Goal: Information Seeking & Learning: Check status

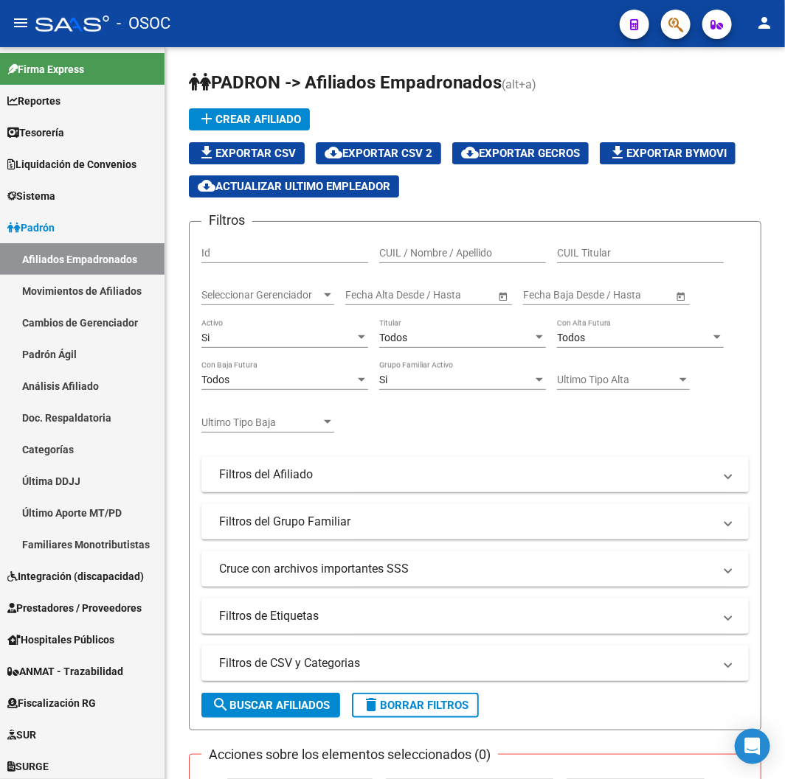
scroll to position [223, 0]
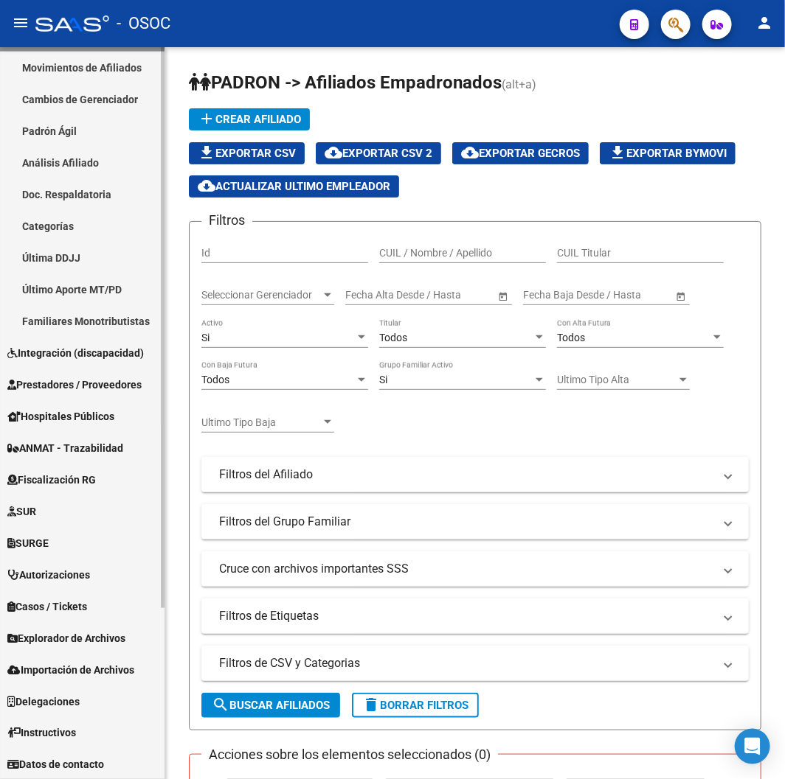
click at [46, 646] on link "Explorador de Archivos" at bounding box center [82, 638] width 164 height 32
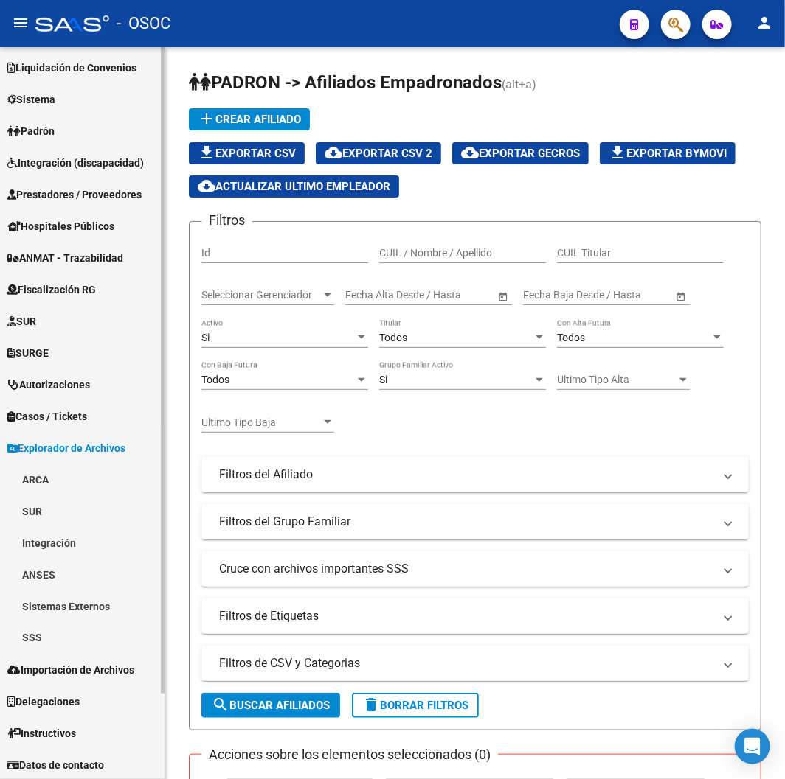
click at [45, 627] on link "SSS" at bounding box center [82, 638] width 164 height 32
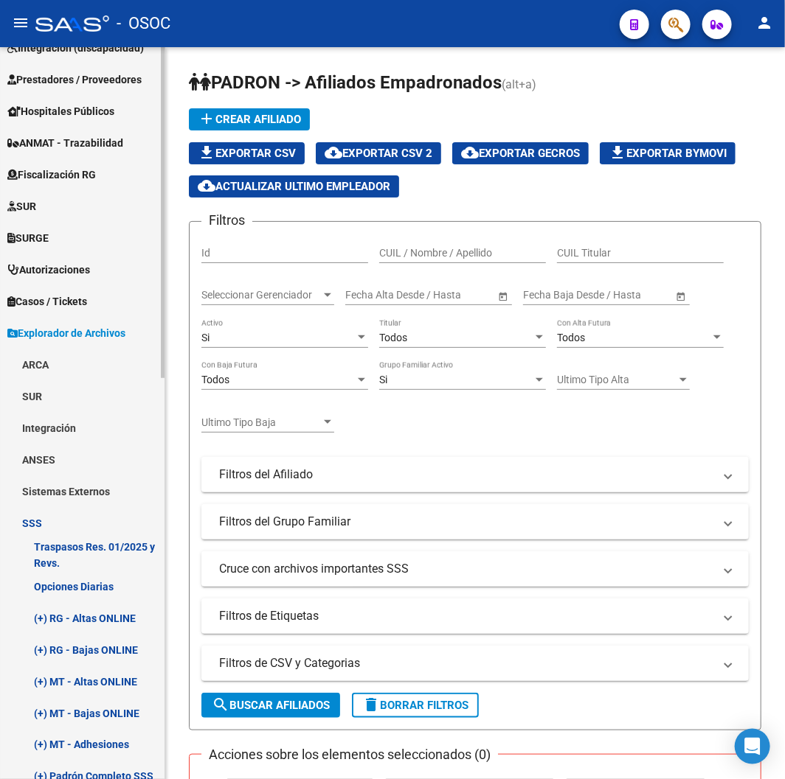
scroll to position [342, 0]
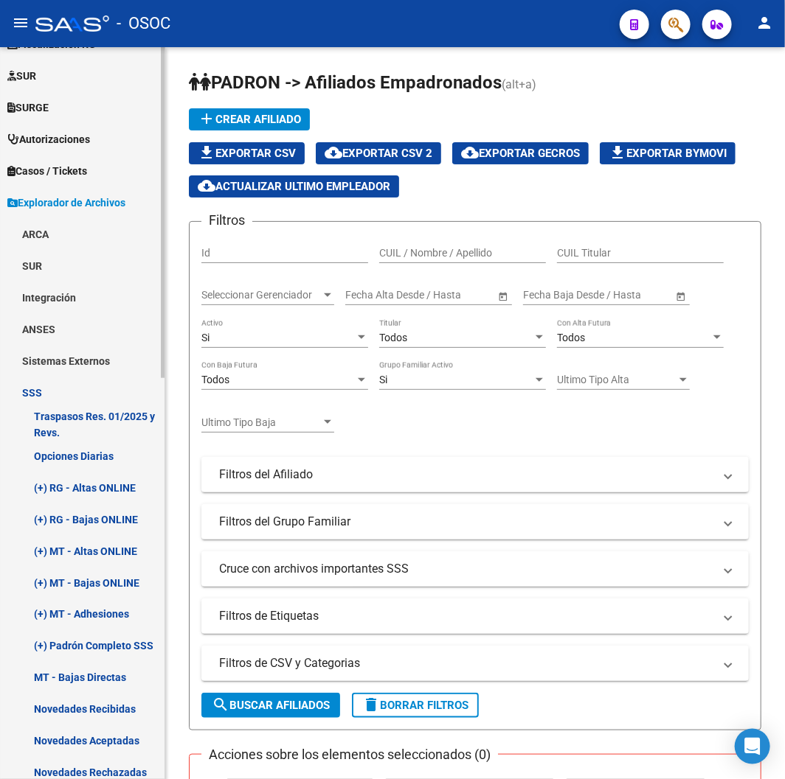
click at [75, 484] on link "(+) RG - Altas ONLINE" at bounding box center [82, 488] width 164 height 32
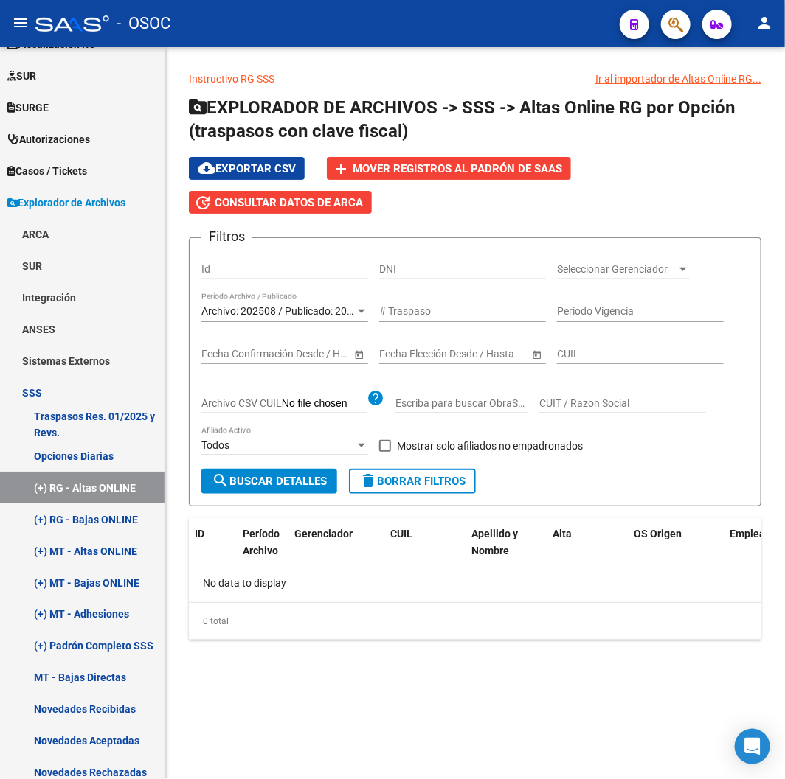
click at [322, 313] on span "Archivo: 202508 / Publicado: 202507" at bounding box center [285, 311] width 169 height 12
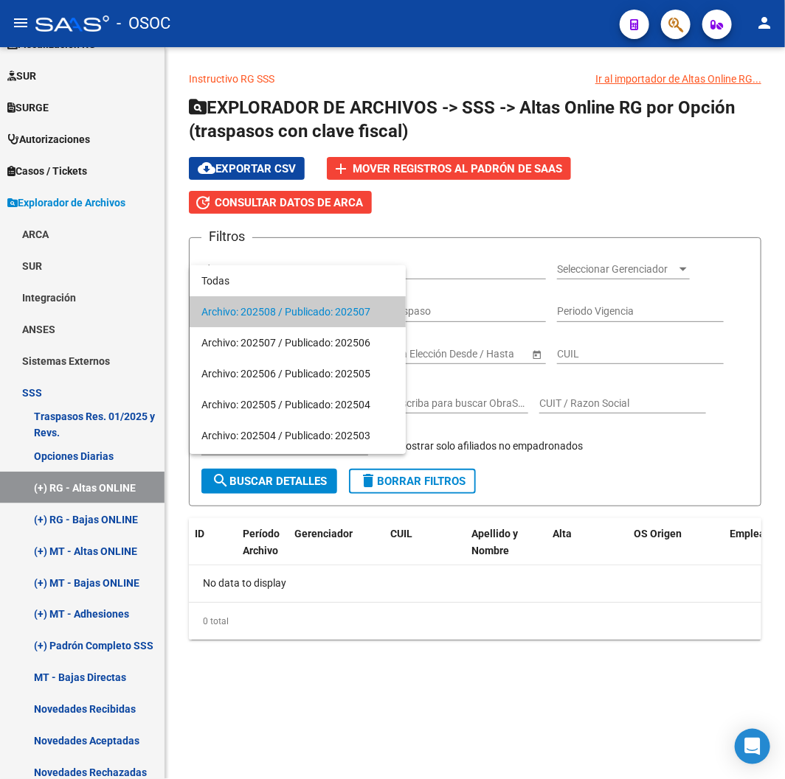
click at [111, 518] on div at bounding box center [392, 389] width 785 height 779
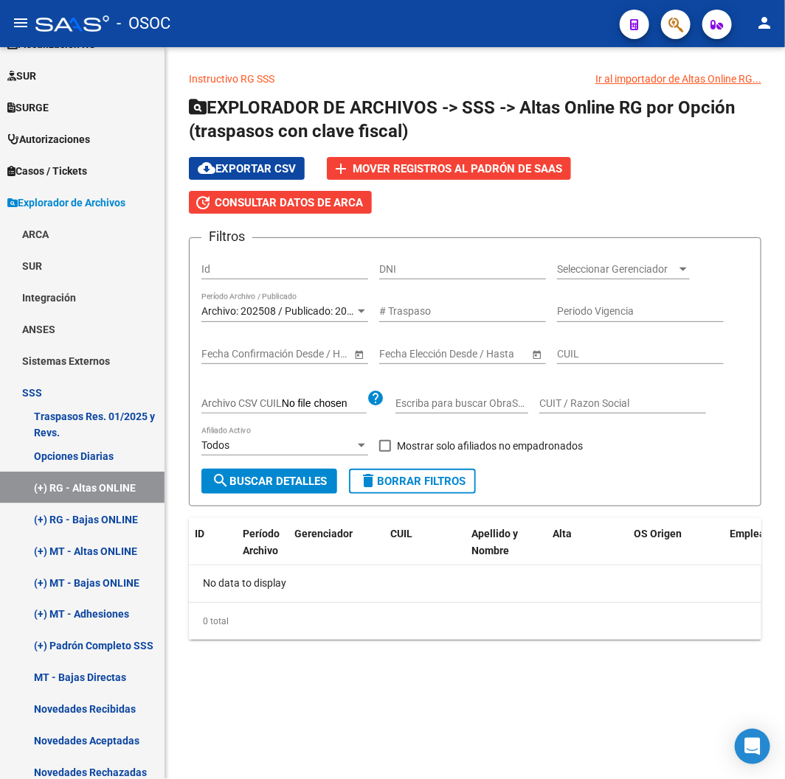
click at [111, 518] on link "(+) RG - Bajas ONLINE" at bounding box center [82, 520] width 164 height 32
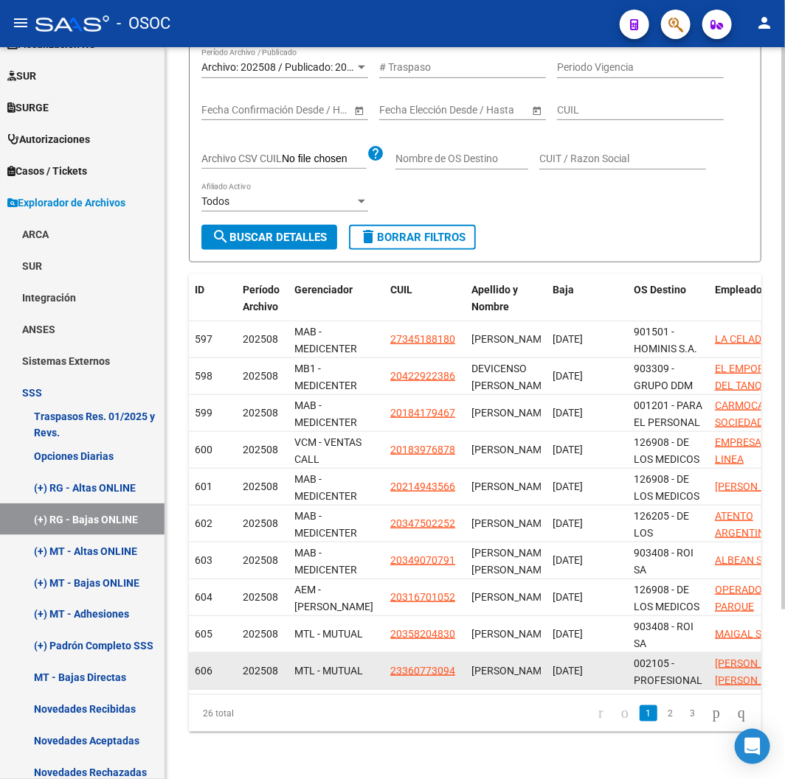
scroll to position [1, 0]
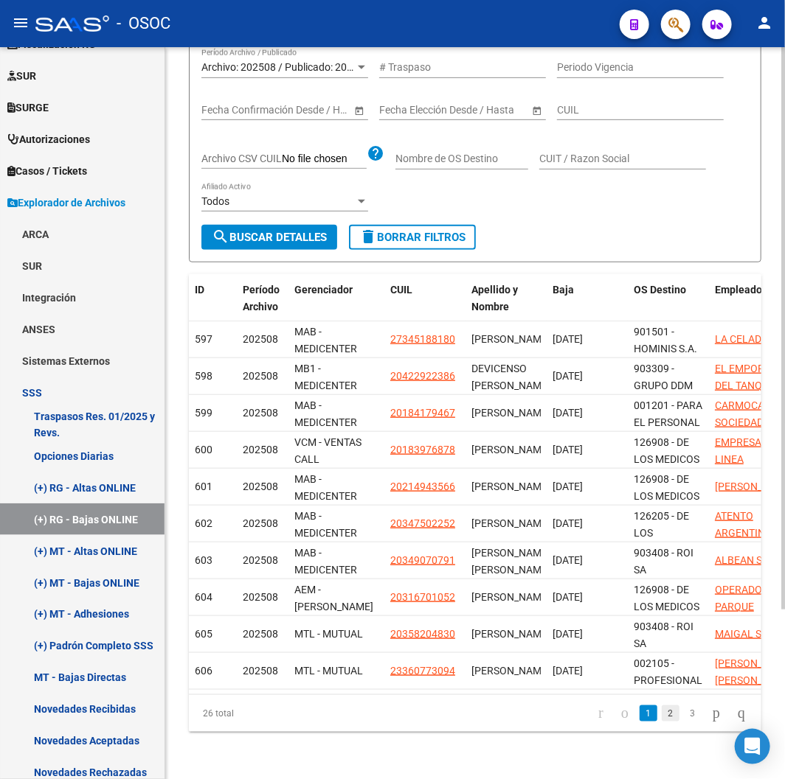
click at [661, 716] on link "2" at bounding box center [670, 714] width 18 height 16
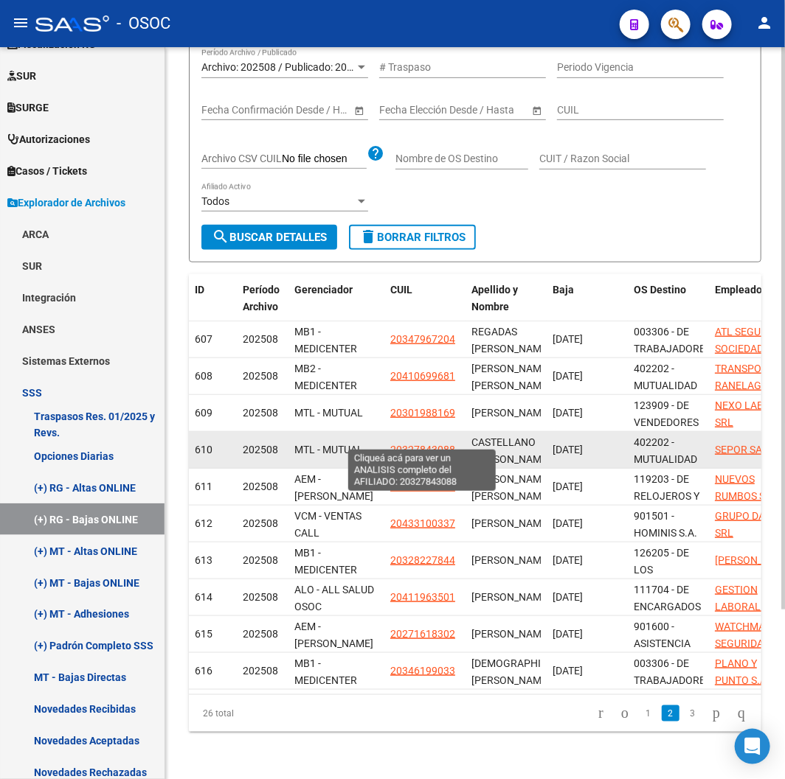
click at [411, 444] on span "20327843088" at bounding box center [422, 450] width 65 height 12
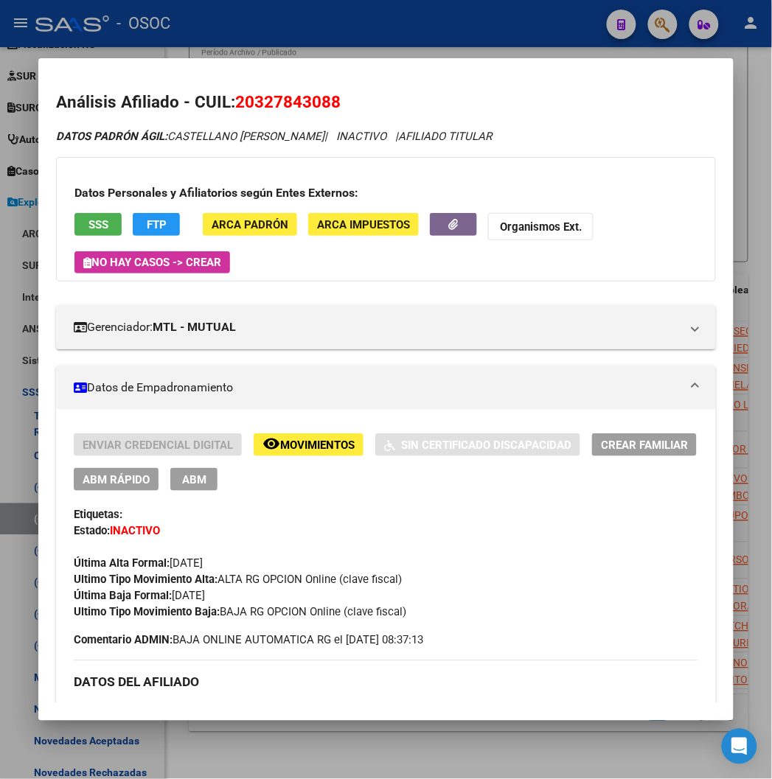
click at [411, 29] on div at bounding box center [386, 389] width 772 height 779
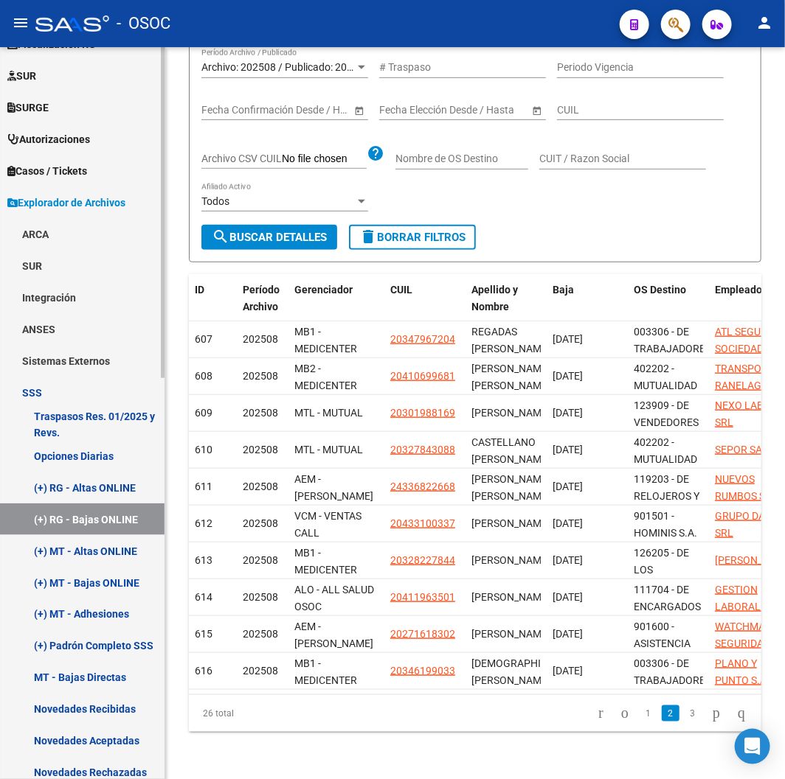
click at [92, 543] on link "(+) MT - Altas ONLINE" at bounding box center [82, 551] width 164 height 32
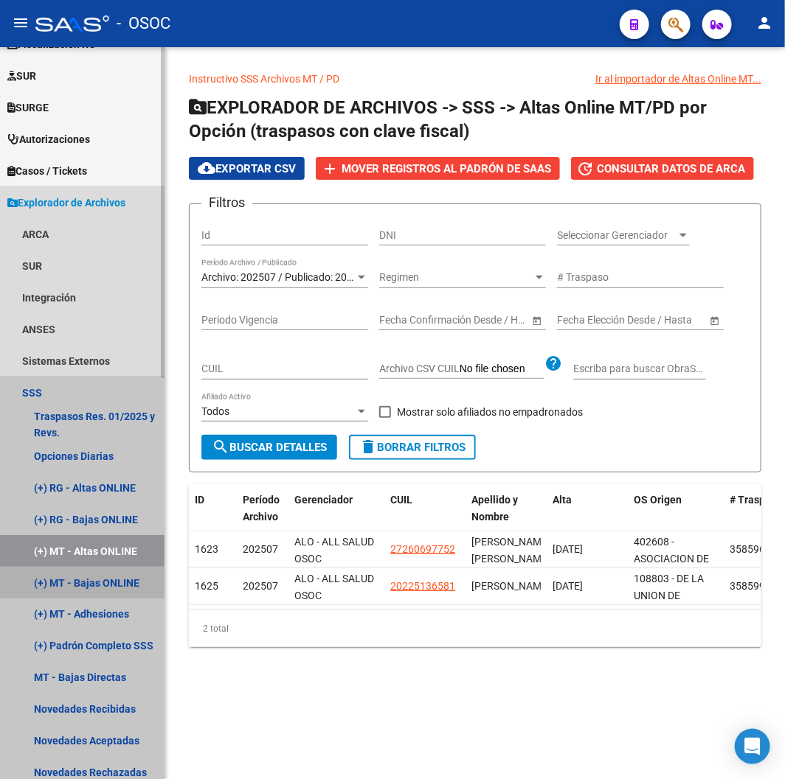
click at [76, 588] on link "(+) MT - Bajas ONLINE" at bounding box center [82, 583] width 164 height 32
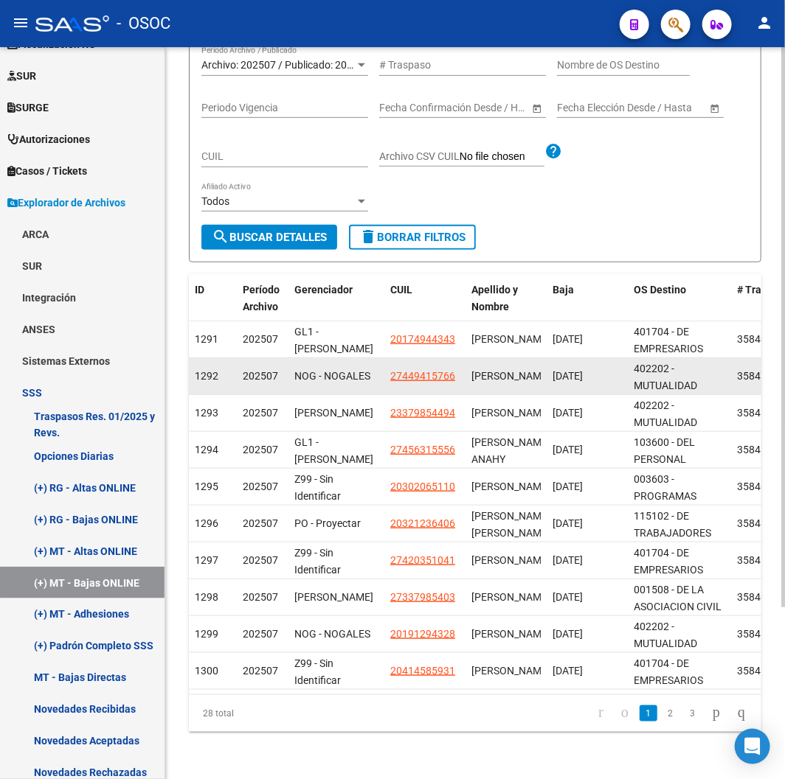
scroll to position [224, 0]
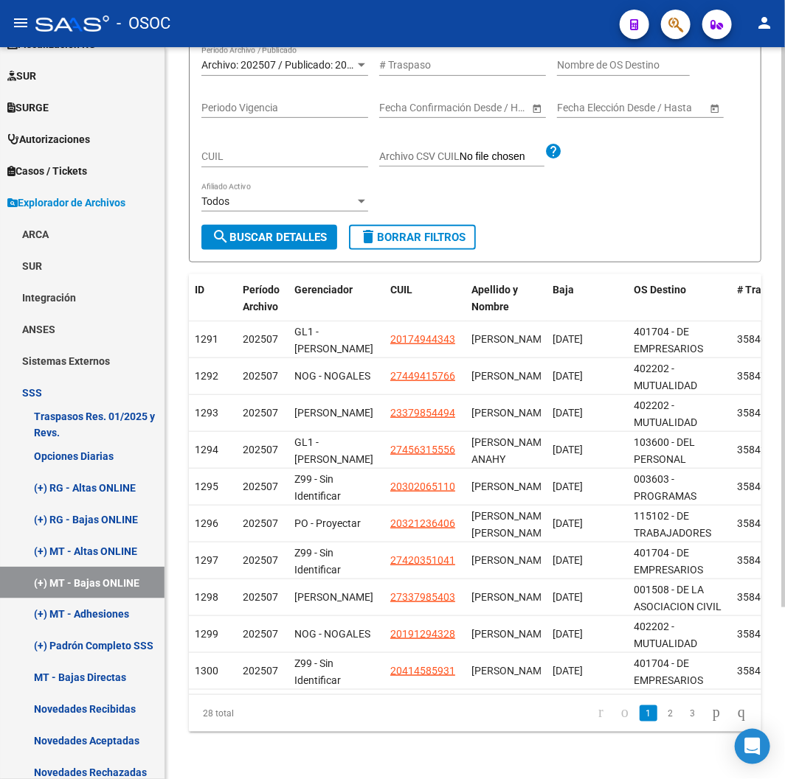
click at [665, 714] on li "2" at bounding box center [670, 713] width 22 height 25
click at [681, 712] on li "3" at bounding box center [692, 713] width 22 height 25
click at [684, 711] on link "3" at bounding box center [693, 714] width 18 height 16
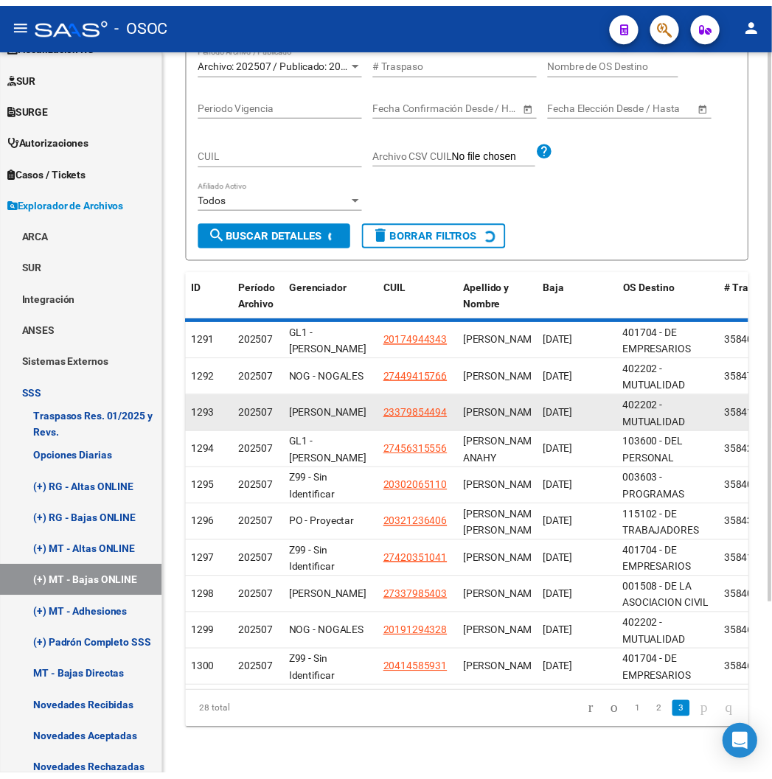
scroll to position [150, 0]
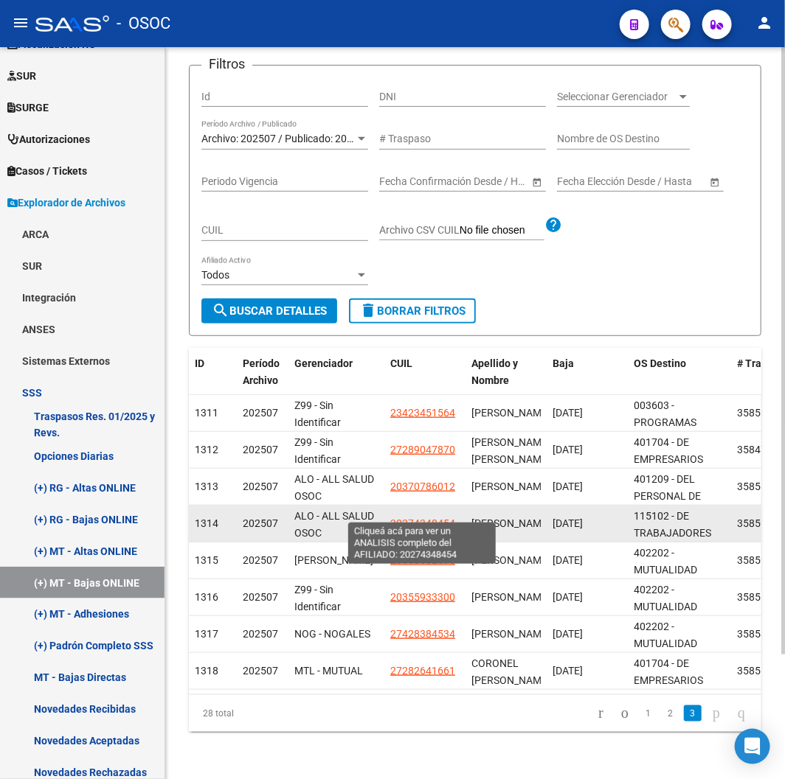
click at [415, 518] on span "20274348454" at bounding box center [422, 524] width 65 height 12
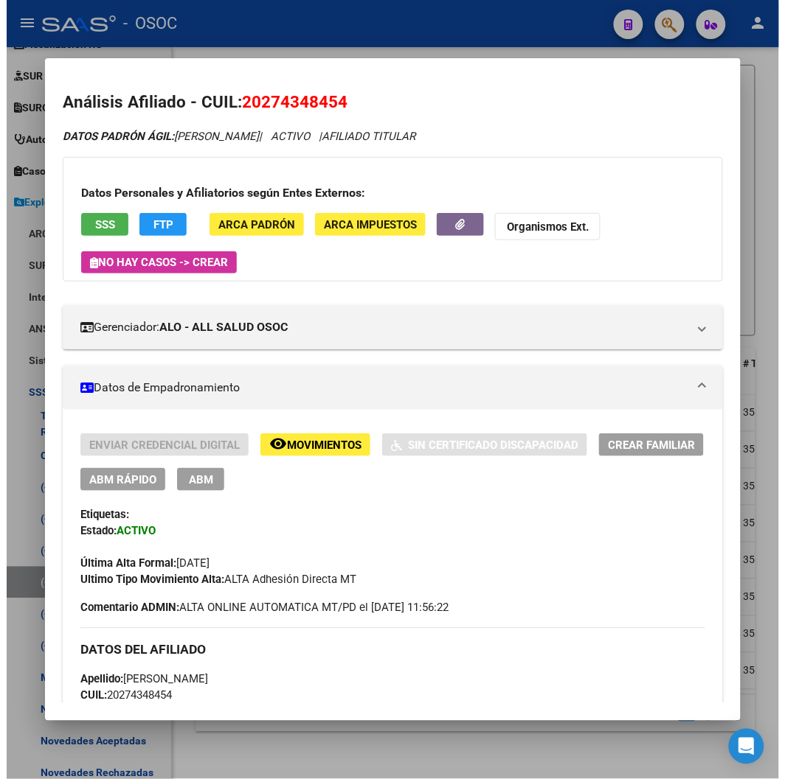
scroll to position [655, 0]
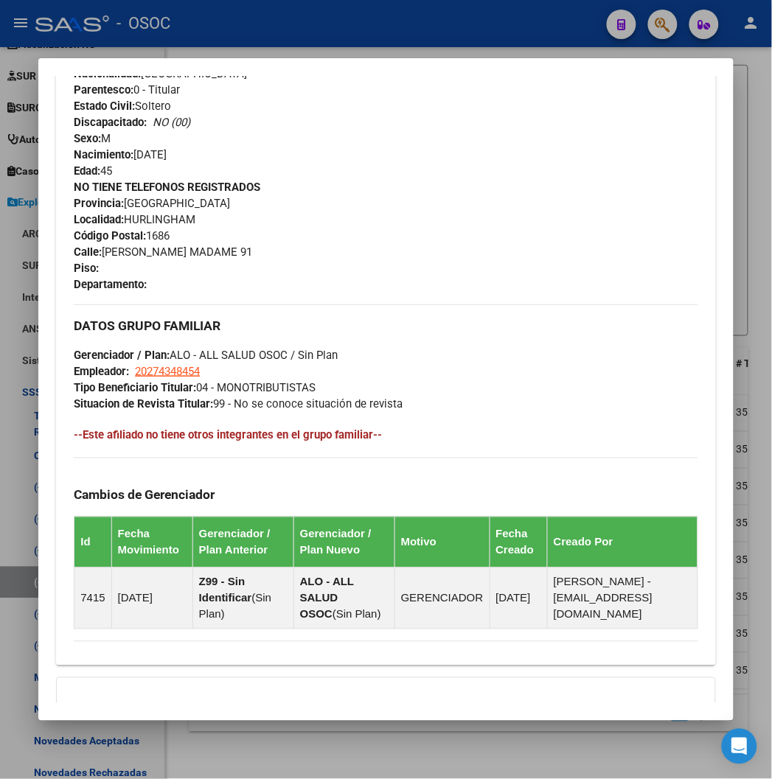
click at [270, 750] on div at bounding box center [386, 389] width 772 height 779
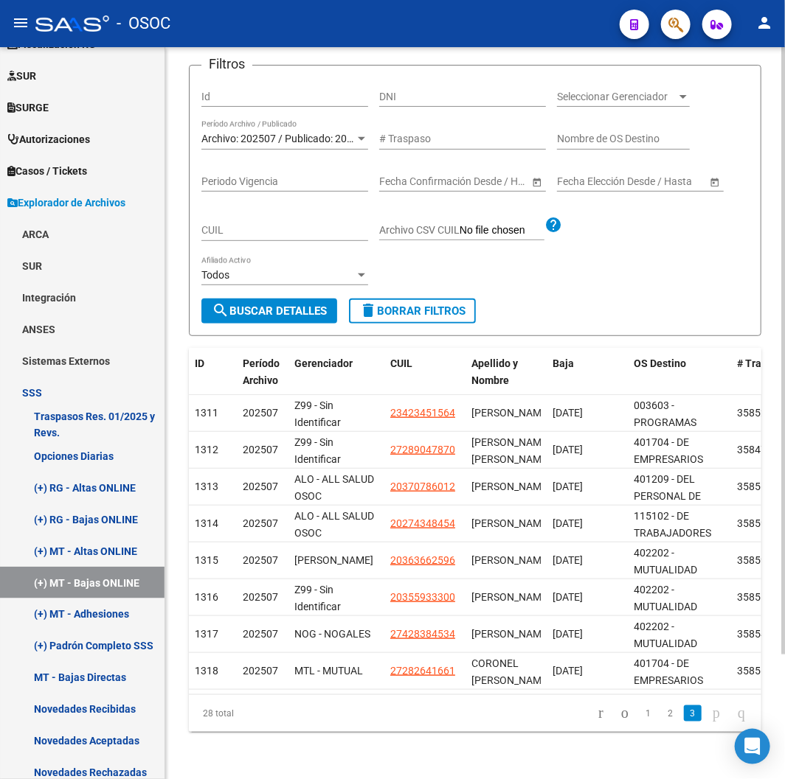
scroll to position [0, 0]
click at [661, 718] on link "2" at bounding box center [670, 714] width 18 height 16
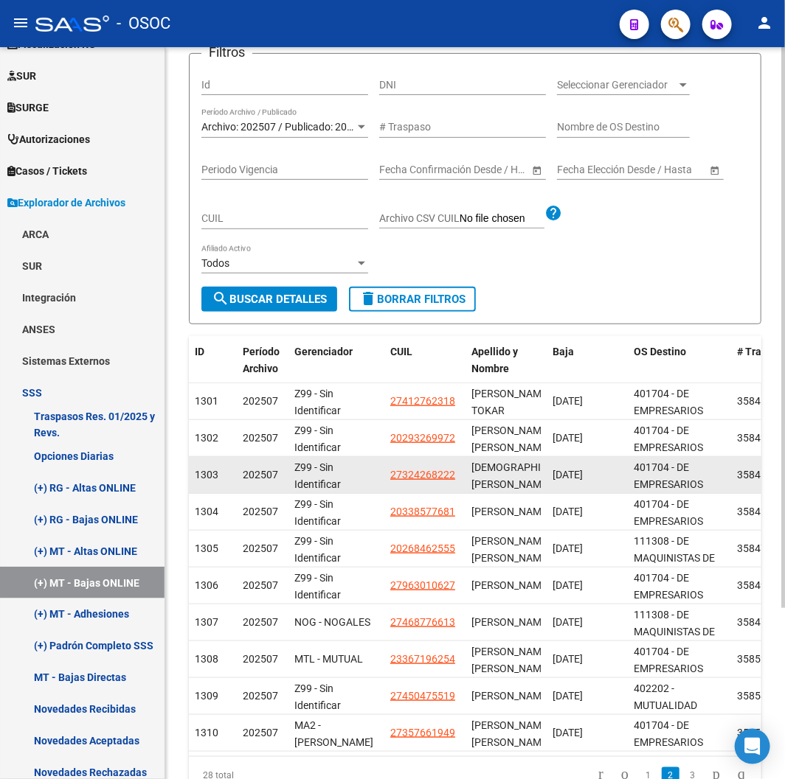
drag, startPoint x: 416, startPoint y: 466, endPoint x: 421, endPoint y: 480, distance: 14.9
click at [417, 468] on app-link-go-to "27324268222" at bounding box center [422, 475] width 65 height 17
click at [421, 480] on span "27324268222" at bounding box center [422, 475] width 65 height 12
copy span "27324"
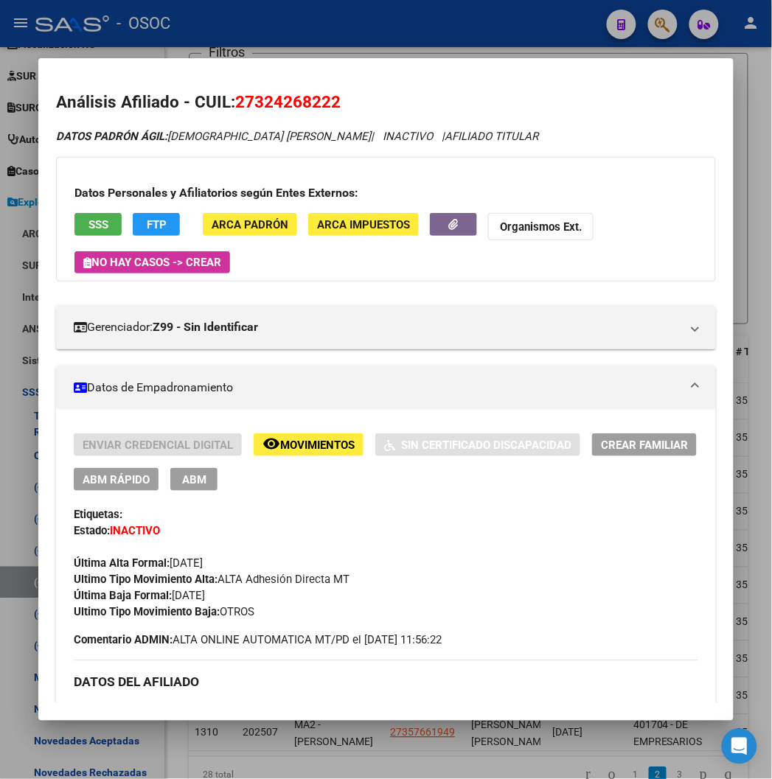
click at [425, 732] on div at bounding box center [386, 389] width 772 height 779
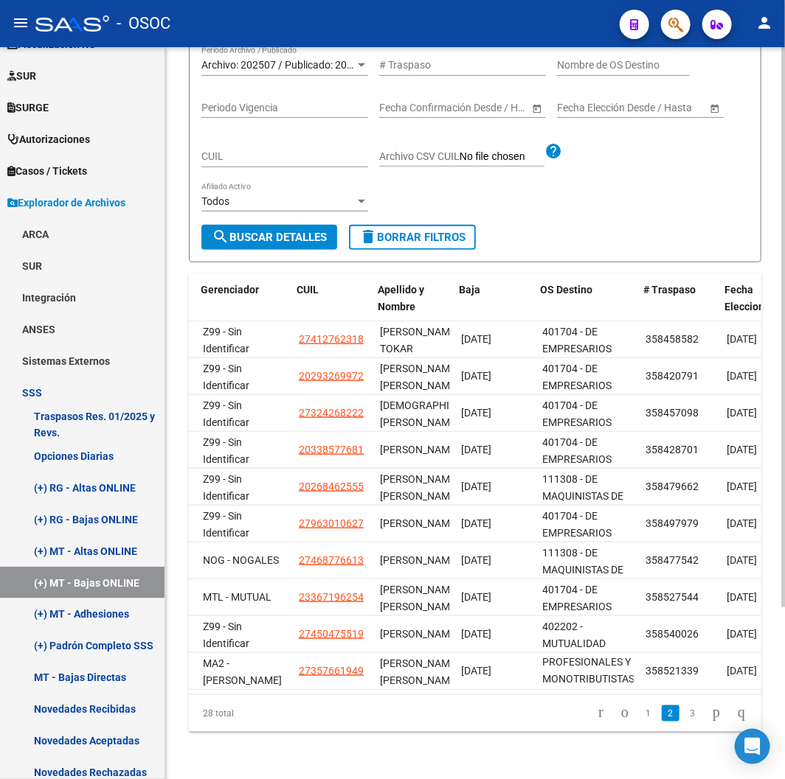
scroll to position [0, 93]
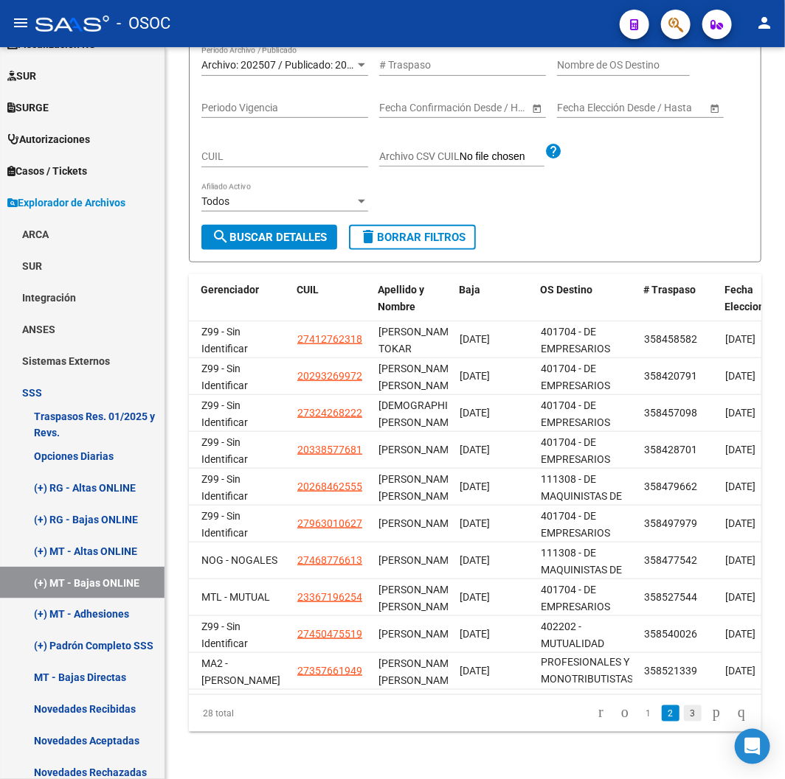
click at [684, 711] on link "3" at bounding box center [693, 714] width 18 height 16
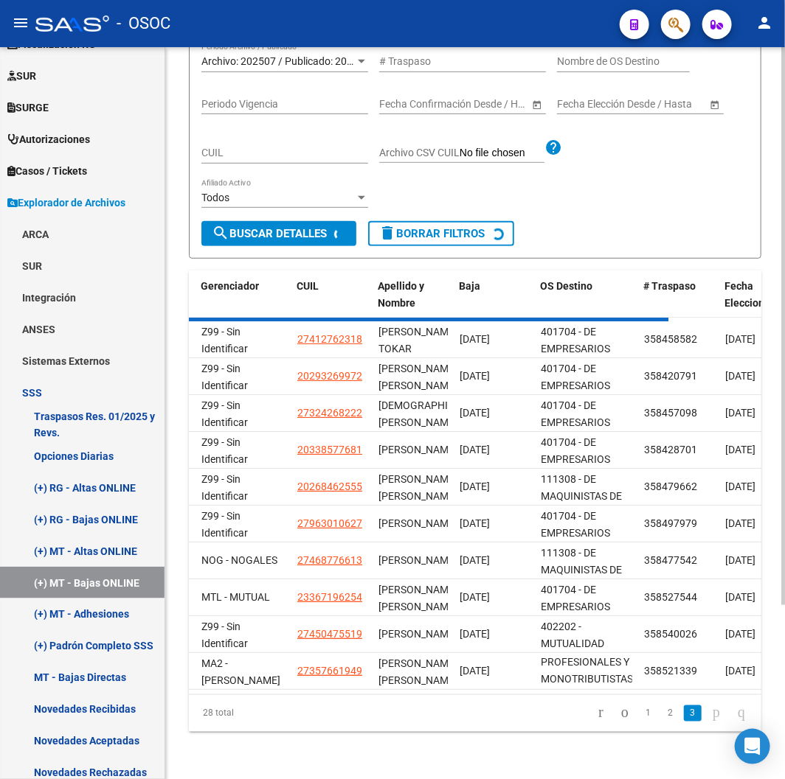
scroll to position [150, 0]
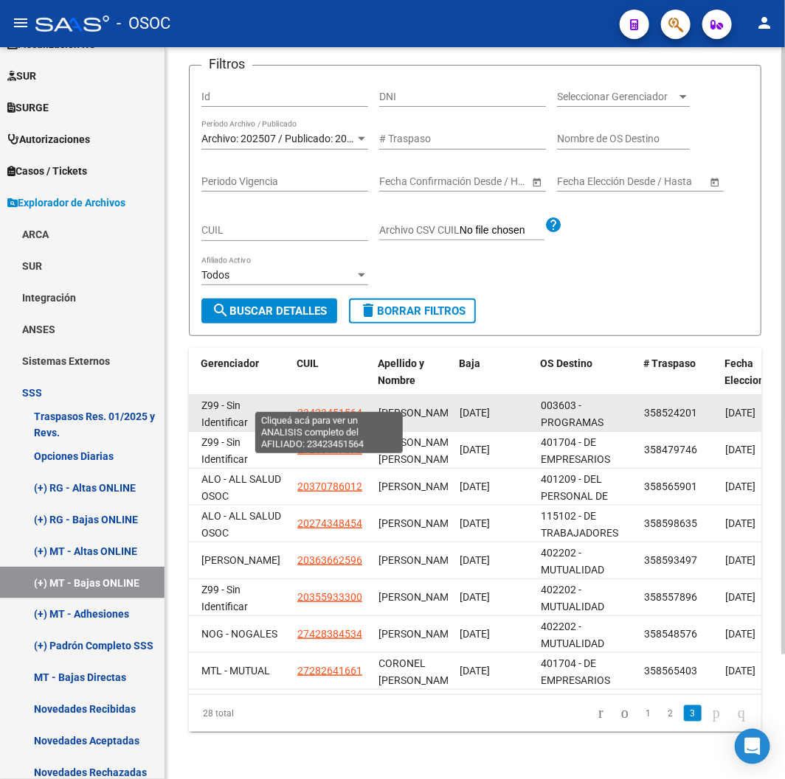
click at [313, 407] on span "23423451564" at bounding box center [329, 413] width 65 height 12
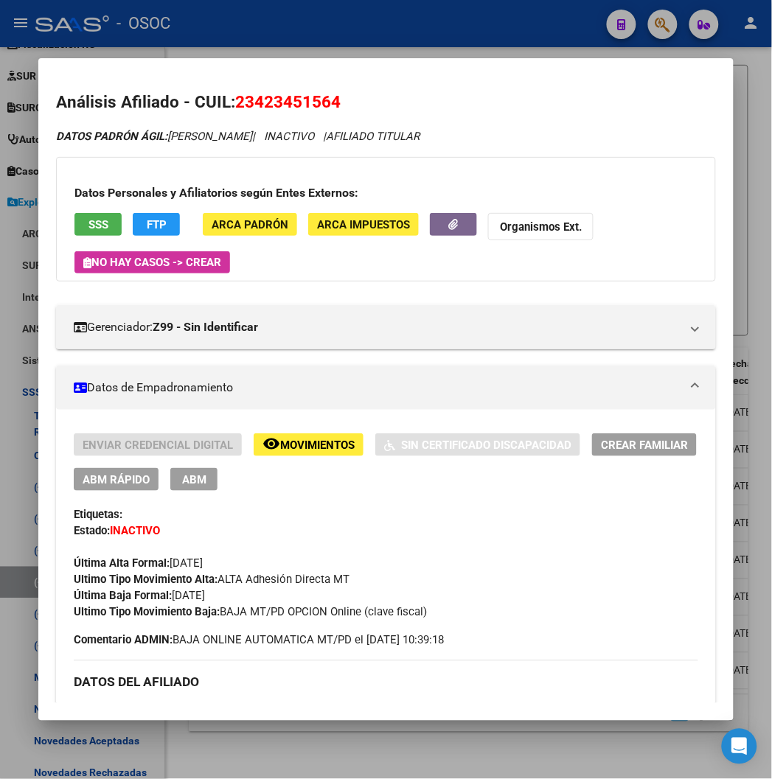
click at [352, 37] on div at bounding box center [386, 389] width 772 height 779
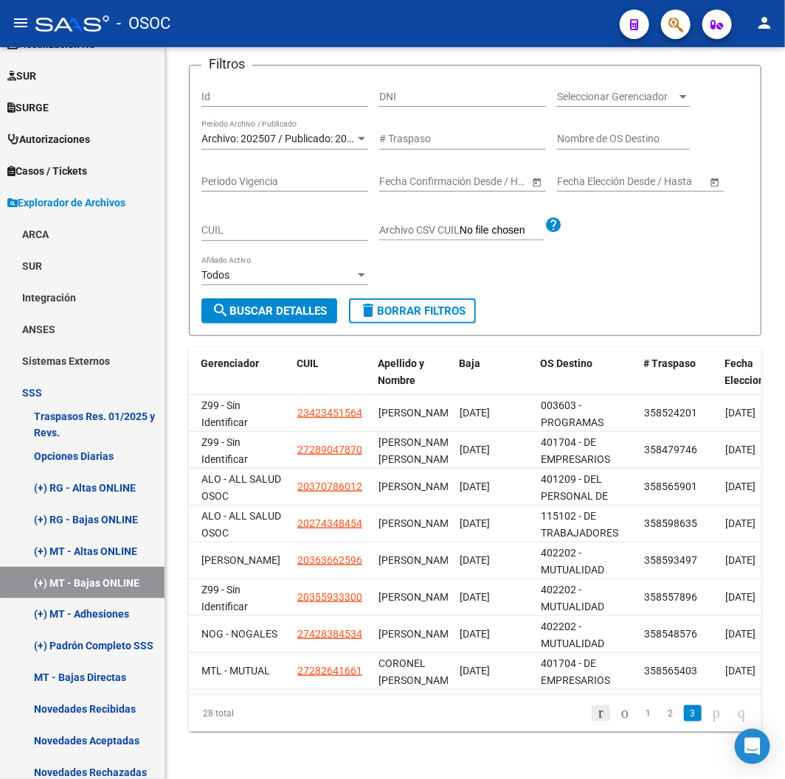
click at [596, 709] on icon "go to first page" at bounding box center [601, 713] width 10 height 18
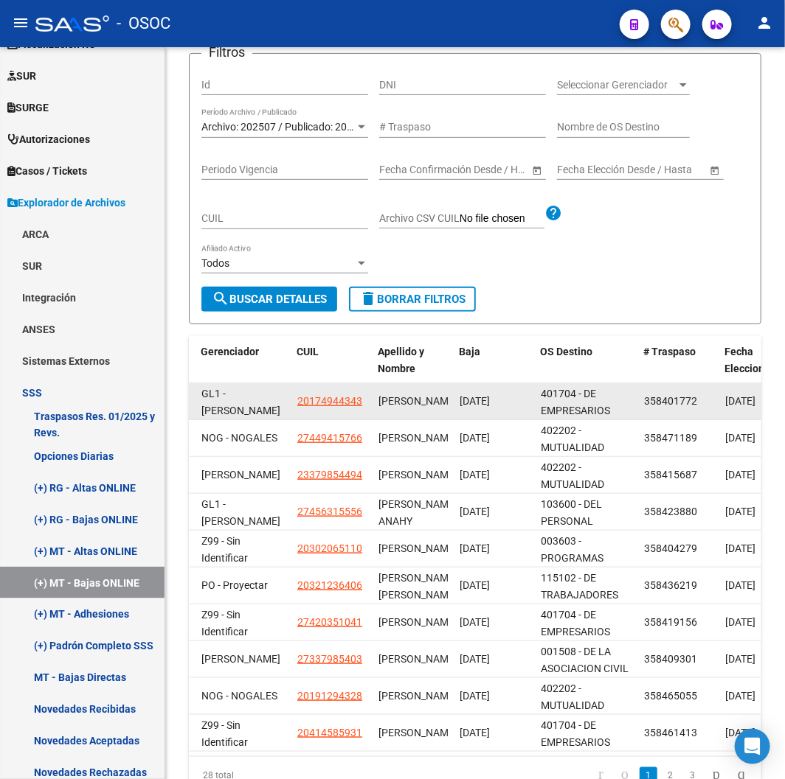
click at [321, 388] on datatable-body-cell "20174944343" at bounding box center [331, 401] width 81 height 36
click at [321, 395] on span "20174944343" at bounding box center [329, 401] width 65 height 12
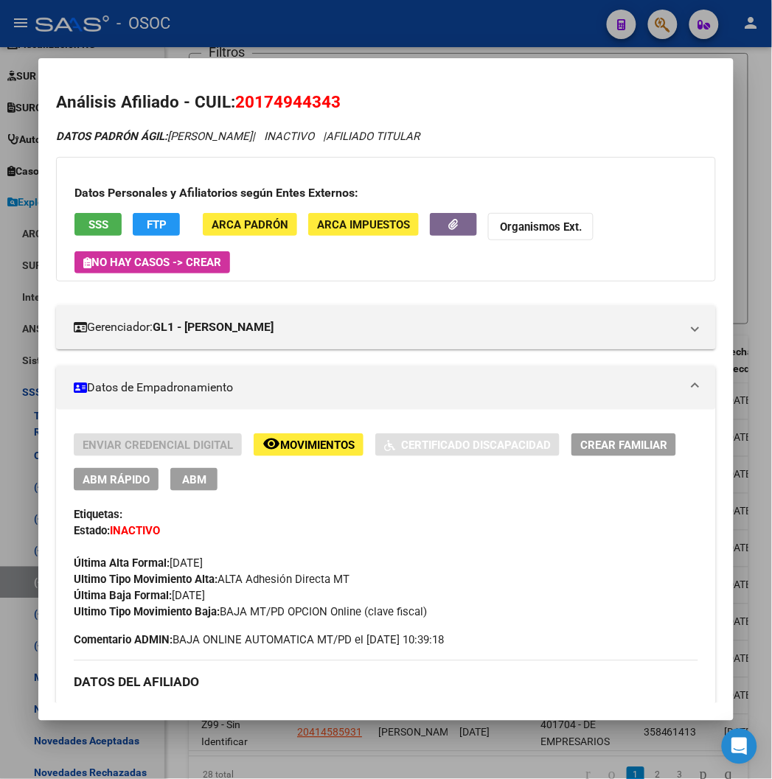
click at [347, 49] on div at bounding box center [386, 389] width 772 height 779
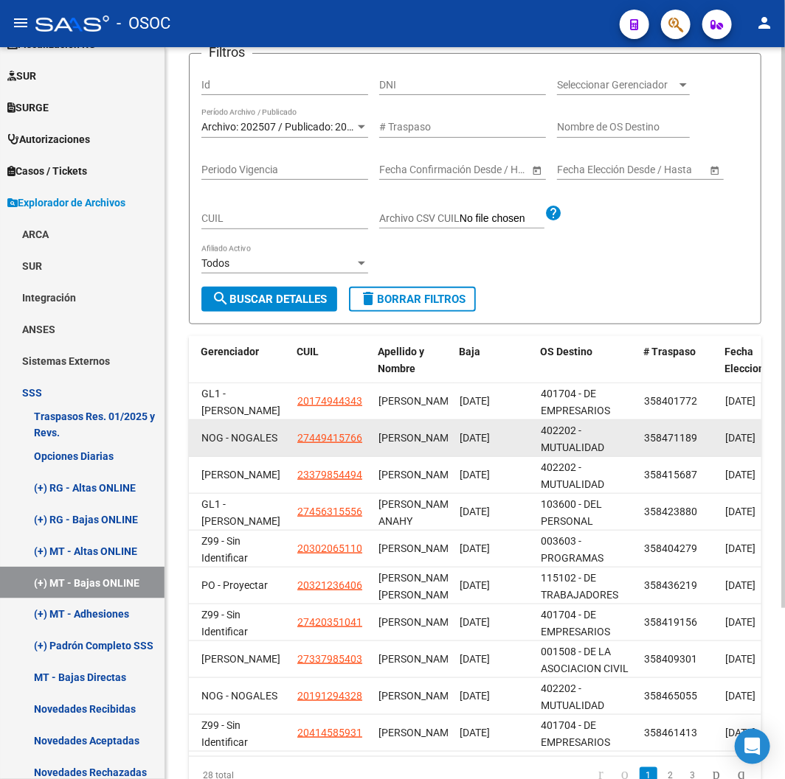
click at [350, 440] on span "27449415766" at bounding box center [329, 438] width 65 height 12
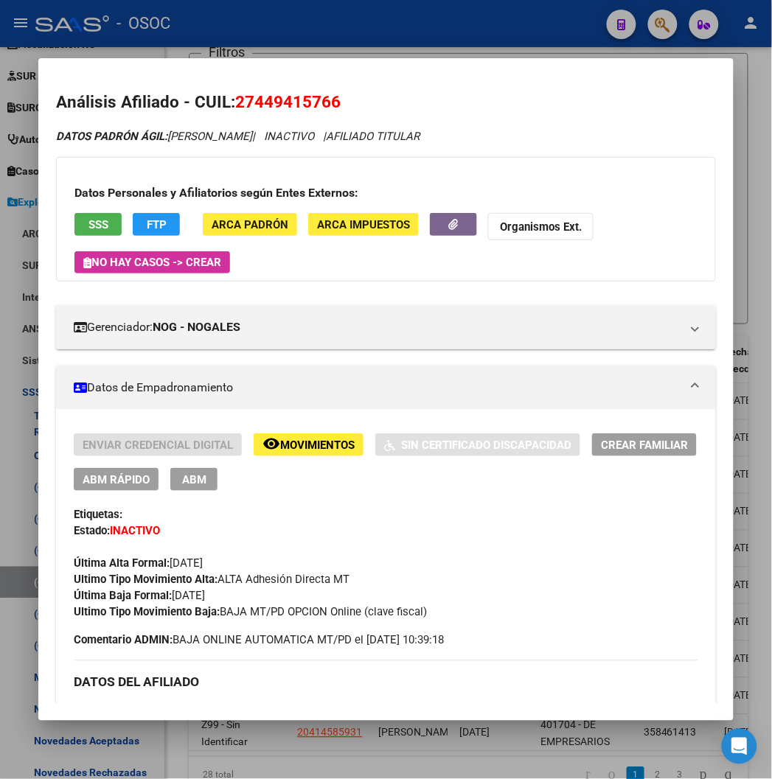
click at [415, 22] on div at bounding box center [386, 389] width 772 height 779
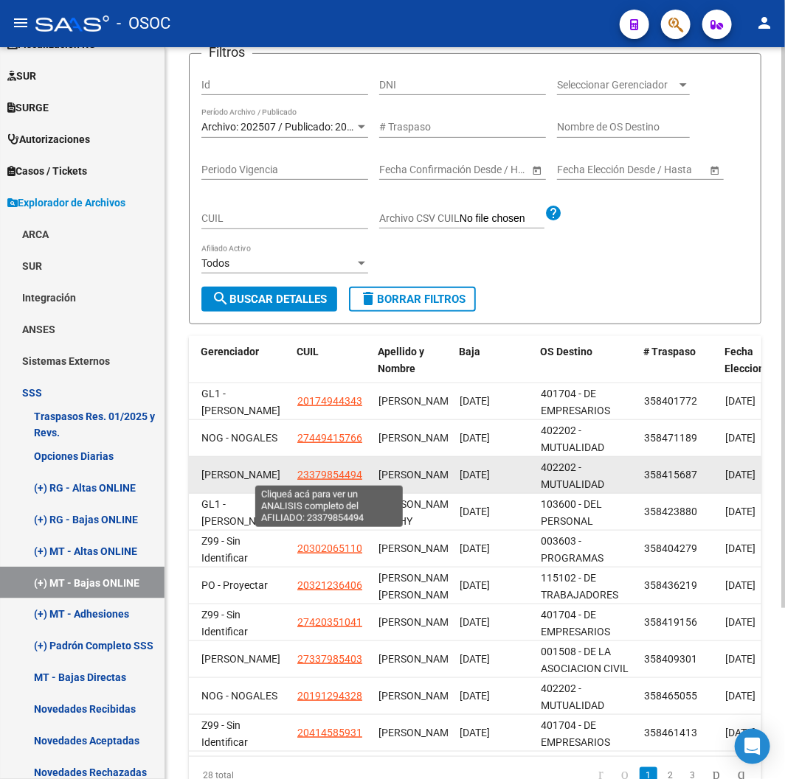
click at [333, 469] on span "23379854494" at bounding box center [329, 475] width 65 height 12
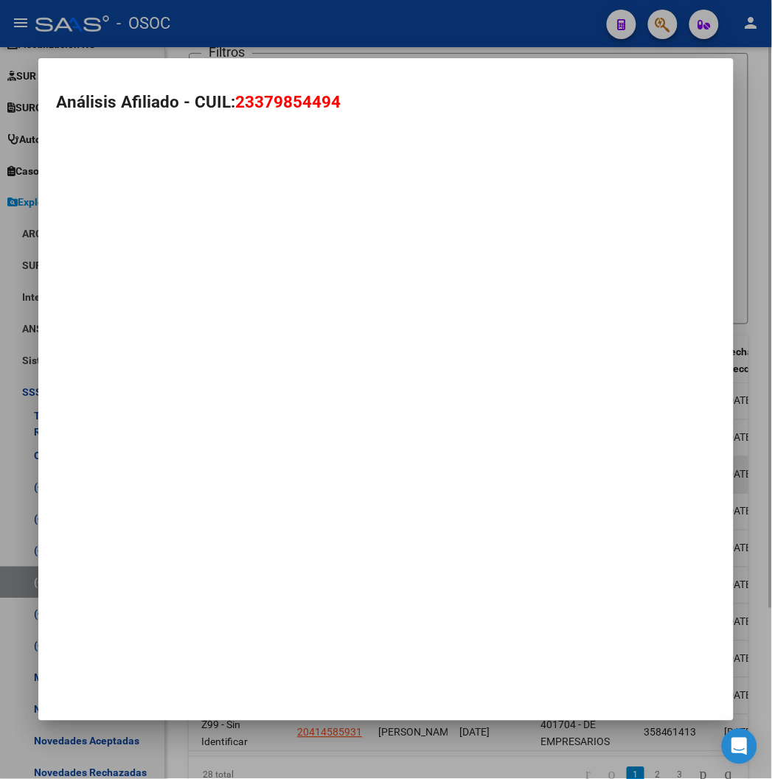
click at [333, 473] on mat-dialog-container "Análisis Afiliado - CUIL: 23379854494" at bounding box center [385, 389] width 695 height 662
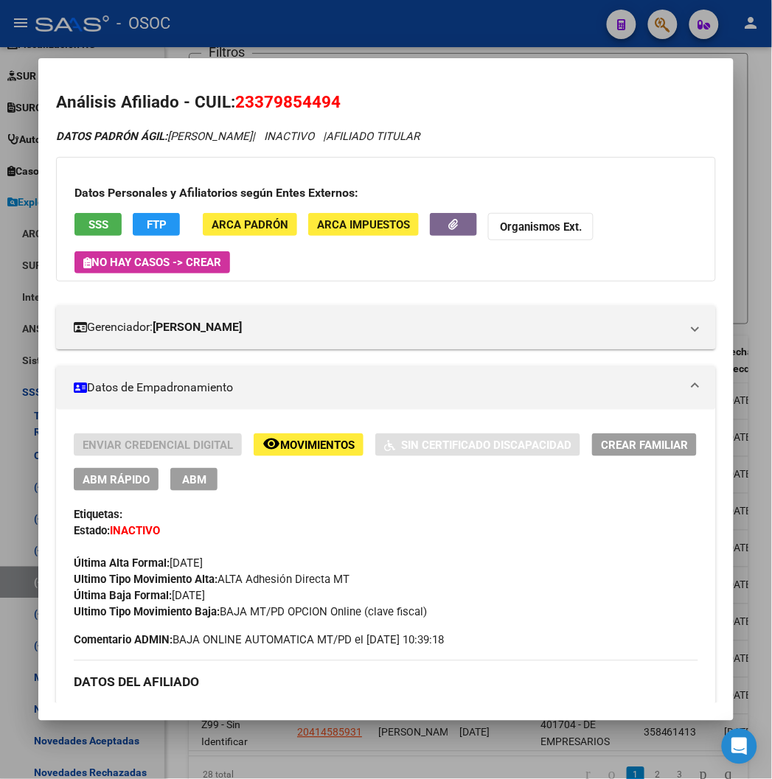
click at [317, 38] on div at bounding box center [386, 389] width 772 height 779
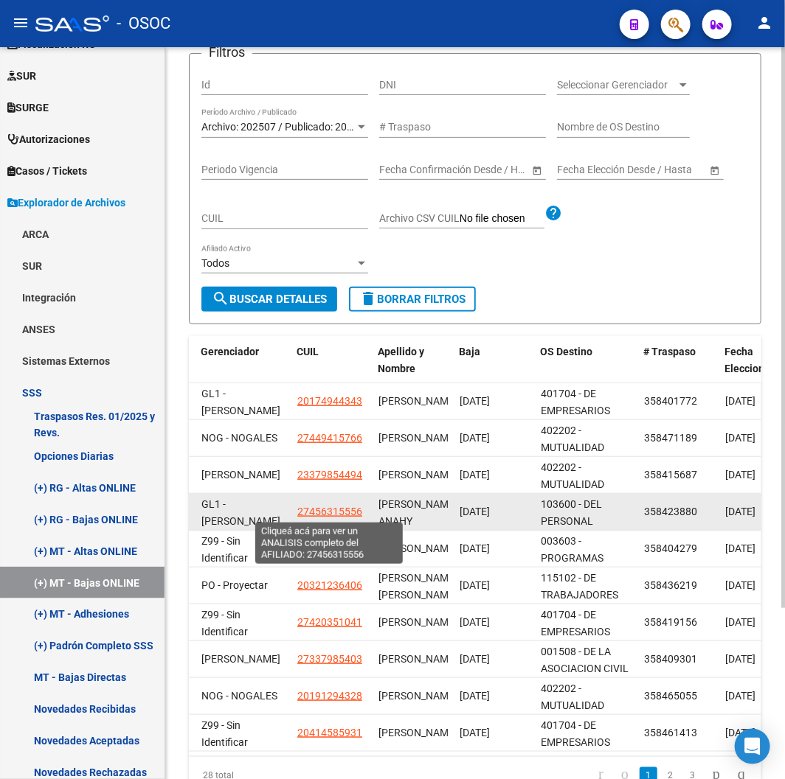
click at [340, 507] on span "27456315556" at bounding box center [329, 512] width 65 height 12
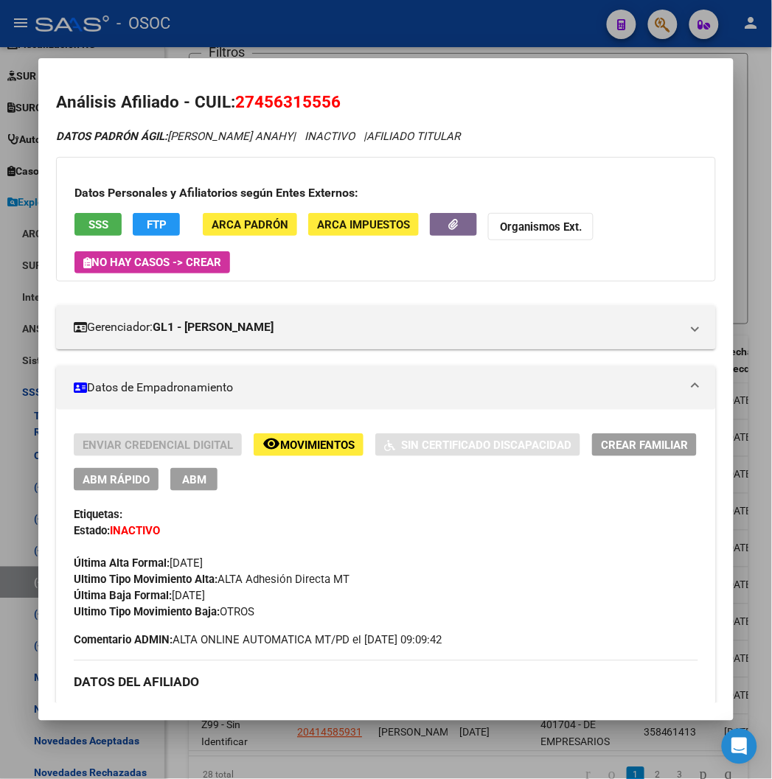
click at [416, 42] on div at bounding box center [386, 389] width 772 height 779
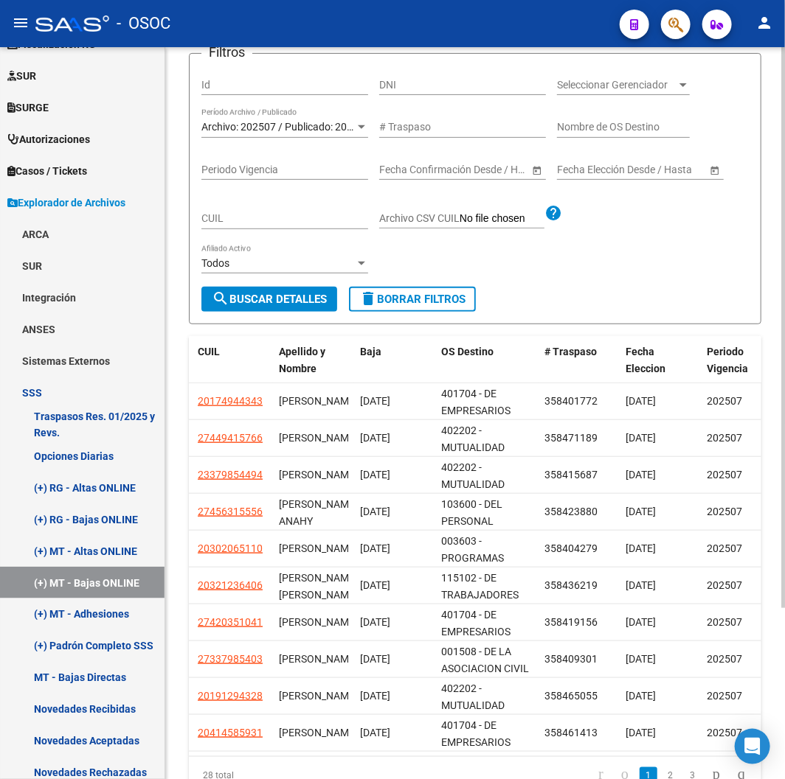
scroll to position [0, 187]
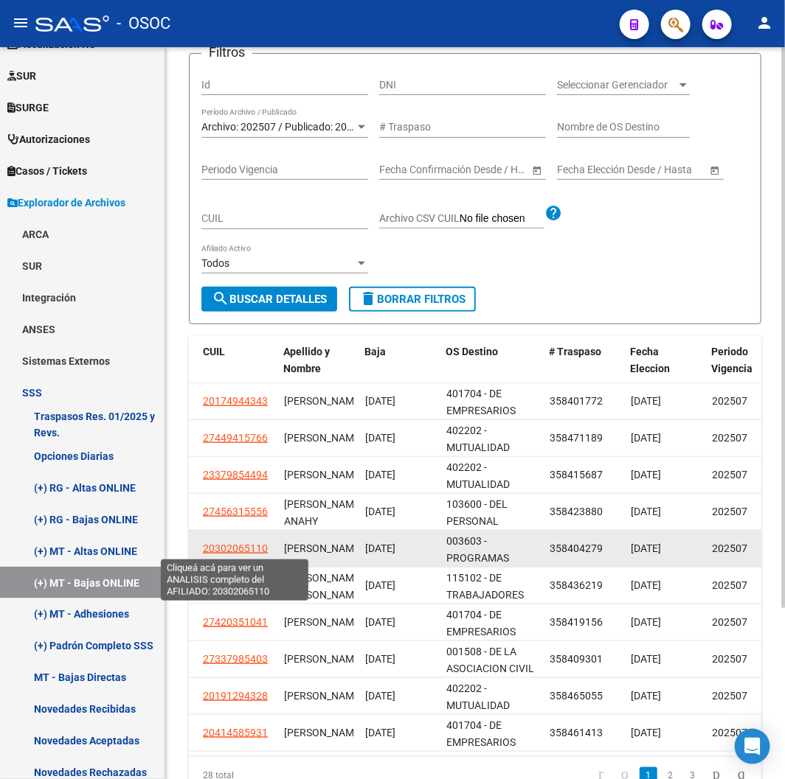
click at [244, 546] on span "20302065110" at bounding box center [235, 549] width 65 height 12
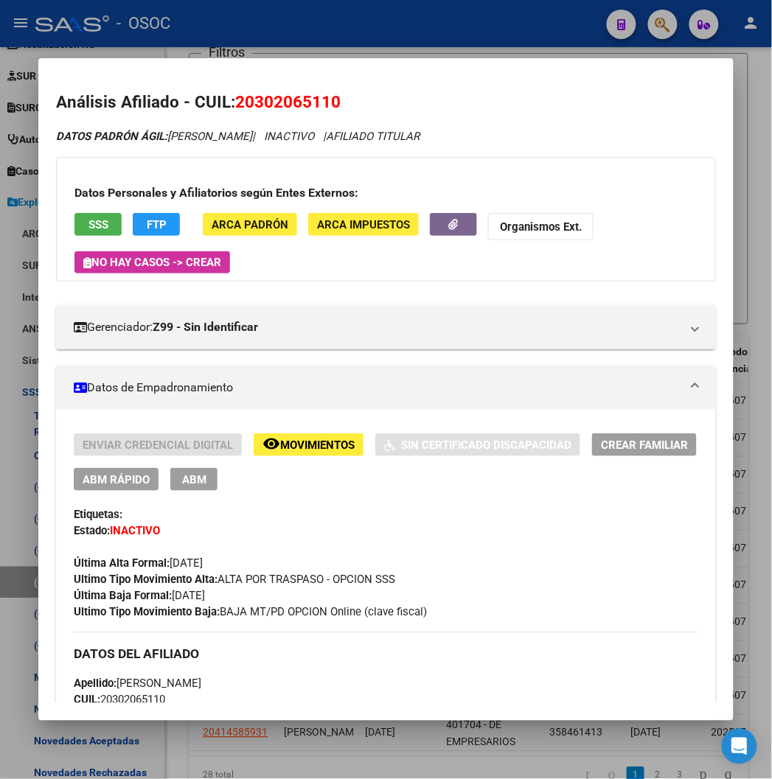
click at [365, 31] on div at bounding box center [386, 389] width 772 height 779
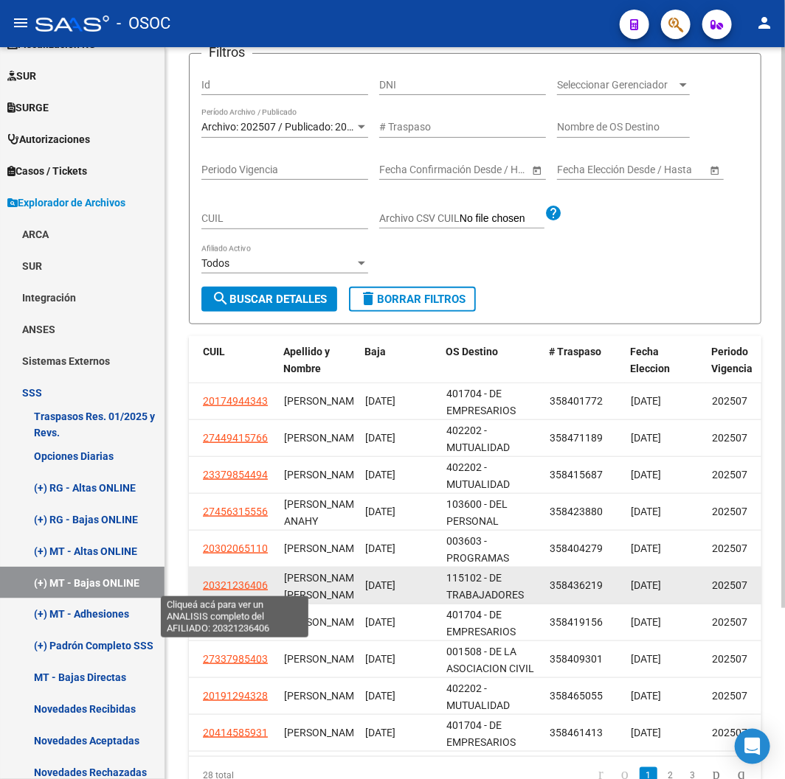
click at [243, 588] on span "20321236406" at bounding box center [235, 586] width 65 height 12
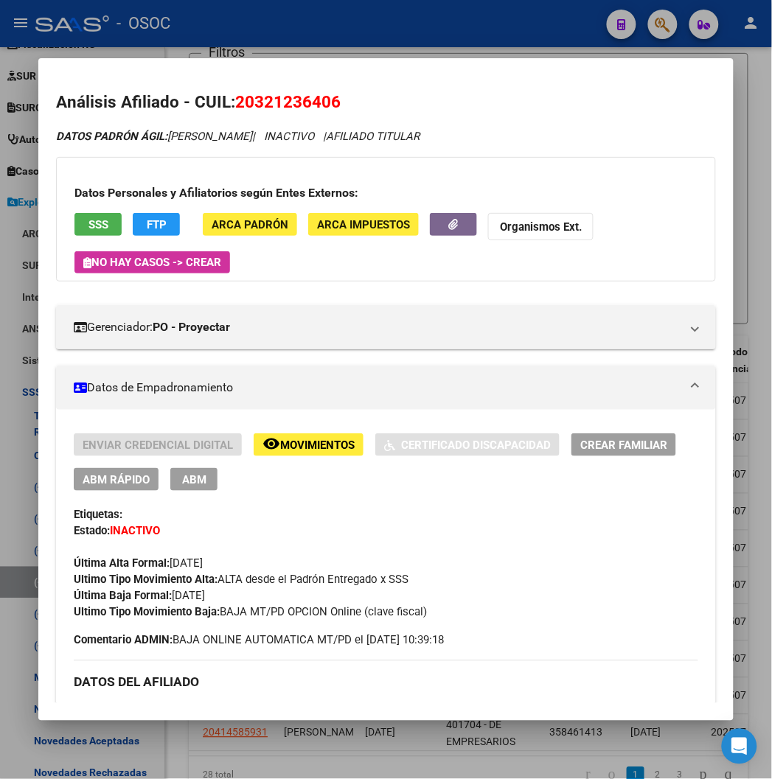
click at [295, 46] on div at bounding box center [386, 389] width 772 height 779
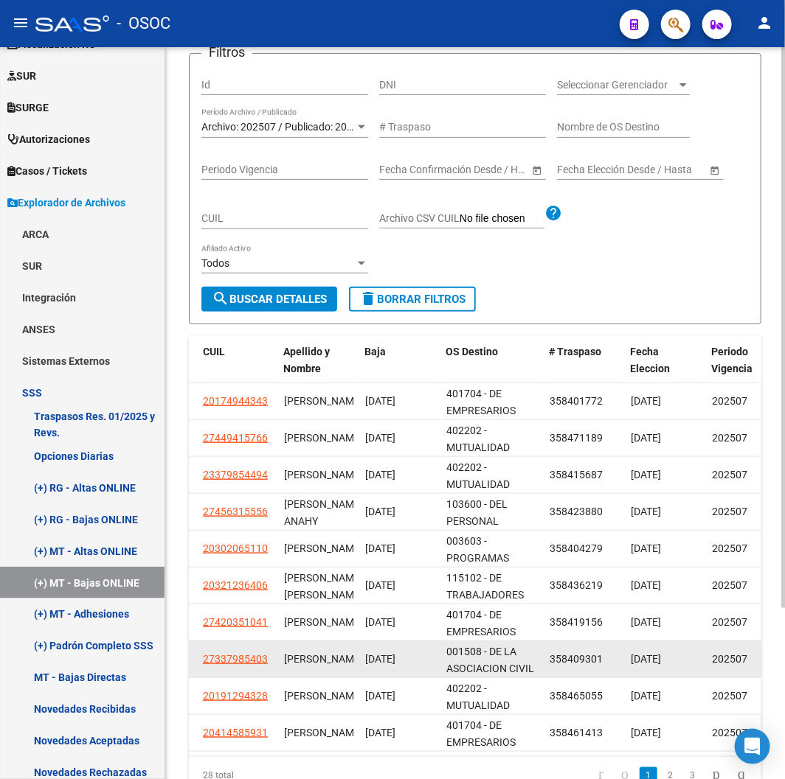
click at [249, 661] on span "27337985403" at bounding box center [235, 659] width 65 height 12
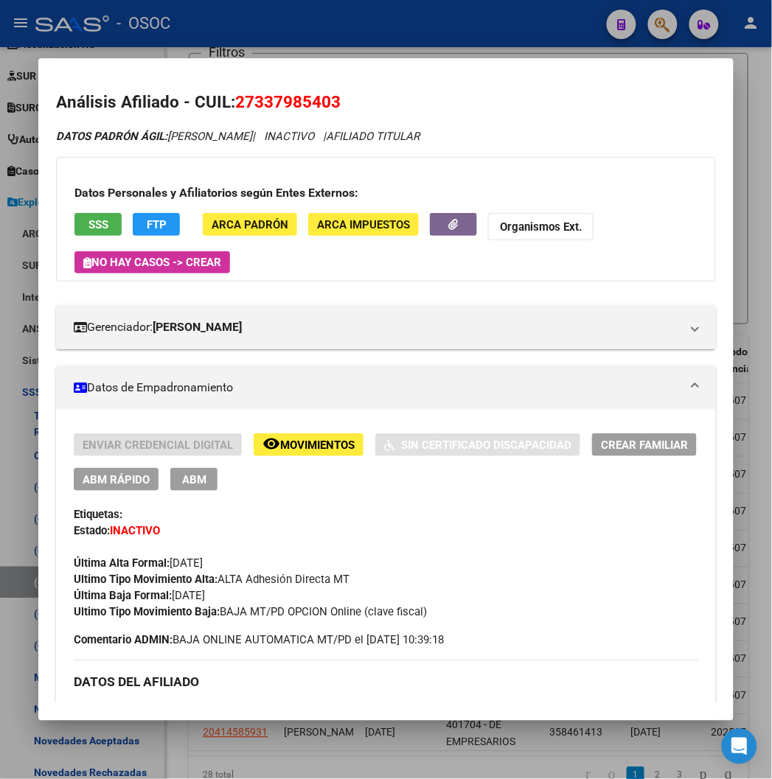
click at [345, 38] on div at bounding box center [386, 389] width 772 height 779
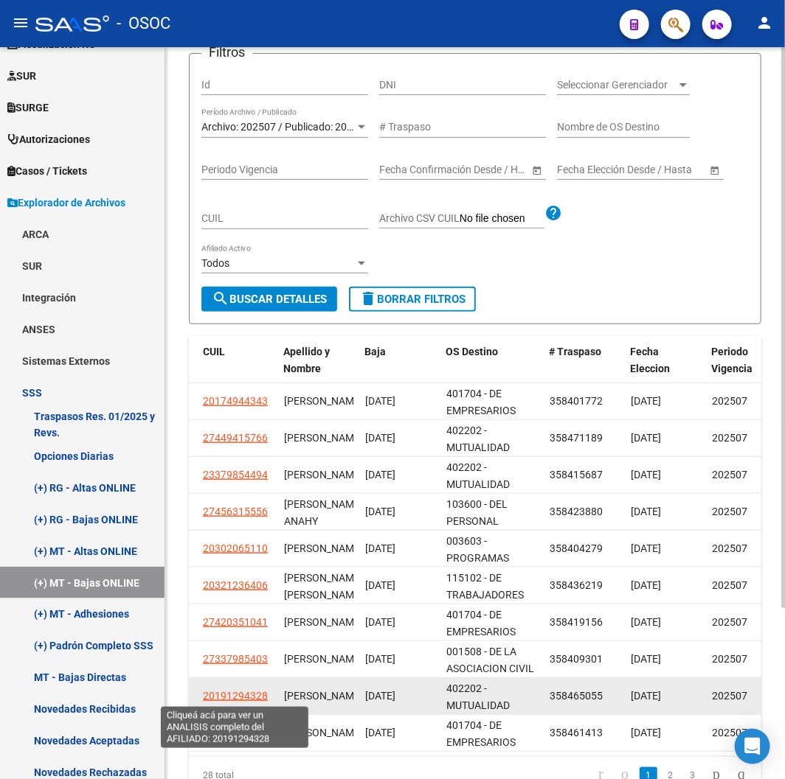
click at [240, 688] on app-link-go-to "20191294328" at bounding box center [235, 696] width 65 height 17
click at [241, 693] on span "20191294328" at bounding box center [235, 696] width 65 height 12
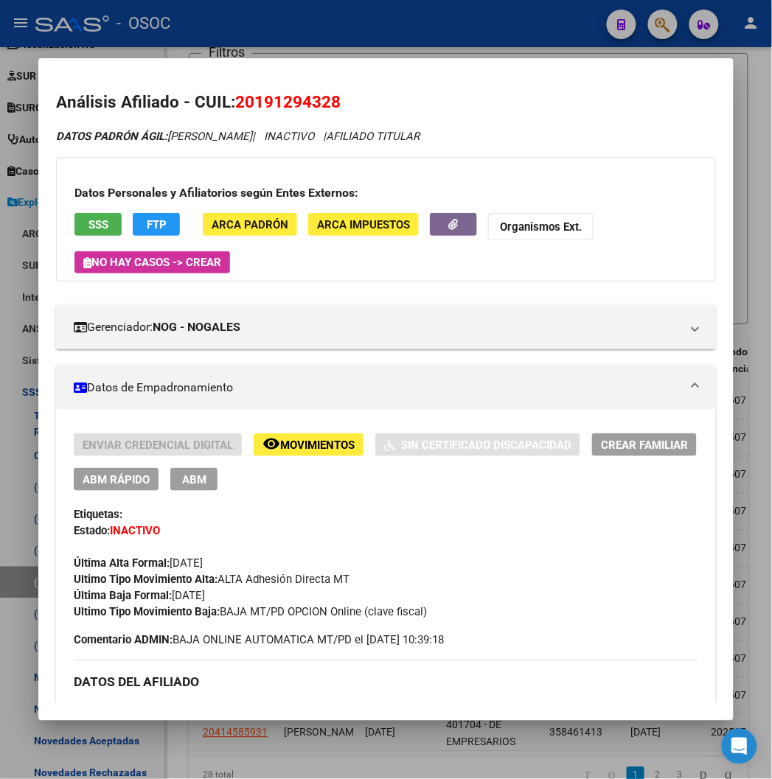
click at [459, 27] on div at bounding box center [386, 389] width 772 height 779
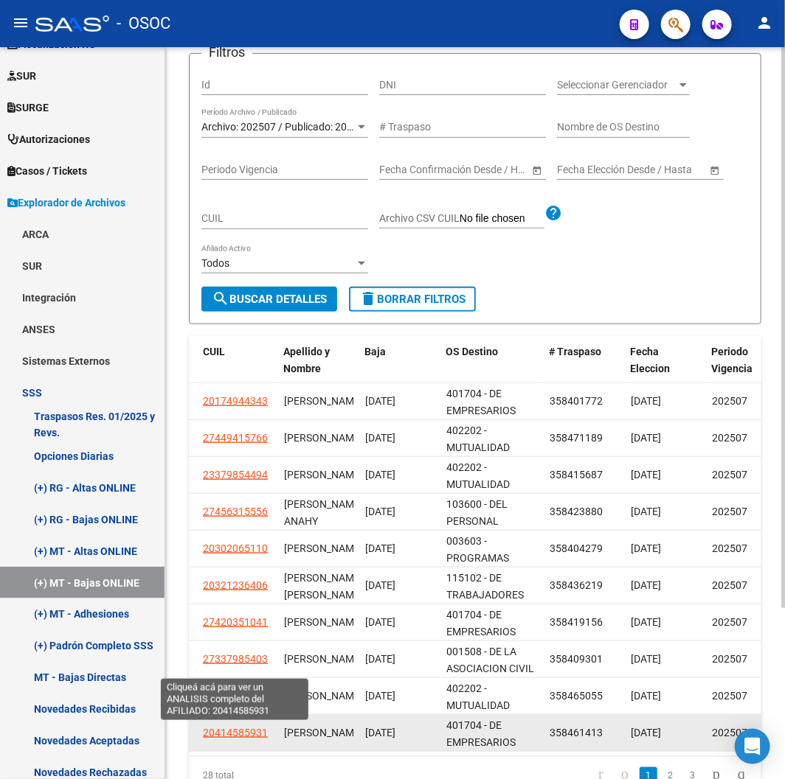
click at [255, 732] on span "20414585931" at bounding box center [235, 733] width 65 height 12
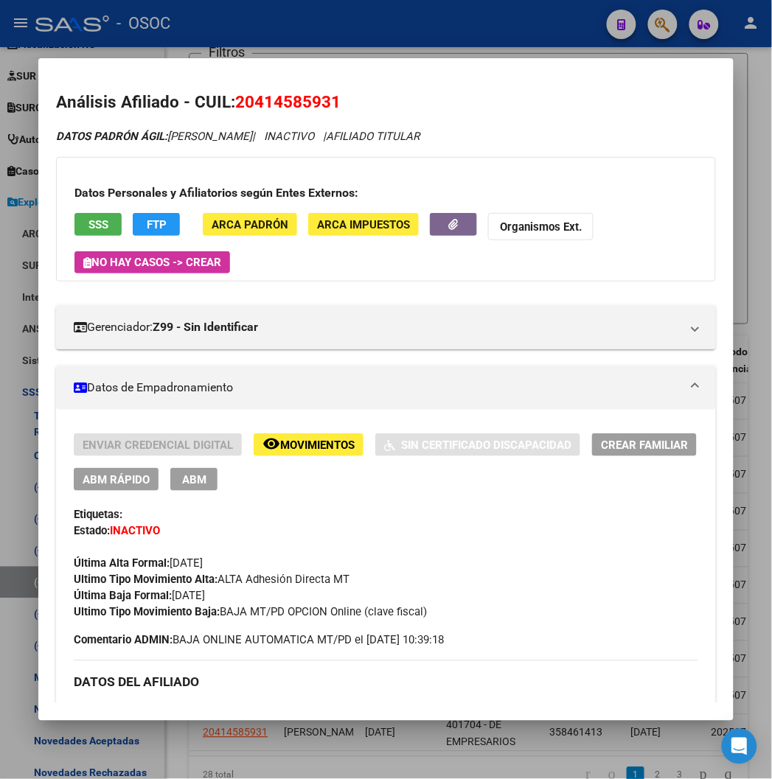
click at [439, 27] on div at bounding box center [386, 389] width 772 height 779
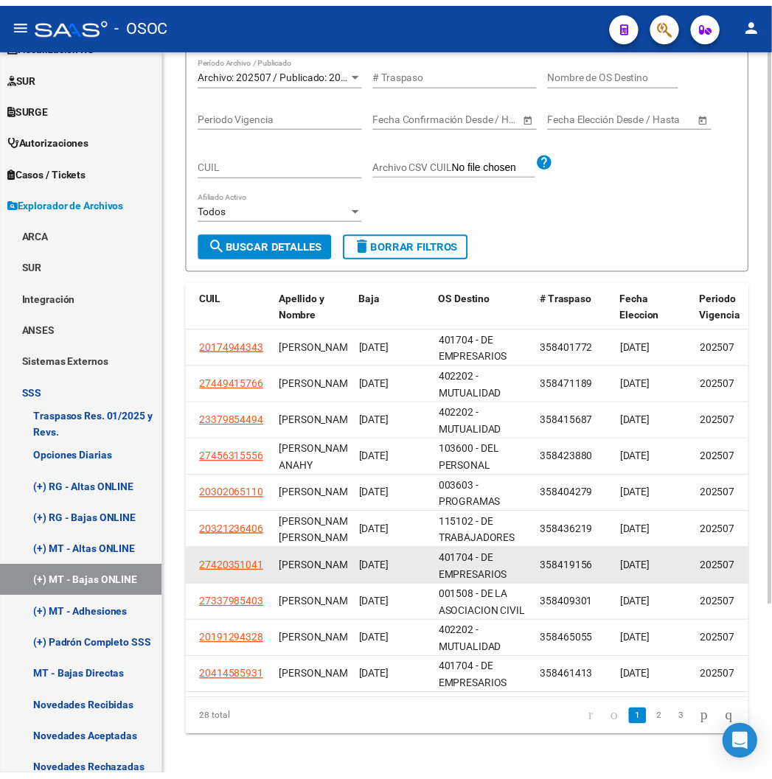
scroll to position [224, 0]
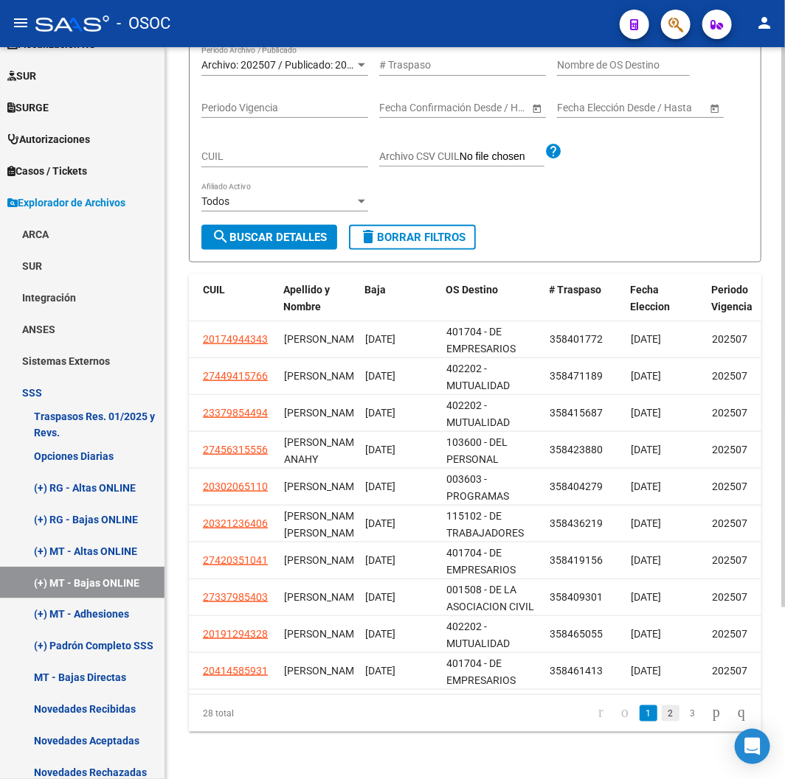
click at [662, 720] on link "2" at bounding box center [670, 714] width 18 height 16
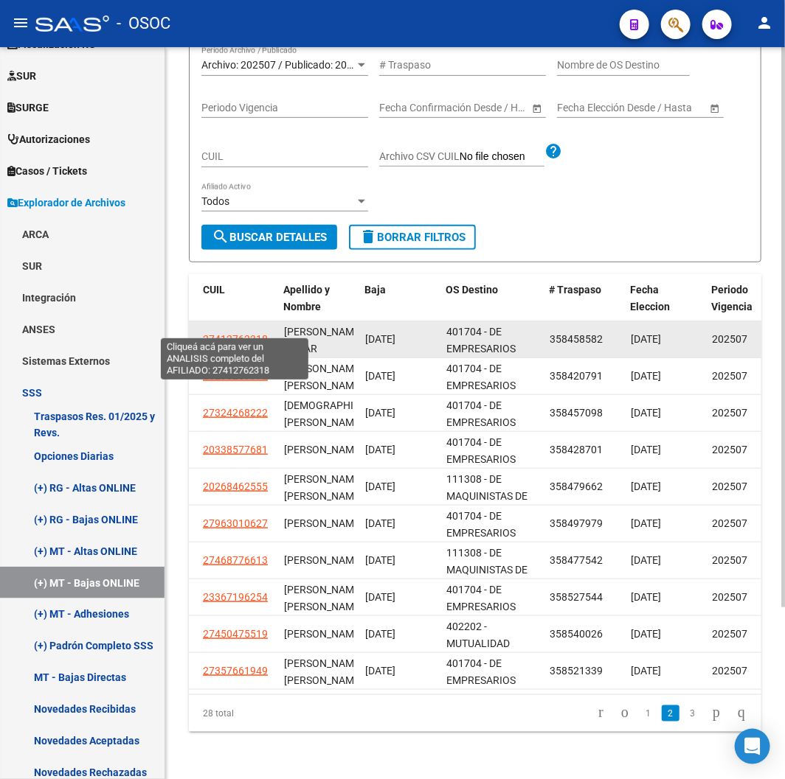
click at [240, 333] on span "27412762318" at bounding box center [235, 339] width 65 height 12
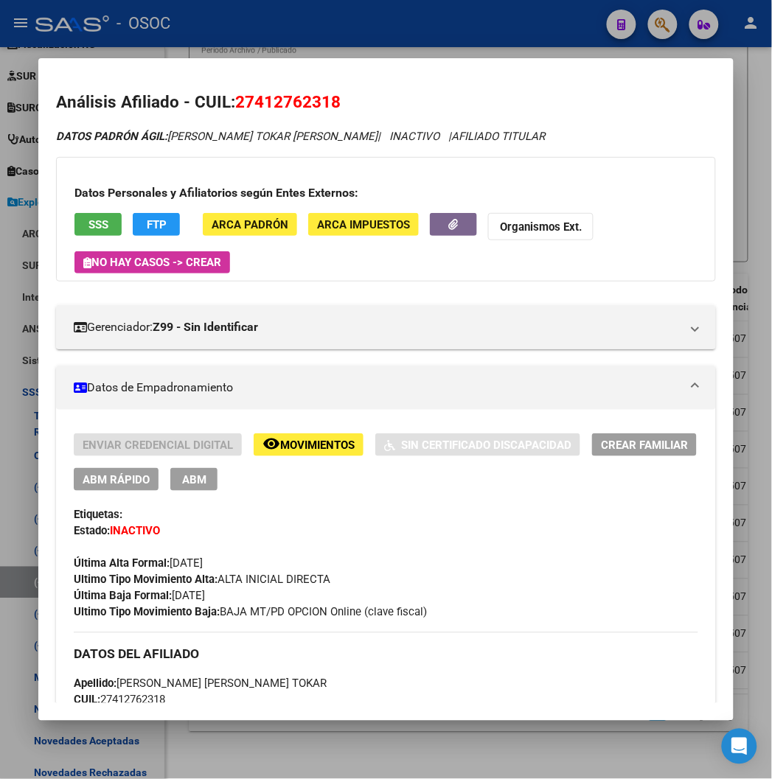
click at [305, 41] on div at bounding box center [386, 389] width 772 height 779
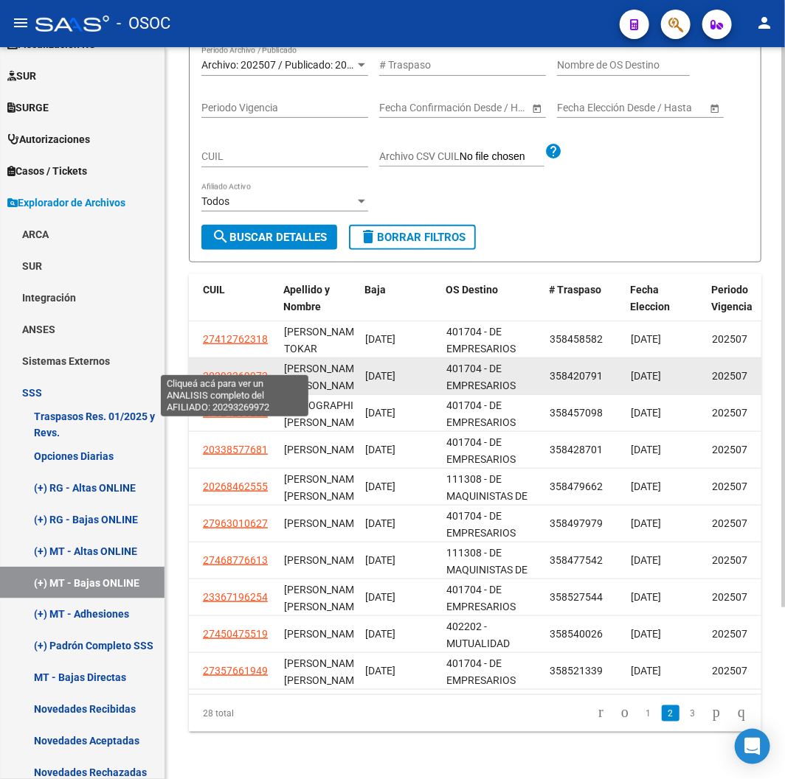
click at [242, 370] on span "20293269972" at bounding box center [235, 376] width 65 height 12
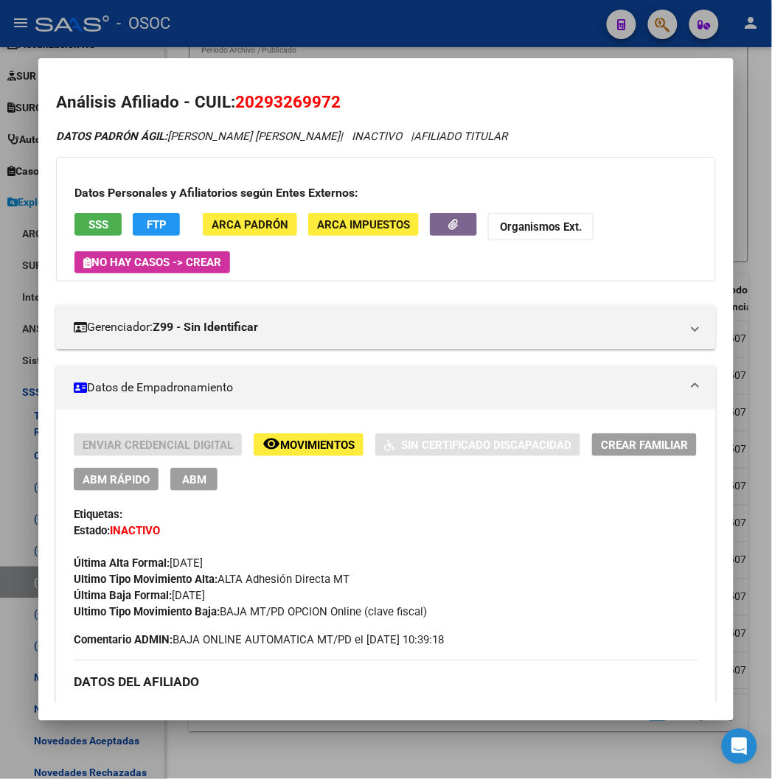
click at [372, 38] on div at bounding box center [386, 389] width 772 height 779
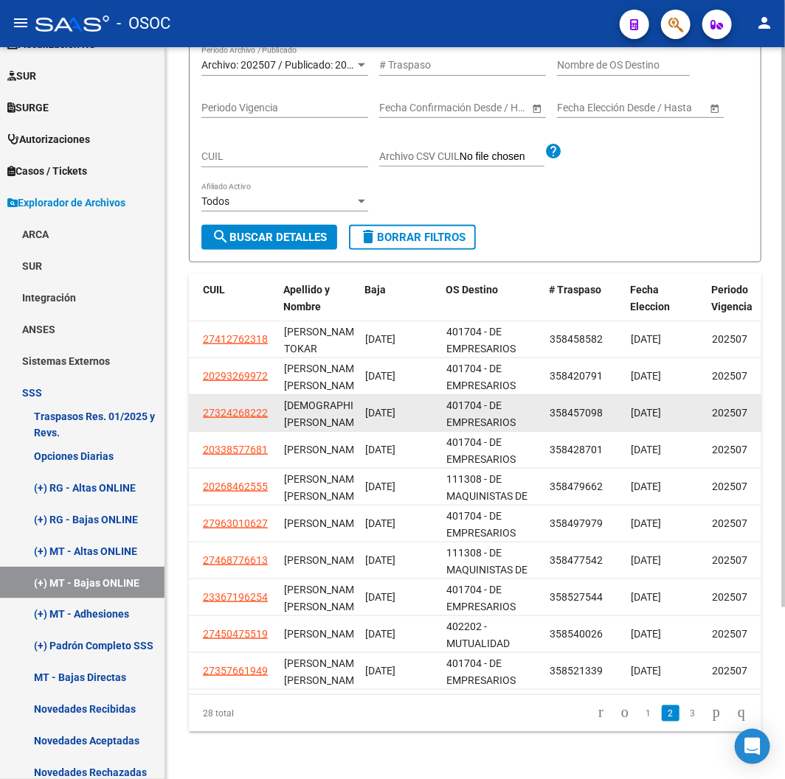
click at [249, 407] on span "27324268222" at bounding box center [235, 413] width 65 height 12
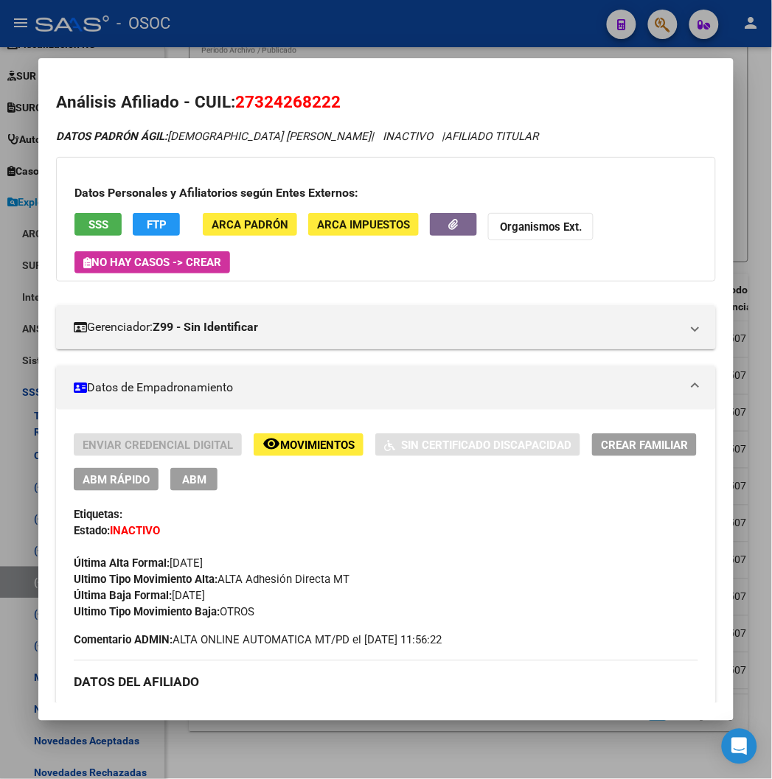
click at [358, 25] on div at bounding box center [386, 389] width 772 height 779
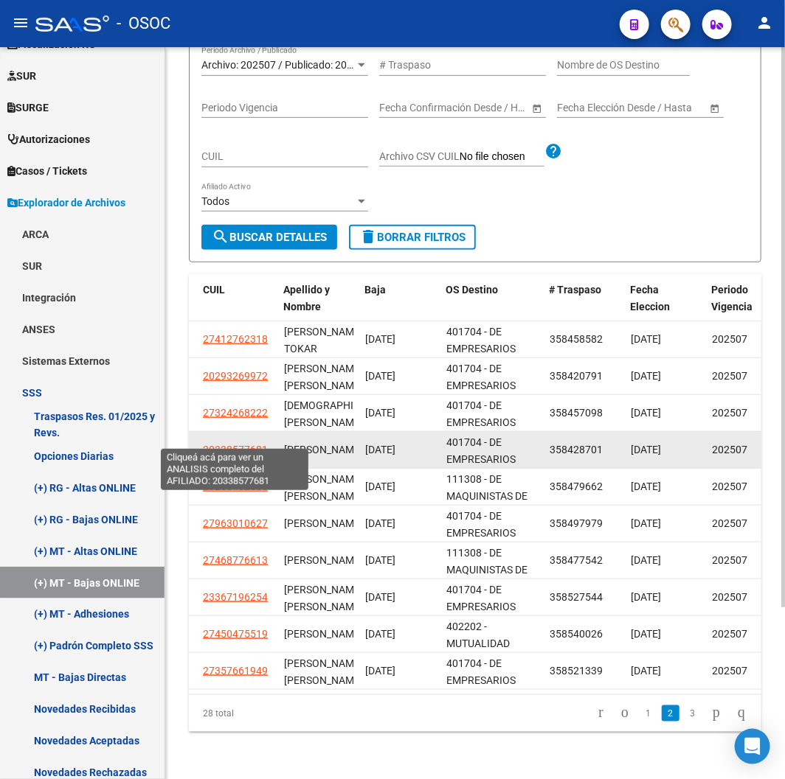
click at [266, 444] on span "20338577681" at bounding box center [235, 450] width 65 height 12
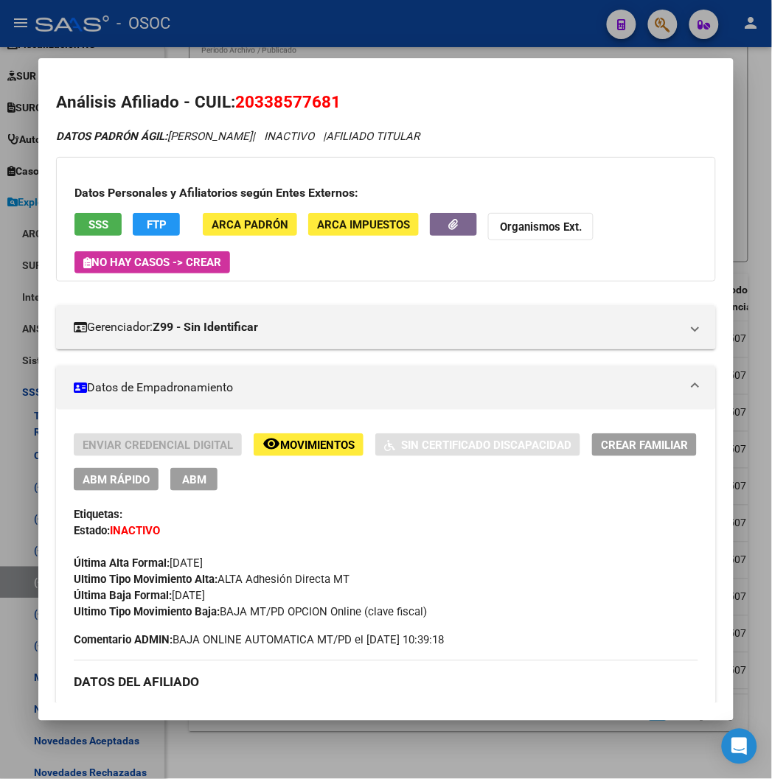
click at [372, 18] on div at bounding box center [386, 389] width 772 height 779
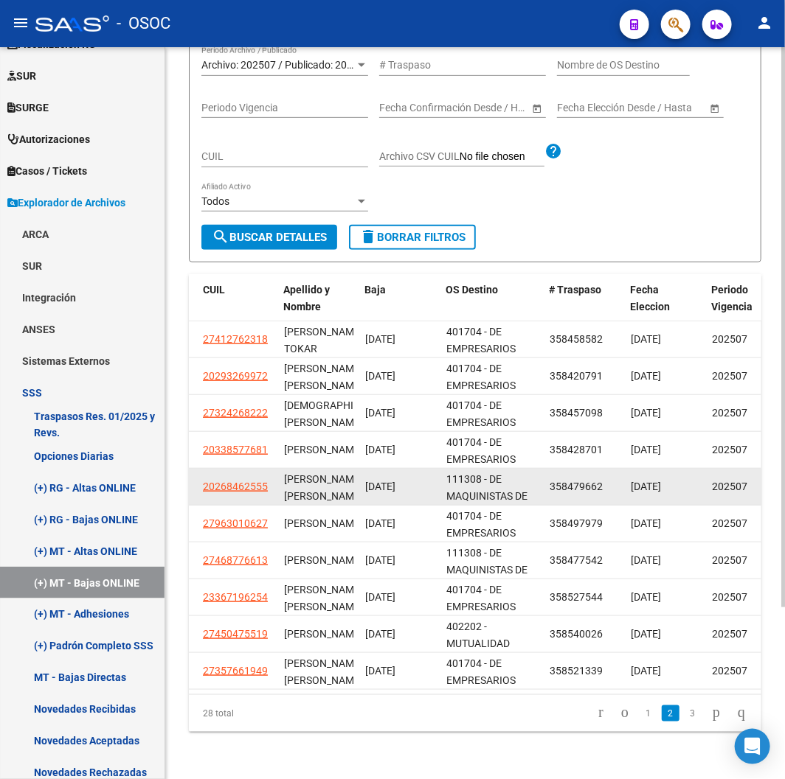
click at [242, 487] on datatable-body-cell "20268462555" at bounding box center [237, 487] width 81 height 36
click at [234, 481] on span "20268462555" at bounding box center [235, 487] width 65 height 12
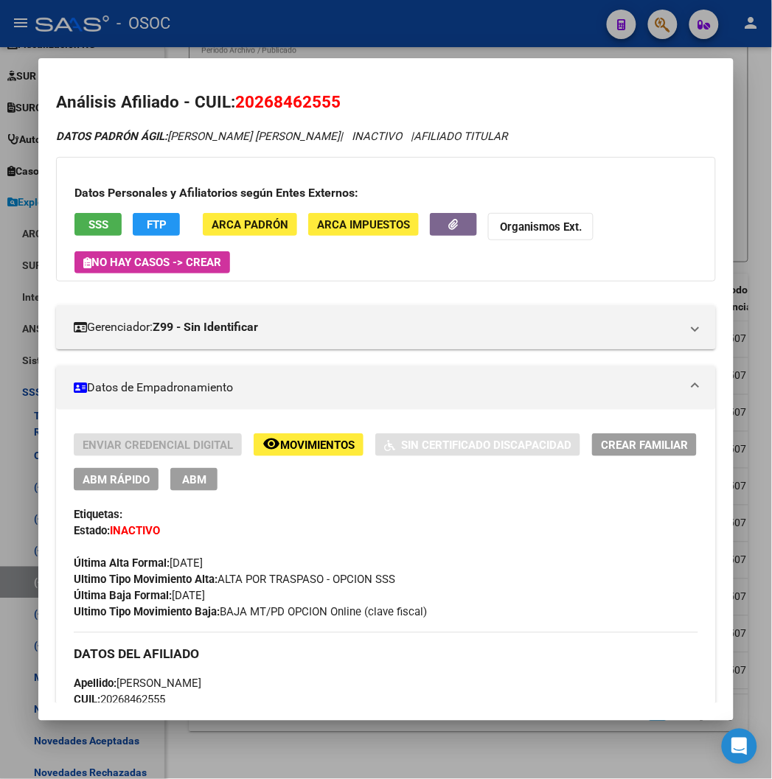
click at [411, 33] on div at bounding box center [386, 389] width 772 height 779
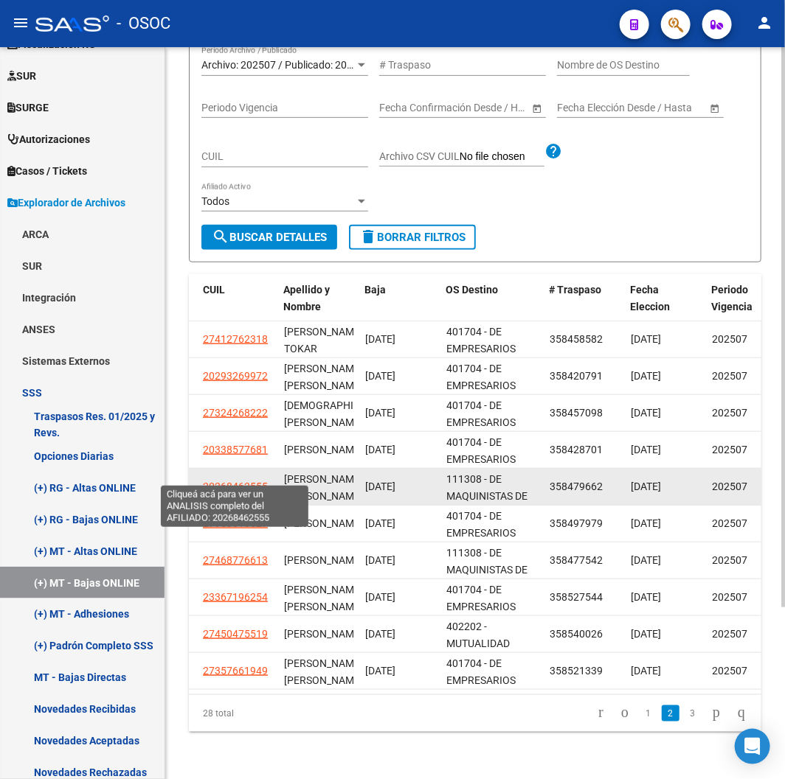
click at [231, 481] on span "20268462555" at bounding box center [235, 487] width 65 height 12
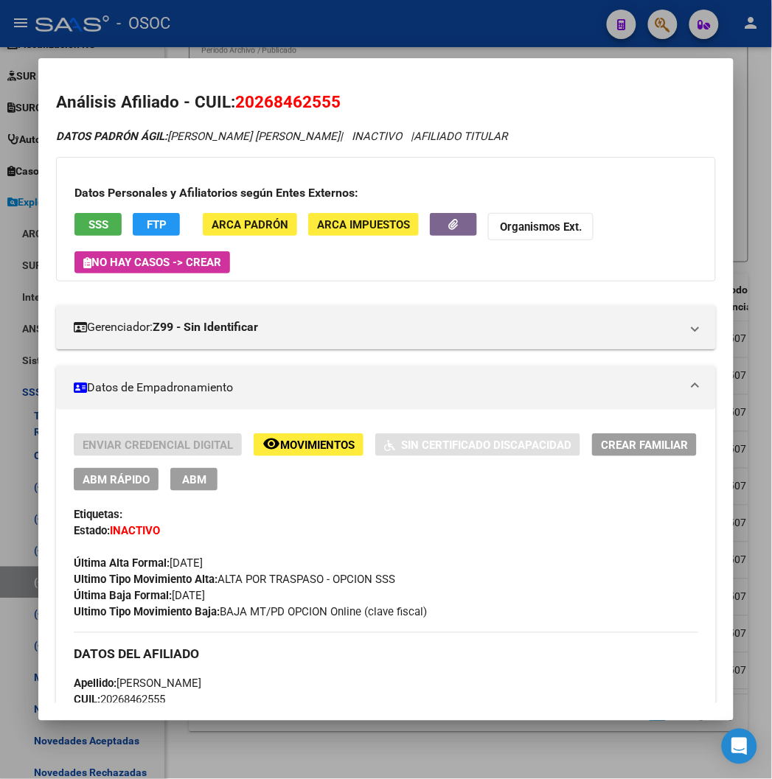
click at [371, 25] on div at bounding box center [386, 389] width 772 height 779
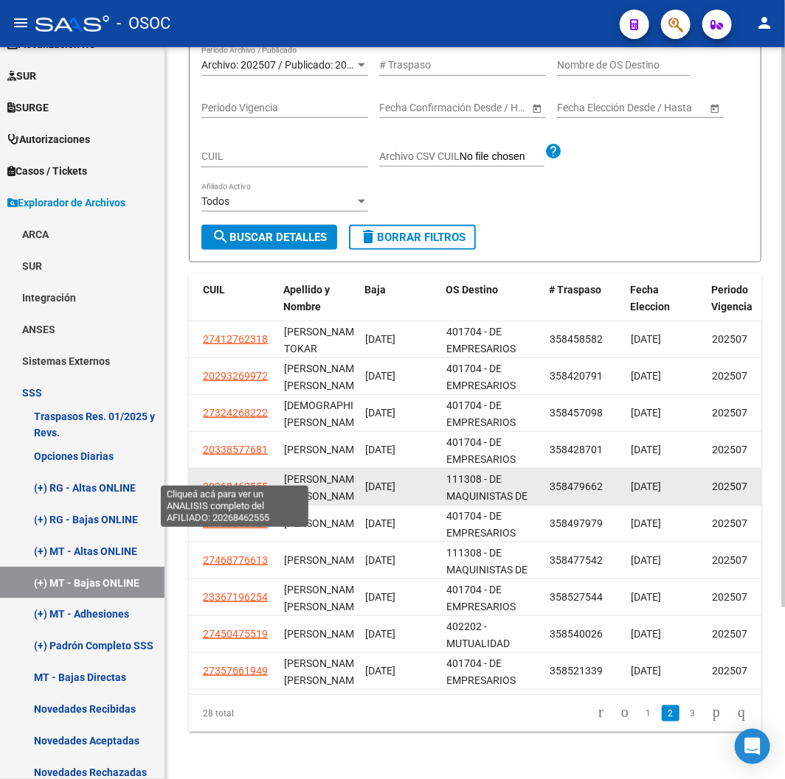
click at [237, 481] on span "20268462555" at bounding box center [235, 487] width 65 height 12
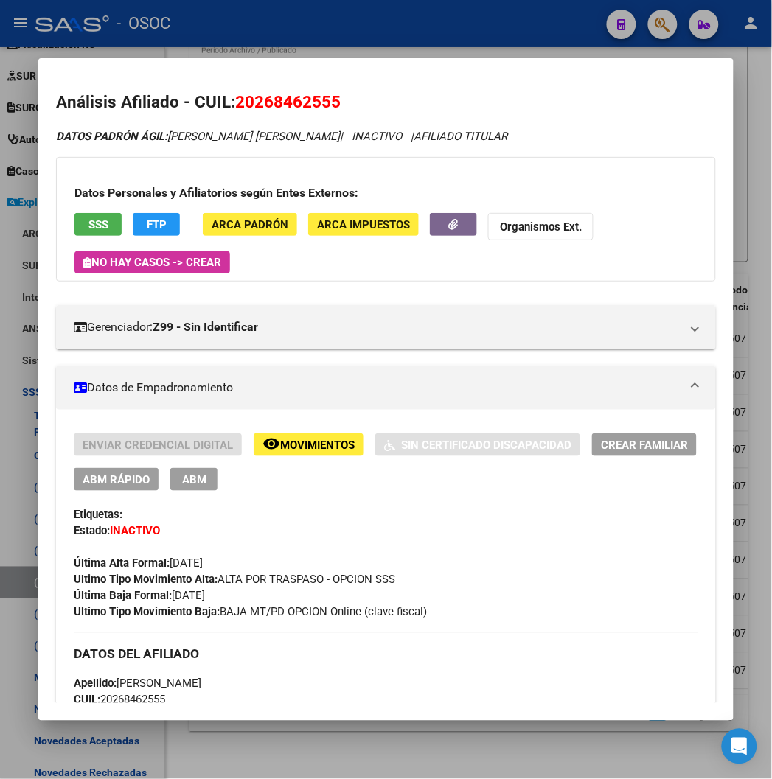
click at [347, 28] on div at bounding box center [386, 389] width 772 height 779
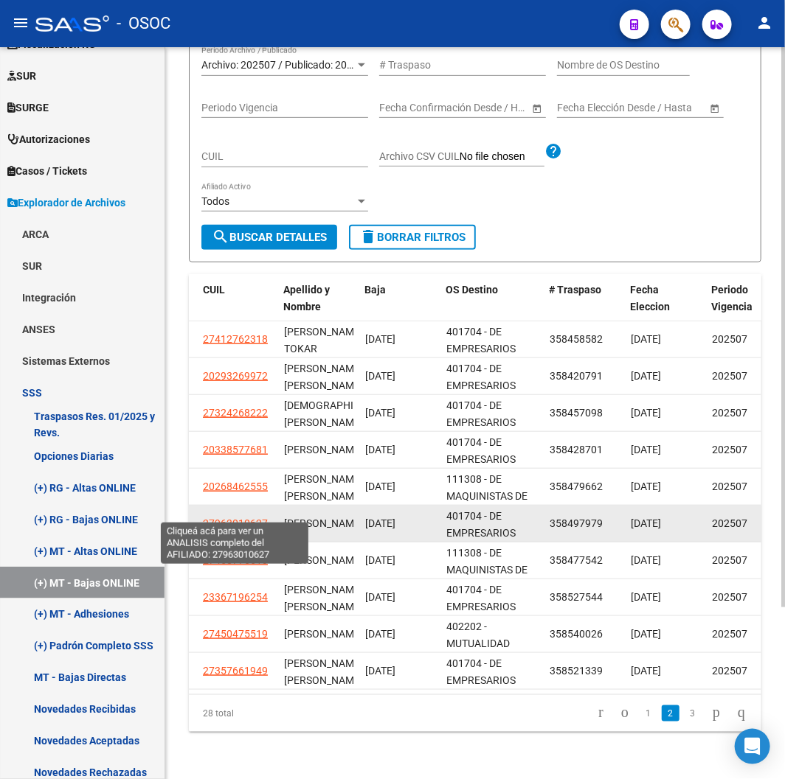
click at [257, 518] on span "27963010627" at bounding box center [235, 524] width 65 height 12
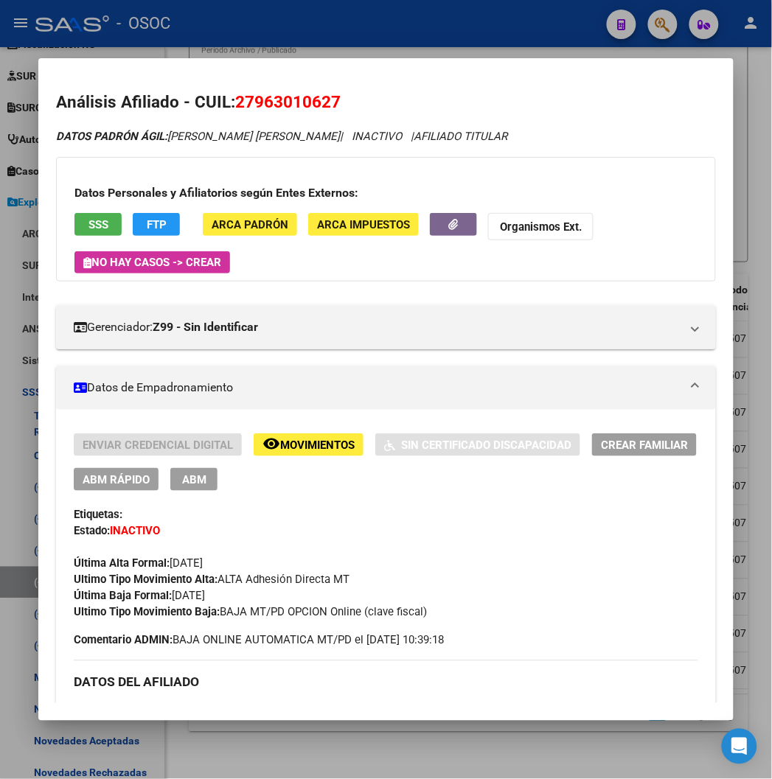
click at [352, 38] on div at bounding box center [386, 389] width 772 height 779
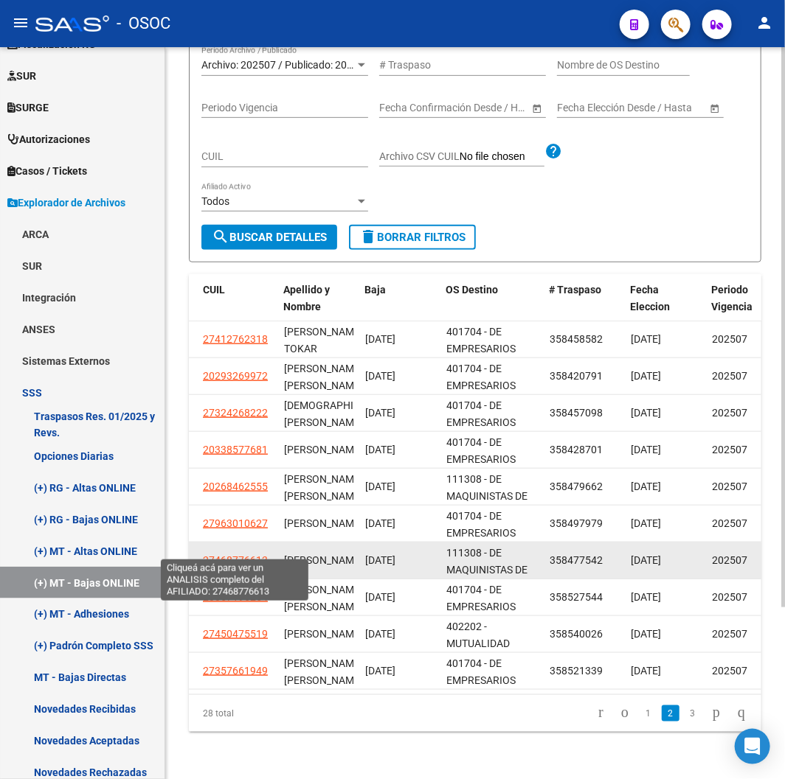
click at [230, 555] on span "27468776613" at bounding box center [235, 561] width 65 height 12
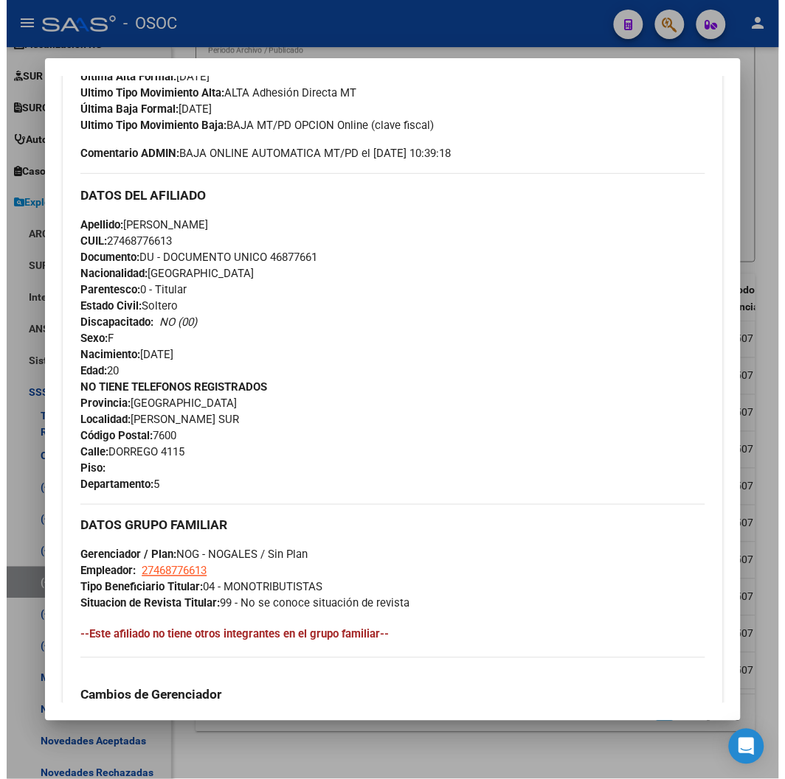
scroll to position [491, 0]
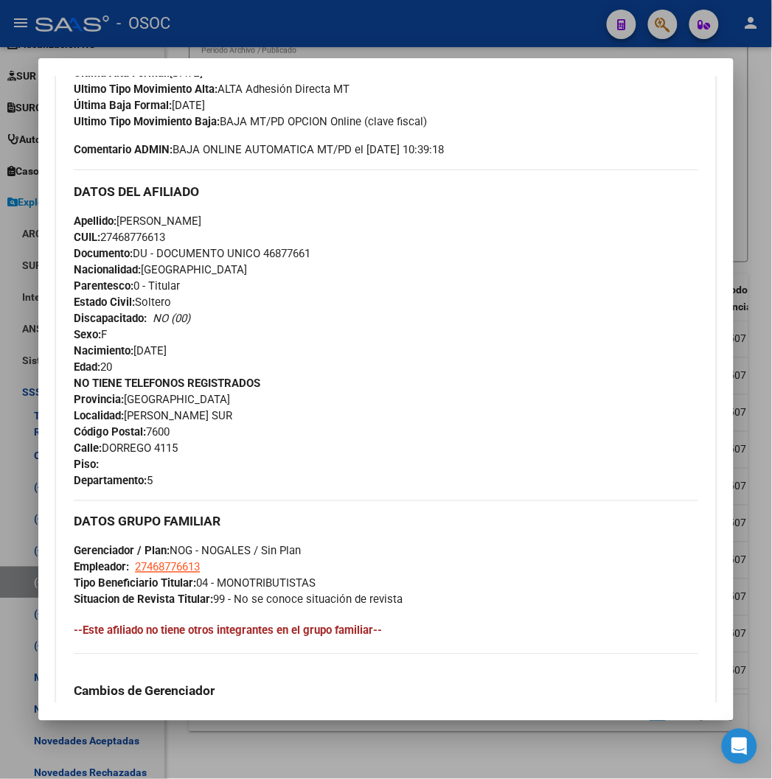
click at [391, 38] on div at bounding box center [386, 389] width 772 height 779
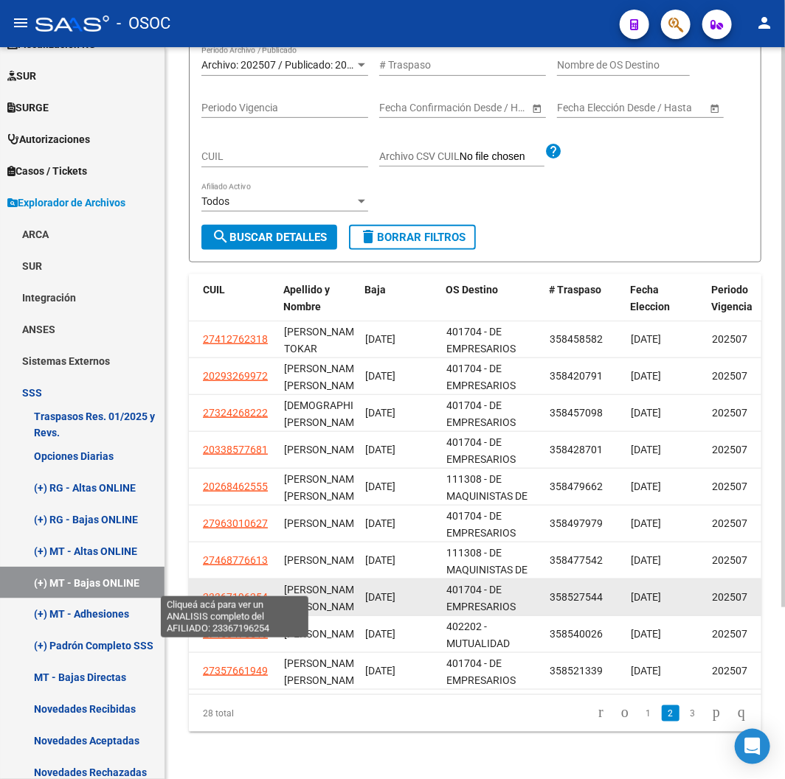
click at [255, 591] on span "23367196254" at bounding box center [235, 597] width 65 height 12
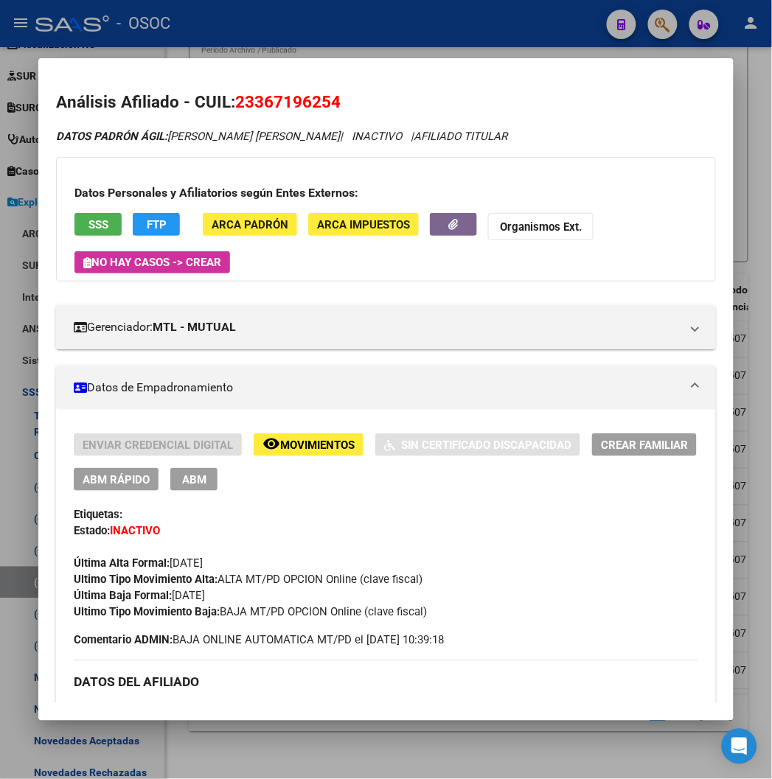
click at [415, 27] on div at bounding box center [386, 389] width 772 height 779
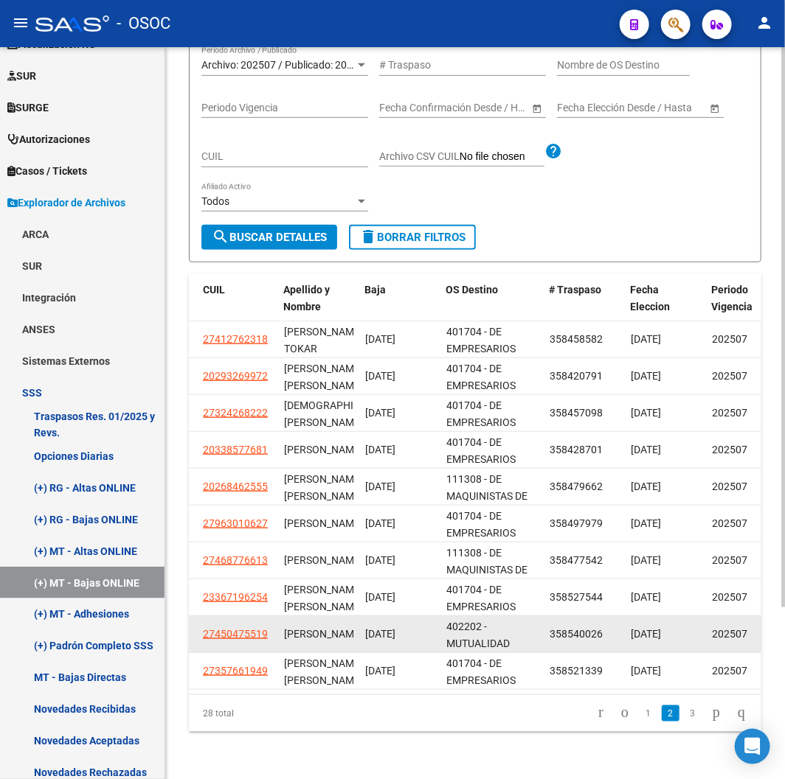
click at [264, 630] on app-link-go-to "27450475519" at bounding box center [235, 634] width 65 height 17
click at [253, 628] on span "27450475519" at bounding box center [235, 634] width 65 height 12
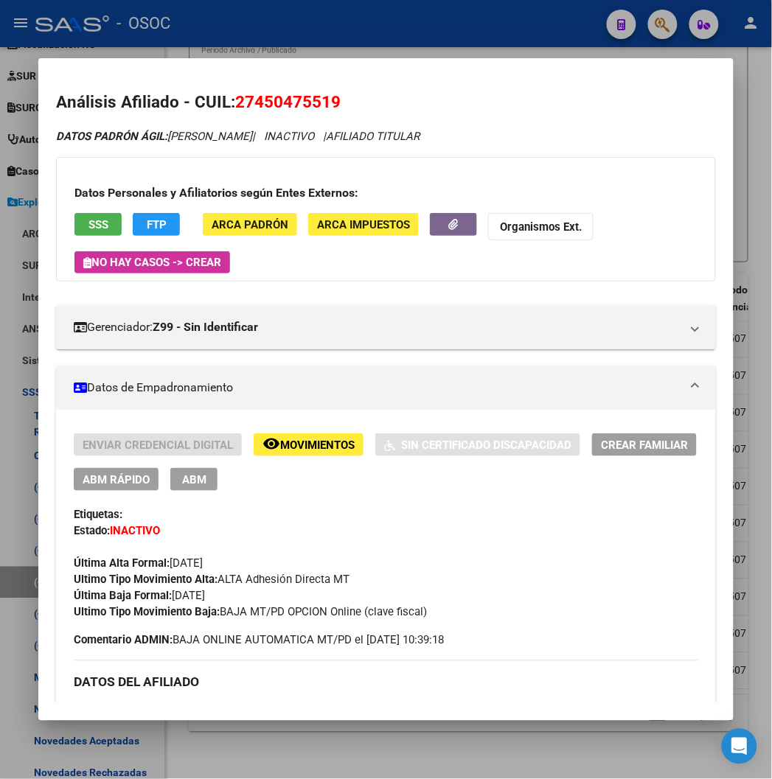
click at [441, 53] on div at bounding box center [386, 389] width 772 height 779
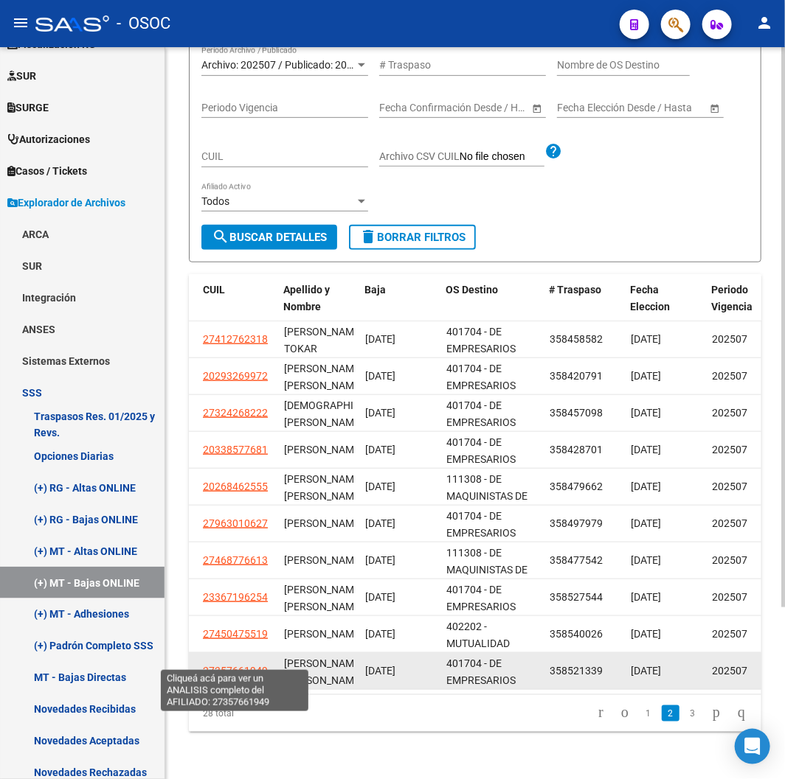
click at [243, 665] on span "27357661949" at bounding box center [235, 671] width 65 height 12
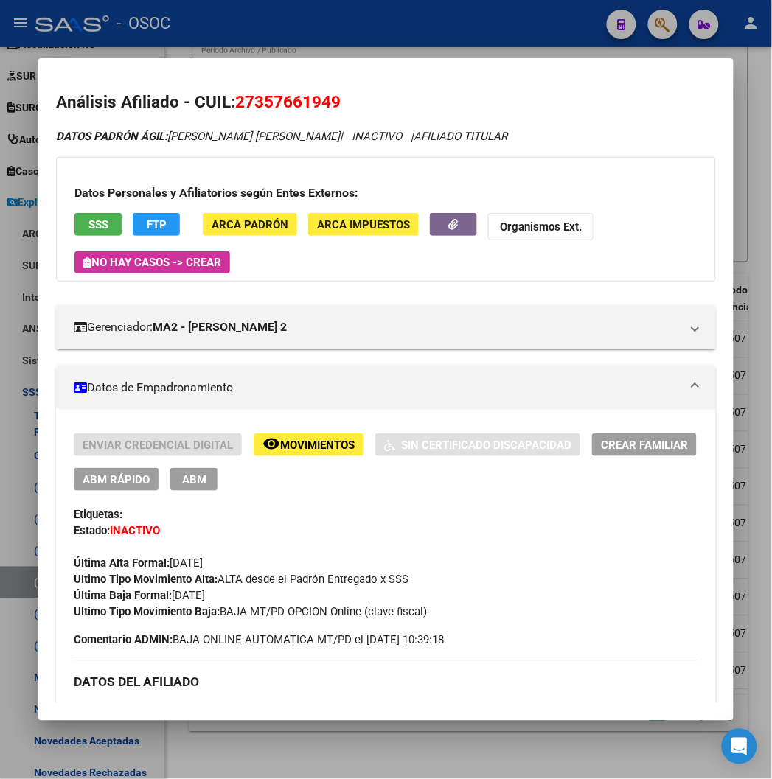
click at [358, 21] on div at bounding box center [386, 389] width 772 height 779
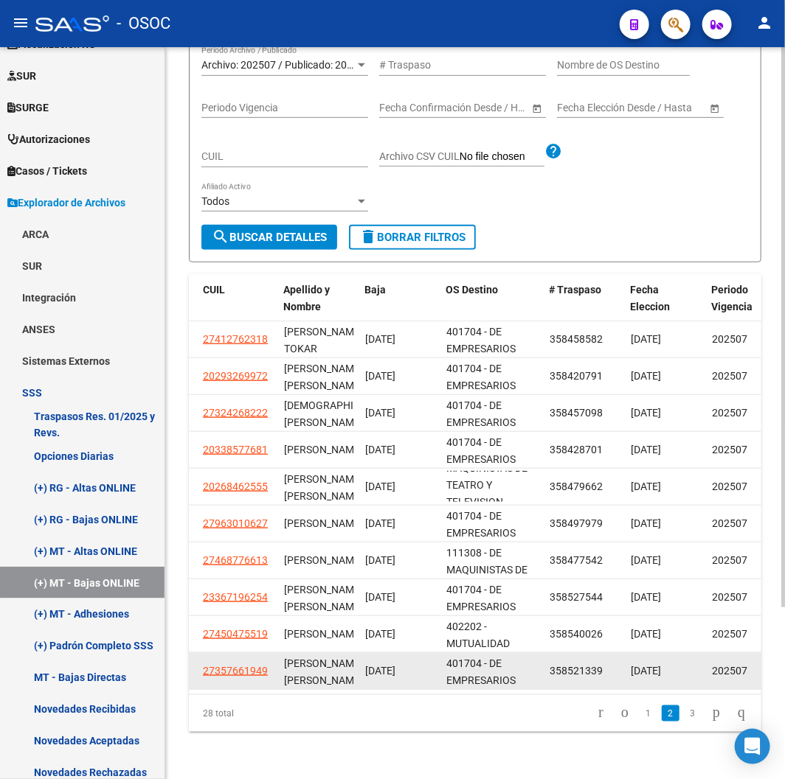
scroll to position [35, 0]
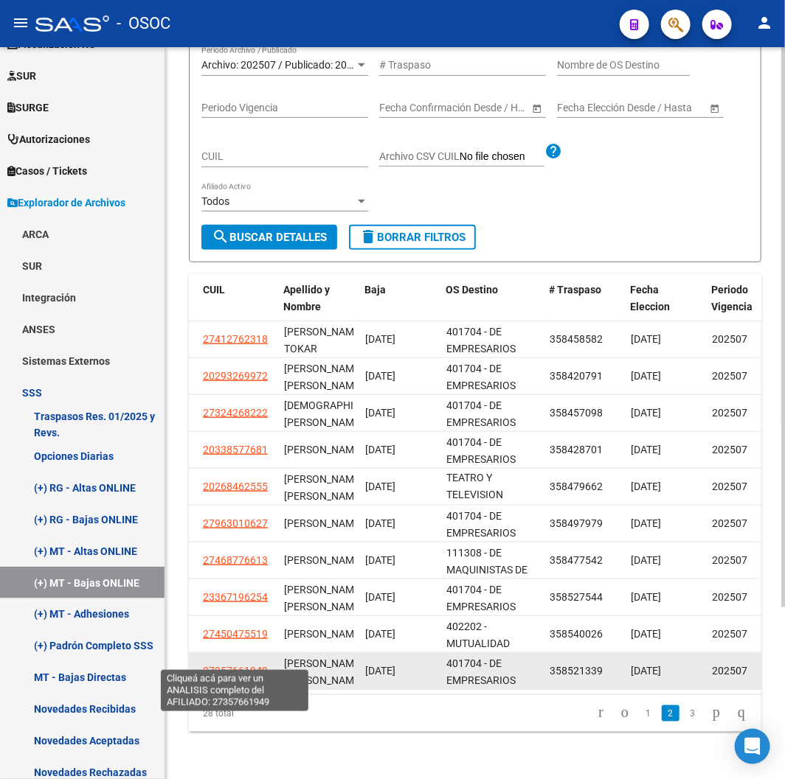
click at [226, 665] on span "27357661949" at bounding box center [235, 671] width 65 height 12
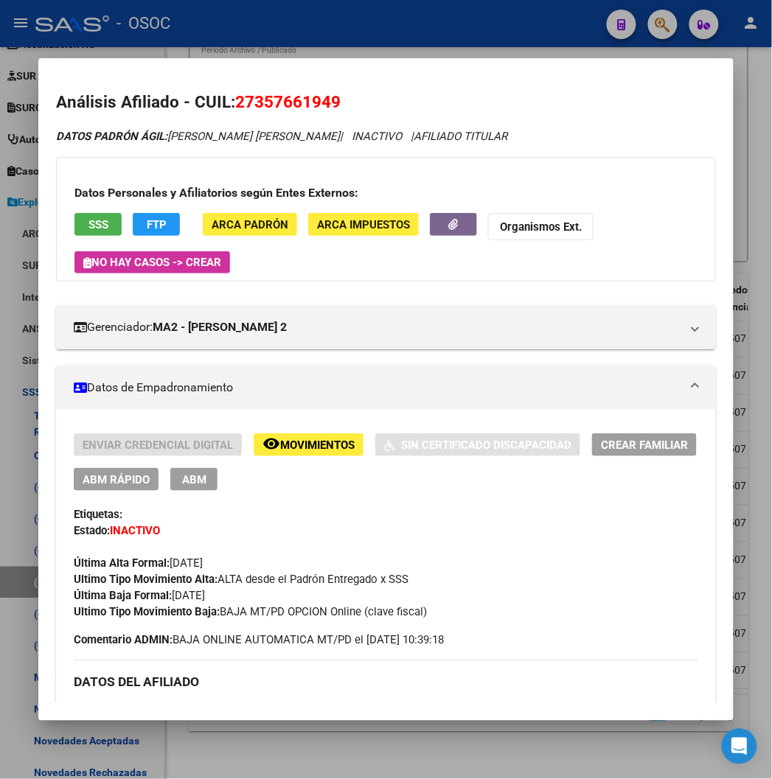
click at [268, 740] on div at bounding box center [386, 389] width 772 height 779
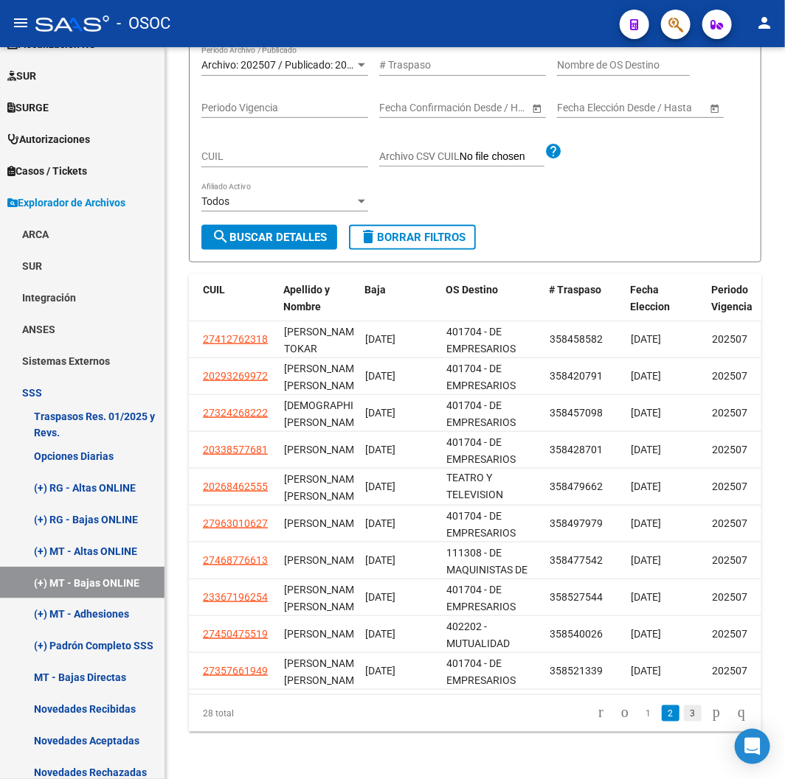
click at [684, 717] on link "3" at bounding box center [693, 714] width 18 height 16
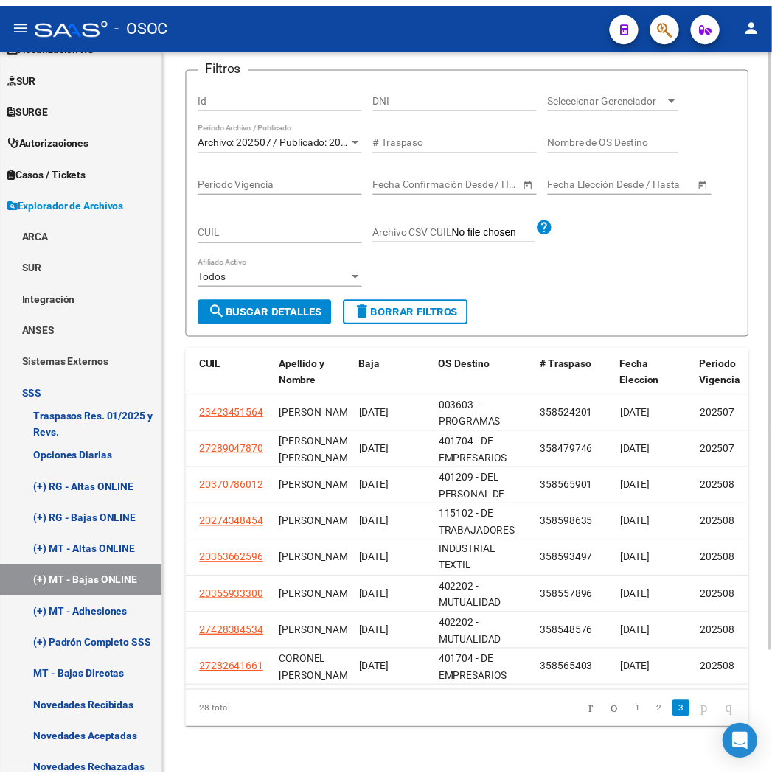
scroll to position [150, 0]
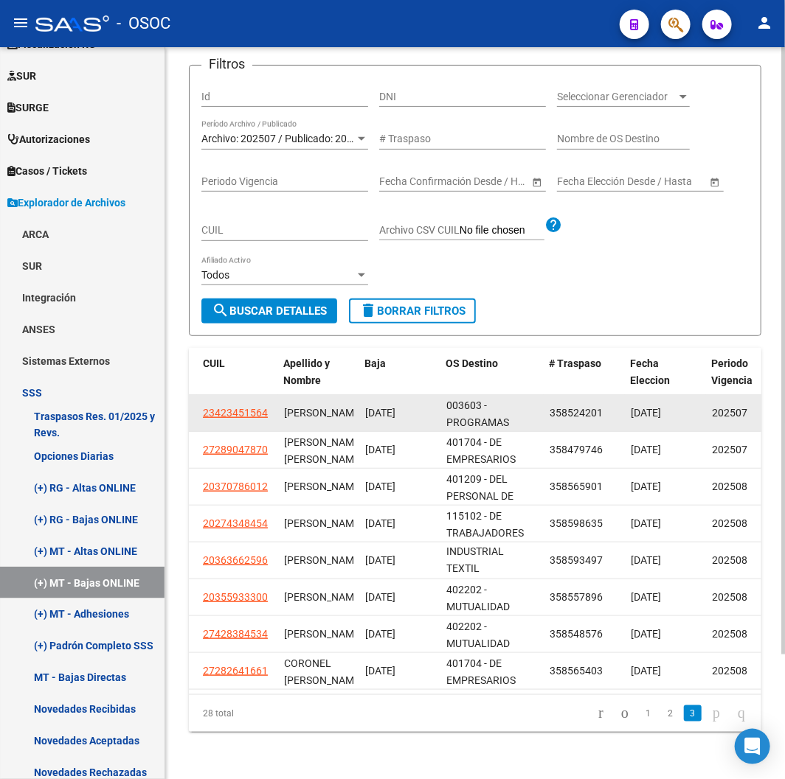
click at [242, 405] on app-link-go-to "23423451564" at bounding box center [235, 413] width 65 height 17
click at [243, 407] on span "23423451564" at bounding box center [235, 413] width 65 height 12
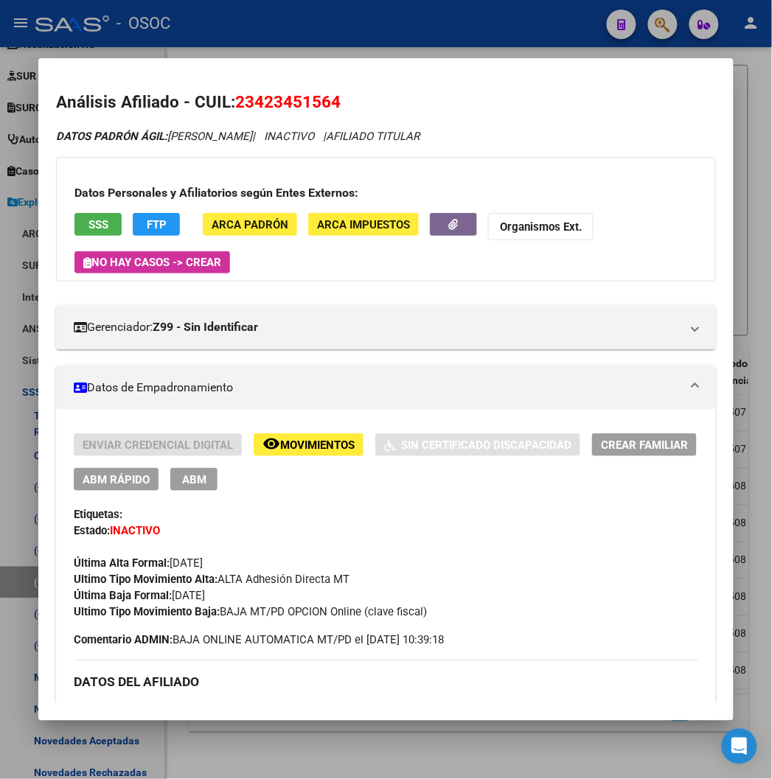
click at [415, 22] on div at bounding box center [386, 389] width 772 height 779
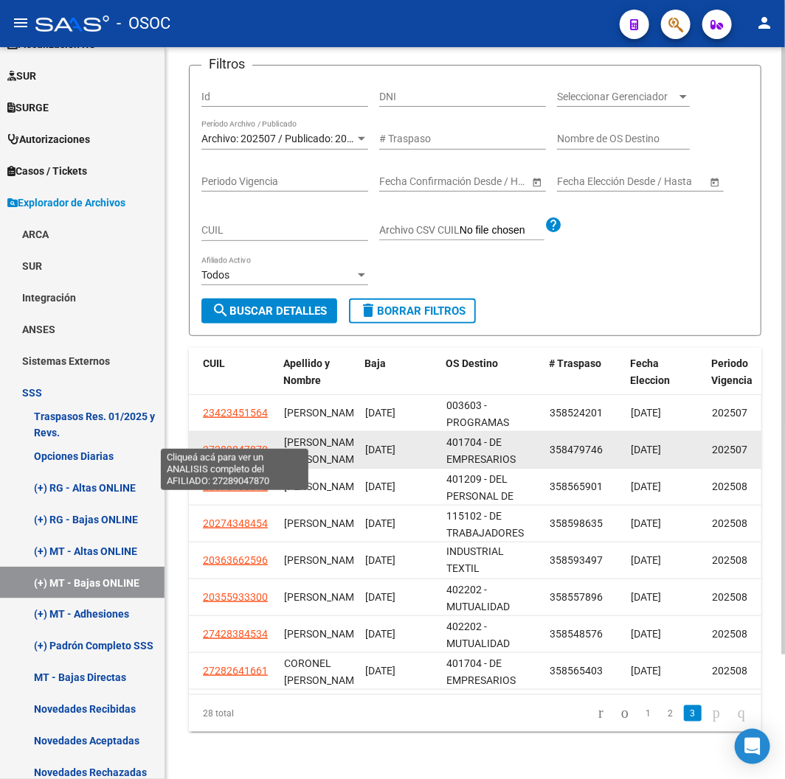
click at [229, 444] on span "27289047870" at bounding box center [235, 450] width 65 height 12
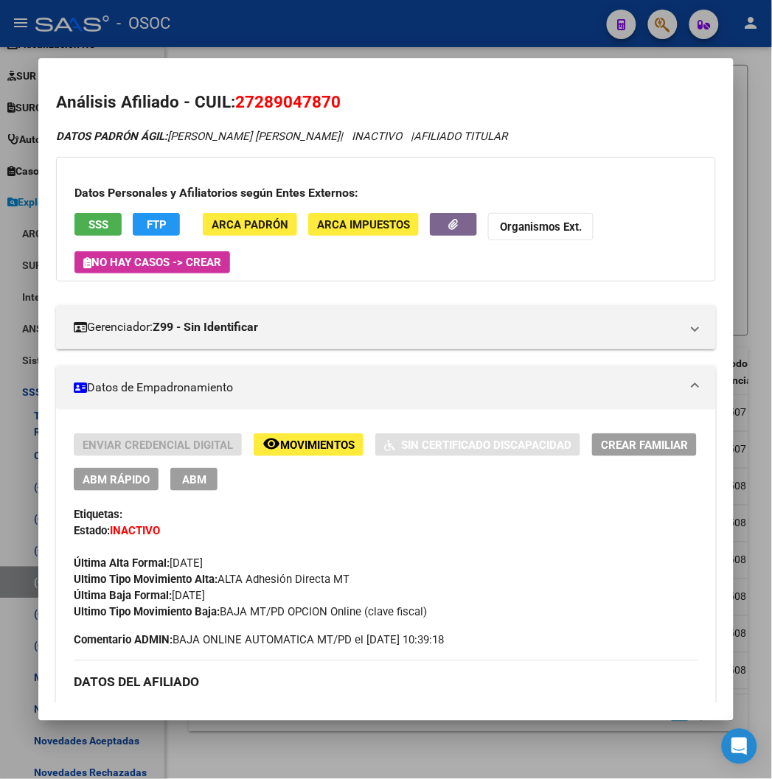
click at [457, 30] on div at bounding box center [386, 389] width 772 height 779
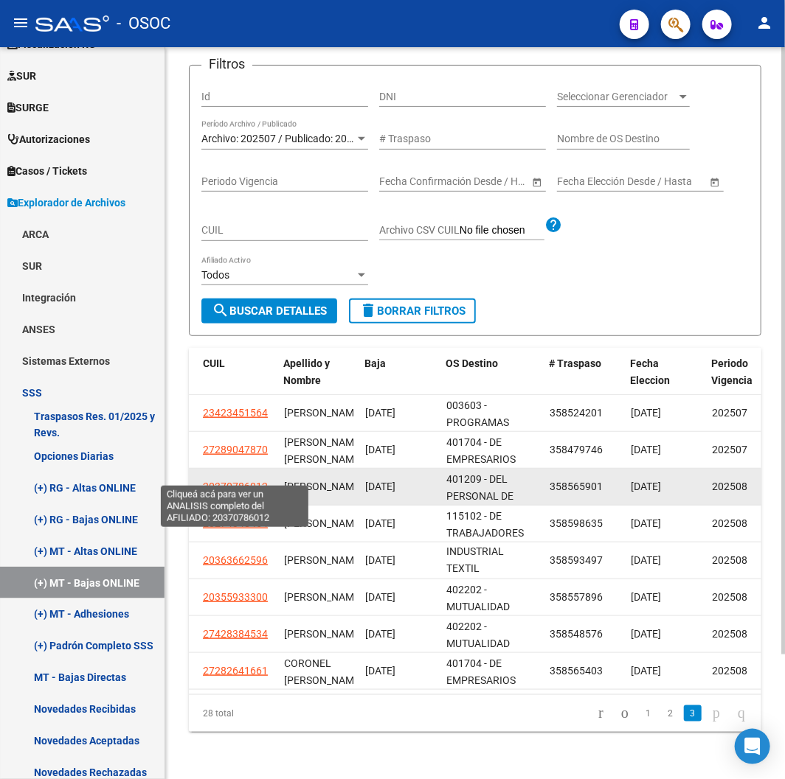
click at [241, 481] on span "20370786012" at bounding box center [235, 487] width 65 height 12
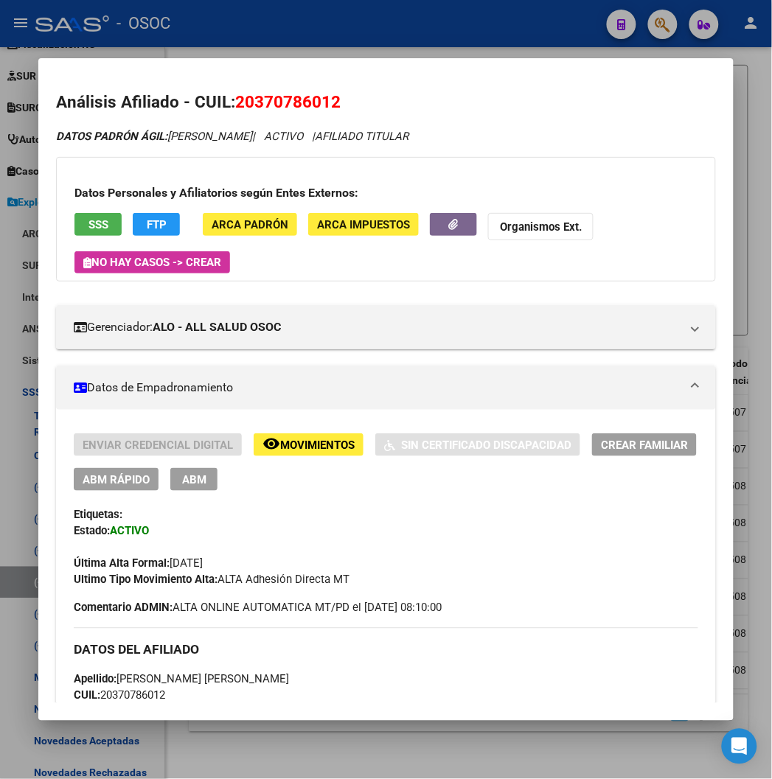
click at [389, 22] on div at bounding box center [386, 389] width 772 height 779
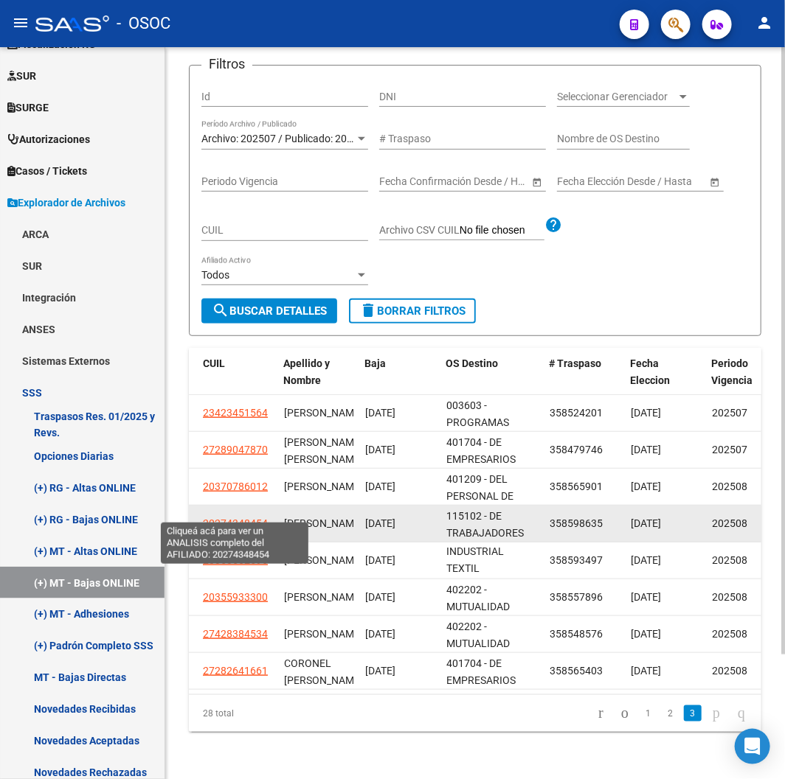
click at [235, 518] on span "20274348454" at bounding box center [235, 524] width 65 height 12
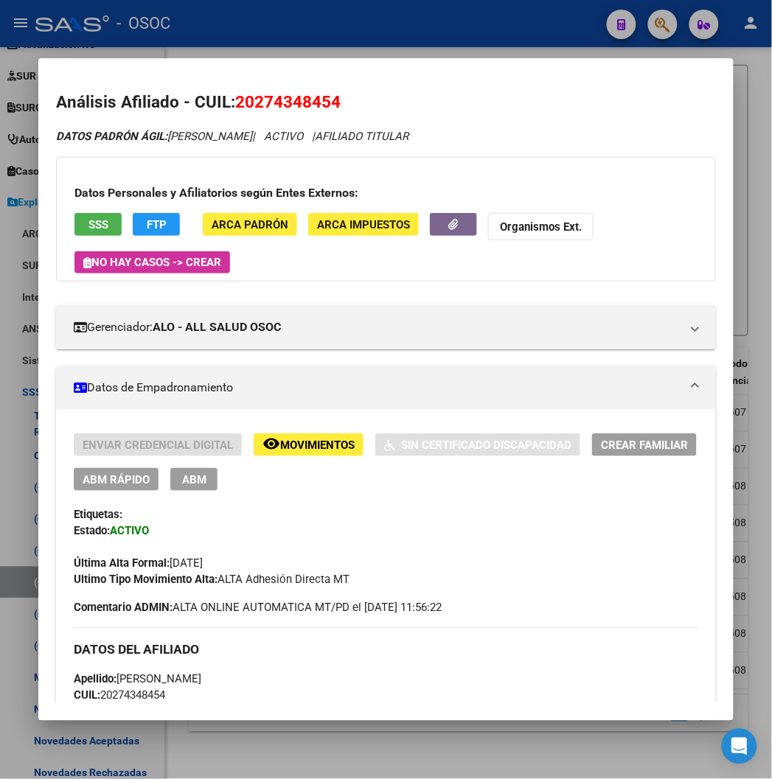
click at [459, 23] on div at bounding box center [386, 389] width 772 height 779
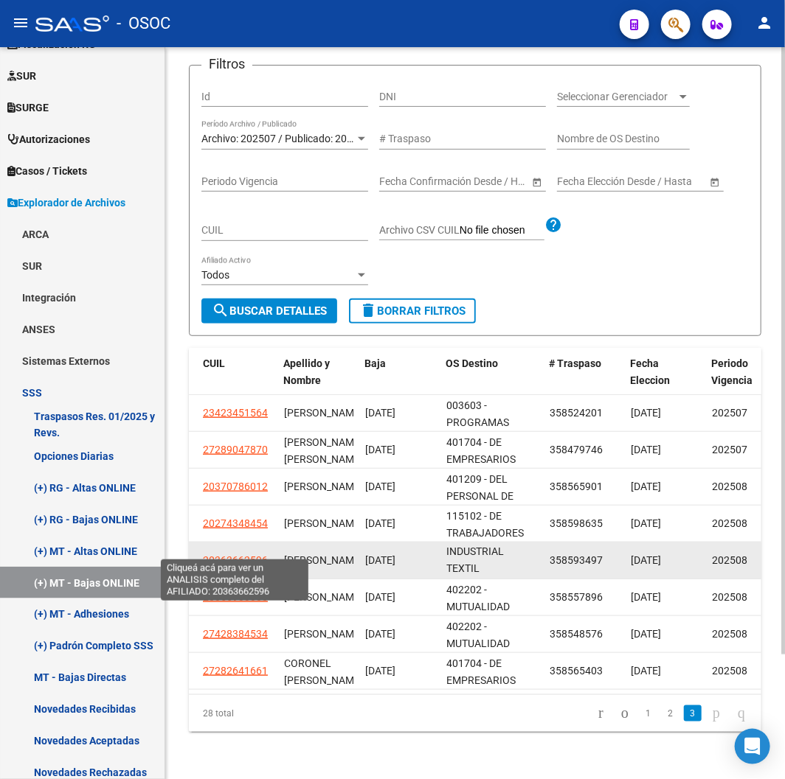
click at [229, 555] on span "20363662596" at bounding box center [235, 561] width 65 height 12
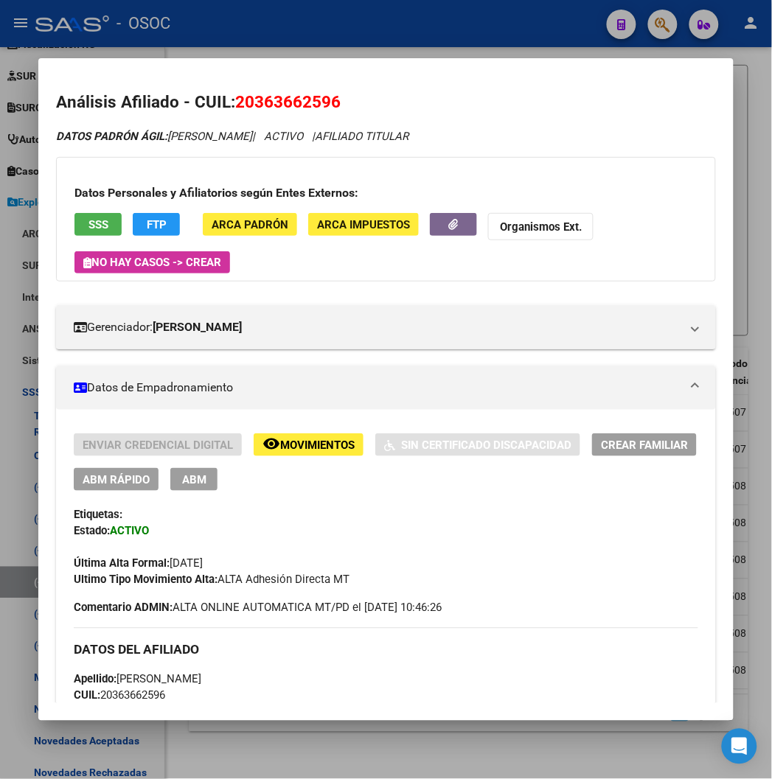
click at [472, 29] on div at bounding box center [386, 389] width 772 height 779
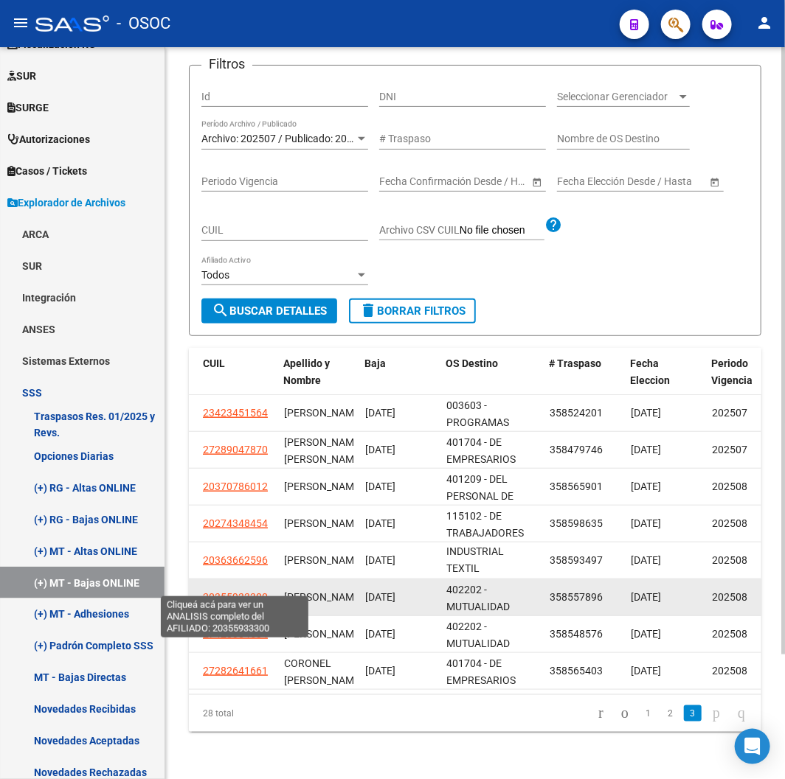
click at [234, 591] on span "20355933300" at bounding box center [235, 597] width 65 height 12
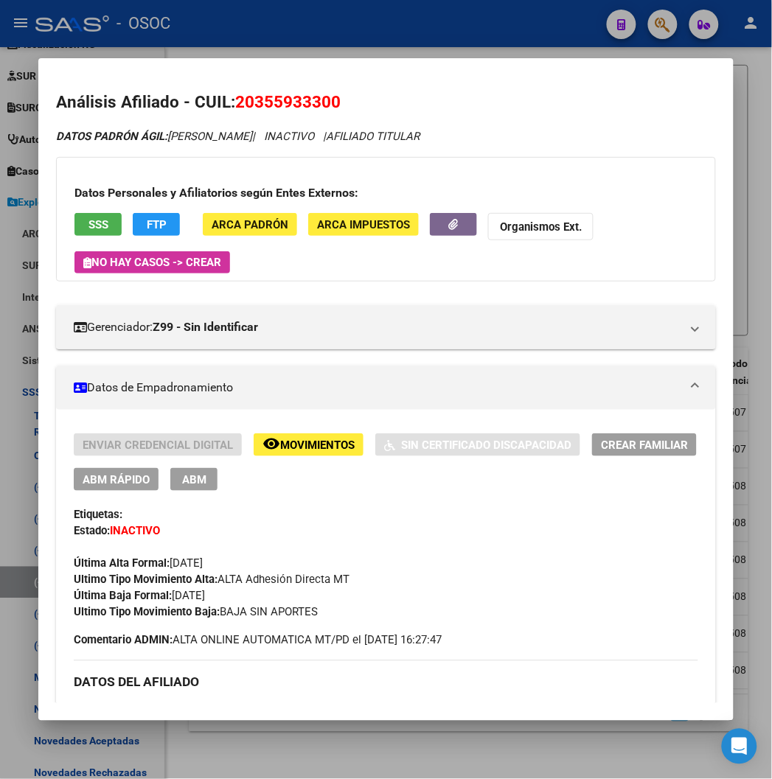
click at [333, 34] on div at bounding box center [386, 389] width 772 height 779
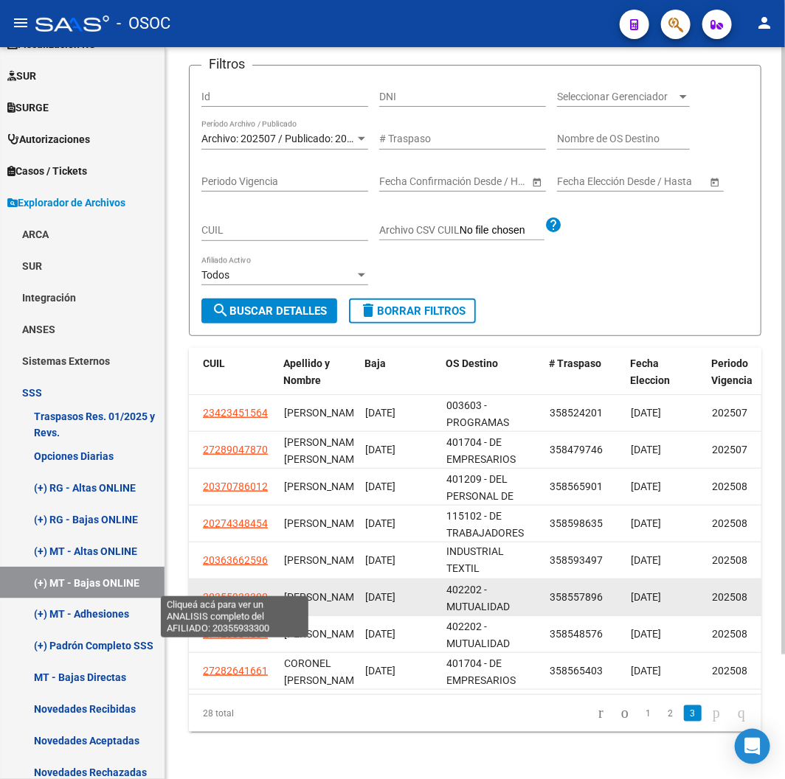
click at [229, 591] on span "20355933300" at bounding box center [235, 597] width 65 height 12
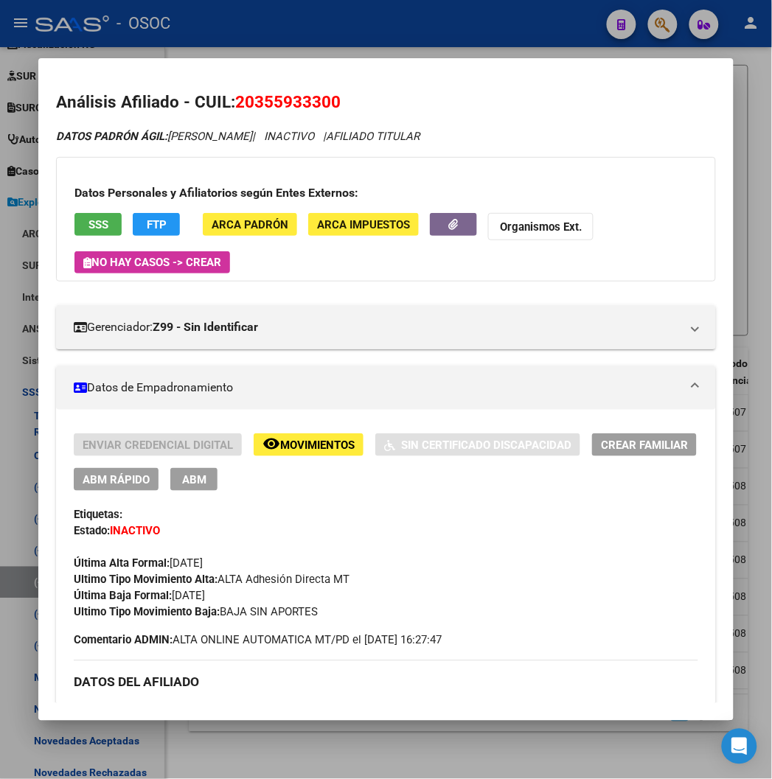
click at [395, 32] on div at bounding box center [386, 389] width 772 height 779
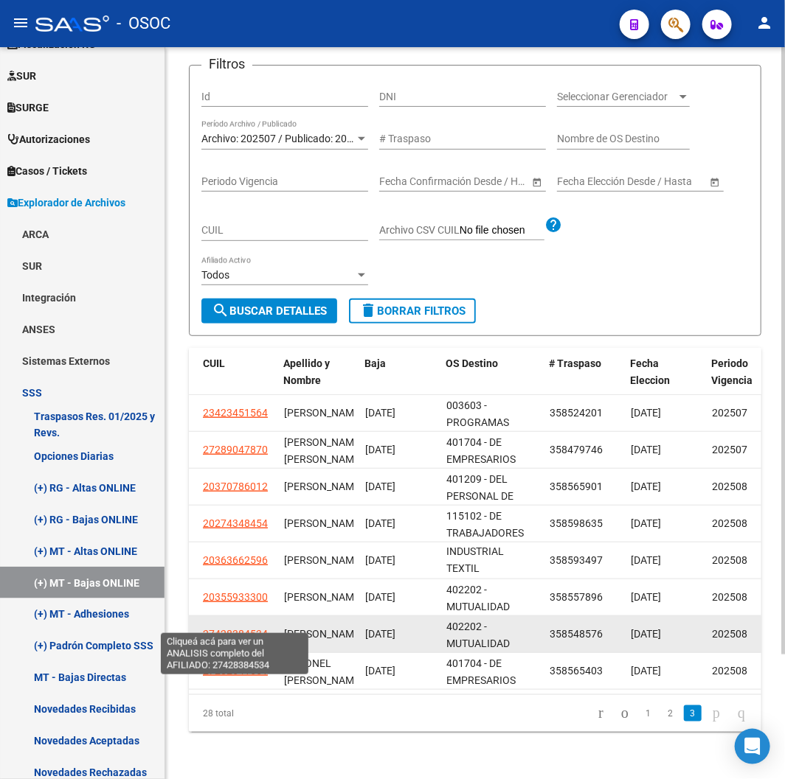
click at [225, 628] on span "27428384534" at bounding box center [235, 634] width 65 height 12
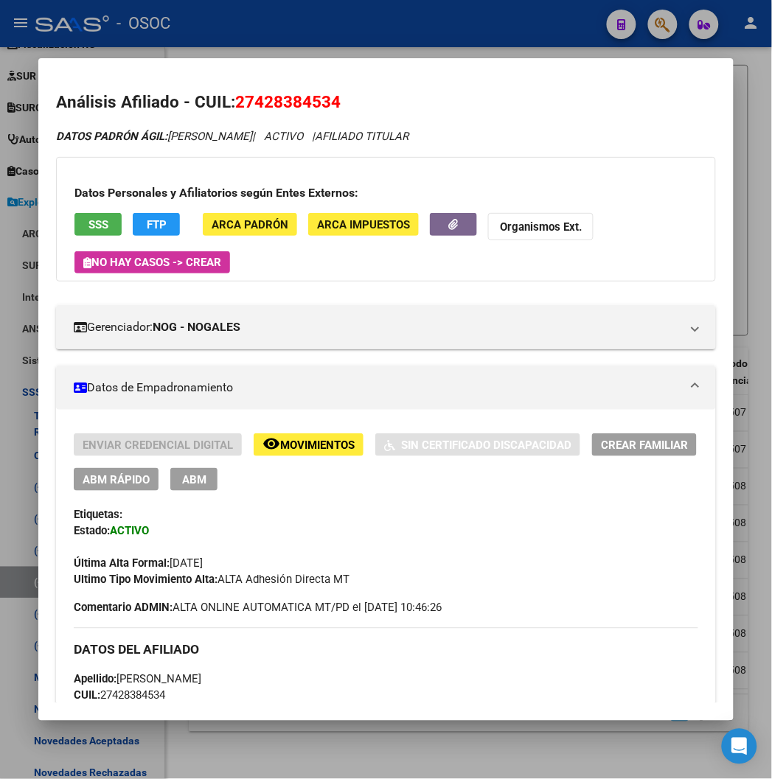
click at [403, 49] on div at bounding box center [386, 389] width 772 height 779
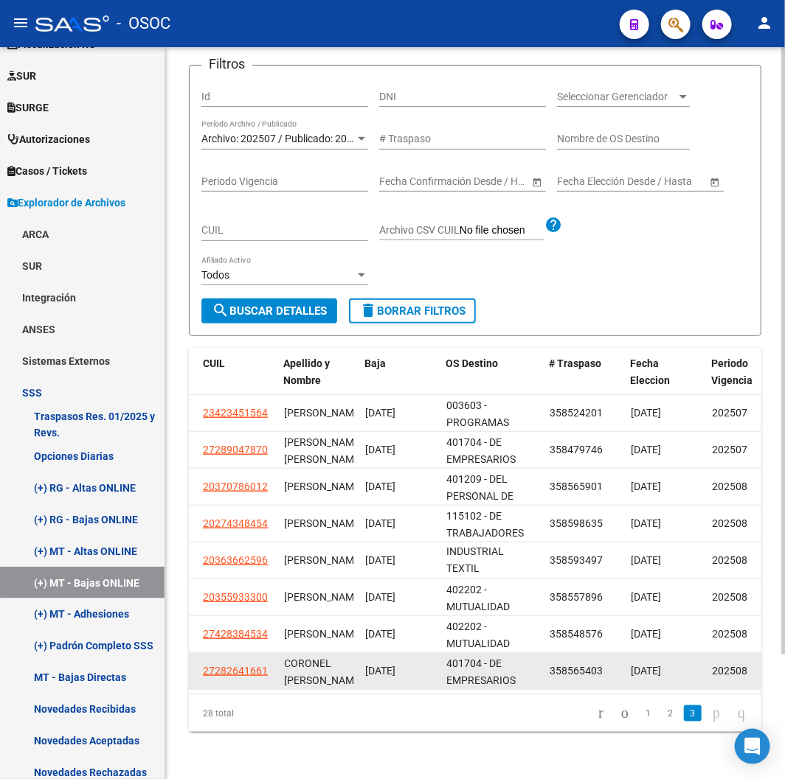
click at [230, 665] on span "27282641661" at bounding box center [235, 671] width 65 height 12
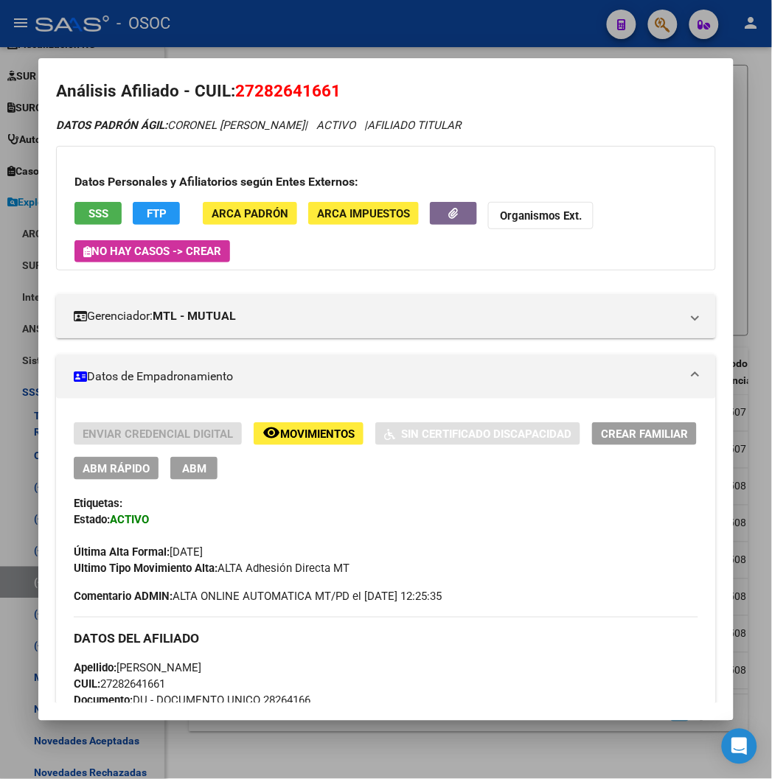
scroll to position [0, 0]
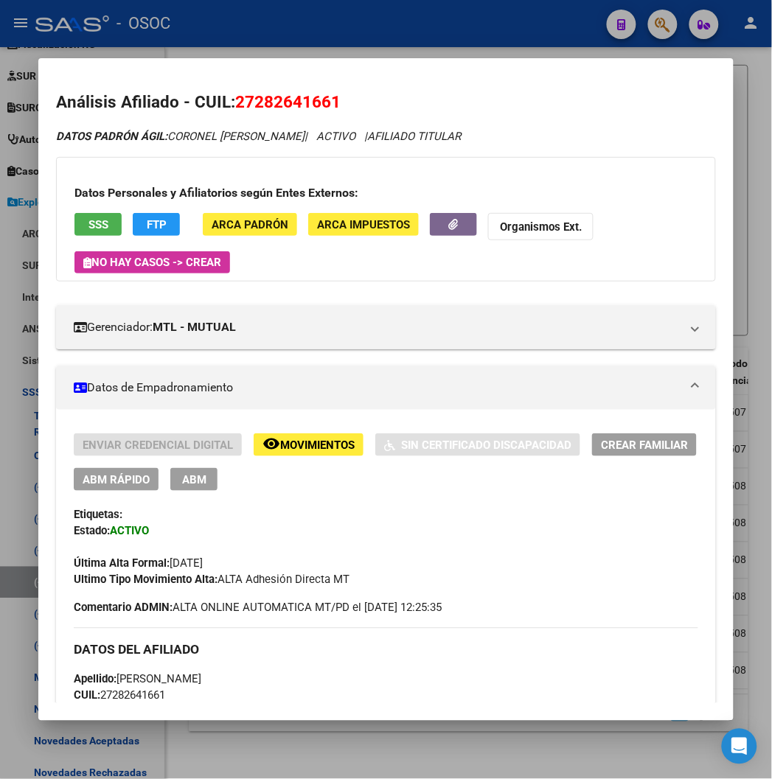
click at [133, 218] on button "FTP" at bounding box center [156, 224] width 47 height 23
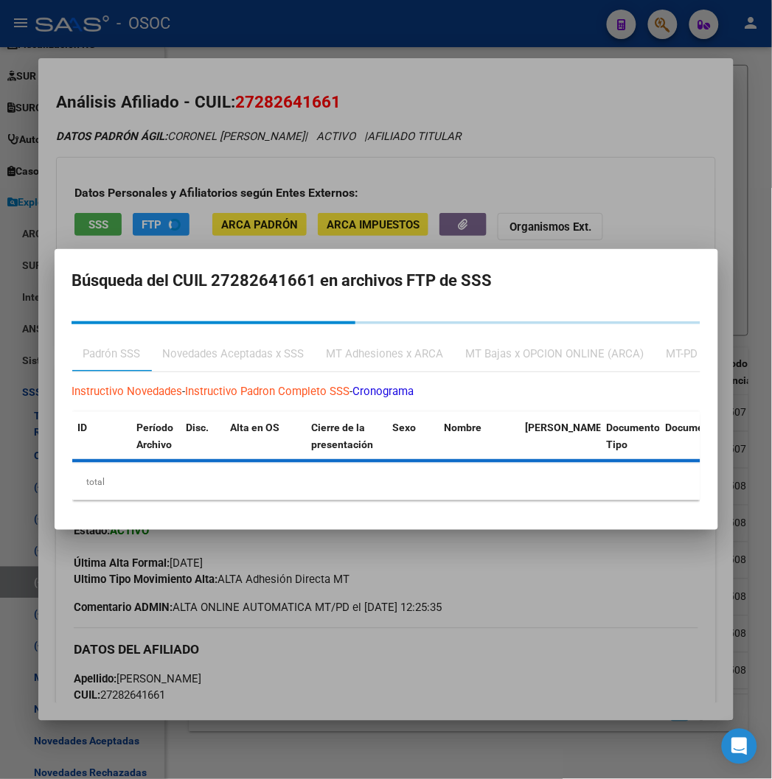
click at [350, 37] on div at bounding box center [386, 389] width 772 height 779
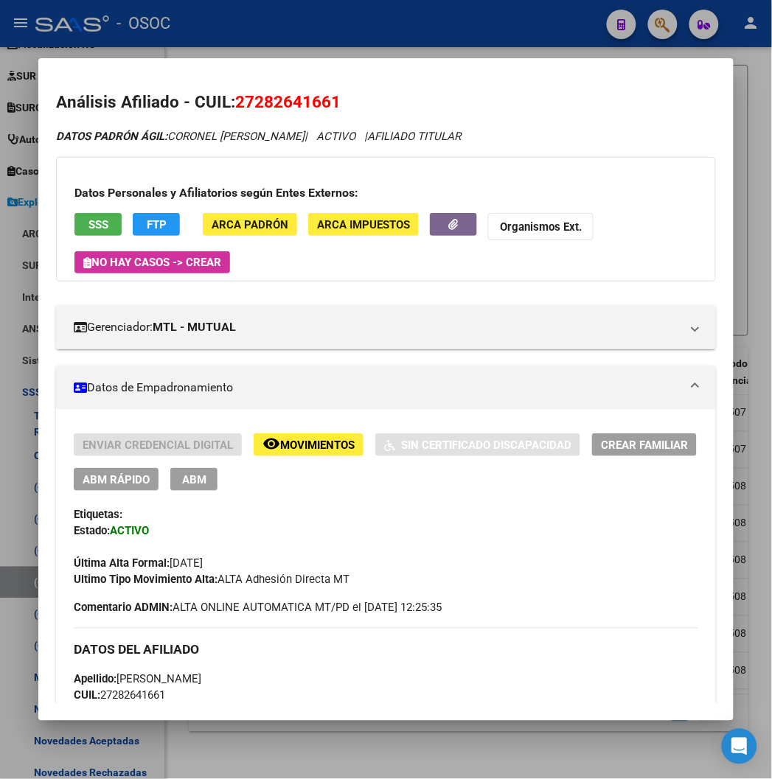
click at [350, 37] on div at bounding box center [386, 389] width 772 height 779
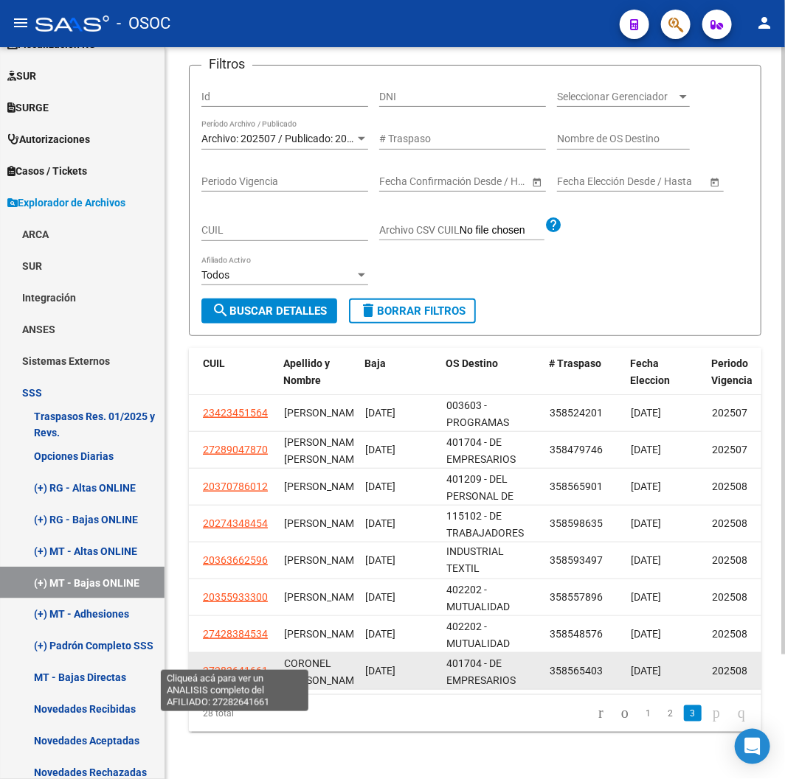
click at [230, 665] on span "27282641661" at bounding box center [235, 671] width 65 height 12
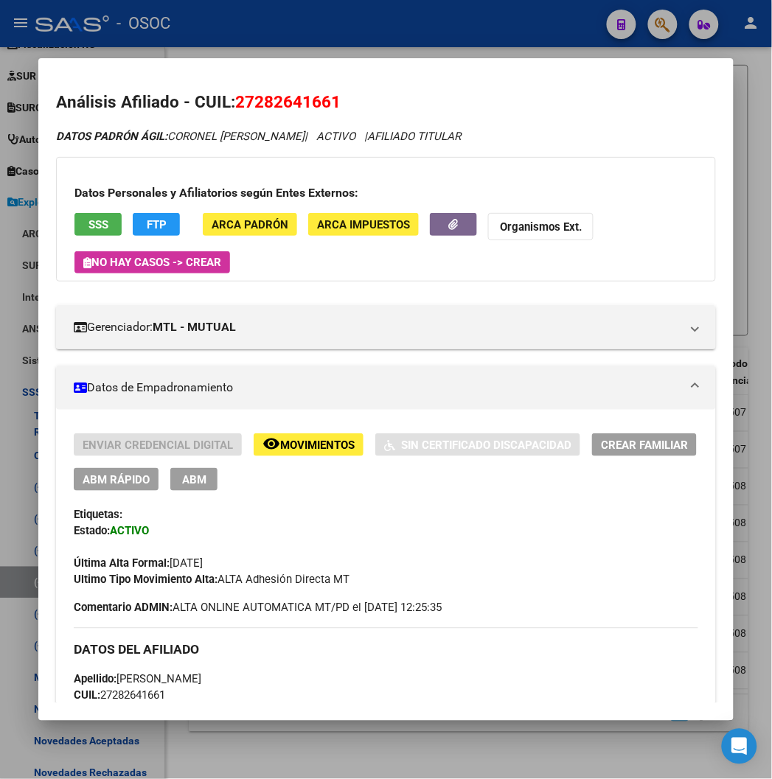
click at [298, 42] on div at bounding box center [386, 389] width 772 height 779
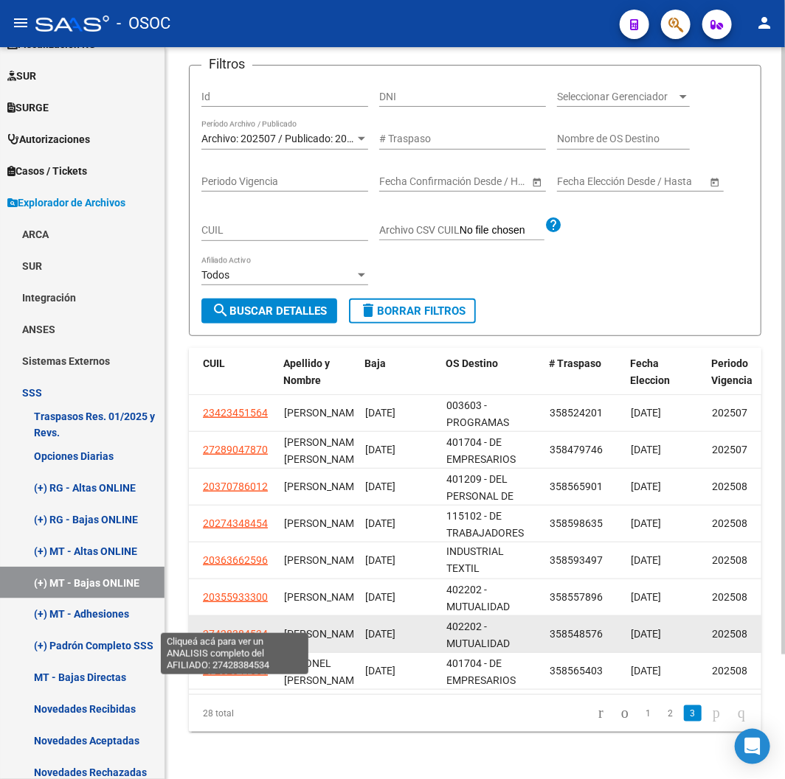
click at [215, 628] on span "27428384534" at bounding box center [235, 634] width 65 height 12
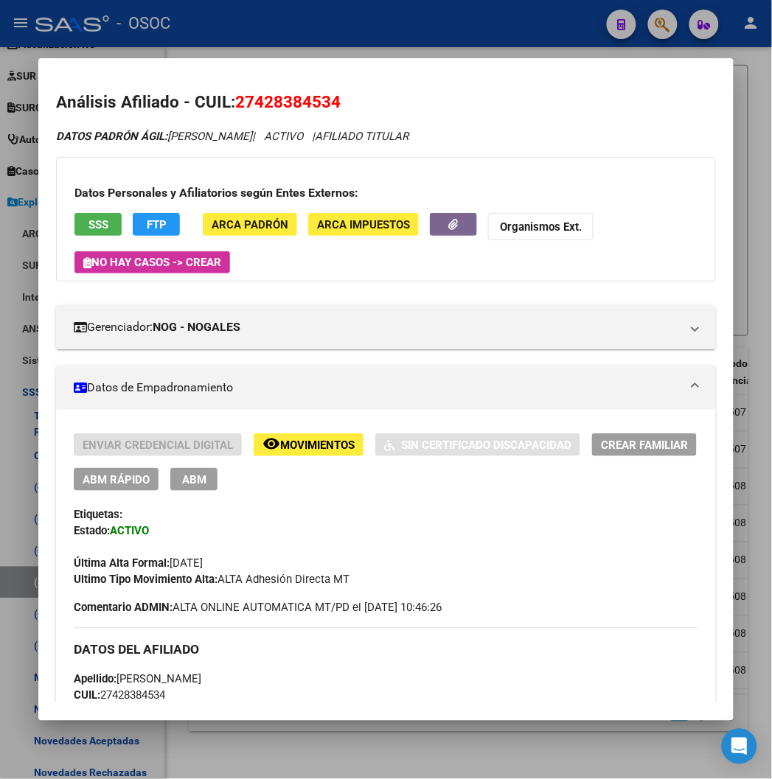
click at [371, 35] on div at bounding box center [386, 389] width 772 height 779
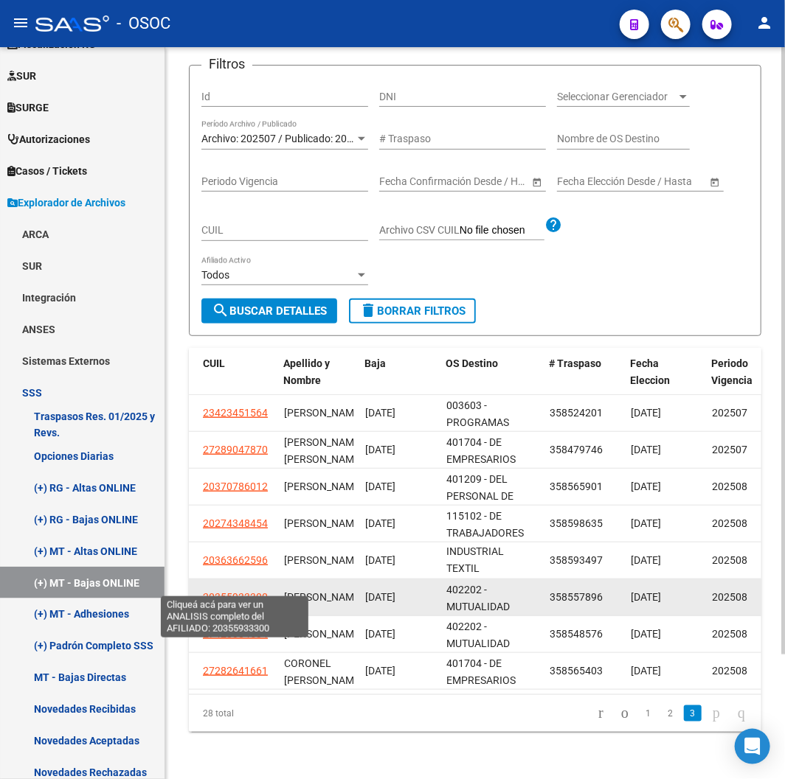
click at [215, 591] on span "20355933300" at bounding box center [235, 597] width 65 height 12
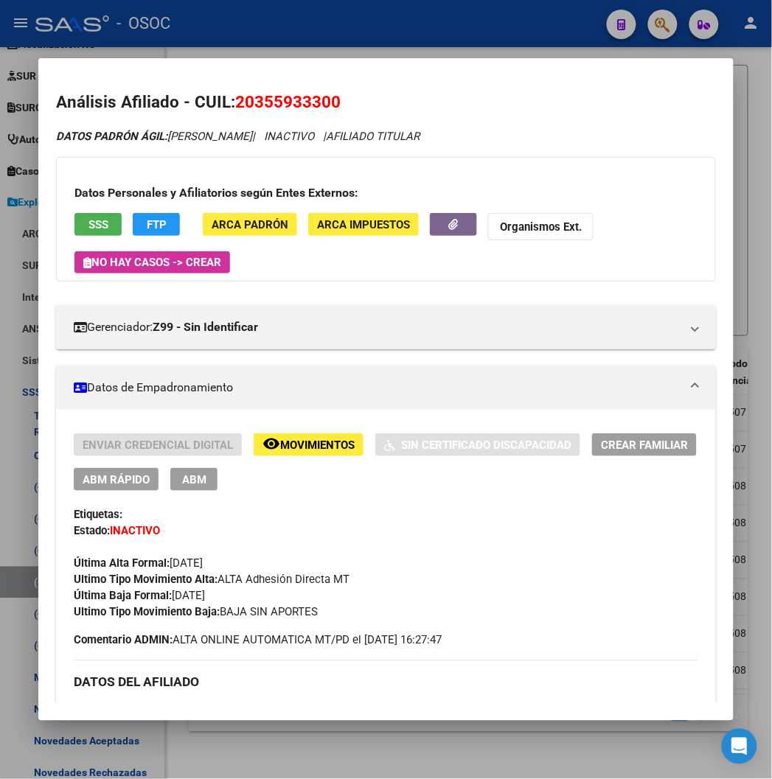
click at [453, 29] on div at bounding box center [386, 389] width 772 height 779
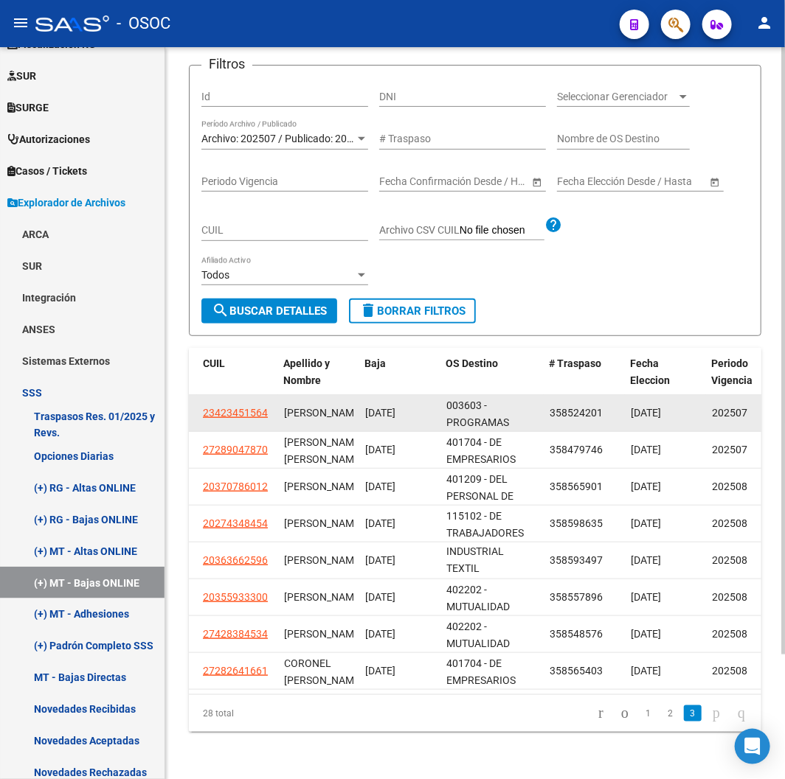
click at [236, 407] on app-link-go-to "23423451564" at bounding box center [235, 413] width 65 height 17
click at [240, 407] on app-link-go-to "23423451564" at bounding box center [235, 413] width 65 height 17
click at [245, 407] on span "23423451564" at bounding box center [235, 413] width 65 height 12
copy span "5"
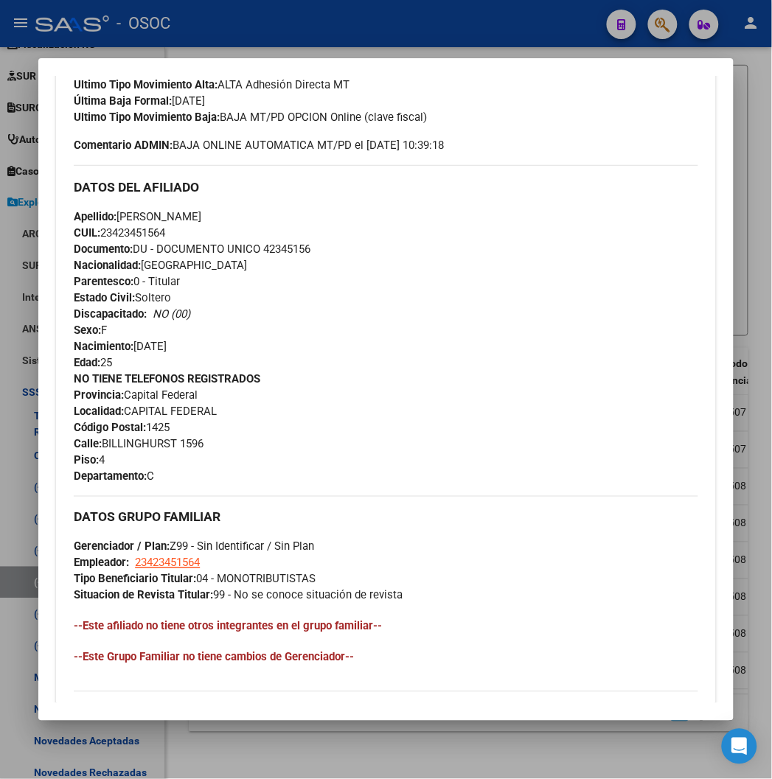
scroll to position [732, 0]
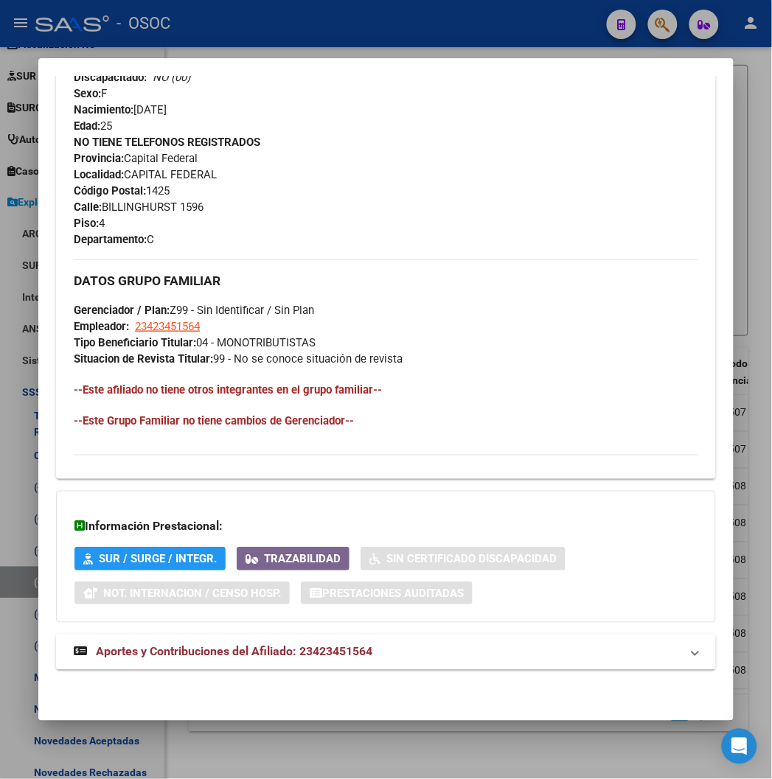
click at [184, 645] on span "Aportes y Contribuciones del Afiliado: 23423451564" at bounding box center [234, 652] width 277 height 14
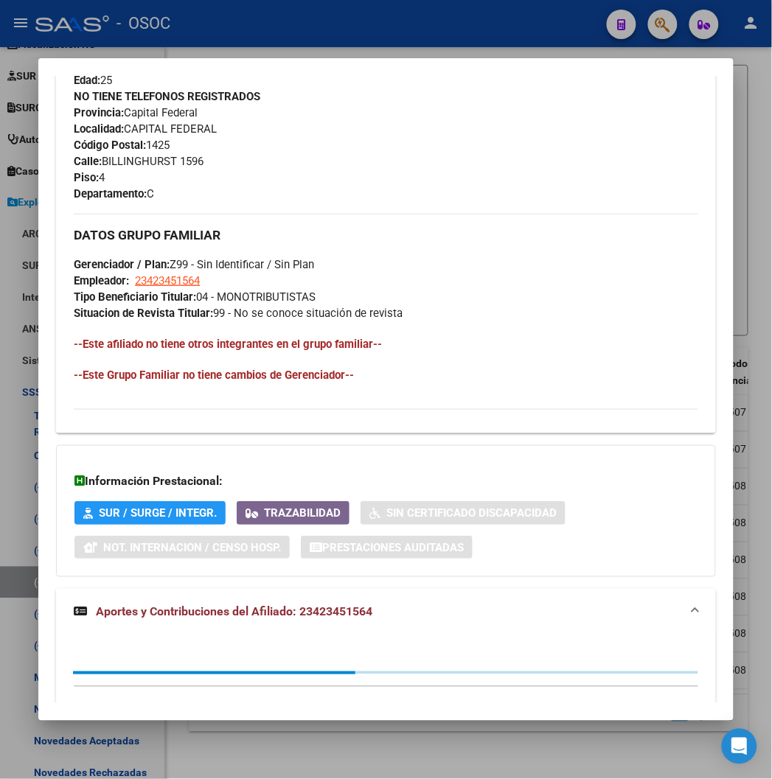
scroll to position [819, 0]
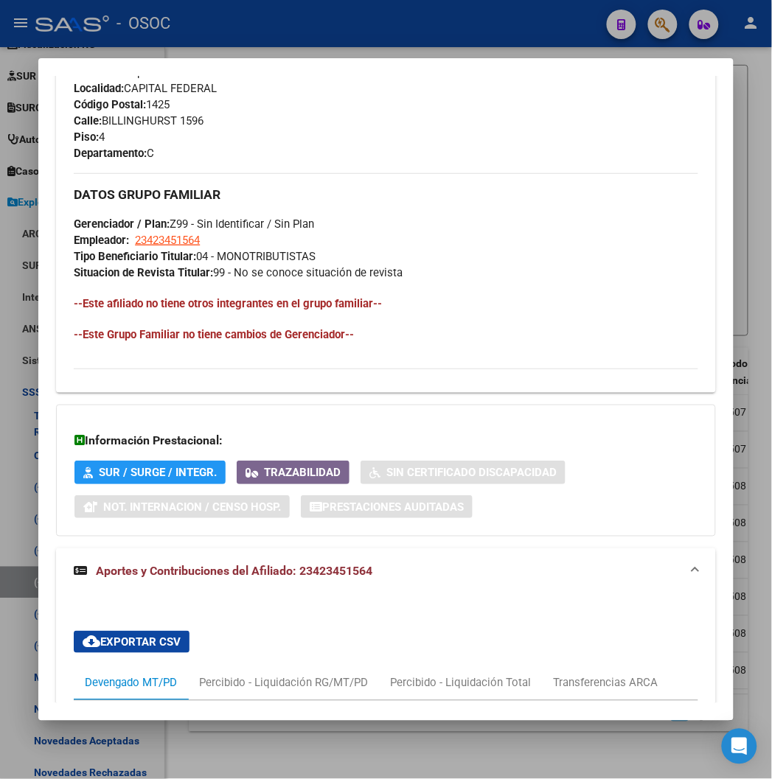
click at [298, 24] on div at bounding box center [386, 389] width 772 height 779
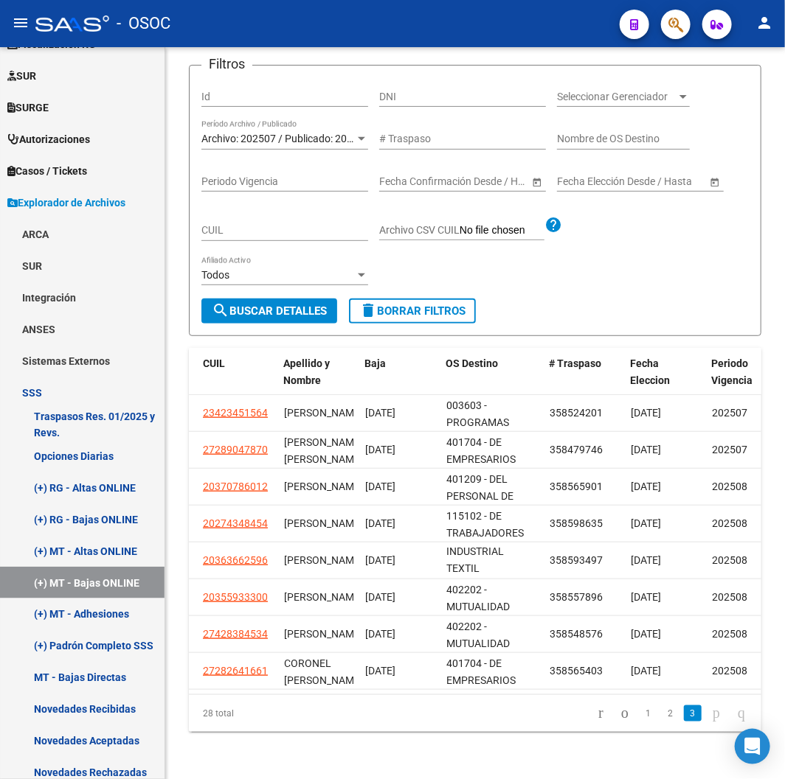
click at [661, 710] on link "2" at bounding box center [670, 714] width 18 height 16
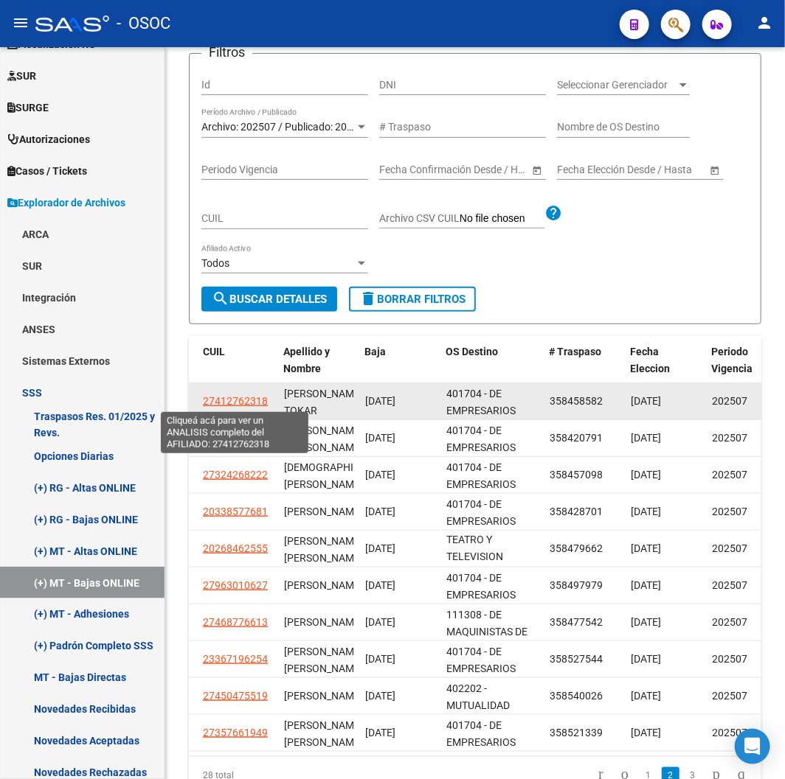
click at [240, 400] on span "27412762318" at bounding box center [235, 401] width 65 height 12
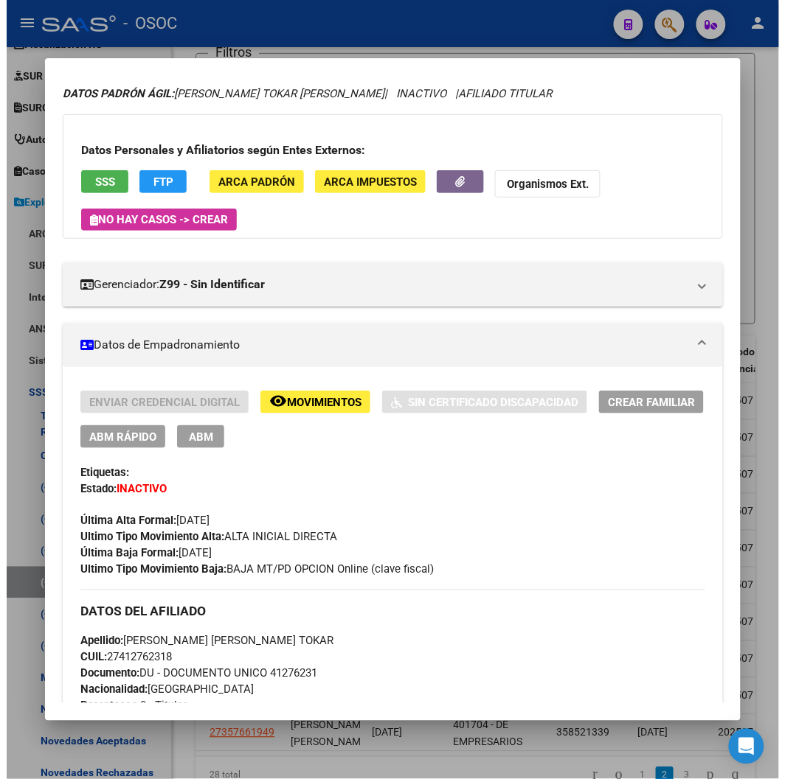
scroll to position [82, 0]
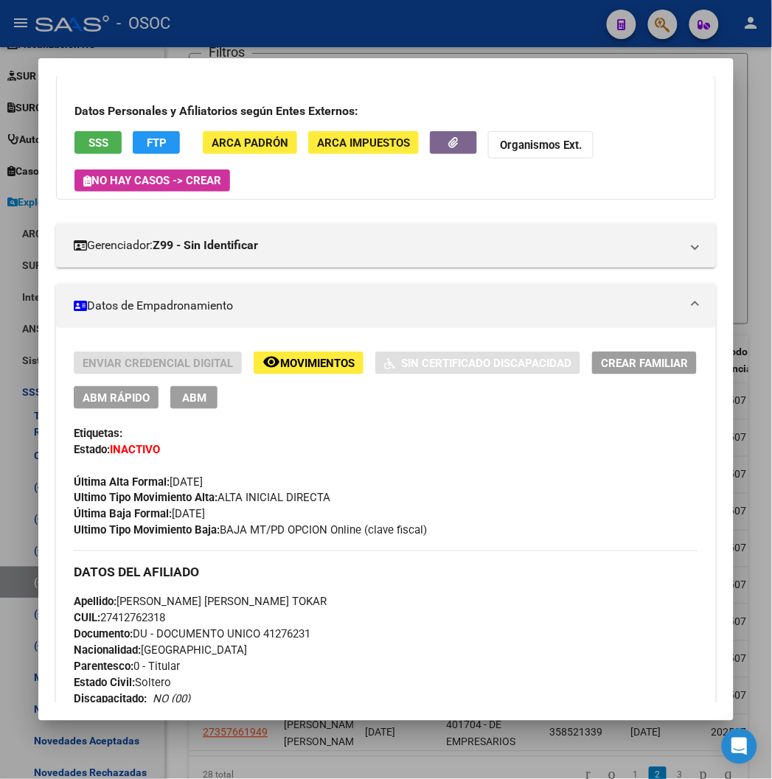
click at [240, 18] on div at bounding box center [386, 389] width 772 height 779
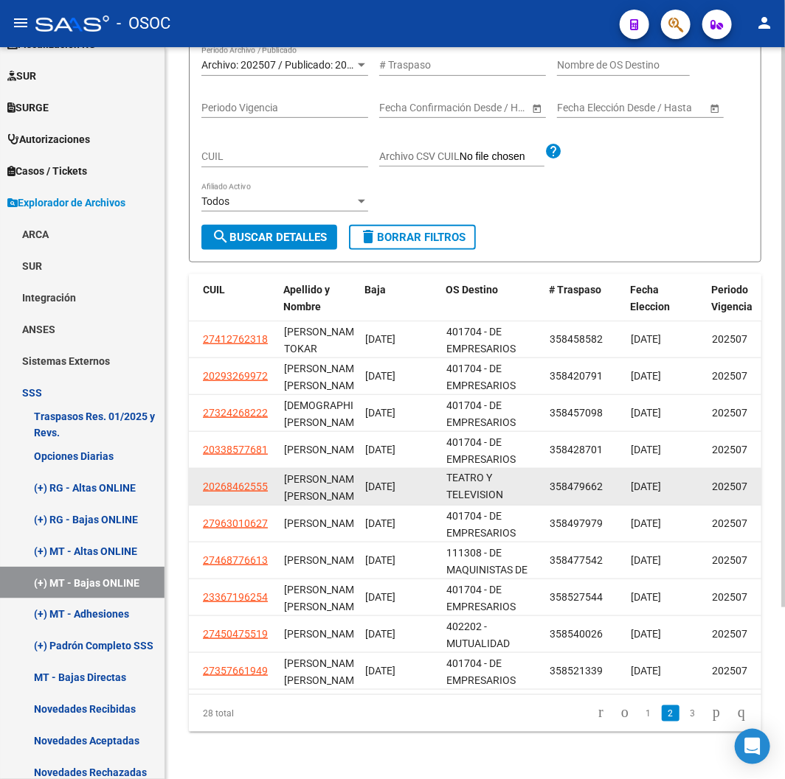
scroll to position [224, 0]
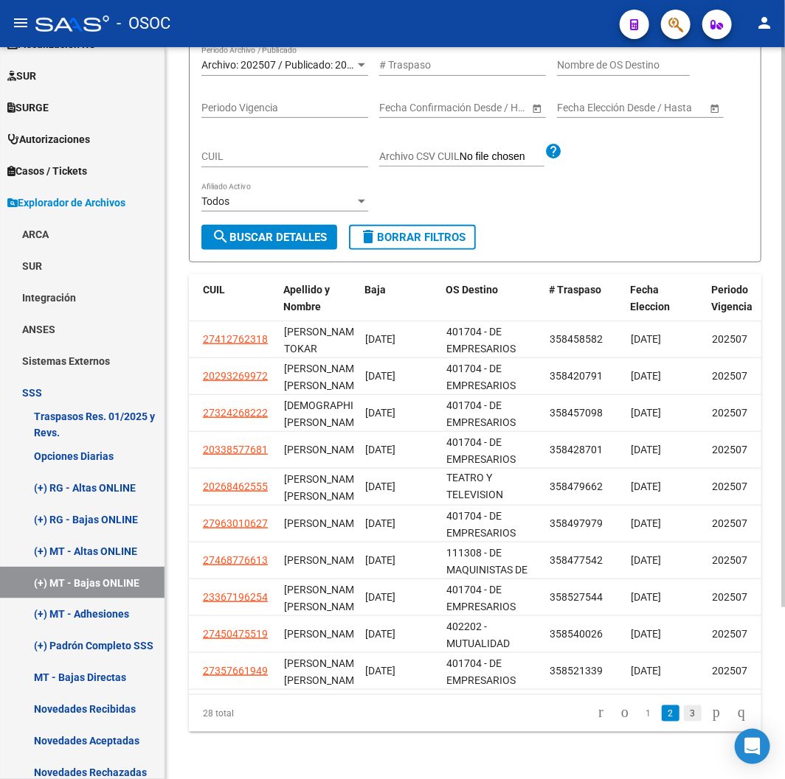
click at [684, 720] on link "3" at bounding box center [693, 714] width 18 height 16
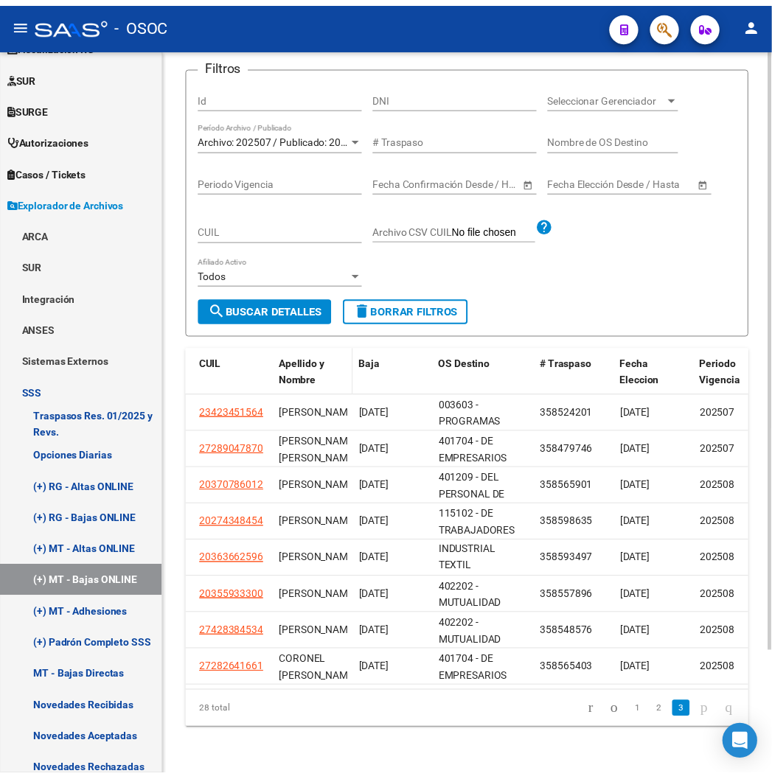
scroll to position [150, 0]
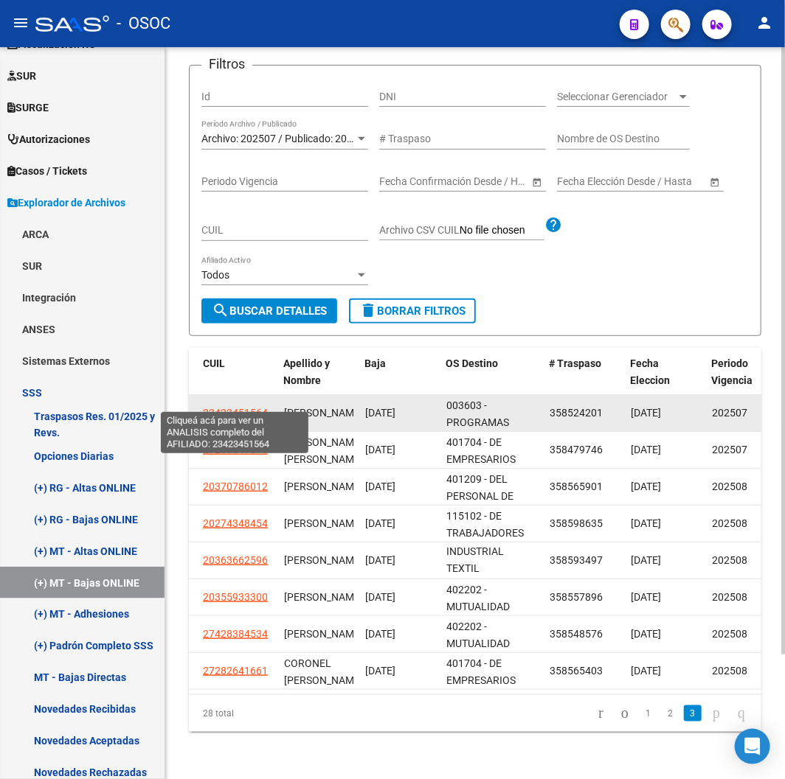
click at [229, 407] on span "23423451564" at bounding box center [235, 413] width 65 height 12
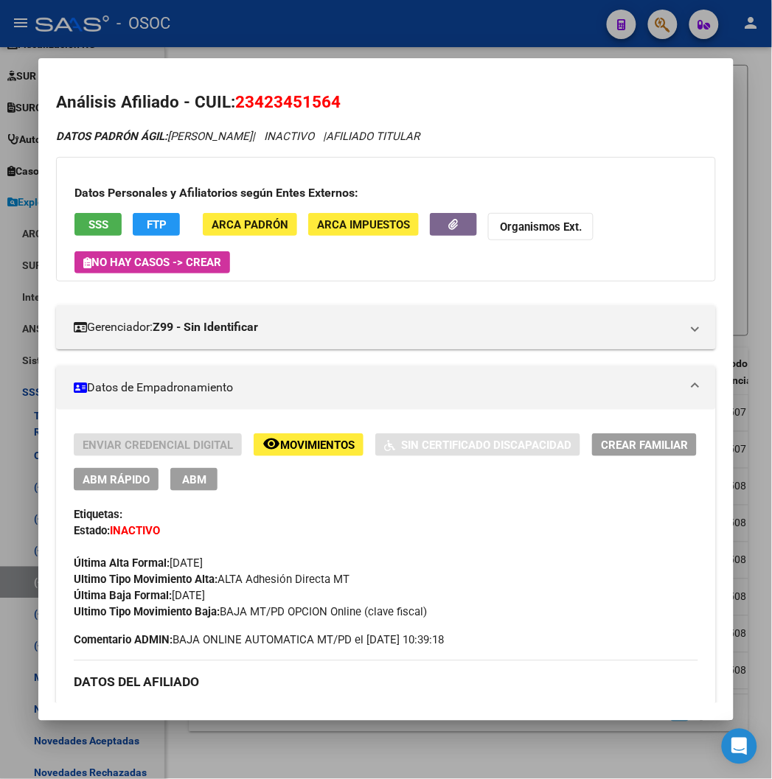
click at [409, 34] on div at bounding box center [386, 389] width 772 height 779
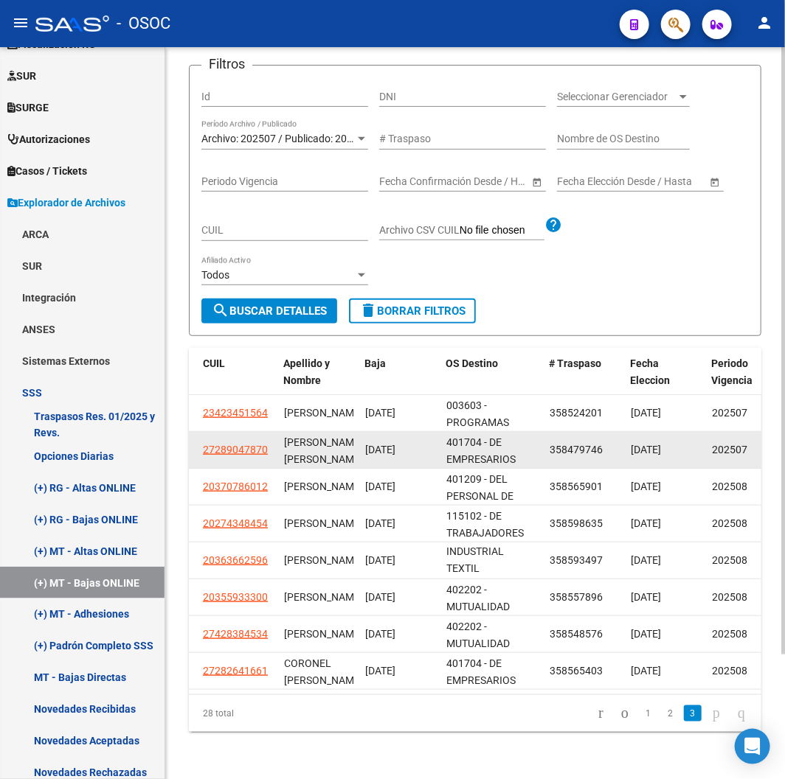
click at [221, 445] on app-link-go-to "27289047870" at bounding box center [235, 450] width 65 height 17
click at [225, 444] on span "27289047870" at bounding box center [235, 450] width 65 height 12
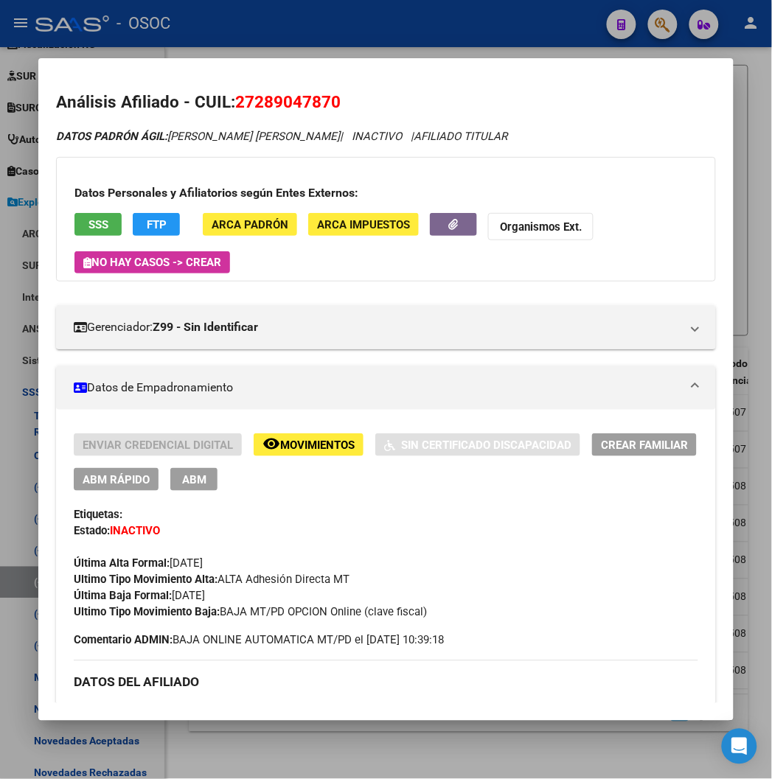
click at [267, 35] on div at bounding box center [386, 389] width 772 height 779
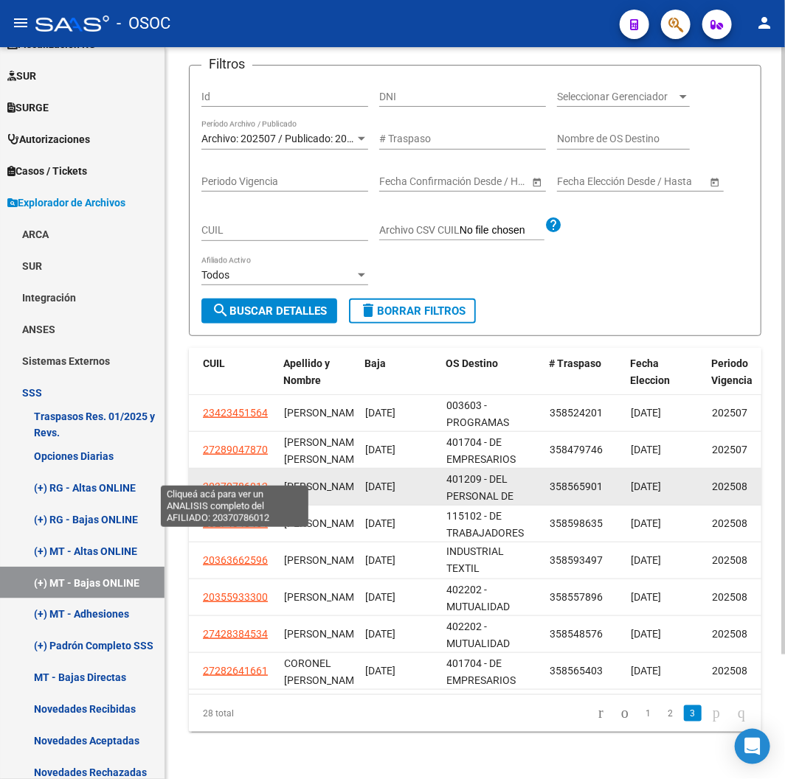
click at [247, 481] on span "20370786012" at bounding box center [235, 487] width 65 height 12
type textarea "20370786012"
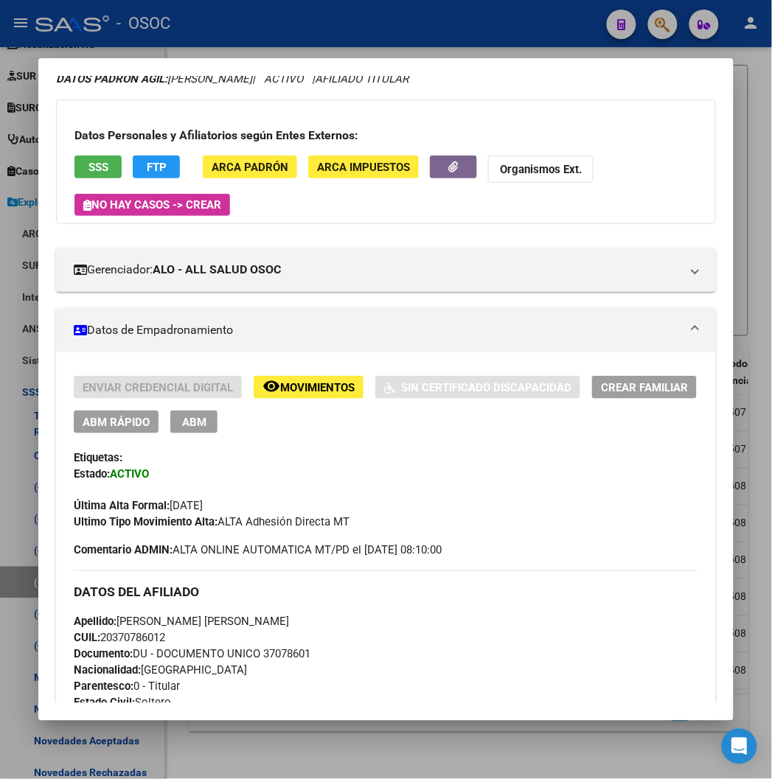
scroll to position [82, 0]
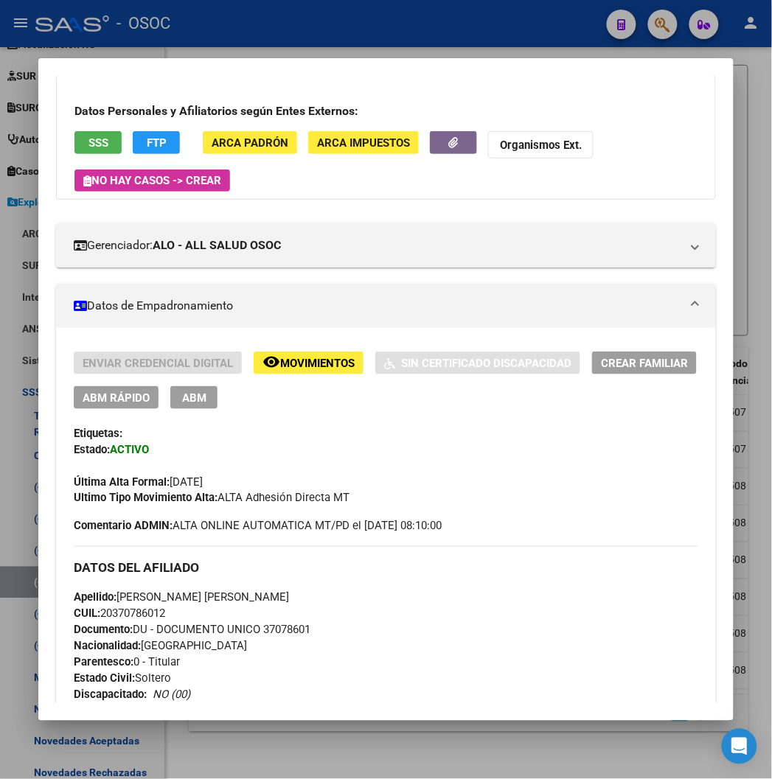
click at [249, 630] on span "Documento: DU - DOCUMENTO UNICO 37078601" at bounding box center [192, 630] width 237 height 13
click at [251, 630] on span "Documento: DU - DOCUMENTO UNICO 37078601" at bounding box center [192, 630] width 237 height 13
copy span "37078601"
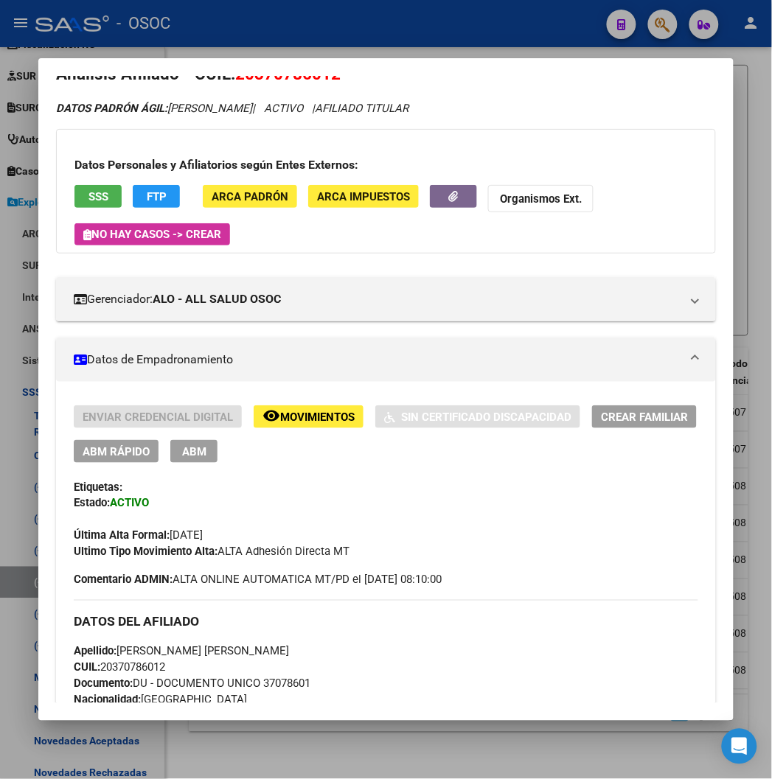
scroll to position [0, 0]
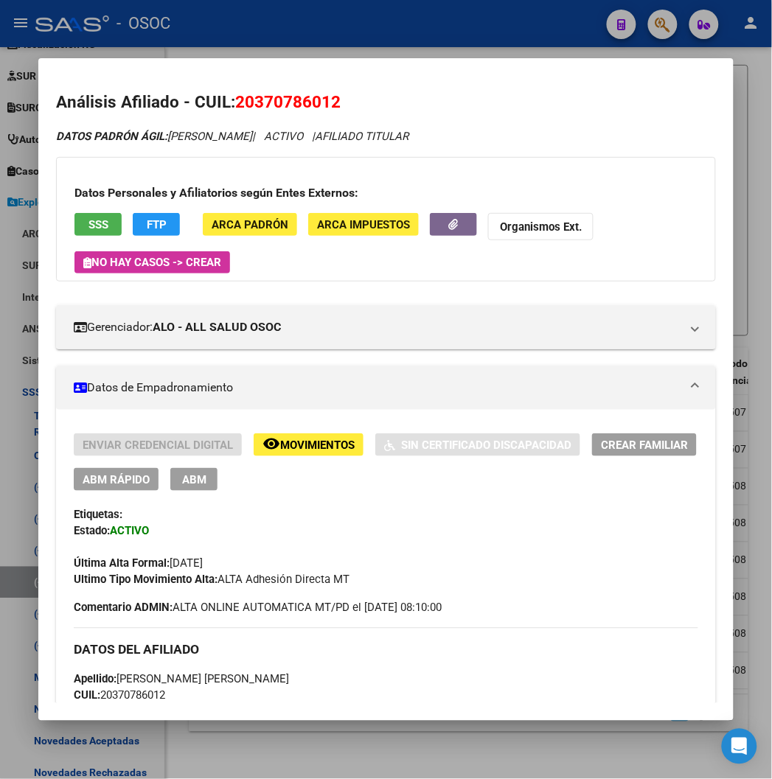
click at [265, 103] on span "20370786012" at bounding box center [287, 101] width 105 height 19
copy span "20370786012"
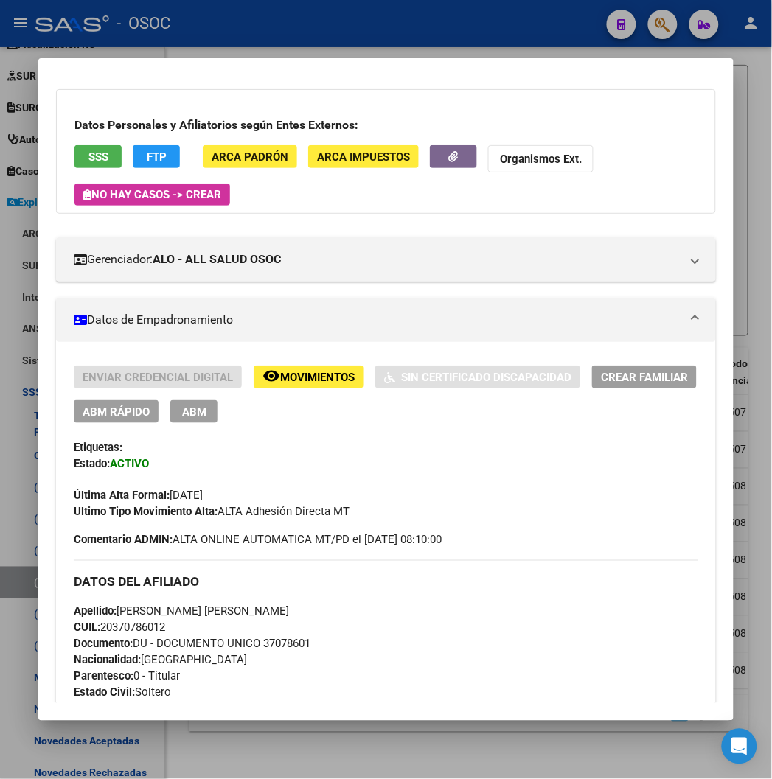
scroll to position [246, 0]
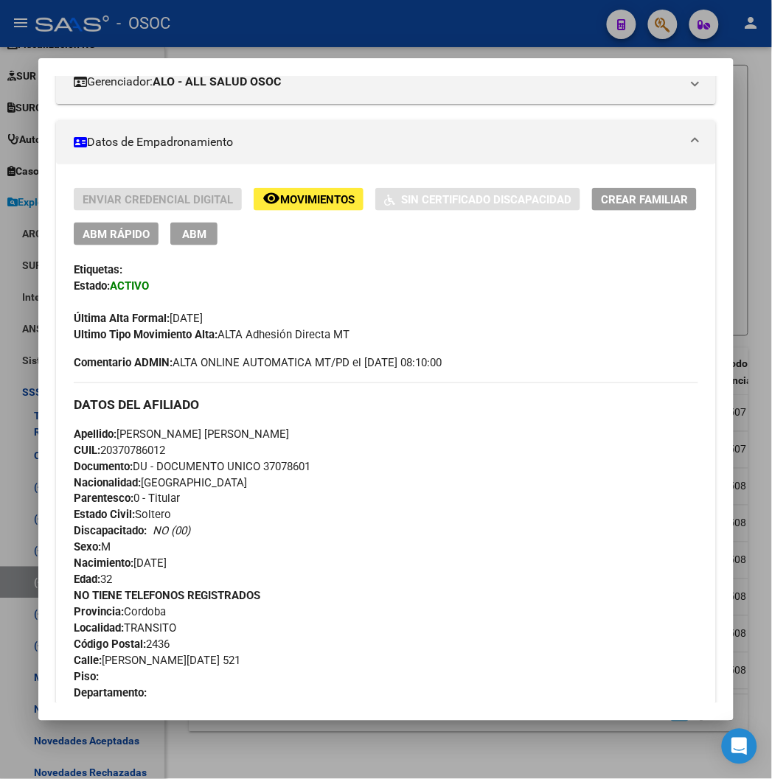
click at [407, 62] on mat-dialog-container "Análisis Afiliado - CUIL: 20370786012 DATOS PADRÓN ÁGIL: ALEJOS WILLIAMS RUBEN …" at bounding box center [385, 389] width 695 height 662
click at [402, 52] on div at bounding box center [386, 389] width 772 height 779
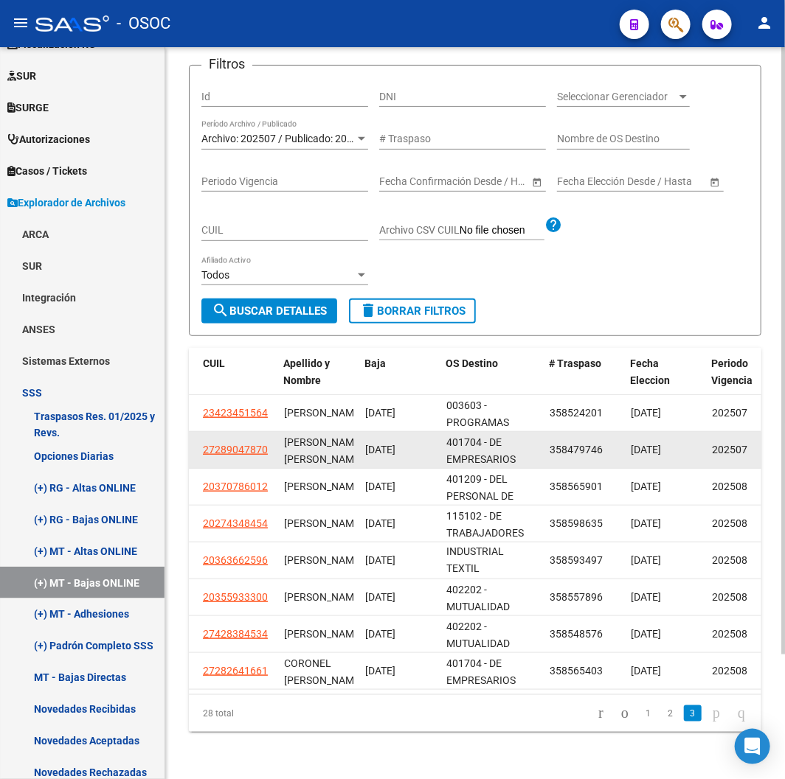
click at [232, 453] on datatable-body-cell "27289047870" at bounding box center [237, 450] width 81 height 36
click at [229, 446] on app-link-go-to "27289047870" at bounding box center [235, 450] width 65 height 17
click at [227, 446] on app-link-go-to "27289047870" at bounding box center [235, 450] width 65 height 17
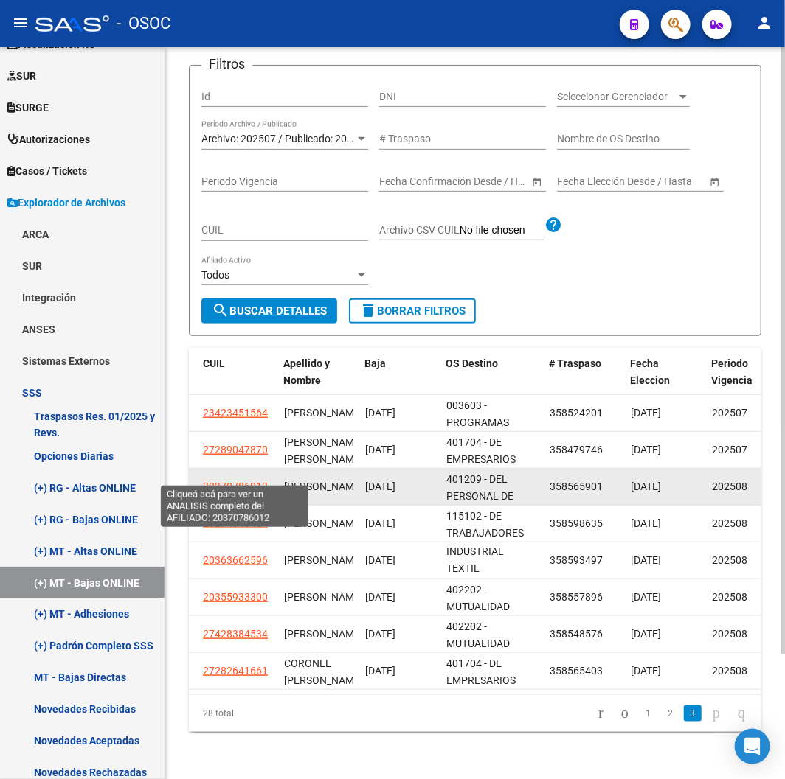
click at [229, 481] on span "20370786012" at bounding box center [235, 487] width 65 height 12
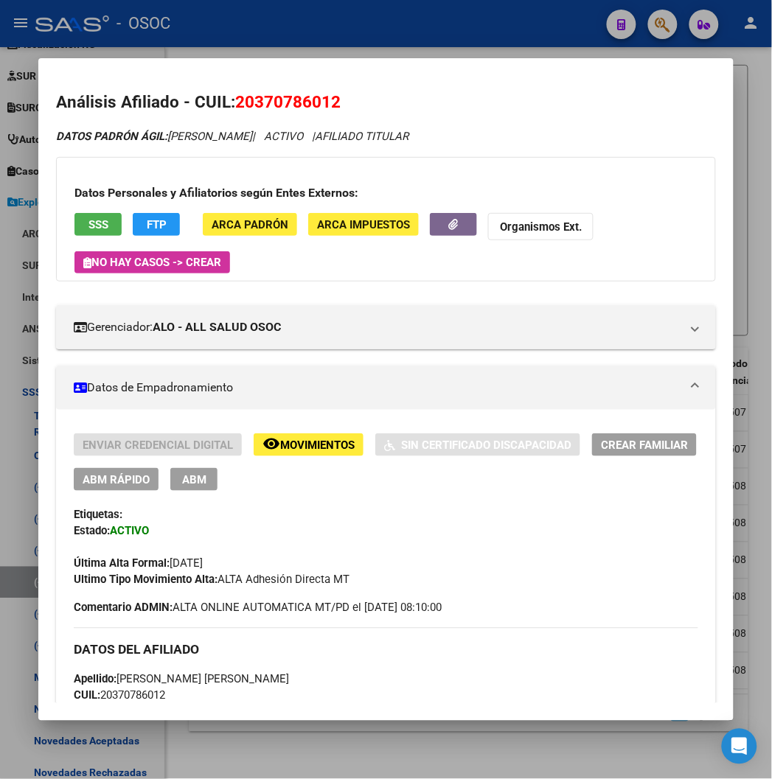
click at [275, 9] on div at bounding box center [386, 389] width 772 height 779
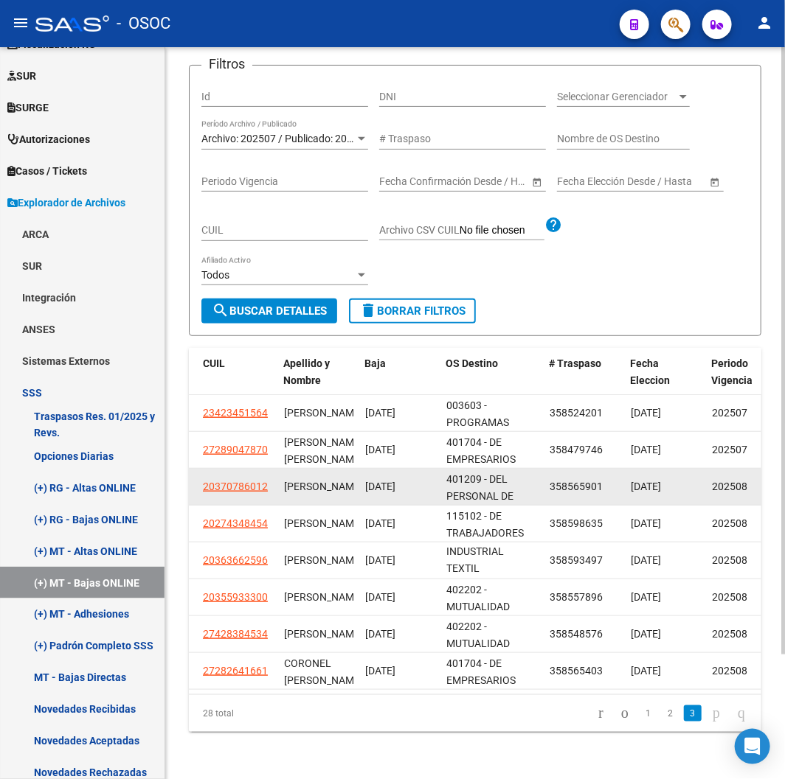
click at [268, 483] on div "20370786012" at bounding box center [237, 487] width 69 height 17
click at [263, 482] on app-link-go-to "20370786012" at bounding box center [235, 487] width 65 height 17
click at [264, 481] on app-link-go-to "20370786012" at bounding box center [235, 487] width 65 height 17
click at [255, 469] on datatable-body-cell "20370786012" at bounding box center [237, 487] width 81 height 36
click at [220, 481] on span "20370786012" at bounding box center [235, 487] width 65 height 12
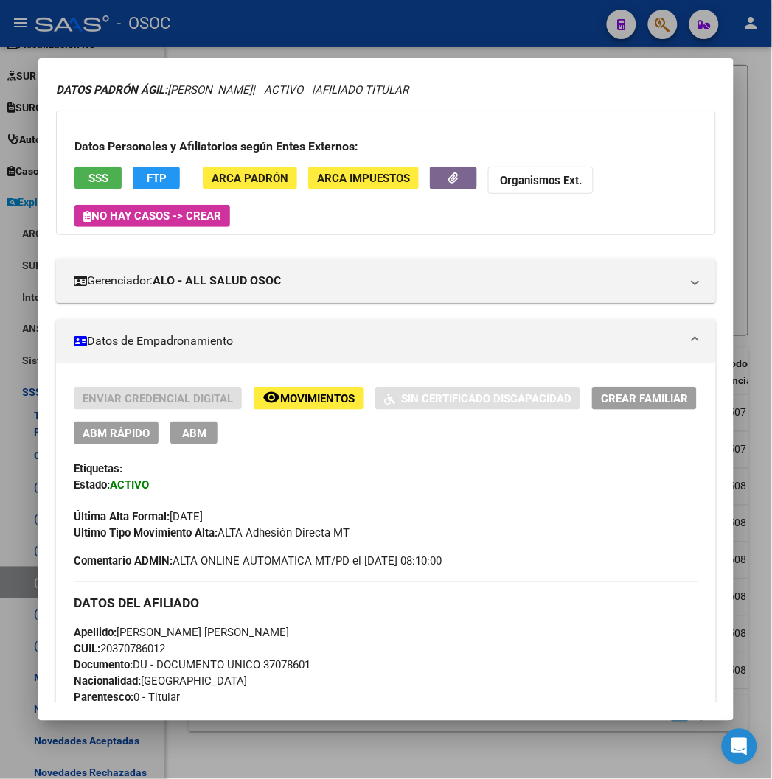
scroll to position [82, 0]
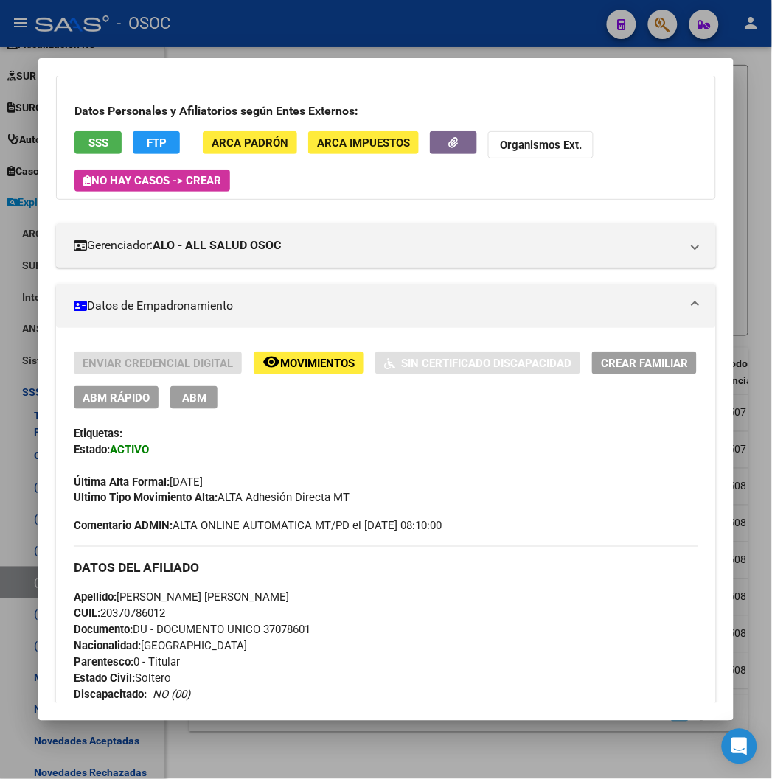
click at [83, 398] on span "ABM Rápido" at bounding box center [116, 398] width 67 height 13
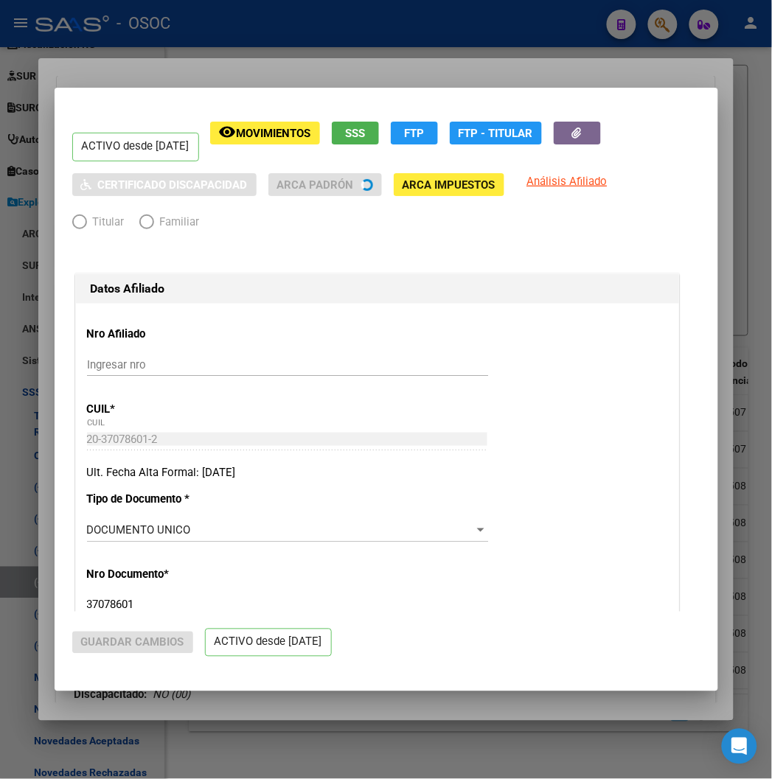
radio input "true"
type input "20-37078601-2"
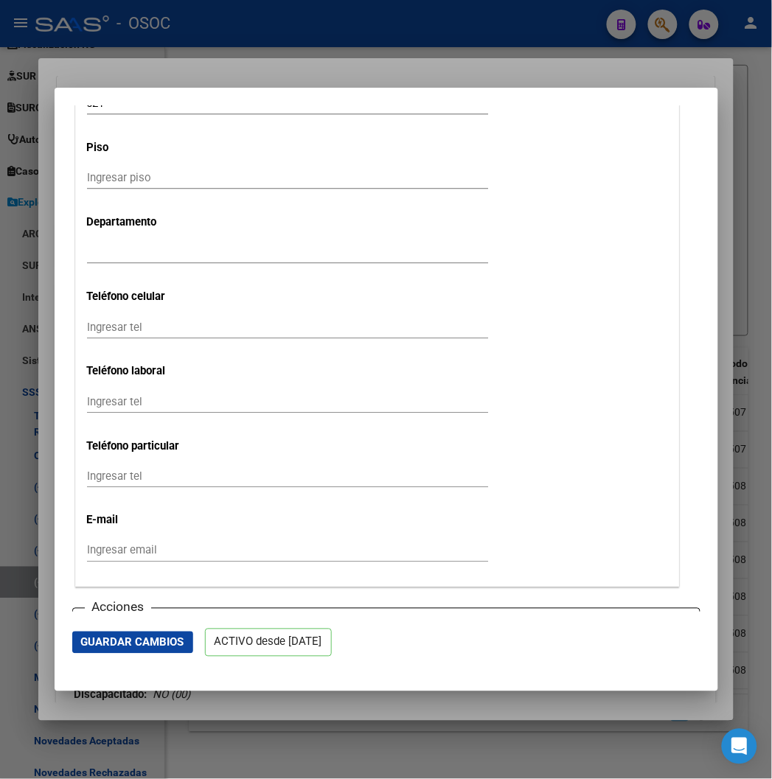
scroll to position [1802, 0]
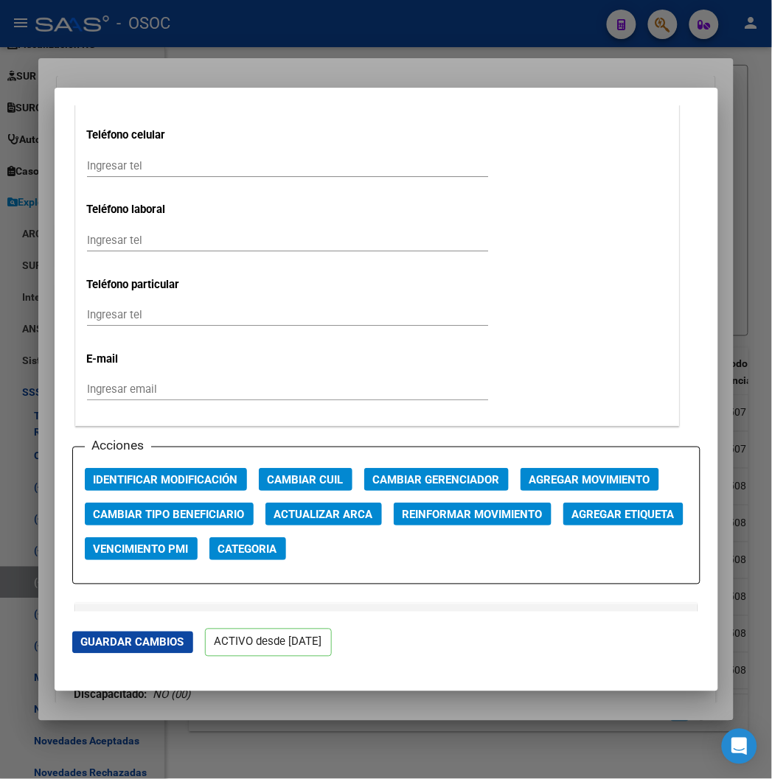
click at [557, 484] on span "Agregar Movimiento" at bounding box center [589, 479] width 121 height 13
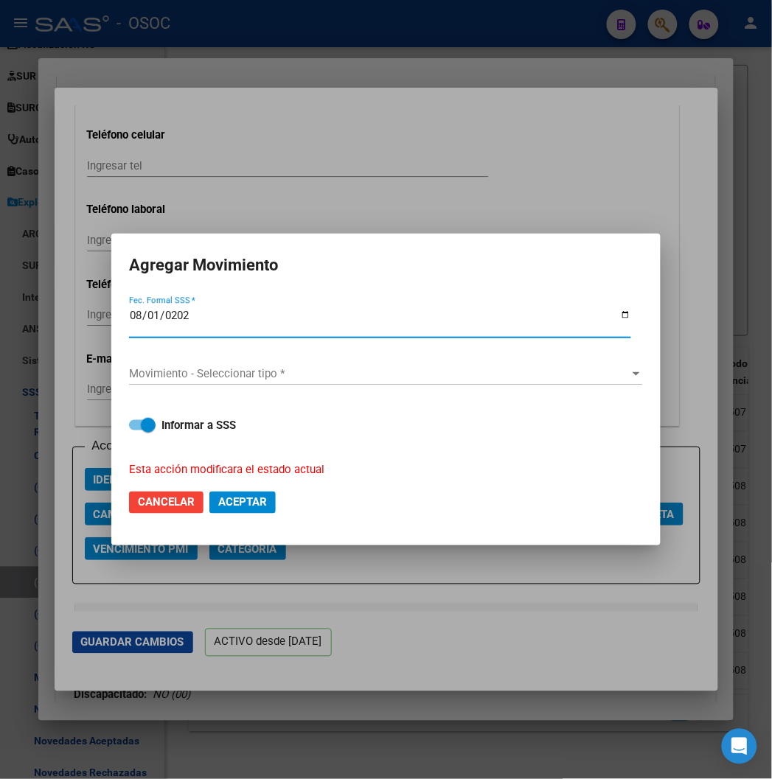
type input "2025-08-01"
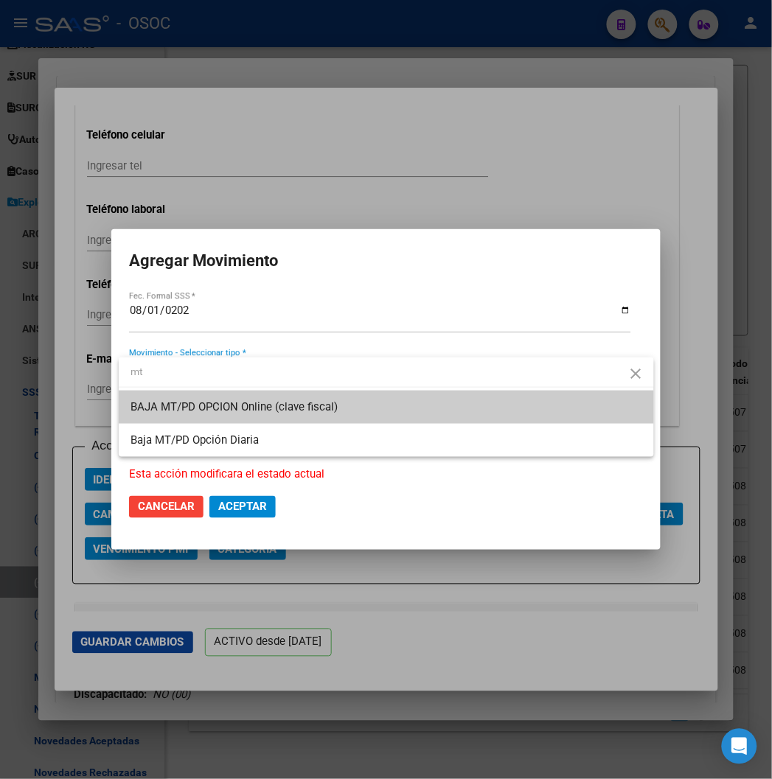
type input "mt"
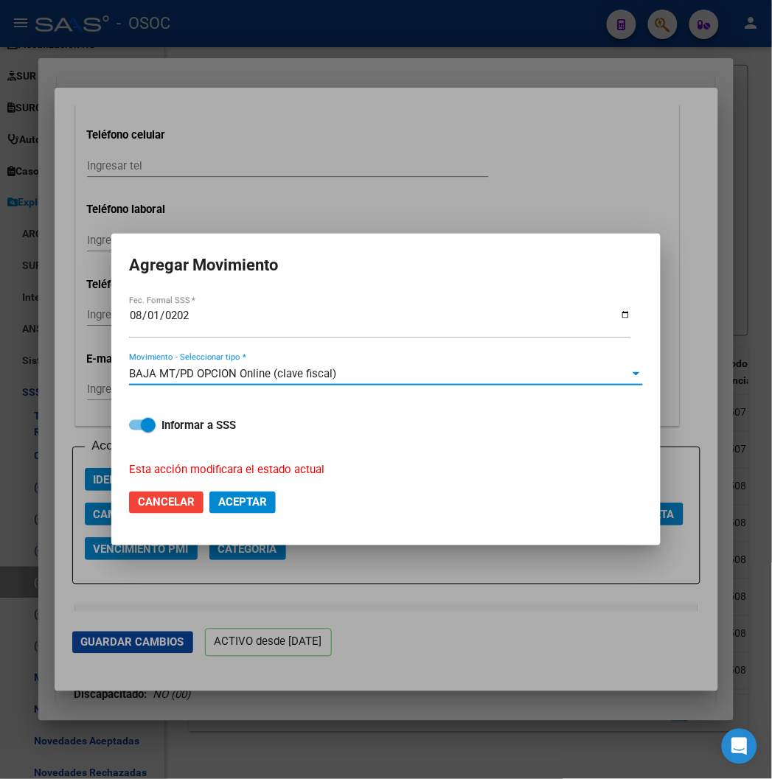
click at [186, 425] on strong "Informar a SSS" at bounding box center [198, 425] width 74 height 13
click at [136, 431] on input "Informar a SSS" at bounding box center [136, 431] width 1 height 1
checkbox input "false"
click at [254, 501] on span "Aceptar" at bounding box center [242, 502] width 49 height 13
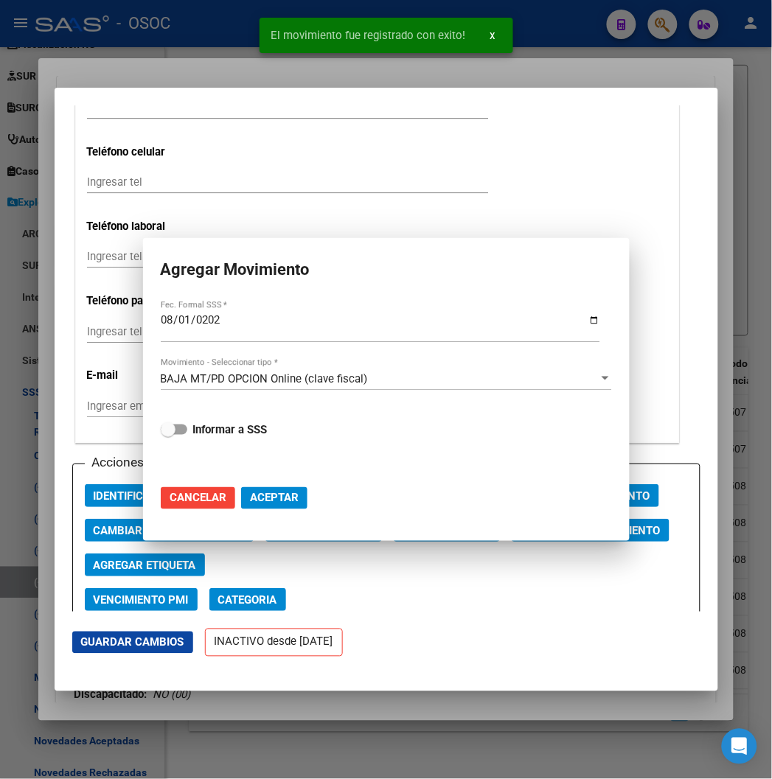
scroll to position [1818, 0]
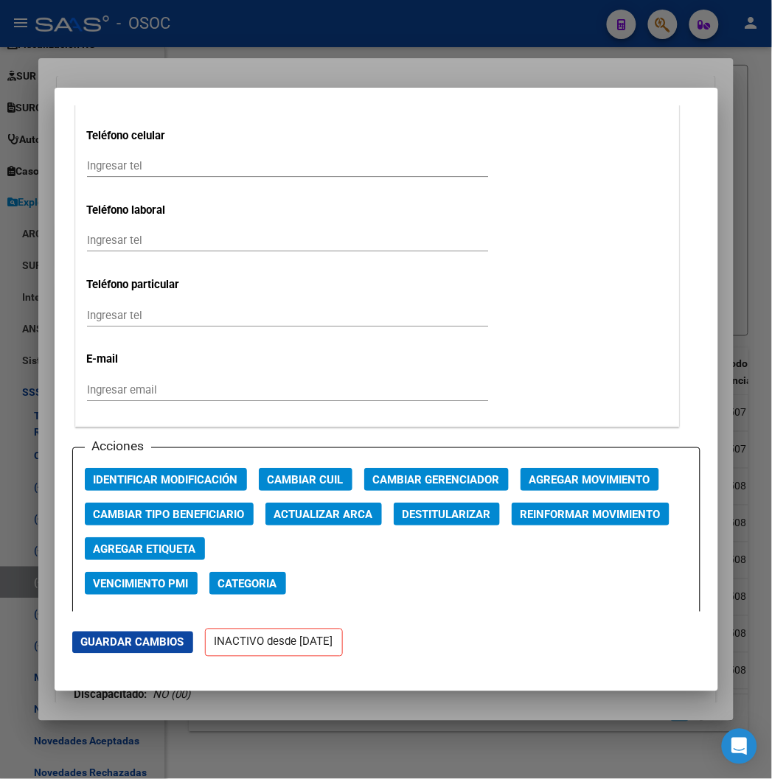
click at [249, 63] on div at bounding box center [386, 389] width 772 height 779
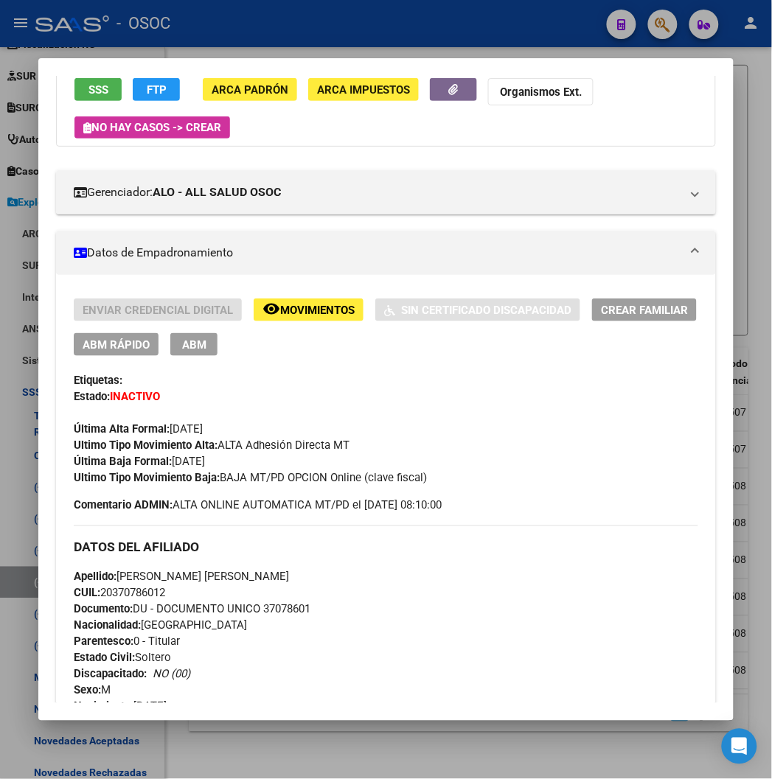
scroll to position [164, 0]
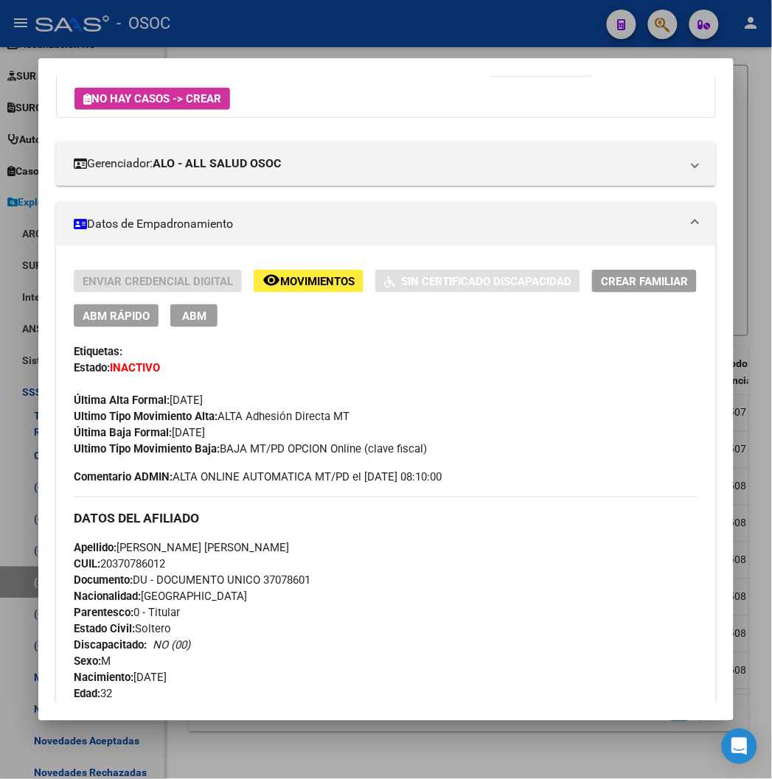
drag, startPoint x: 411, startPoint y: 445, endPoint x: 205, endPoint y: 448, distance: 206.5
click at [205, 448] on div "Ultimo Tipo Movimiento Baja: BAJA MT/PD OPCION Online (clave fiscal)" at bounding box center [386, 449] width 624 height 16
copy span "BAJA MT/PD OPCION Online (clave fiscal)"
click at [339, 29] on div at bounding box center [386, 389] width 772 height 779
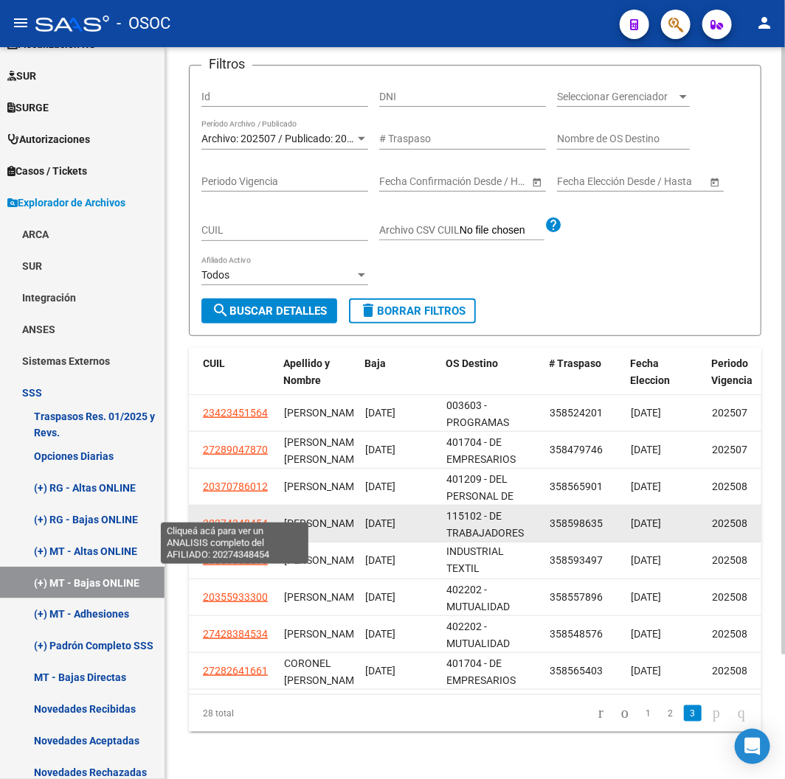
click at [223, 518] on span "20274348454" at bounding box center [235, 524] width 65 height 12
type textarea "20274348454"
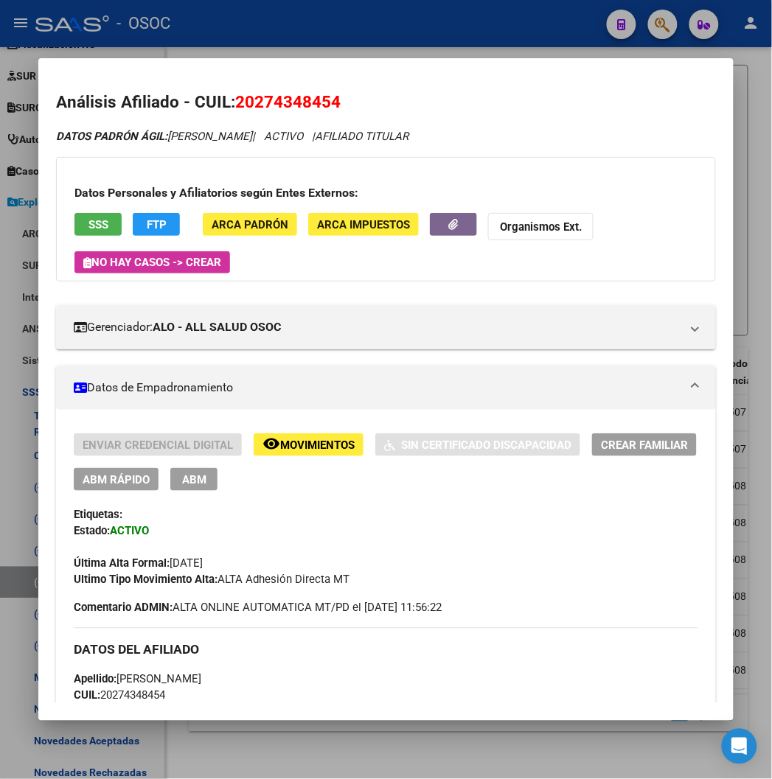
click at [245, 106] on span "20274348454" at bounding box center [287, 101] width 105 height 19
copy span "20274348454"
click at [94, 477] on span "ABM Rápido" at bounding box center [116, 479] width 67 height 13
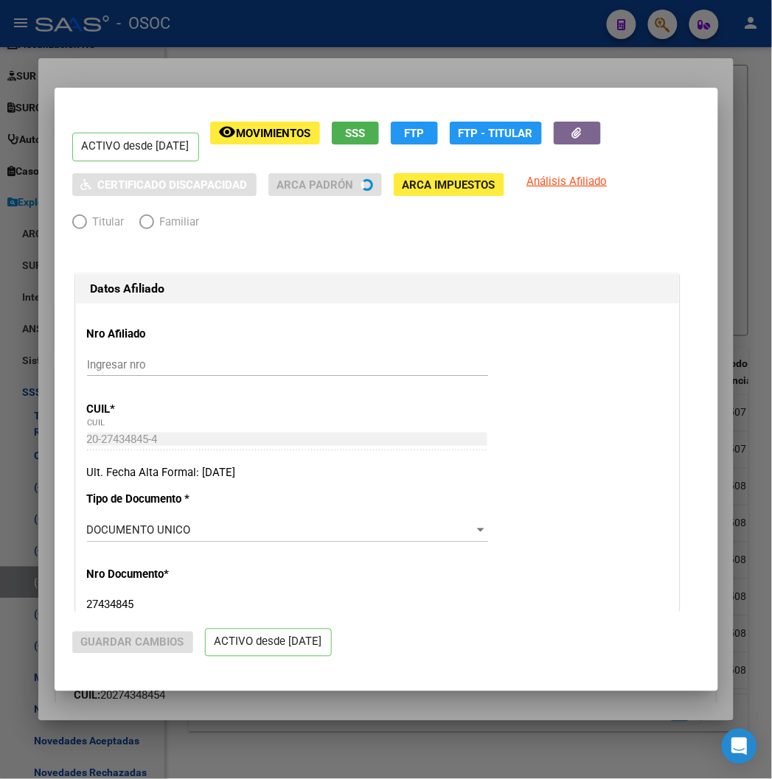
radio input "true"
type input "20-27434845-4"
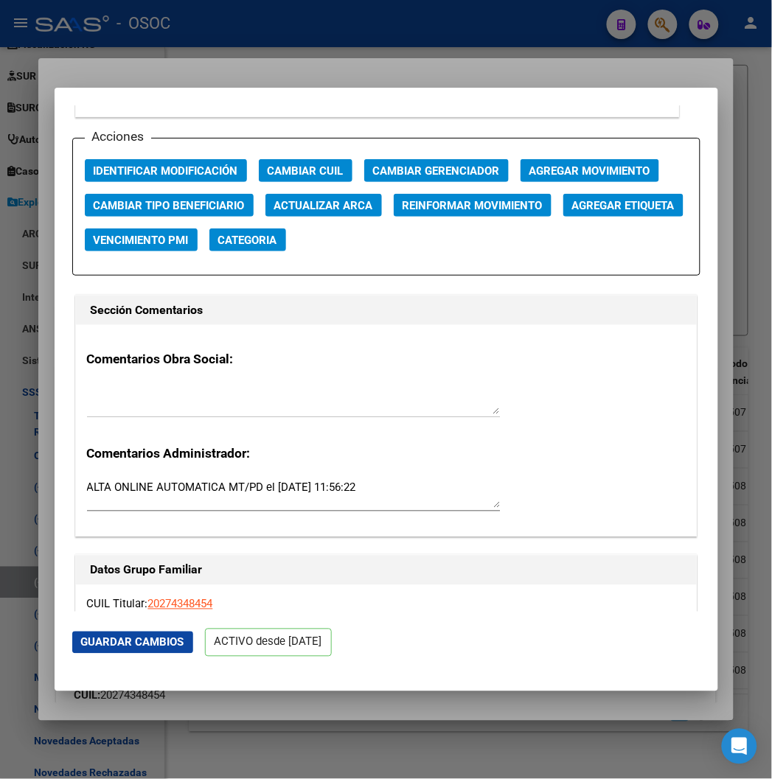
scroll to position [2048, 0]
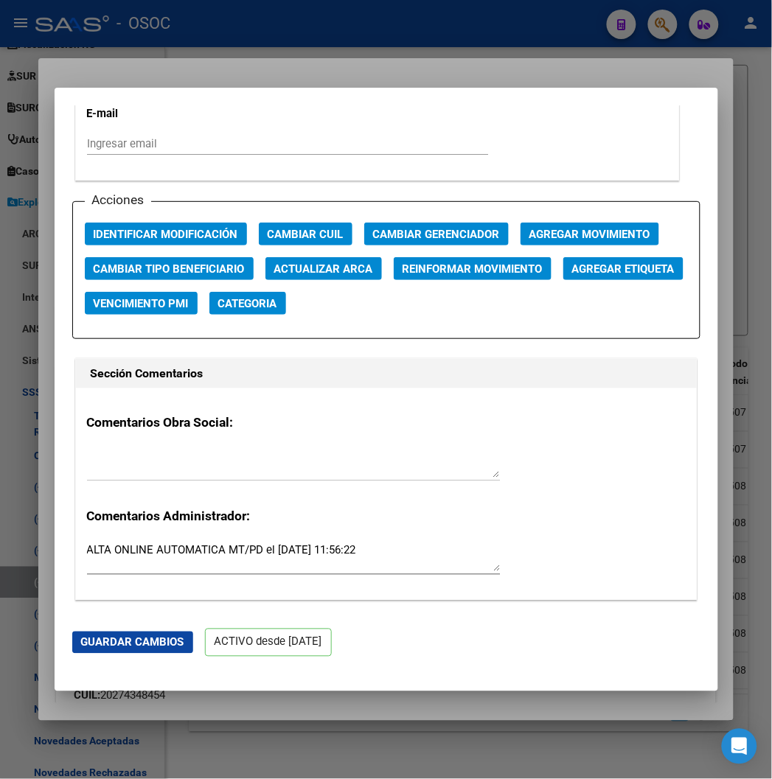
click at [529, 231] on span "Agregar Movimiento" at bounding box center [589, 234] width 121 height 13
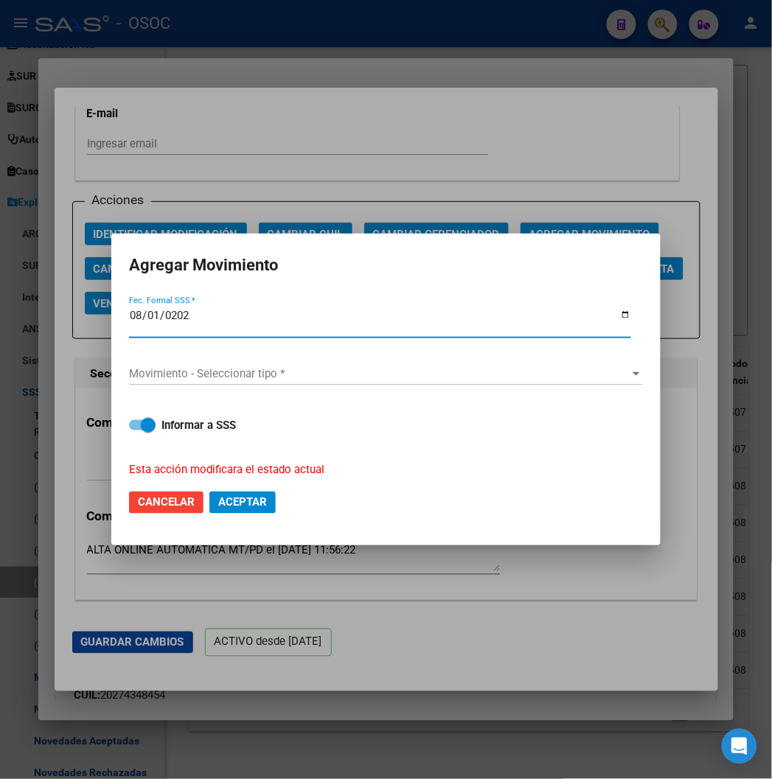
type input "2025-08-01"
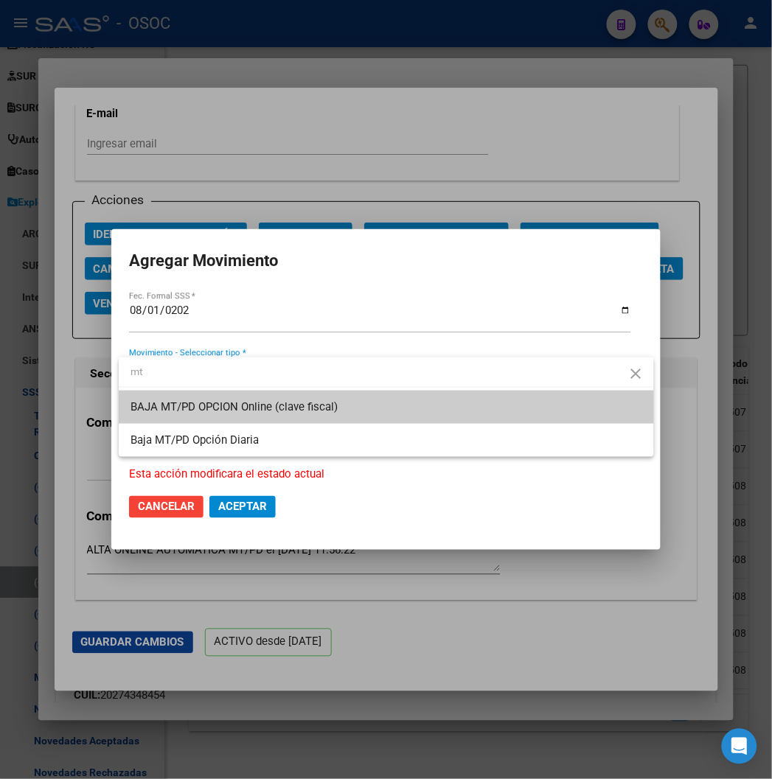
type input "mt"
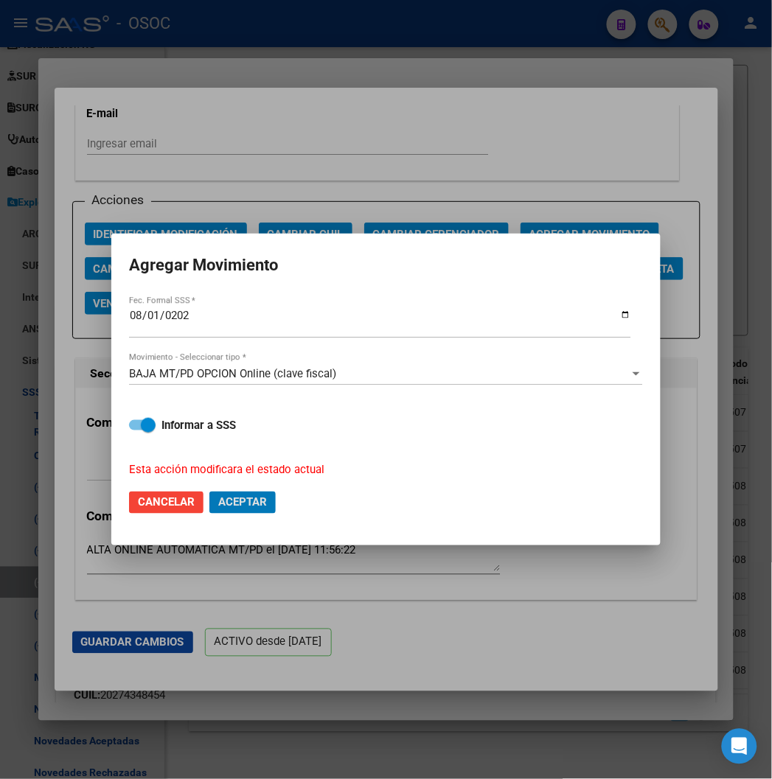
click at [190, 435] on div "Informar a SSS Esta acción modificara el estado actual" at bounding box center [386, 438] width 514 height 79
click at [175, 423] on strong "Informar a SSS" at bounding box center [198, 425] width 74 height 13
click at [136, 431] on input "Informar a SSS" at bounding box center [136, 431] width 1 height 1
checkbox input "false"
click at [253, 507] on span "Aceptar" at bounding box center [242, 502] width 49 height 13
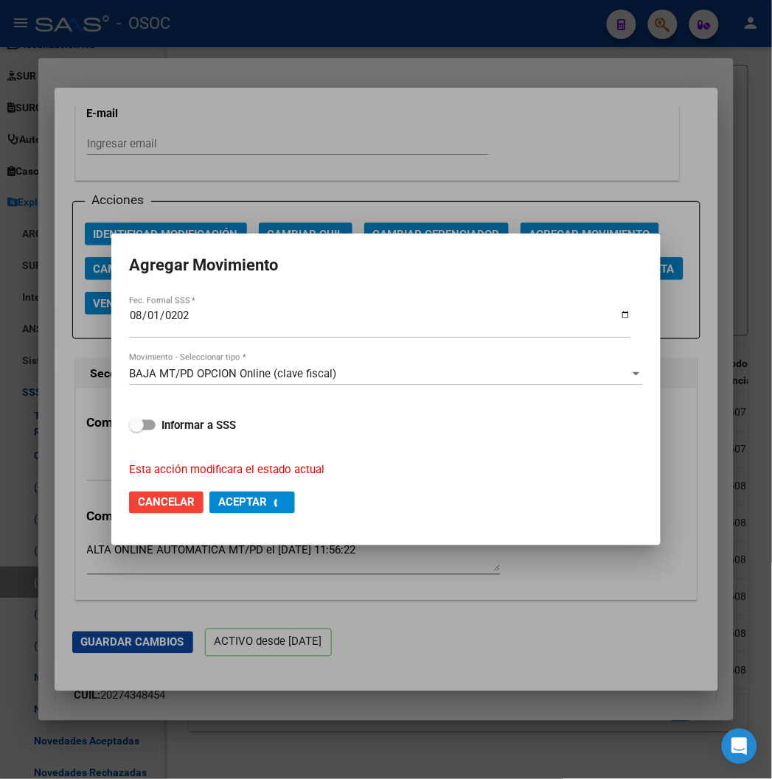
scroll to position [2065, 0]
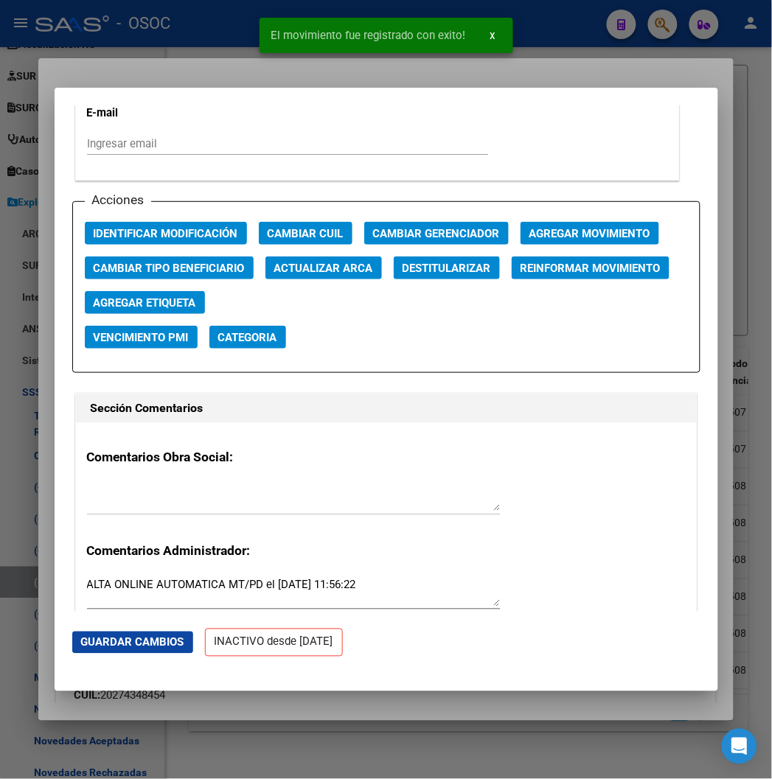
click at [267, 71] on div at bounding box center [386, 389] width 772 height 779
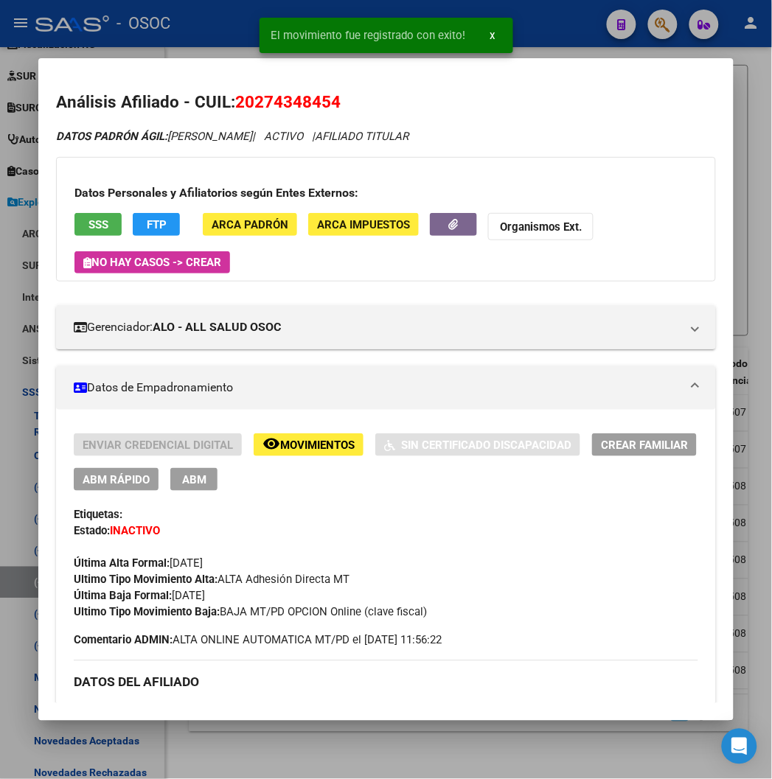
drag, startPoint x: 414, startPoint y: 613, endPoint x: 203, endPoint y: 613, distance: 210.9
click at [203, 613] on div "Ultimo Tipo Movimiento Baja: BAJA MT/PD OPCION Online (clave fiscal)" at bounding box center [386, 613] width 624 height 16
copy span "BAJA MT/PD OPCION Online (clave fiscal)"
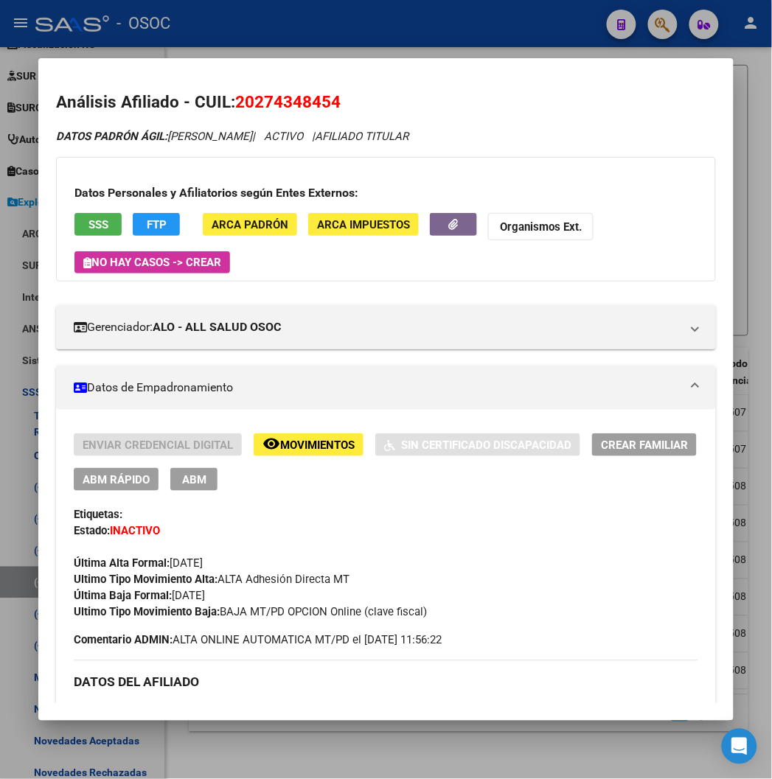
click at [373, 20] on div at bounding box center [386, 389] width 772 height 779
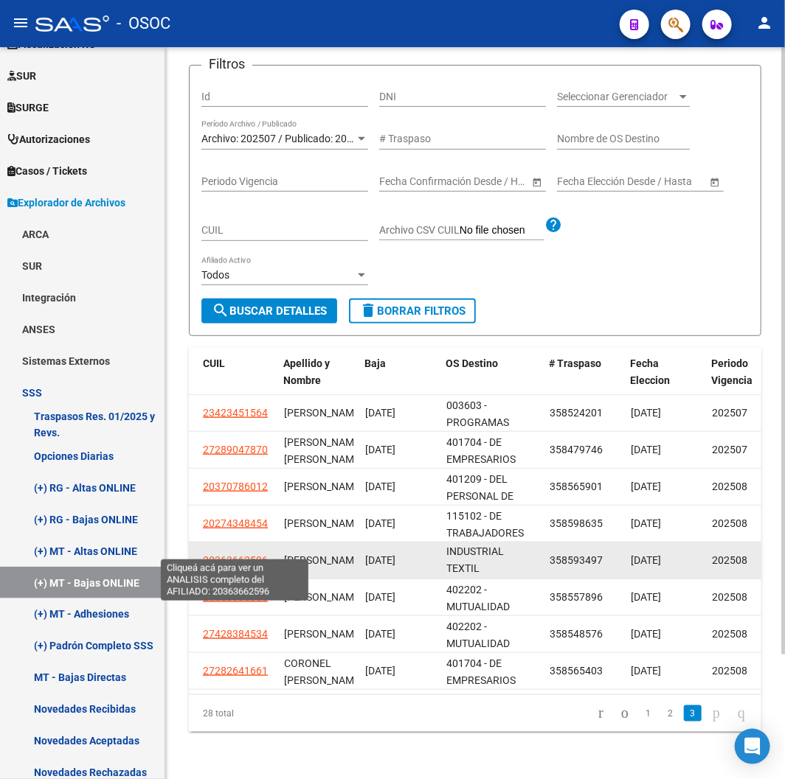
click at [235, 555] on span "20363662596" at bounding box center [235, 561] width 65 height 12
type textarea "20363662596"
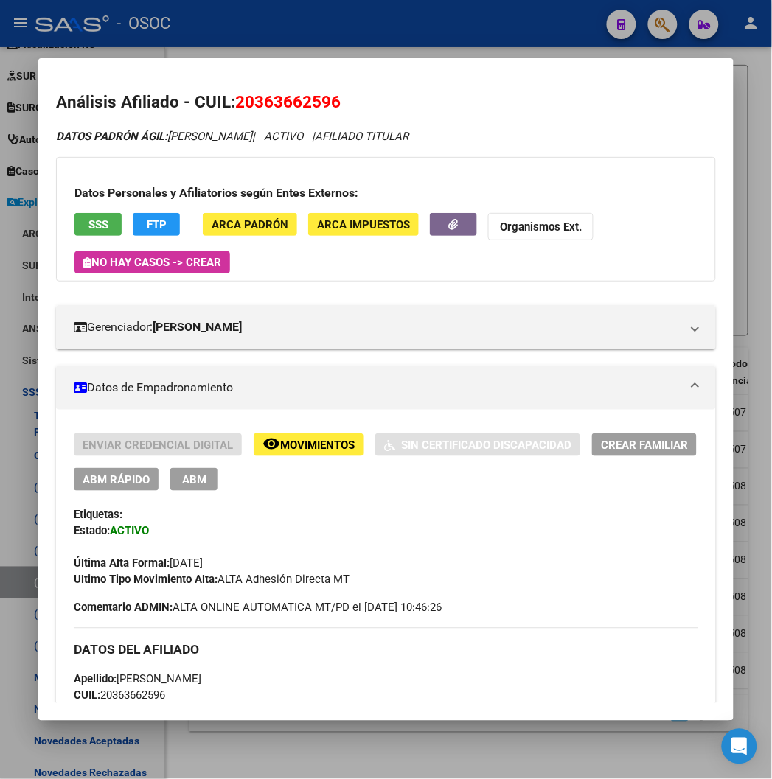
click at [235, 97] on span "20363662596" at bounding box center [287, 101] width 105 height 19
copy span "20363662596"
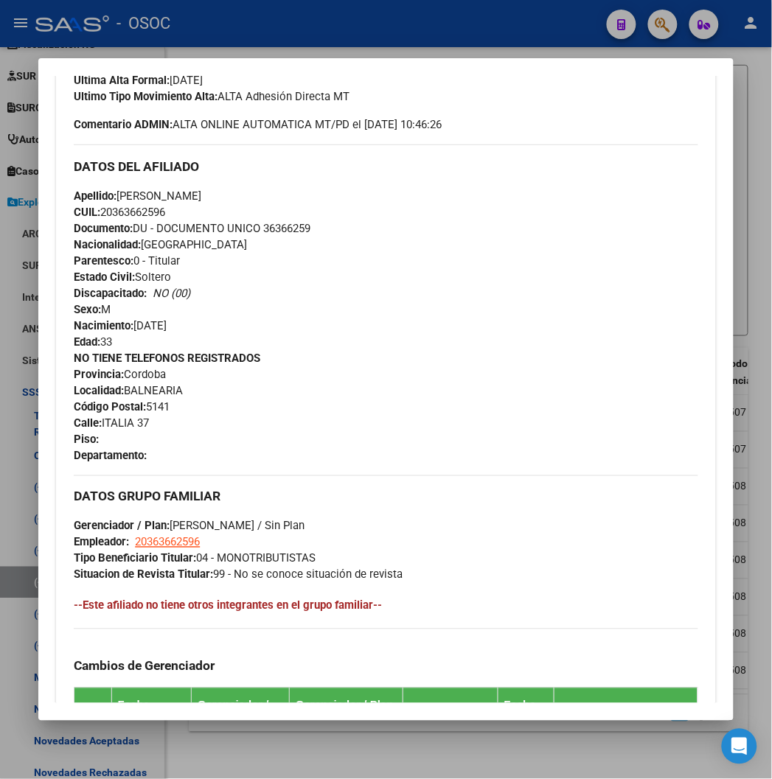
scroll to position [491, 0]
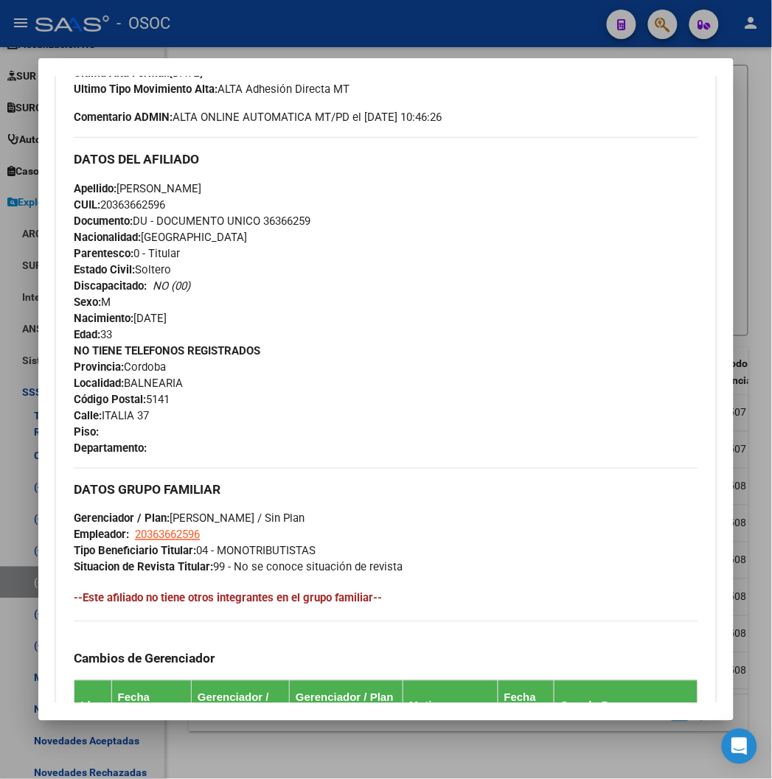
click at [265, 222] on span "Documento: DU - DOCUMENTO UNICO 36366259" at bounding box center [192, 221] width 237 height 13
copy span "36366259"
click at [138, 218] on span "Documento: DU - DOCUMENTO UNICO 36366259" at bounding box center [192, 221] width 237 height 13
click at [126, 205] on span "CUIL: 20363662596" at bounding box center [119, 204] width 91 height 13
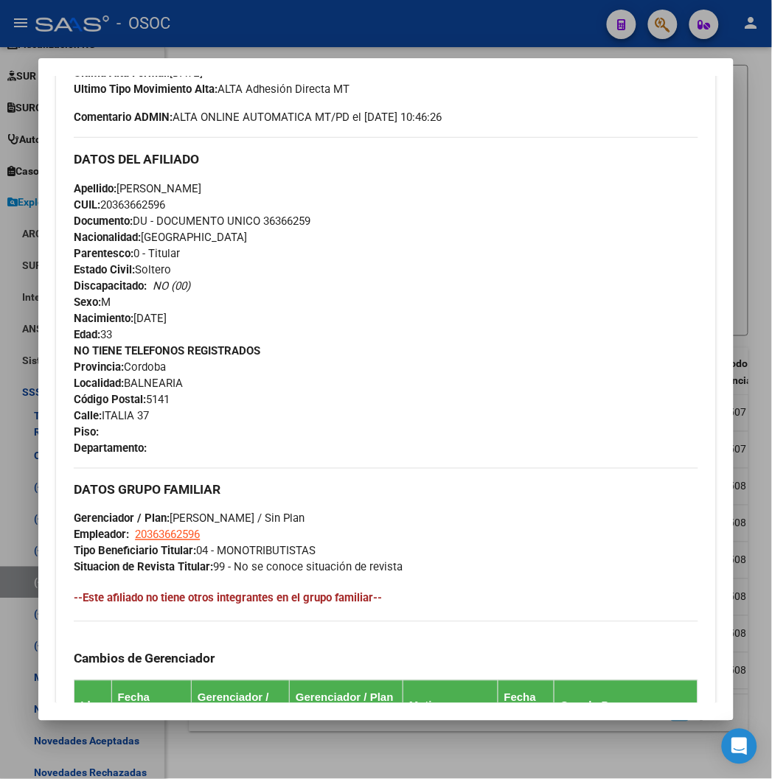
click at [126, 205] on span "CUIL: 20363662596" at bounding box center [119, 204] width 91 height 13
copy span "20363662596"
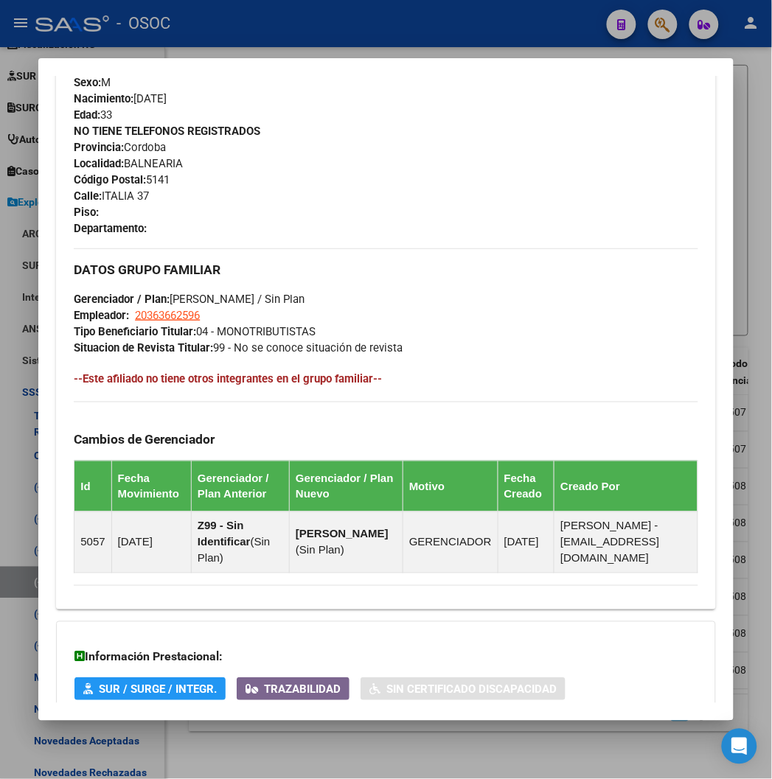
scroll to position [350, 0]
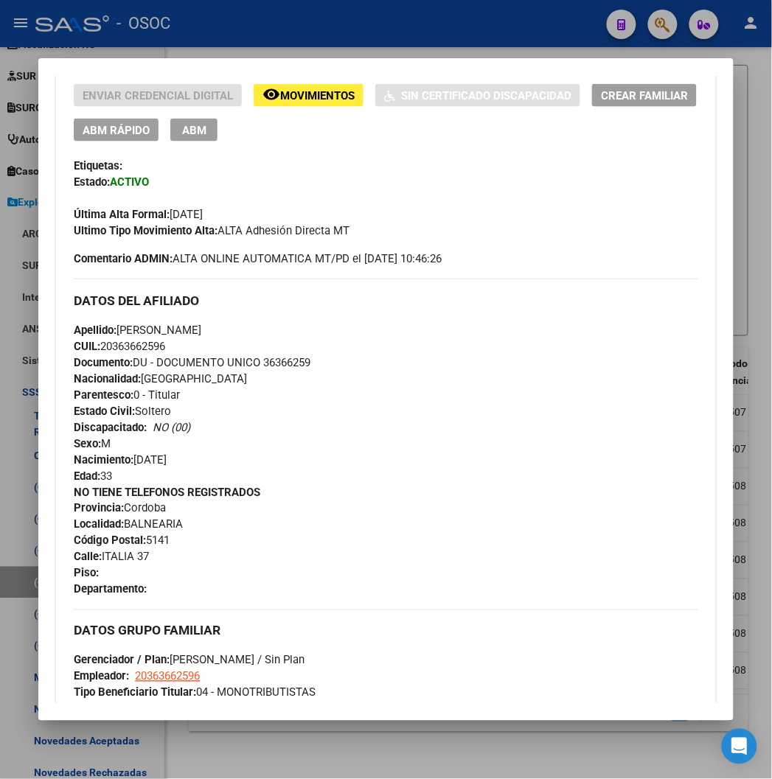
click at [282, 365] on span "Documento: DU - DOCUMENTO UNICO 36366259" at bounding box center [192, 362] width 237 height 13
click at [92, 127] on span "ABM Rápido" at bounding box center [116, 130] width 67 height 13
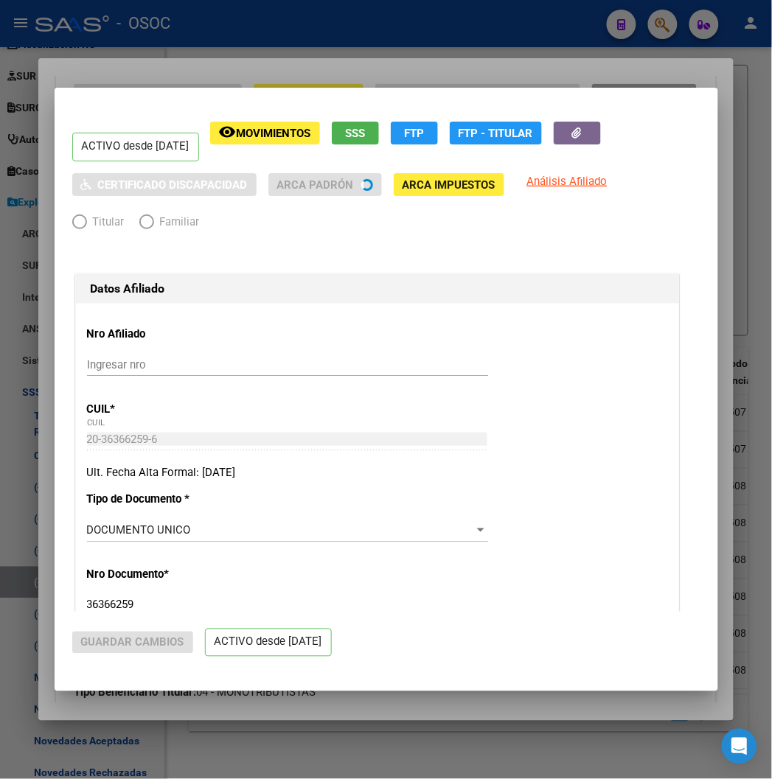
radio input "true"
type input "20-36366259-6"
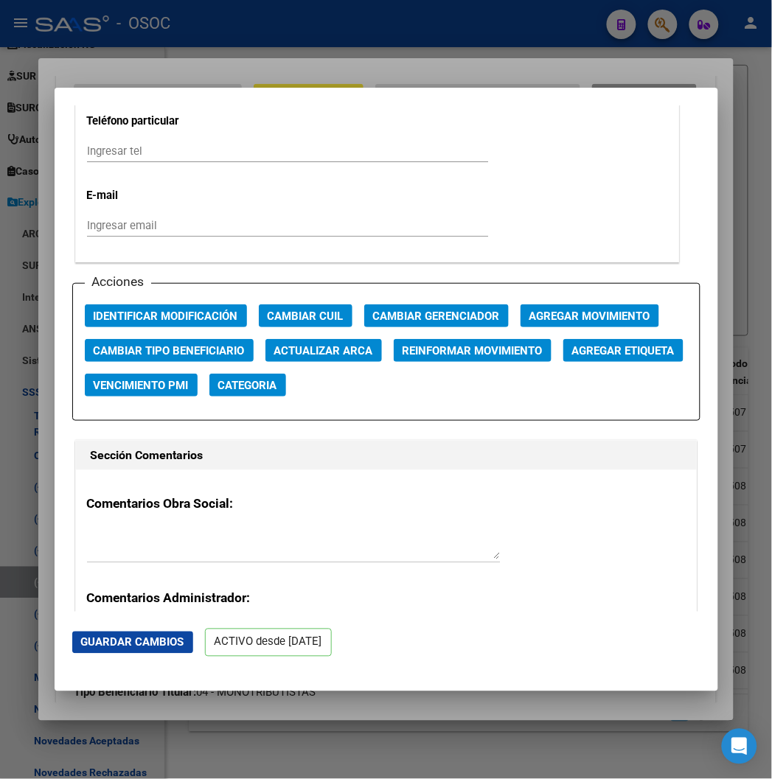
scroll to position [2130, 0]
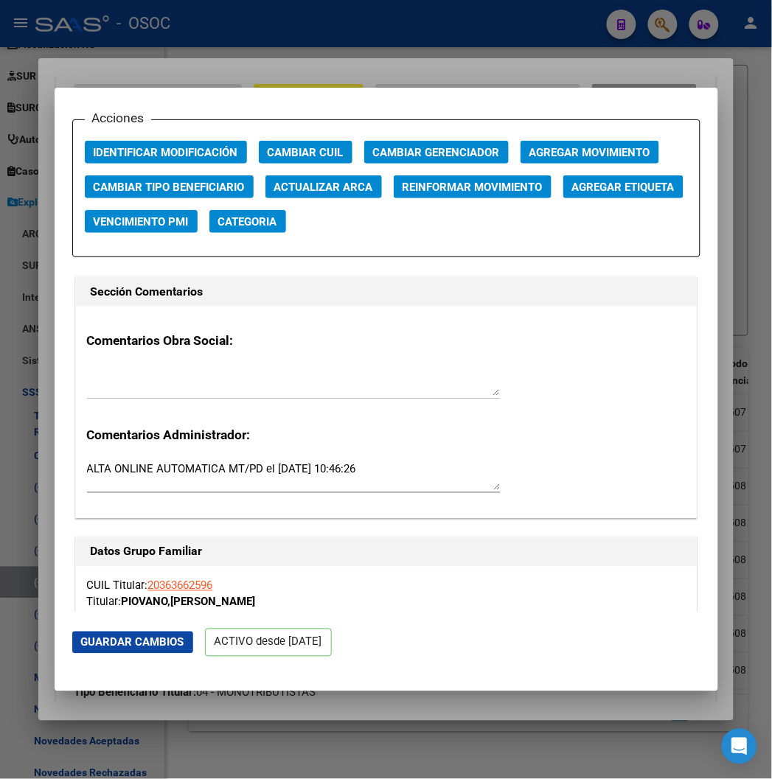
click at [529, 152] on span "Agregar Movimiento" at bounding box center [589, 152] width 121 height 13
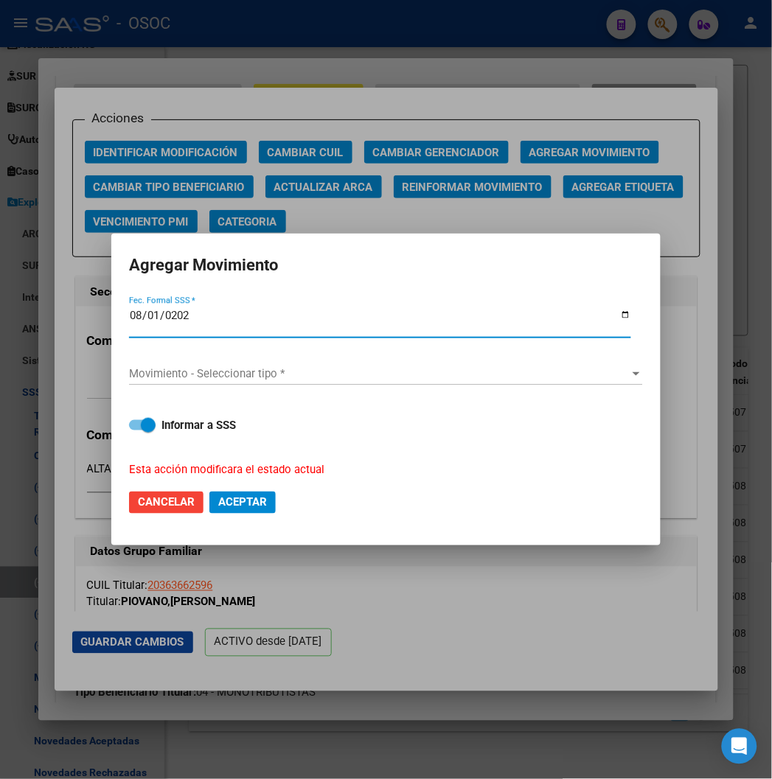
type input "2025-08-01"
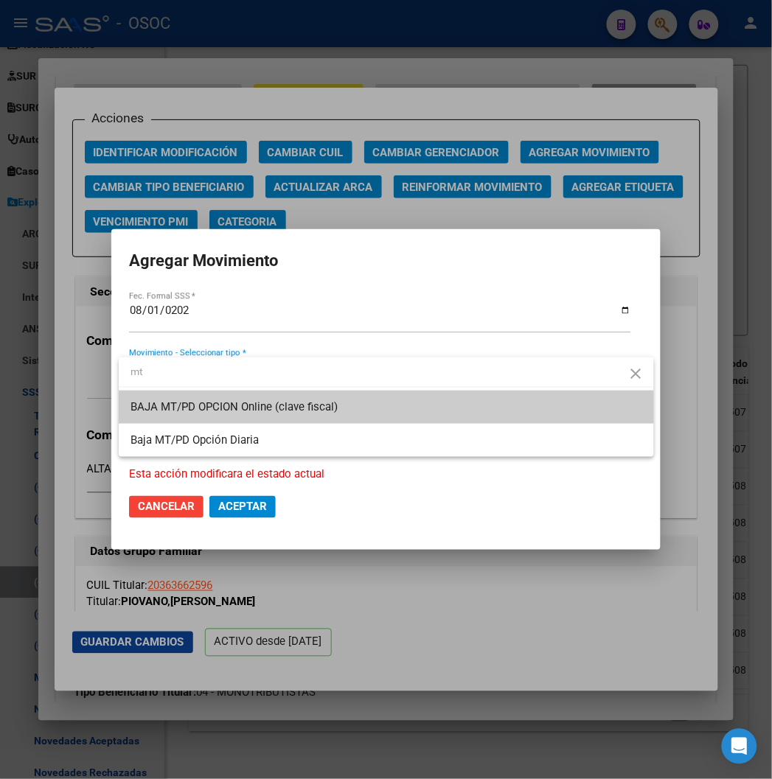
type input "mt"
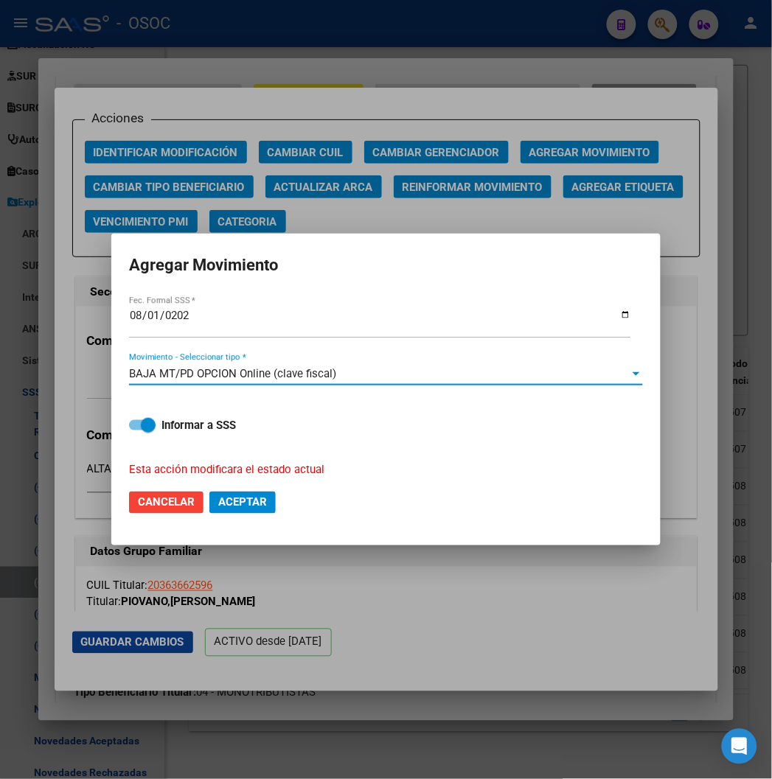
click at [137, 422] on span at bounding box center [142, 425] width 27 height 10
click at [136, 431] on input "Informar a SSS" at bounding box center [136, 431] width 1 height 1
checkbox input "false"
click at [244, 504] on span "Aceptar" at bounding box center [242, 502] width 49 height 13
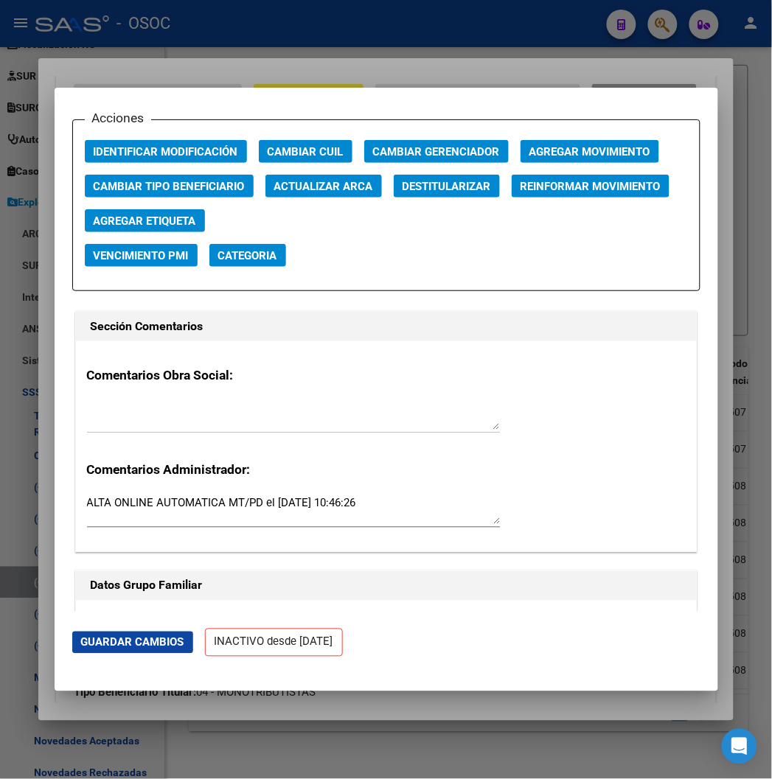
scroll to position [1655, 0]
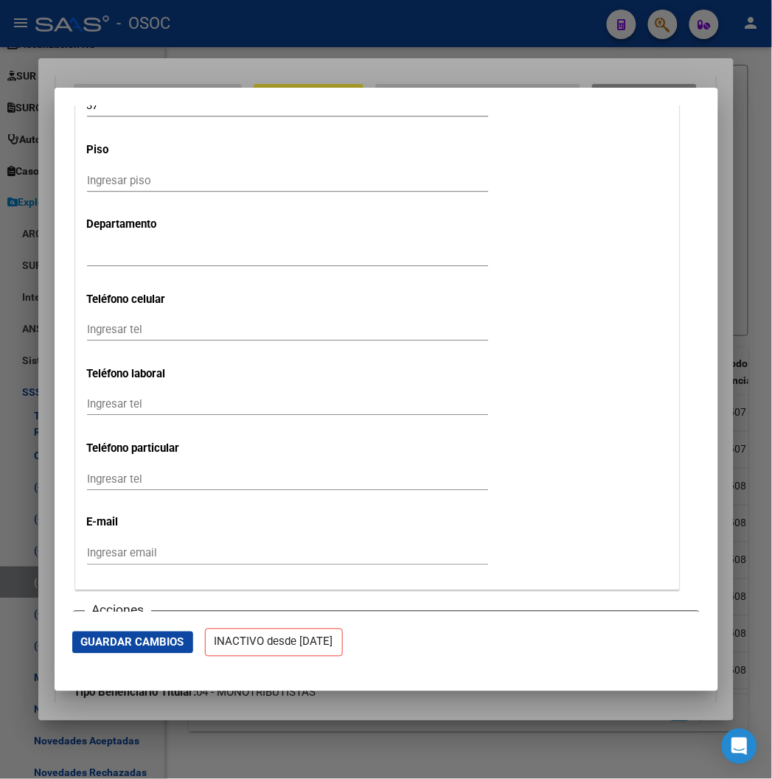
click at [187, 86] on div at bounding box center [386, 389] width 772 height 779
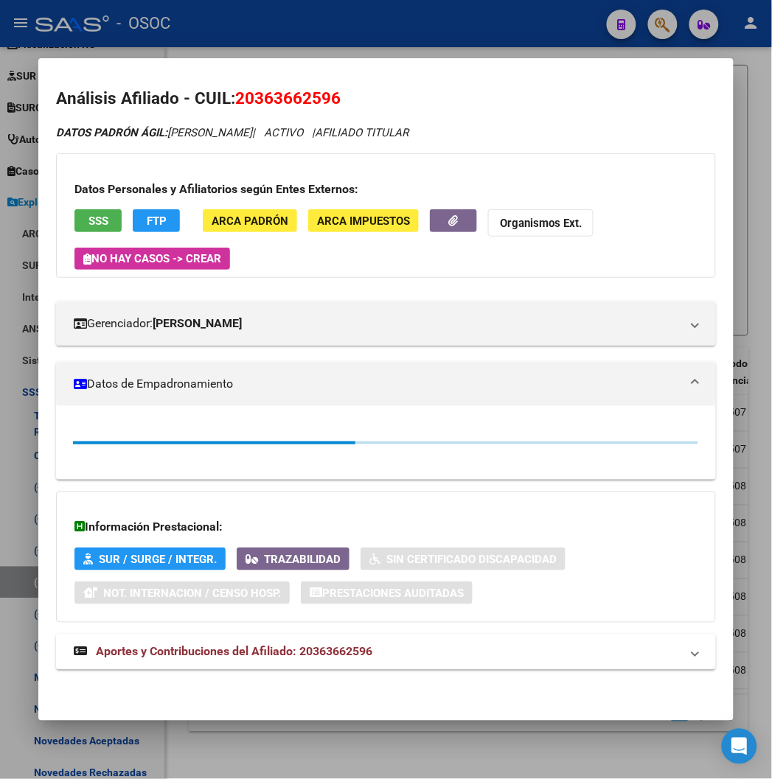
scroll to position [350, 0]
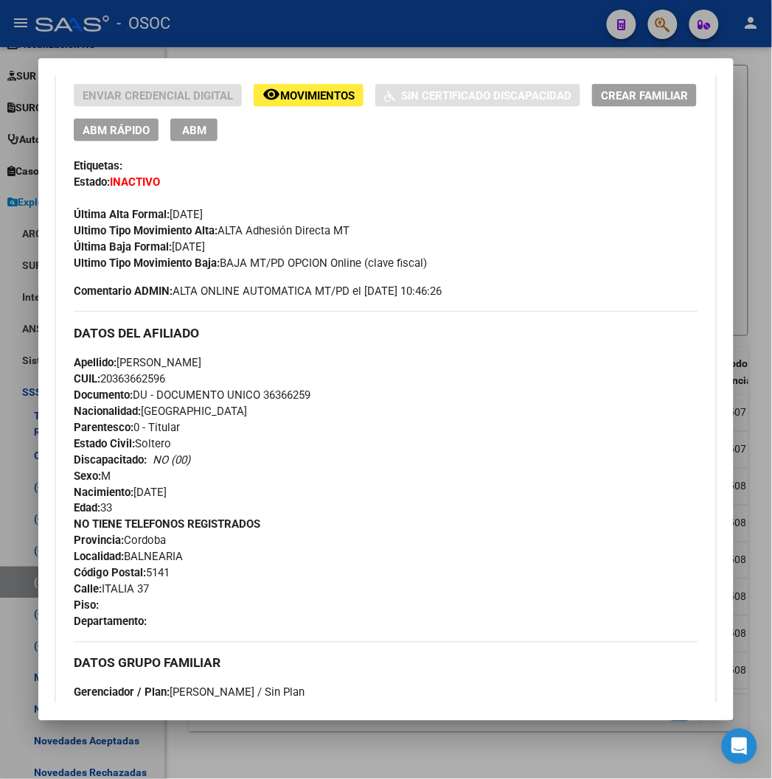
drag, startPoint x: 413, startPoint y: 263, endPoint x: 204, endPoint y: 265, distance: 208.7
click at [204, 265] on div "Ultimo Tipo Movimiento Baja: BAJA MT/PD OPCION Online (clave fiscal)" at bounding box center [386, 263] width 624 height 16
click at [258, 32] on div at bounding box center [386, 389] width 772 height 779
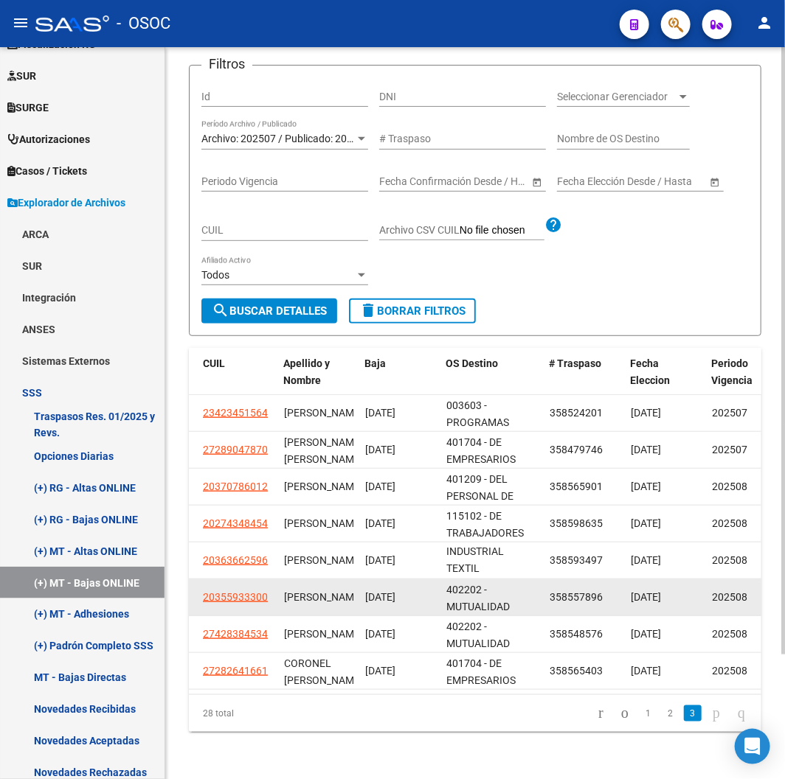
click at [223, 591] on span "20355933300" at bounding box center [235, 597] width 65 height 12
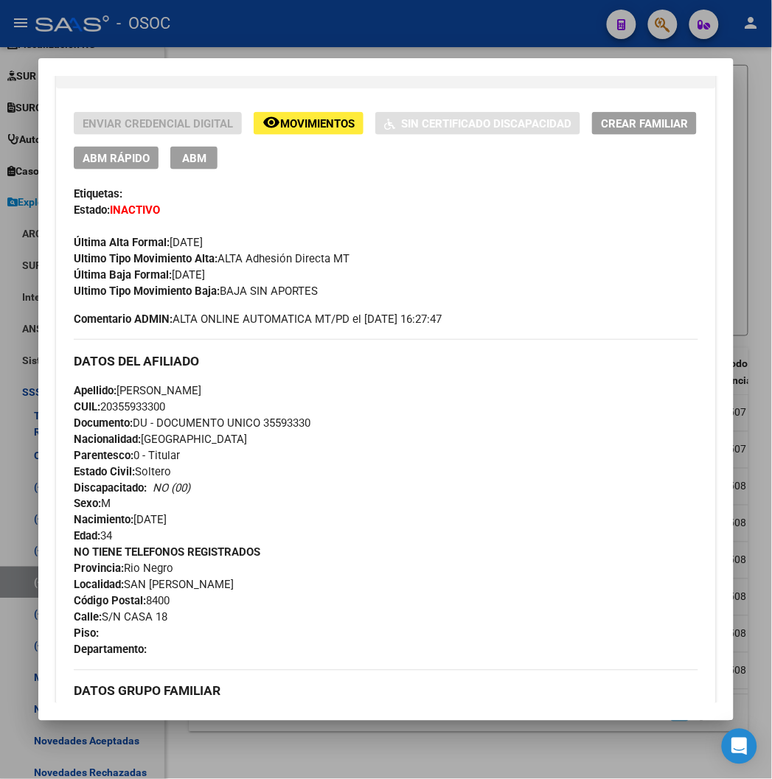
scroll to position [327, 0]
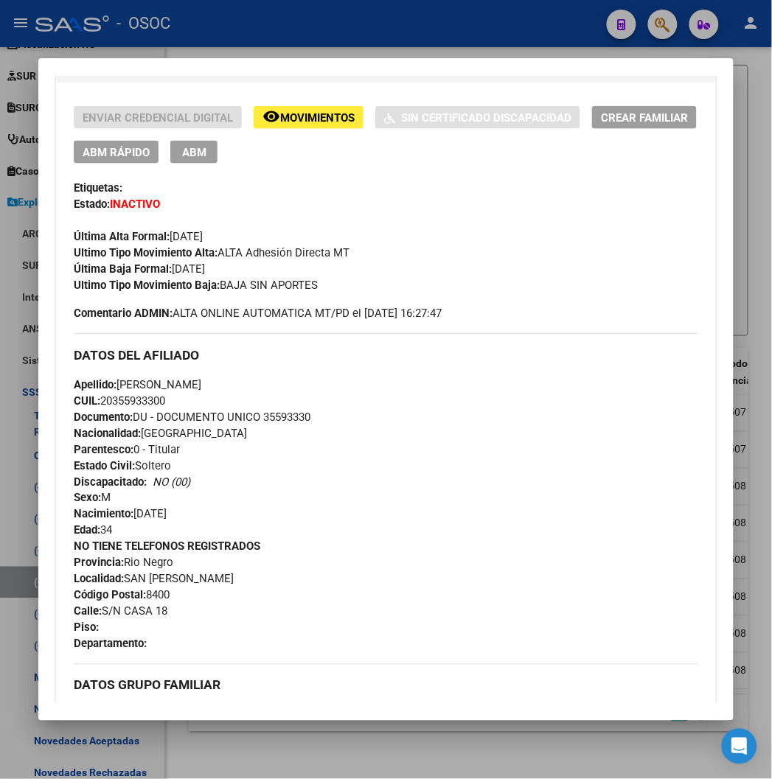
click at [277, 413] on span "Documento: DU - DOCUMENTO UNICO 35593330" at bounding box center [192, 417] width 237 height 13
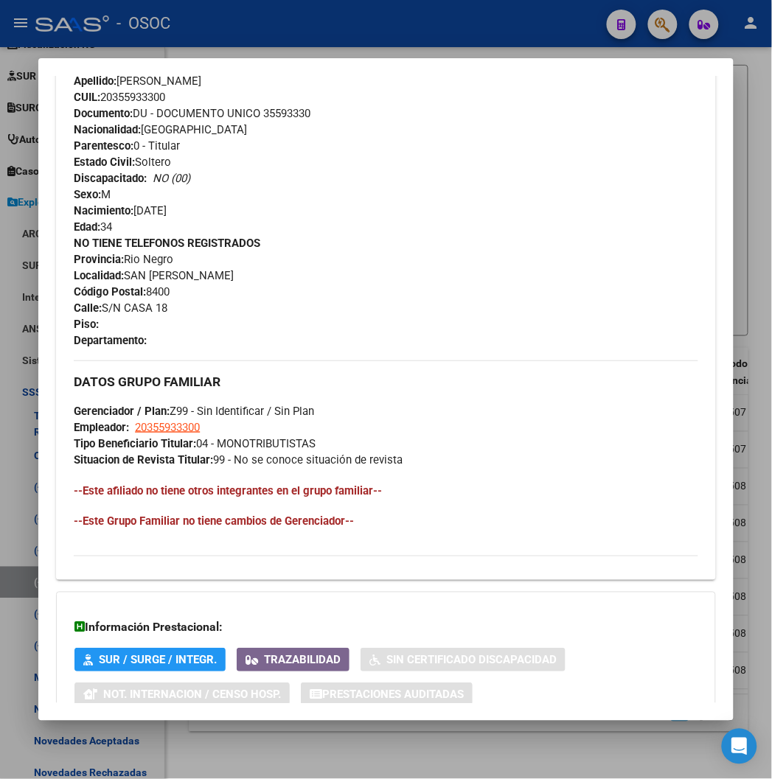
scroll to position [732, 0]
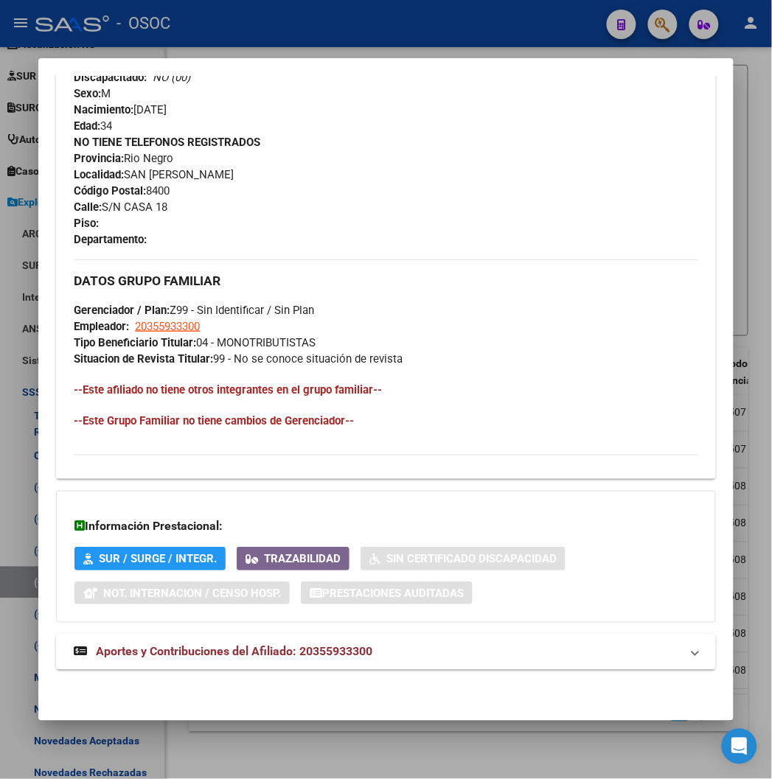
drag, startPoint x: 356, startPoint y: 16, endPoint x: 356, endPoint y: 37, distance: 20.6
click at [356, 16] on div at bounding box center [386, 389] width 772 height 779
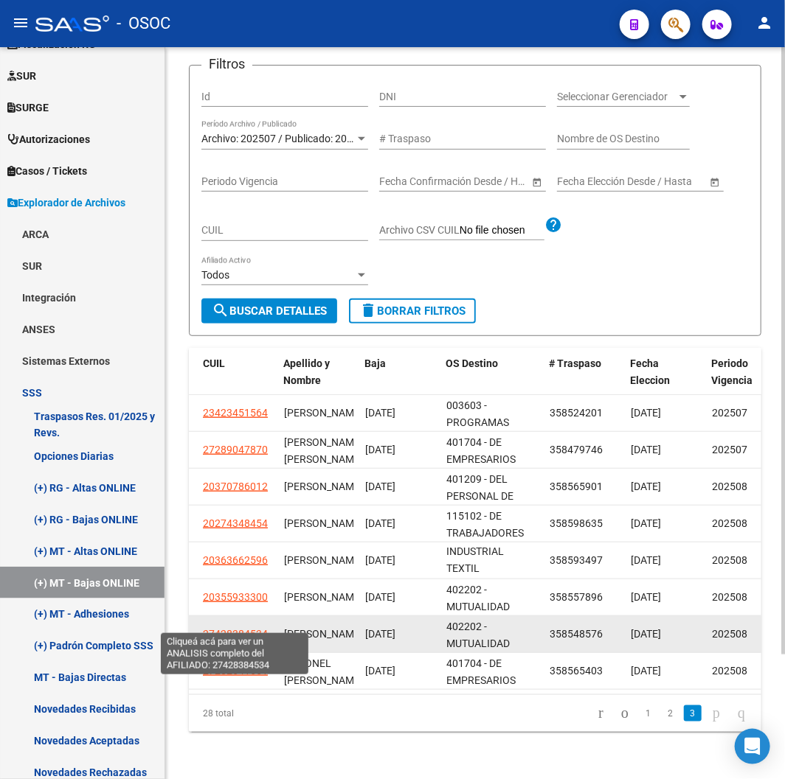
click at [223, 628] on span "27428384534" at bounding box center [235, 634] width 65 height 12
type textarea "27428384534"
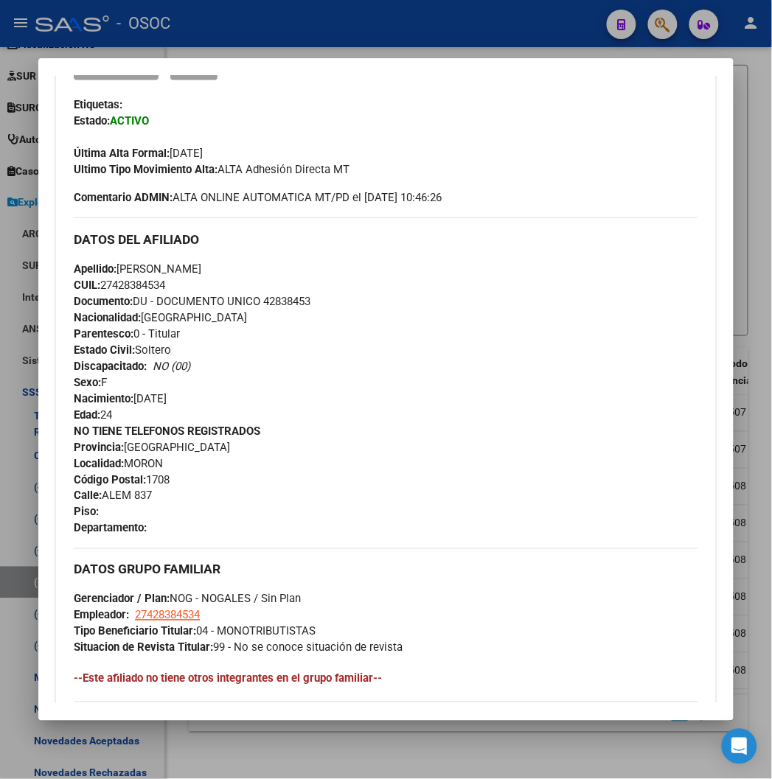
scroll to position [414, 0]
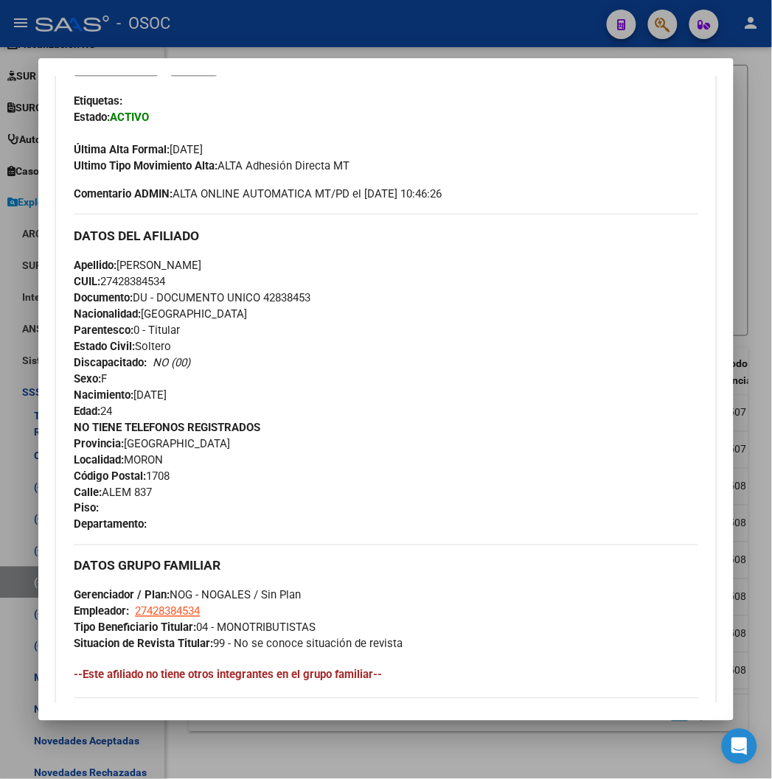
click at [268, 305] on div "Apellido: CELESTE MELINA ORLANDI CUIL: 27428384534 Documento: DU - DOCUMENTO UN…" at bounding box center [386, 338] width 624 height 162
click at [263, 301] on span "Documento: DU - DOCUMENTO UNICO 42838453" at bounding box center [192, 297] width 237 height 13
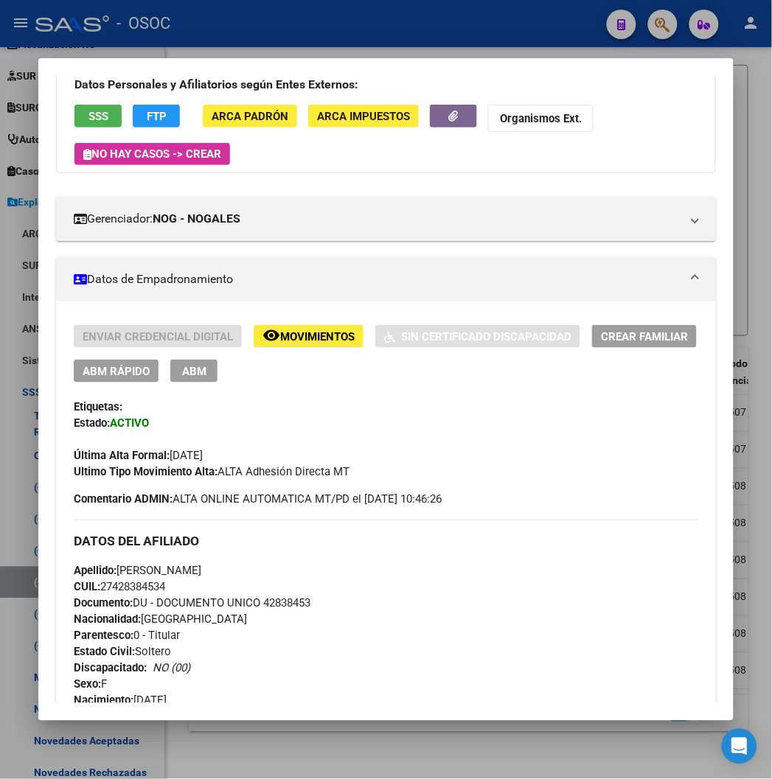
scroll to position [4, 0]
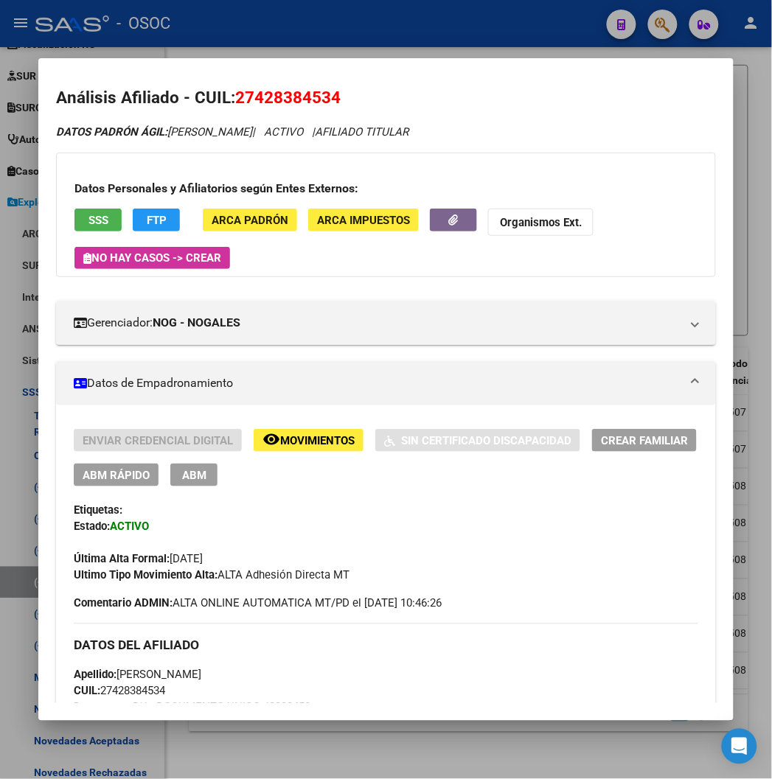
click at [93, 226] on button "SSS" at bounding box center [97, 220] width 47 height 23
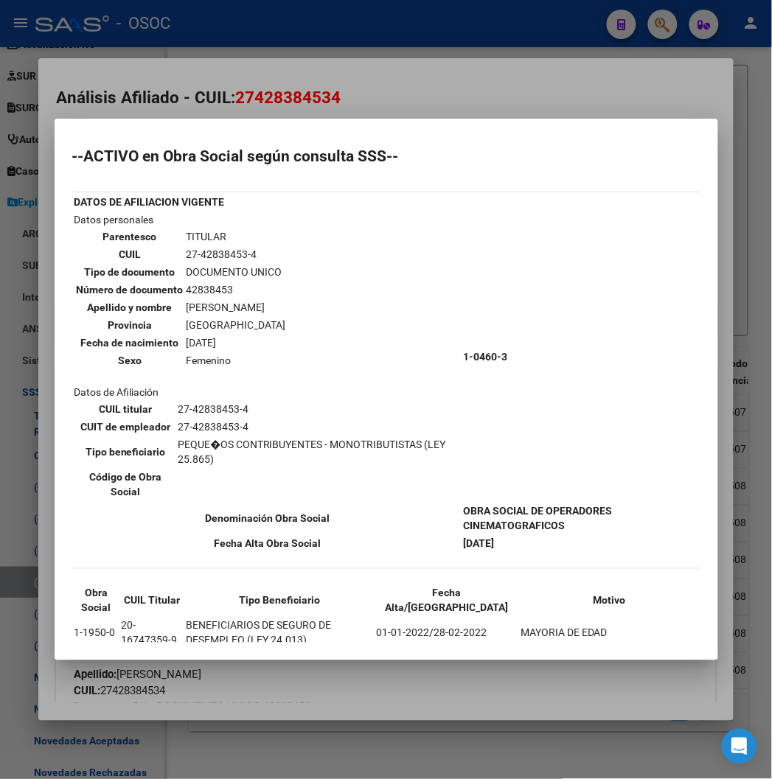
click at [364, 65] on div at bounding box center [386, 389] width 772 height 779
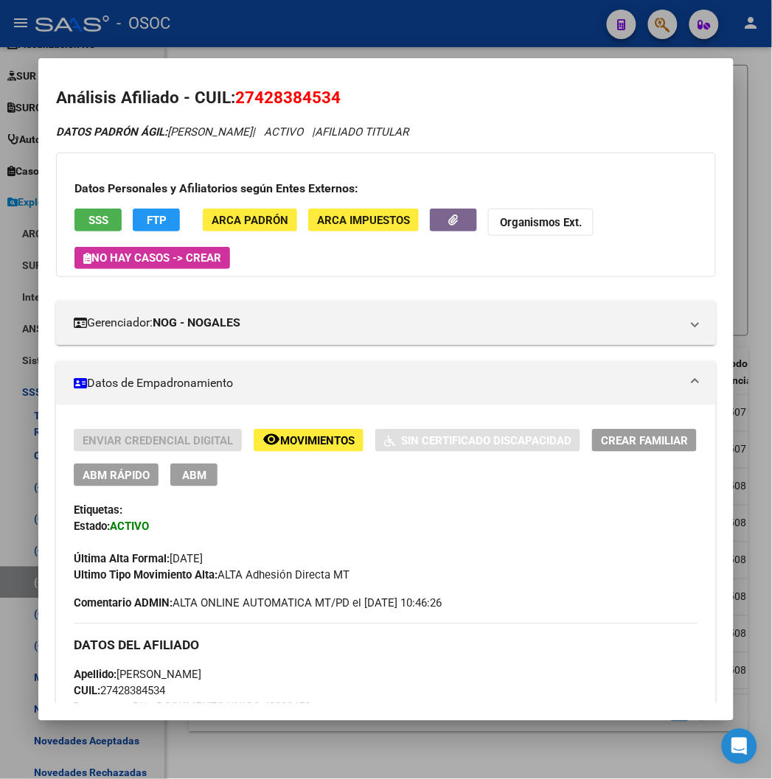
click at [269, 92] on span "27428384534" at bounding box center [287, 97] width 105 height 19
click at [109, 470] on span "ABM Rápido" at bounding box center [116, 475] width 67 height 13
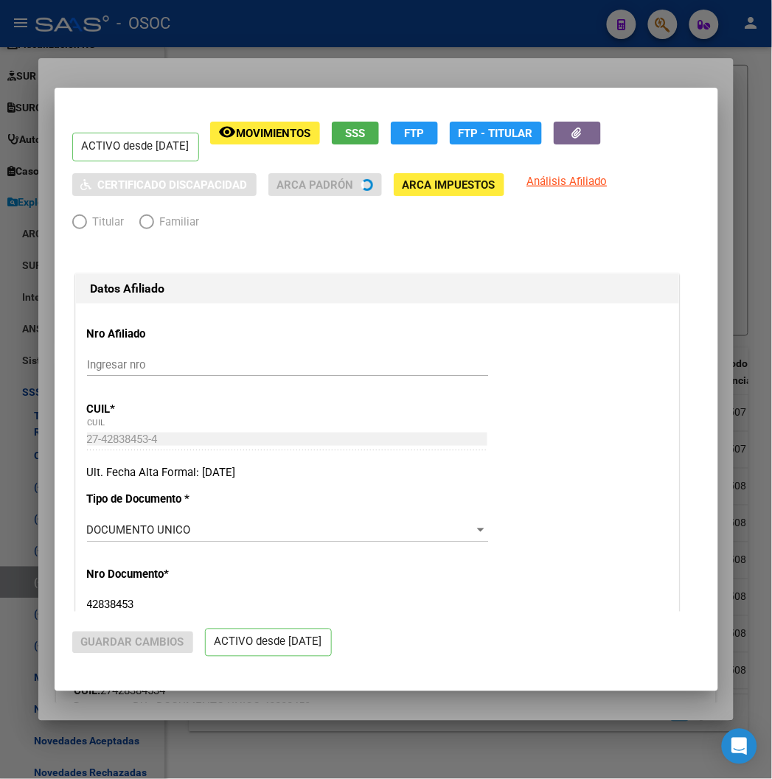
radio input "true"
type input "27-42838453-4"
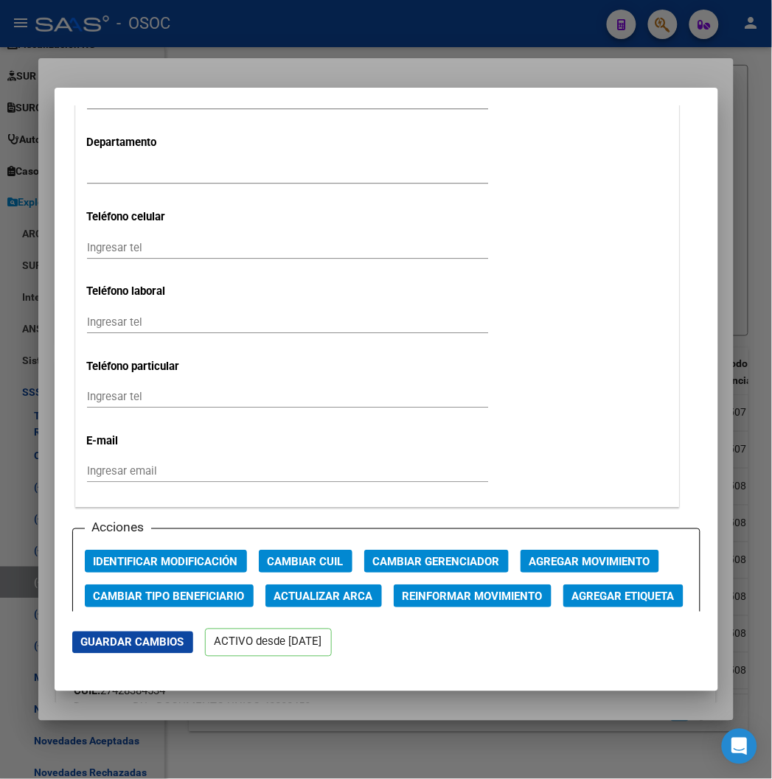
scroll to position [2130, 0]
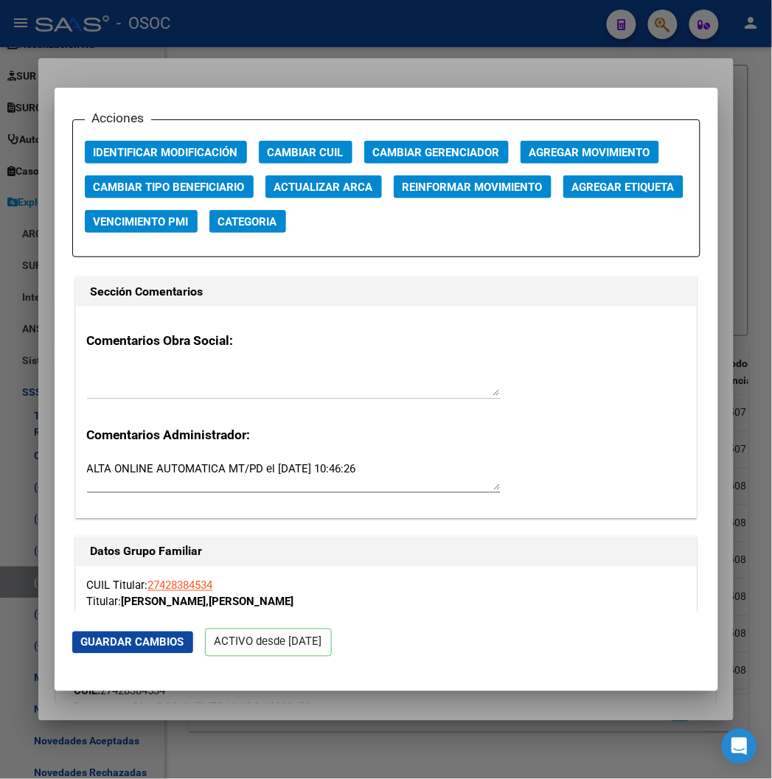
click at [569, 153] on span "Agregar Movimiento" at bounding box center [589, 152] width 121 height 13
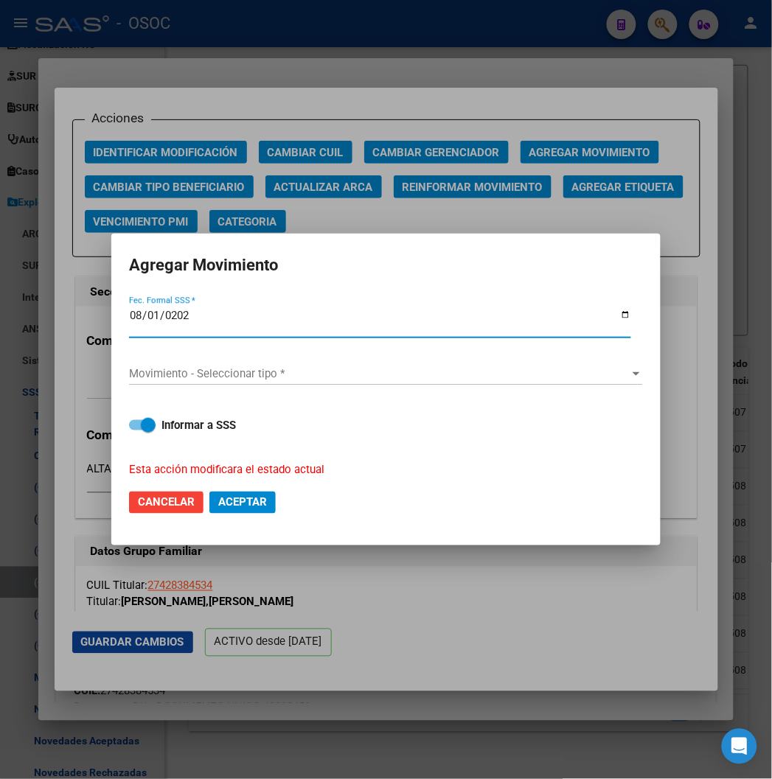
type input "2025-08-01"
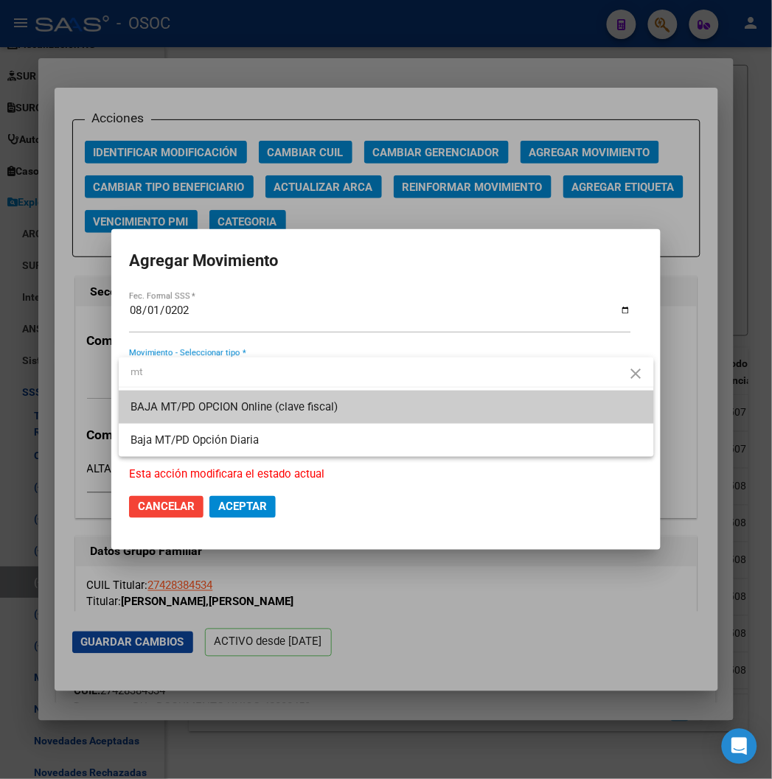
type input "mt"
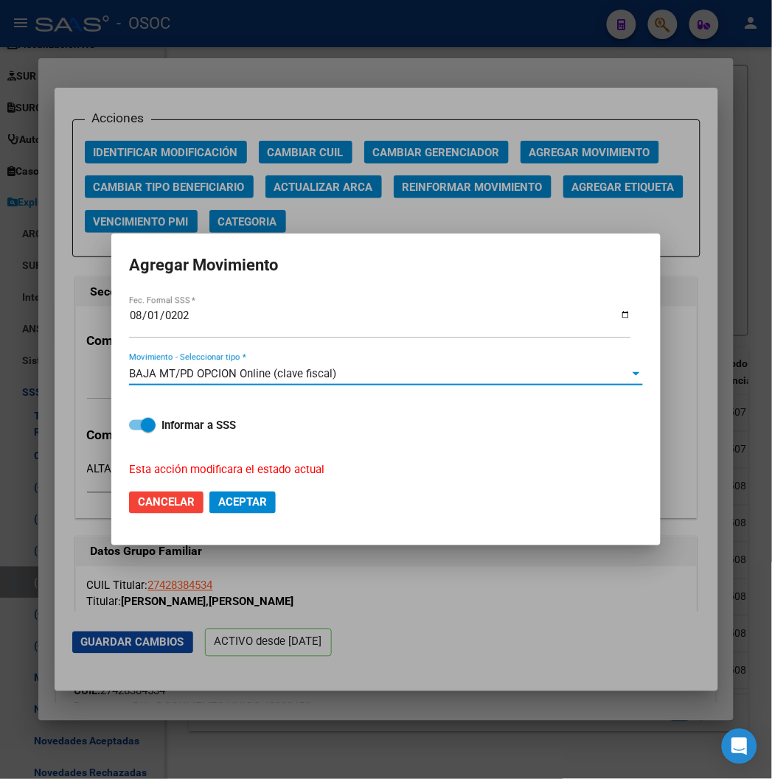
click at [165, 419] on strong "Informar a SSS" at bounding box center [198, 425] width 74 height 13
click at [136, 431] on input "Informar a SSS" at bounding box center [136, 431] width 1 height 1
checkbox input "false"
click at [279, 507] on mat-dialog-actions "Cancelar Aceptar" at bounding box center [386, 503] width 514 height 50
click at [275, 507] on button "Aceptar" at bounding box center [242, 503] width 66 height 22
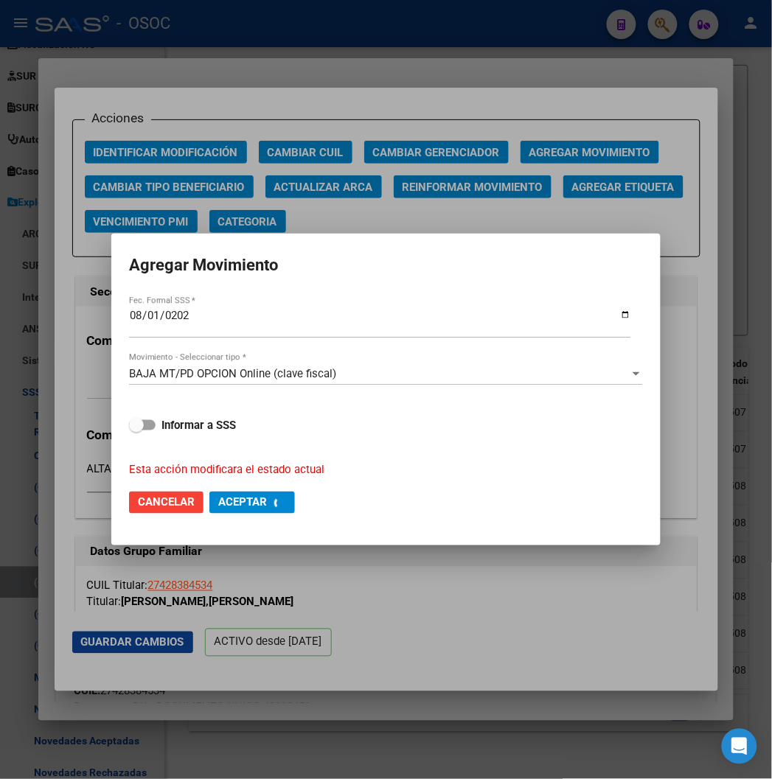
scroll to position [2147, 0]
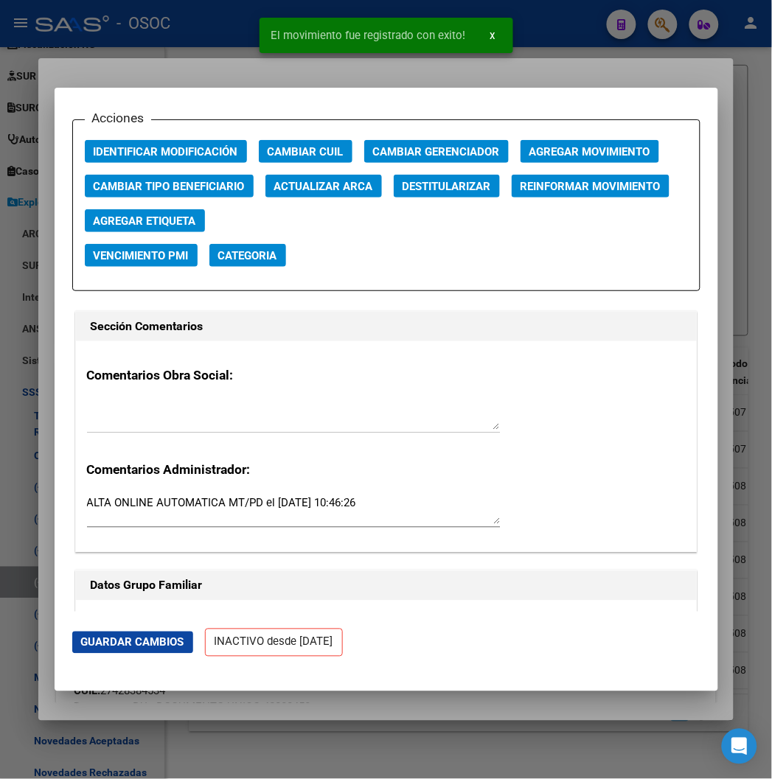
click at [225, 58] on div at bounding box center [386, 389] width 772 height 779
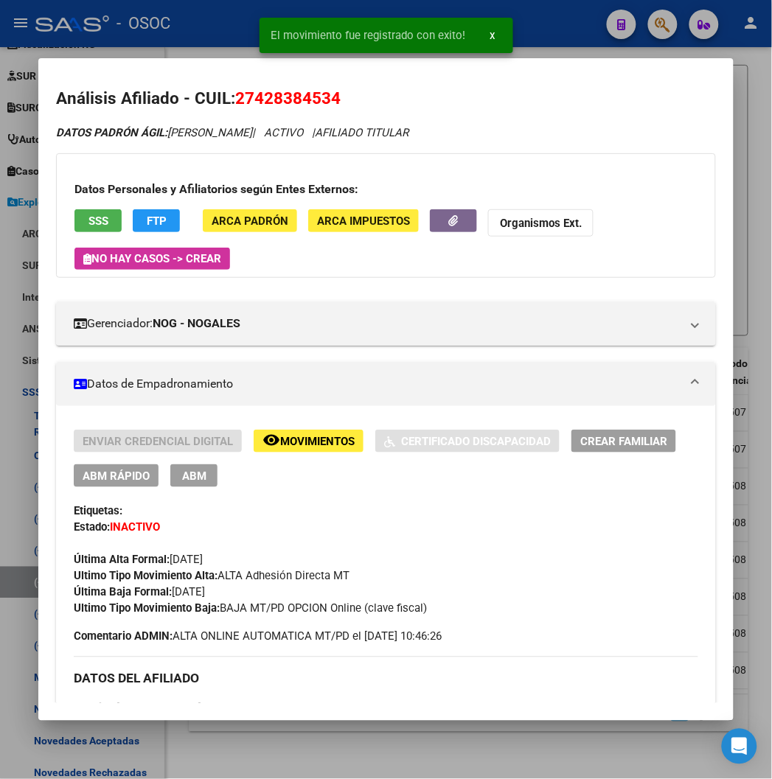
scroll to position [4, 0]
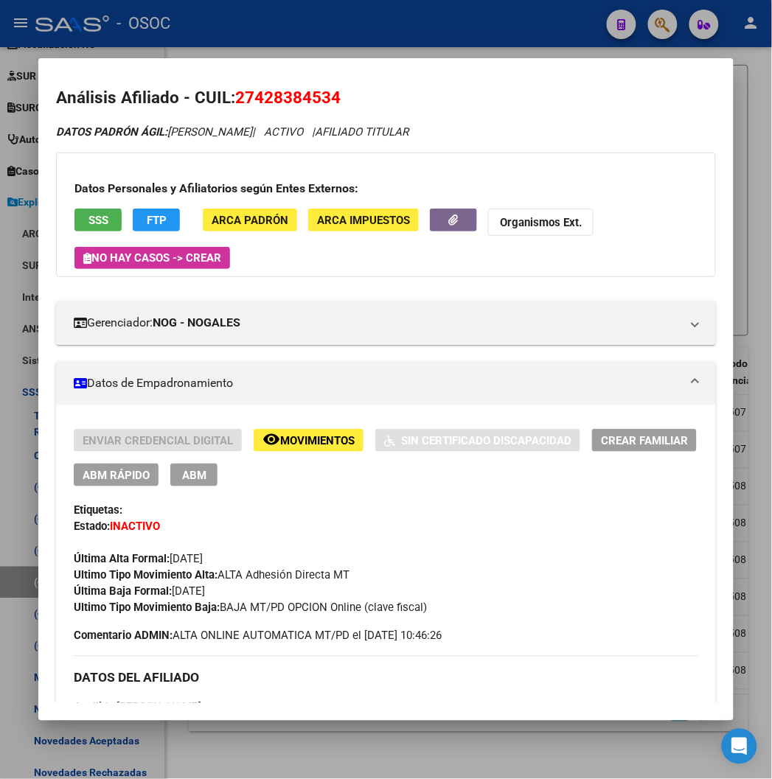
drag, startPoint x: 421, startPoint y: 610, endPoint x: 201, endPoint y: 606, distance: 219.8
click at [201, 606] on div "Ultimo Tipo Movimiento Baja: BAJA MT/PD OPCION Online (clave fiscal)" at bounding box center [386, 608] width 624 height 16
click at [293, 22] on div at bounding box center [386, 389] width 772 height 779
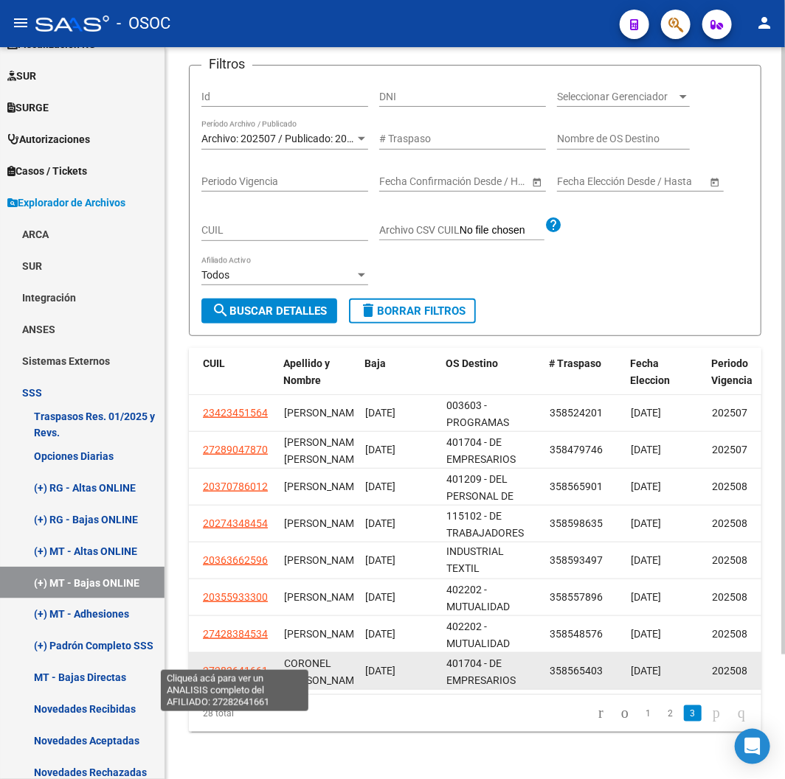
click at [237, 665] on span "27282641661" at bounding box center [235, 671] width 65 height 12
type textarea "27282641661"
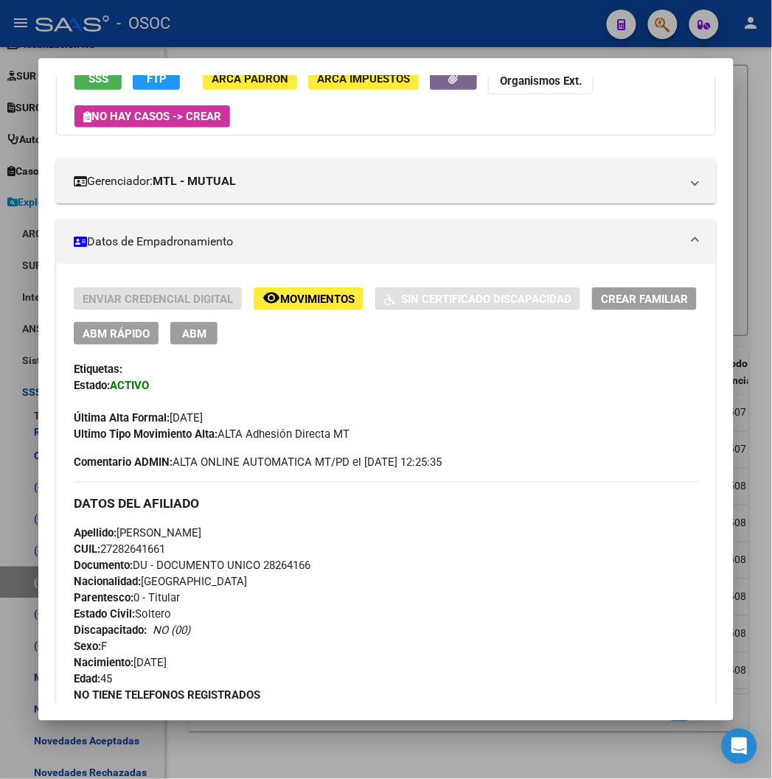
scroll to position [164, 0]
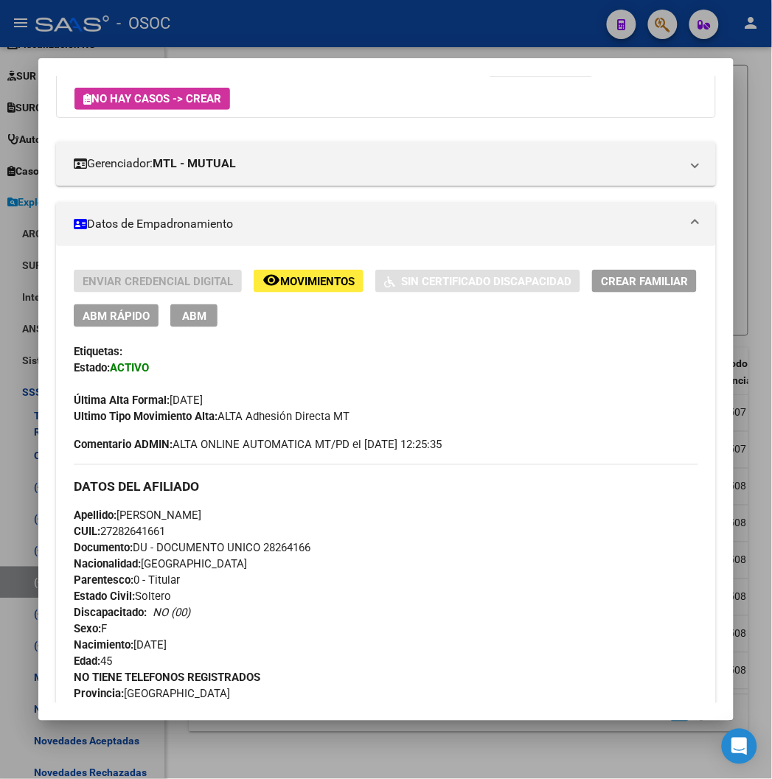
click at [275, 547] on span "Documento: DU - DOCUMENTO UNICO 28264166" at bounding box center [192, 548] width 237 height 13
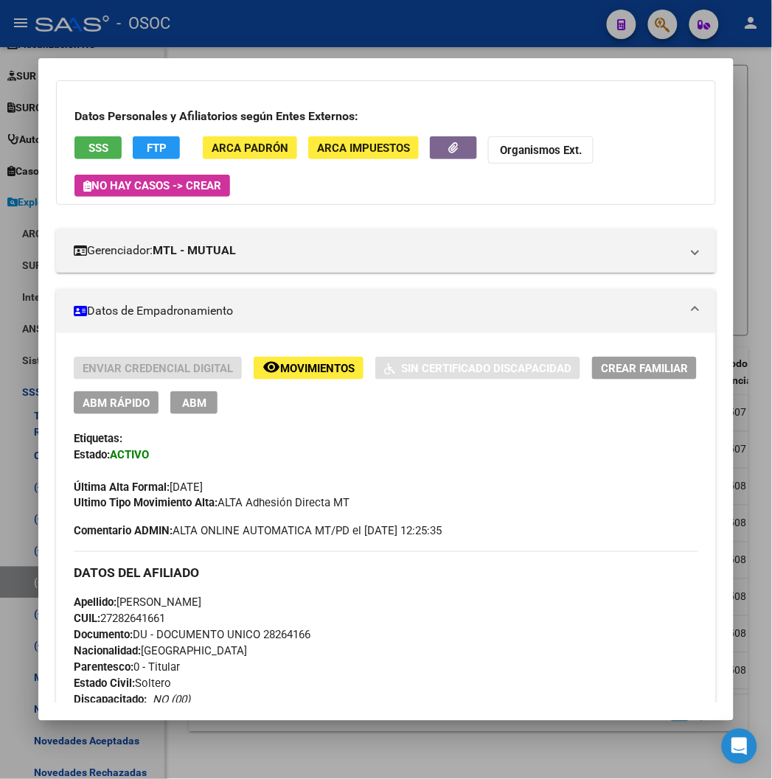
scroll to position [0, 0]
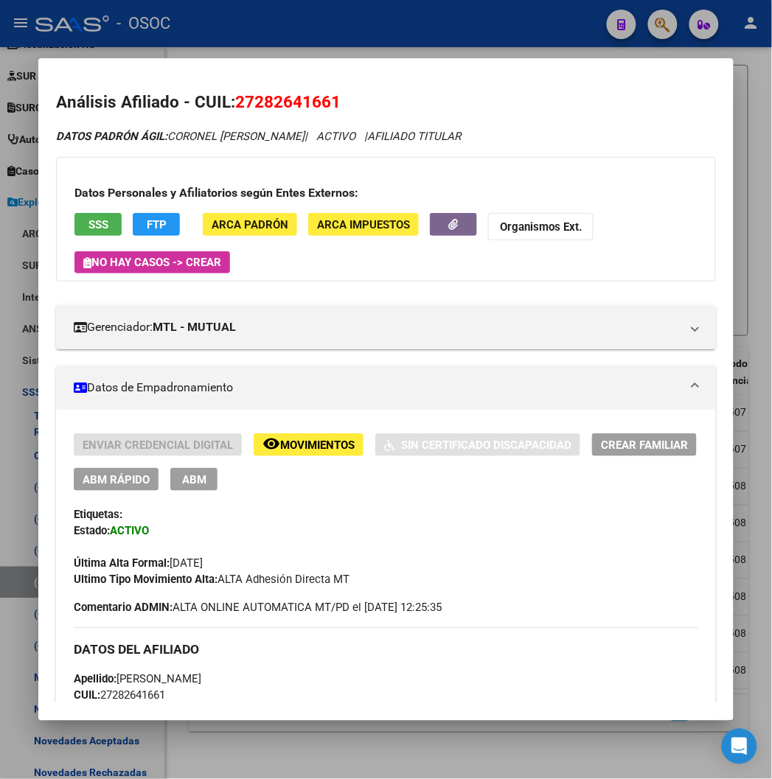
click at [255, 97] on span "27282641661" at bounding box center [287, 101] width 105 height 19
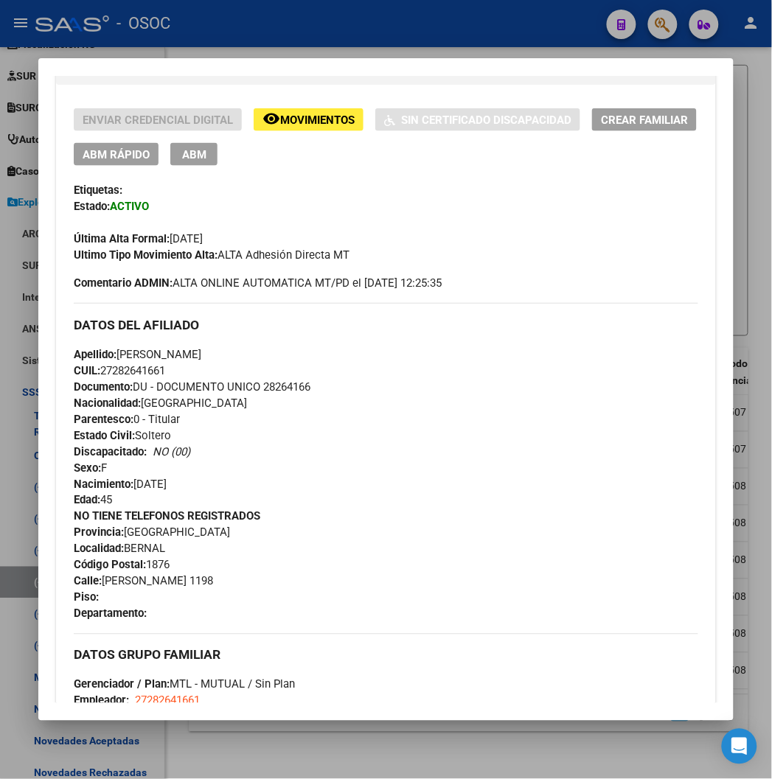
scroll to position [327, 0]
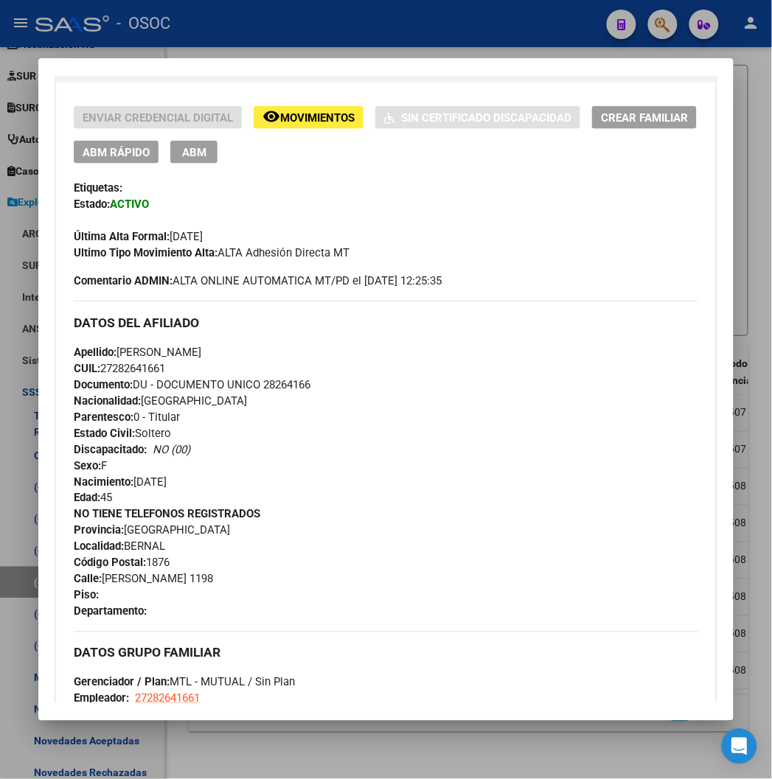
click at [74, 144] on button "ABM Rápido" at bounding box center [116, 152] width 85 height 23
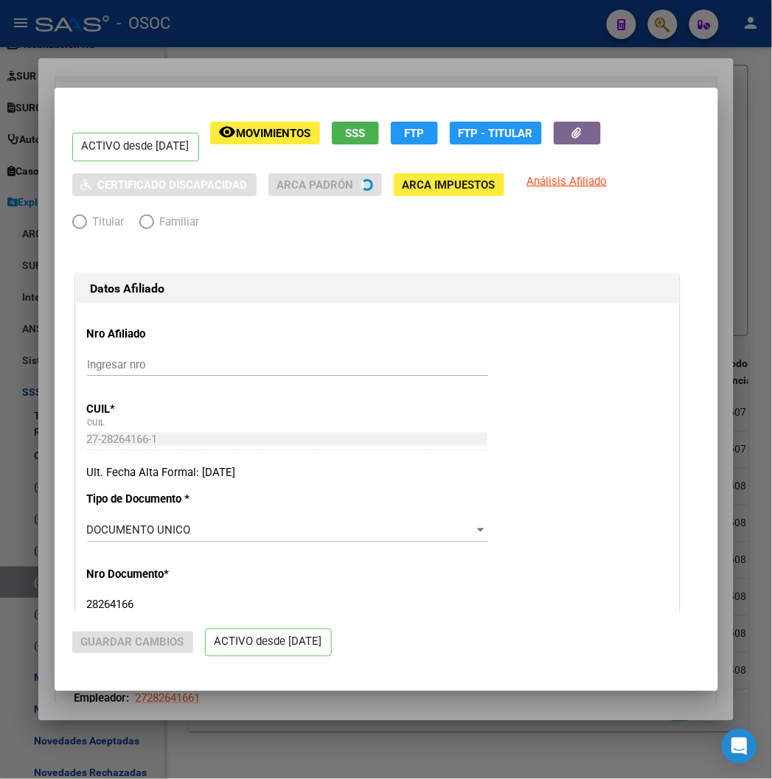
radio input "true"
type input "27-28264166-1"
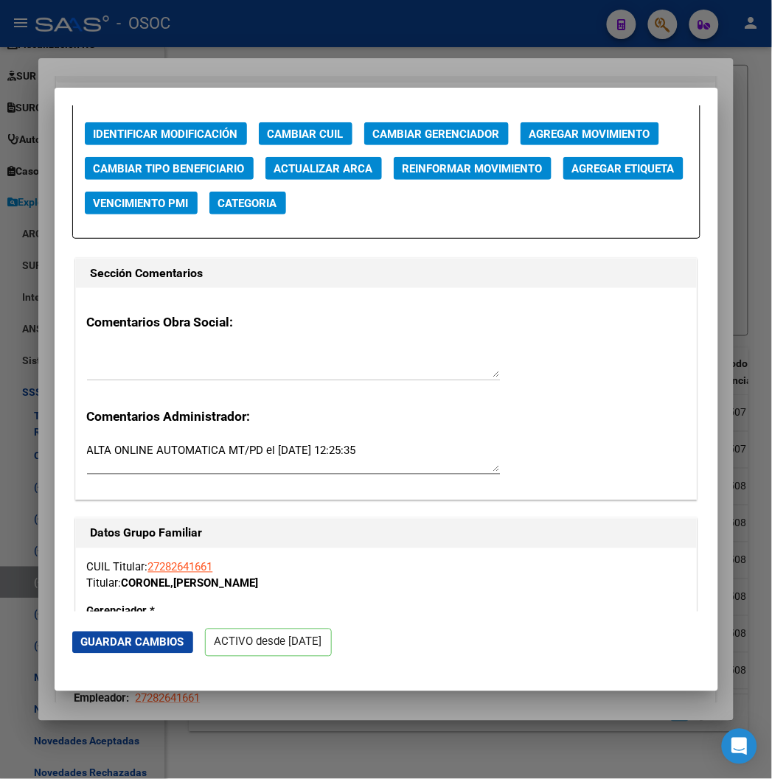
scroll to position [1966, 0]
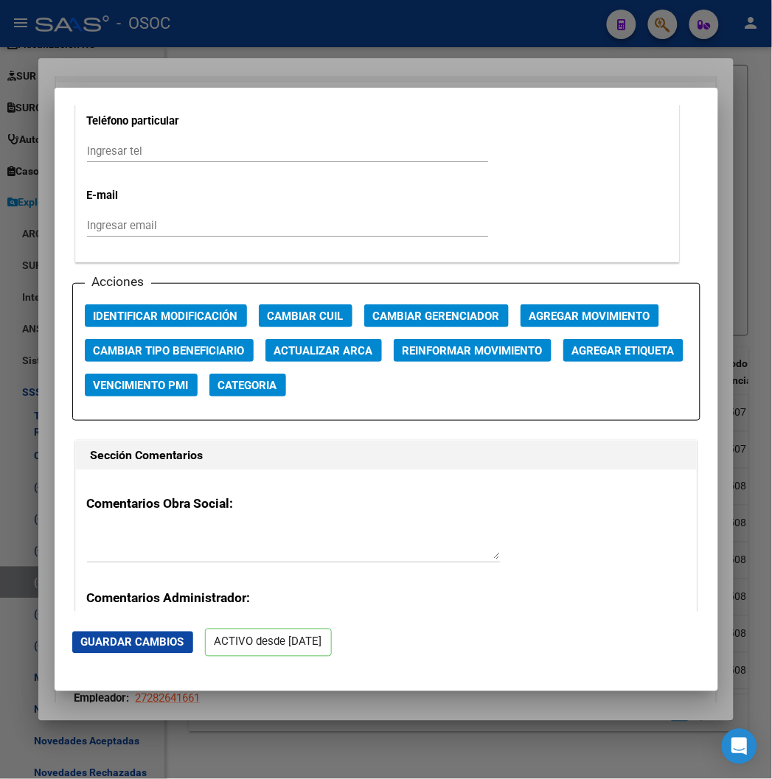
click at [573, 310] on span "Agregar Movimiento" at bounding box center [589, 316] width 121 height 13
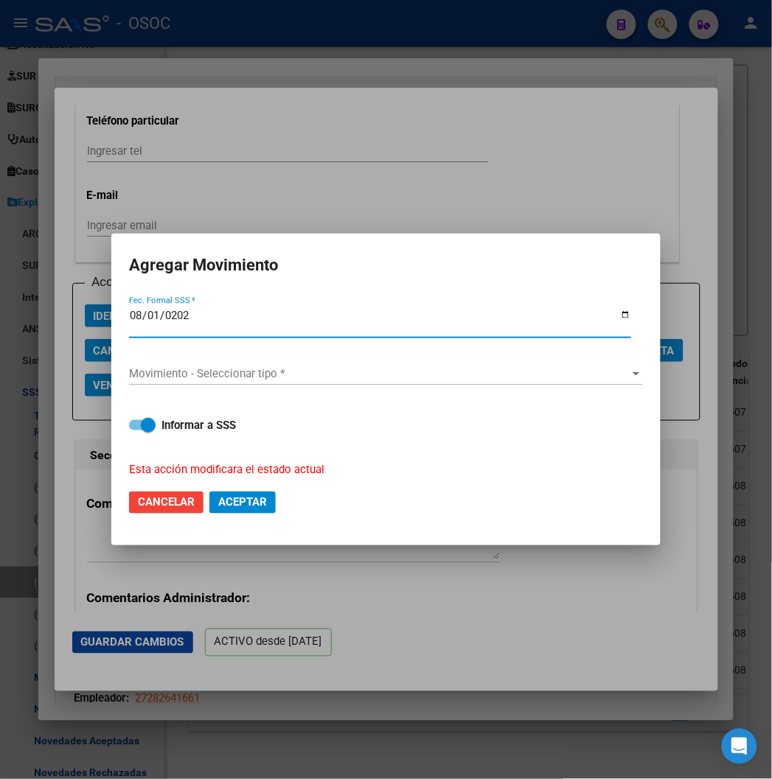
type input "2025-08-01"
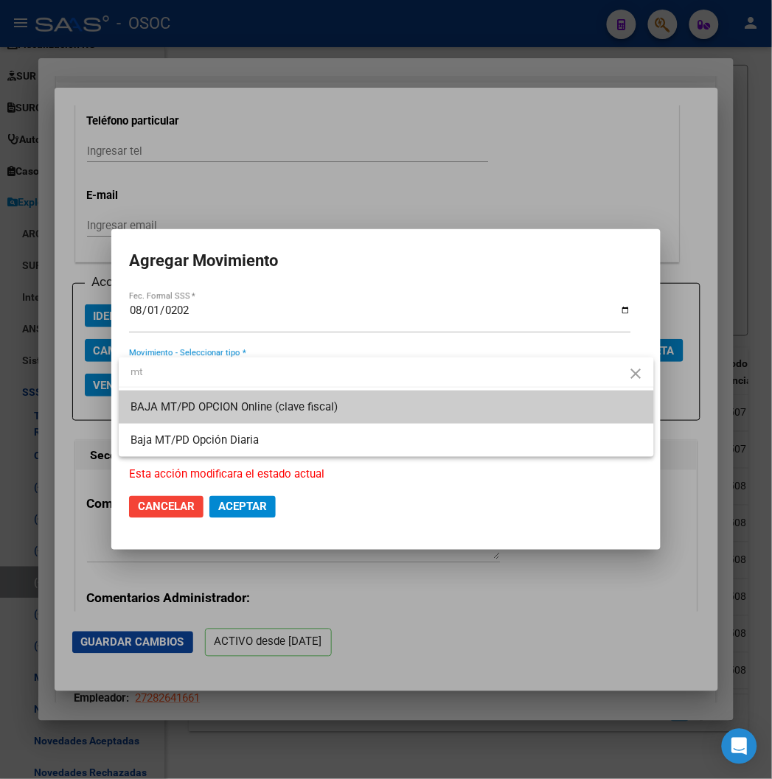
type input "mt"
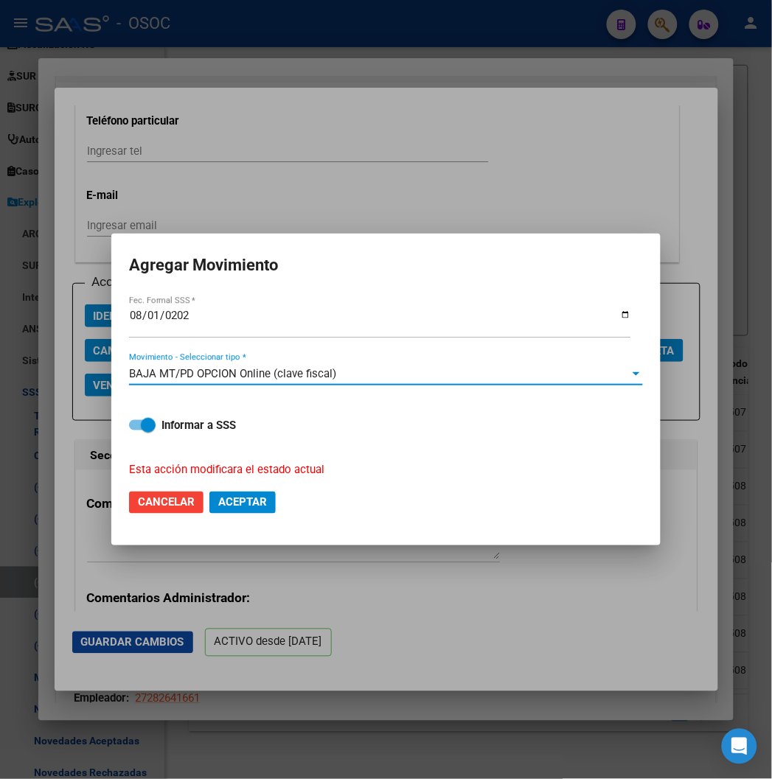
drag, startPoint x: 344, startPoint y: 373, endPoint x: 97, endPoint y: 374, distance: 247.0
click at [97, 374] on div "Análisis Afiliado - CUIL: 27282641661 DATOS PADRÓN ÁGIL: CORONEL CECILIA BEATRI…" at bounding box center [386, 389] width 772 height 779
click at [386, 439] on div "Informar a SSS Esta acción modificara el estado actual" at bounding box center [386, 438] width 514 height 79
drag, startPoint x: 123, startPoint y: 373, endPoint x: 337, endPoint y: 374, distance: 213.9
click at [337, 374] on mat-dialog-content "2025-08-01 Fec. Formal SSS * BAJA MT/PD OPCION Online (clave fiscal) Movimiento…" at bounding box center [385, 386] width 549 height 184
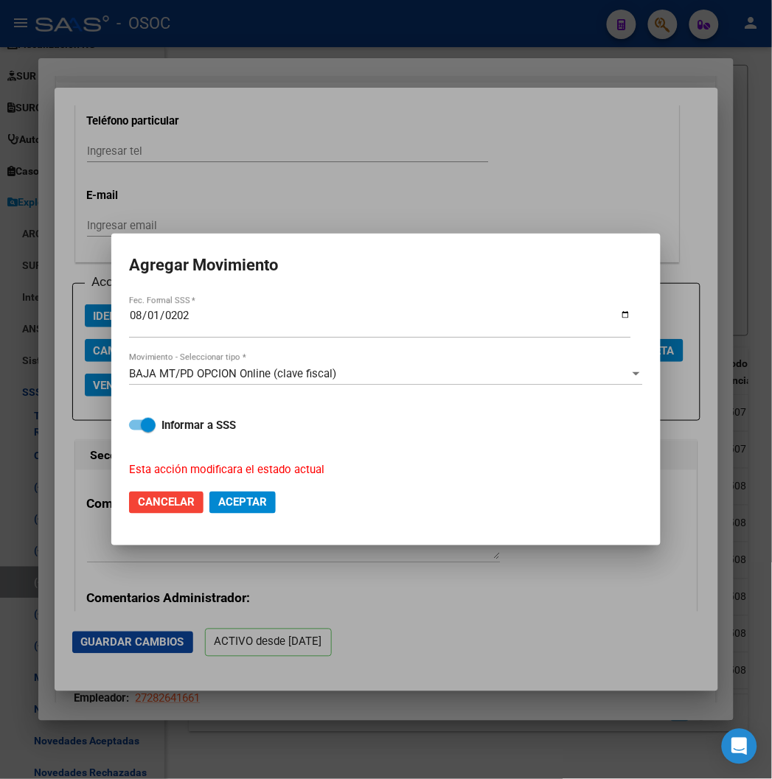
click at [141, 424] on span at bounding box center [142, 425] width 27 height 10
click at [136, 431] on input "Informar a SSS" at bounding box center [136, 431] width 1 height 1
checkbox input "false"
click at [248, 498] on span "Aceptar" at bounding box center [242, 502] width 49 height 13
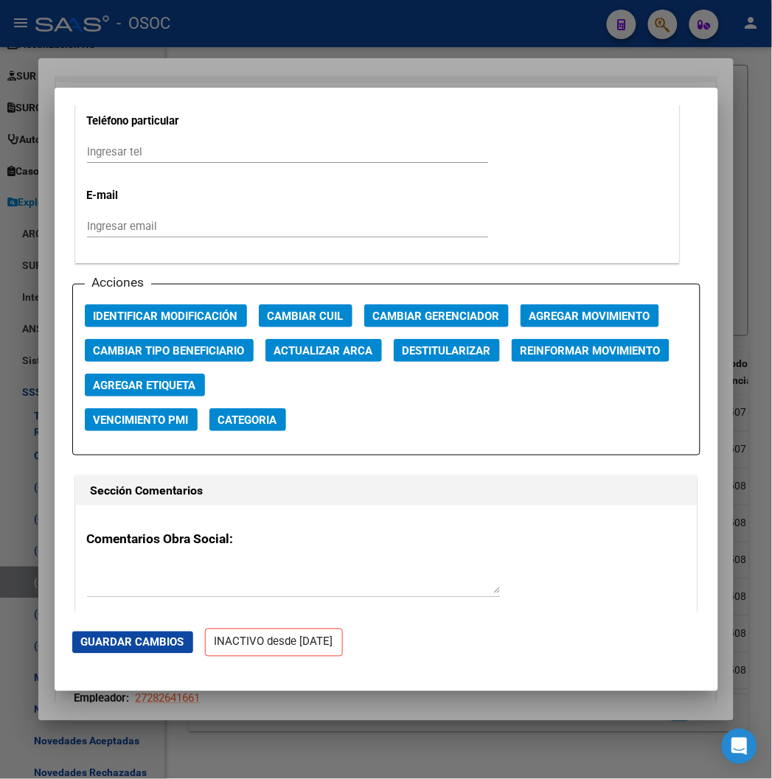
click at [406, 78] on div at bounding box center [386, 389] width 772 height 779
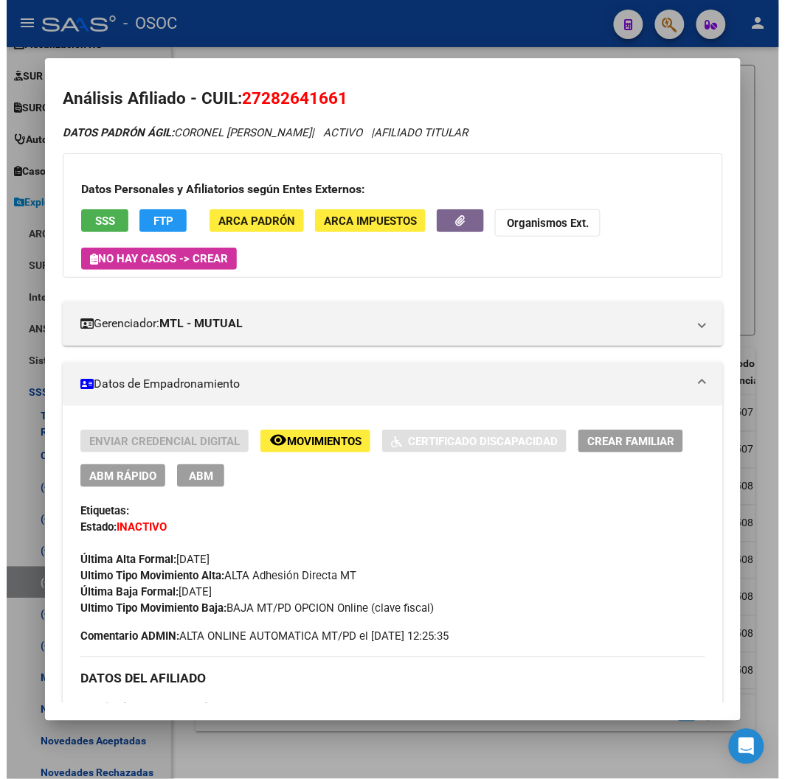
scroll to position [327, 0]
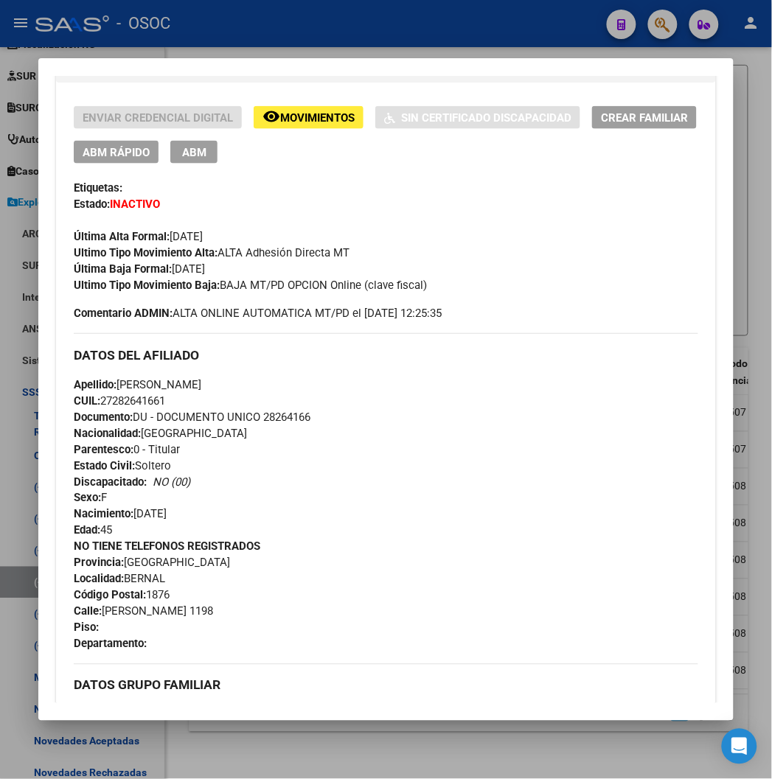
click at [400, 37] on div at bounding box center [386, 389] width 772 height 779
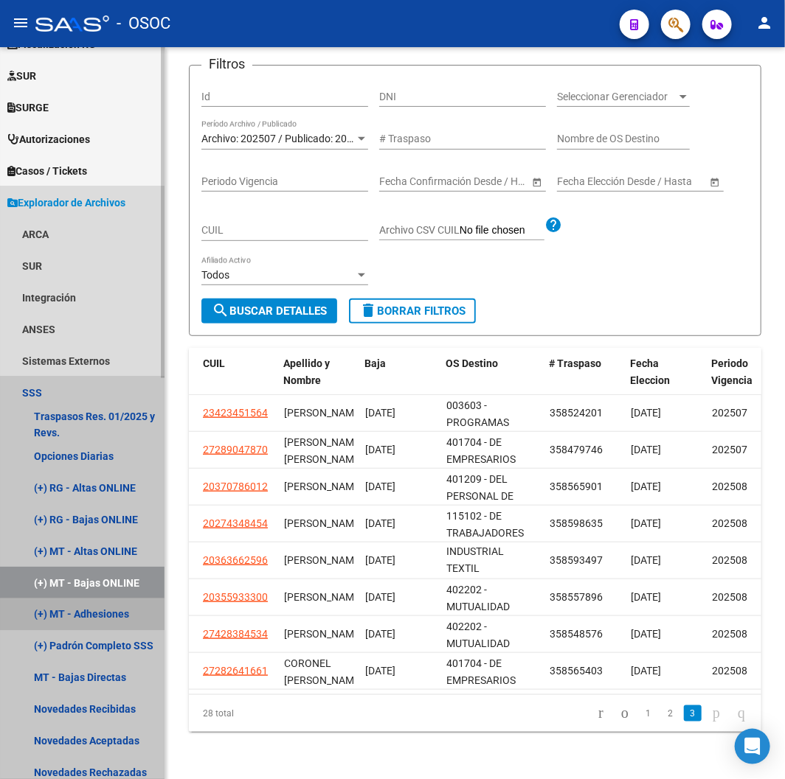
click at [101, 610] on link "(+) MT - Adhesiones" at bounding box center [82, 615] width 164 height 32
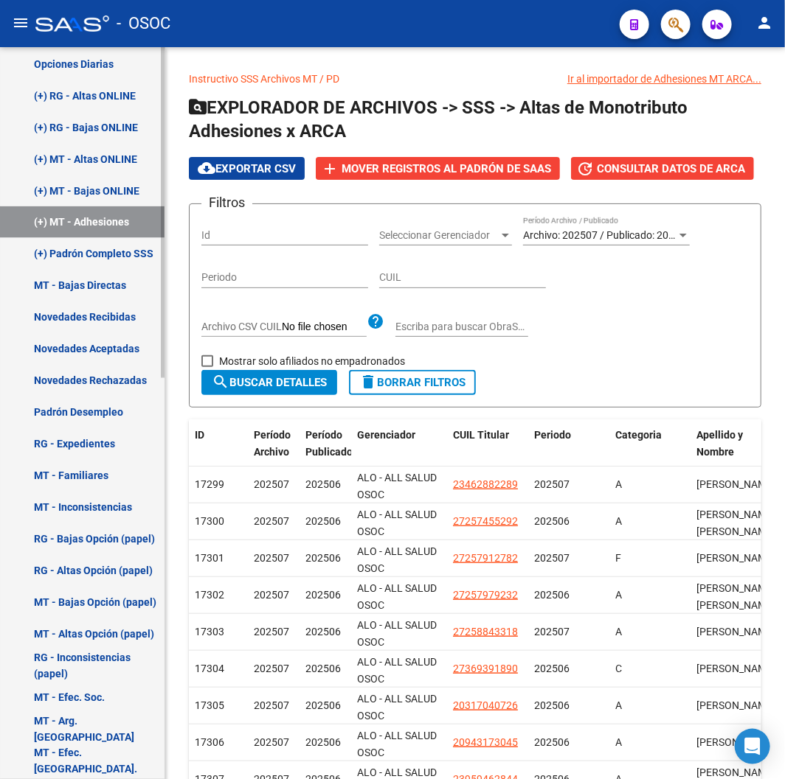
scroll to position [889, 0]
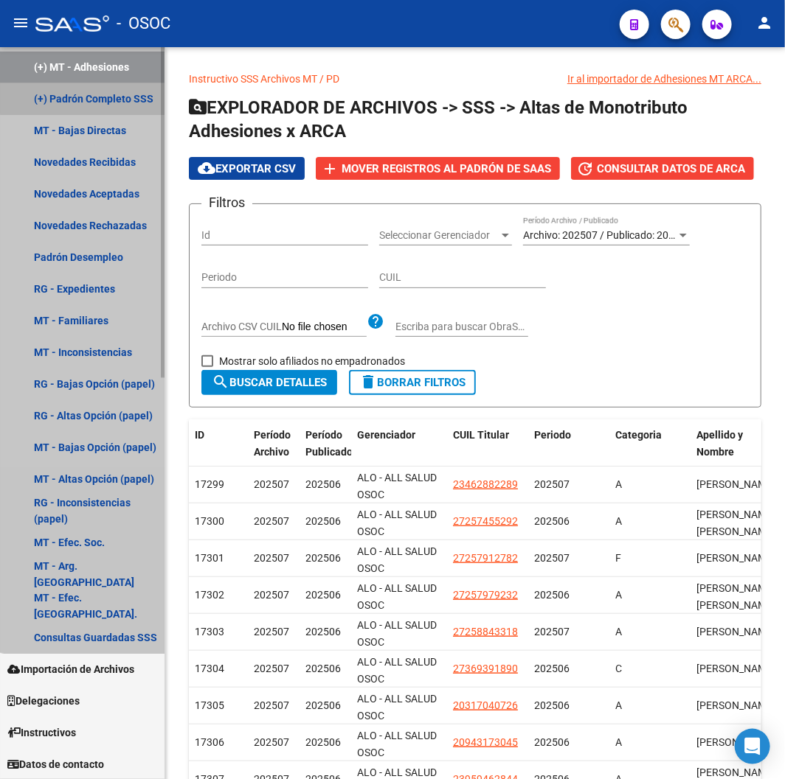
click at [113, 97] on link "(+) Padrón Completo SSS" at bounding box center [82, 99] width 164 height 32
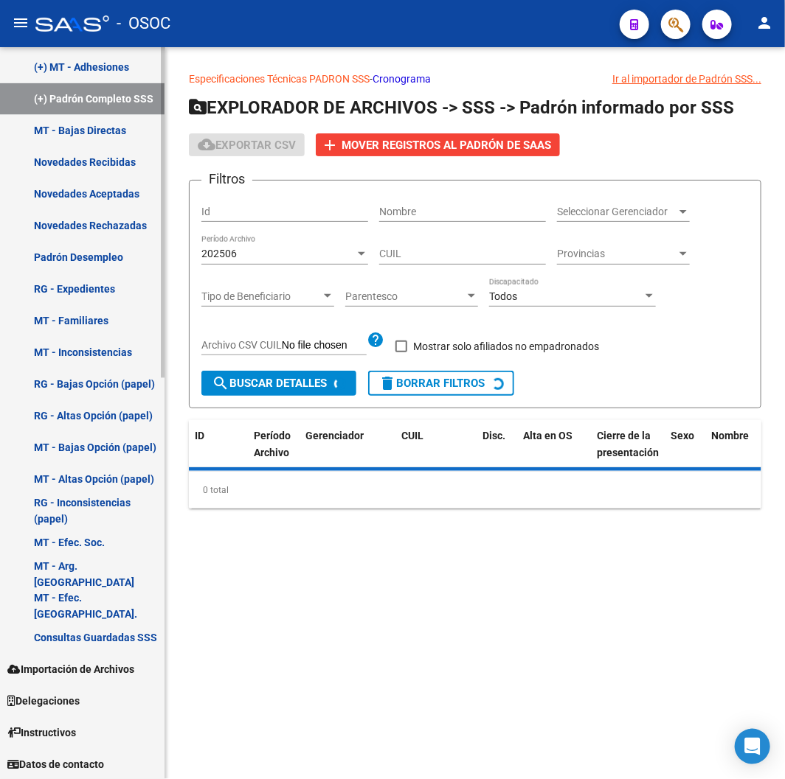
click at [108, 118] on link "MT - Bajas Directas" at bounding box center [82, 131] width 164 height 32
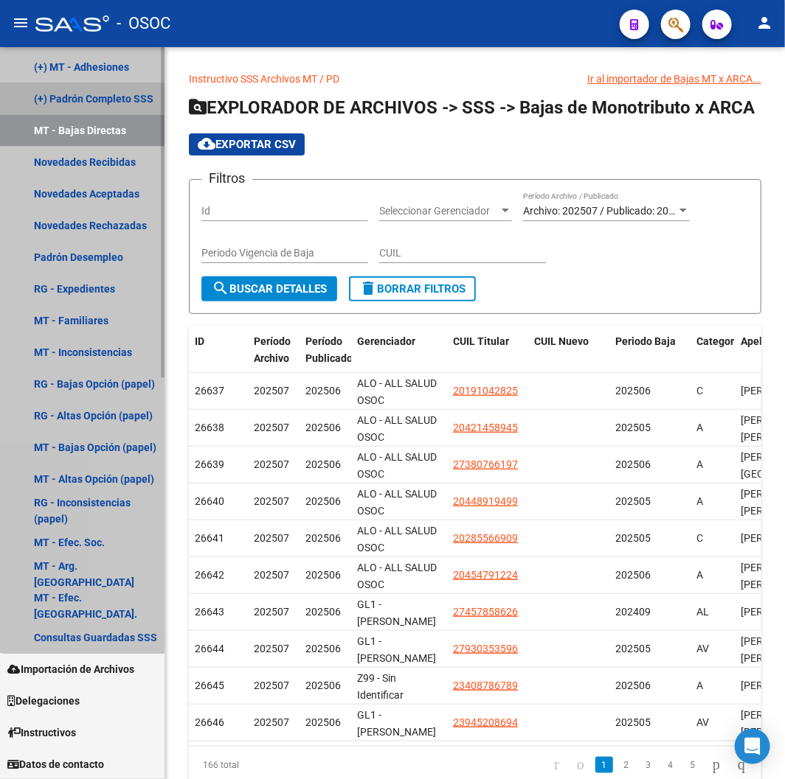
click at [106, 84] on link "(+) Padrón Completo SSS" at bounding box center [82, 99] width 164 height 32
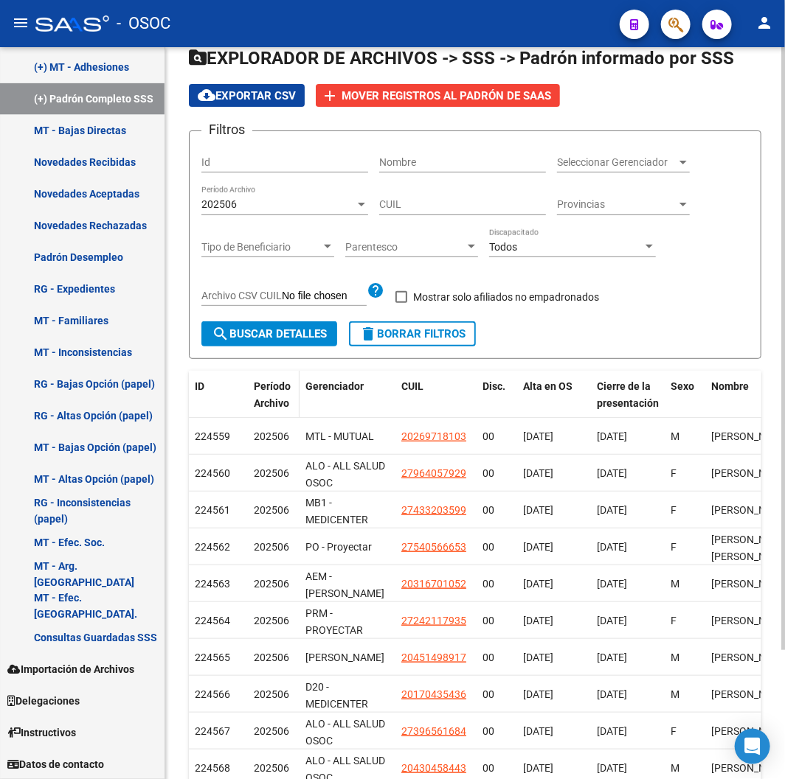
scroll to position [158, 0]
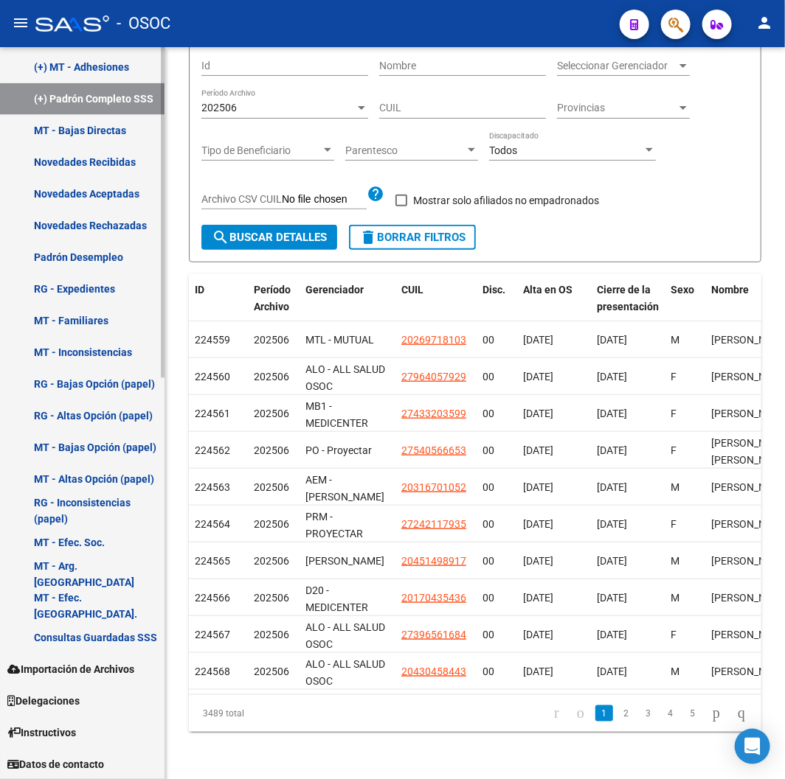
click at [127, 393] on link "RG - Bajas Opción (papel)" at bounding box center [82, 385] width 164 height 32
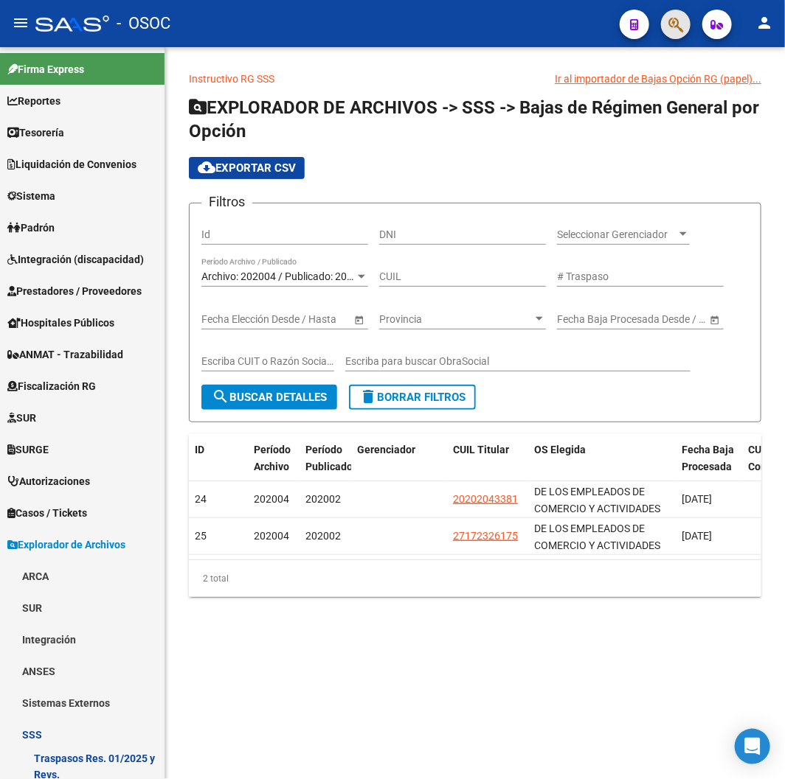
click at [686, 27] on button "button" at bounding box center [675, 24] width 29 height 29
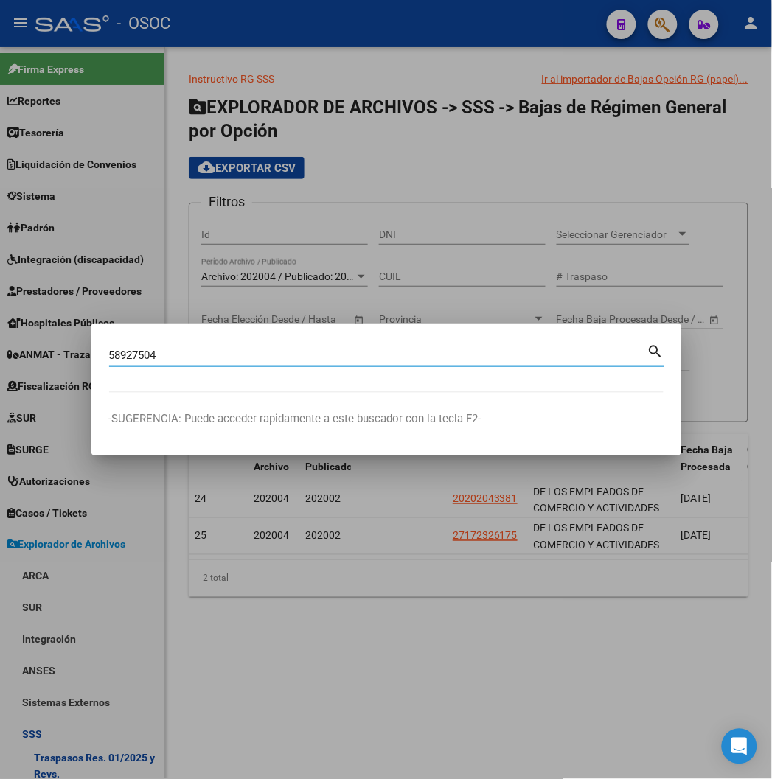
type input "58927504"
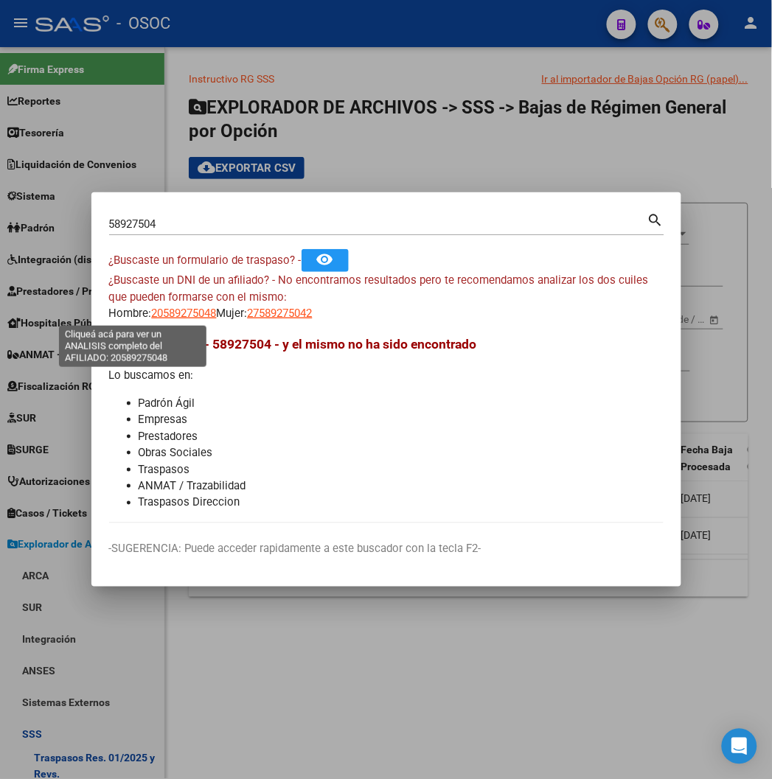
click at [152, 313] on span "20589275048" at bounding box center [184, 313] width 65 height 13
type textarea "20589275048"
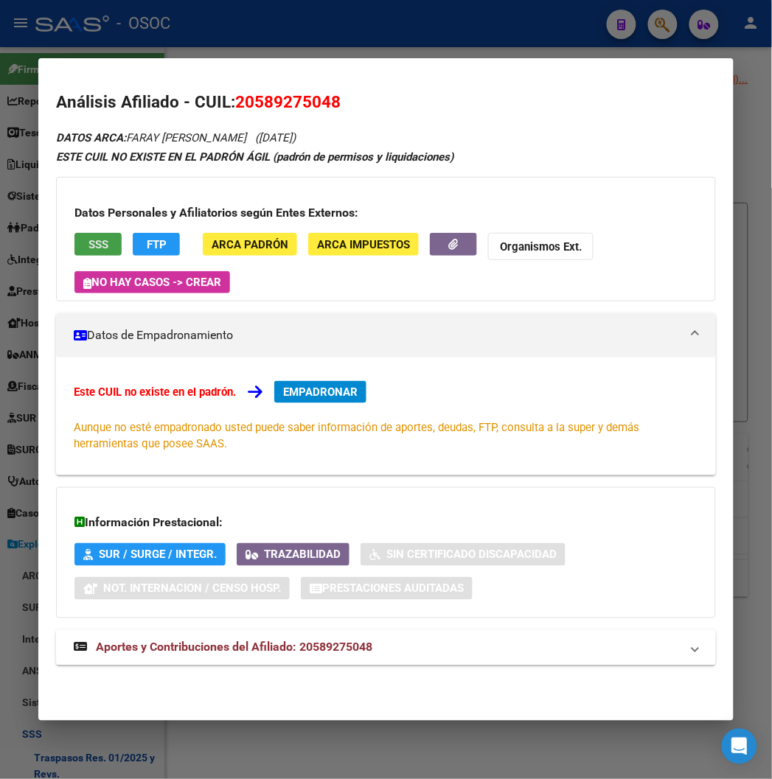
click at [94, 249] on button "SSS" at bounding box center [97, 244] width 47 height 23
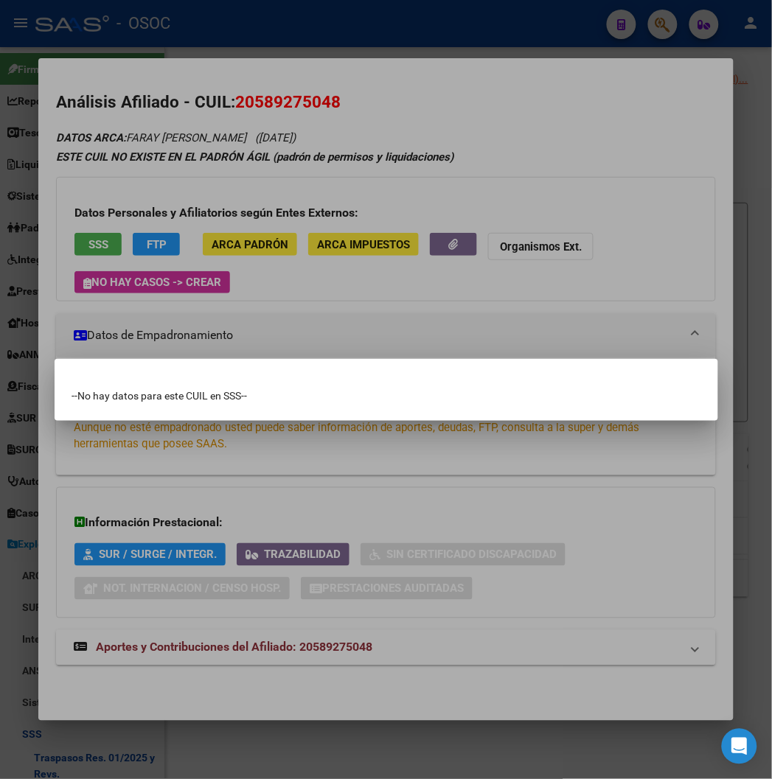
drag, startPoint x: 319, startPoint y: 282, endPoint x: 310, endPoint y: 234, distance: 49.6
click at [319, 282] on div at bounding box center [386, 389] width 772 height 779
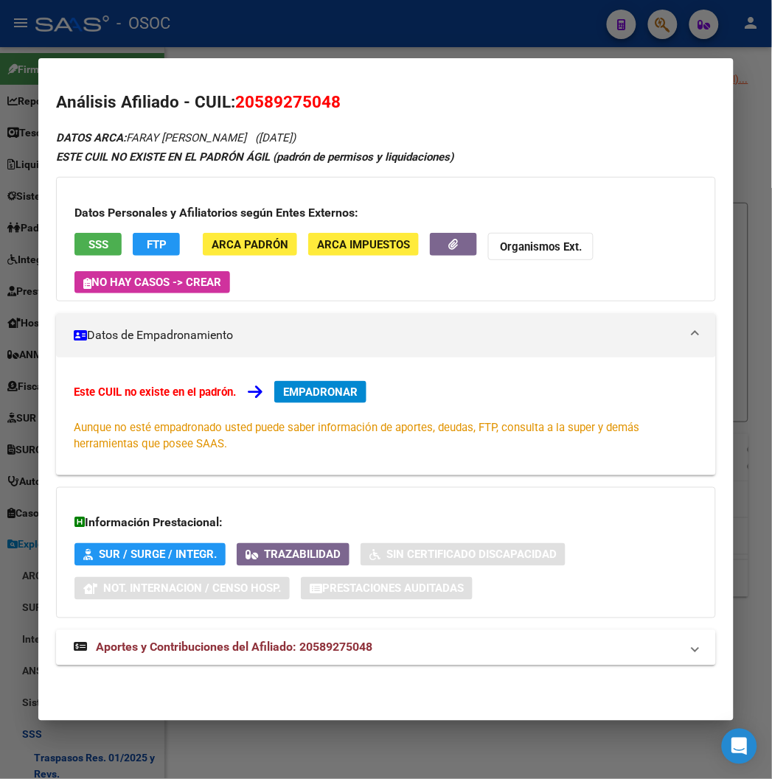
click at [265, 41] on div at bounding box center [386, 389] width 772 height 779
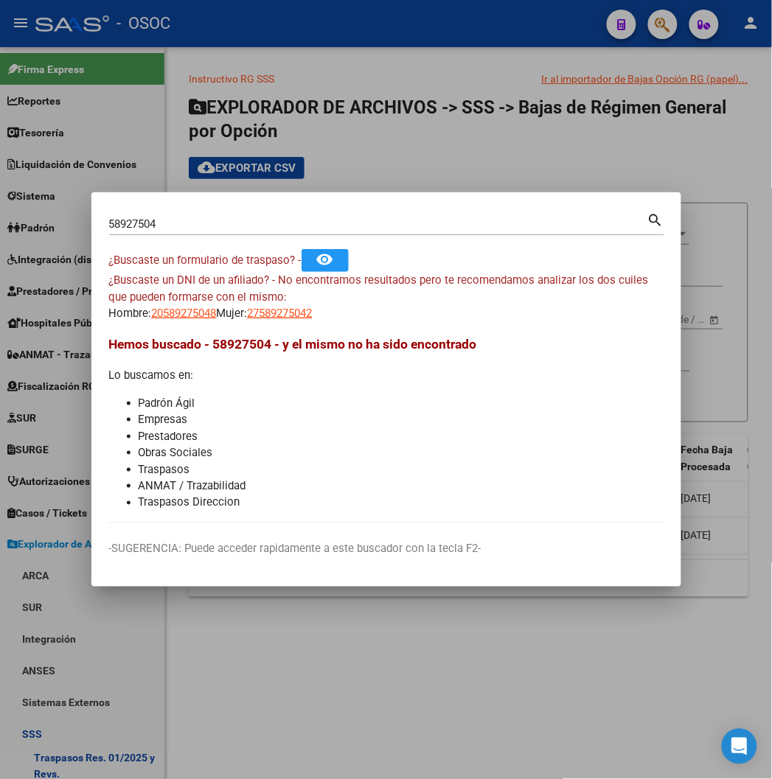
click at [112, 219] on input "58927504" at bounding box center [378, 224] width 538 height 13
paste input "20589275048"
click at [123, 219] on input "20589275048" at bounding box center [378, 224] width 538 height 13
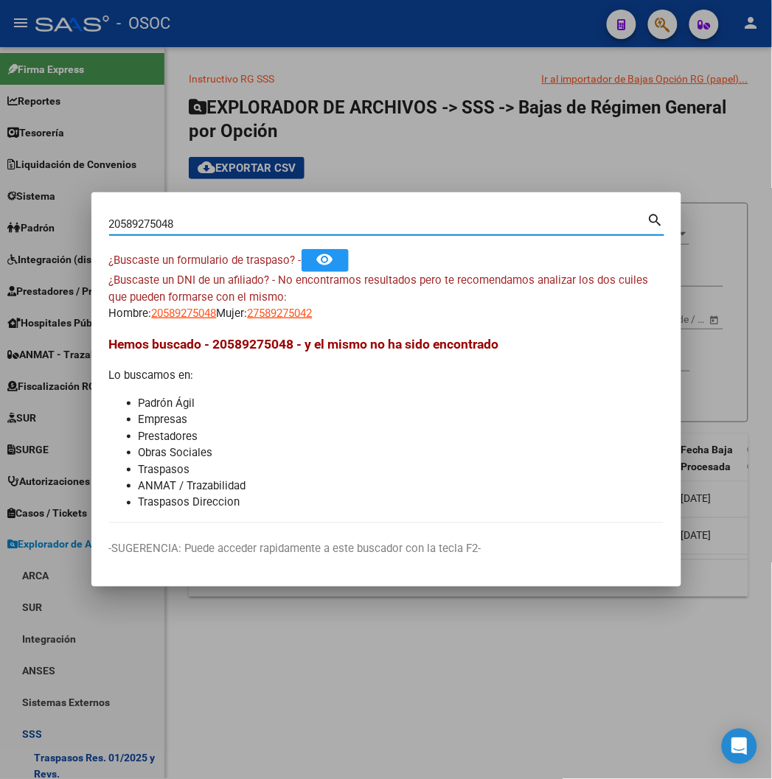
click at [123, 219] on input "20589275048" at bounding box center [378, 224] width 538 height 13
paste input "34849387"
type input "34849387"
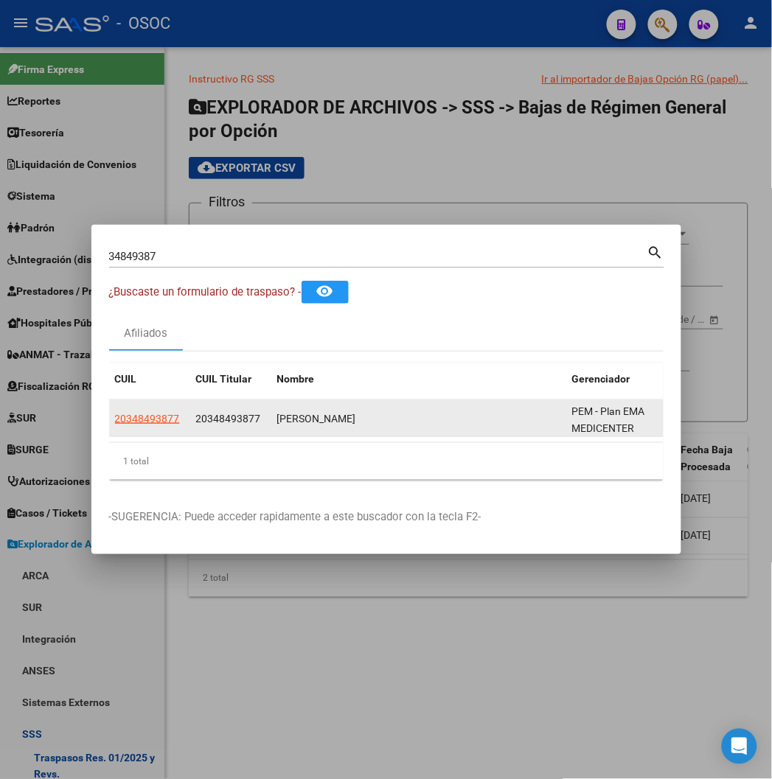
click at [115, 425] on app-link-go-to "20348493877" at bounding box center [147, 419] width 65 height 17
click at [115, 424] on span "20348493877" at bounding box center [147, 419] width 65 height 12
type textarea "20348493877"
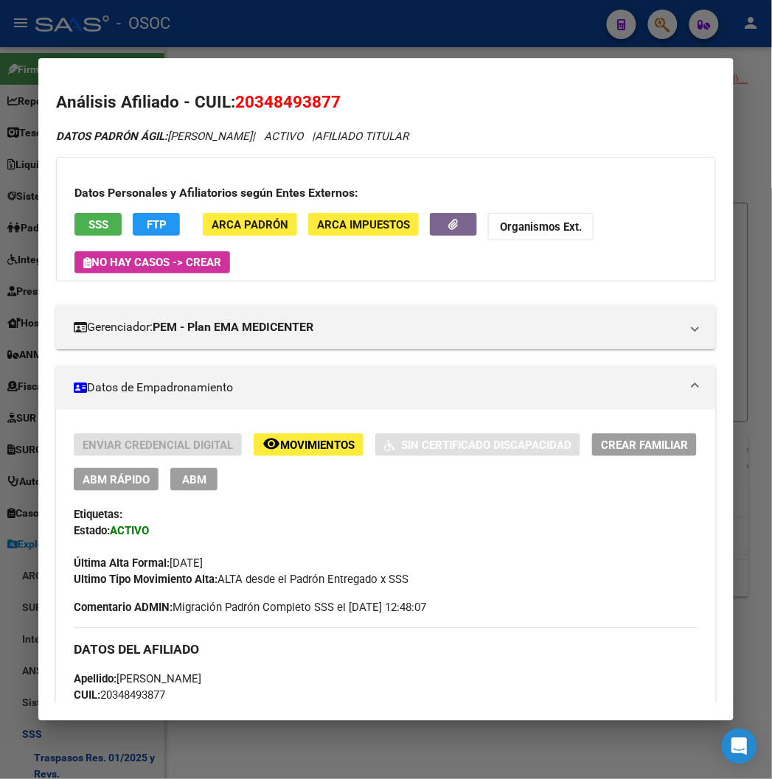
click at [295, 98] on span "20348493877" at bounding box center [287, 101] width 105 height 19
click at [295, 101] on span "20348493877" at bounding box center [287, 101] width 105 height 19
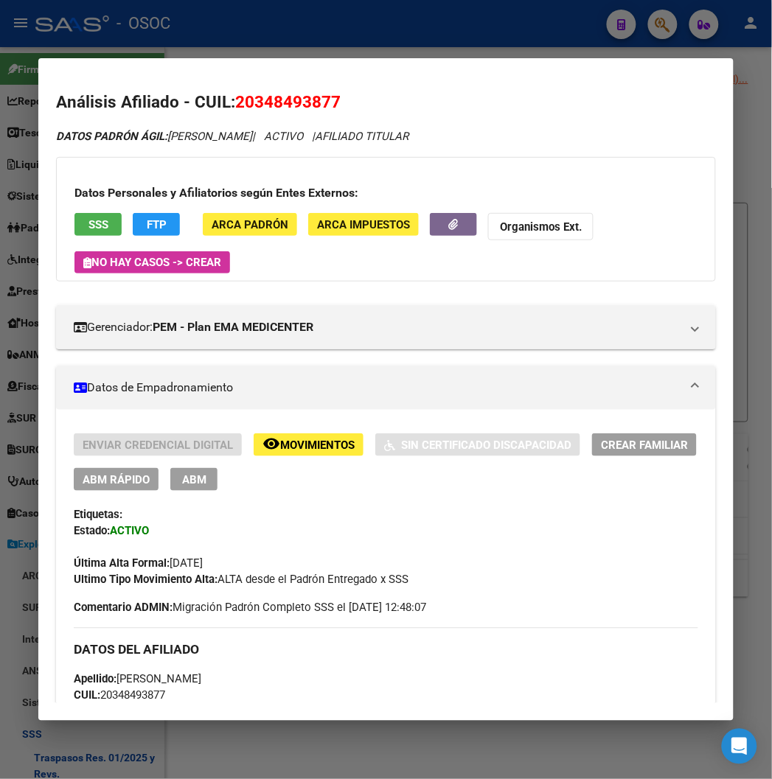
click at [109, 699] on span "CUIL: 20348493877" at bounding box center [119, 695] width 91 height 13
click at [254, 35] on div at bounding box center [386, 389] width 772 height 779
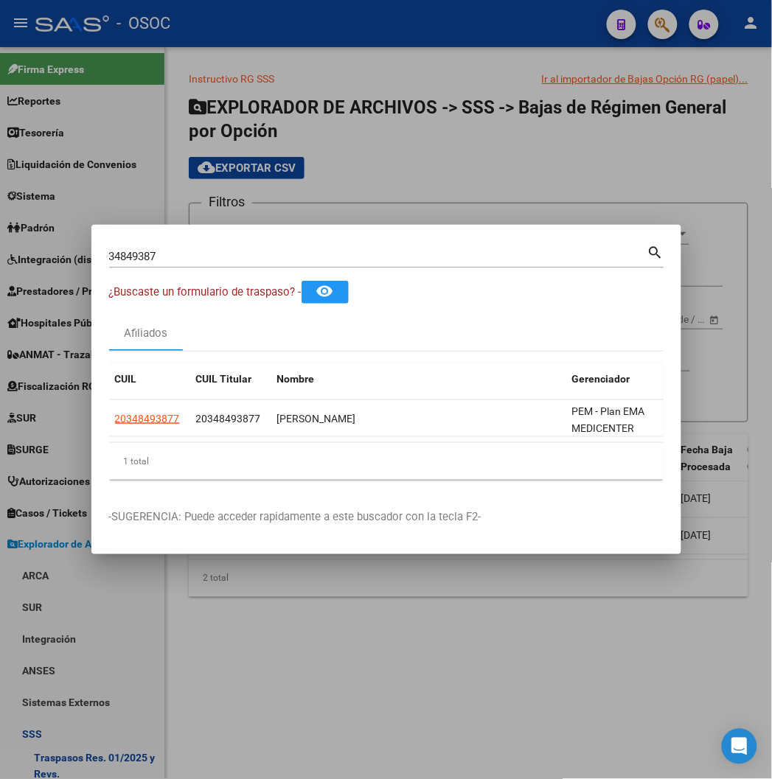
click at [133, 249] on div "34849387 Buscar (apellido, dni, cuil, nro traspaso, cuit, obra social)" at bounding box center [378, 257] width 538 height 22
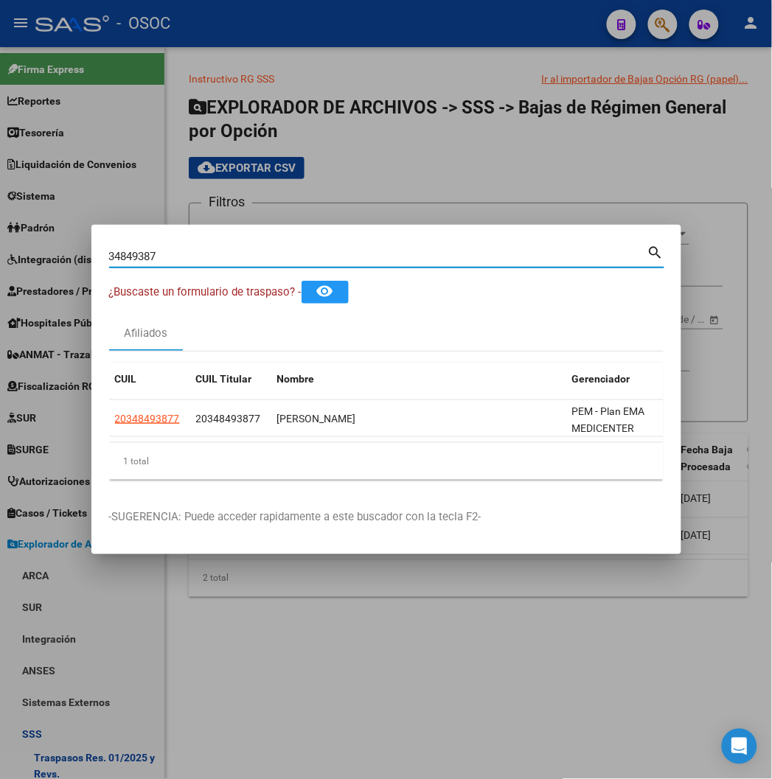
click at [133, 249] on div "34849387 Buscar (apellido, dni, cuil, nro traspaso, cuit, obra social)" at bounding box center [378, 257] width 538 height 22
click at [136, 254] on input "34849387" at bounding box center [378, 256] width 538 height 13
type input "58927504"
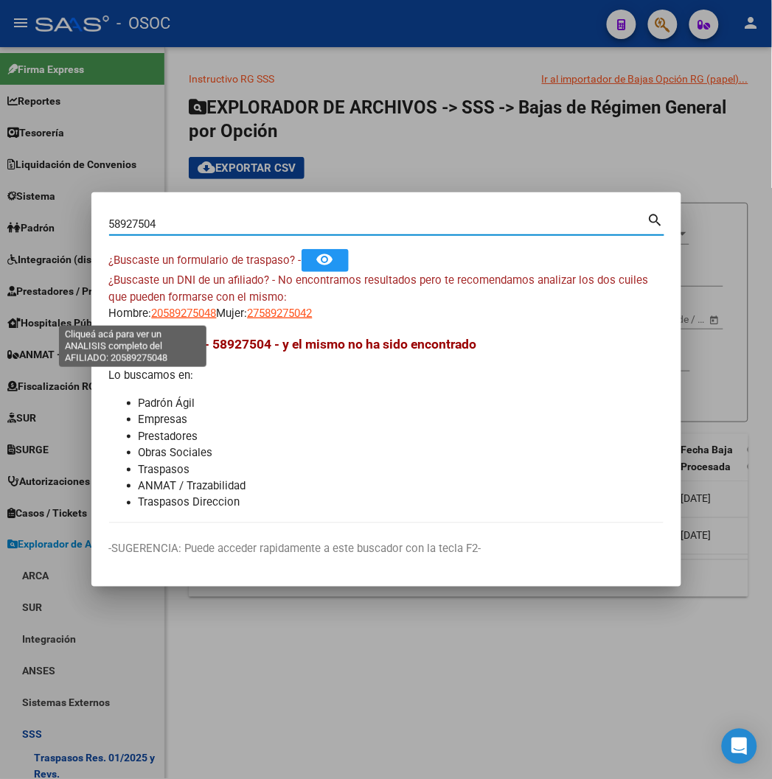
click at [152, 319] on span "20589275048" at bounding box center [184, 313] width 65 height 13
type textarea "20589275048"
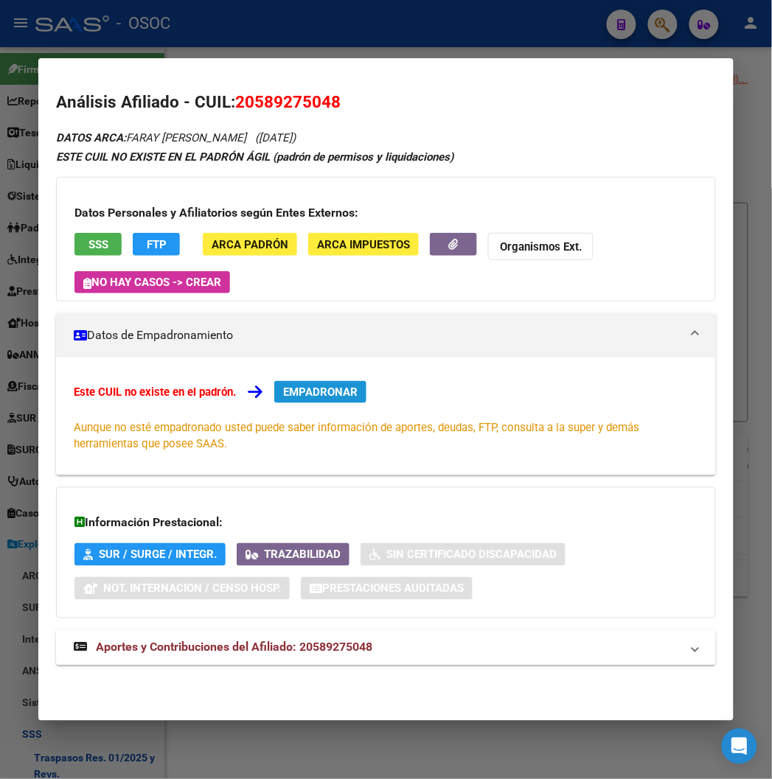
click at [316, 392] on span "EMPADRONAR" at bounding box center [320, 392] width 74 height 13
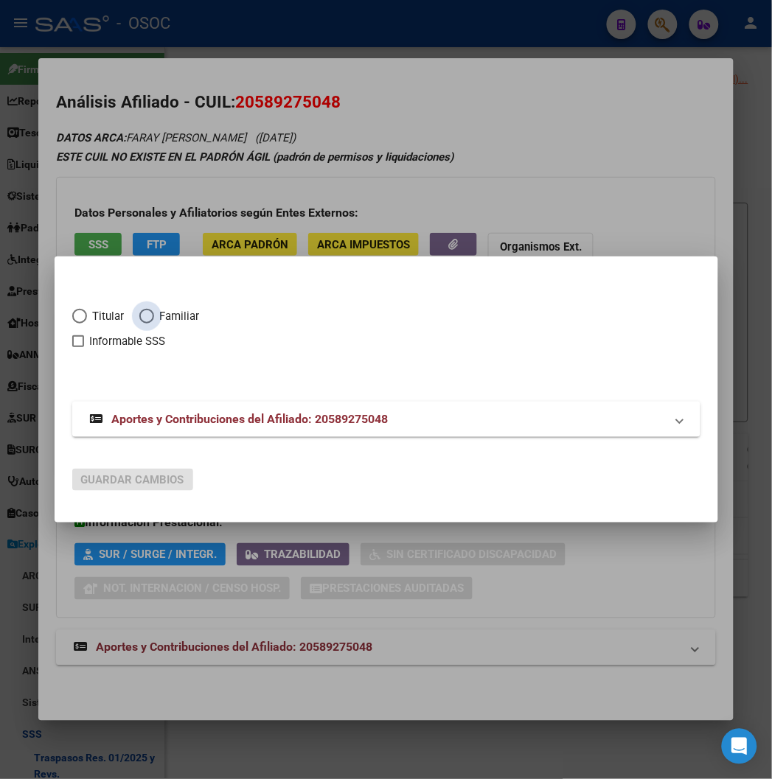
click at [139, 313] on span "Elija una opción" at bounding box center [146, 316] width 15 height 15
click at [139, 313] on input "Familiar" at bounding box center [146, 316] width 15 height 15
radio input "true"
checkbox input "true"
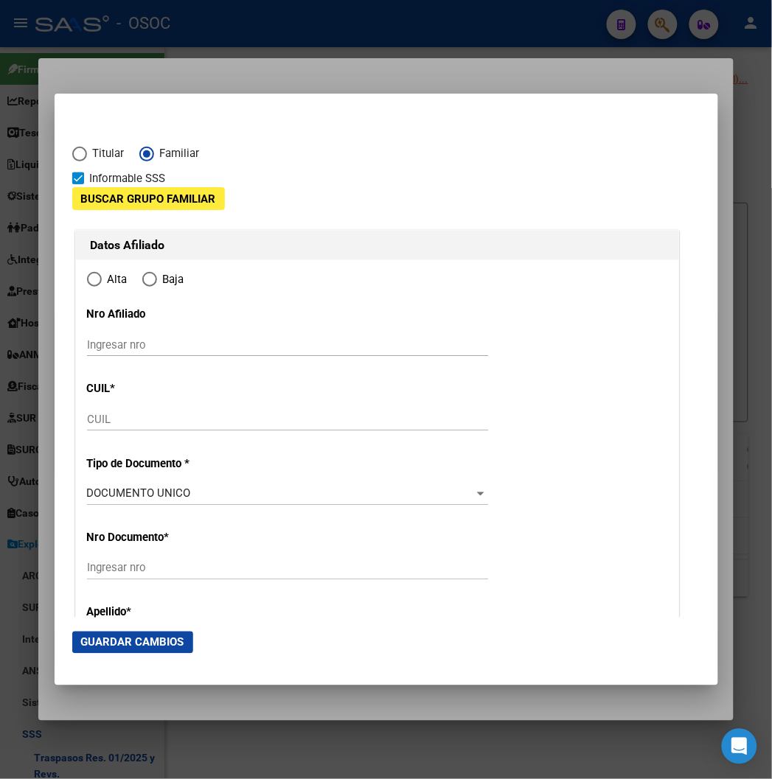
type input "20-58927504-8"
click at [114, 207] on button "Buscar Grupo Familiar" at bounding box center [148, 198] width 153 height 23
type input "58927504"
type input "FARAY"
type input "MICHAEL MARTIN"
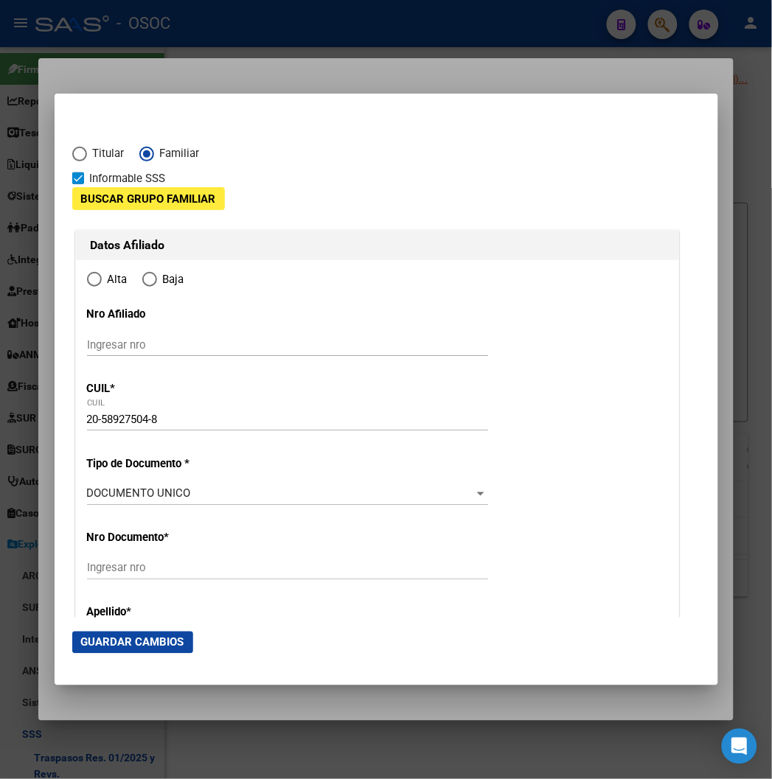
type input "2021-07-25"
type input "VILLA GOBERNADO"
type input "1713"
type input "JULIAN BALBIN"
type input "2152"
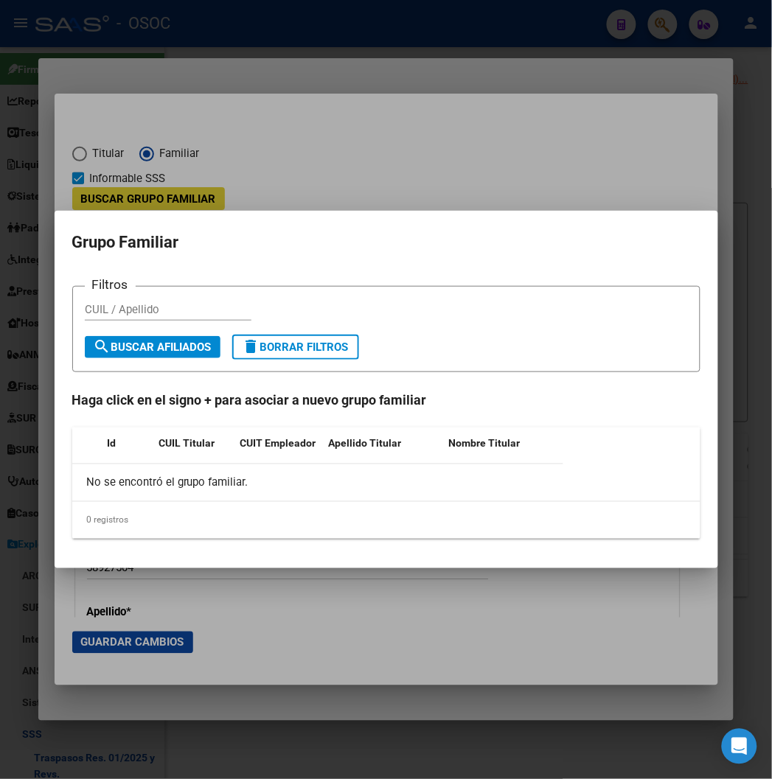
radio input "true"
paste input "20589275048"
click at [106, 348] on span "search Buscar Afiliados" at bounding box center [153, 347] width 118 height 13
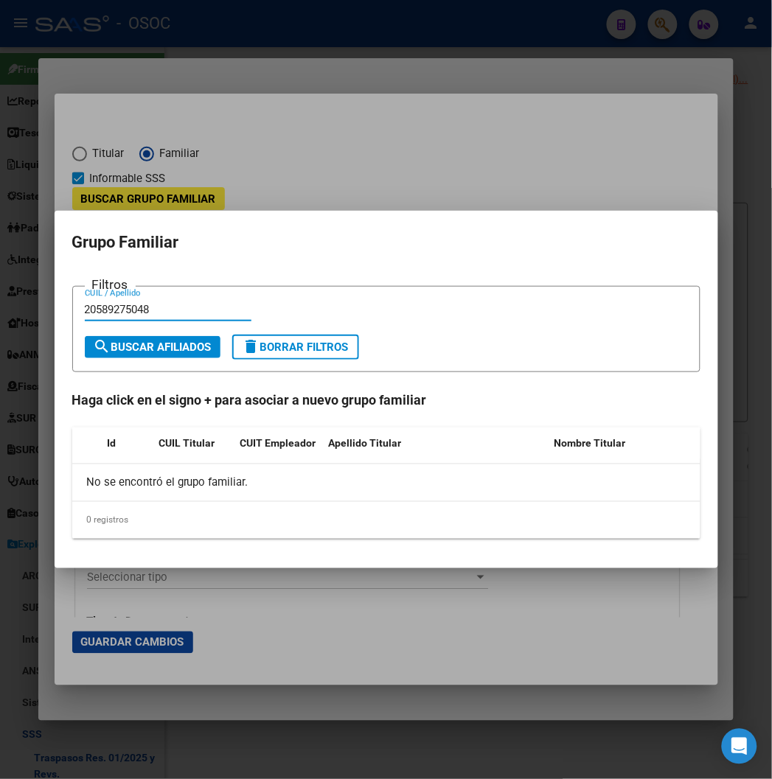
click at [96, 310] on input "20589275048" at bounding box center [168, 309] width 167 height 13
paste input "34849387"
type input "34849387"
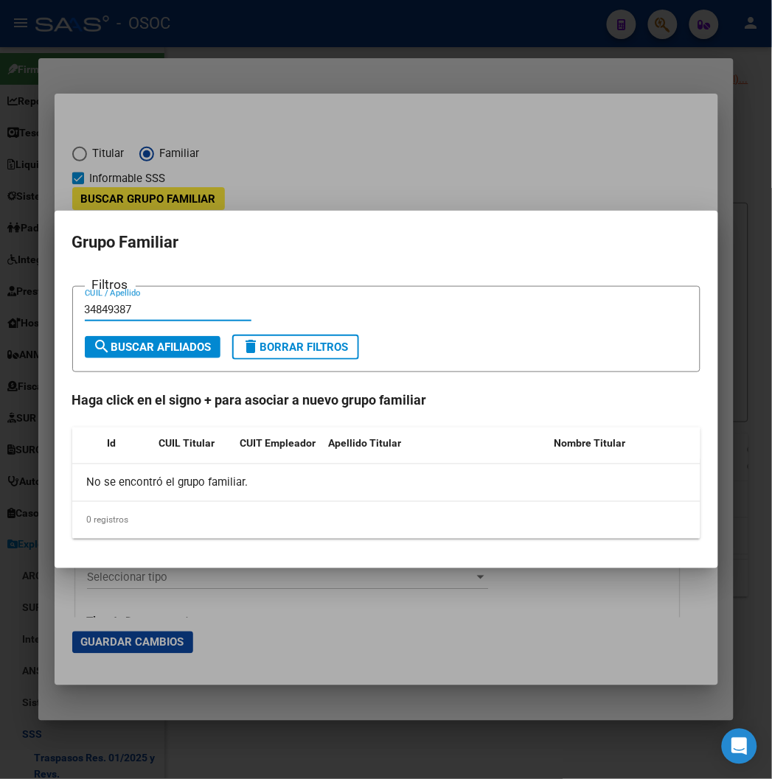
click at [94, 347] on span "search Buscar Afiliados" at bounding box center [153, 347] width 118 height 13
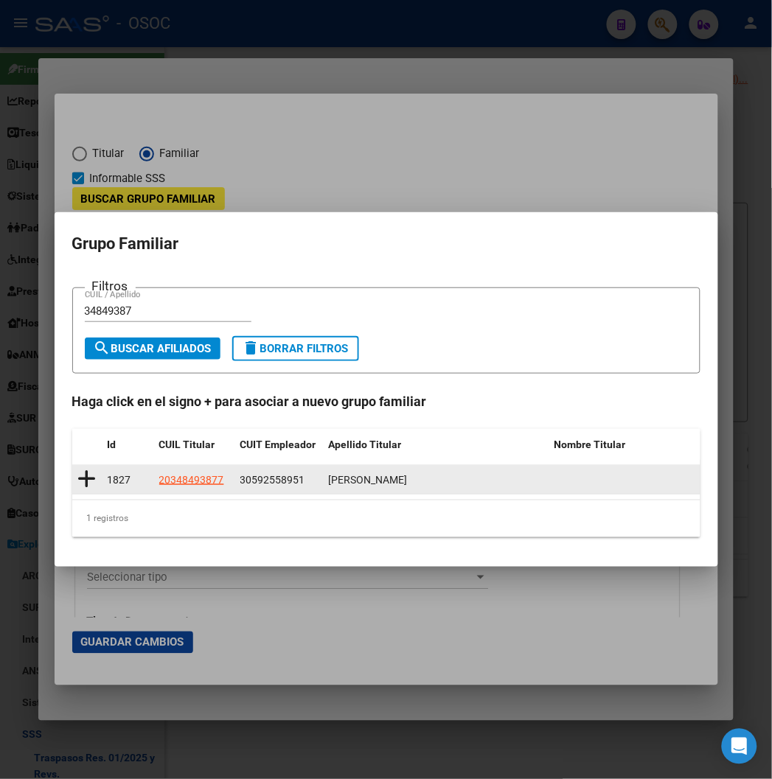
click at [78, 473] on icon at bounding box center [87, 479] width 18 height 21
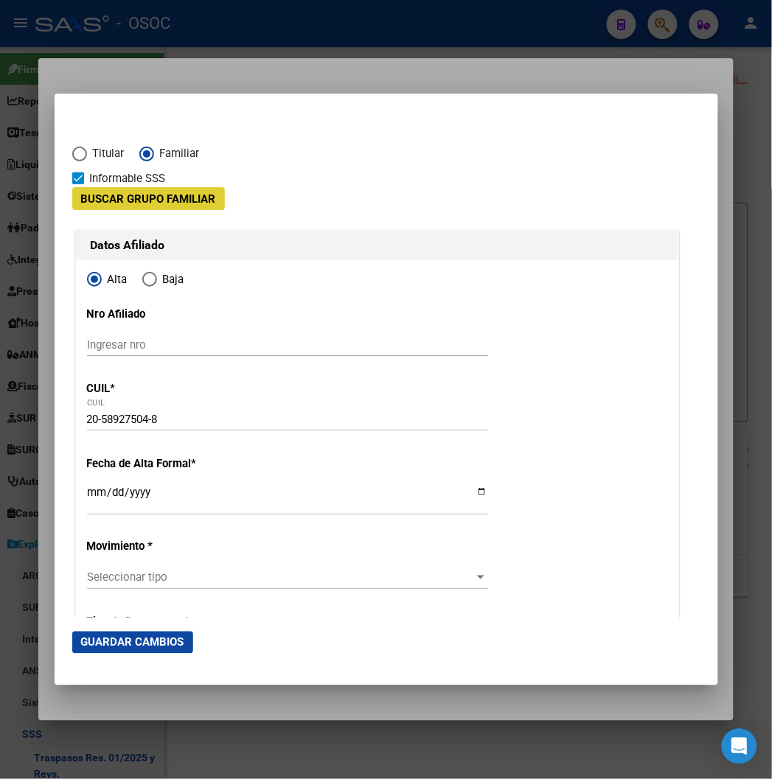
type input "30-59255895-1"
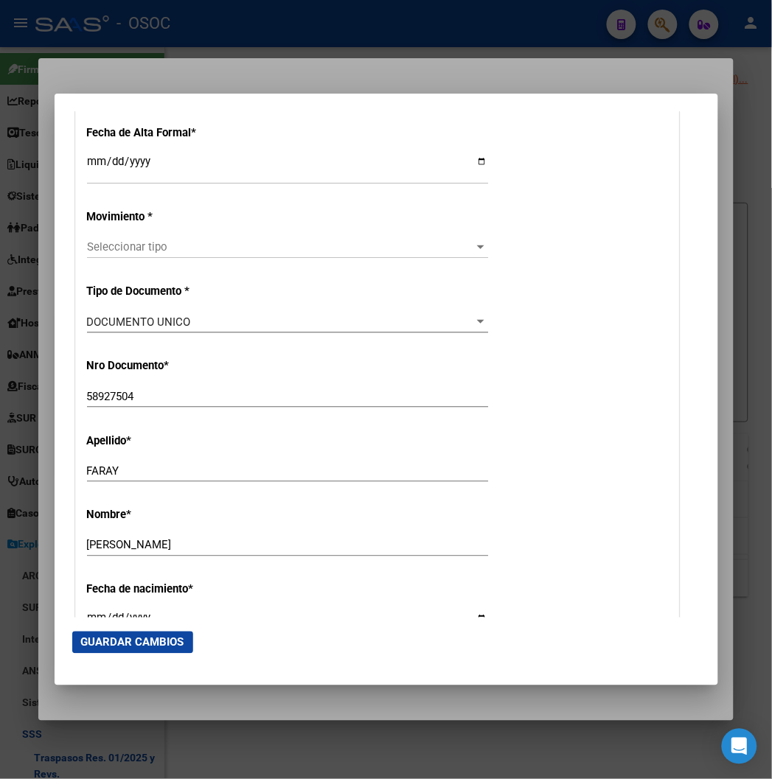
scroll to position [246, 0]
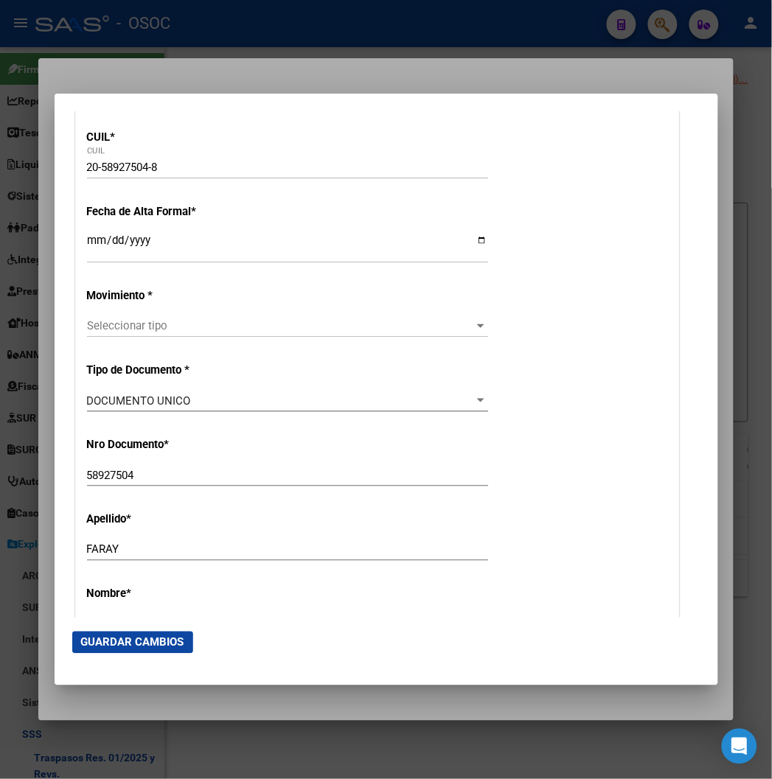
click at [87, 232] on div "Ingresar fecha" at bounding box center [287, 248] width 401 height 32
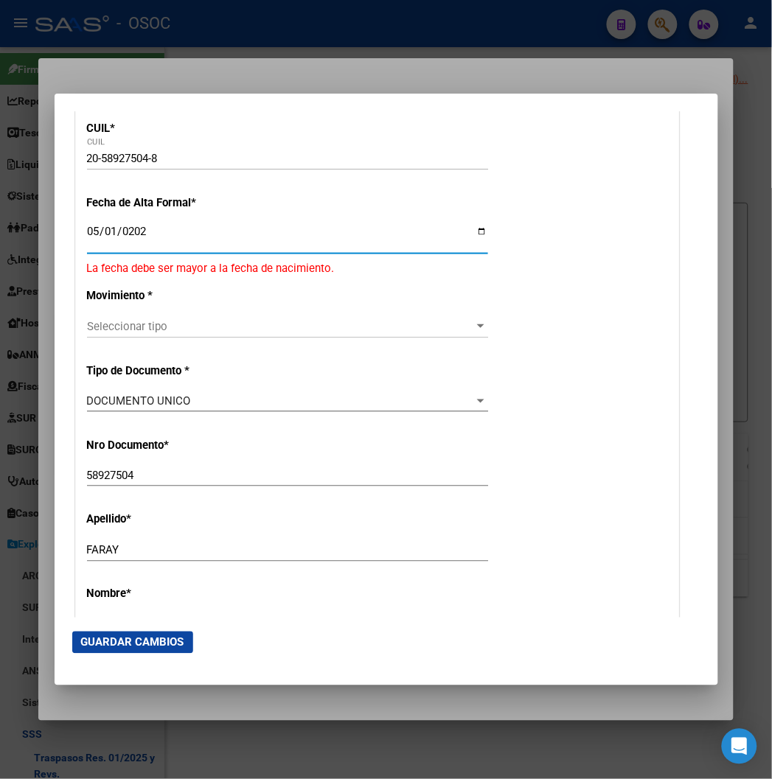
type input "2024-05-01"
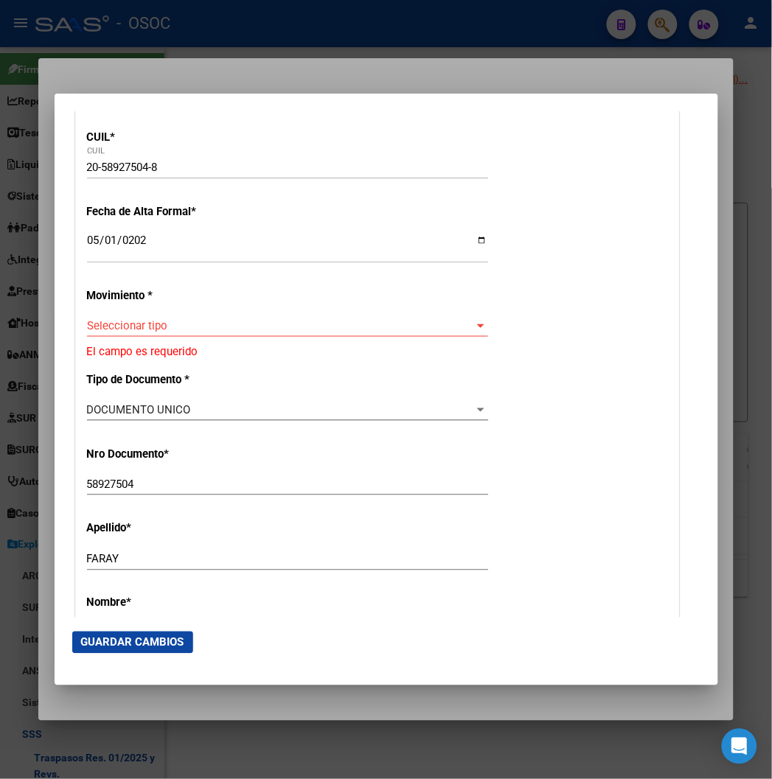
click at [100, 333] on div "Seleccionar tipo Seleccionar tipo" at bounding box center [287, 326] width 401 height 22
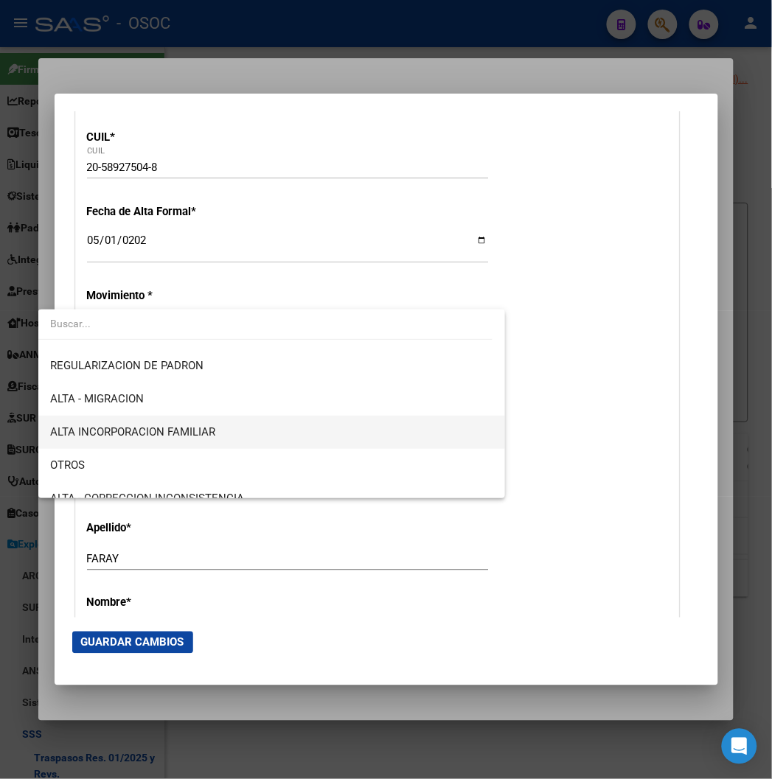
scroll to position [164, 0]
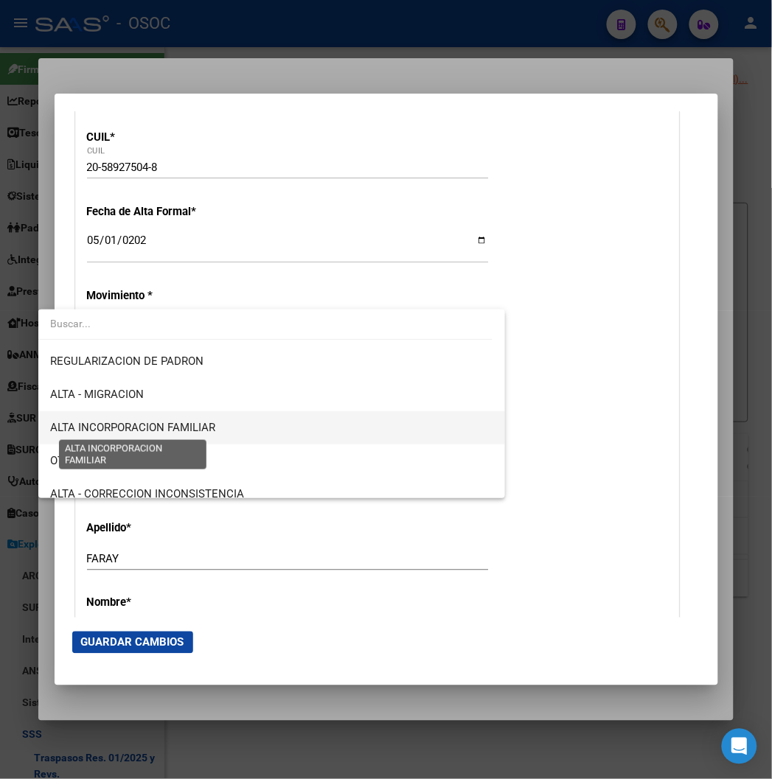
click at [182, 421] on span "ALTA INCORPORACION FAMILIAR" at bounding box center [132, 427] width 165 height 13
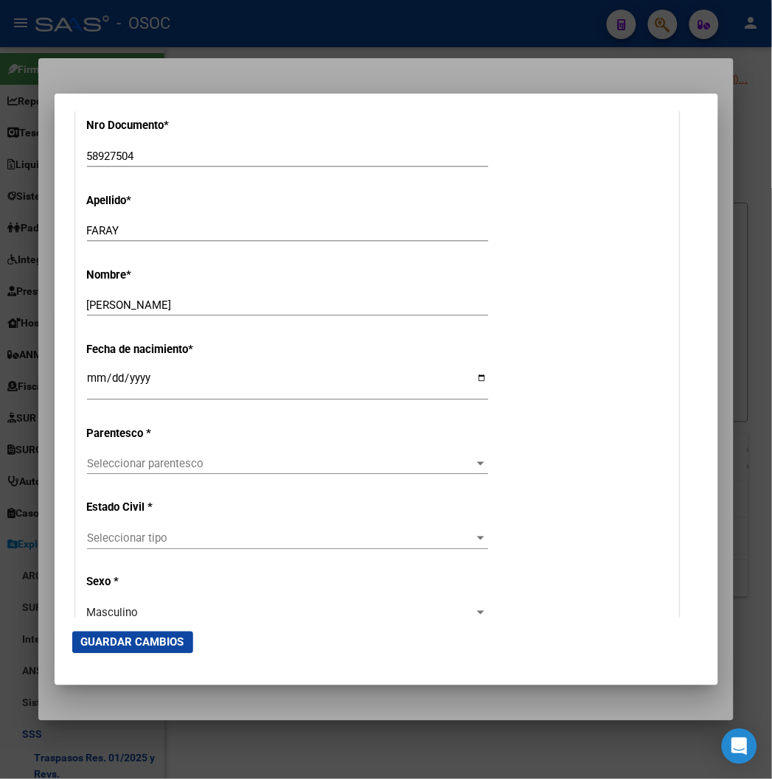
scroll to position [655, 0]
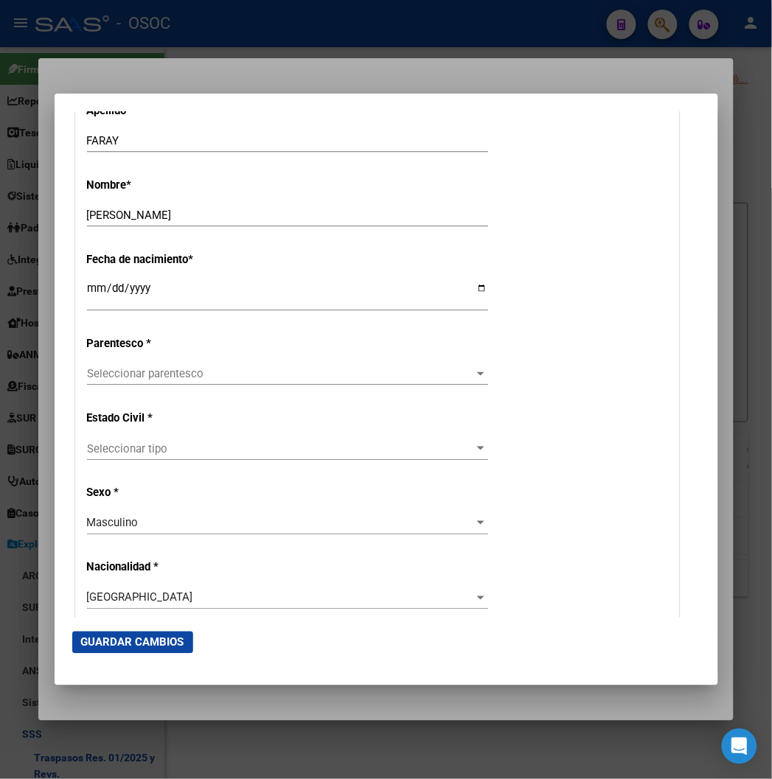
click at [182, 388] on div "Seleccionar parentesco Seleccionar parentesco" at bounding box center [287, 381] width 401 height 36
click at [173, 374] on span "Seleccionar parentesco" at bounding box center [281, 373] width 388 height 13
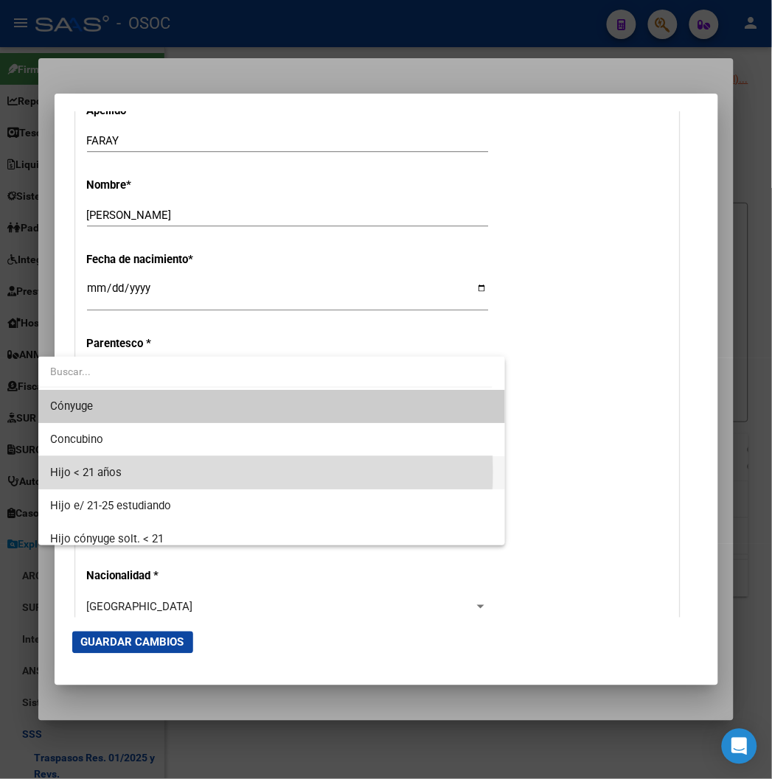
click at [142, 472] on span "Hijo < 21 años" at bounding box center [271, 472] width 443 height 33
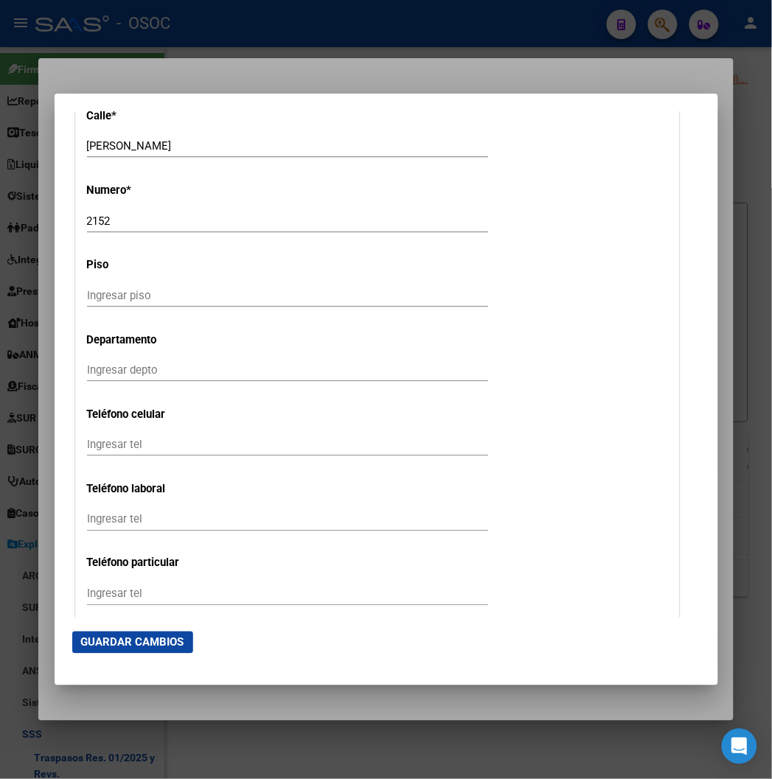
scroll to position [2376, 0]
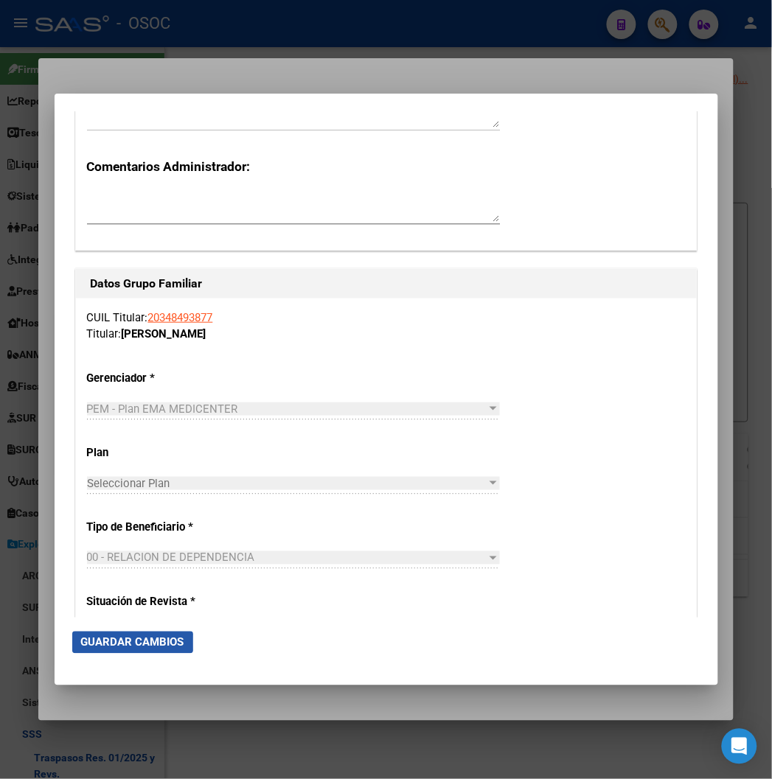
click at [85, 643] on span "Guardar Cambios" at bounding box center [132, 642] width 103 height 13
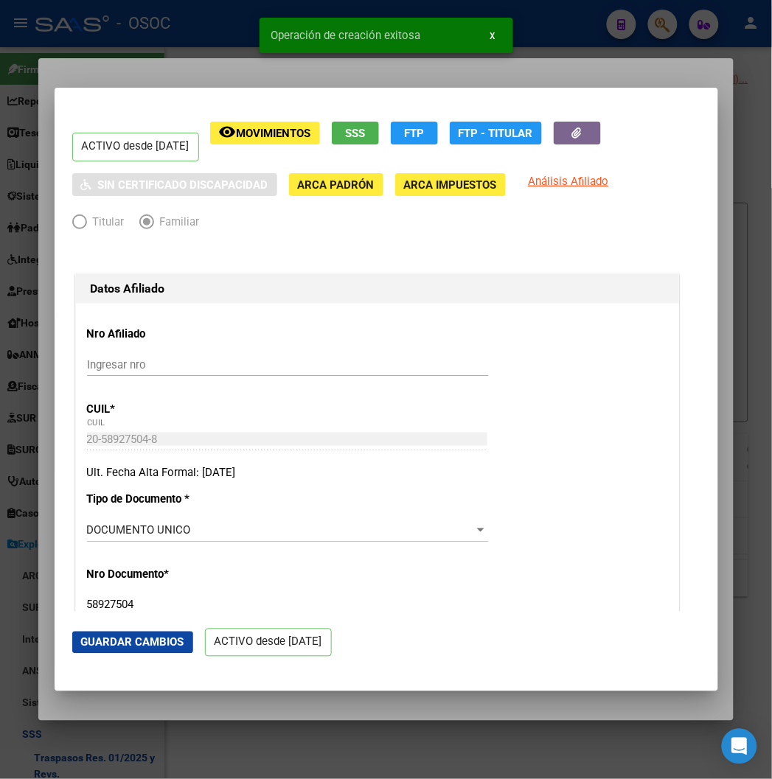
click at [167, 40] on div at bounding box center [386, 389] width 772 height 779
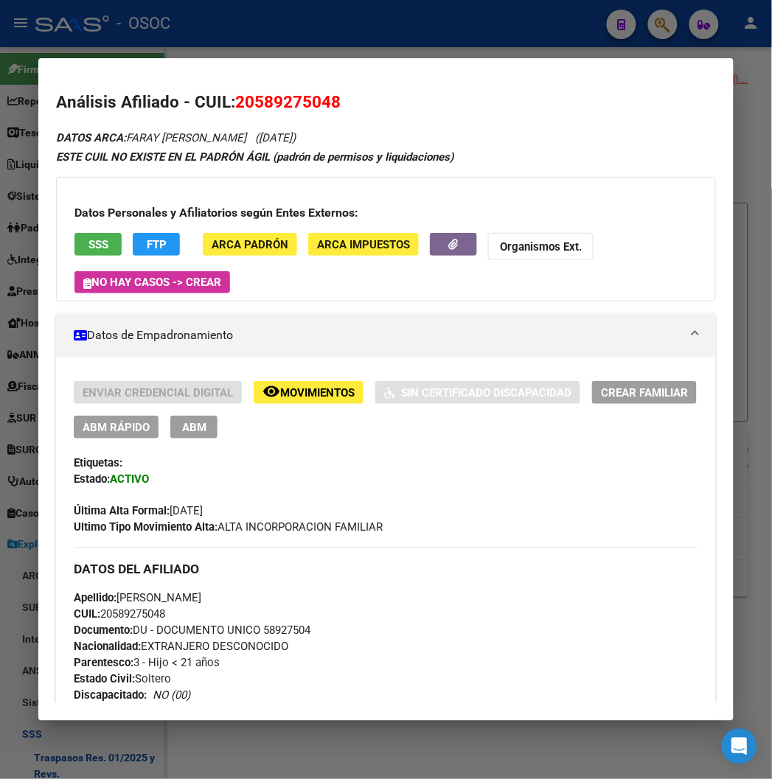
click at [237, 16] on div at bounding box center [386, 389] width 772 height 779
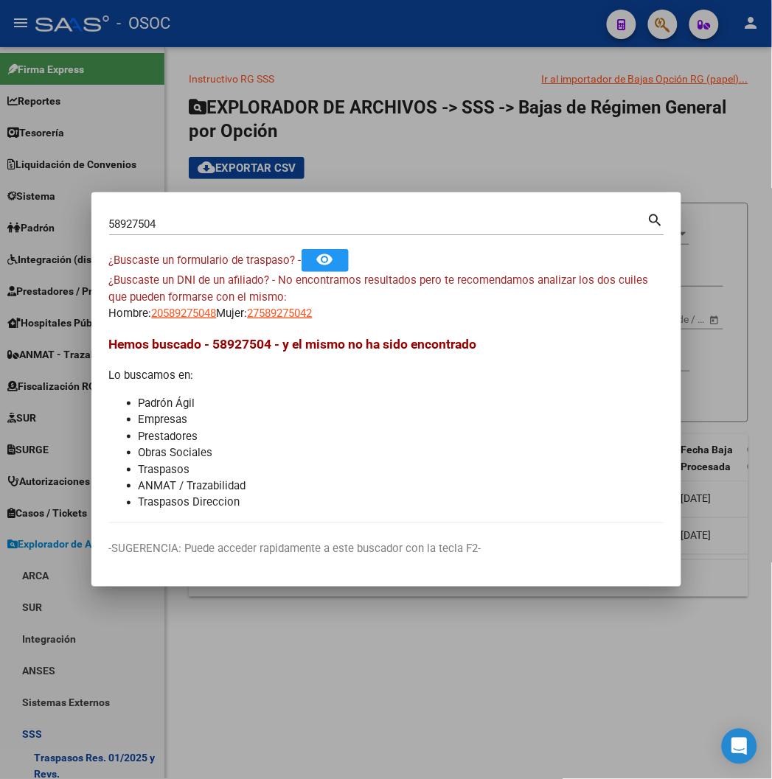
click at [209, 223] on input "58927504" at bounding box center [378, 224] width 538 height 13
paste input "28596641"
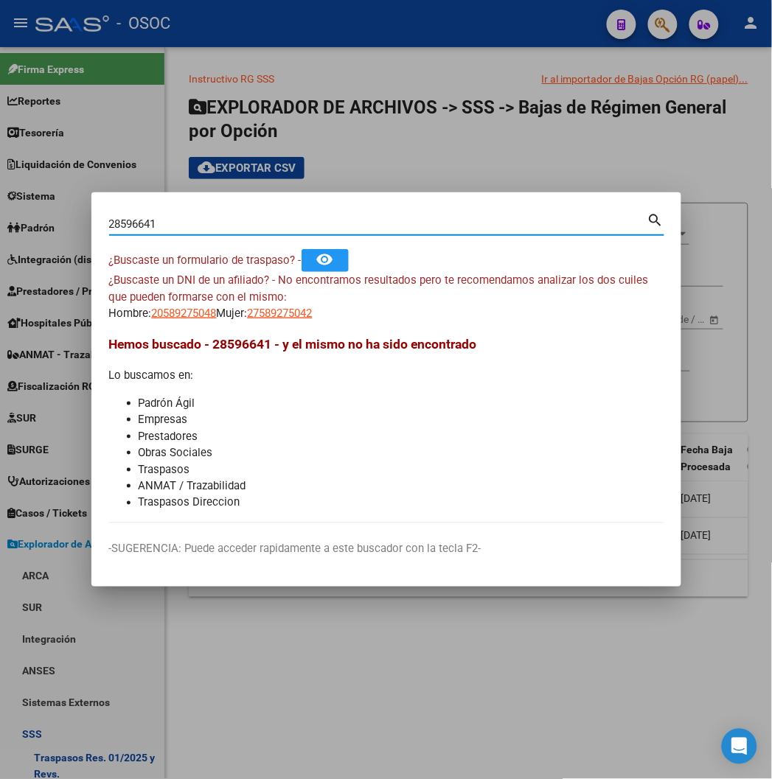
type input "28596641"
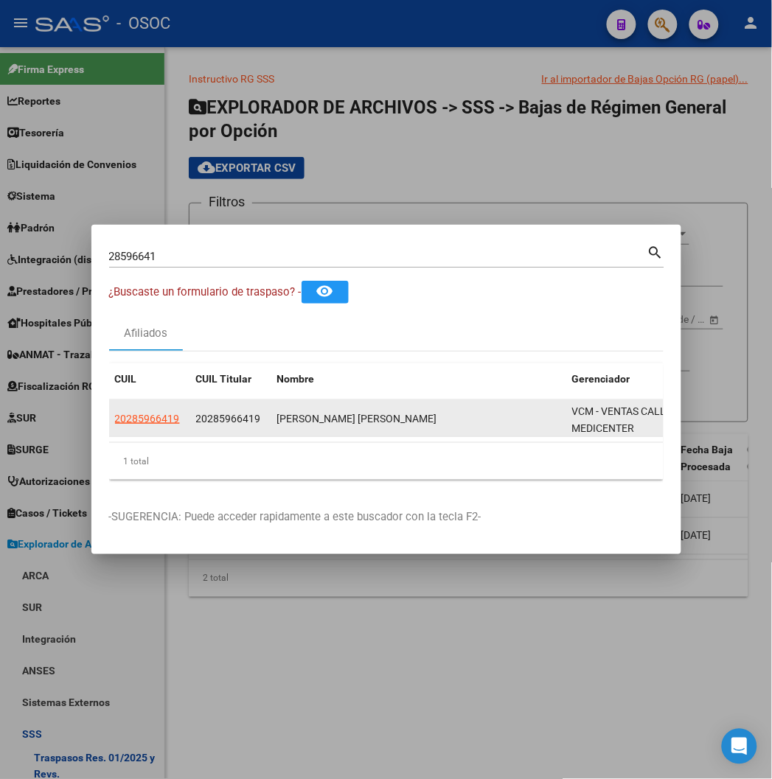
click at [109, 409] on datatable-body-cell "20285966419" at bounding box center [149, 418] width 81 height 36
drag, startPoint x: 97, startPoint y: 409, endPoint x: 71, endPoint y: 417, distance: 27.1
click at [109, 417] on datatable-body-cell "20285966419" at bounding box center [149, 418] width 81 height 36
click at [115, 414] on span "20285966419" at bounding box center [147, 419] width 65 height 12
type textarea "20285966419"
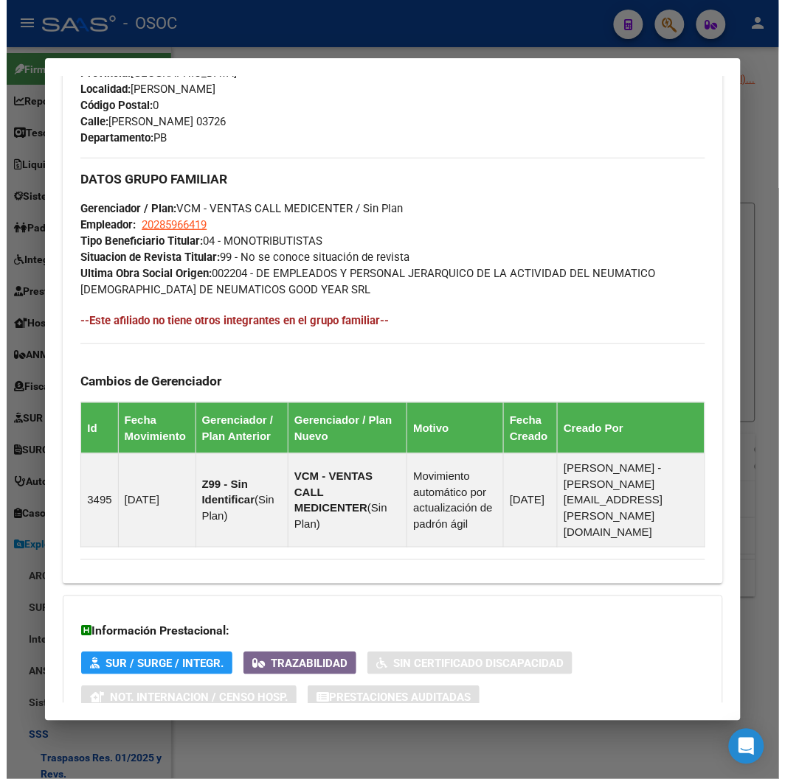
scroll to position [693, 0]
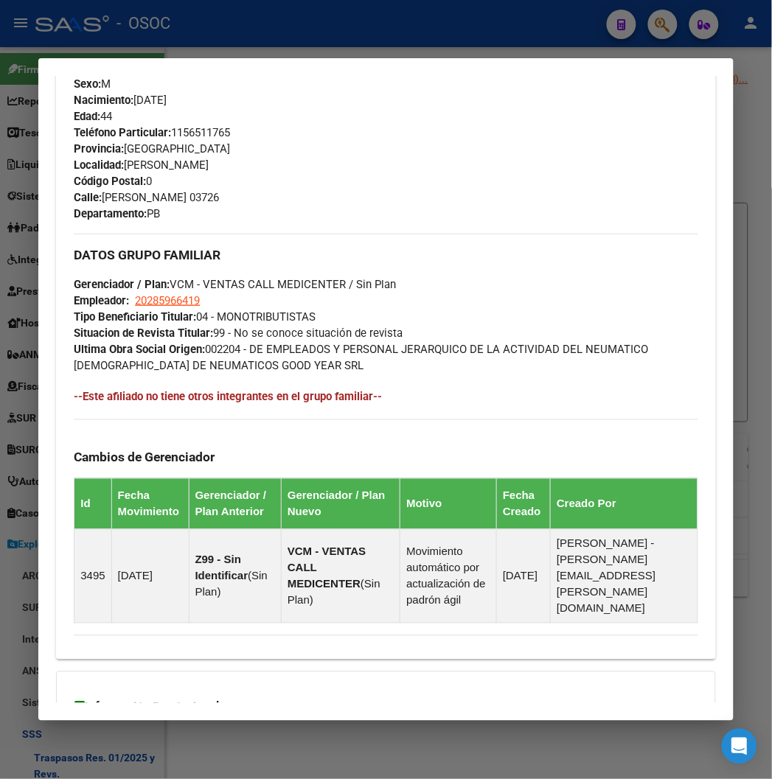
click at [292, 34] on div at bounding box center [386, 389] width 772 height 779
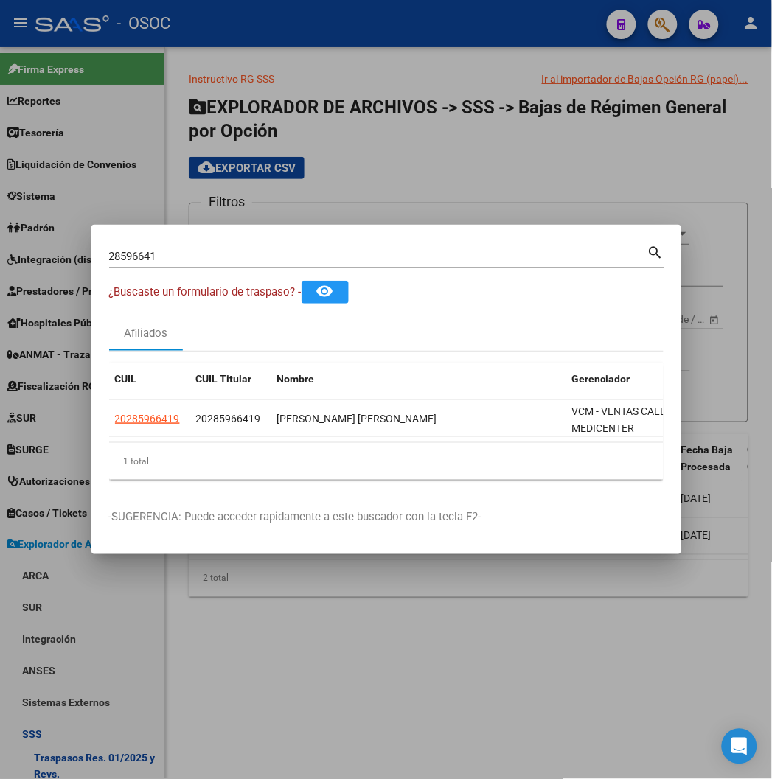
click at [109, 258] on input "28596641" at bounding box center [378, 256] width 538 height 13
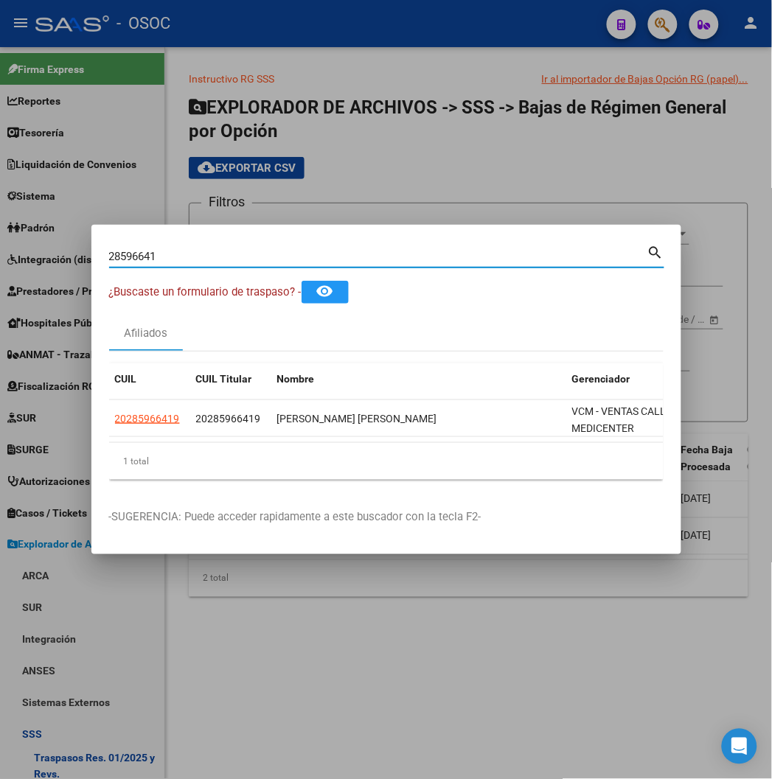
click at [109, 258] on input "28596641" at bounding box center [378, 256] width 538 height 13
paste input "422407"
type input "28422407"
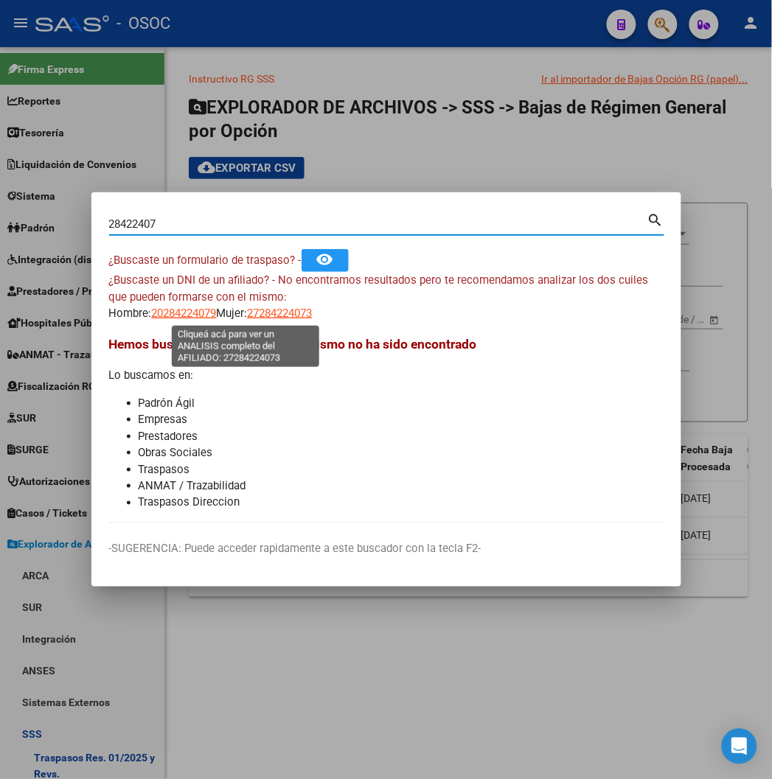
click at [254, 319] on span "27284224073" at bounding box center [280, 313] width 65 height 13
type textarea "27284224073"
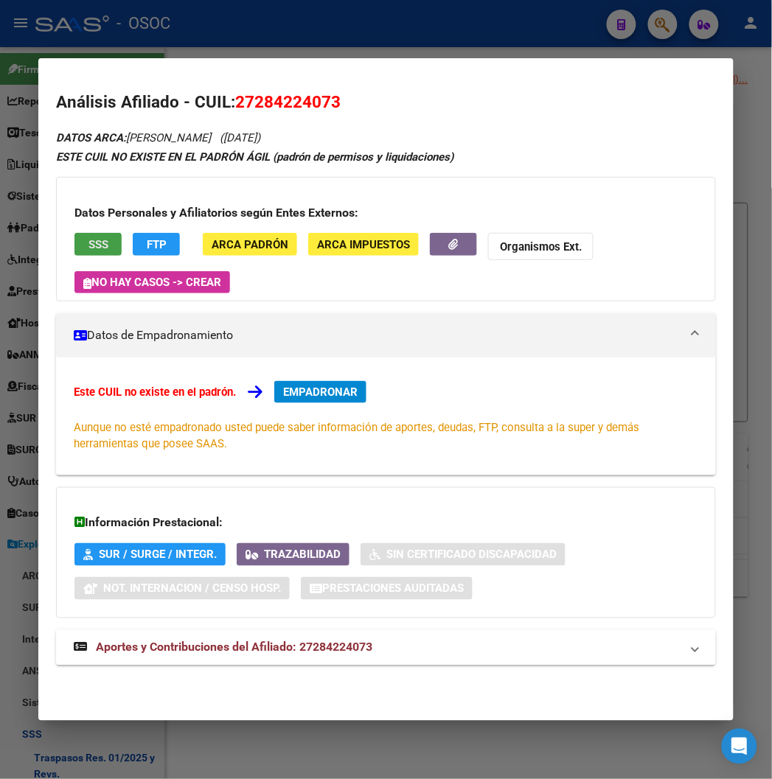
click at [88, 244] on span "SSS" at bounding box center [98, 244] width 20 height 13
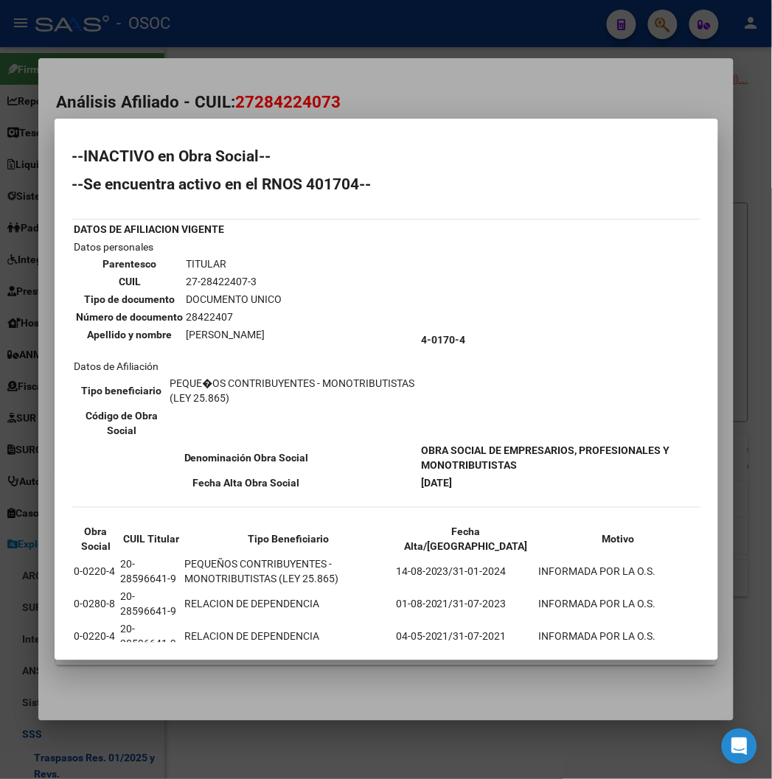
click at [303, 83] on div at bounding box center [386, 389] width 772 height 779
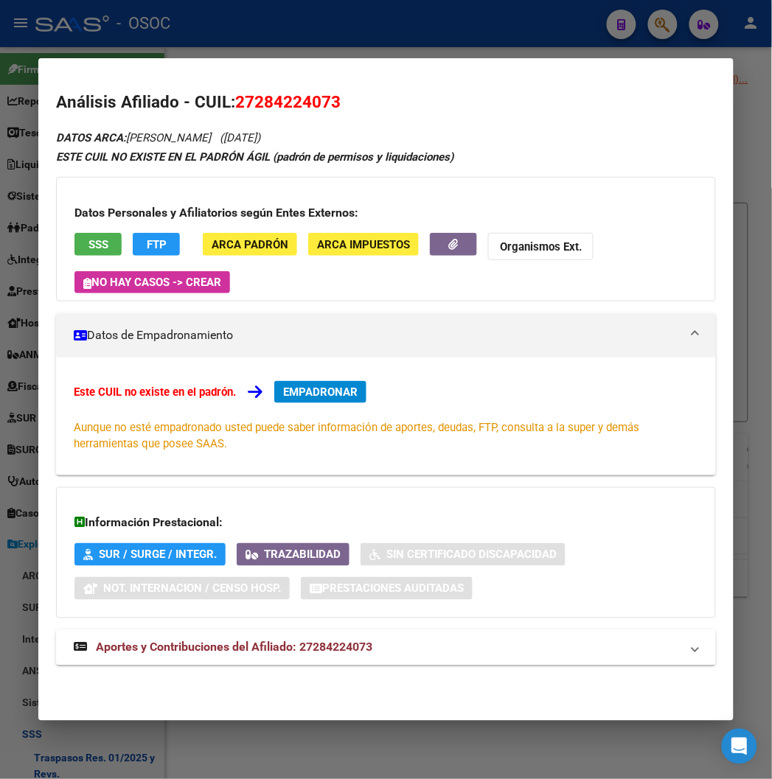
click at [133, 241] on button "FTP" at bounding box center [156, 244] width 47 height 23
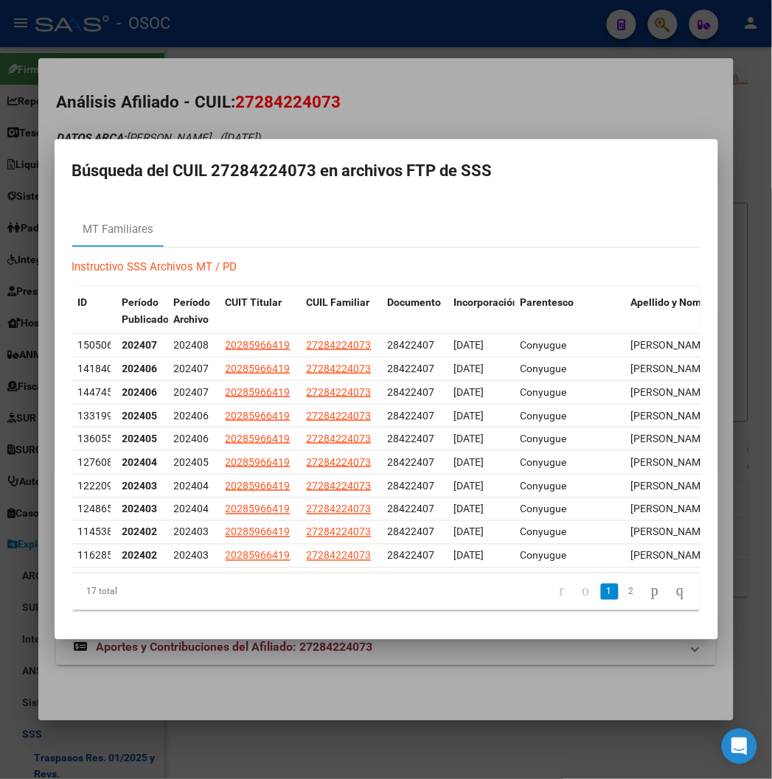
click at [192, 71] on div at bounding box center [386, 389] width 772 height 779
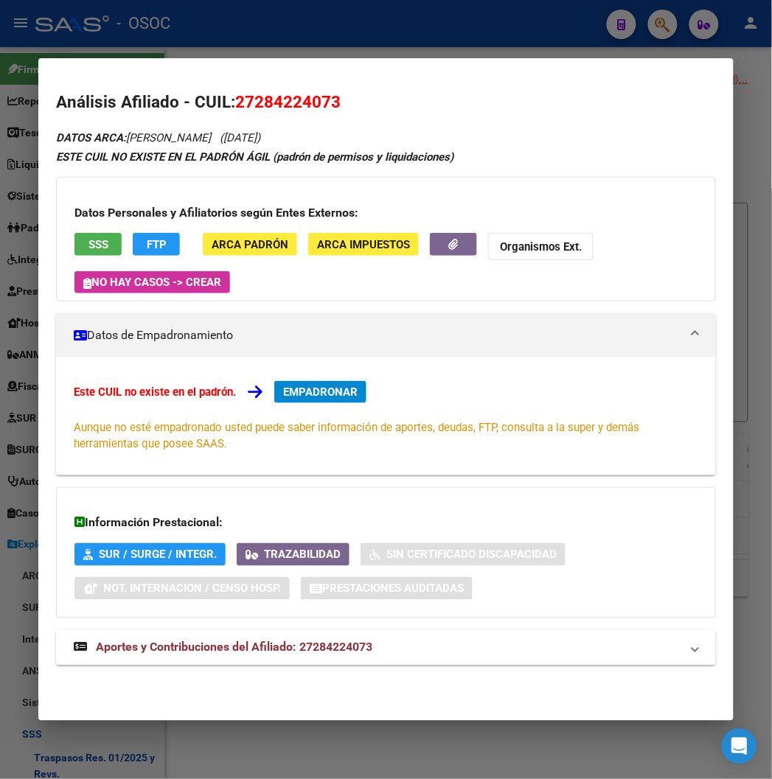
click at [380, 29] on div at bounding box center [386, 389] width 772 height 779
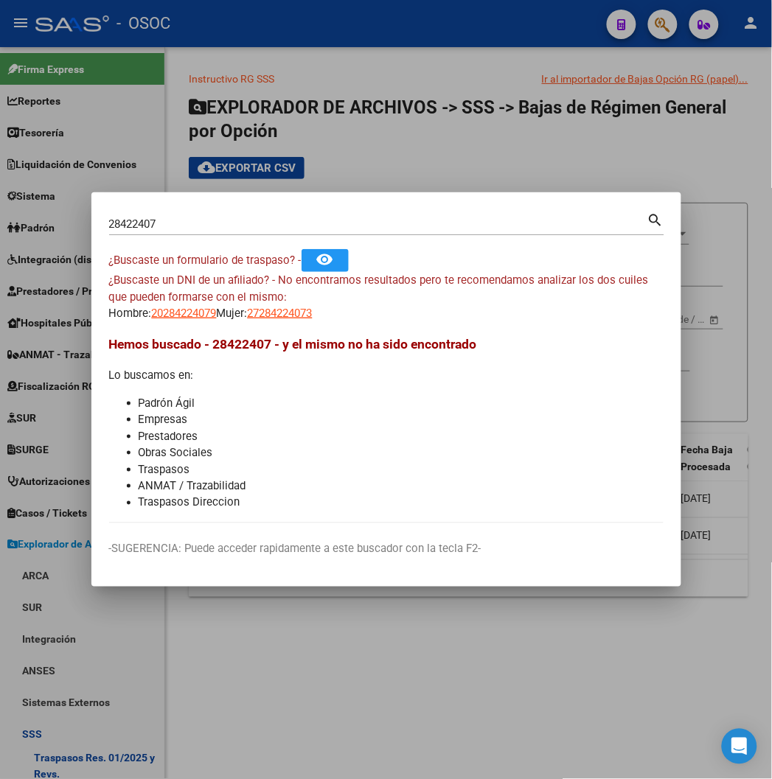
click at [358, 57] on div at bounding box center [386, 389] width 772 height 779
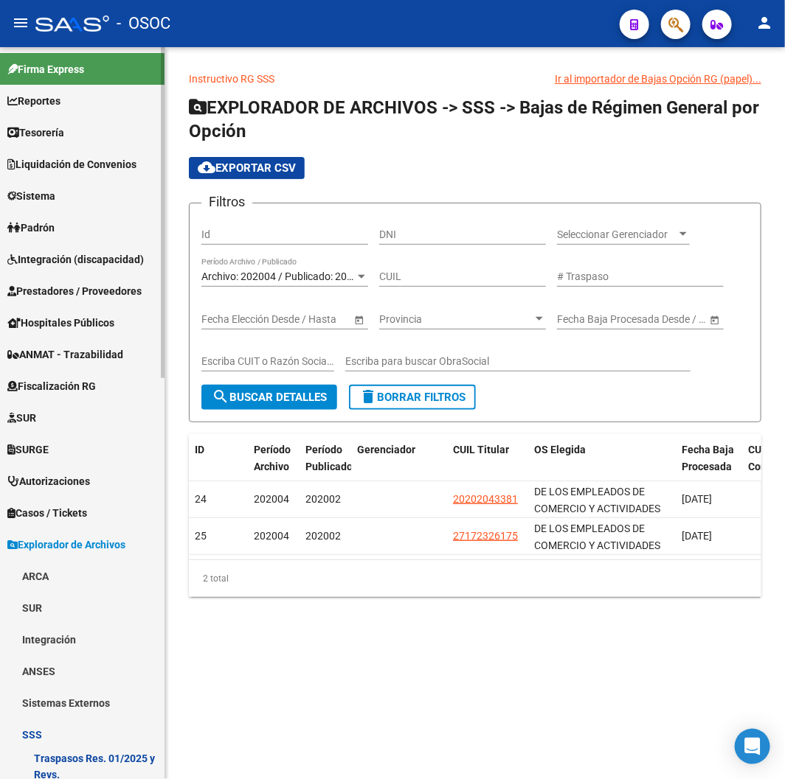
click at [62, 248] on link "Integración (discapacidad)" at bounding box center [82, 259] width 164 height 32
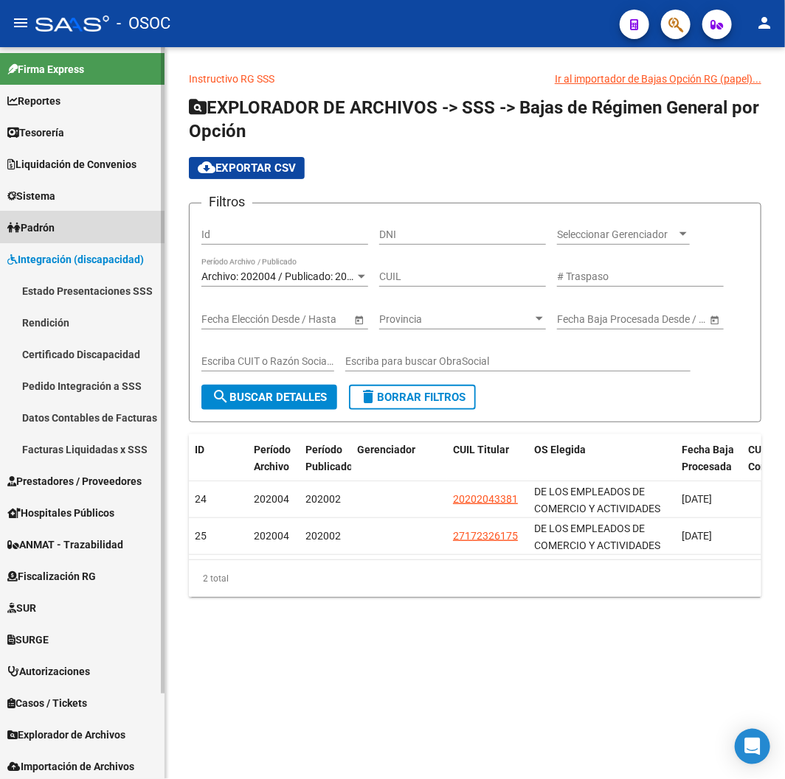
click at [62, 226] on link "Padrón" at bounding box center [82, 228] width 164 height 32
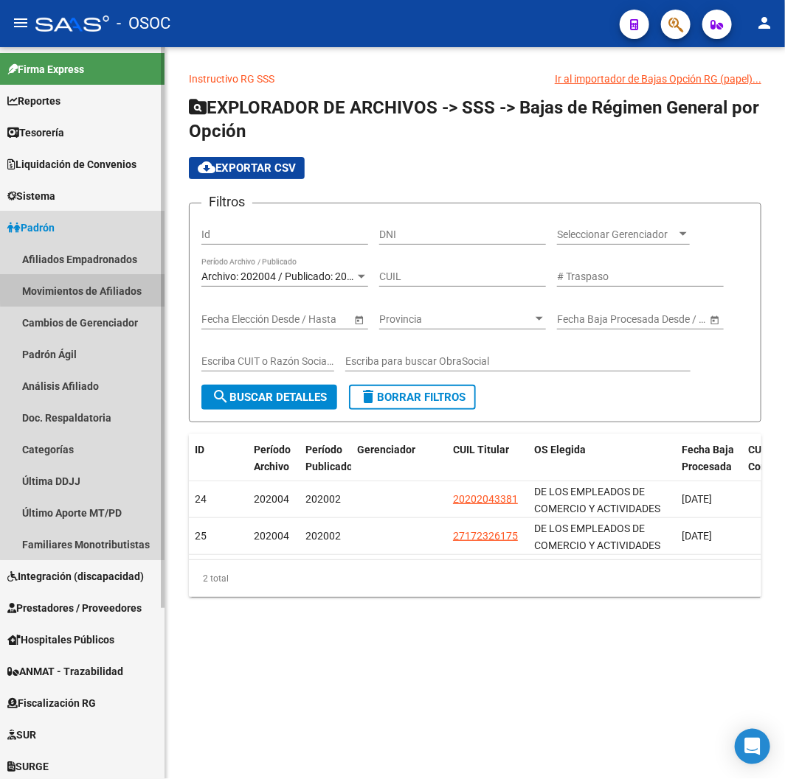
click at [96, 285] on link "Movimientos de Afiliados" at bounding box center [82, 291] width 164 height 32
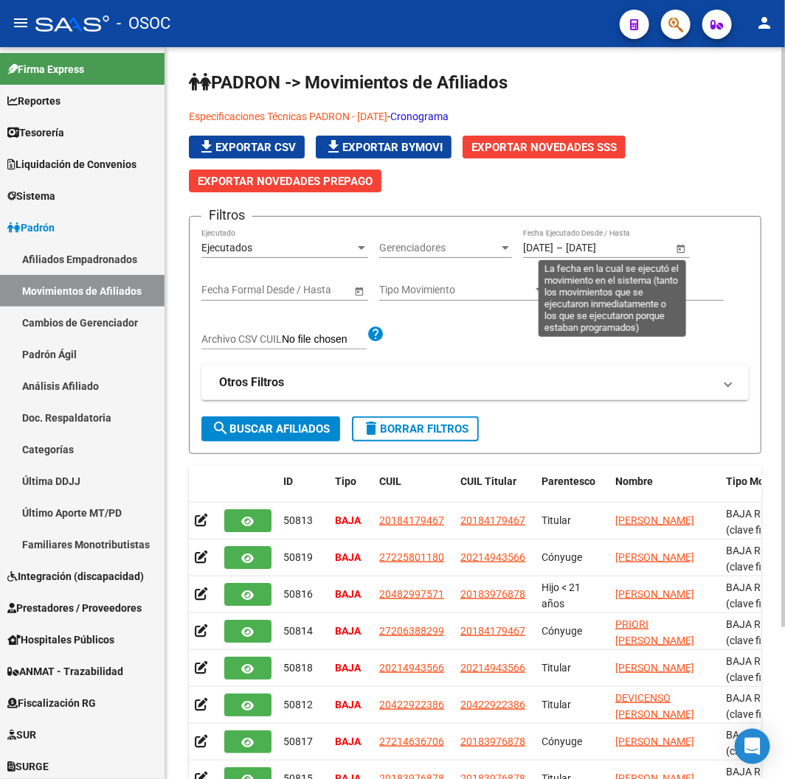
click at [679, 241] on span "Open calendar" at bounding box center [680, 248] width 35 height 35
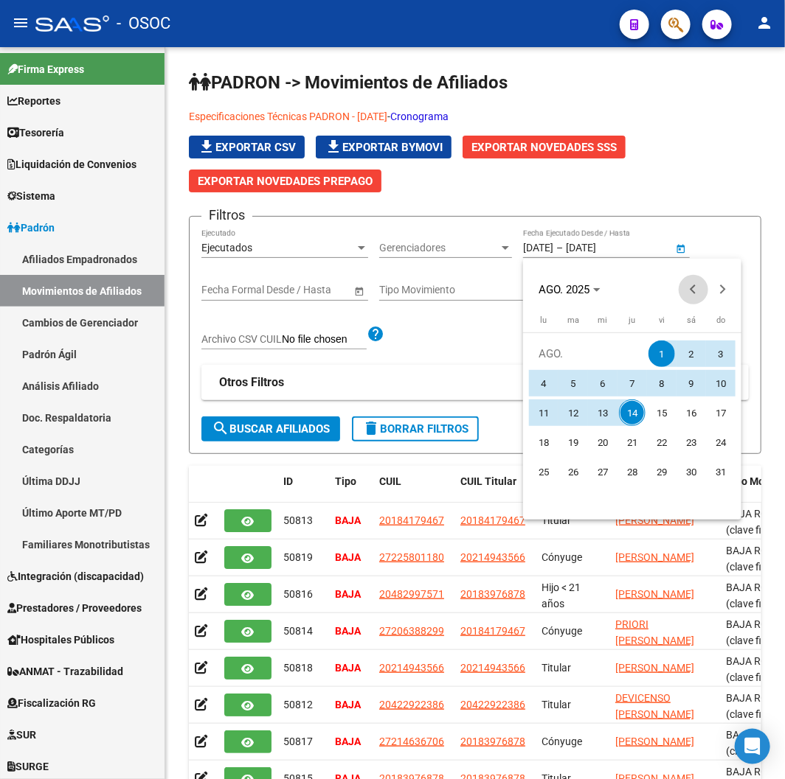
click at [689, 284] on span "Previous month" at bounding box center [692, 289] width 29 height 29
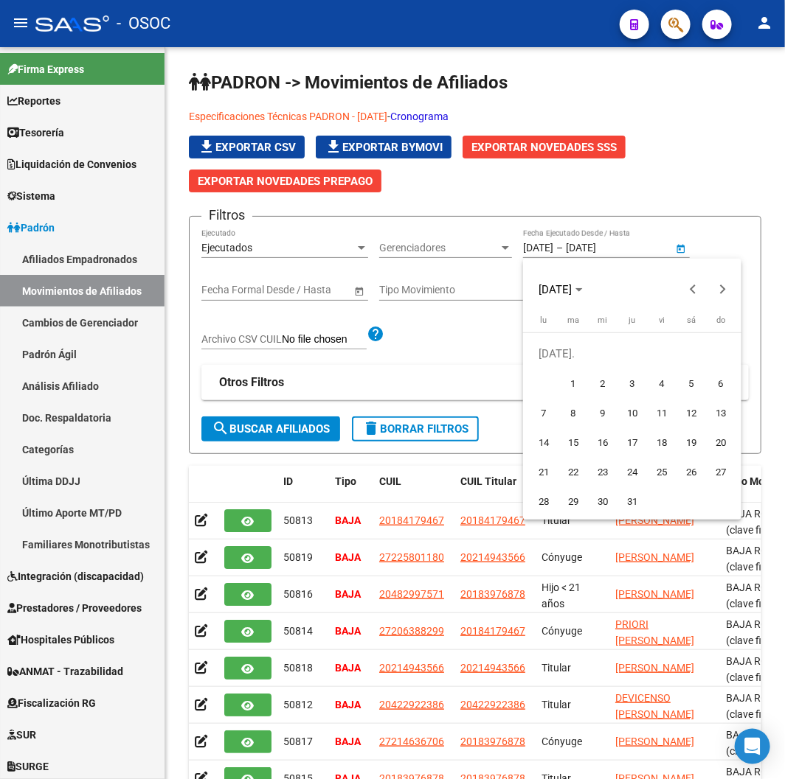
click at [586, 433] on button "15" at bounding box center [572, 442] width 29 height 29
type input "15/7/2025"
click at [725, 288] on button "Next month" at bounding box center [722, 289] width 29 height 29
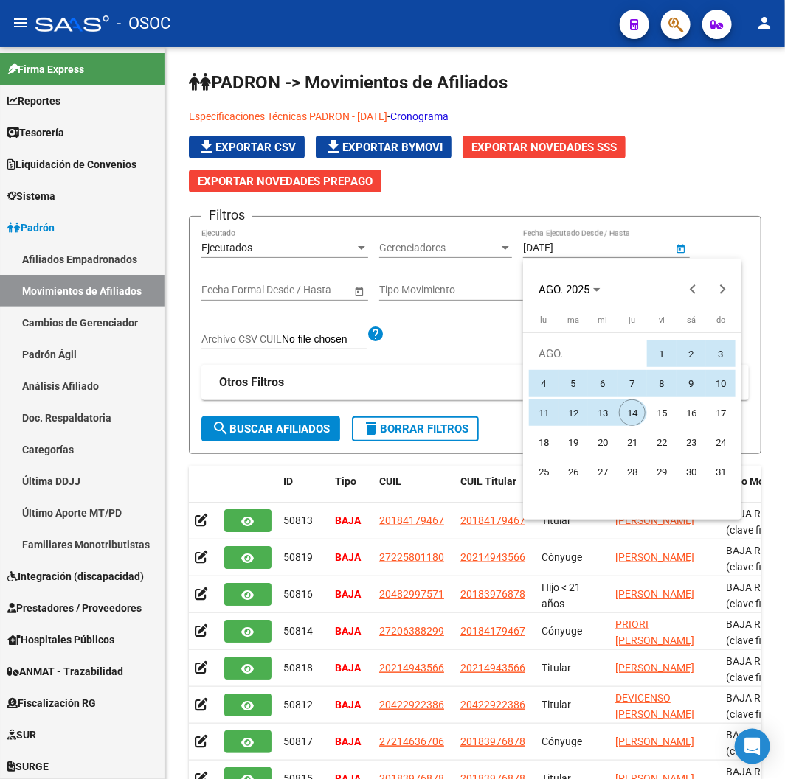
click at [631, 414] on span "14" at bounding box center [632, 413] width 27 height 27
type input "14/8/2025"
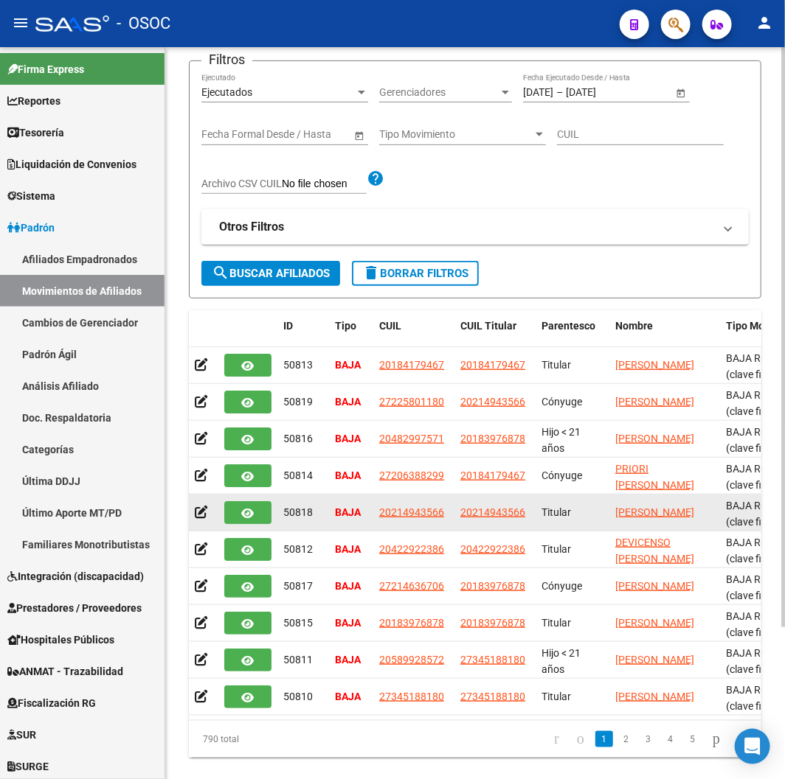
scroll to position [193, 0]
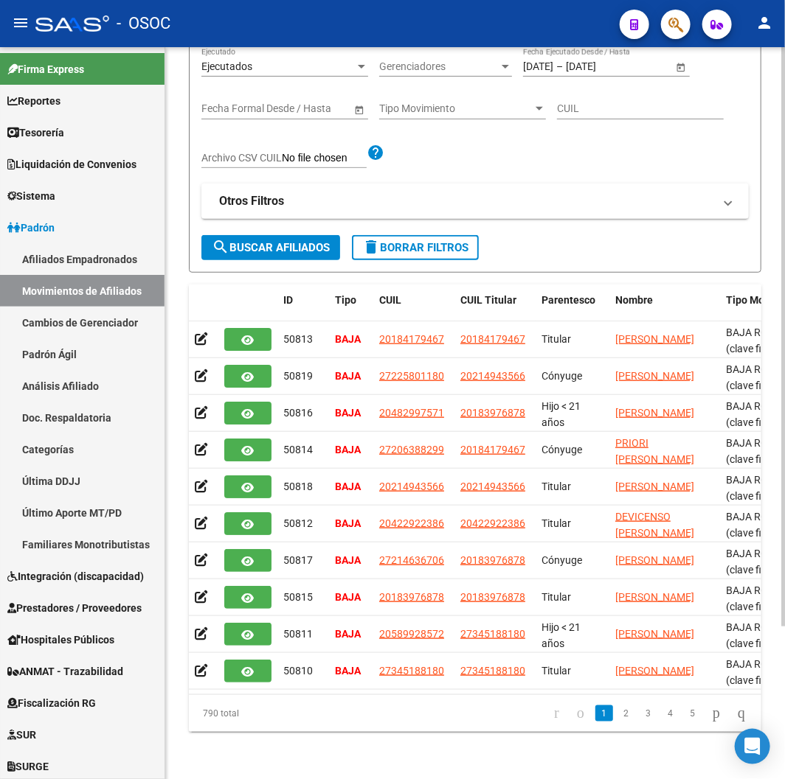
click at [278, 241] on span "search Buscar Afiliados" at bounding box center [271, 247] width 118 height 13
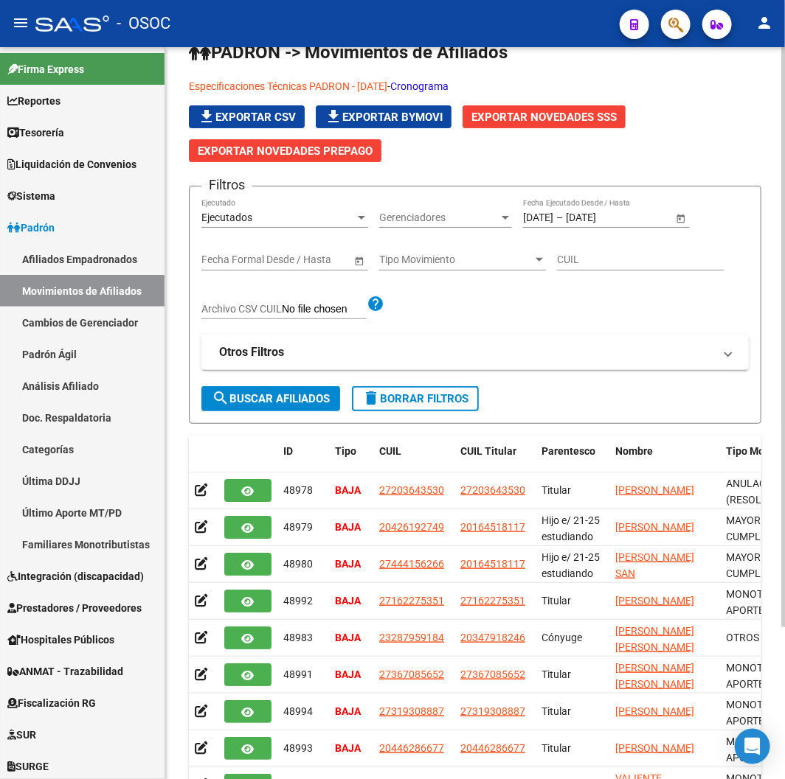
scroll to position [29, 0]
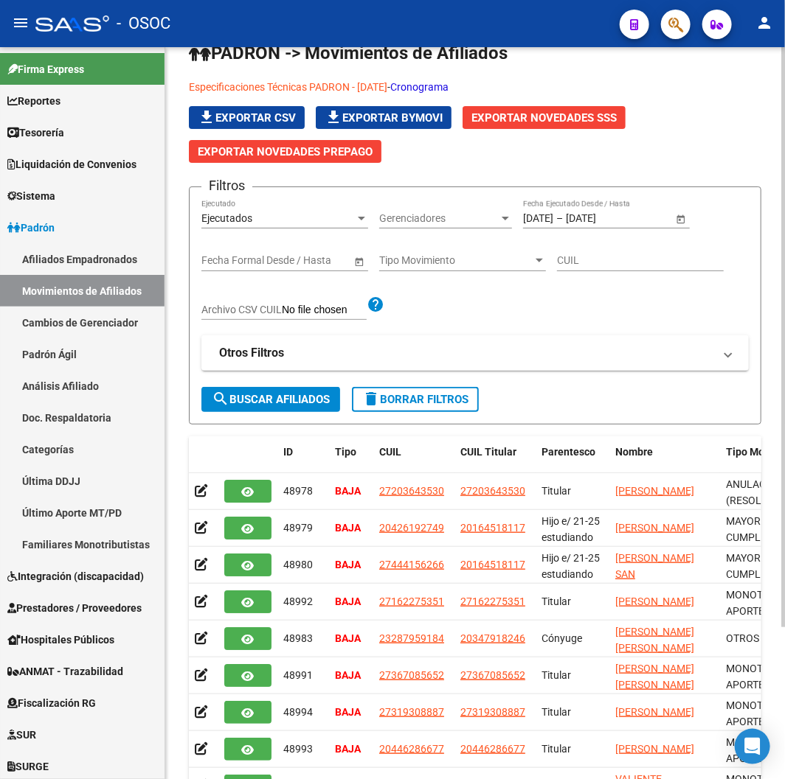
click at [332, 234] on div "Ejecutados Ejecutado" at bounding box center [284, 220] width 167 height 42
click at [431, 265] on span "Tipo Movimiento" at bounding box center [455, 260] width 153 height 13
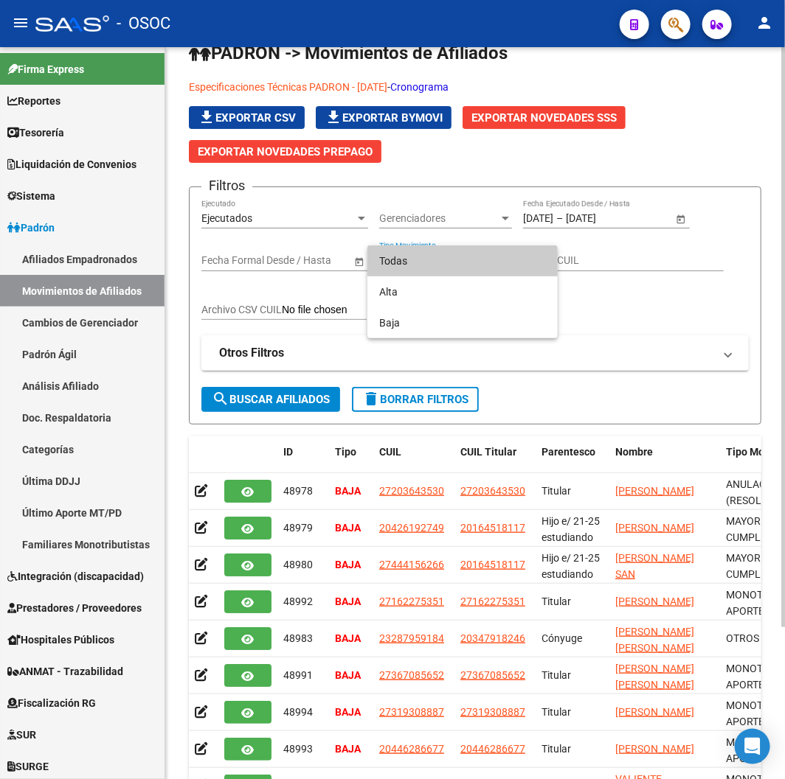
click at [595, 283] on div at bounding box center [392, 389] width 785 height 779
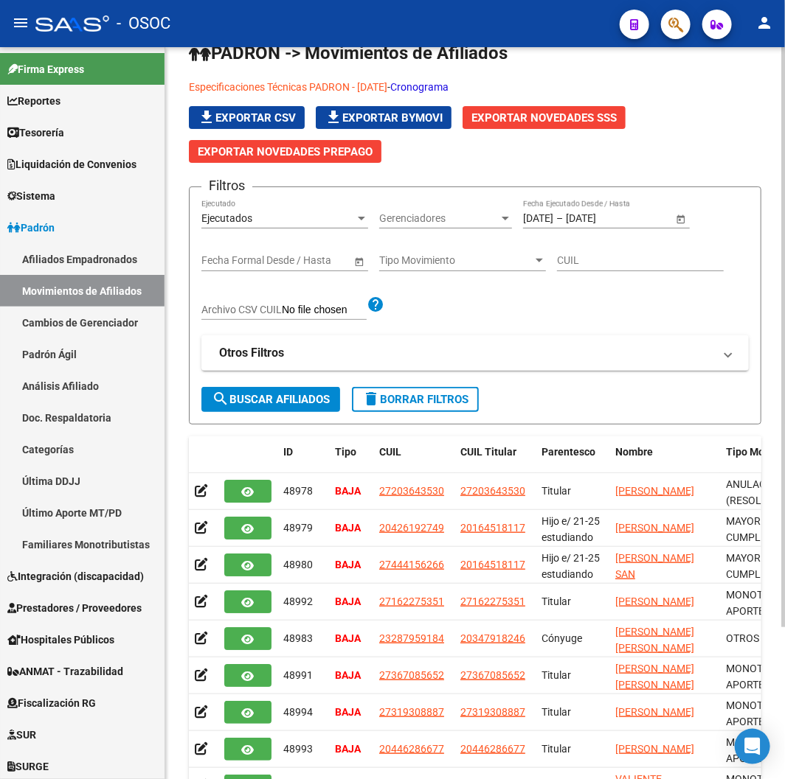
click at [288, 396] on span "search Buscar Afiliados" at bounding box center [271, 399] width 118 height 13
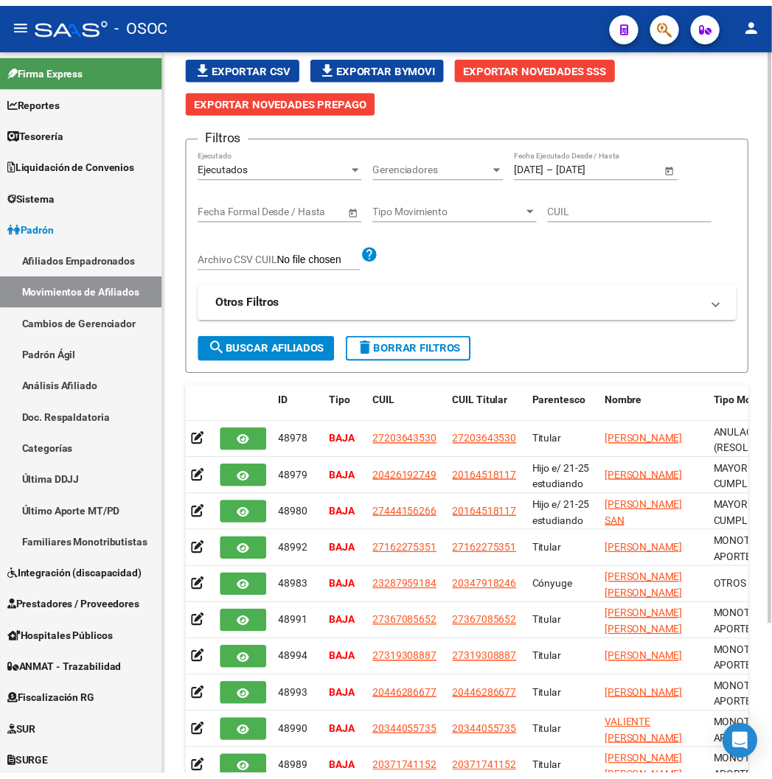
scroll to position [0, 0]
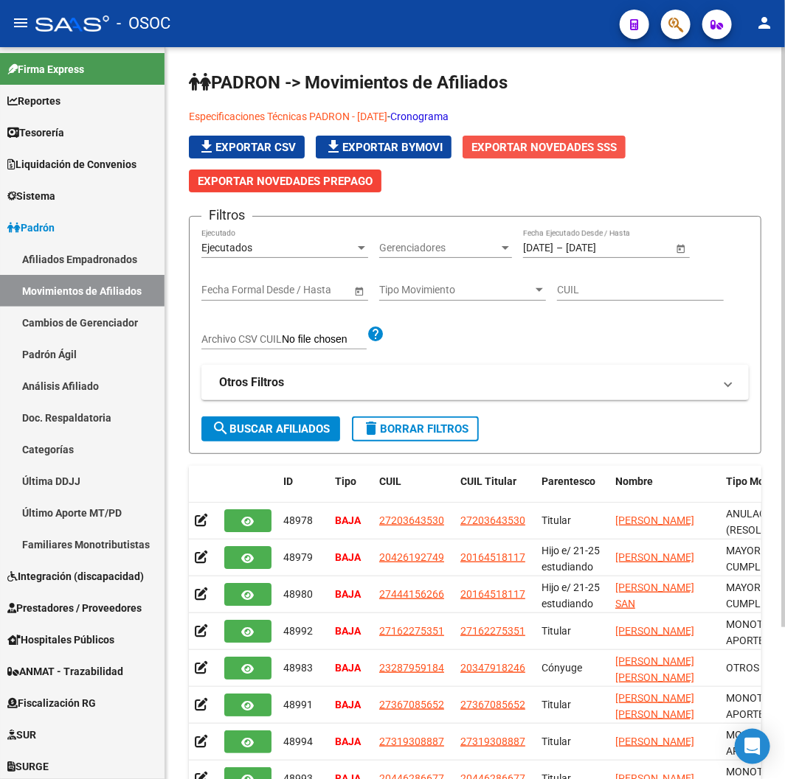
click at [541, 143] on span "Exportar Novedades SSS" at bounding box center [543, 147] width 145 height 13
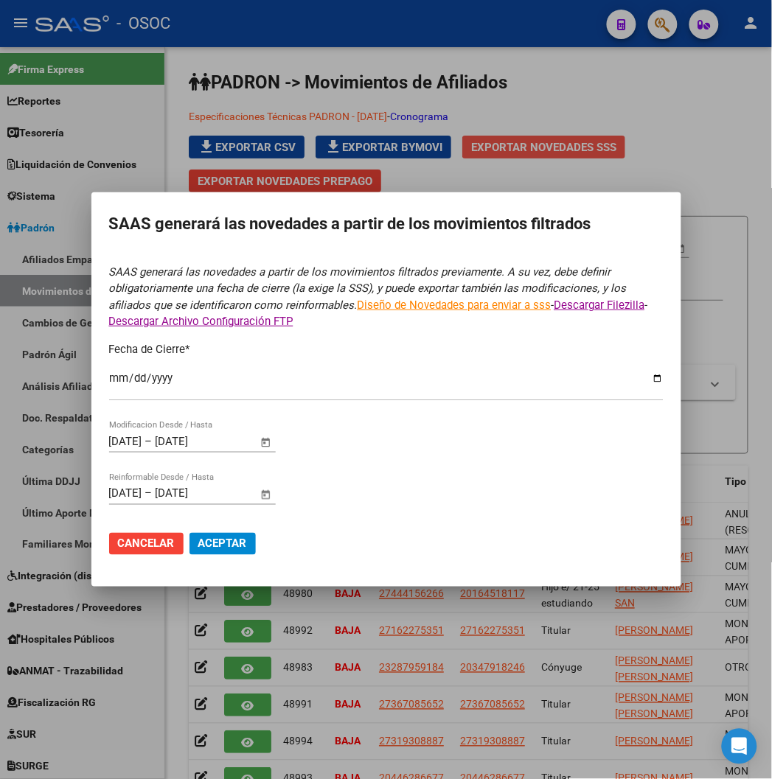
type input "2025-07-31"
drag, startPoint x: 490, startPoint y: 201, endPoint x: 484, endPoint y: 211, distance: 10.9
click at [484, 211] on mat-dialog-container "SAAS generará las novedades a partir de los movimientos filtrados SAAS generará…" at bounding box center [386, 389] width 590 height 395
click at [716, 173] on div at bounding box center [386, 389] width 772 height 779
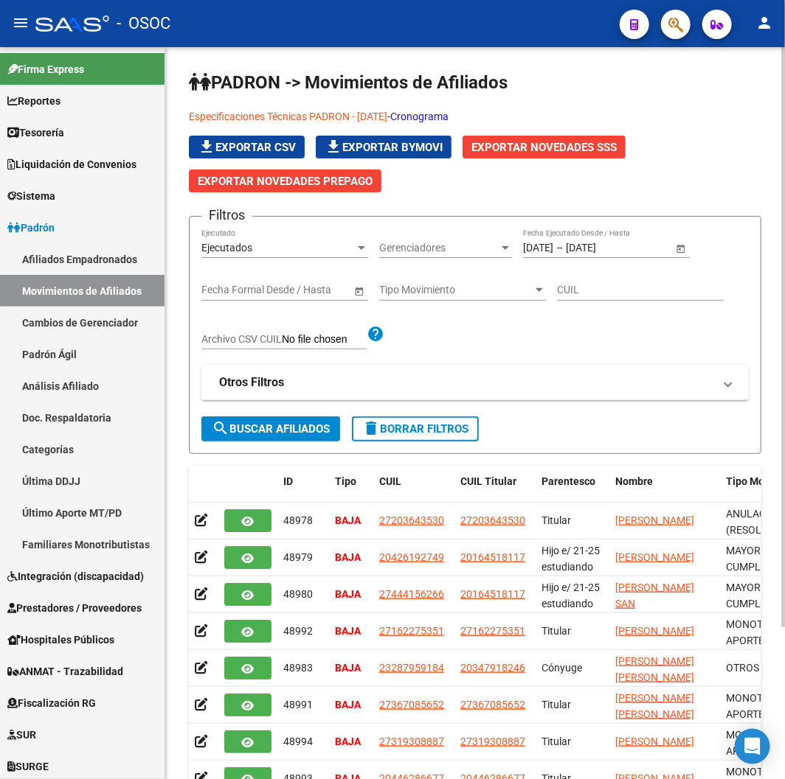
click at [518, 145] on span "Exportar Novedades SSS" at bounding box center [543, 147] width 145 height 13
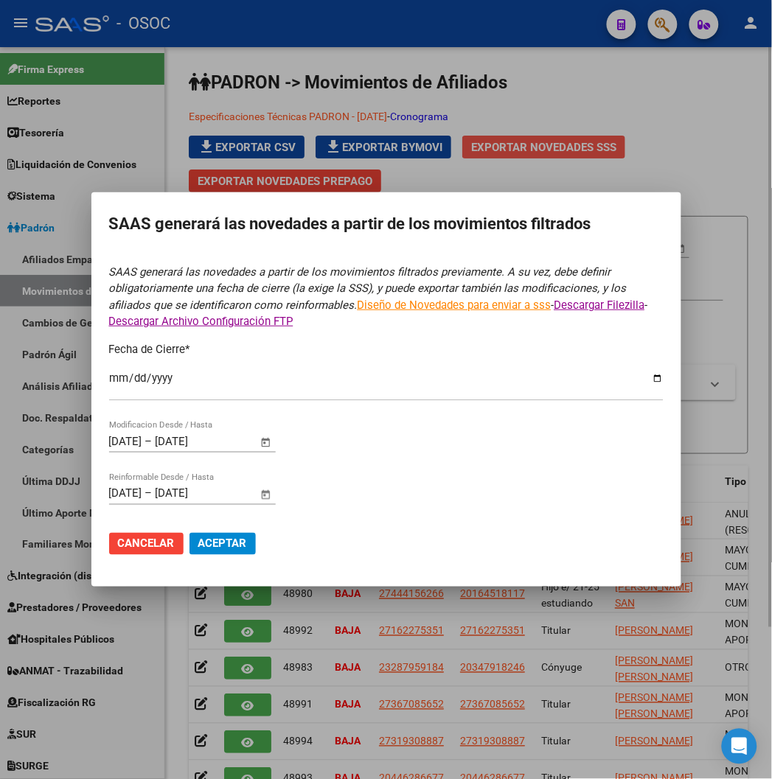
click at [518, 145] on div at bounding box center [386, 389] width 772 height 779
type input "2025-07-31"
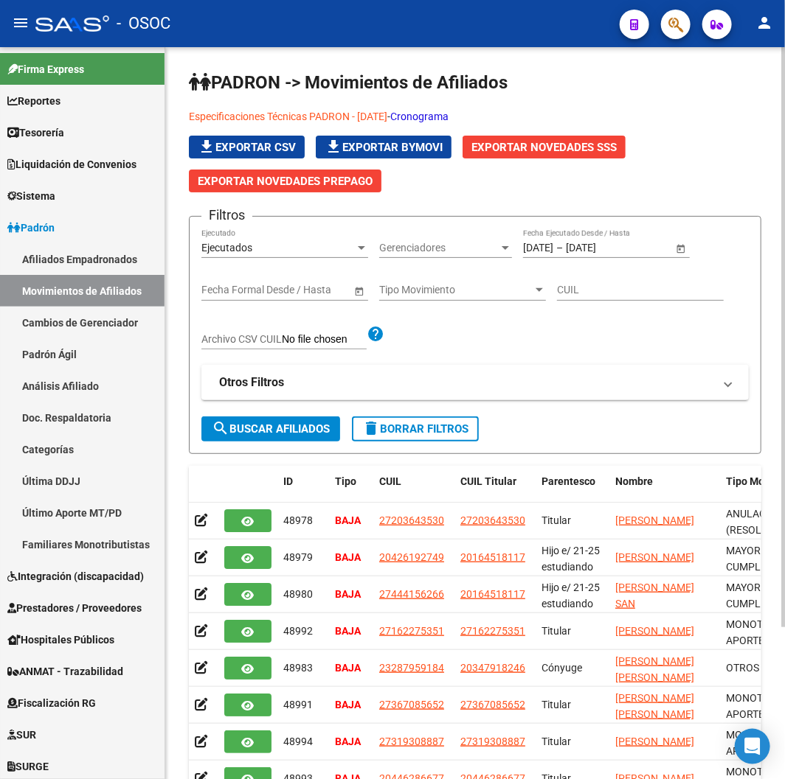
click at [518, 145] on span "Exportar Novedades SSS" at bounding box center [543, 147] width 145 height 13
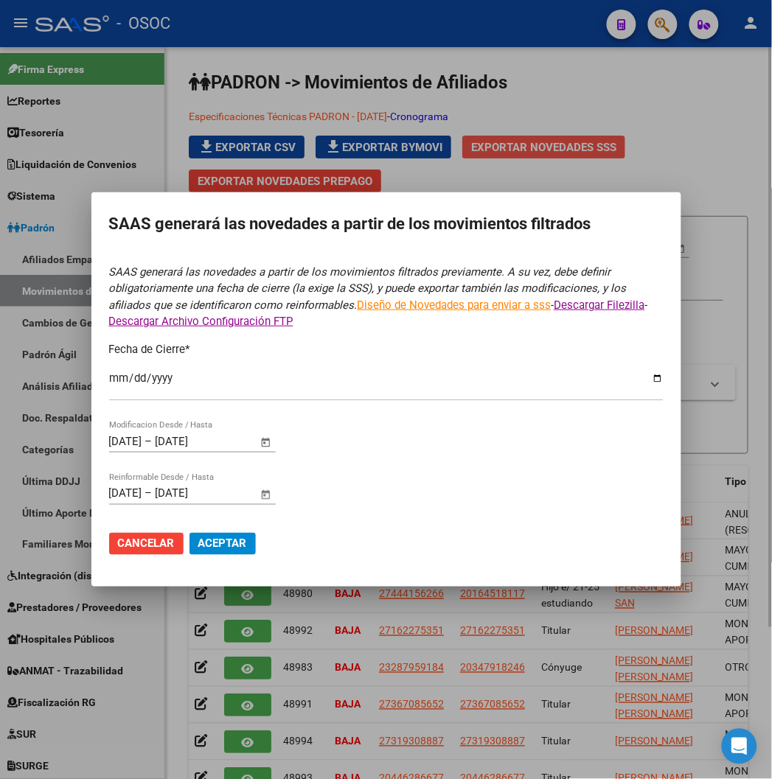
type input "2025-07-31"
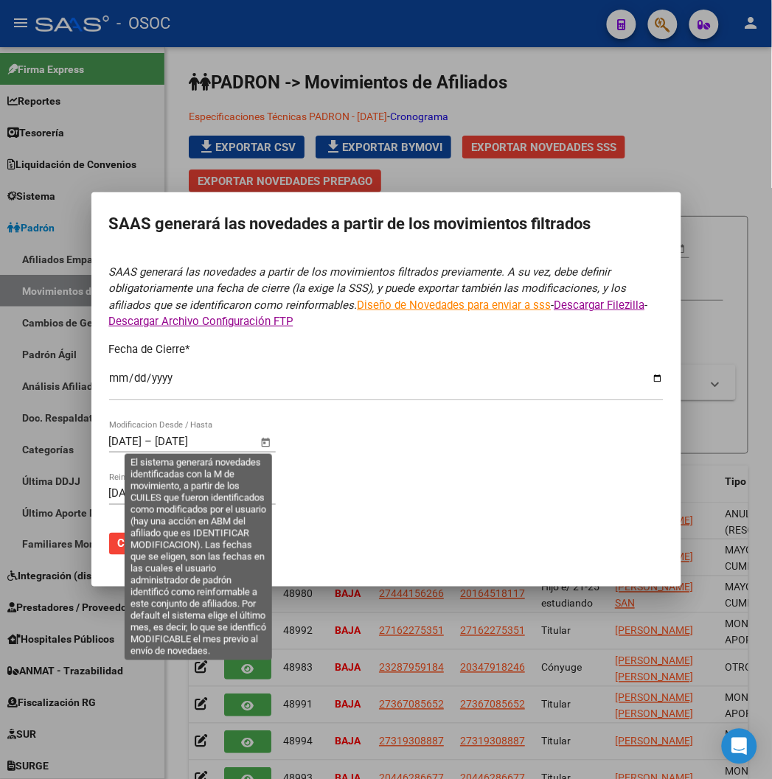
click at [259, 444] on span "Open calendar" at bounding box center [265, 442] width 35 height 35
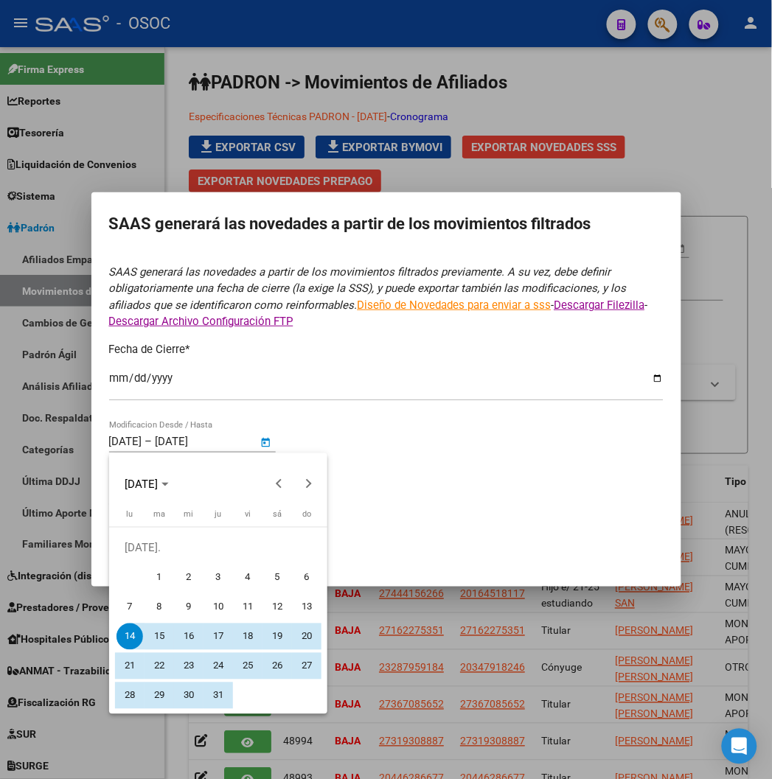
click at [159, 627] on span "15" at bounding box center [159, 637] width 27 height 27
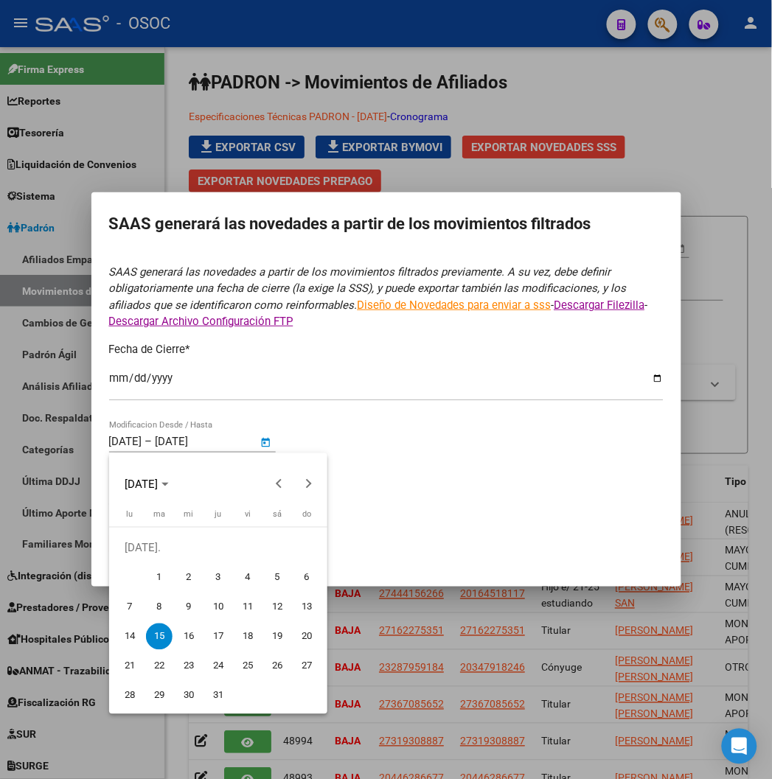
type input "15/7/2025"
click at [313, 476] on span "Next month" at bounding box center [308, 484] width 29 height 29
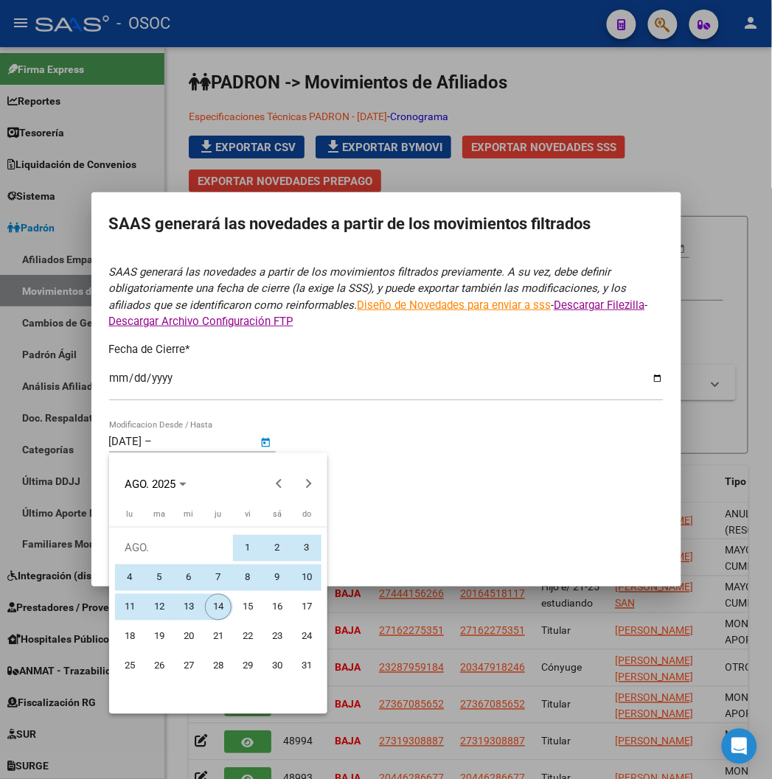
click at [209, 607] on span "14" at bounding box center [218, 607] width 27 height 27
type input "14/8/2025"
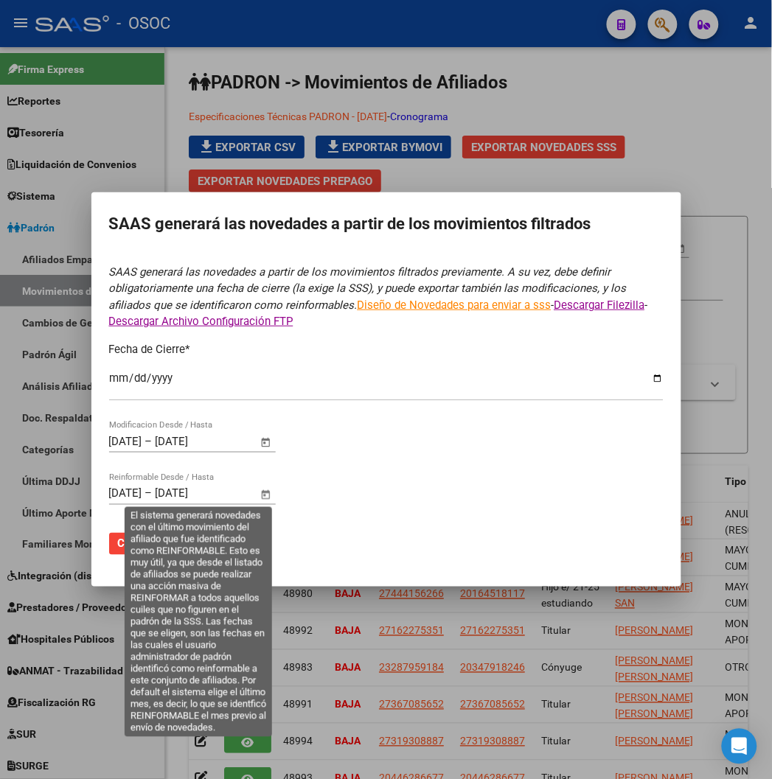
click at [262, 492] on span "Open calendar" at bounding box center [265, 494] width 35 height 35
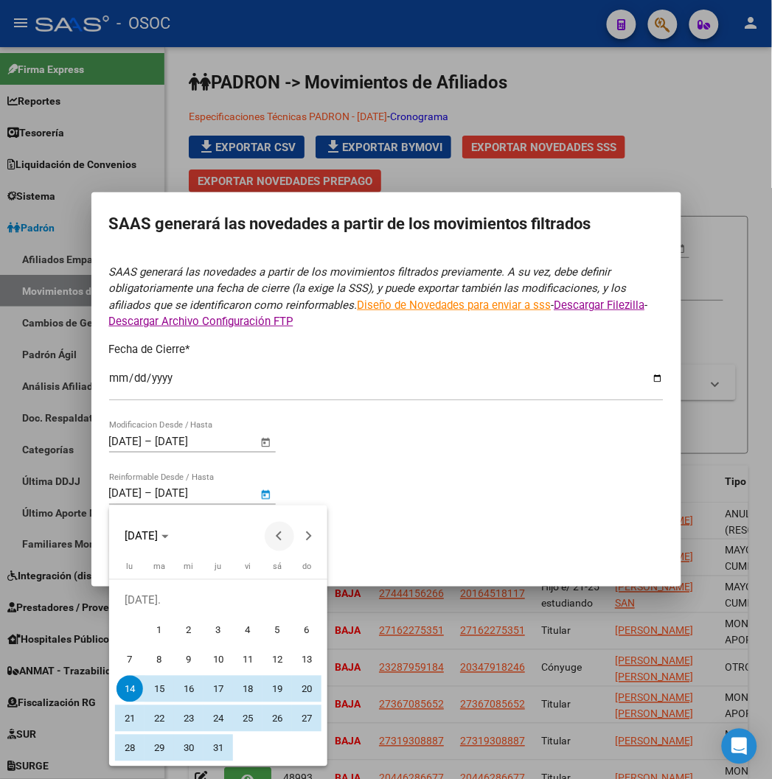
click at [280, 524] on span "Previous month" at bounding box center [279, 536] width 29 height 29
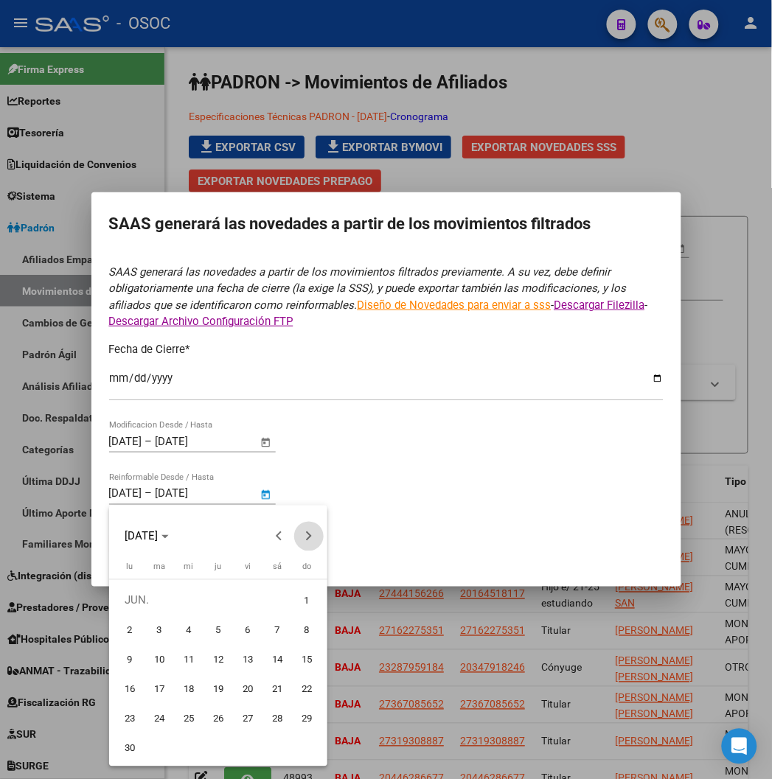
click at [305, 534] on button "Next month" at bounding box center [308, 536] width 29 height 29
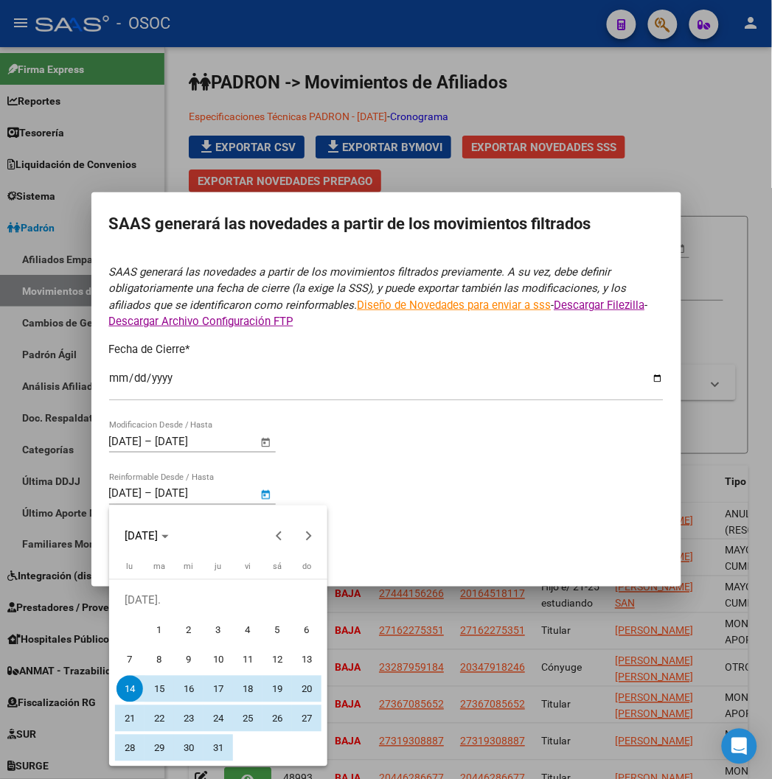
click at [166, 694] on span "15" at bounding box center [159, 689] width 27 height 27
type input "15/7/2025"
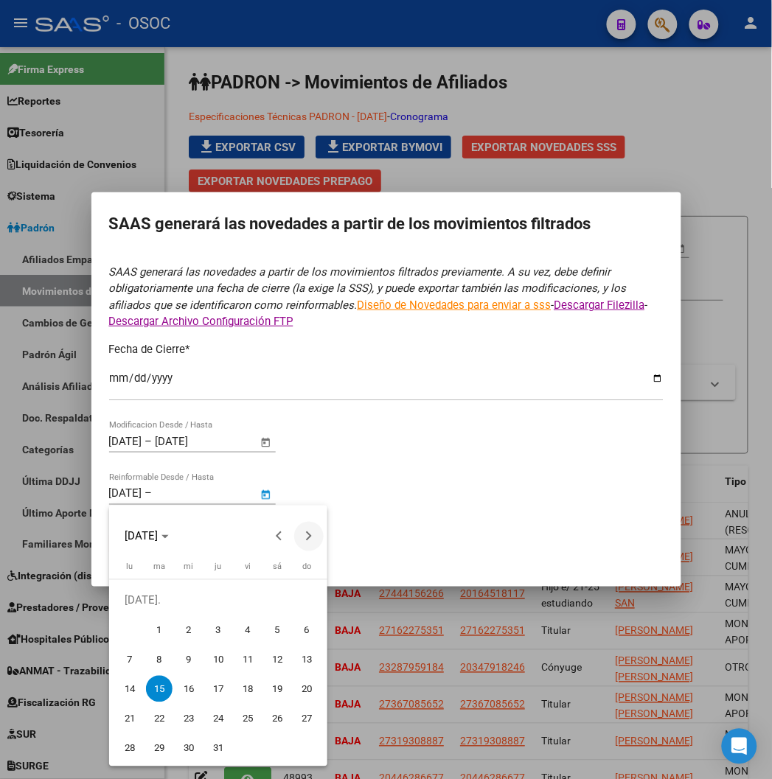
click at [315, 543] on span "Next month" at bounding box center [308, 536] width 29 height 29
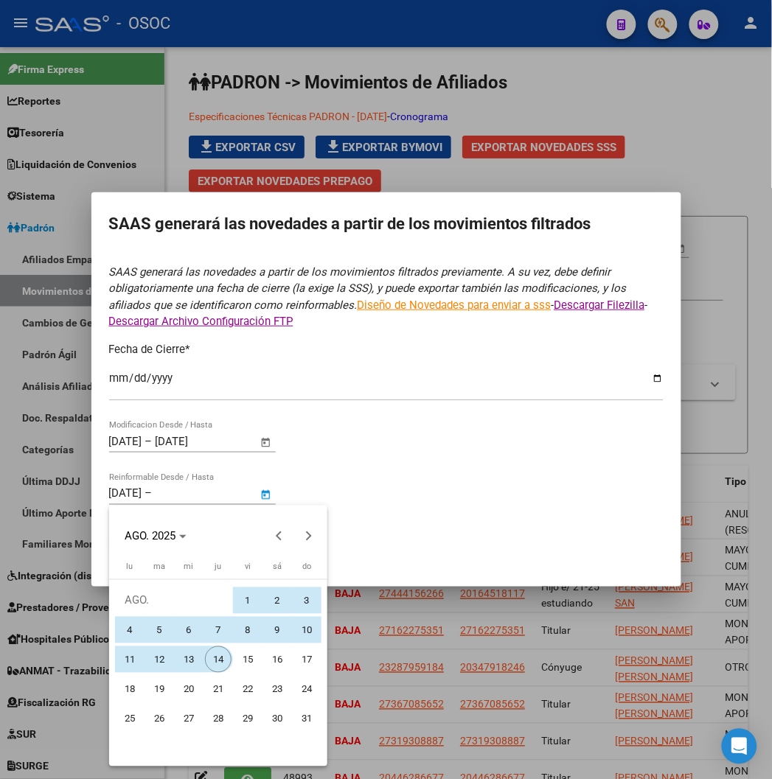
click at [219, 653] on span "14" at bounding box center [218, 660] width 27 height 27
type input "14/8/2025"
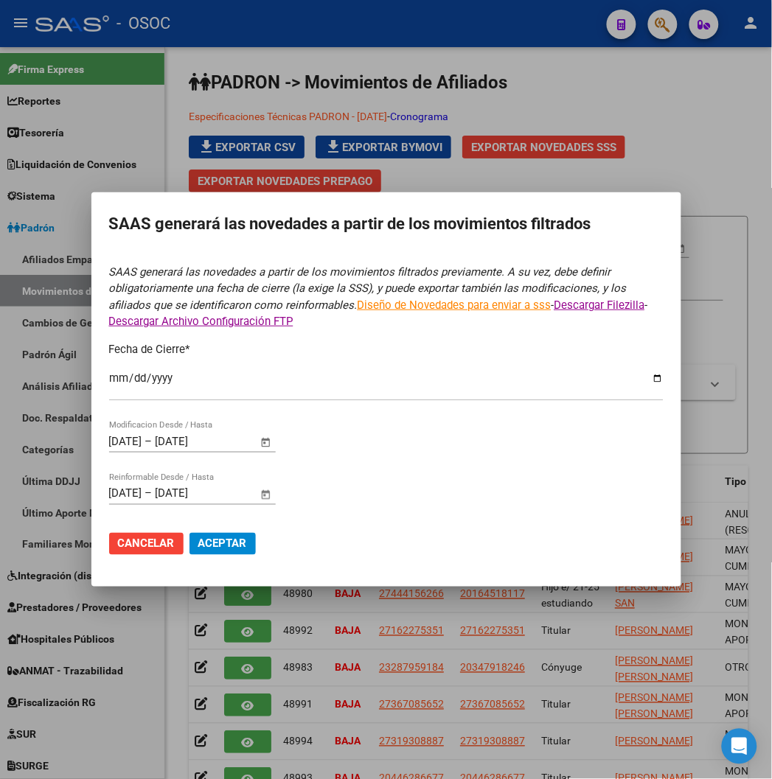
click at [393, 501] on form "SAAS generará las novedades a partir de los movimientos filtrados previamente. …" at bounding box center [386, 416] width 555 height 305
click at [240, 542] on span "Aceptar" at bounding box center [222, 544] width 49 height 13
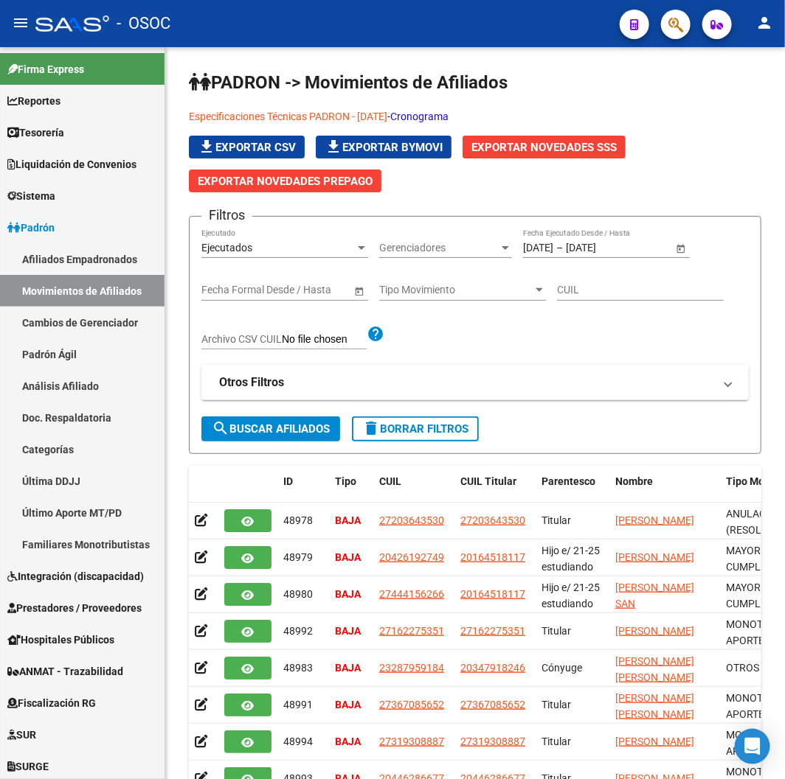
click at [680, 13] on span "button" at bounding box center [675, 25] width 15 height 30
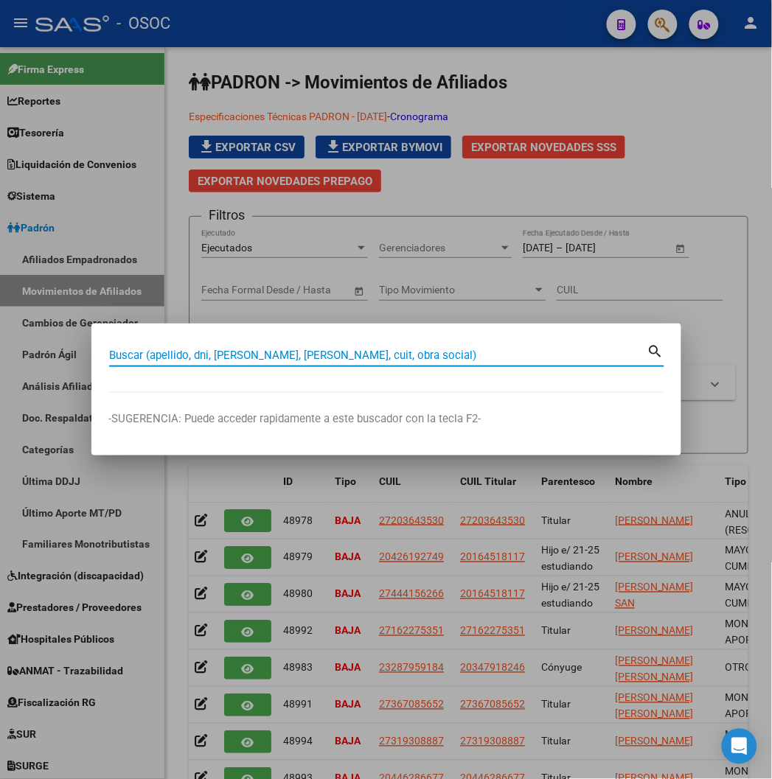
paste input "45916926"
type input "45916926"
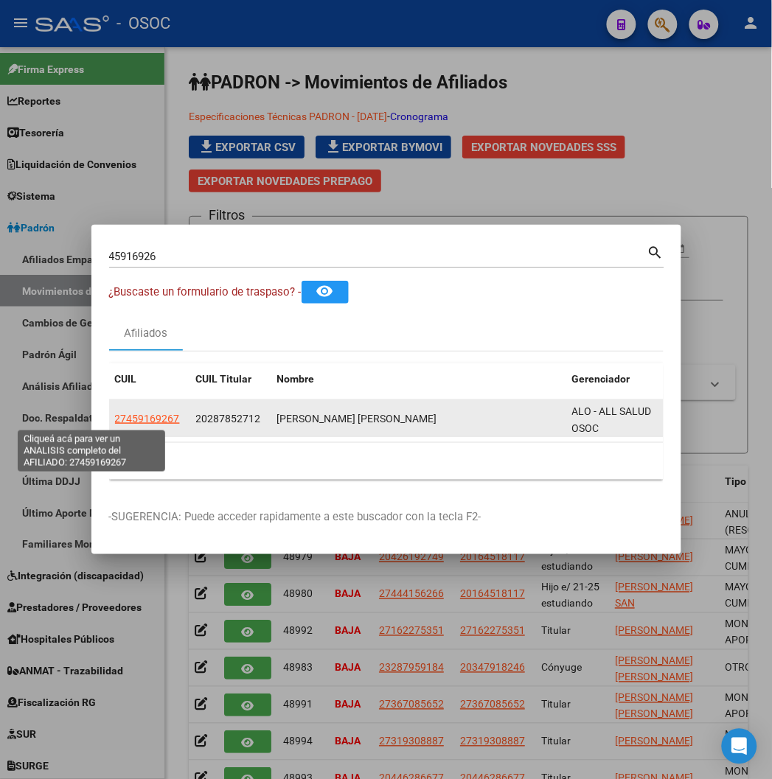
click at [115, 422] on span "27459169267" at bounding box center [147, 419] width 65 height 12
type textarea "27459169267"
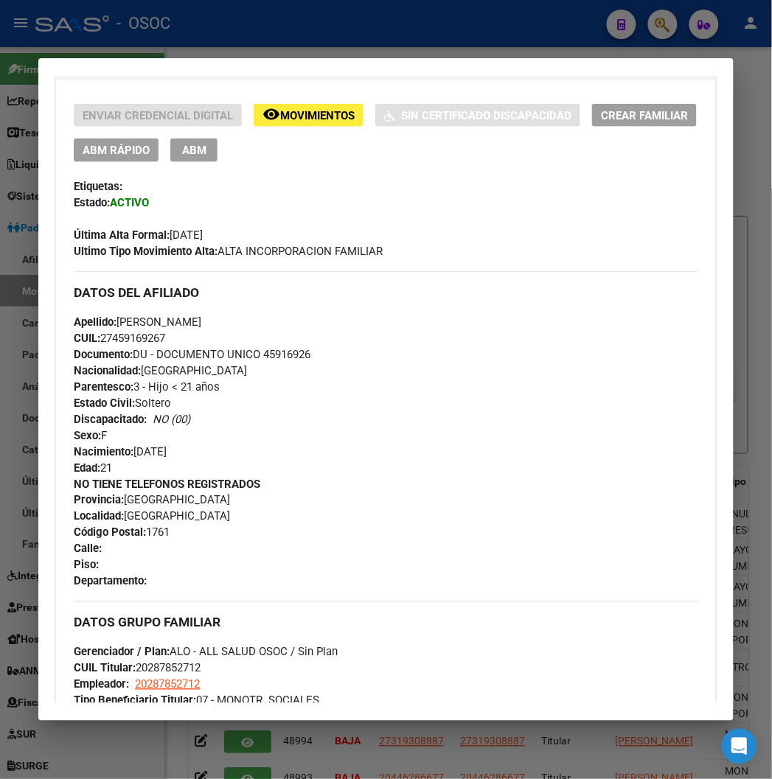
scroll to position [327, 0]
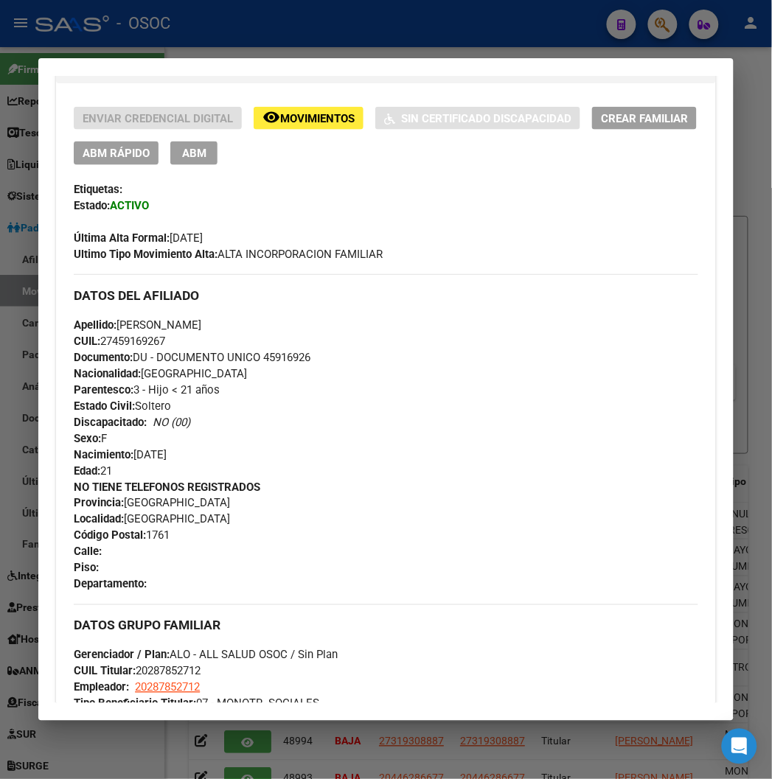
click at [81, 163] on button "ABM Rápido" at bounding box center [116, 153] width 85 height 23
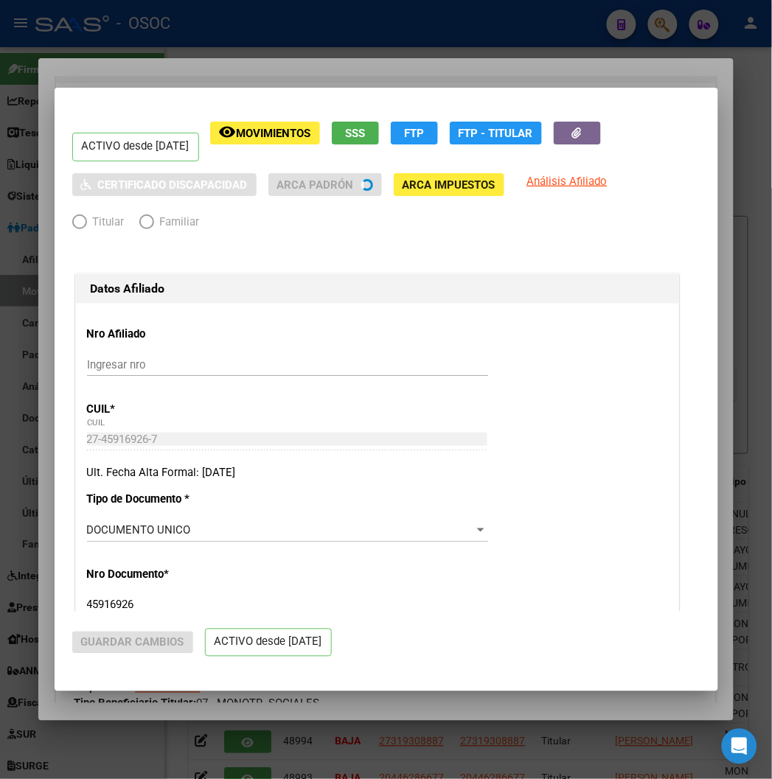
radio input "true"
type input "20-28785271-2"
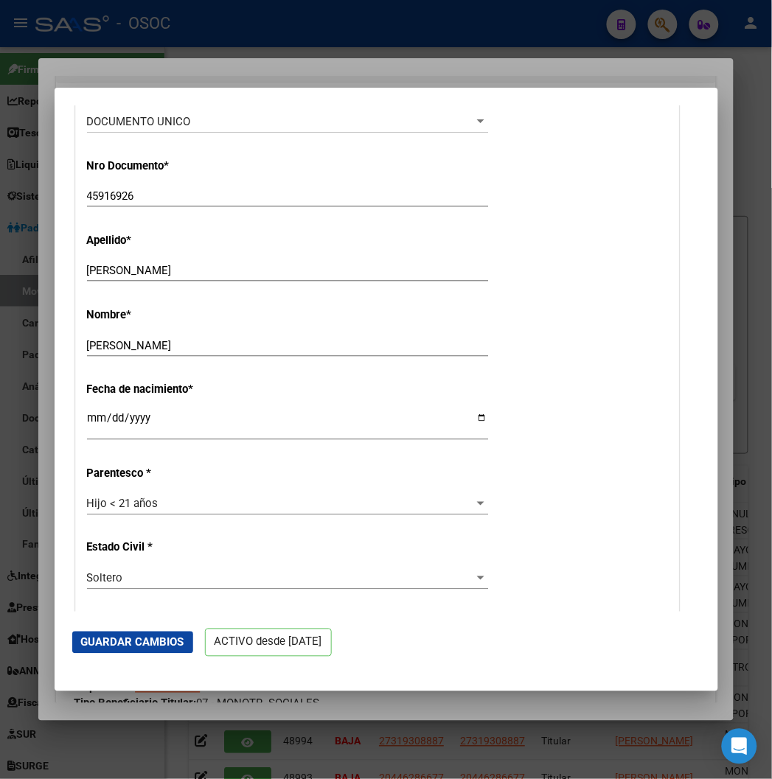
scroll to position [573, 0]
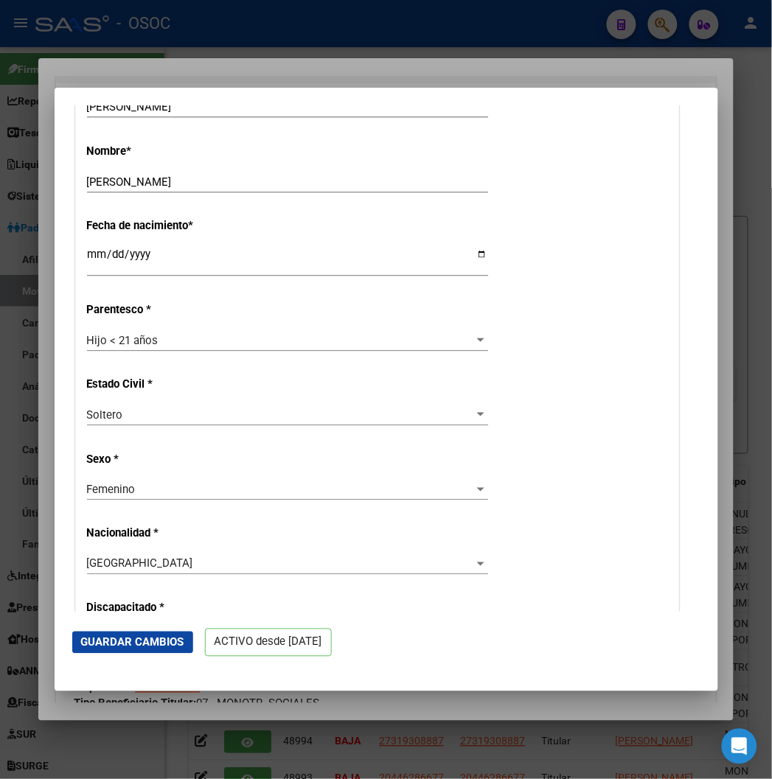
click at [131, 338] on div "Hijo < 21 años" at bounding box center [281, 340] width 388 height 13
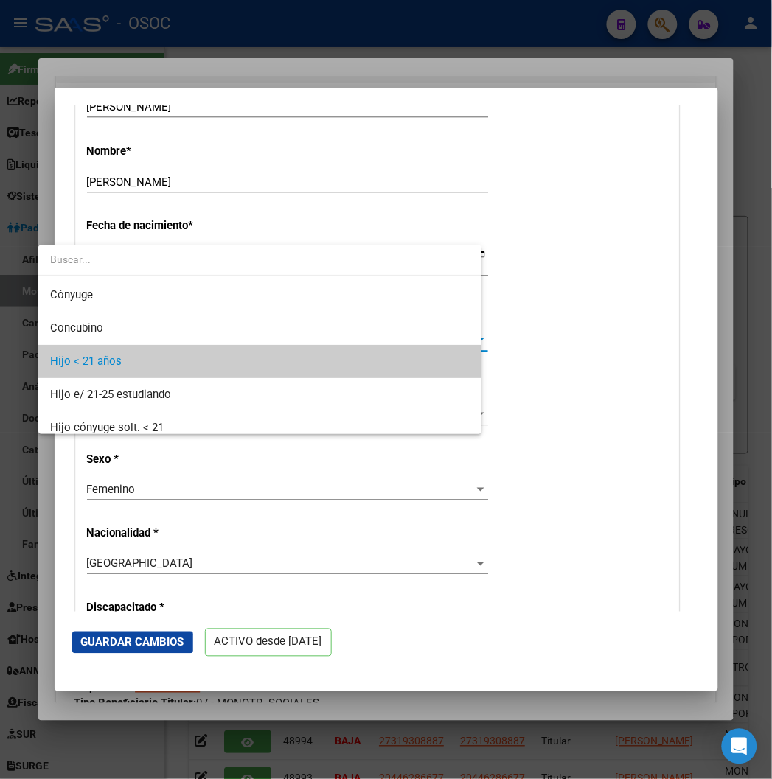
scroll to position [22, 0]
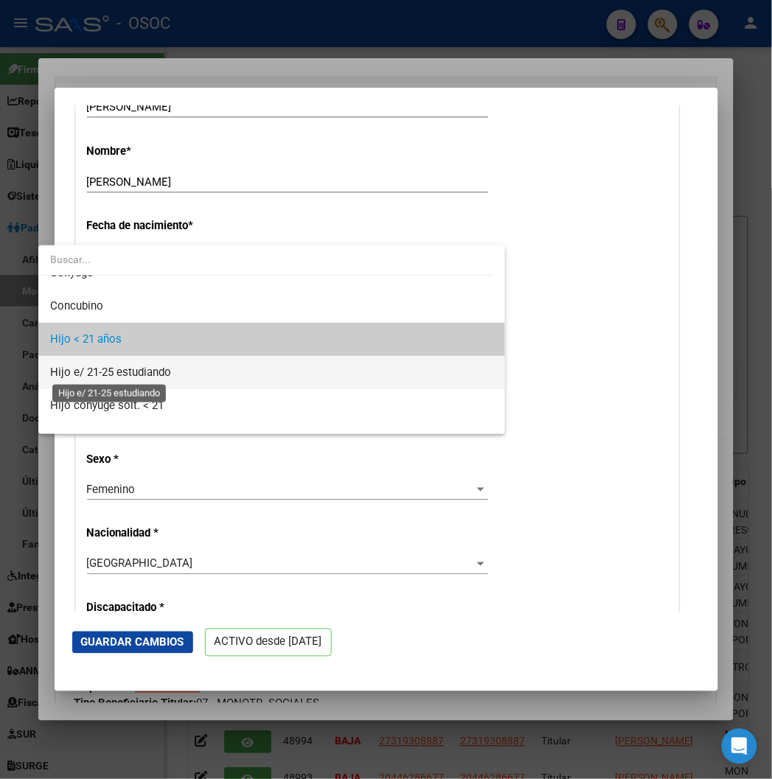
click at [142, 366] on span "Hijo e/ 21-25 estudiando" at bounding box center [110, 372] width 121 height 13
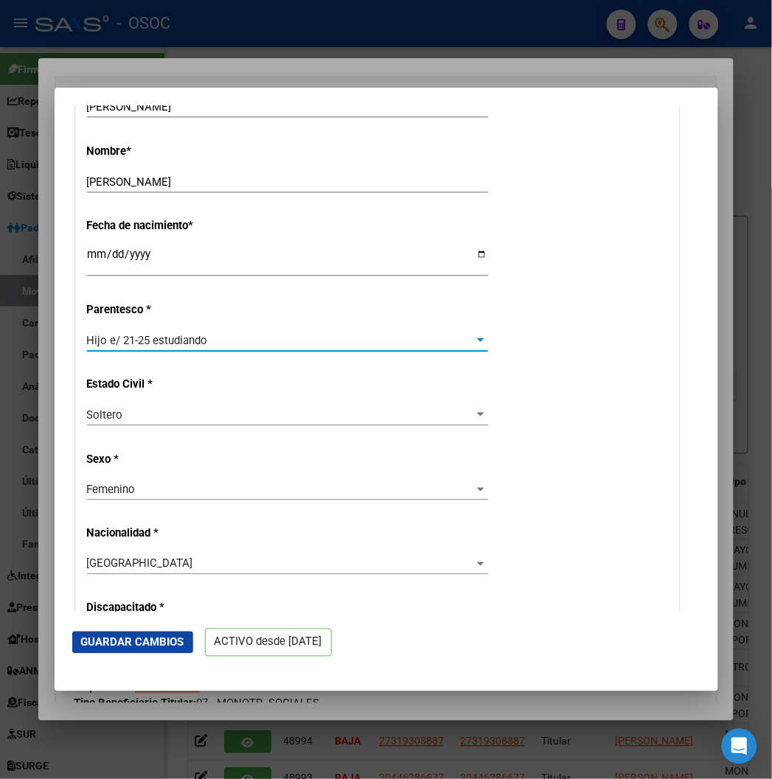
click at [72, 651] on button "Guardar Cambios" at bounding box center [132, 643] width 121 height 22
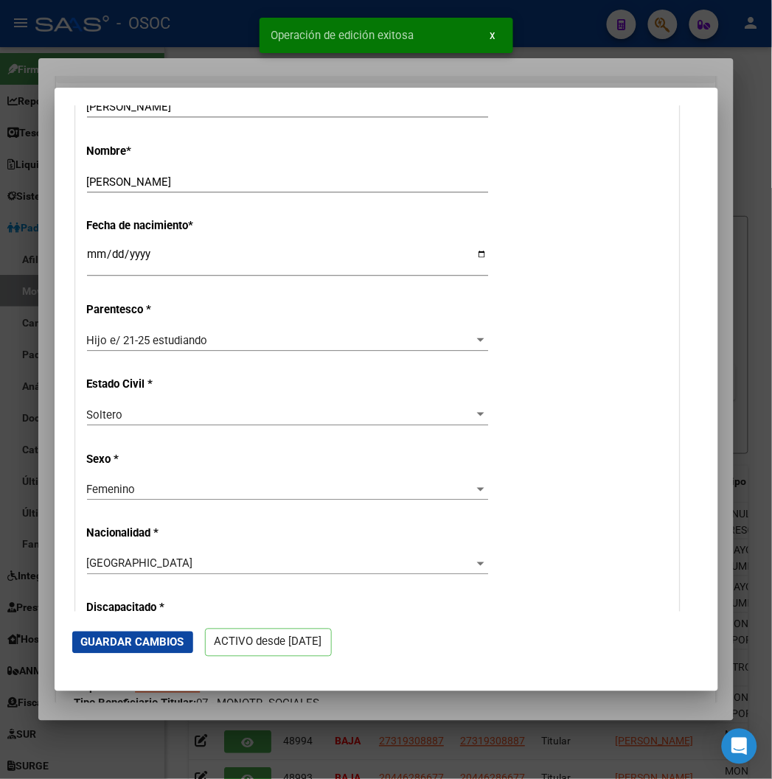
click at [193, 74] on div at bounding box center [386, 389] width 772 height 779
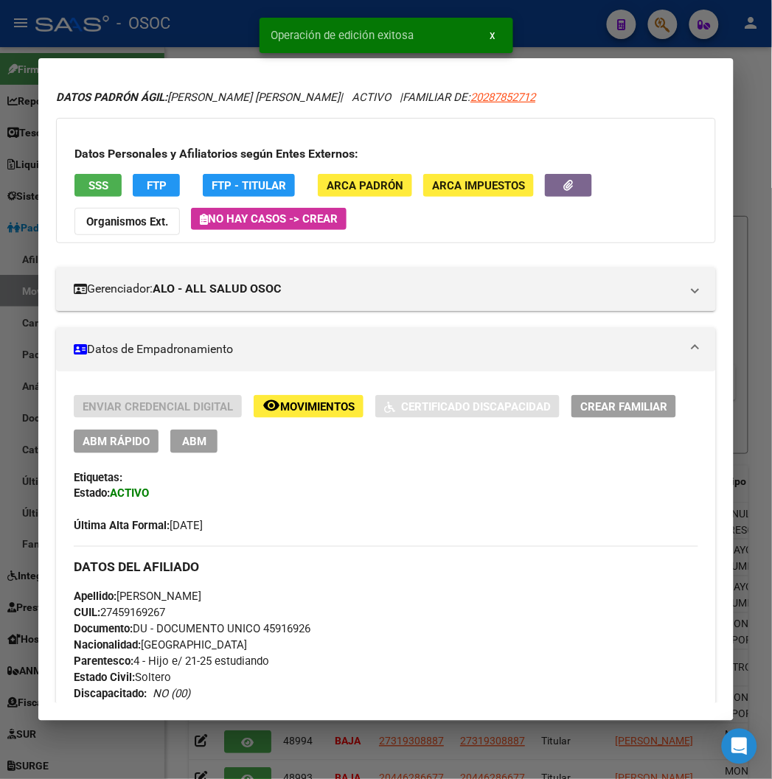
scroll to position [327, 0]
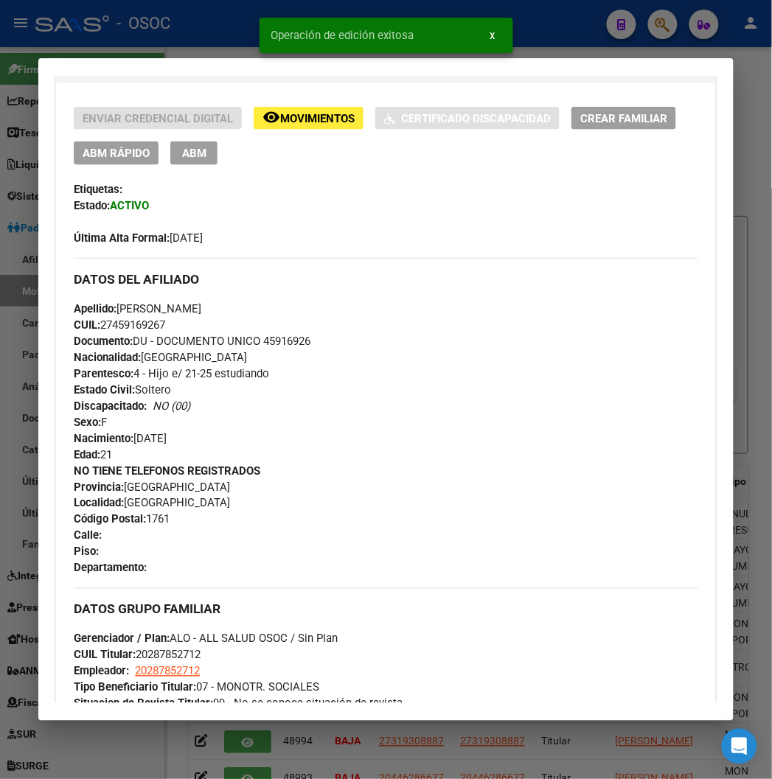
click at [190, 39] on div at bounding box center [386, 389] width 772 height 779
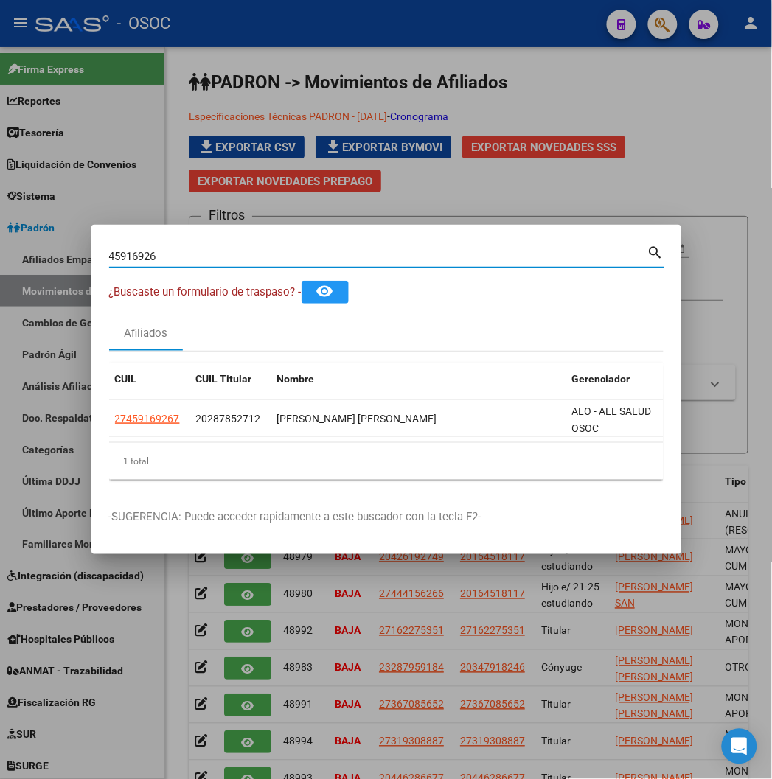
click at [124, 260] on input "45916926" at bounding box center [378, 256] width 538 height 13
paste input "52436777"
type input "52436777"
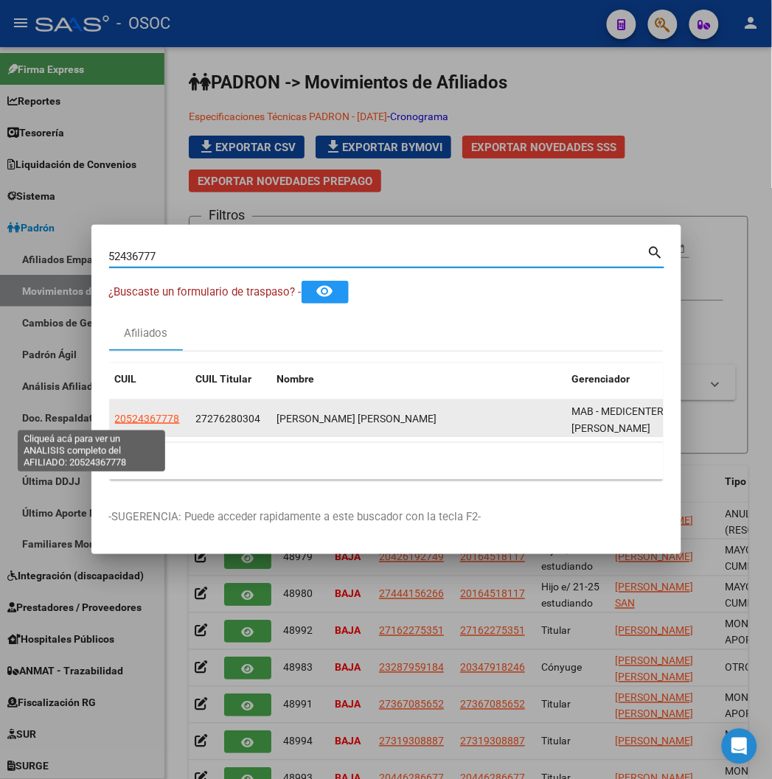
click at [116, 415] on span "20524367778" at bounding box center [147, 419] width 65 height 12
type textarea "20524367778"
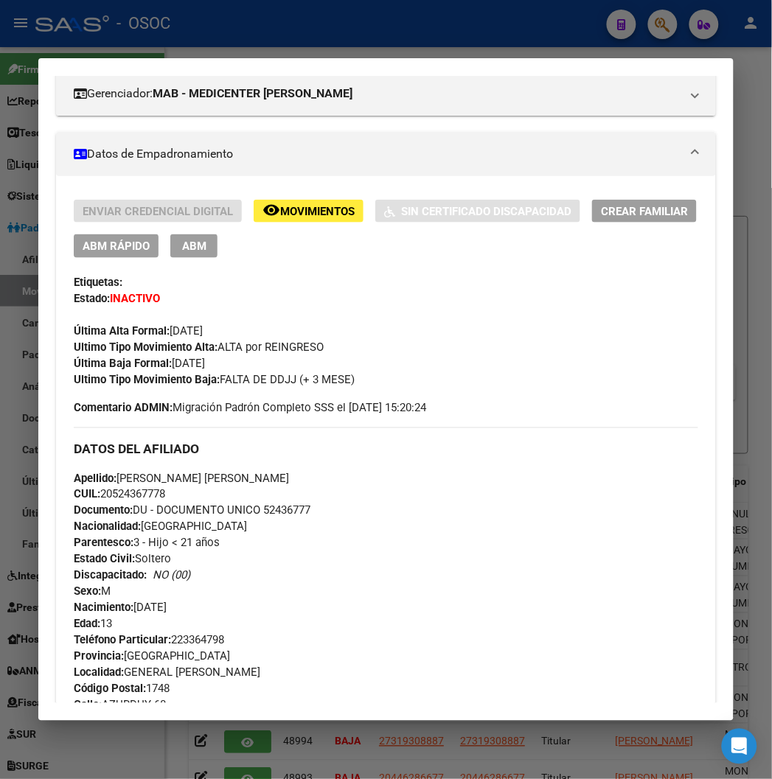
scroll to position [0, 0]
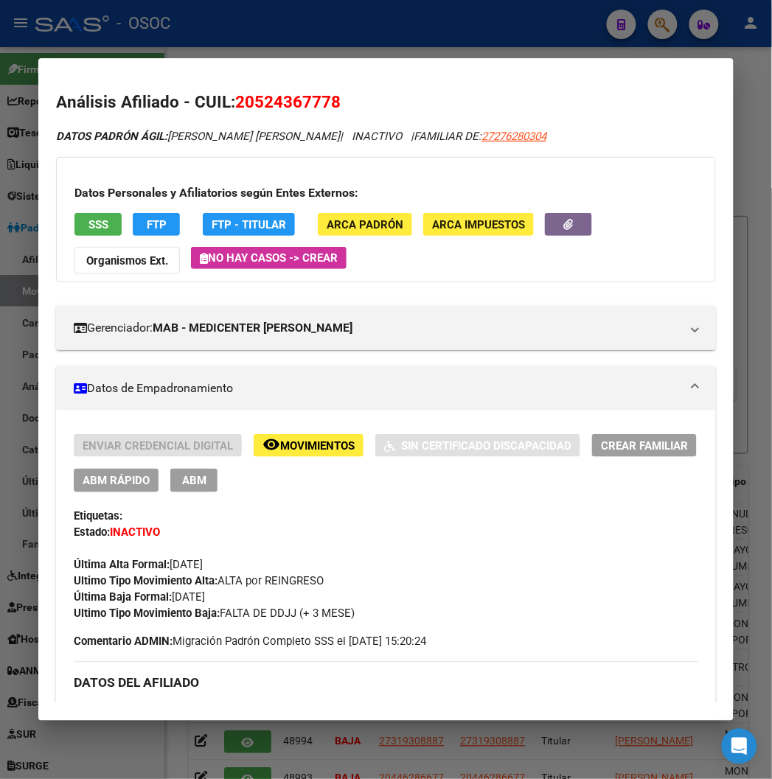
click at [103, 483] on span "ABM Rápido" at bounding box center [116, 481] width 67 height 13
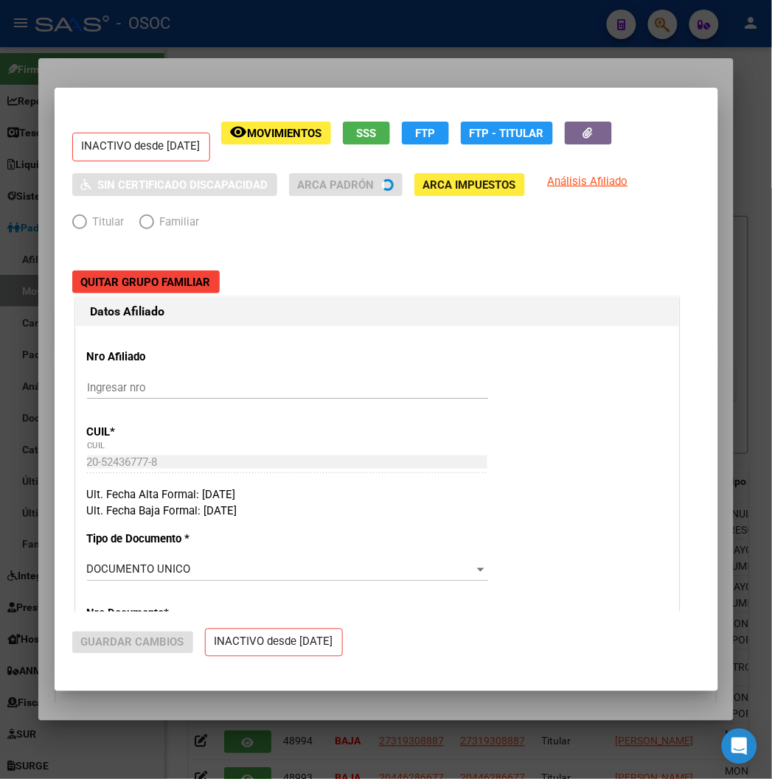
radio input "true"
type input "33-63761744-9"
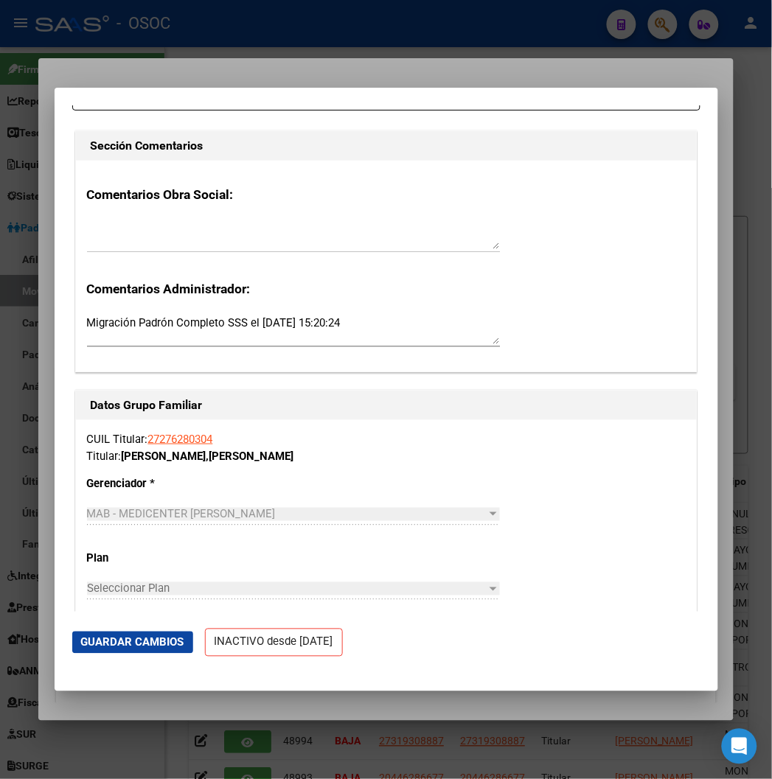
scroll to position [2130, 0]
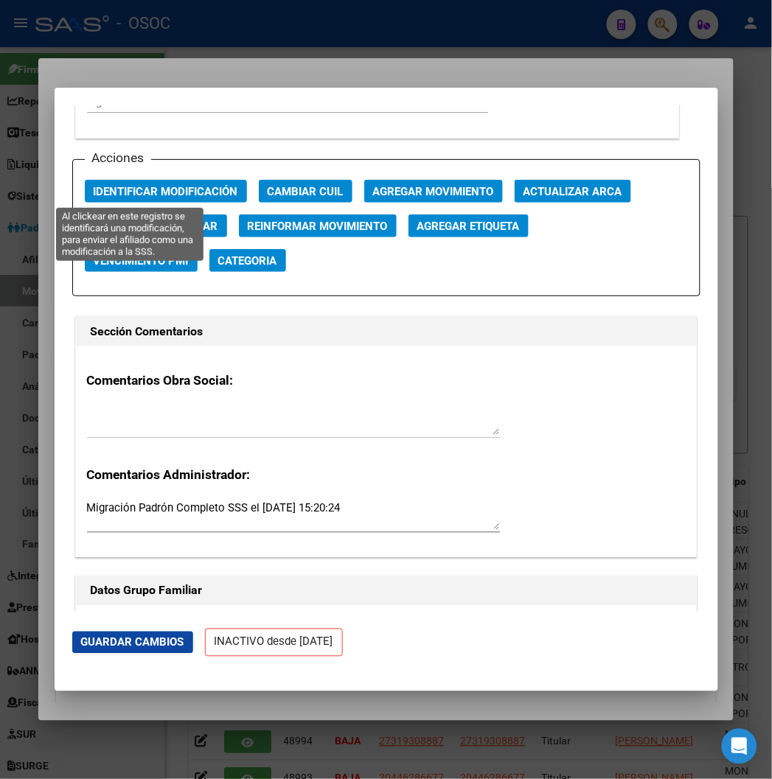
click at [112, 198] on button "Identificar Modificación" at bounding box center [166, 191] width 162 height 23
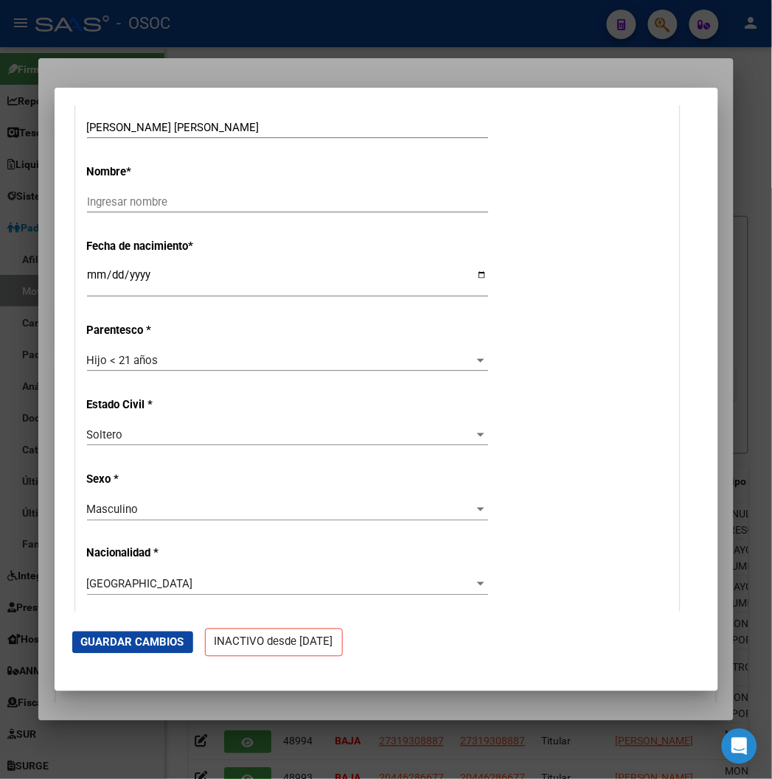
scroll to position [291, 0]
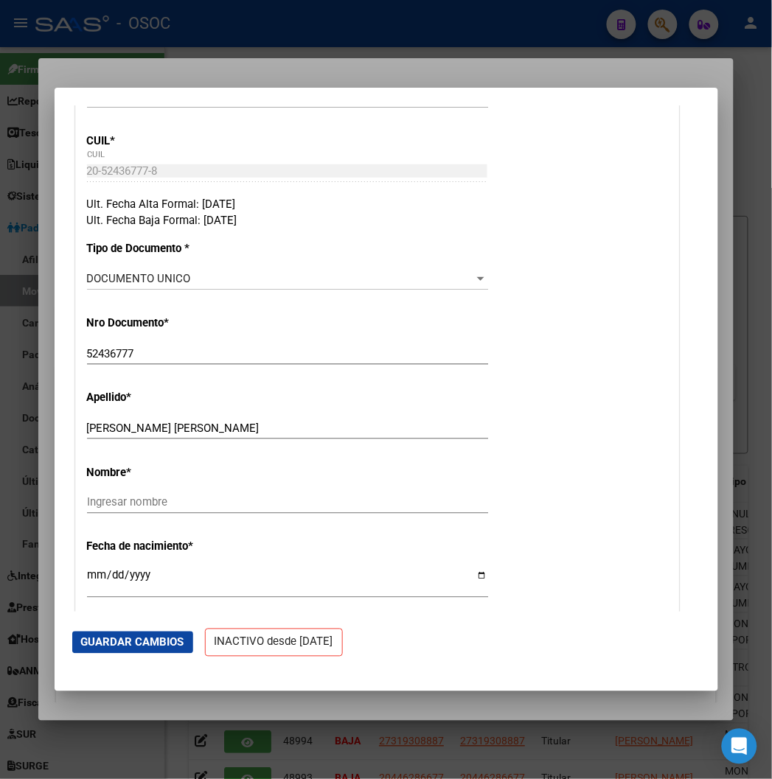
click at [177, 69] on div at bounding box center [386, 389] width 772 height 779
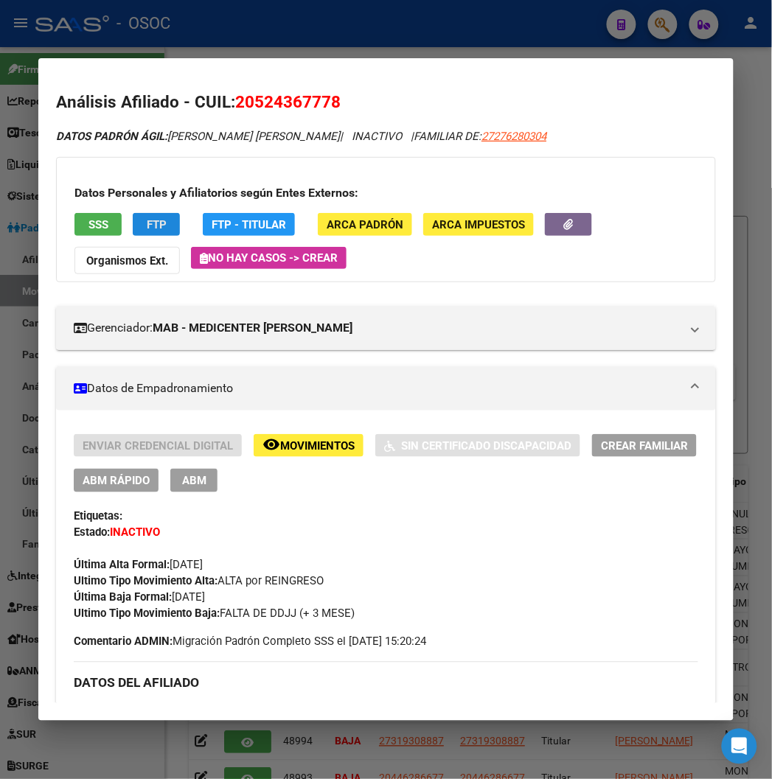
click at [142, 232] on button "FTP" at bounding box center [156, 224] width 47 height 23
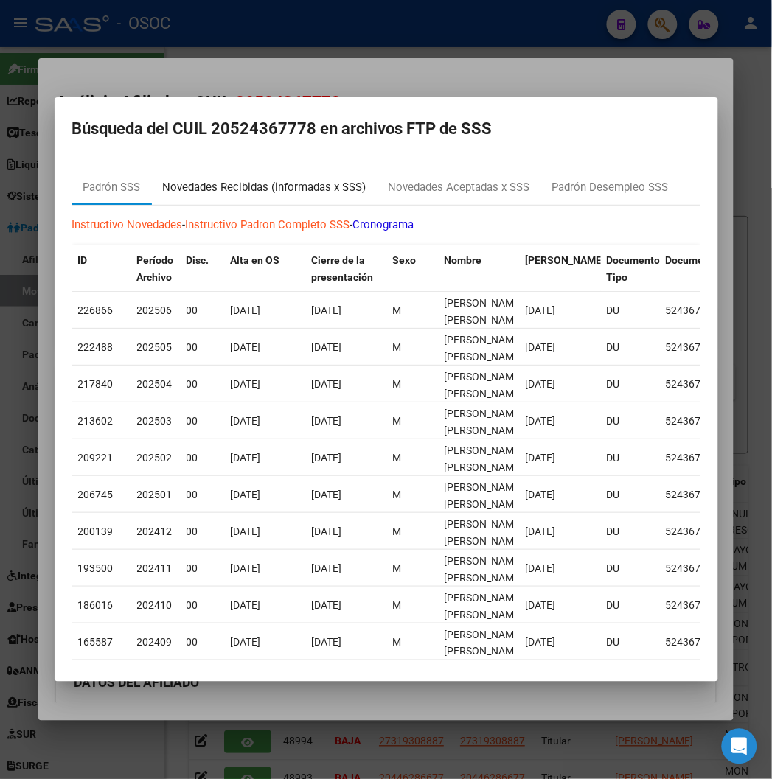
click at [165, 188] on div "Novedades Recibidas (informadas x SSS)" at bounding box center [265, 187] width 204 height 17
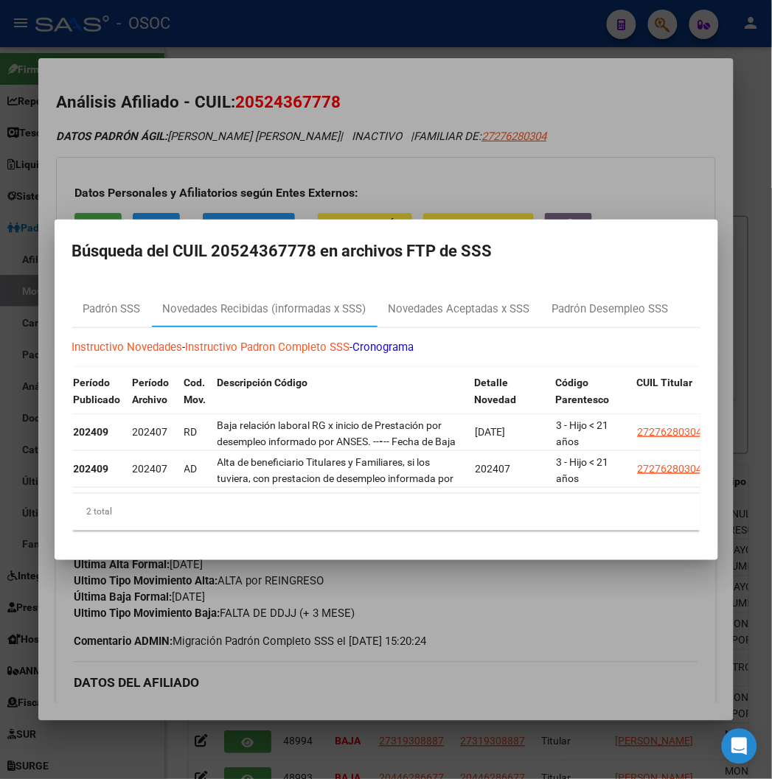
scroll to position [0, 93]
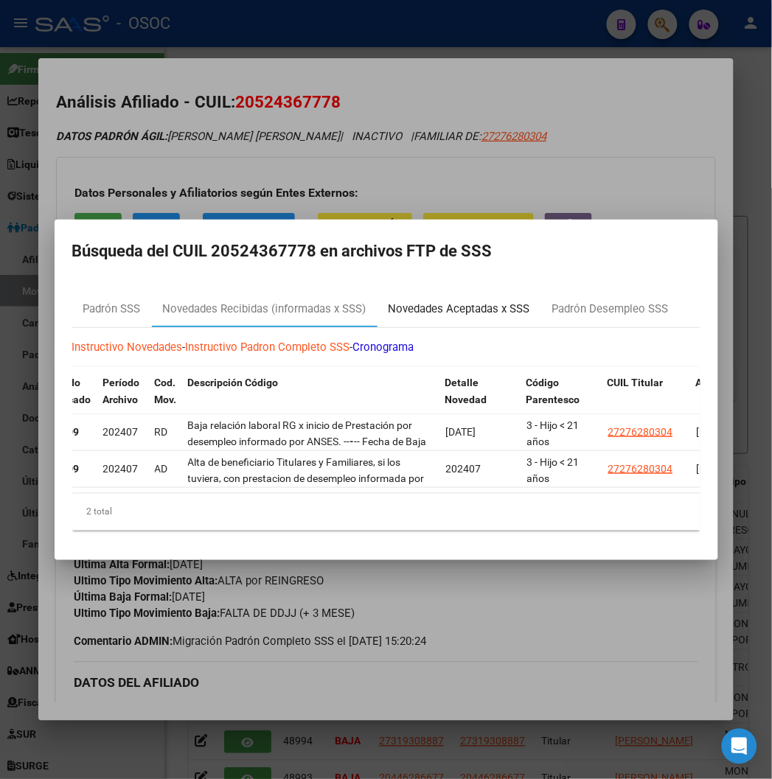
click at [383, 292] on div "Novedades Aceptadas x SSS" at bounding box center [460, 309] width 164 height 35
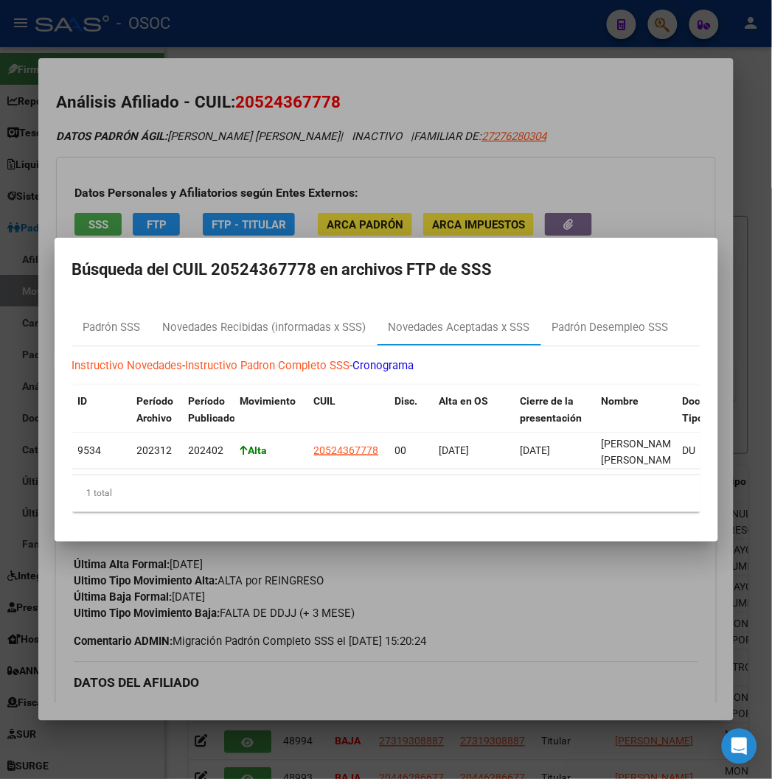
click at [401, 131] on div at bounding box center [386, 389] width 772 height 779
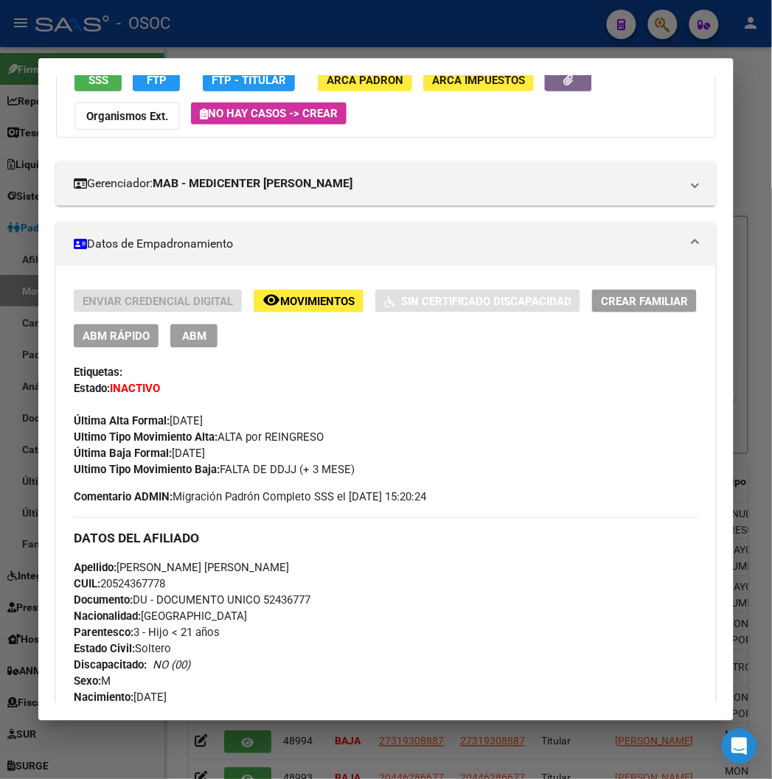
scroll to position [327, 0]
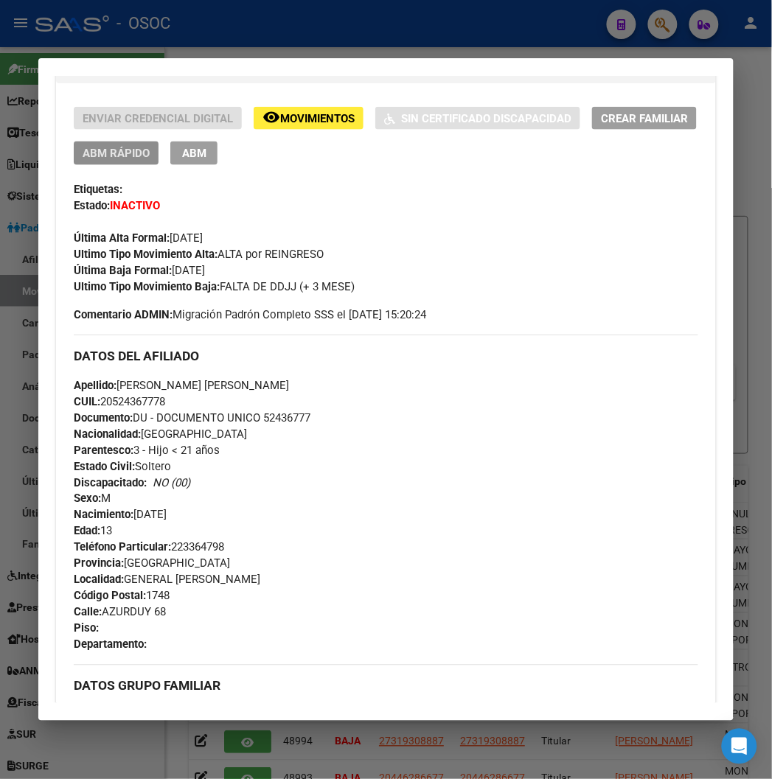
click at [102, 155] on span "ABM Rápido" at bounding box center [116, 153] width 67 height 13
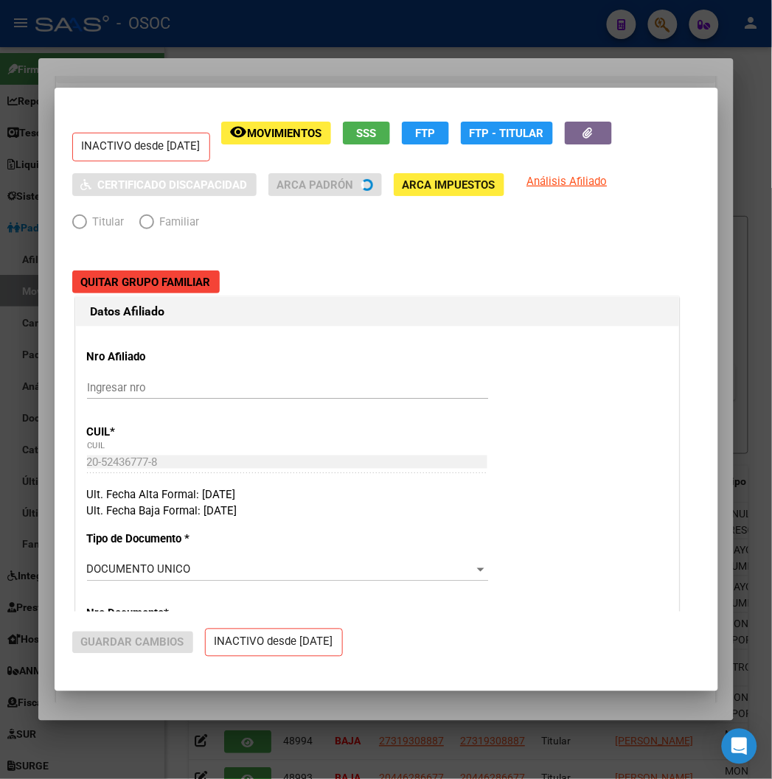
radio input "true"
type input "33-63761744-9"
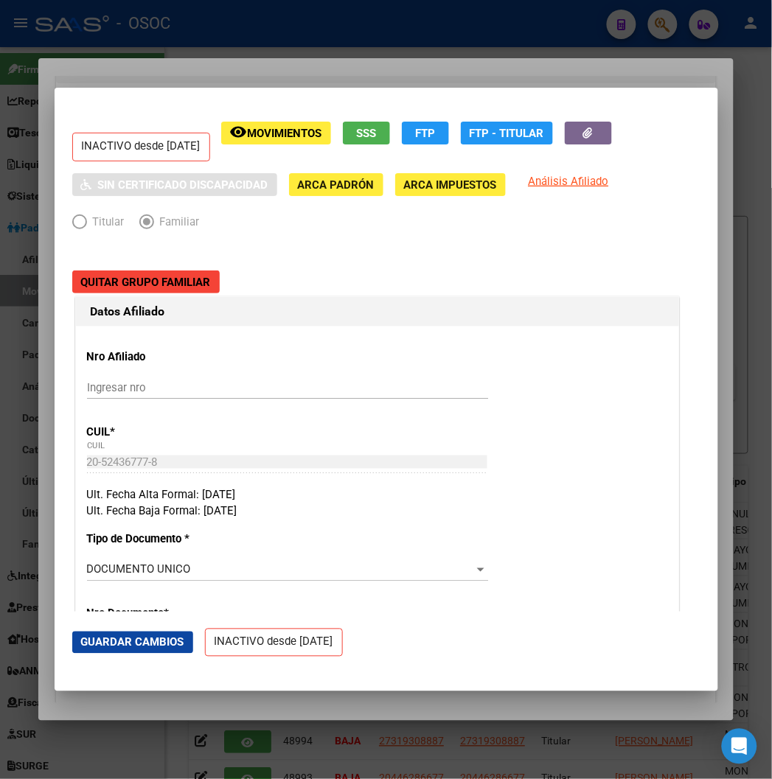
click at [260, 64] on div at bounding box center [386, 389] width 772 height 779
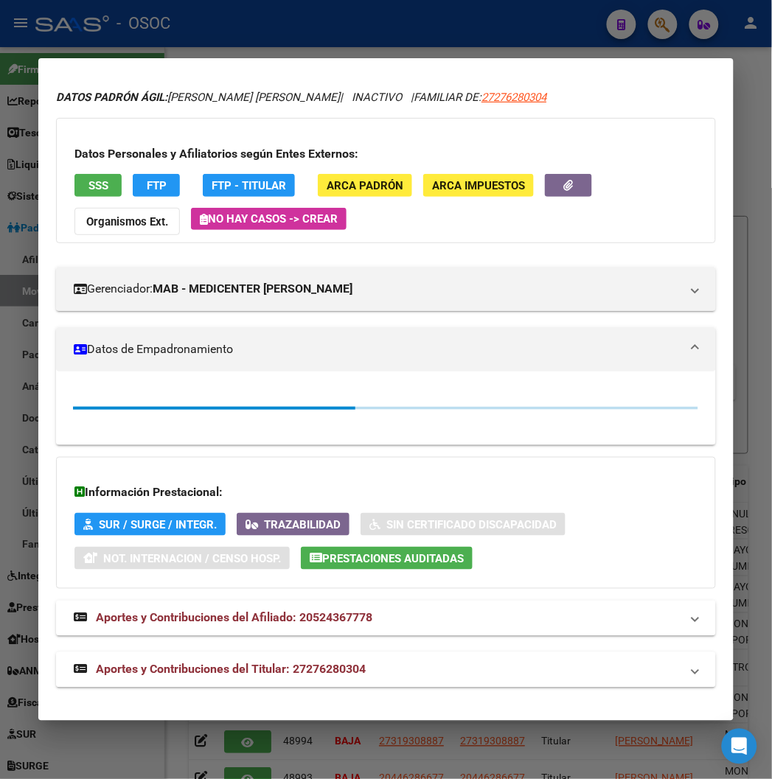
click at [261, 24] on div at bounding box center [386, 389] width 772 height 779
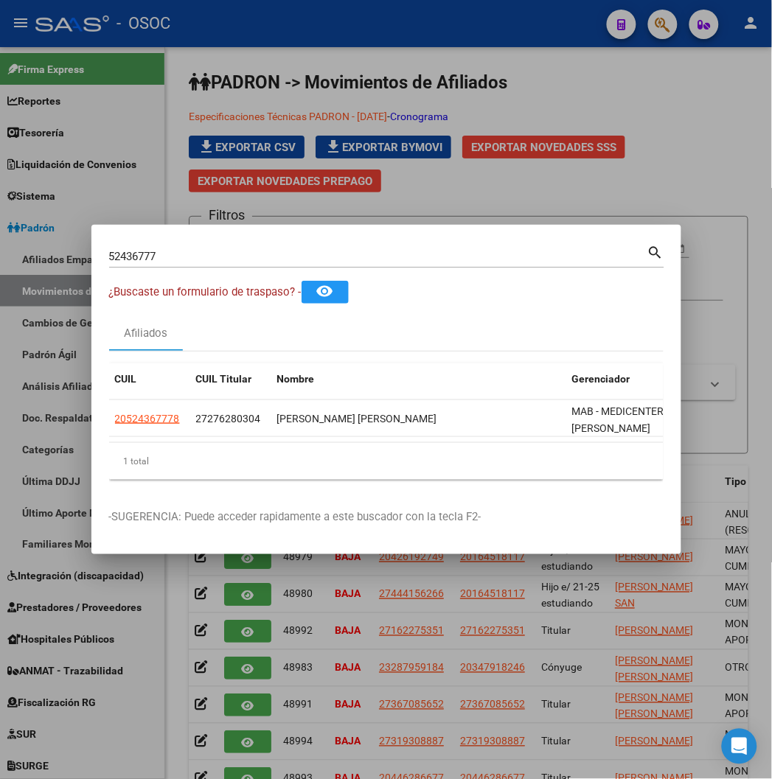
click at [125, 163] on div at bounding box center [386, 389] width 772 height 779
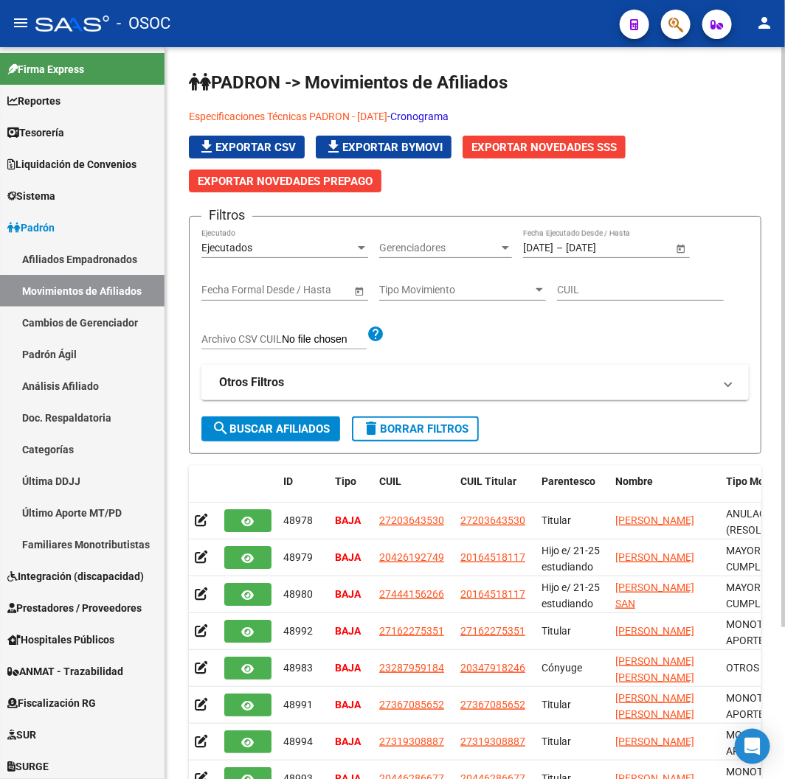
click at [681, 295] on input "CUIL" at bounding box center [640, 290] width 167 height 13
paste input "20524367778"
type input "20524367778"
click at [256, 423] on span "search Buscar Afiliados" at bounding box center [271, 429] width 118 height 13
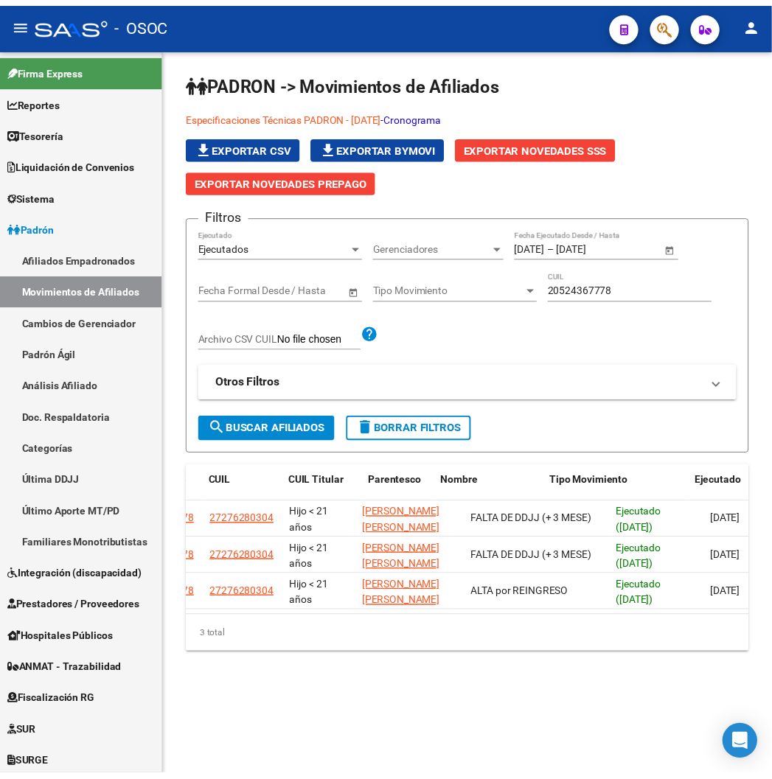
scroll to position [0, 167]
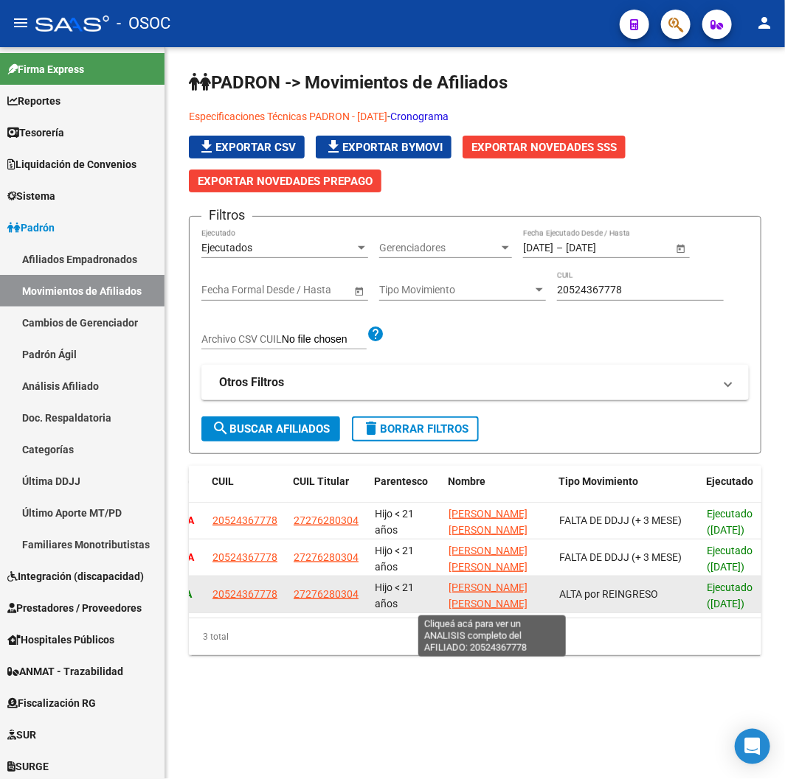
click at [469, 600] on span "MONZON MAXIMO DEMIAN" at bounding box center [487, 596] width 79 height 29
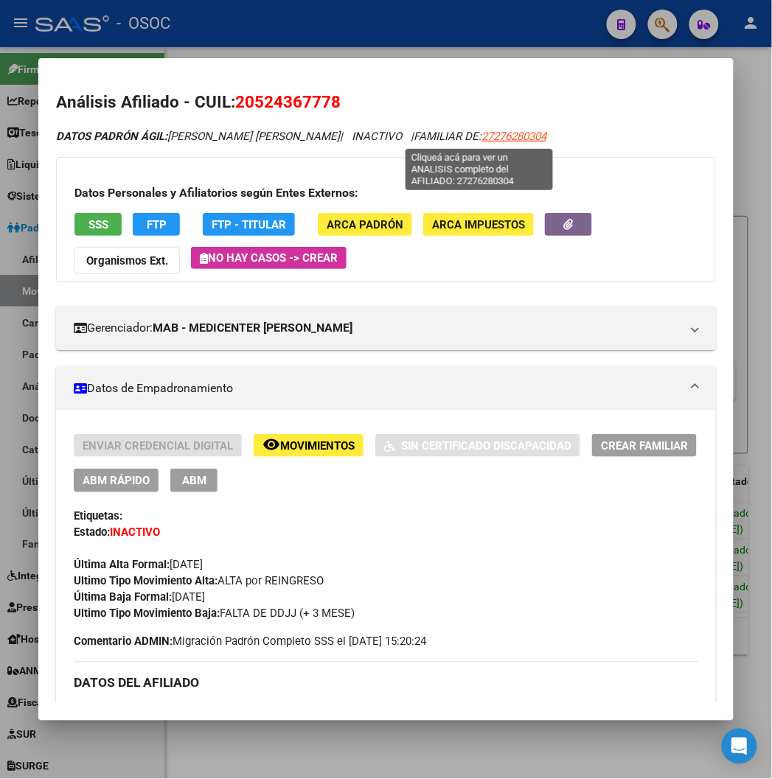
click at [503, 133] on span "27276280304" at bounding box center [514, 136] width 65 height 13
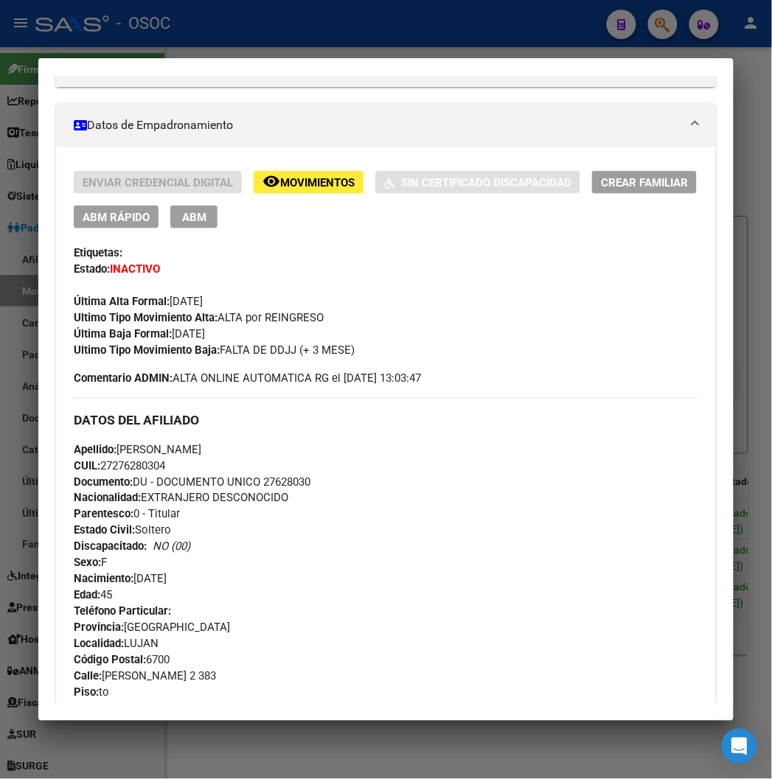
scroll to position [409, 0]
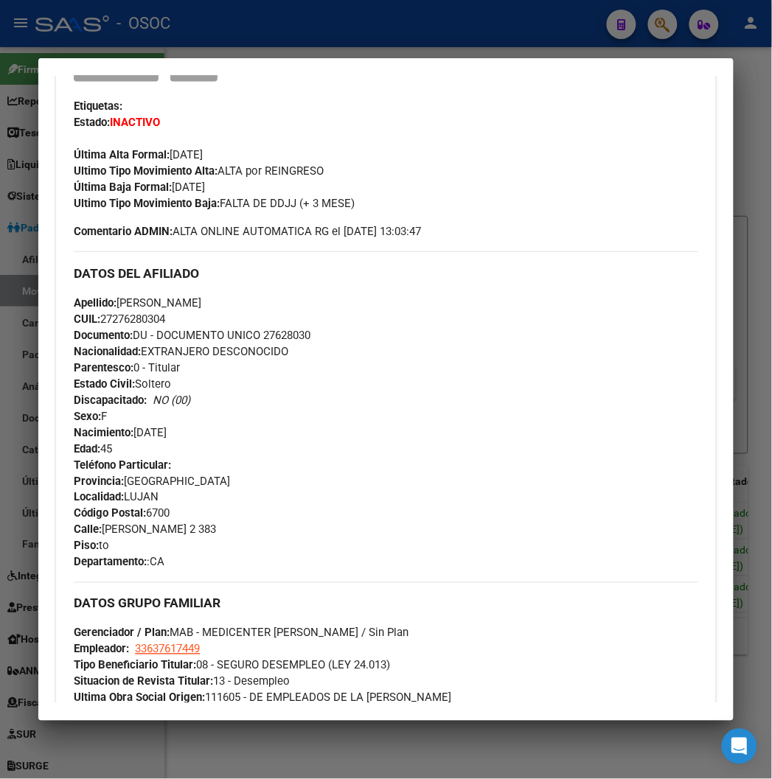
click at [448, 35] on div at bounding box center [386, 389] width 772 height 779
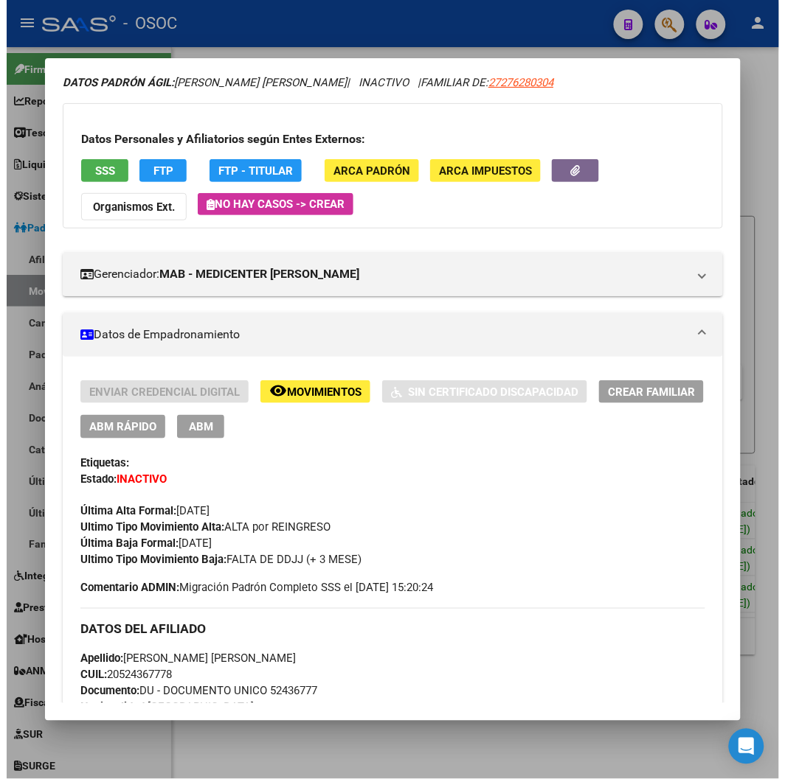
scroll to position [82, 0]
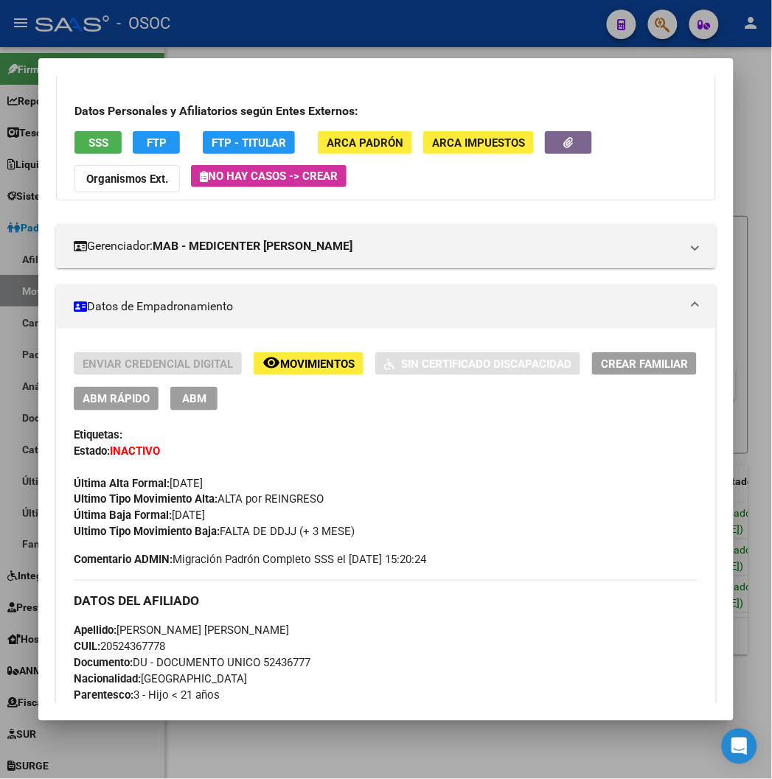
click at [293, 5] on div at bounding box center [386, 389] width 772 height 779
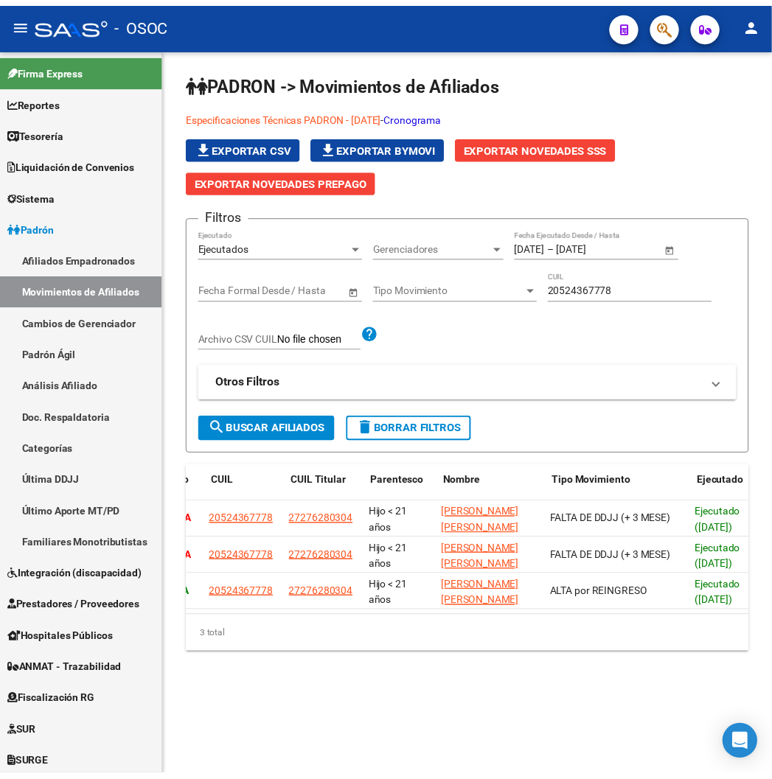
scroll to position [0, 0]
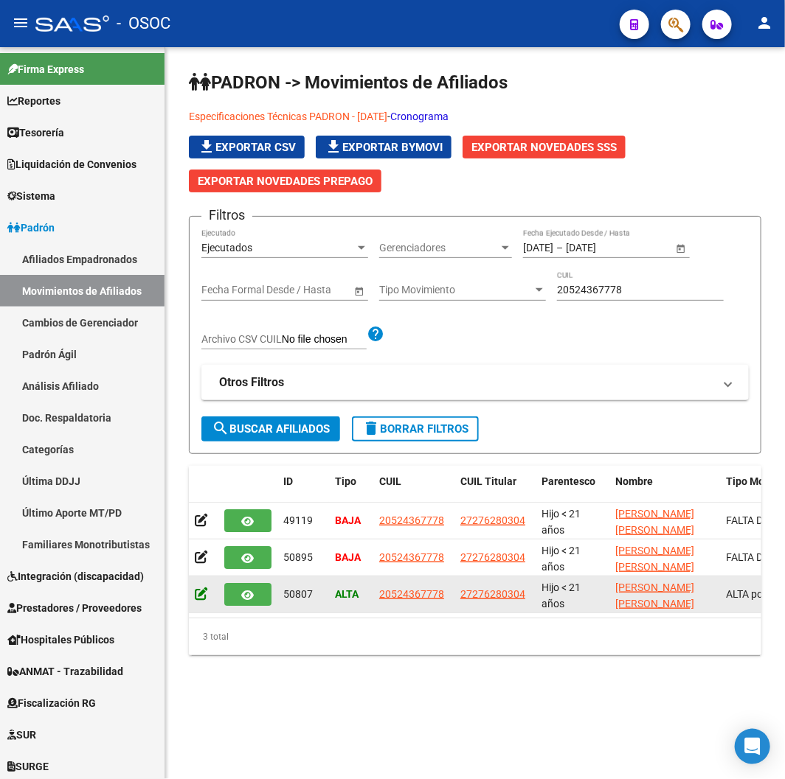
click at [198, 591] on icon at bounding box center [201, 594] width 13 height 14
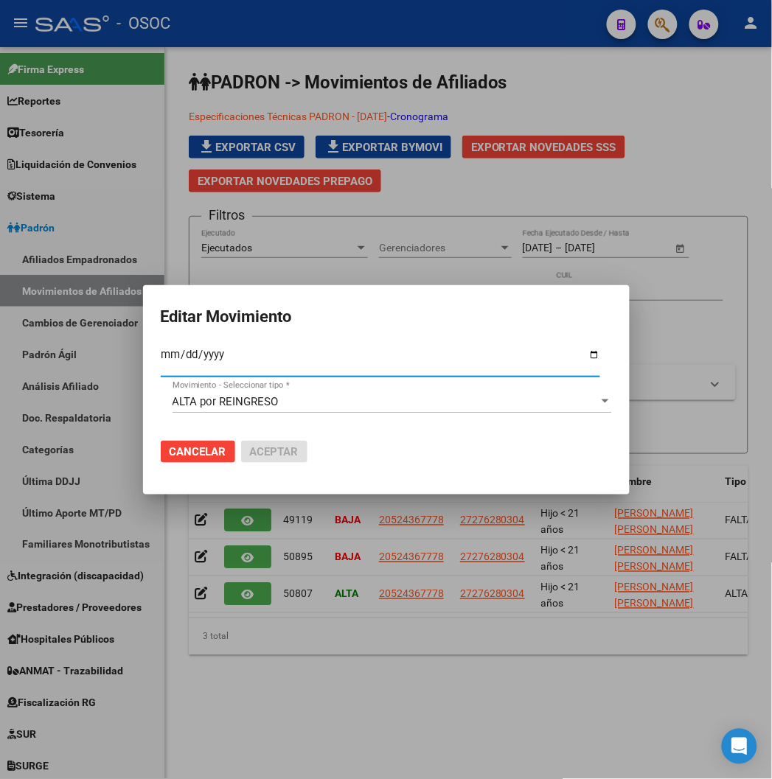
click at [181, 446] on span "Cancelar" at bounding box center [198, 451] width 57 height 13
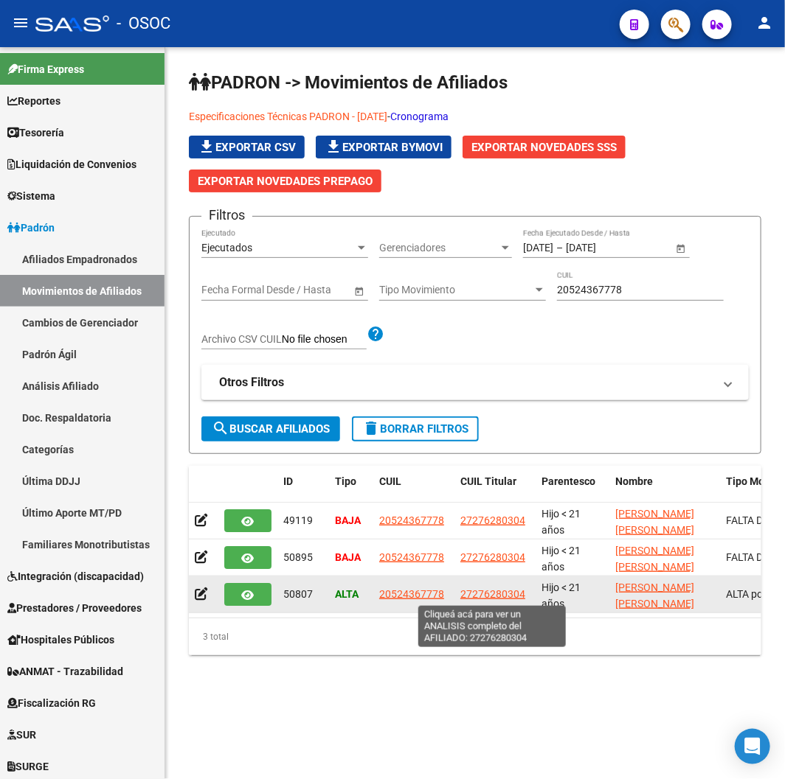
click at [478, 592] on span "27276280304" at bounding box center [492, 594] width 65 height 12
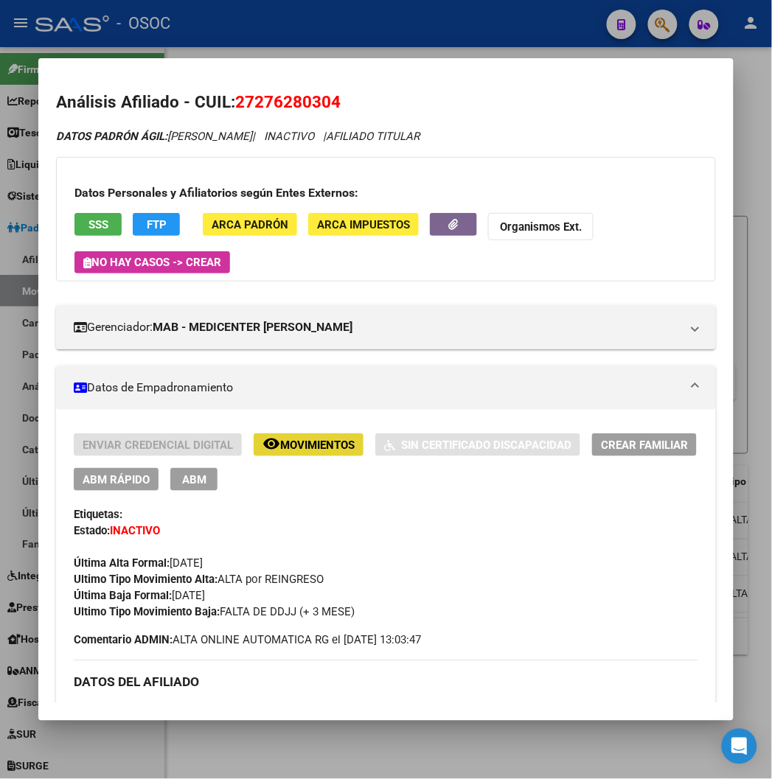
click at [268, 434] on button "remove_red_eye Movimientos" at bounding box center [309, 445] width 110 height 23
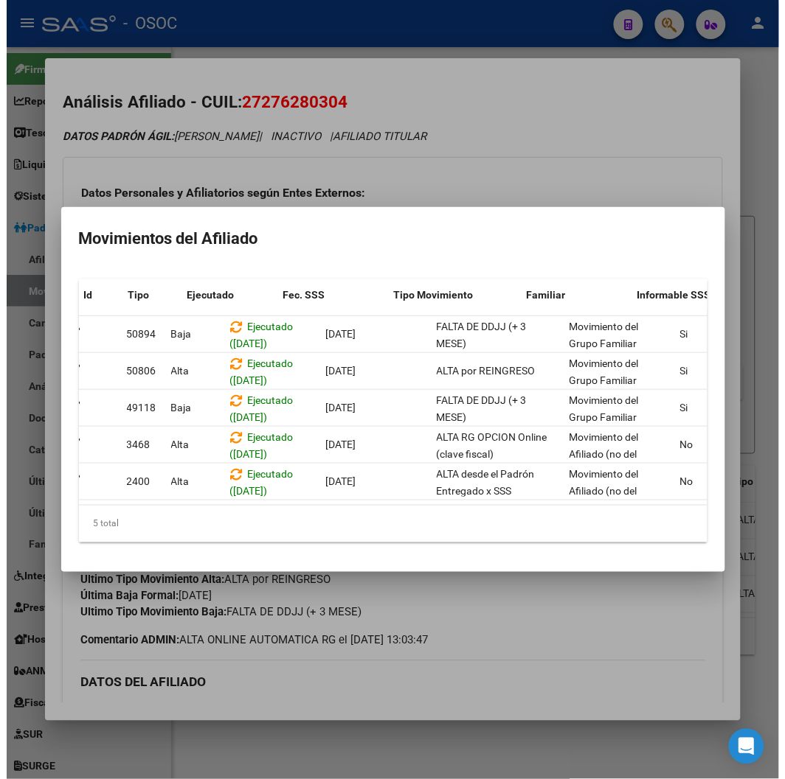
scroll to position [0, 241]
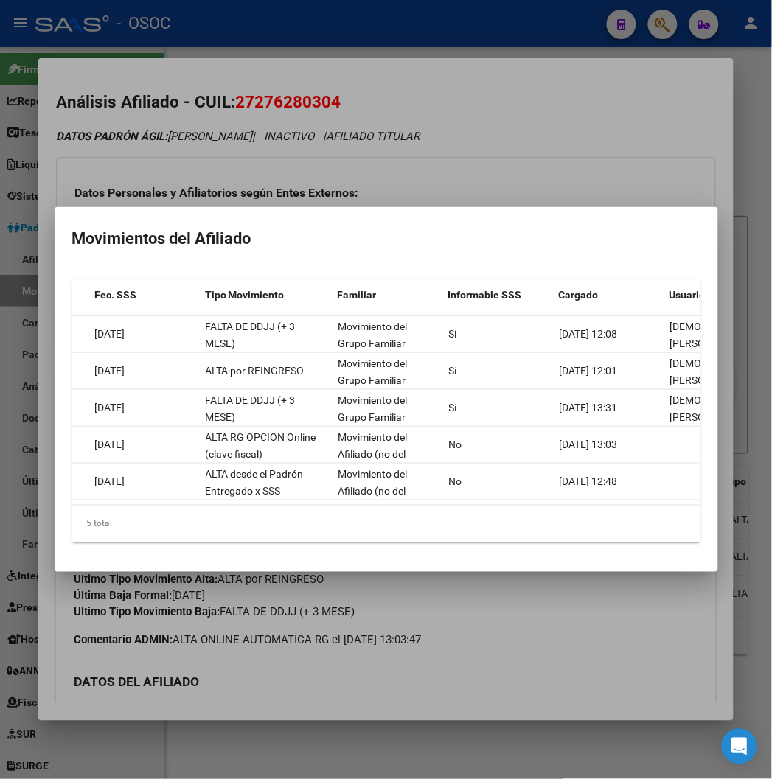
click at [518, 139] on div at bounding box center [386, 389] width 772 height 779
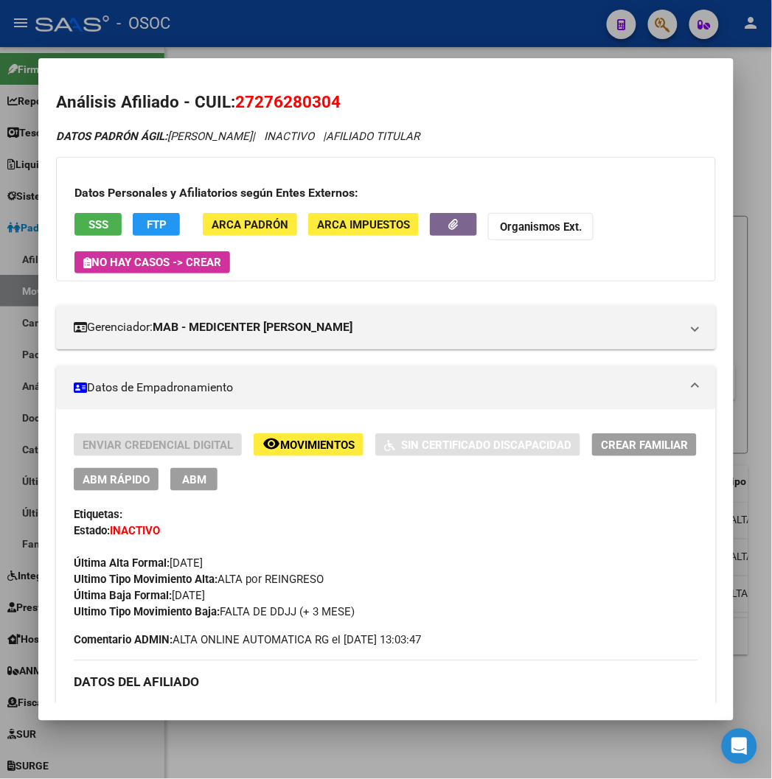
click at [463, 19] on div at bounding box center [386, 389] width 772 height 779
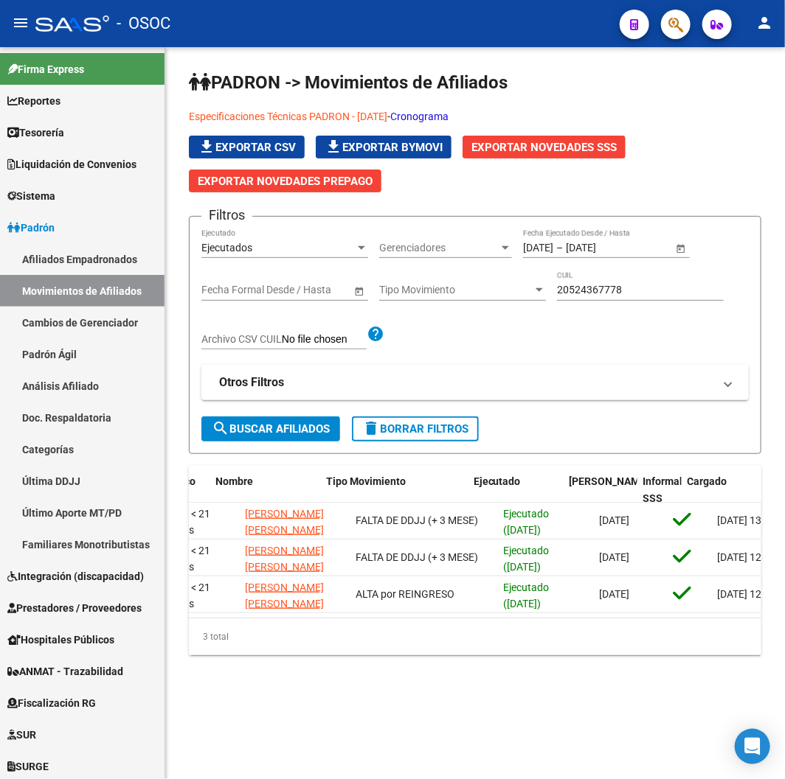
scroll to position [0, 468]
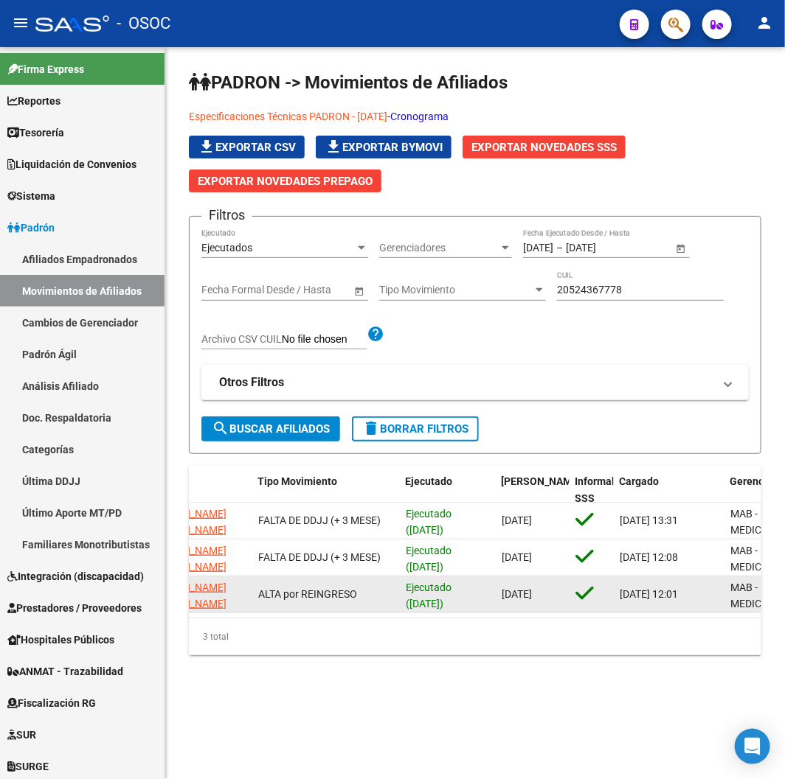
click at [411, 594] on div "Ejecutado (05/08/2025)" at bounding box center [448, 595] width 84 height 31
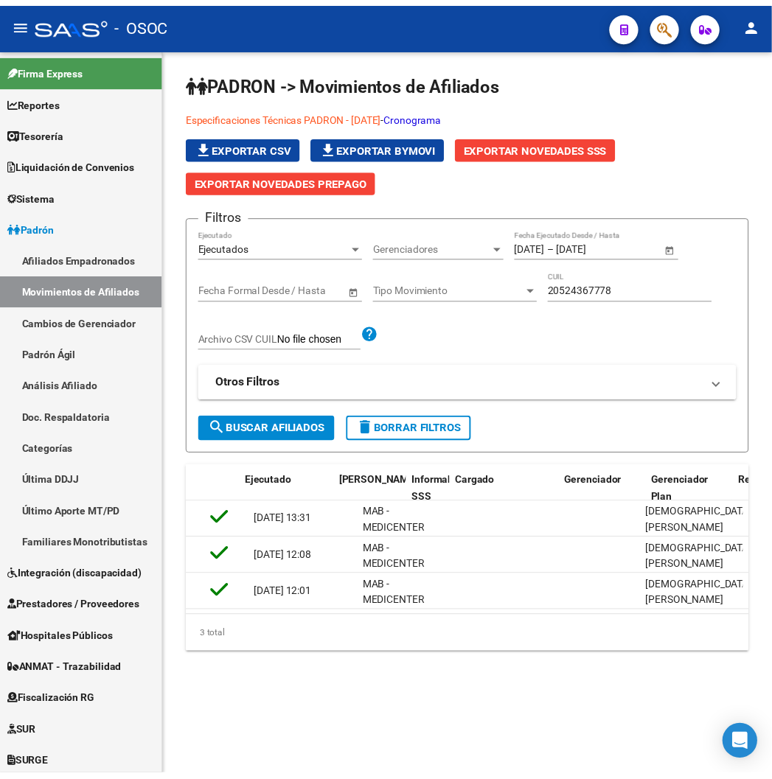
scroll to position [0, 104]
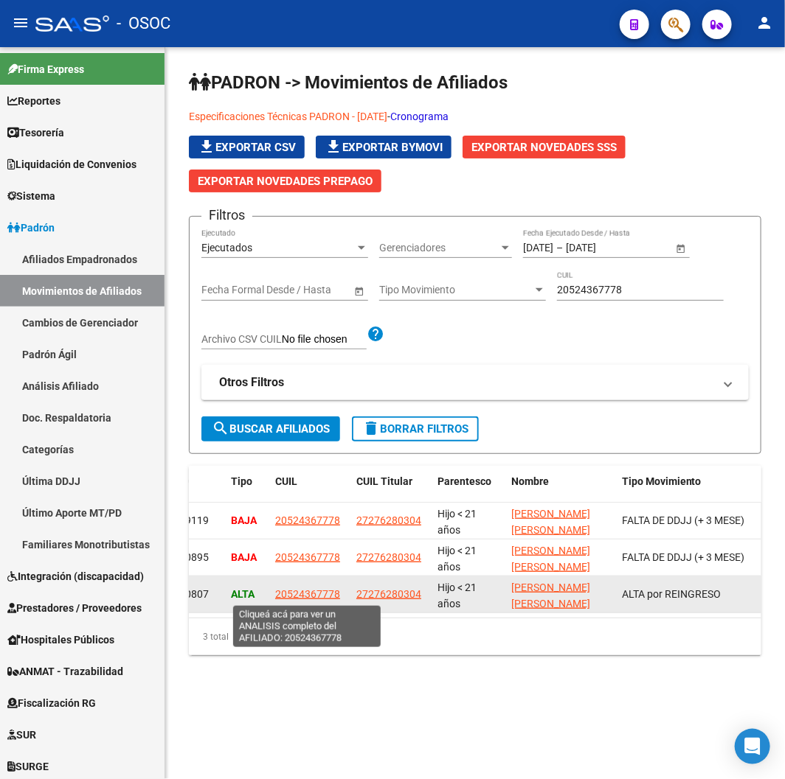
click at [327, 591] on span "20524367778" at bounding box center [307, 594] width 65 height 12
type textarea "20524367778"
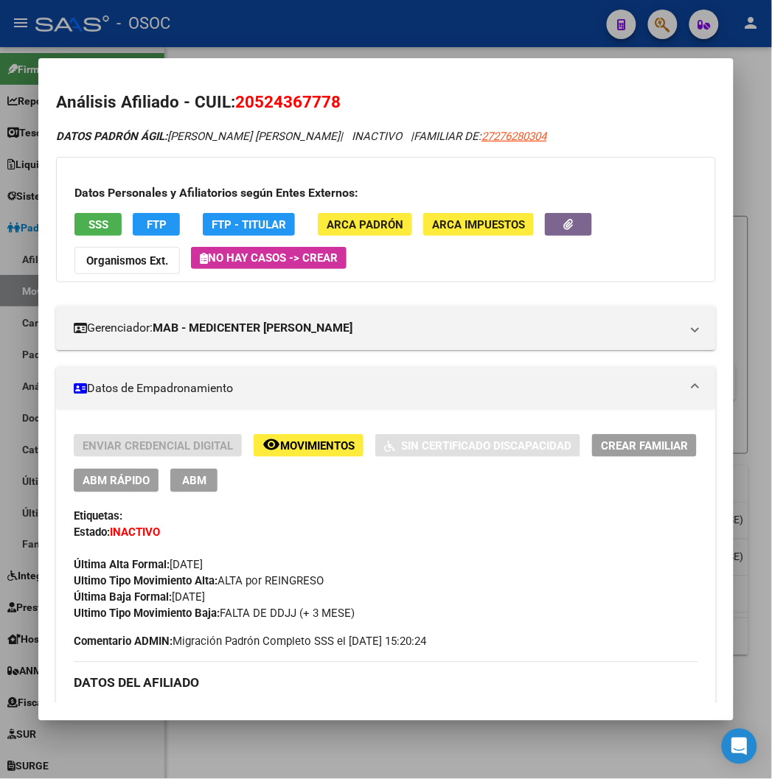
click at [258, 435] on button "remove_red_eye Movimientos" at bounding box center [309, 445] width 110 height 23
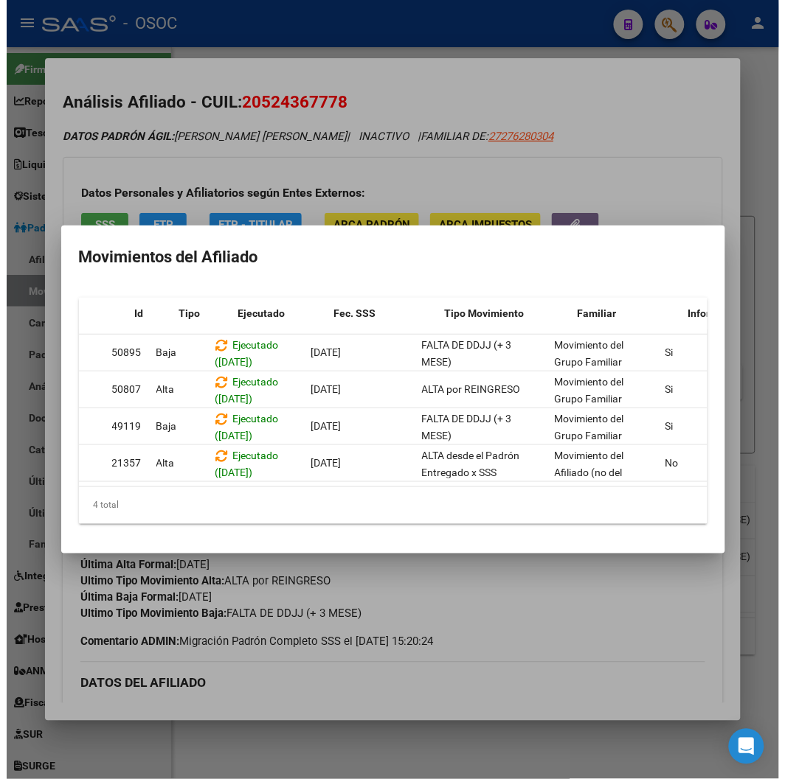
scroll to position [0, 0]
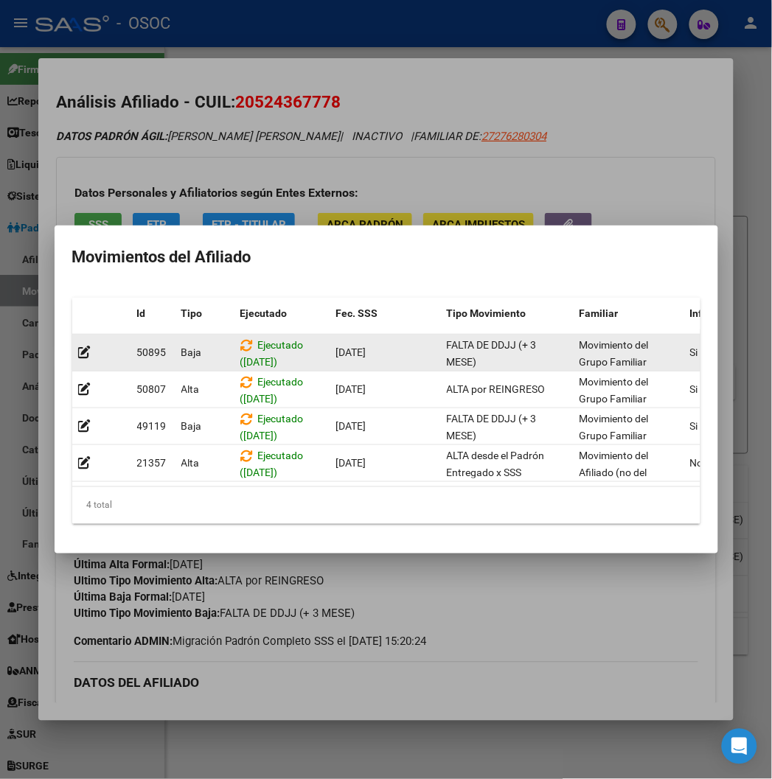
click at [258, 349] on div "Ejecutado (13/08/2025)" at bounding box center [282, 352] width 84 height 31
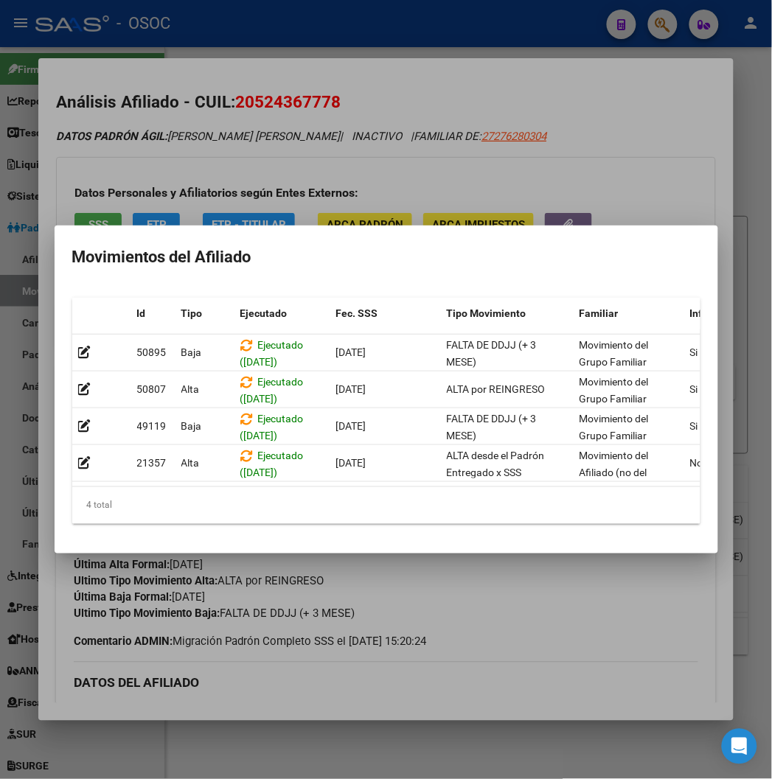
click at [282, 136] on div at bounding box center [386, 389] width 772 height 779
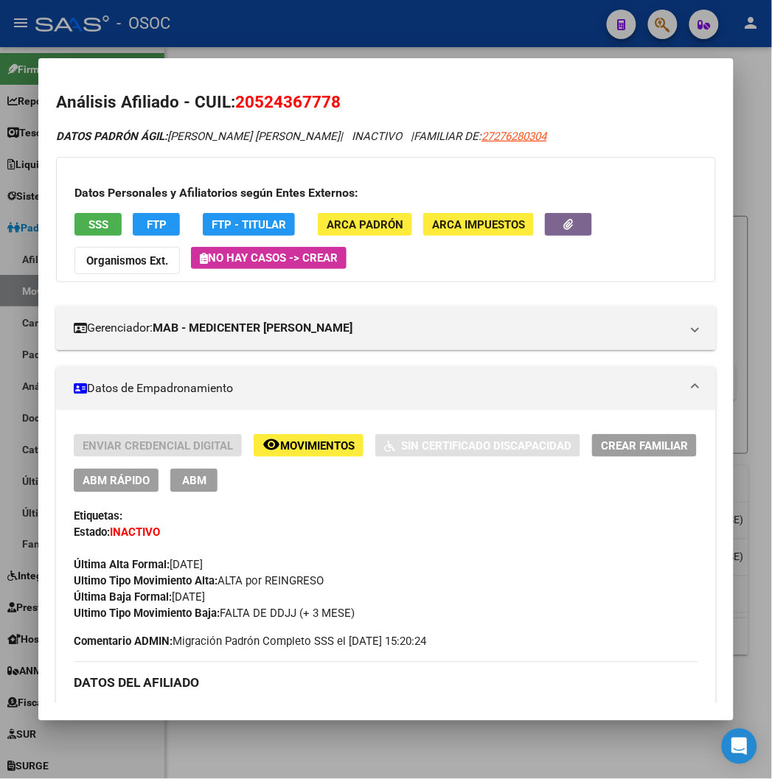
click at [325, 38] on div at bounding box center [386, 389] width 772 height 779
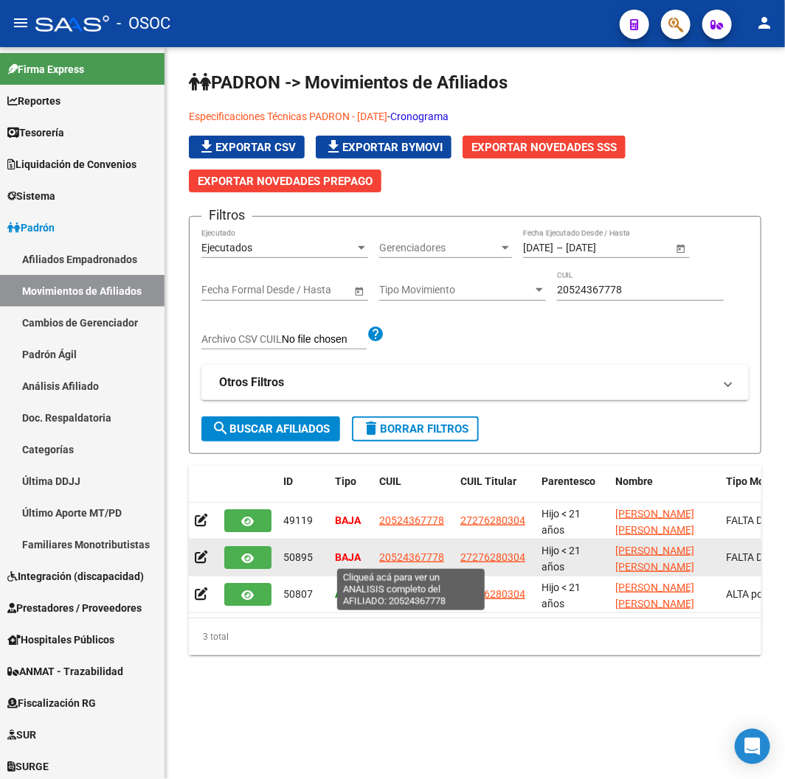
click at [406, 555] on span "20524367778" at bounding box center [411, 558] width 65 height 12
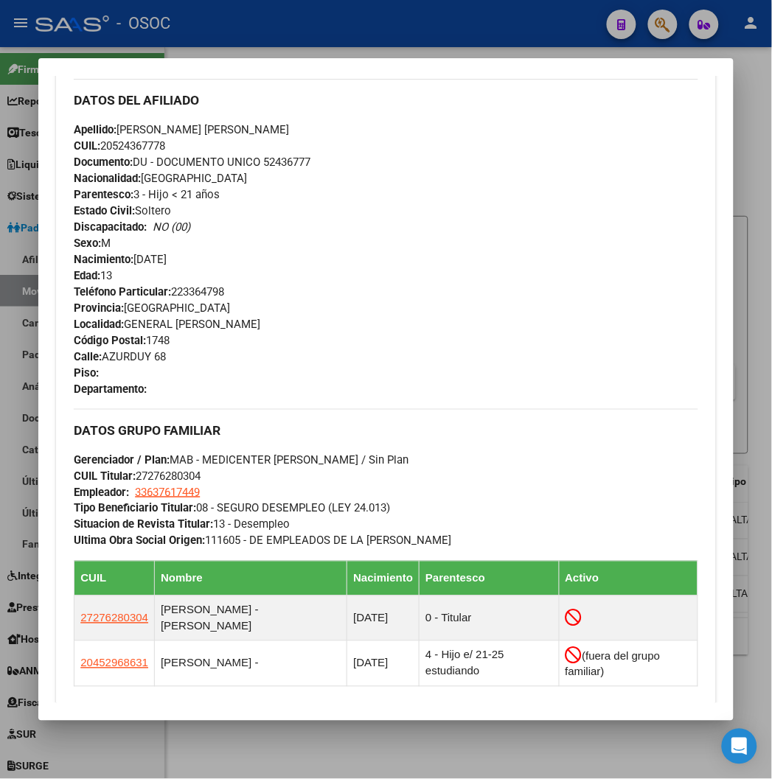
scroll to position [303, 0]
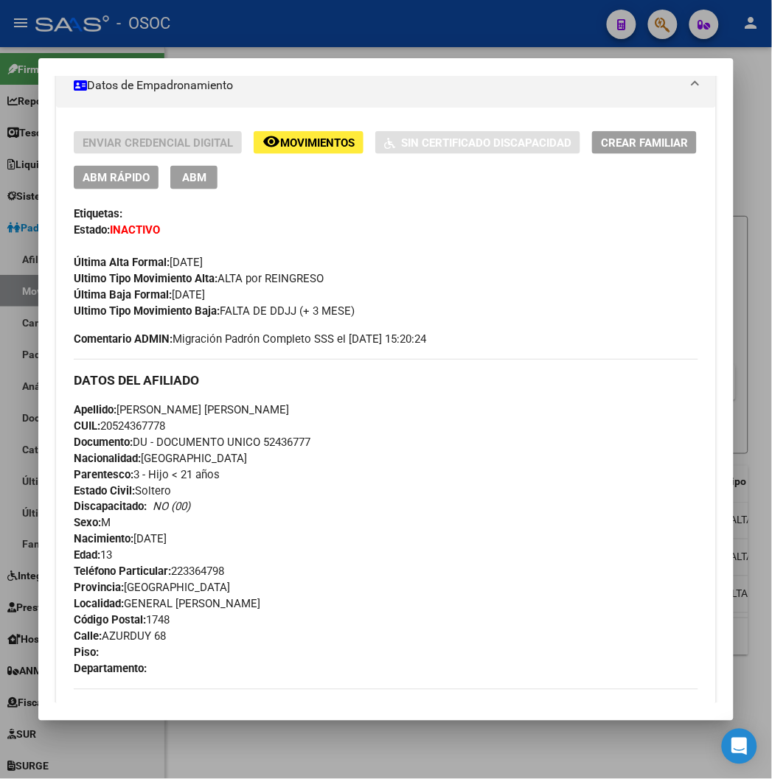
click at [133, 182] on button "ABM Rápido" at bounding box center [116, 177] width 85 height 23
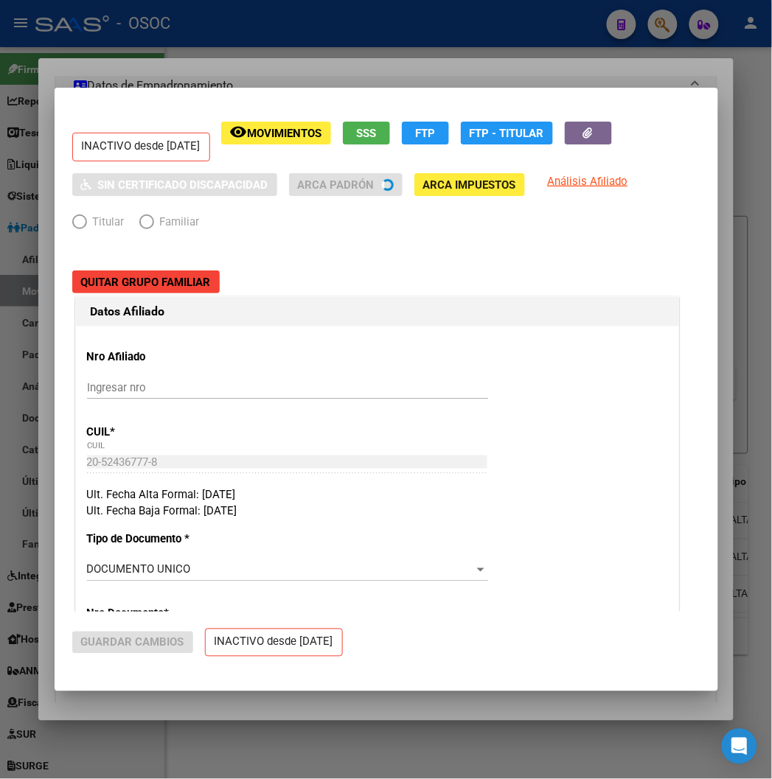
radio input "true"
type input "33-63761744-9"
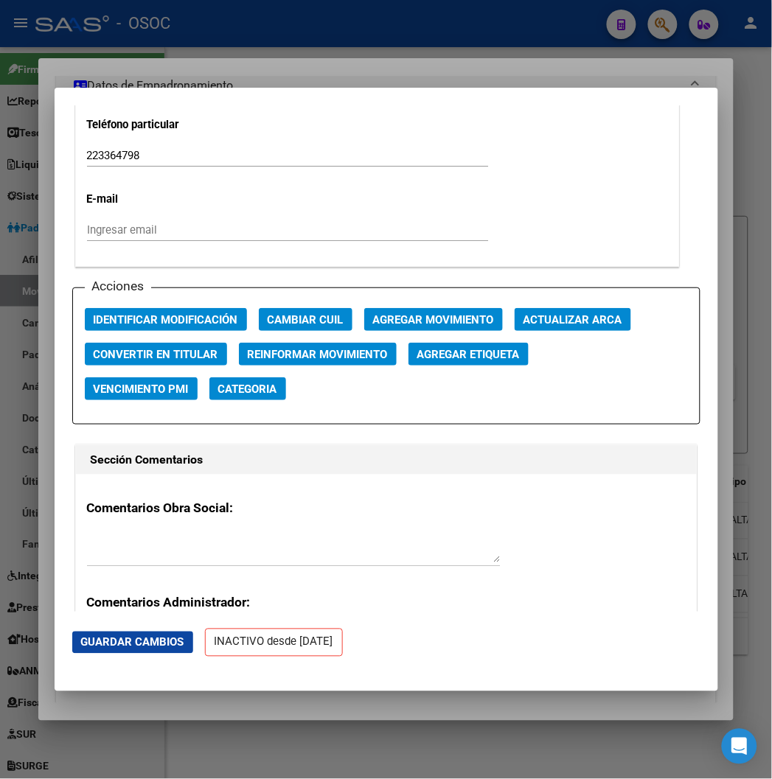
scroll to position [2048, 0]
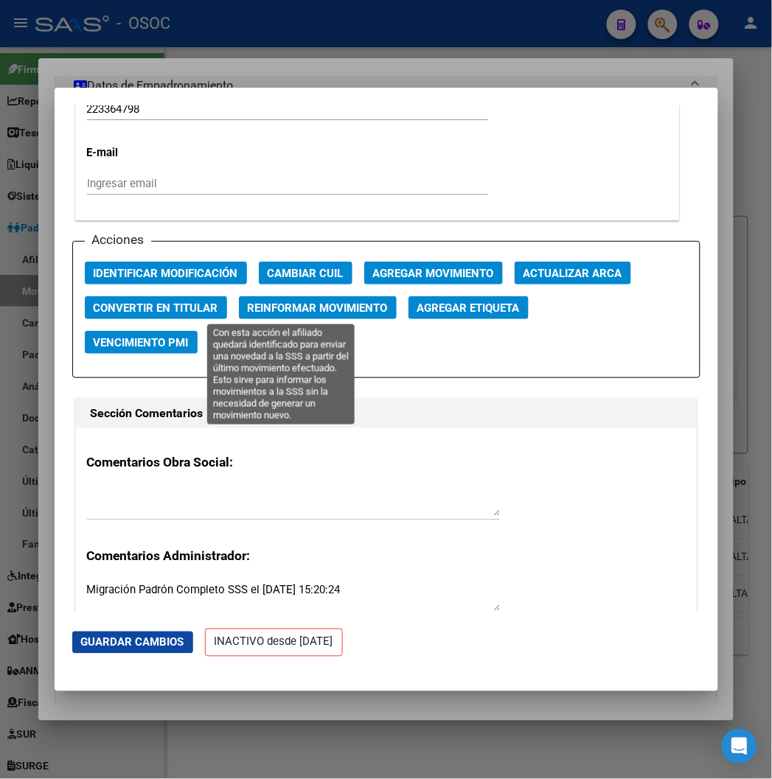
click at [282, 303] on span "Reinformar Movimiento" at bounding box center [318, 308] width 140 height 13
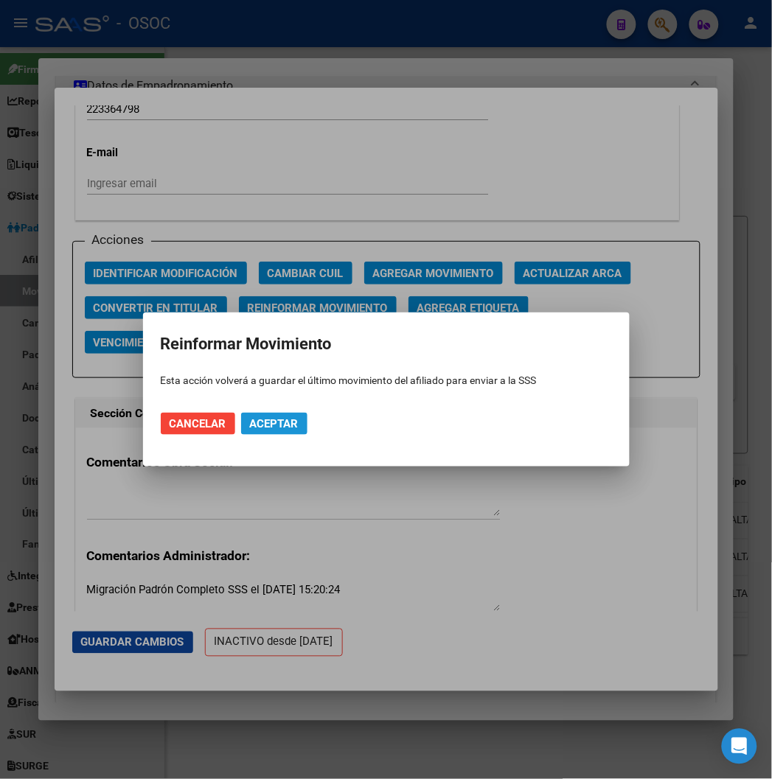
click at [250, 422] on span "Aceptar" at bounding box center [274, 423] width 49 height 13
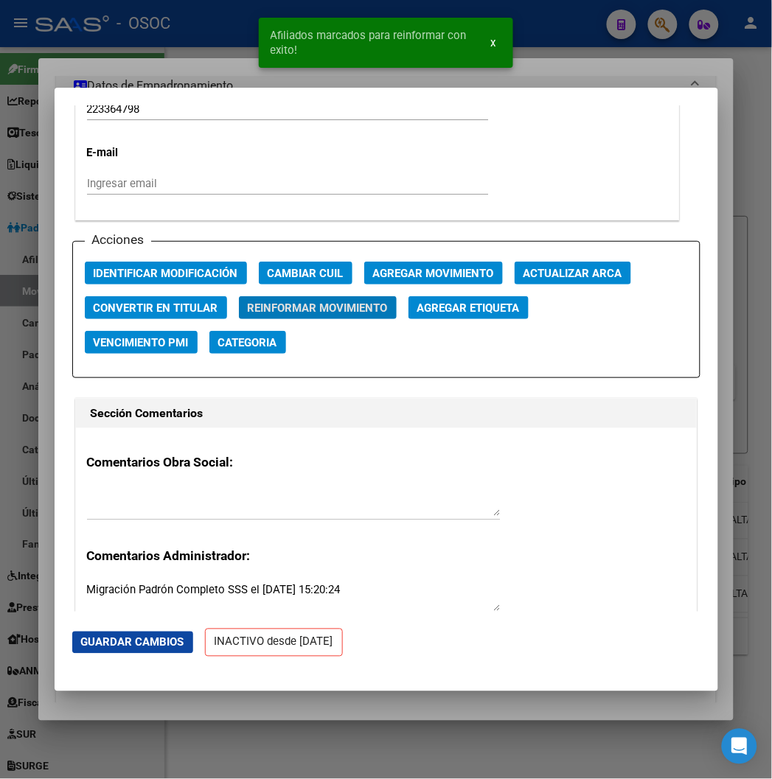
click at [204, 25] on div at bounding box center [386, 389] width 772 height 779
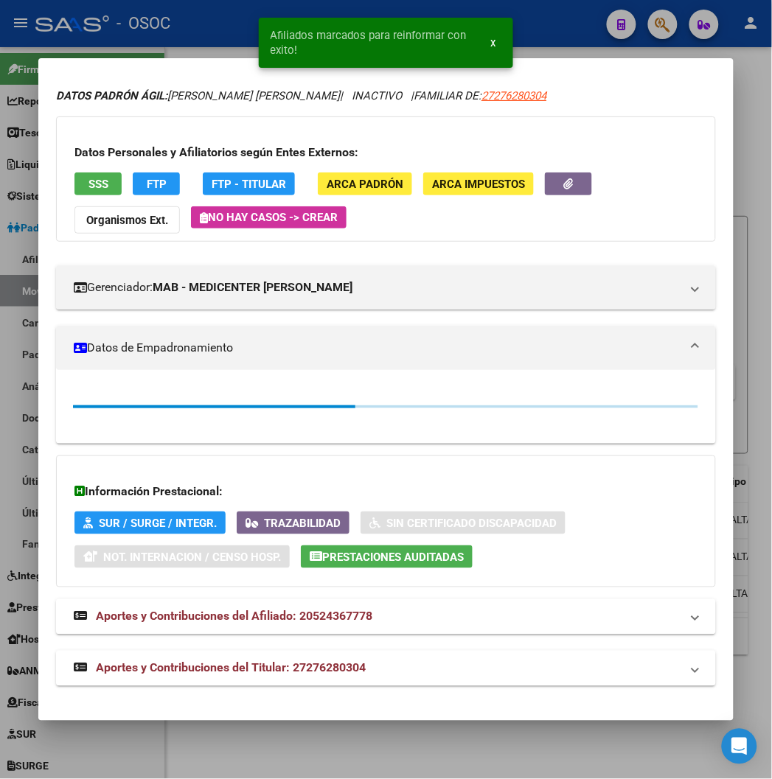
scroll to position [39, 0]
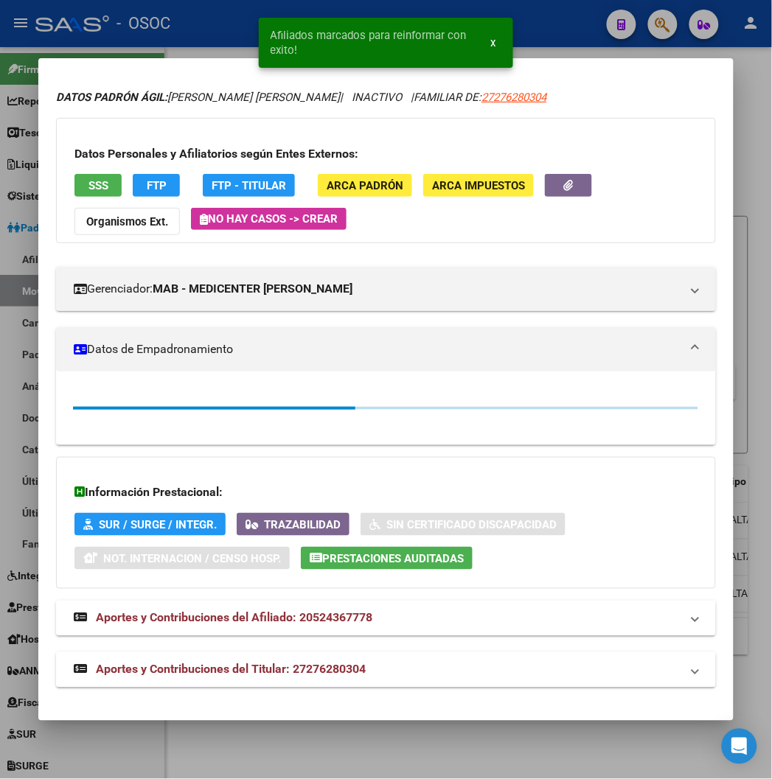
click at [204, 25] on div at bounding box center [386, 389] width 772 height 779
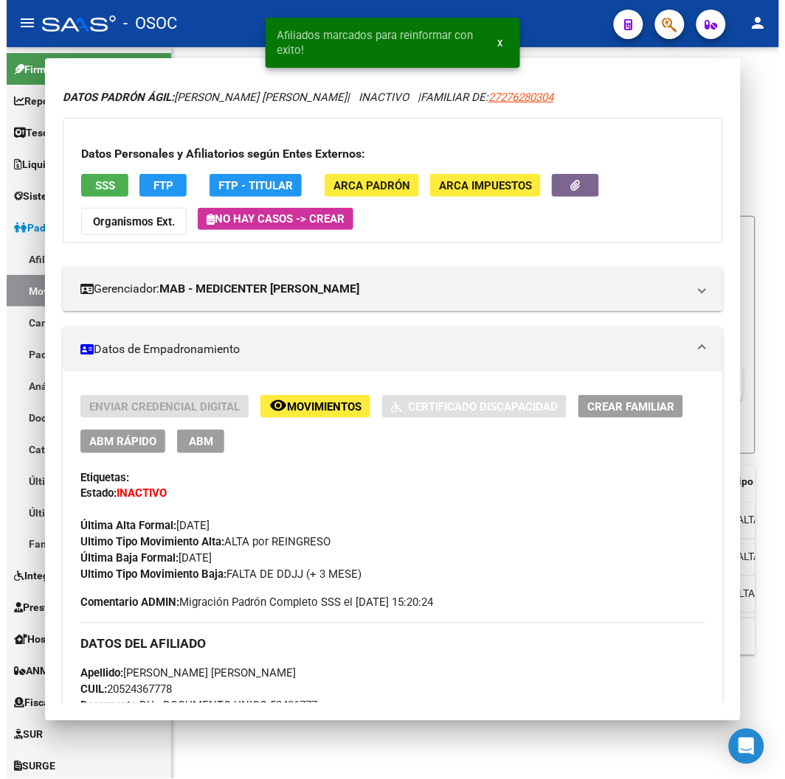
scroll to position [0, 0]
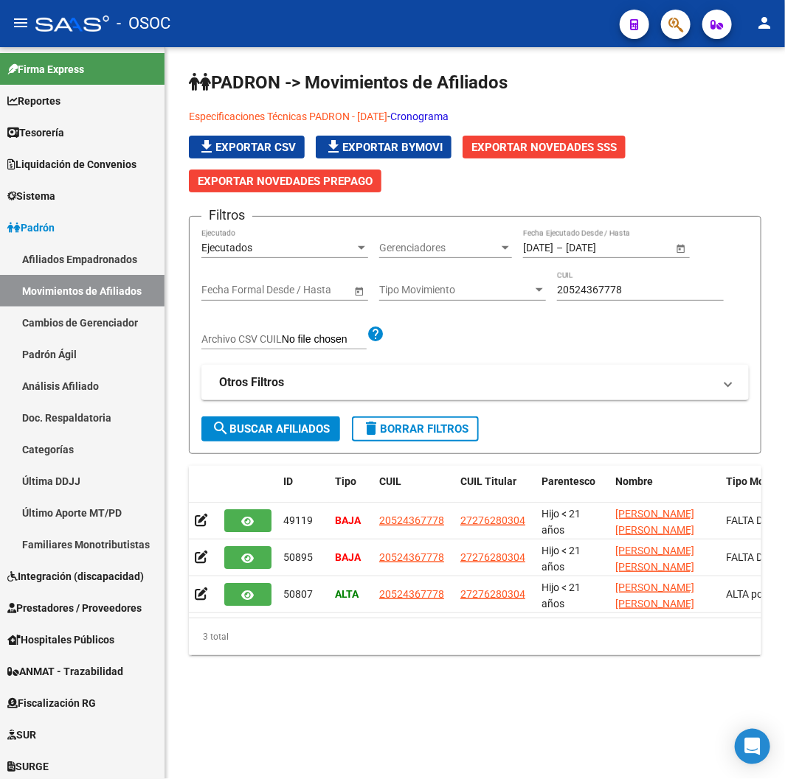
click at [594, 289] on input "20524367778" at bounding box center [640, 290] width 167 height 13
paste input "7276280304"
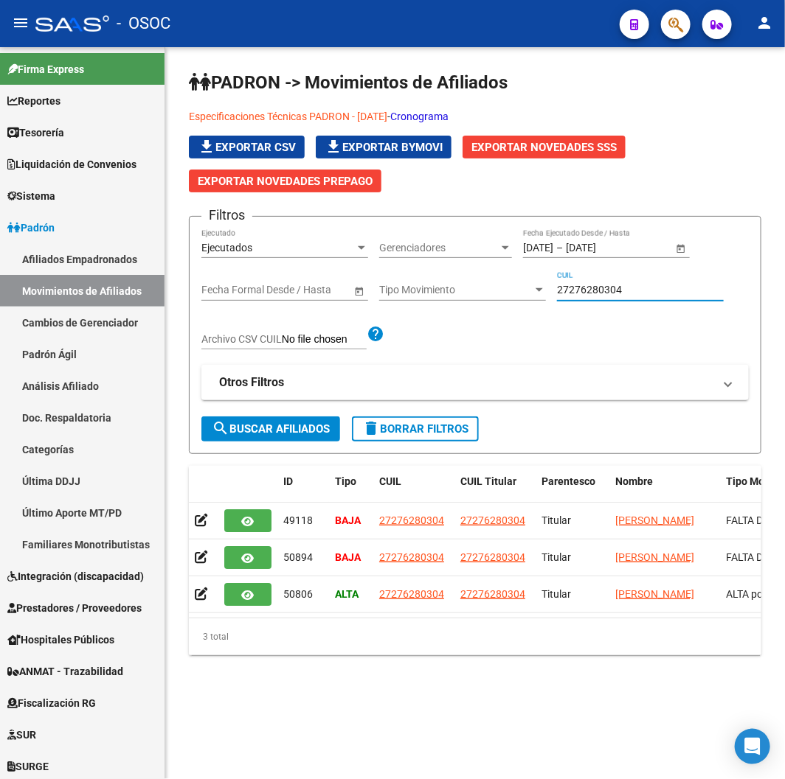
type input "27276280304"
click at [333, 434] on button "search Buscar Afiliados" at bounding box center [270, 429] width 139 height 25
click at [330, 434] on span "search Buscar Afiliados" at bounding box center [271, 429] width 118 height 13
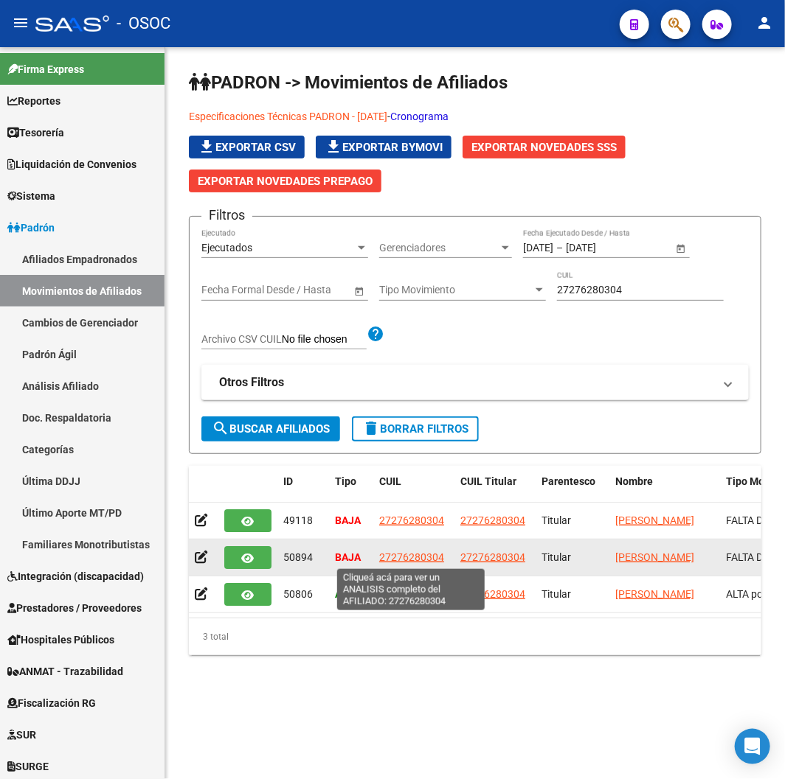
click at [437, 555] on span "27276280304" at bounding box center [411, 558] width 65 height 12
type textarea "27276280304"
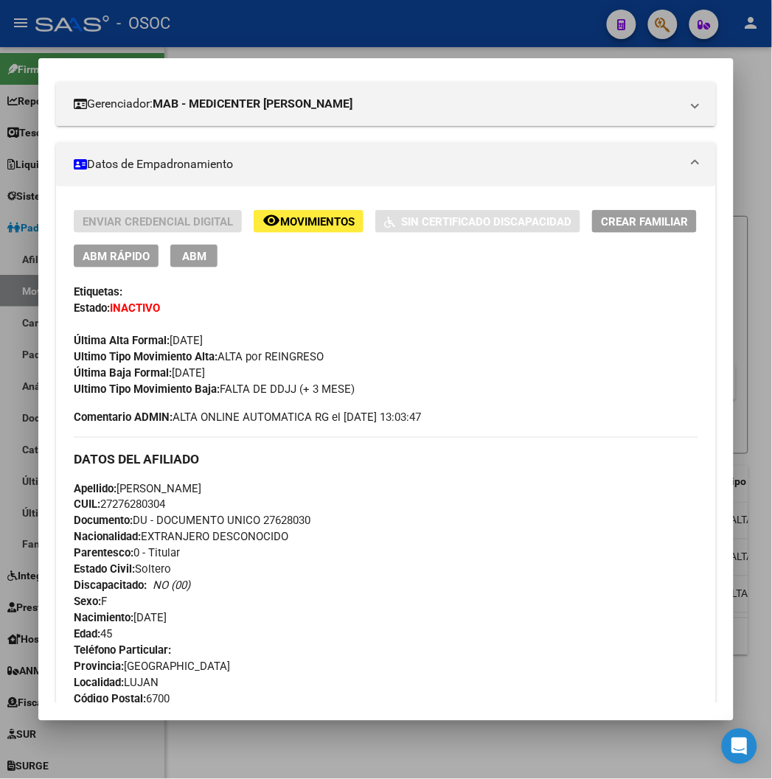
scroll to position [246, 0]
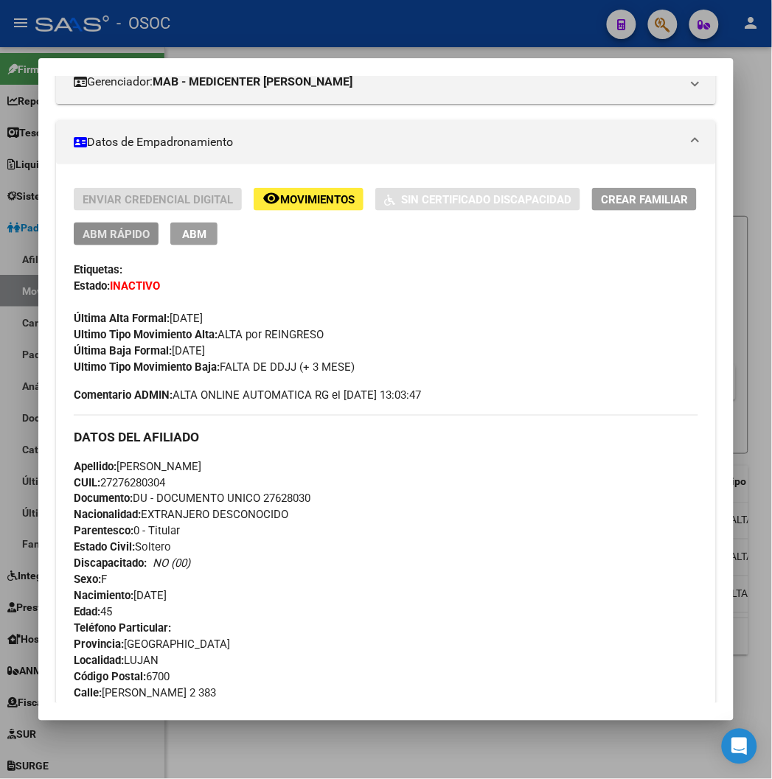
click at [103, 233] on span "ABM Rápido" at bounding box center [116, 234] width 67 height 13
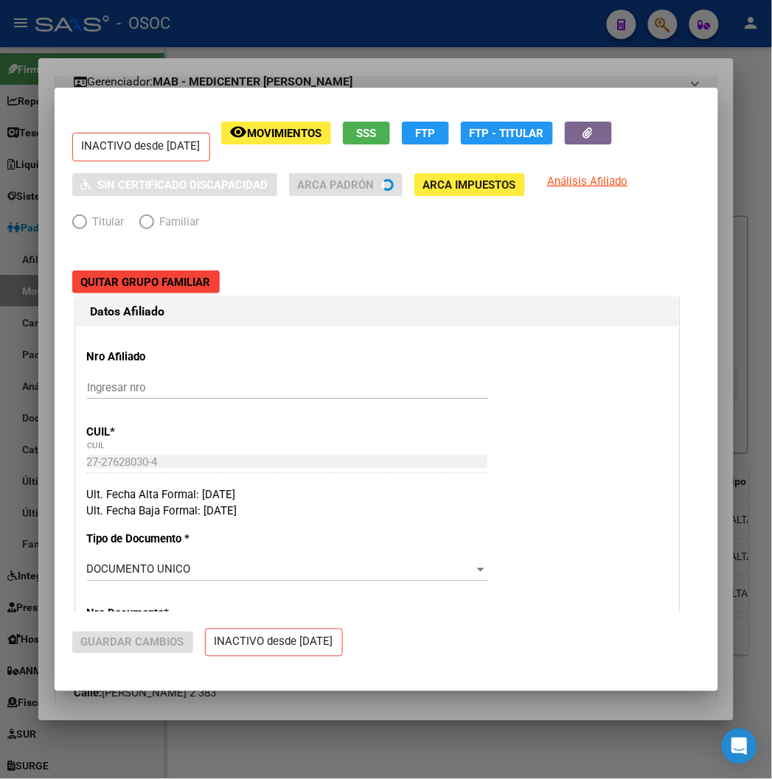
radio input "true"
type input "33-63761744-9"
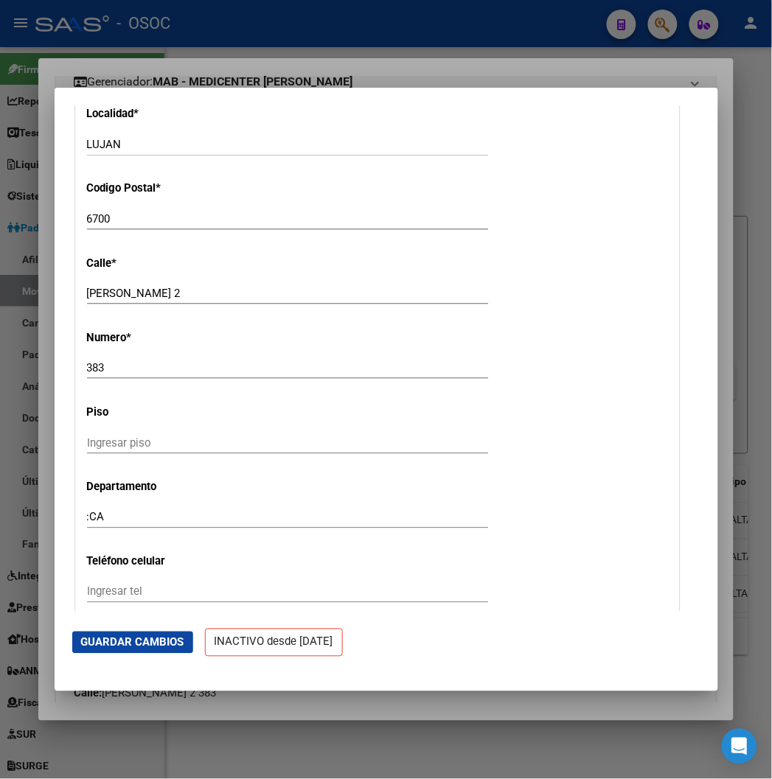
scroll to position [1966, 0]
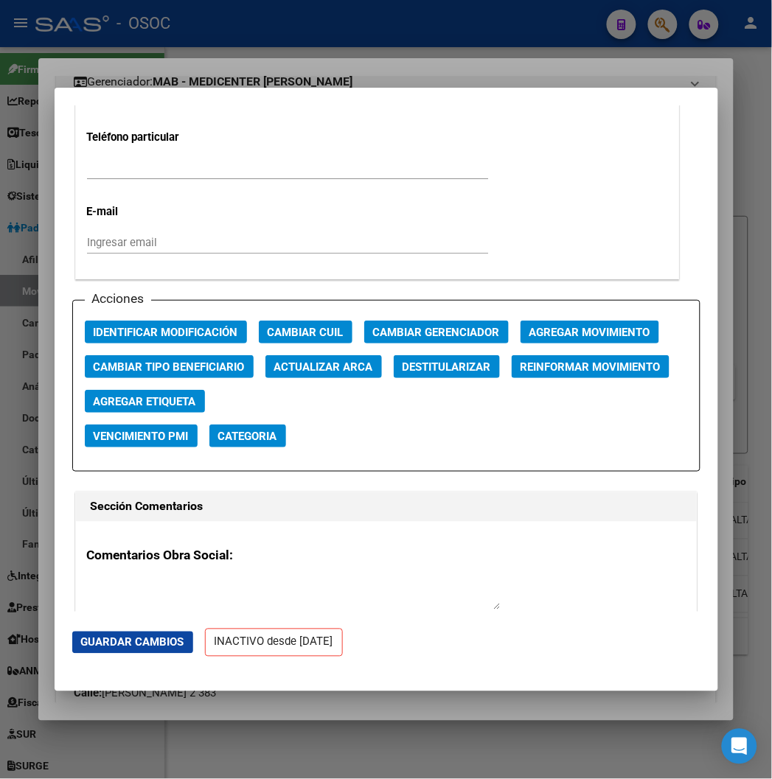
click at [556, 361] on span "Reinformar Movimiento" at bounding box center [591, 367] width 140 height 13
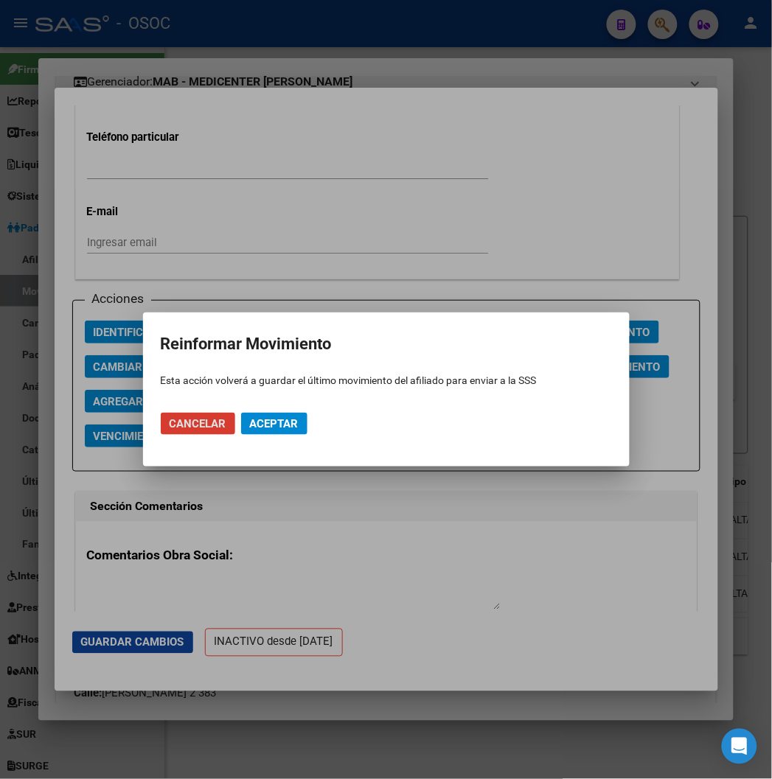
click at [308, 430] on mat-dialog-actions "Cancelar Aceptar" at bounding box center [386, 424] width 451 height 50
click at [268, 415] on button "Aceptar" at bounding box center [274, 424] width 66 height 22
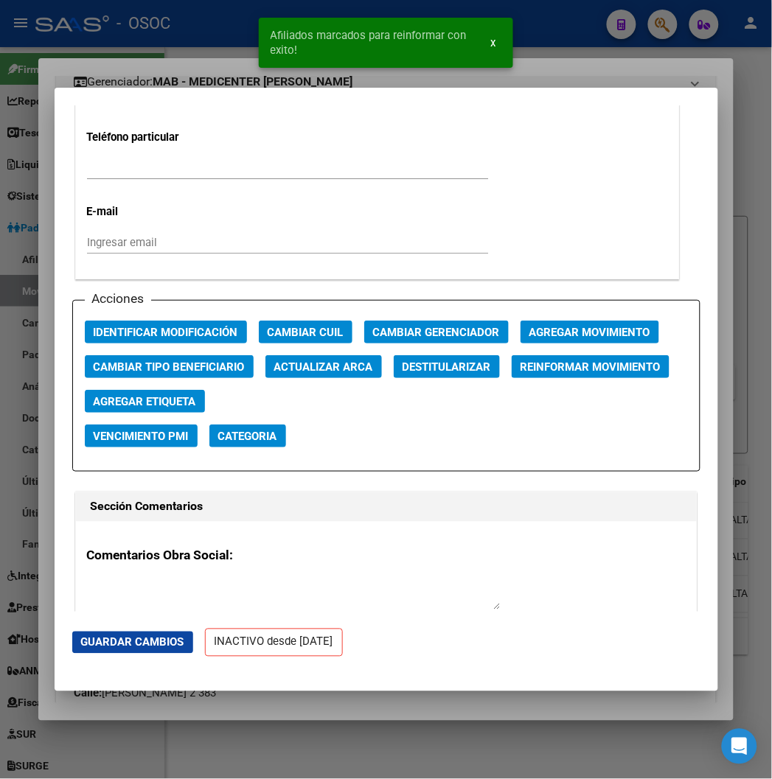
click at [326, 50] on span "Afiliados marcados para reinformar con exito!" at bounding box center [372, 42] width 203 height 29
click at [223, 61] on div at bounding box center [386, 389] width 772 height 779
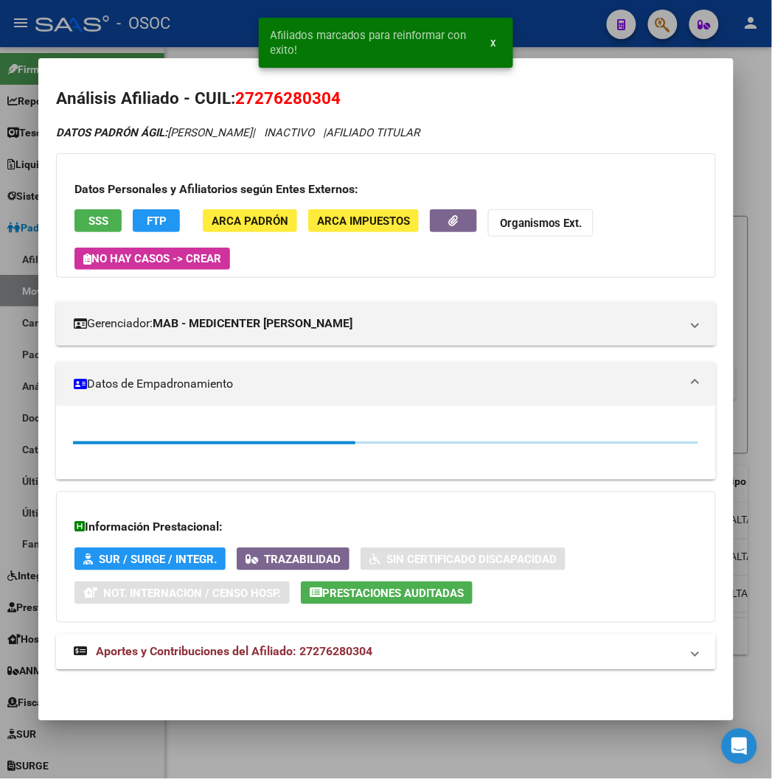
click at [215, 35] on div at bounding box center [386, 389] width 772 height 779
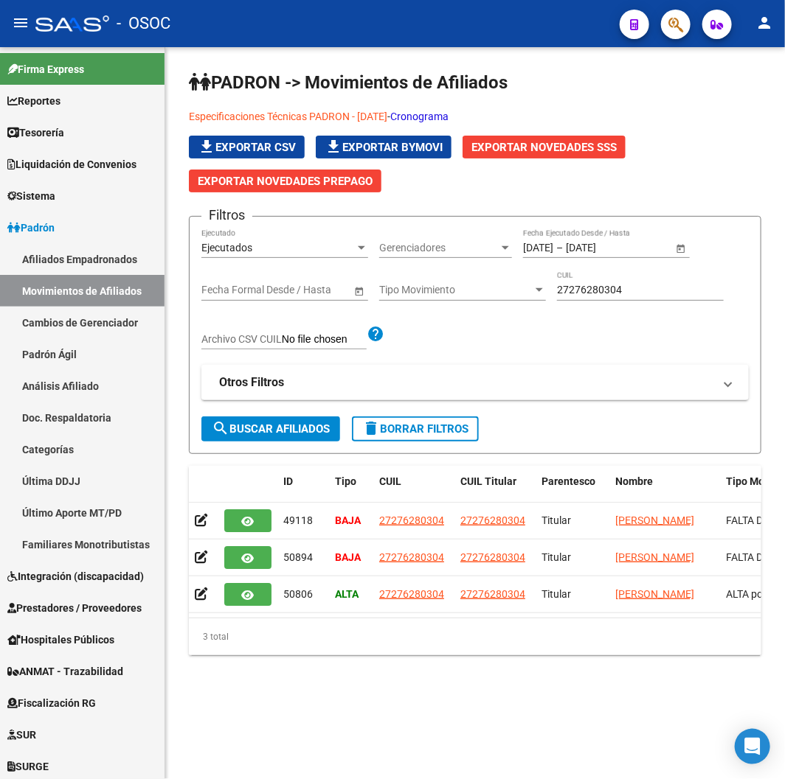
click at [668, 15] on span "button" at bounding box center [675, 25] width 15 height 30
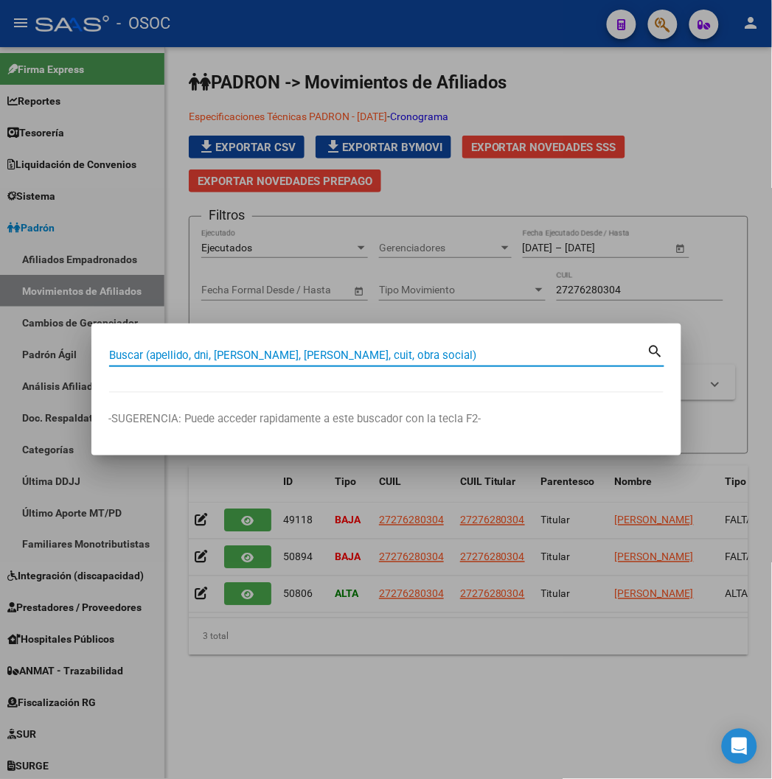
paste input "27585765630"
type input "27585765630"
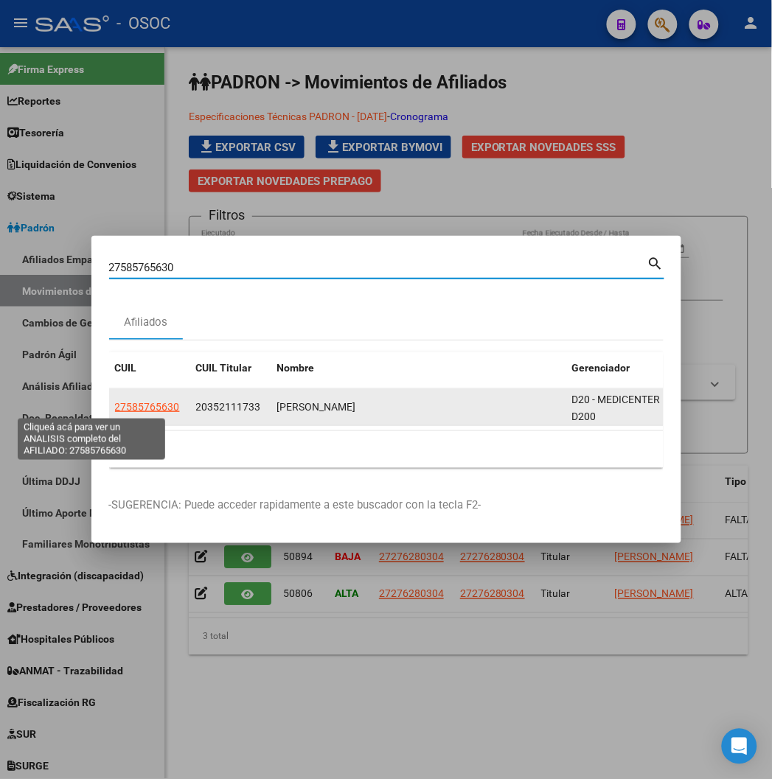
click at [115, 409] on span "27585765630" at bounding box center [147, 407] width 65 height 12
type textarea "27585765630"
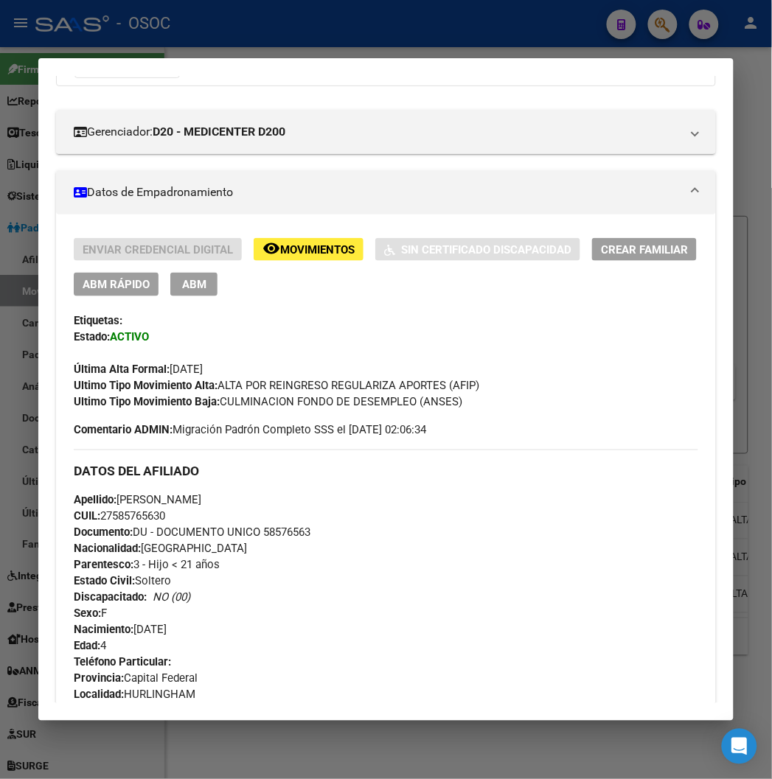
scroll to position [246, 0]
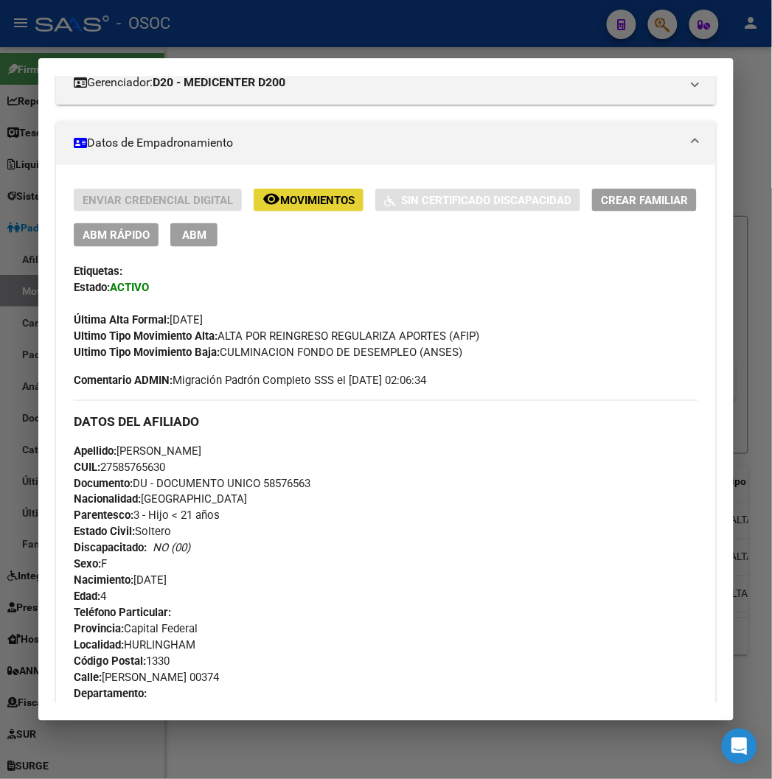
click at [289, 204] on span "Movimientos" at bounding box center [317, 200] width 74 height 13
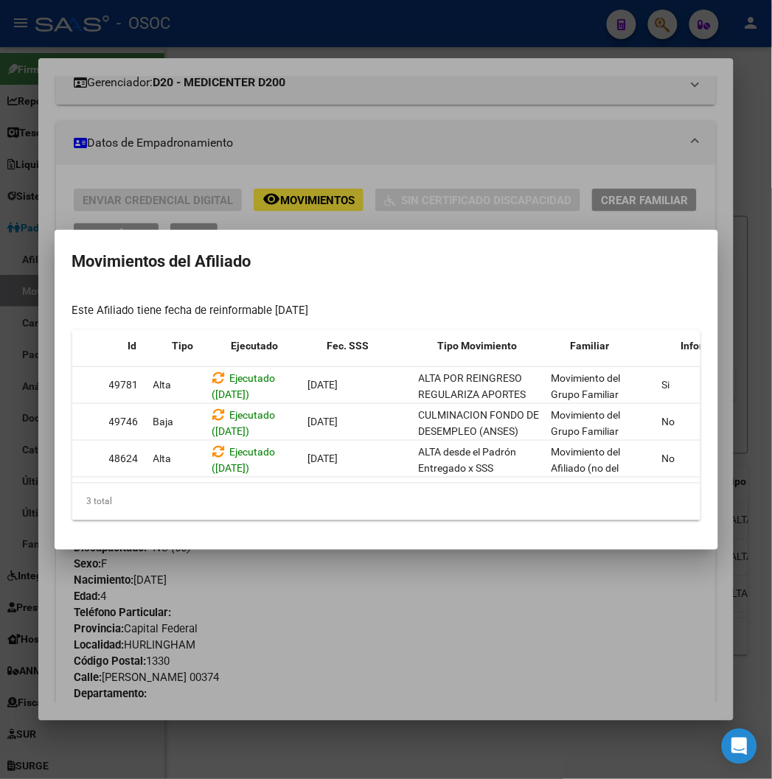
scroll to position [0, 0]
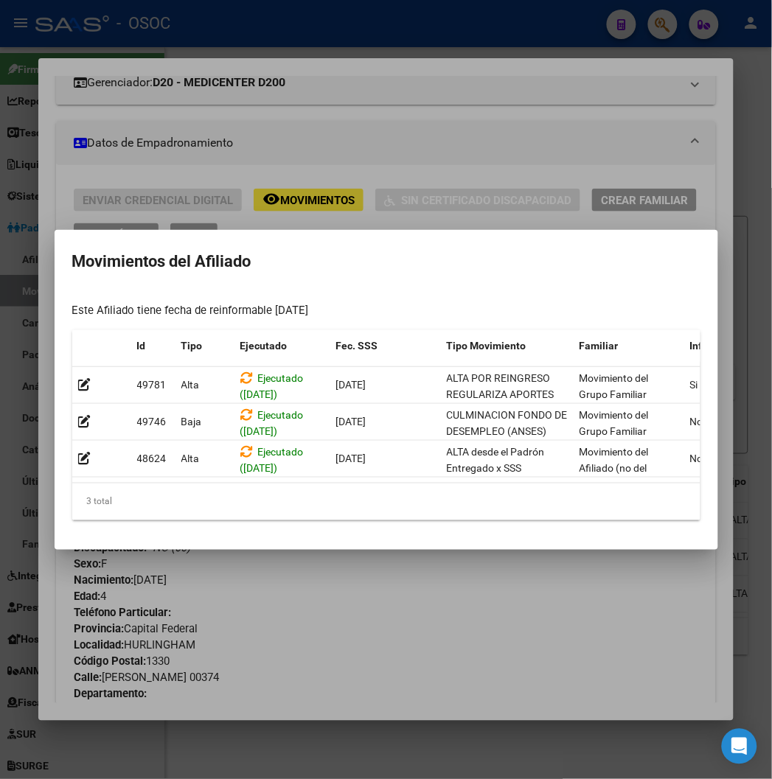
click at [298, 146] on div at bounding box center [386, 389] width 772 height 779
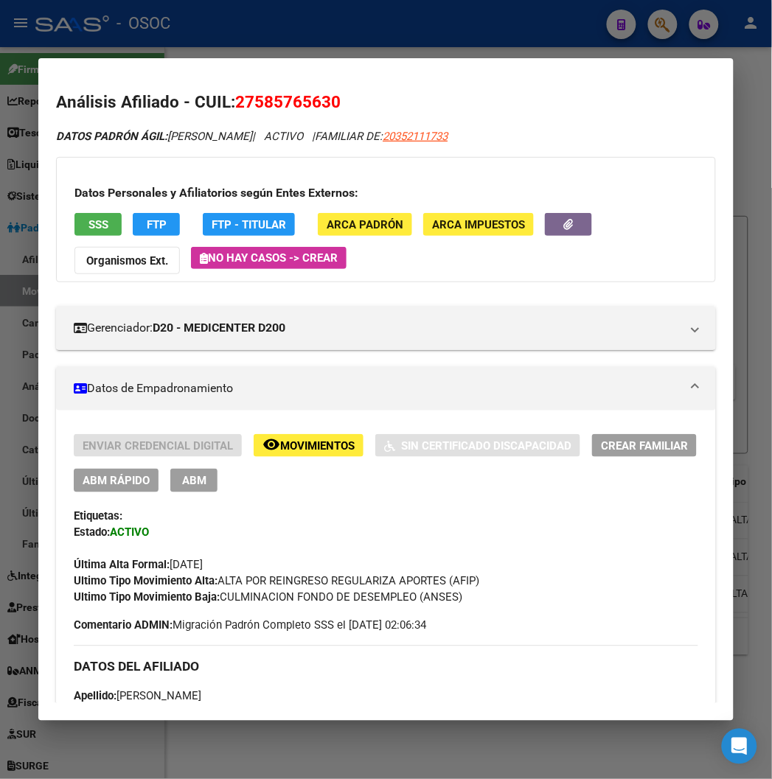
click at [100, 483] on span "ABM Rápido" at bounding box center [116, 481] width 67 height 13
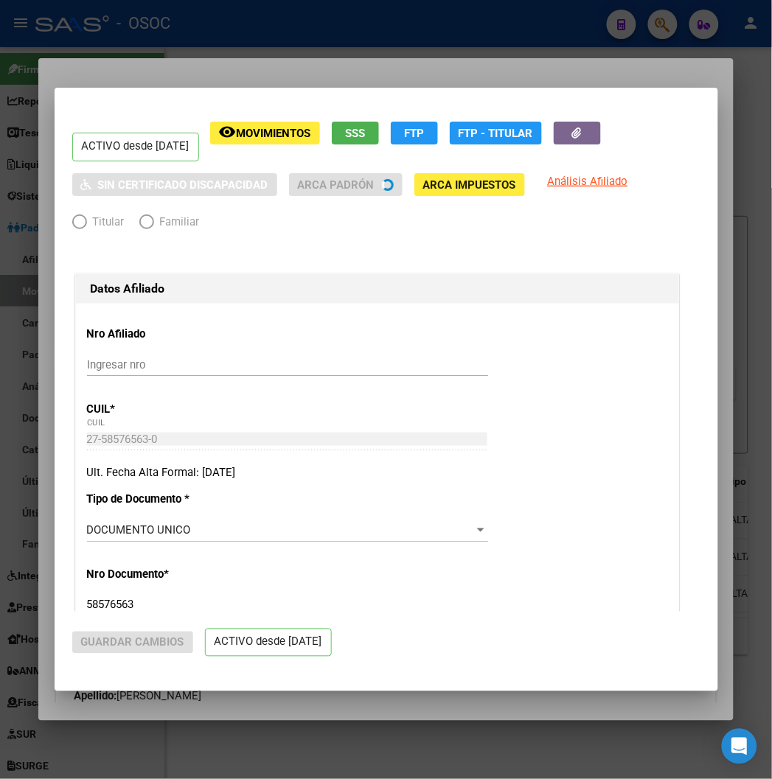
radio input "true"
type input "33-63761744-9"
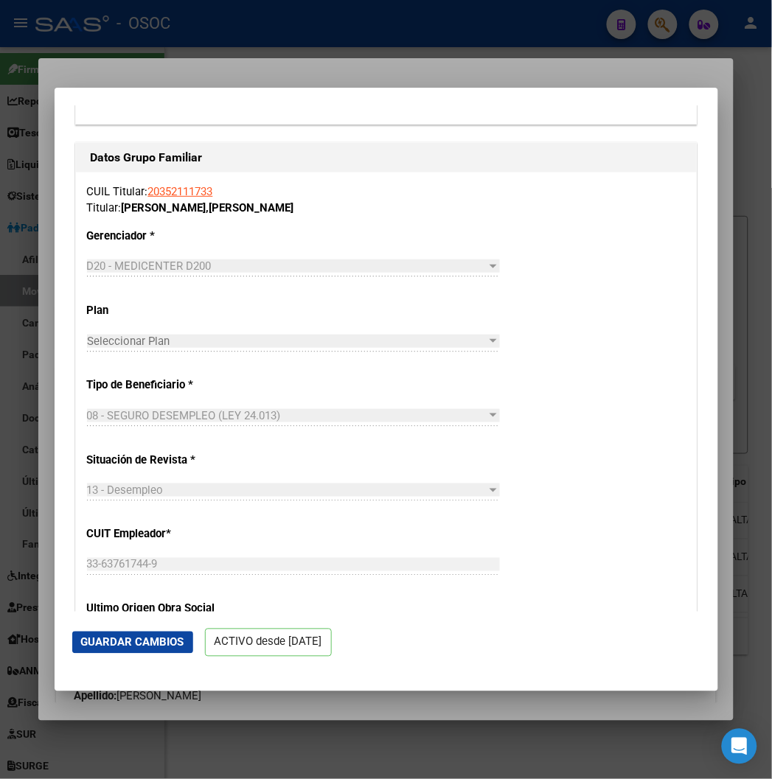
scroll to position [2540, 0]
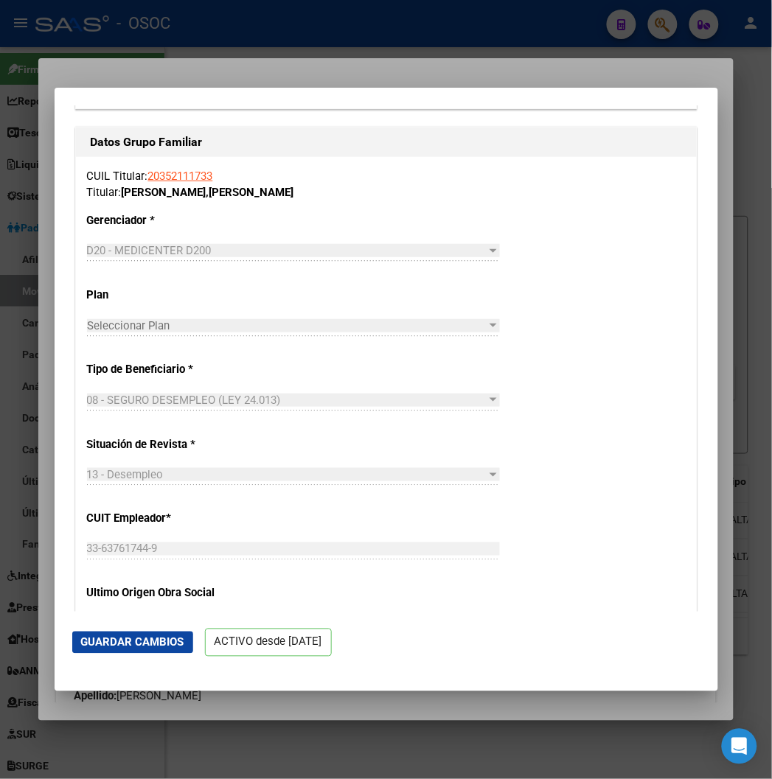
click at [299, 46] on div at bounding box center [386, 389] width 772 height 779
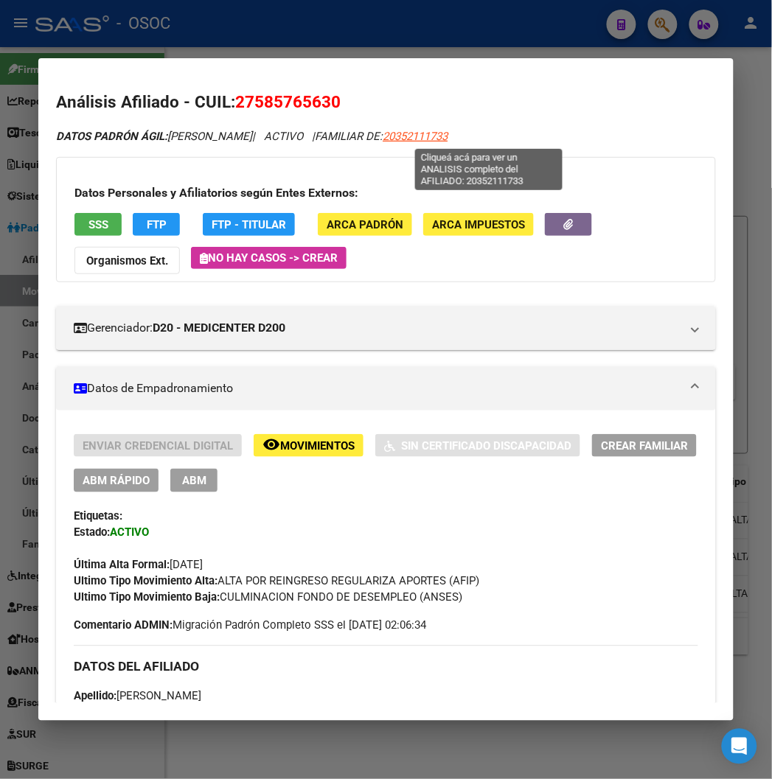
click at [448, 131] on span "20352111733" at bounding box center [415, 136] width 65 height 13
type textarea "20352111733"
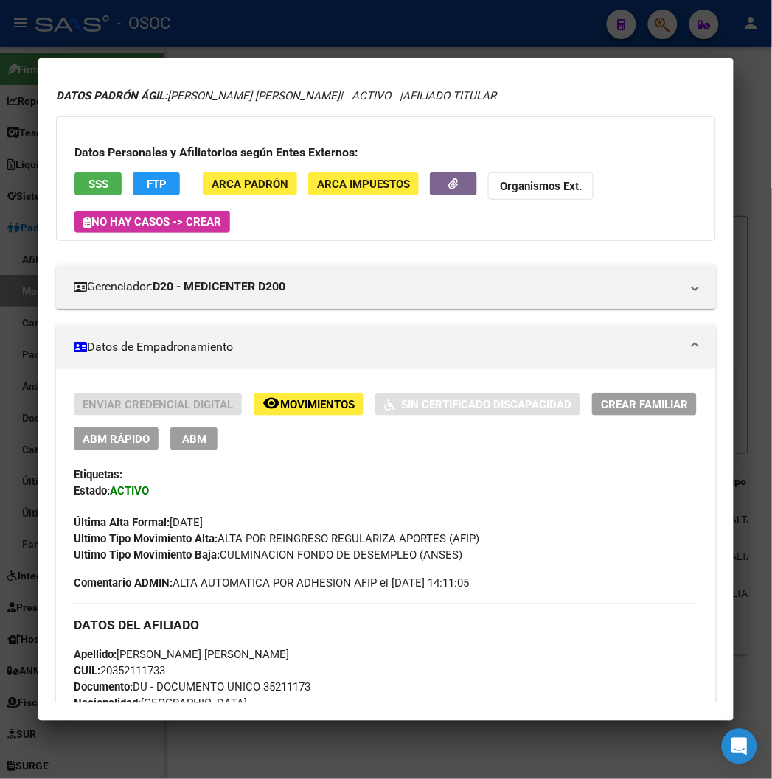
scroll to position [82, 0]
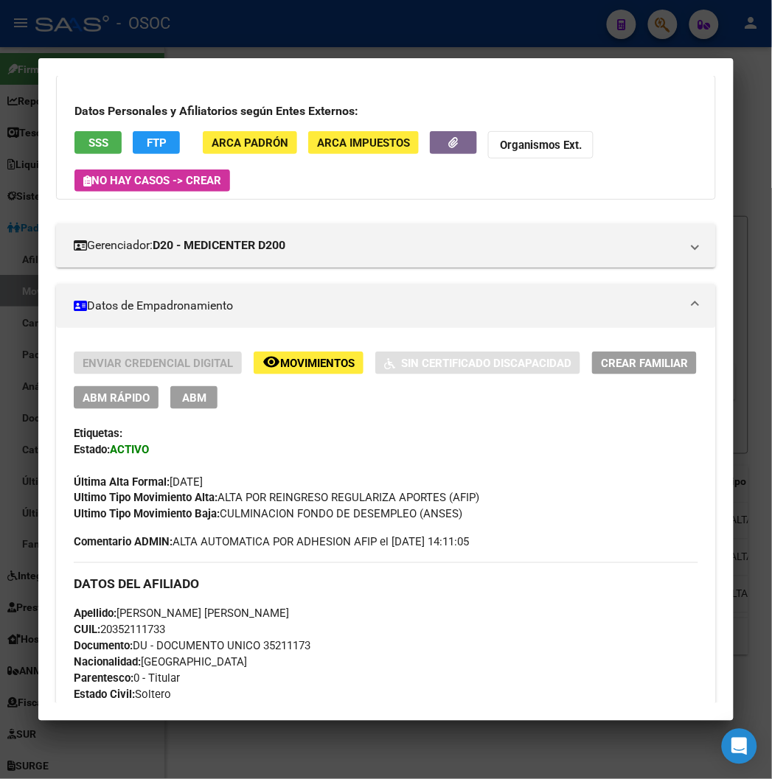
click at [119, 392] on span "ABM Rápido" at bounding box center [116, 398] width 67 height 13
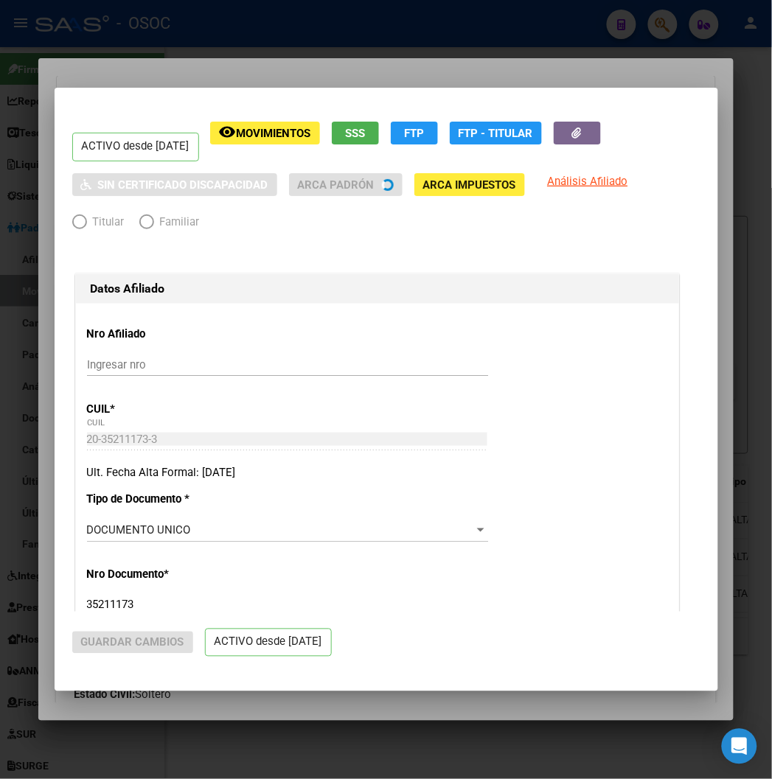
radio input "true"
type input "33-63761744-9"
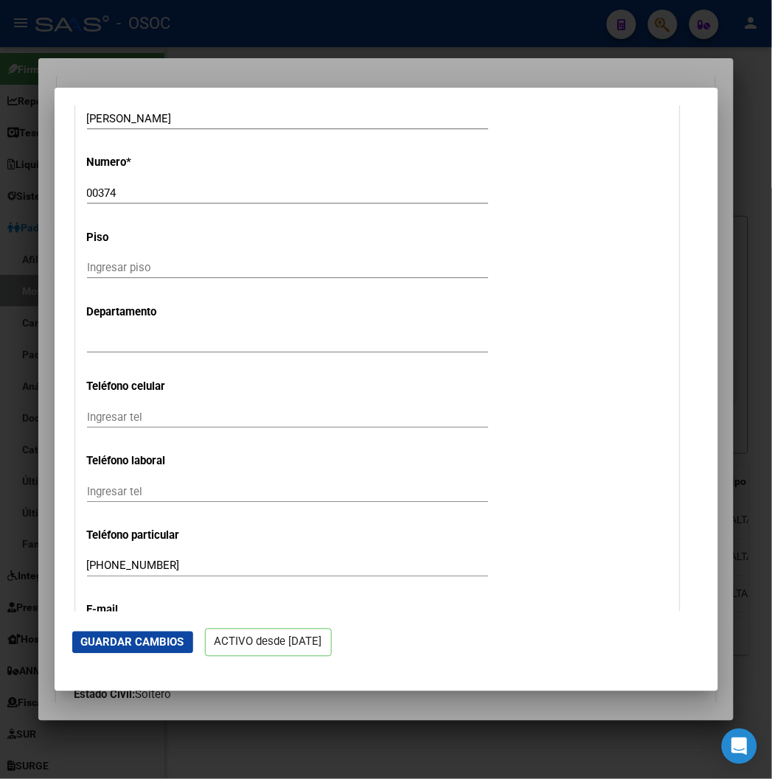
scroll to position [1802, 0]
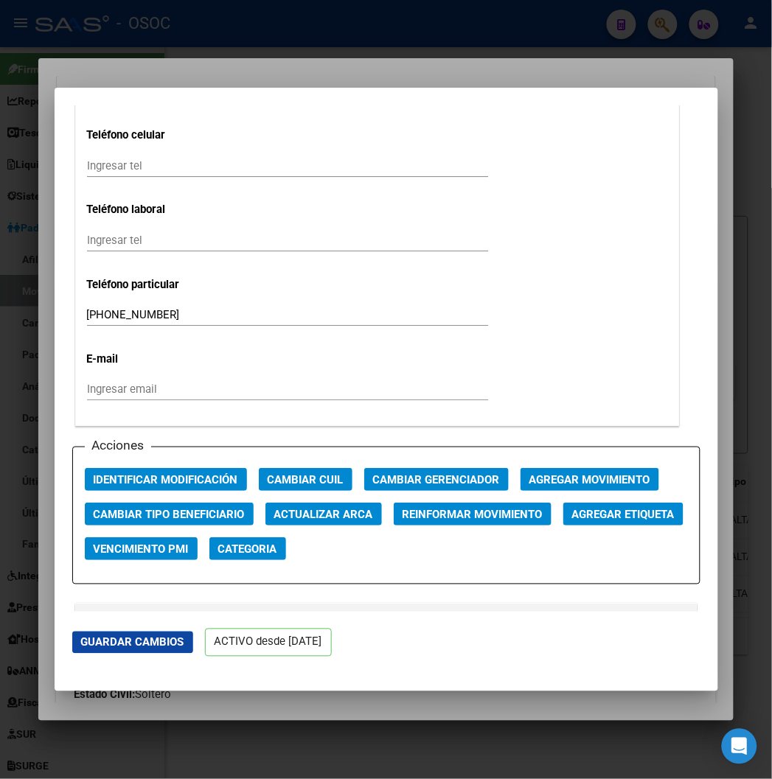
click at [182, 500] on div "Acciones Identificar Modificación Cambiar CUIL Cambiar Gerenciador Agregar Movi…" at bounding box center [386, 516] width 628 height 138
click at [182, 509] on span "Cambiar Tipo Beneficiario" at bounding box center [169, 514] width 151 height 13
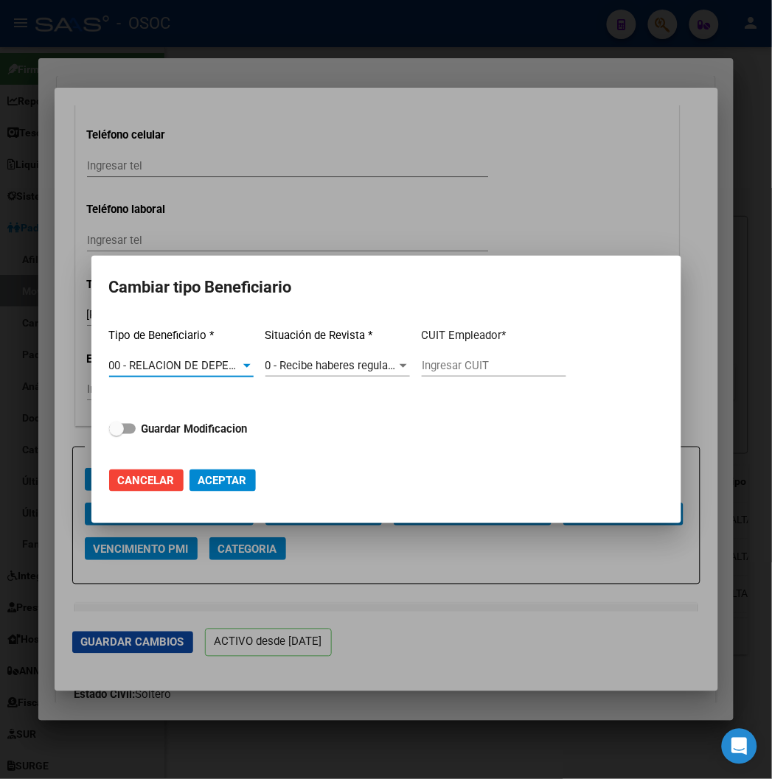
type input "30-50068982-6"
click at [187, 426] on strong "Guardar Modificacion" at bounding box center [195, 429] width 106 height 13
click at [117, 434] on input "Guardar Modificacion" at bounding box center [116, 434] width 1 height 1
checkbox input "true"
click at [221, 475] on span "Aceptar" at bounding box center [222, 480] width 49 height 13
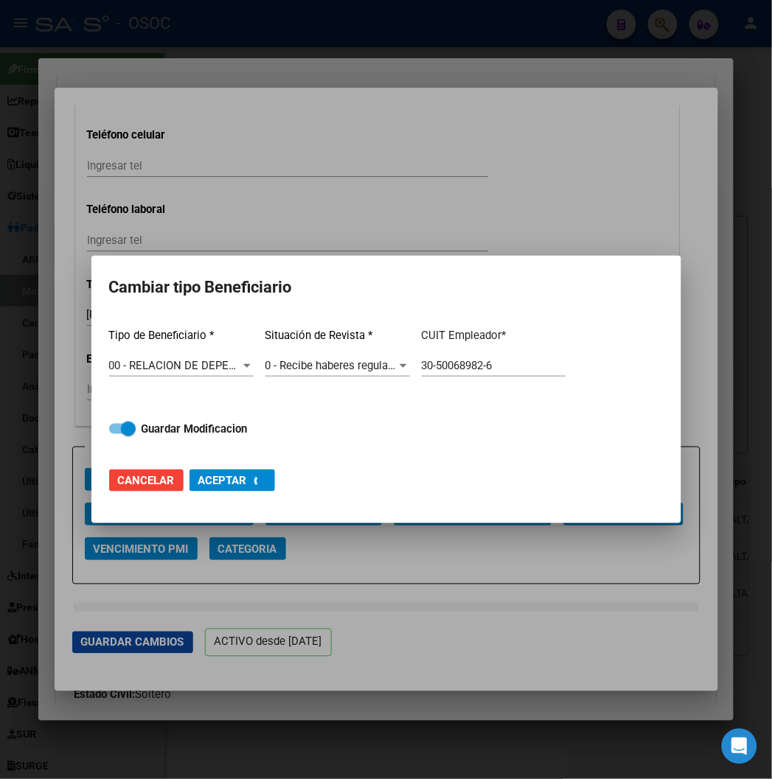
type input "30-50068982-6"
checkbox input "false"
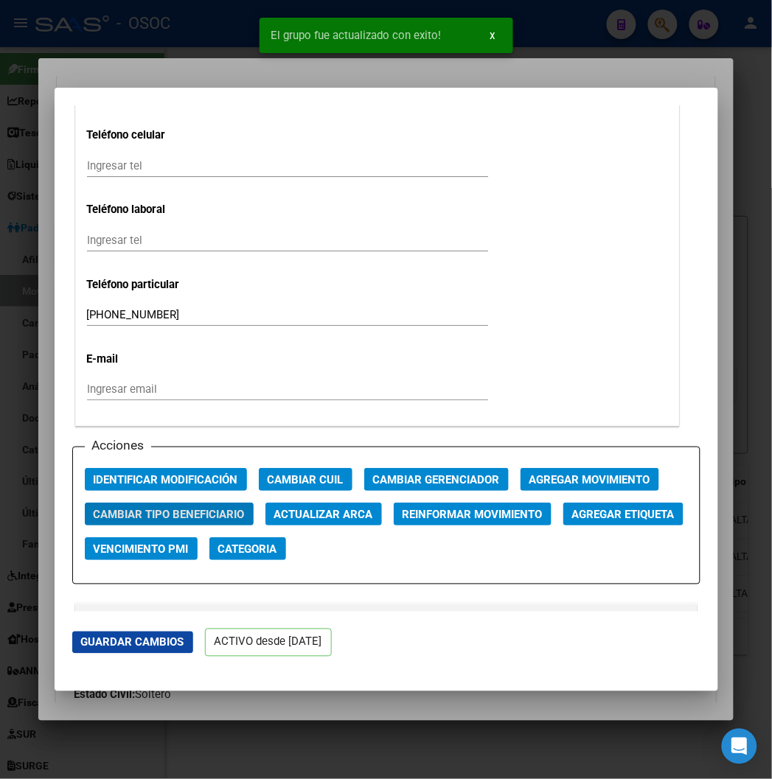
click at [185, 24] on div at bounding box center [386, 389] width 772 height 779
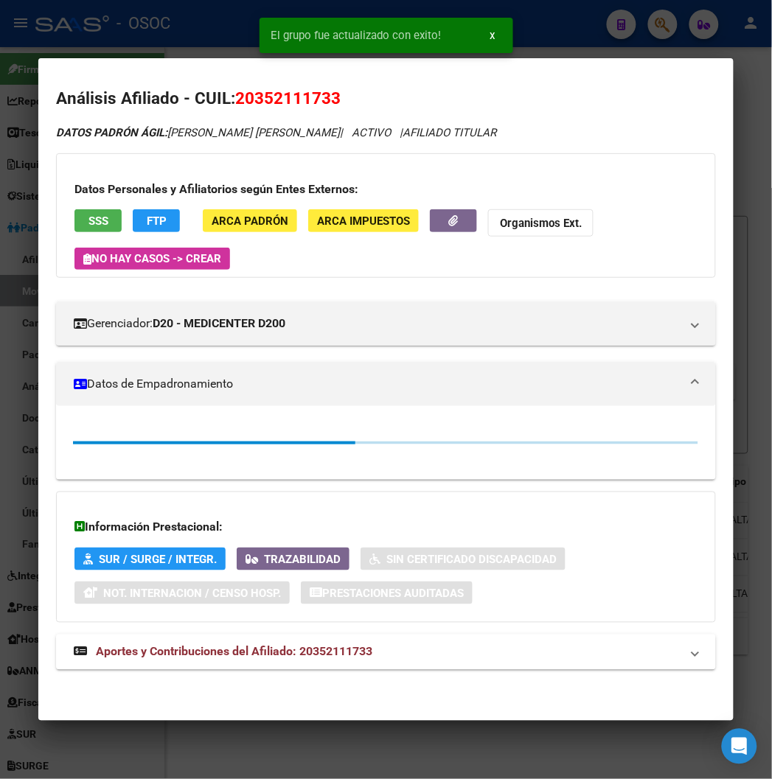
scroll to position [82, 0]
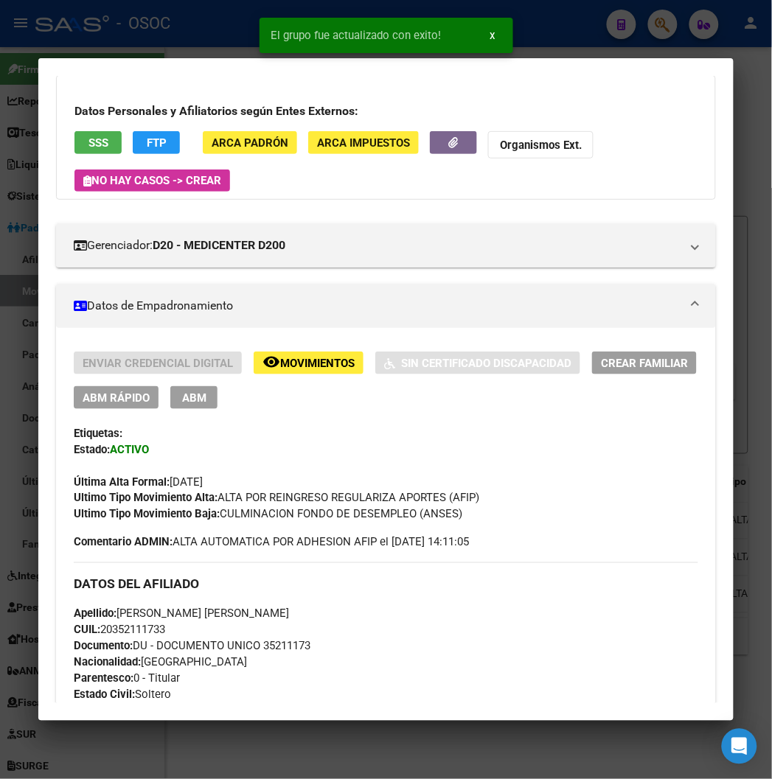
click at [185, 24] on div at bounding box center [386, 389] width 772 height 779
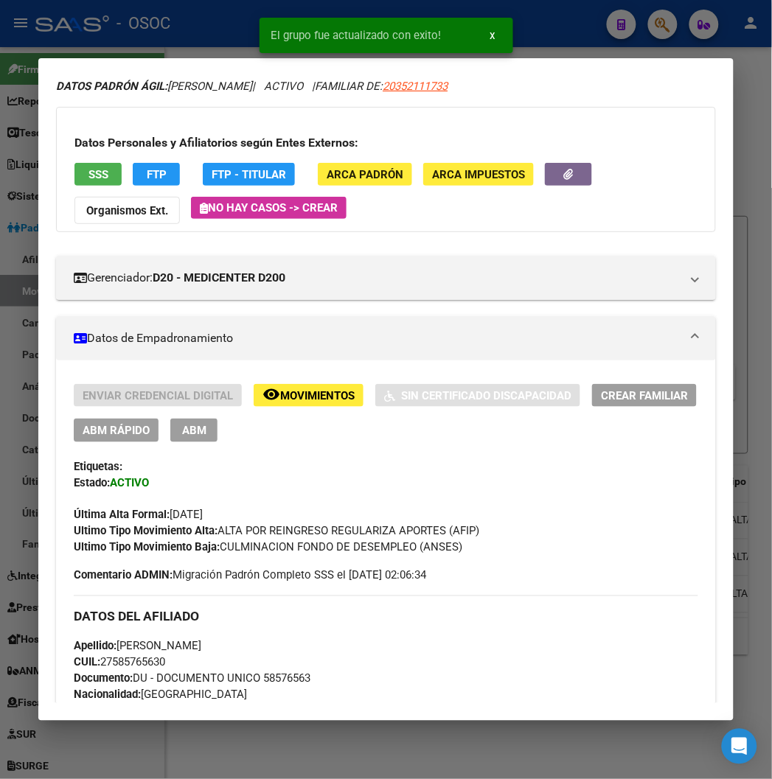
scroll to position [164, 0]
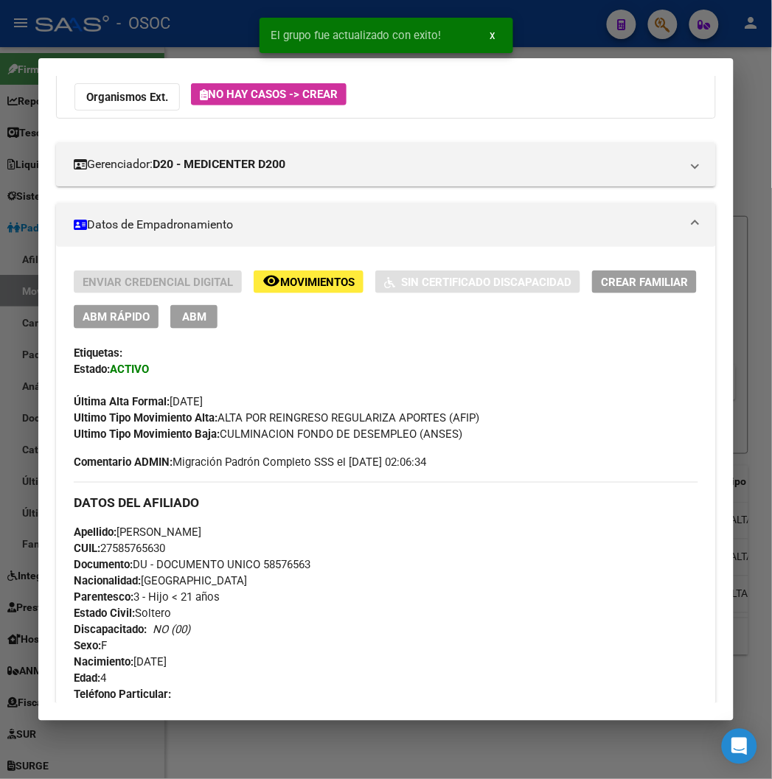
click at [173, 5] on div at bounding box center [386, 389] width 772 height 779
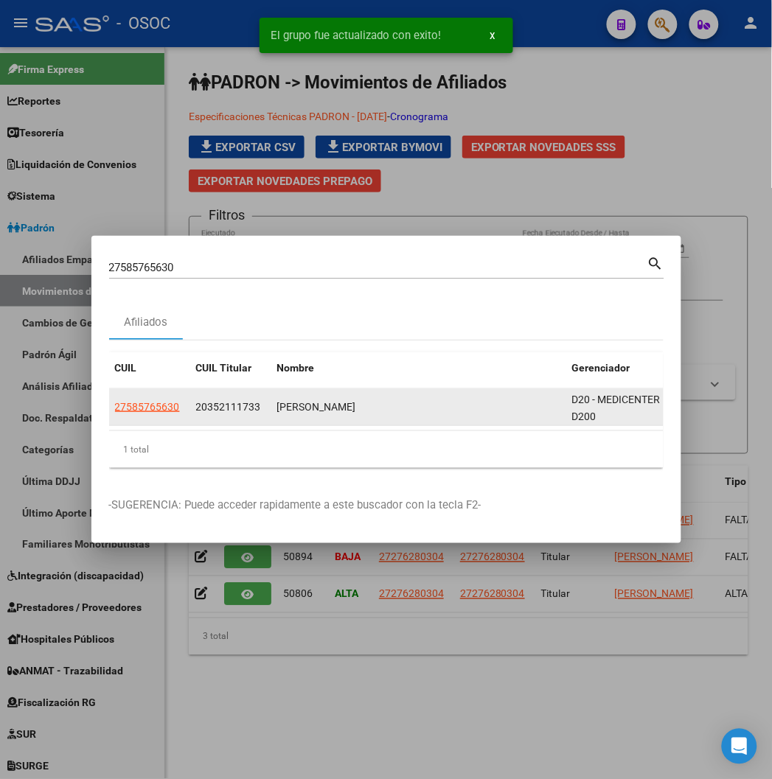
drag, startPoint x: 91, startPoint y: 392, endPoint x: 89, endPoint y: 400, distance: 9.0
click at [109, 397] on datatable-body-cell "27585765630" at bounding box center [149, 407] width 81 height 36
click at [115, 401] on span "27585765630" at bounding box center [147, 407] width 65 height 12
type textarea "27585765630"
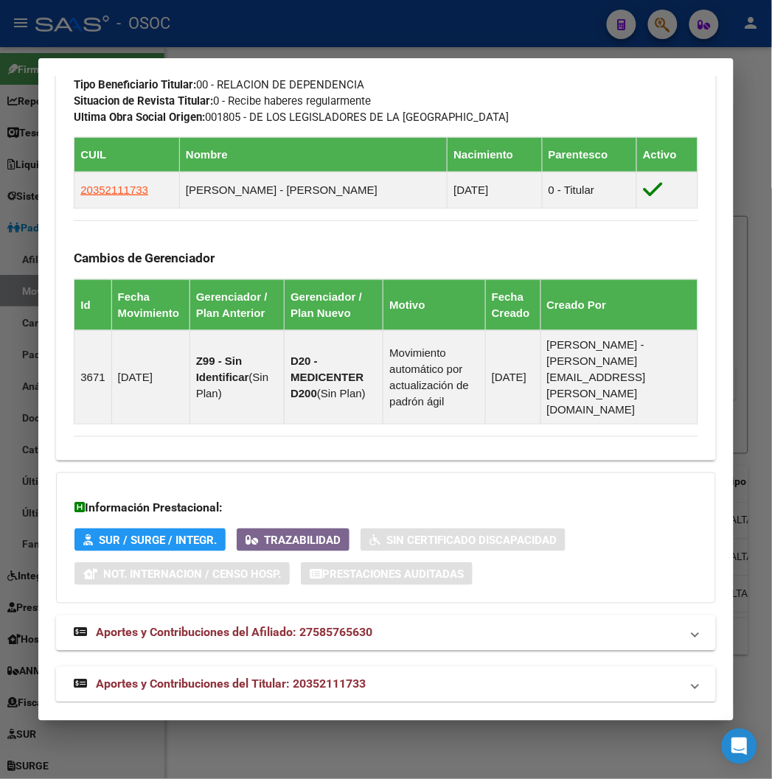
scroll to position [647, 0]
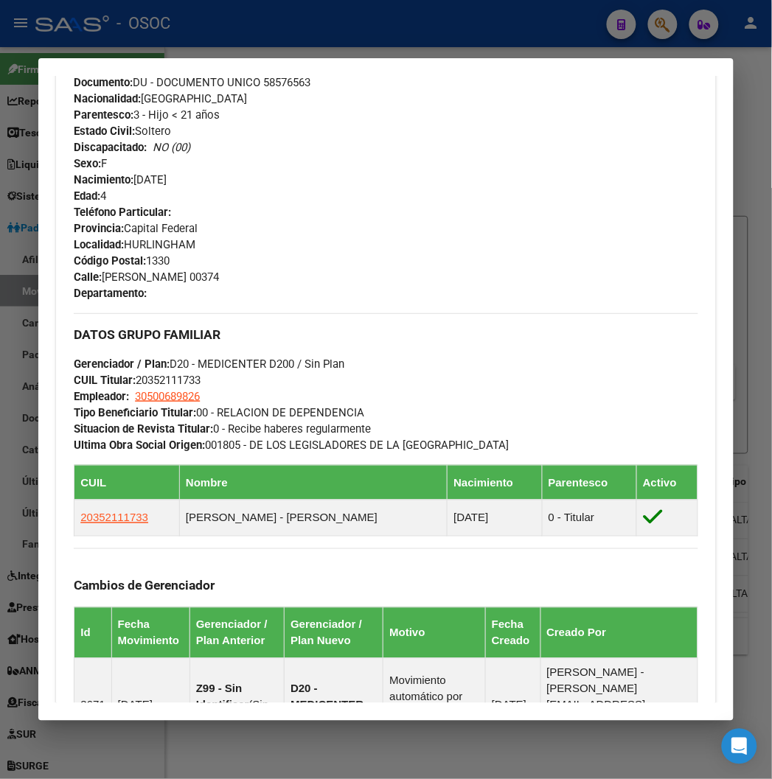
click at [195, 50] on div at bounding box center [386, 389] width 772 height 779
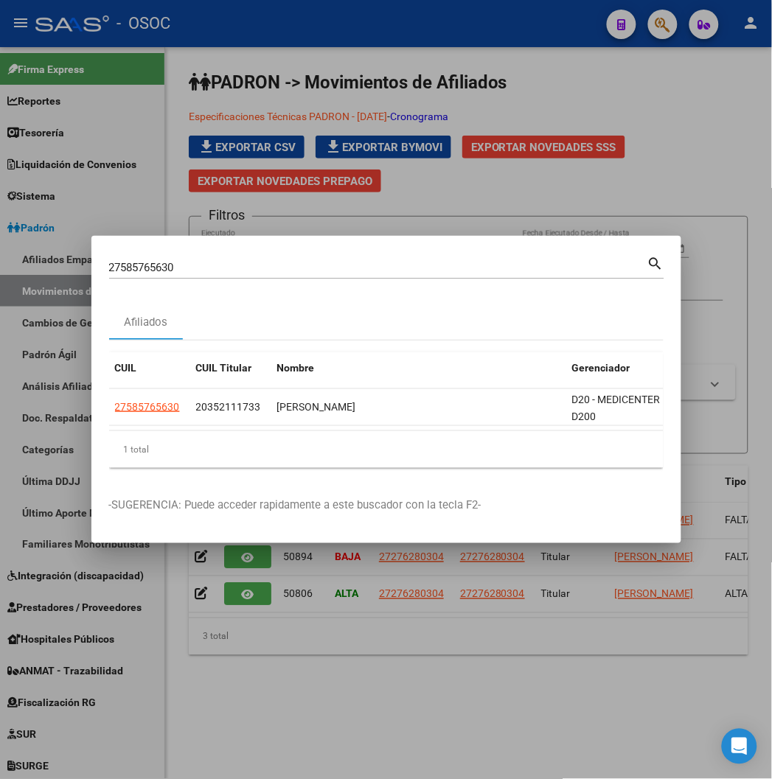
click at [109, 266] on input "27585765630" at bounding box center [378, 267] width 538 height 13
paste input "20593187358"
click at [109, 266] on input "2758576205931873585630" at bounding box center [378, 267] width 538 height 13
paste input "0593187358"
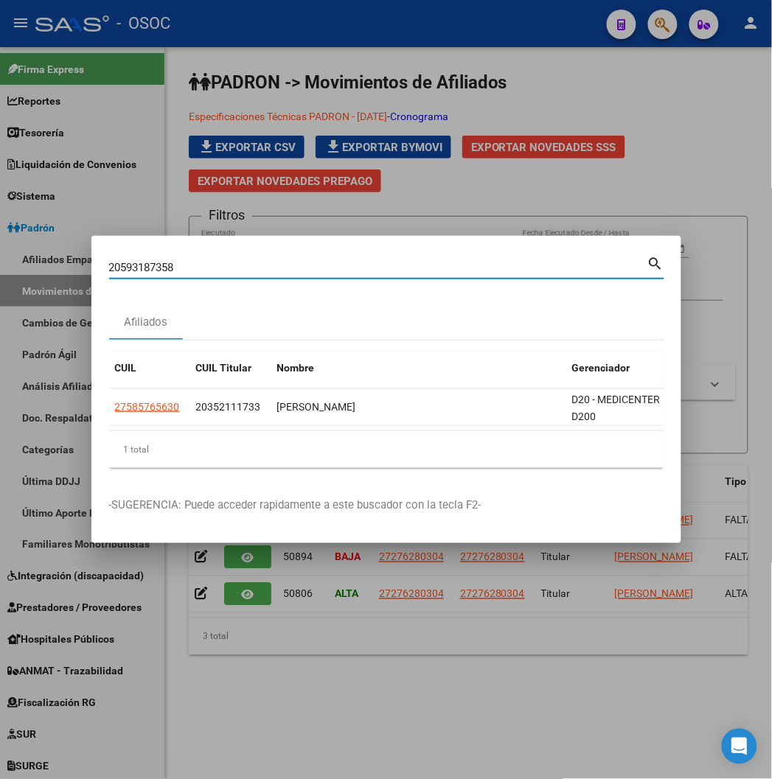
type input "20593187358"
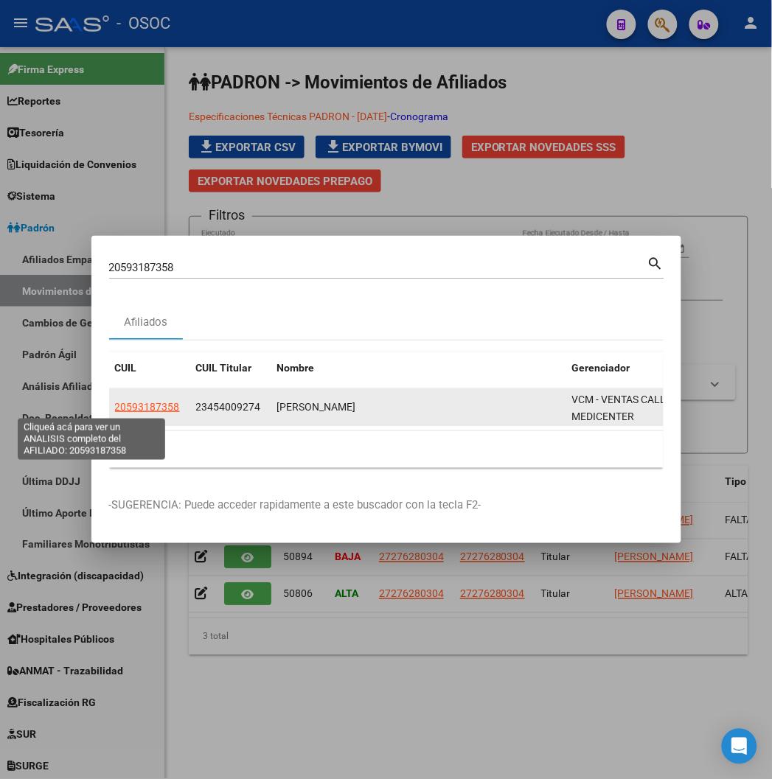
click at [115, 404] on span "20593187358" at bounding box center [147, 407] width 65 height 12
type textarea "20593187358"
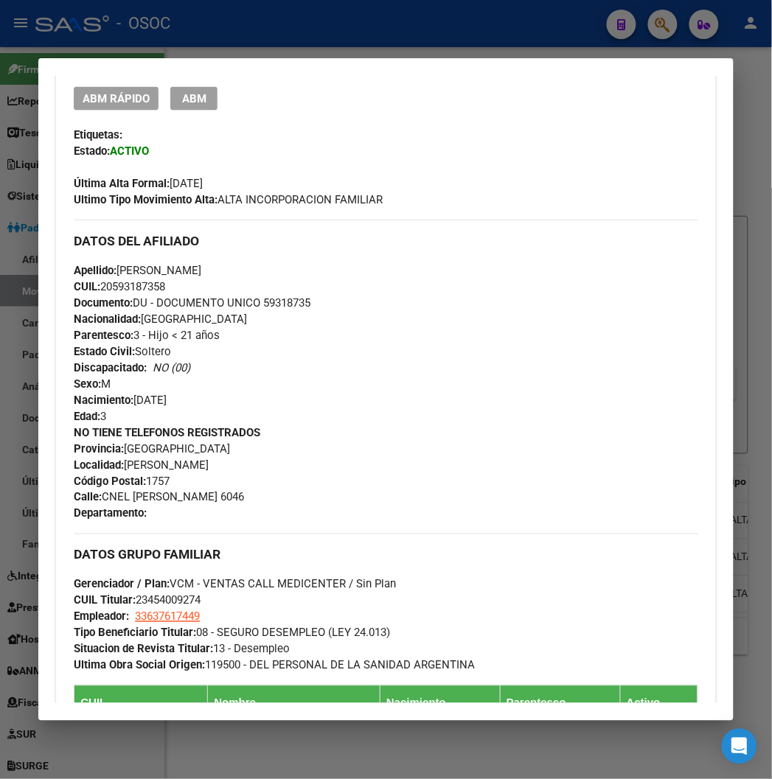
scroll to position [0, 0]
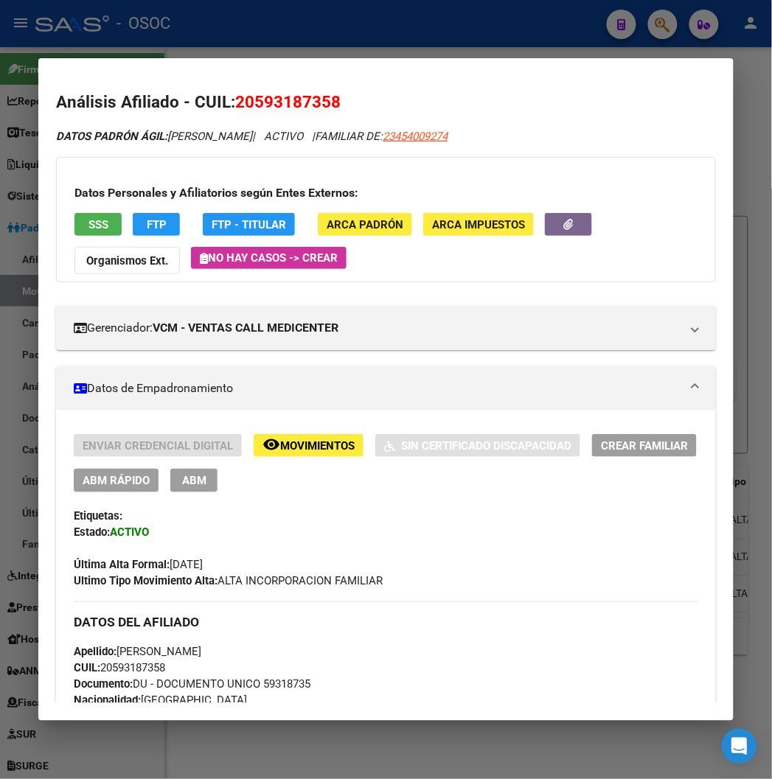
click at [103, 480] on span "ABM Rápido" at bounding box center [116, 481] width 67 height 13
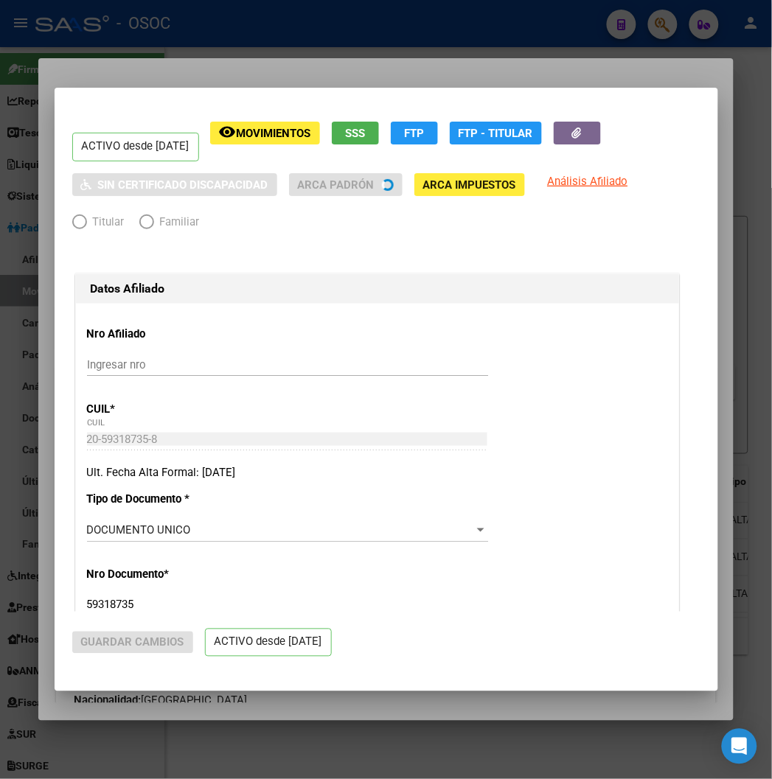
radio input "true"
type input "33-63761744-9"
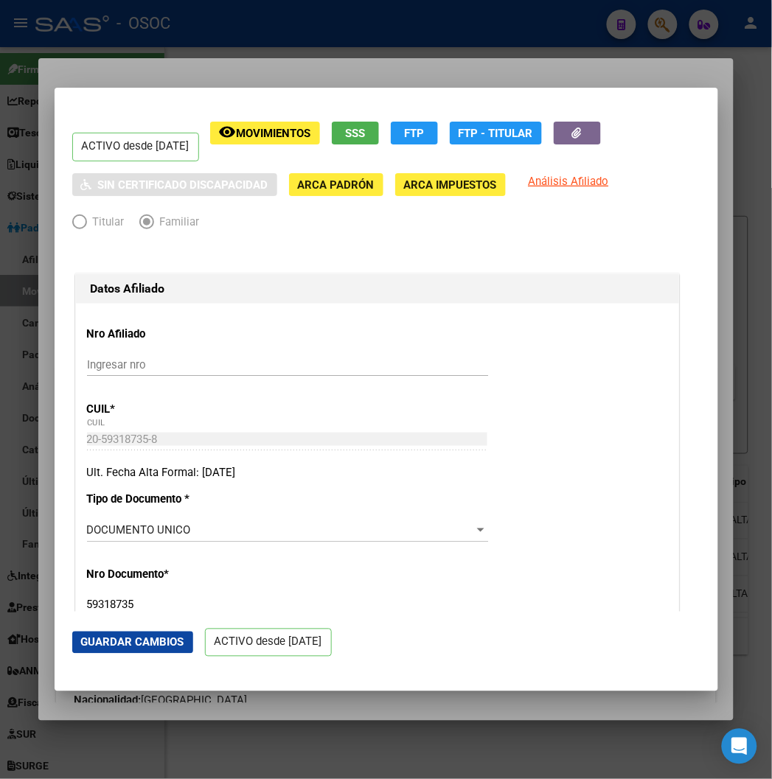
click at [253, 70] on div at bounding box center [386, 389] width 772 height 779
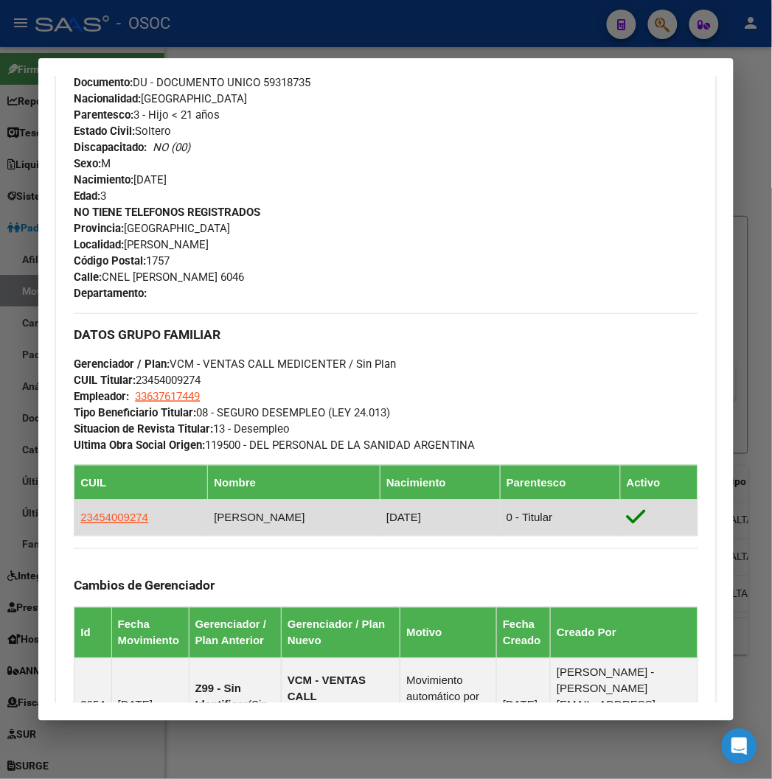
scroll to position [684, 0]
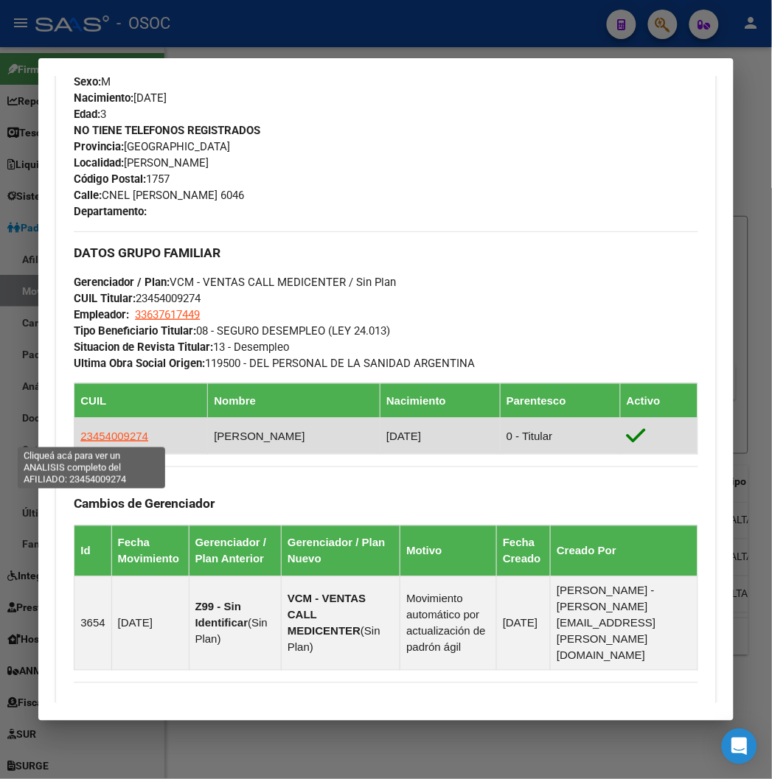
click at [94, 430] on span "23454009274" at bounding box center [114, 436] width 68 height 13
type textarea "23454009274"
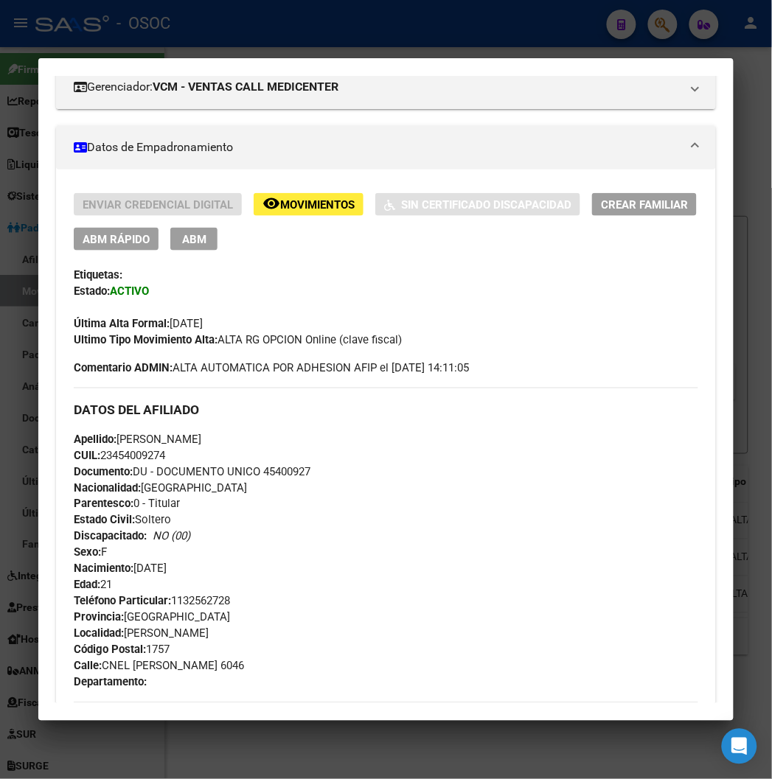
scroll to position [655, 0]
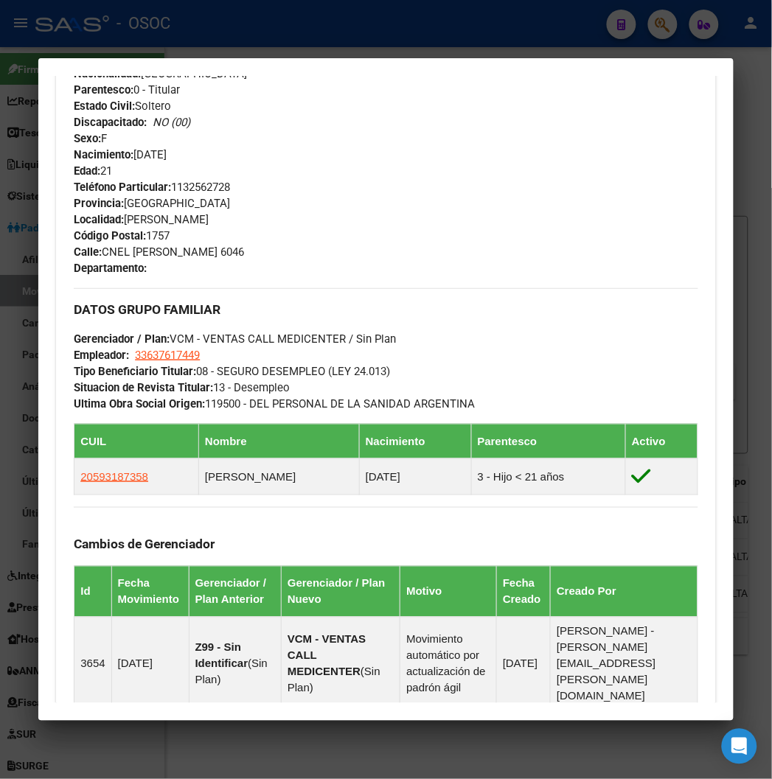
click at [215, 34] on div at bounding box center [386, 389] width 772 height 779
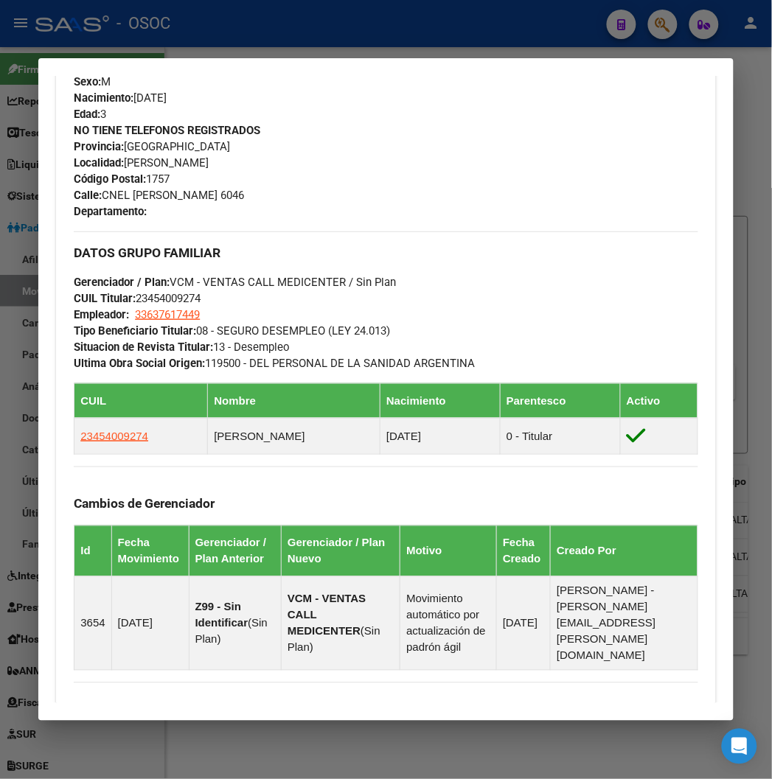
click at [150, 48] on div at bounding box center [386, 389] width 772 height 779
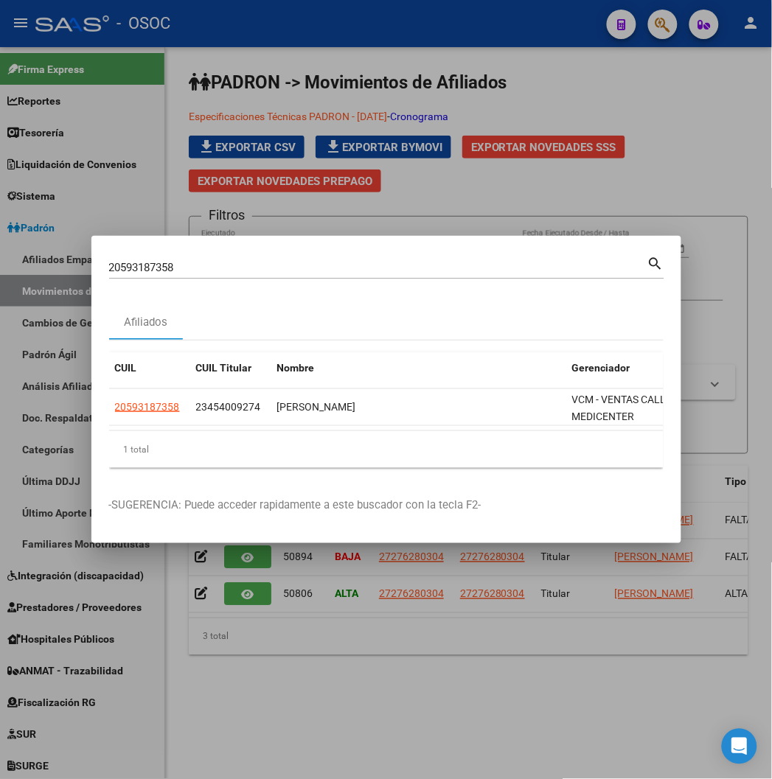
click at [109, 270] on input "20593187358" at bounding box center [378, 267] width 538 height 13
paste input "259874247"
type input "20259874247"
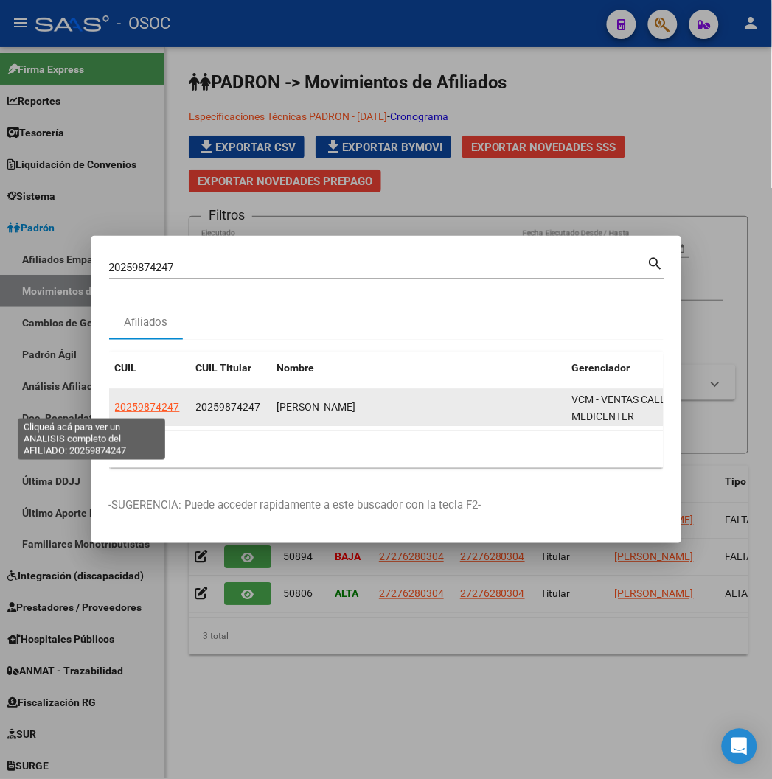
click at [115, 406] on span "20259874247" at bounding box center [147, 407] width 65 height 12
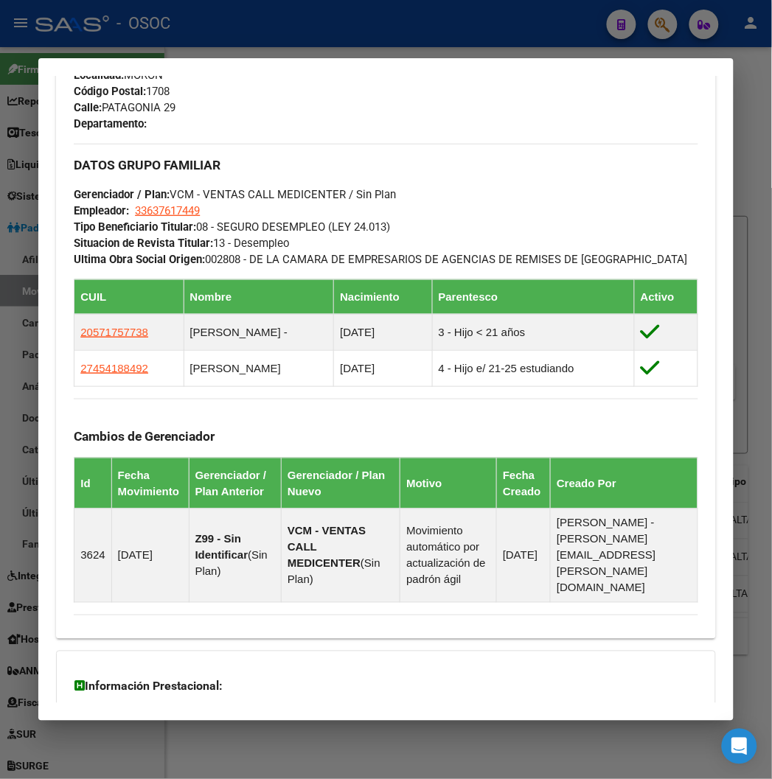
scroll to position [819, 0]
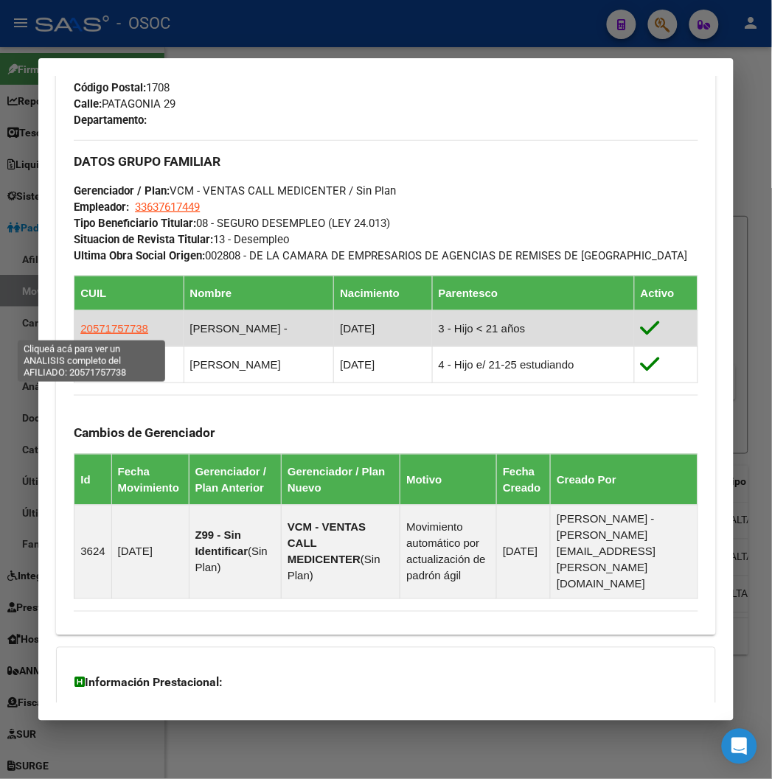
click at [105, 334] on span "20571757738" at bounding box center [114, 328] width 68 height 13
type textarea "20571757738"
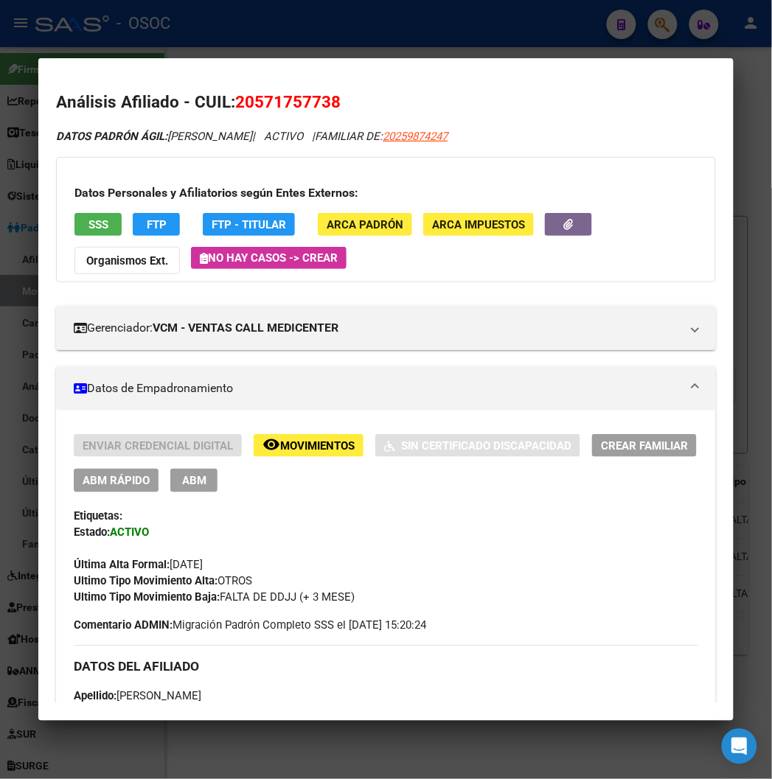
click at [74, 470] on button "ABM Rápido" at bounding box center [116, 480] width 85 height 23
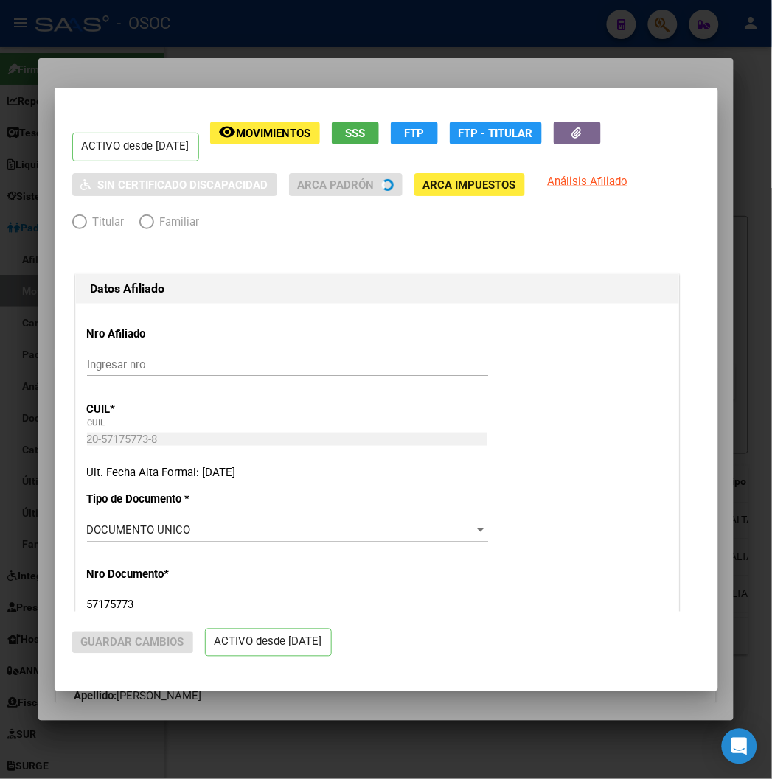
radio input "true"
type input "33-63761744-9"
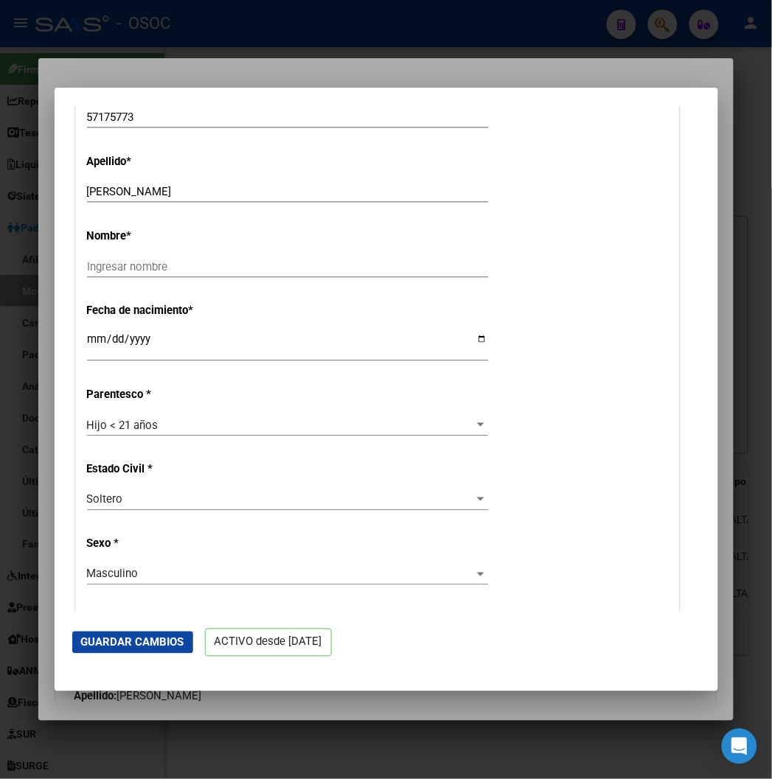
scroll to position [491, 0]
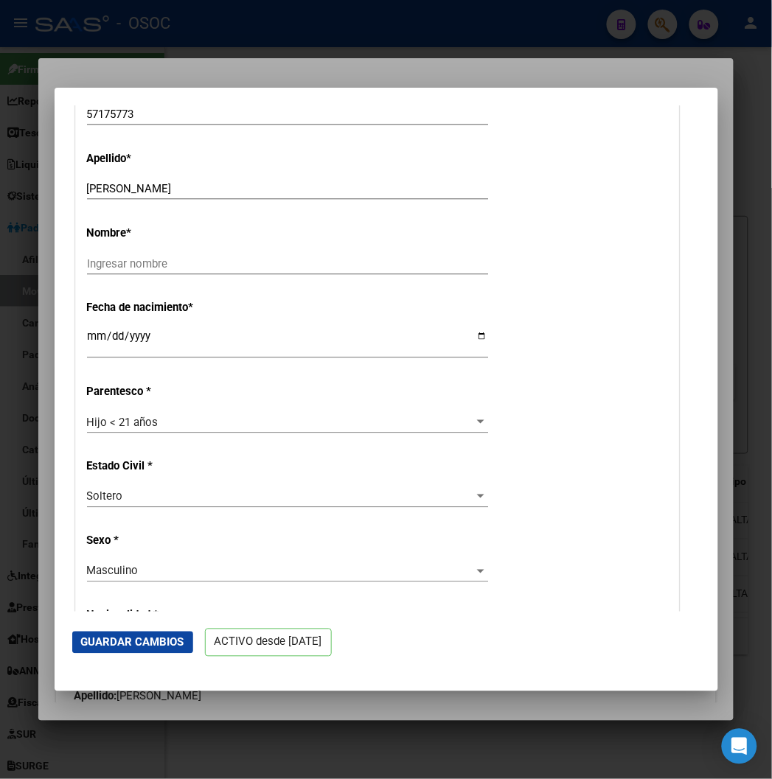
click at [305, 32] on div at bounding box center [386, 389] width 772 height 779
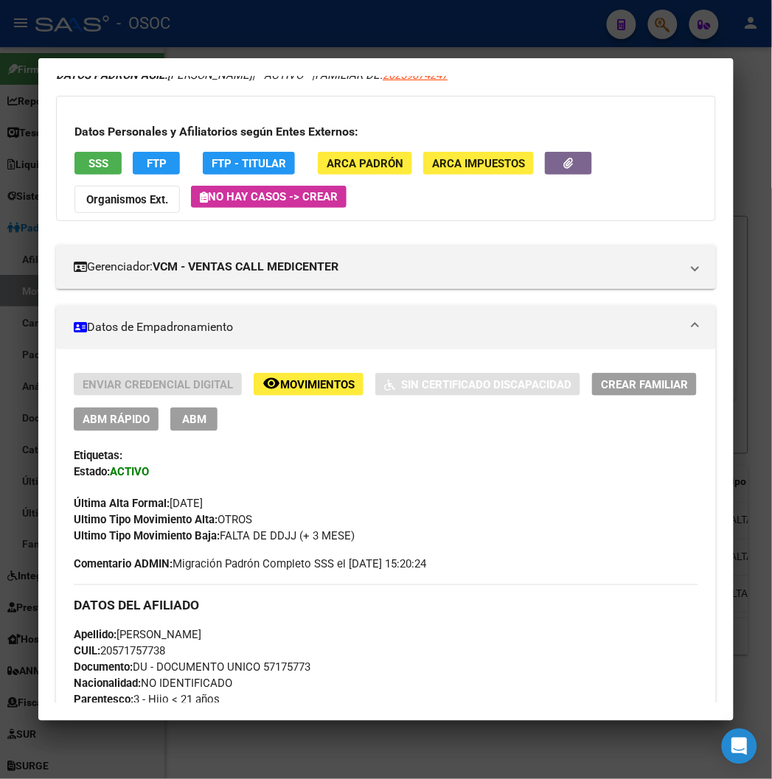
scroll to position [327, 0]
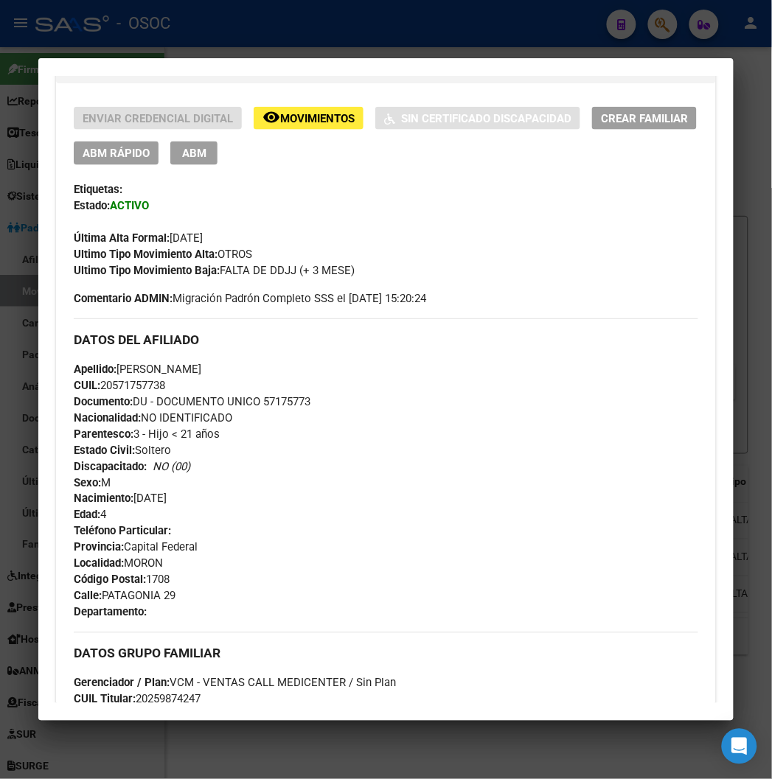
click at [266, 130] on div "Enviar Credencial Digital remove_red_eye Movimientos Sin Certificado Discapacid…" at bounding box center [386, 136] width 624 height 58
click at [266, 125] on button "remove_red_eye Movimientos" at bounding box center [309, 118] width 110 height 23
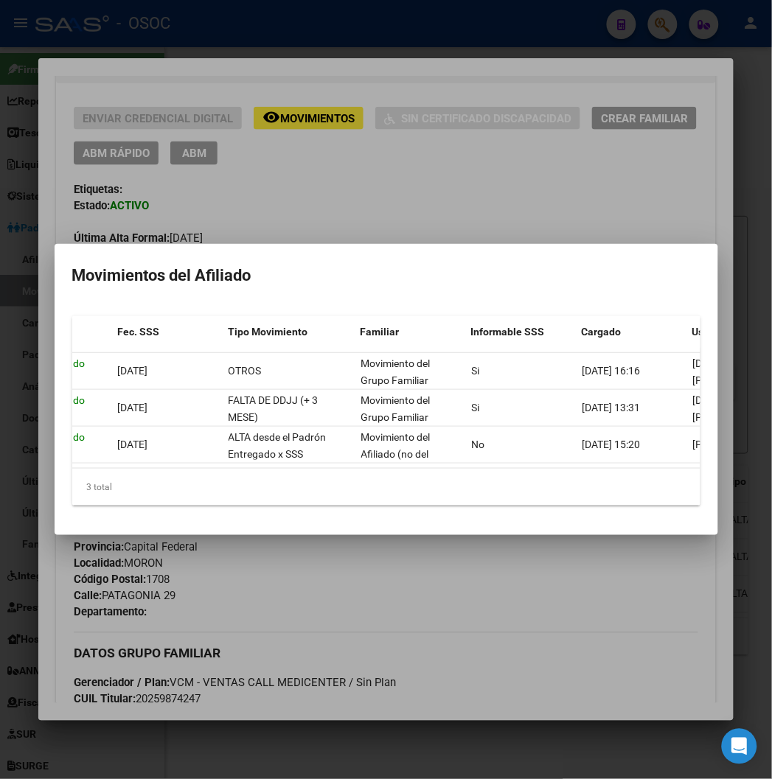
scroll to position [0, 241]
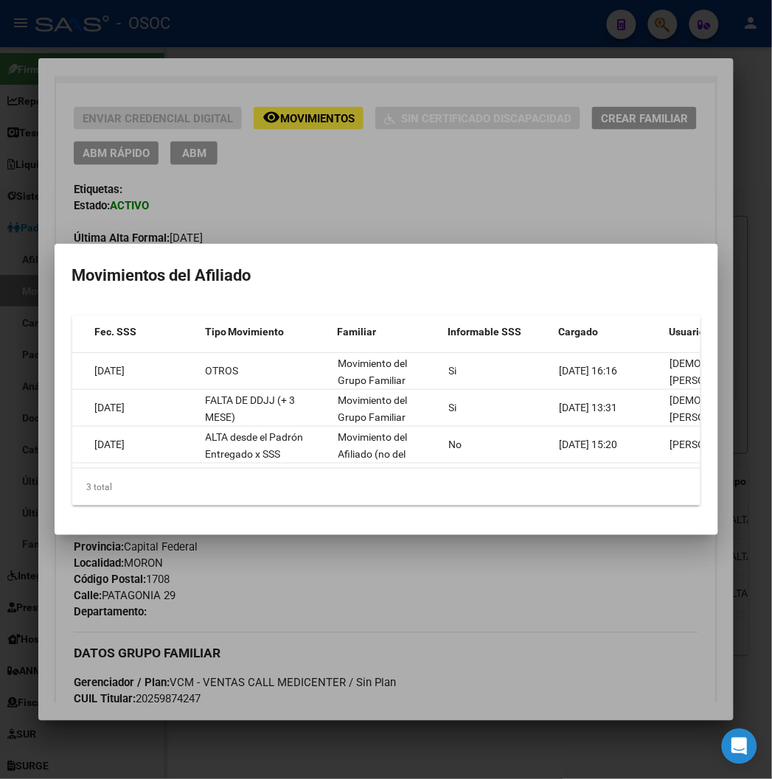
click at [421, 591] on div at bounding box center [386, 389] width 772 height 779
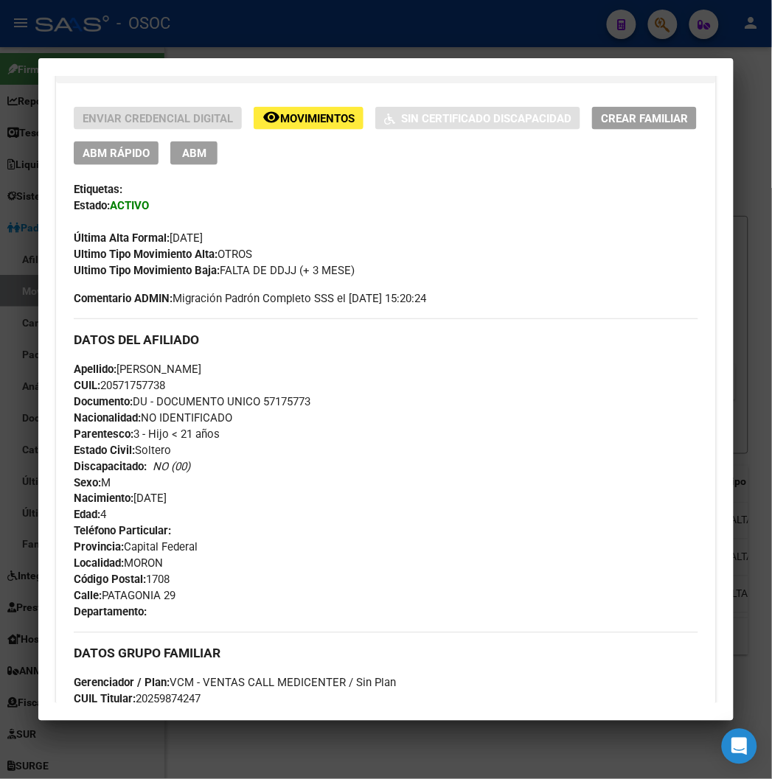
click at [123, 149] on span "ABM Rápido" at bounding box center [116, 153] width 67 height 13
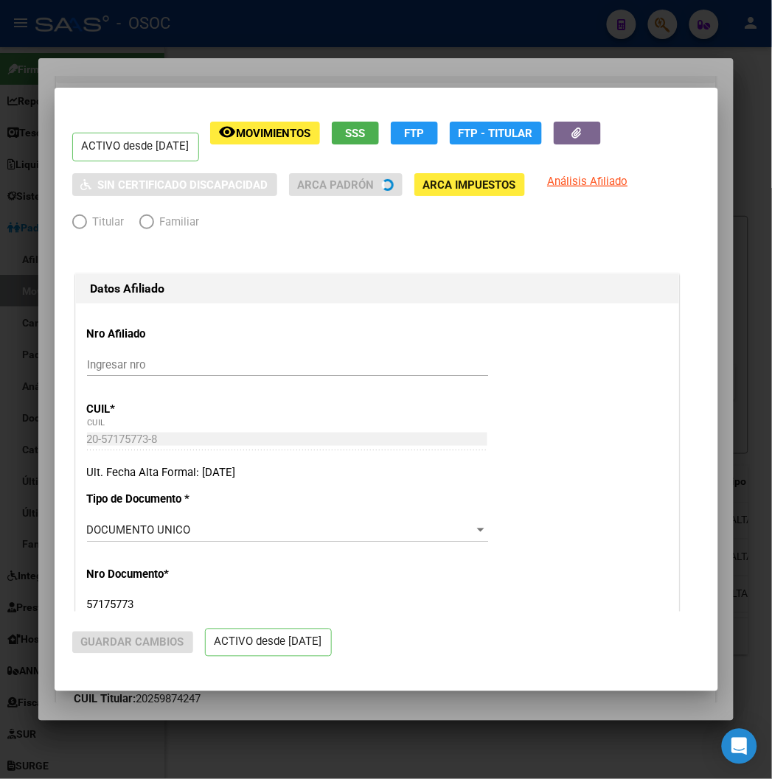
radio input "true"
type input "33-63761744-9"
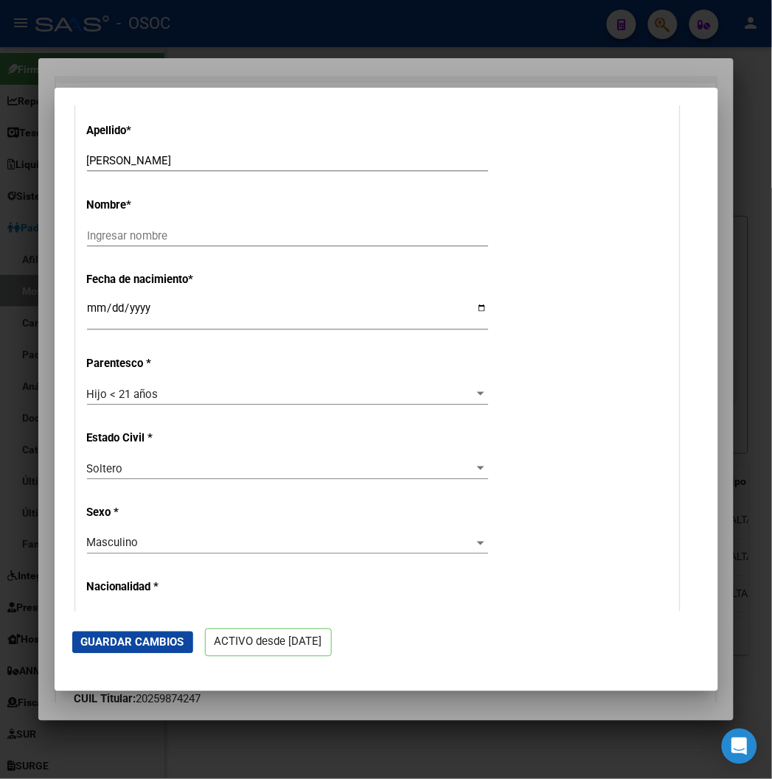
scroll to position [491, 0]
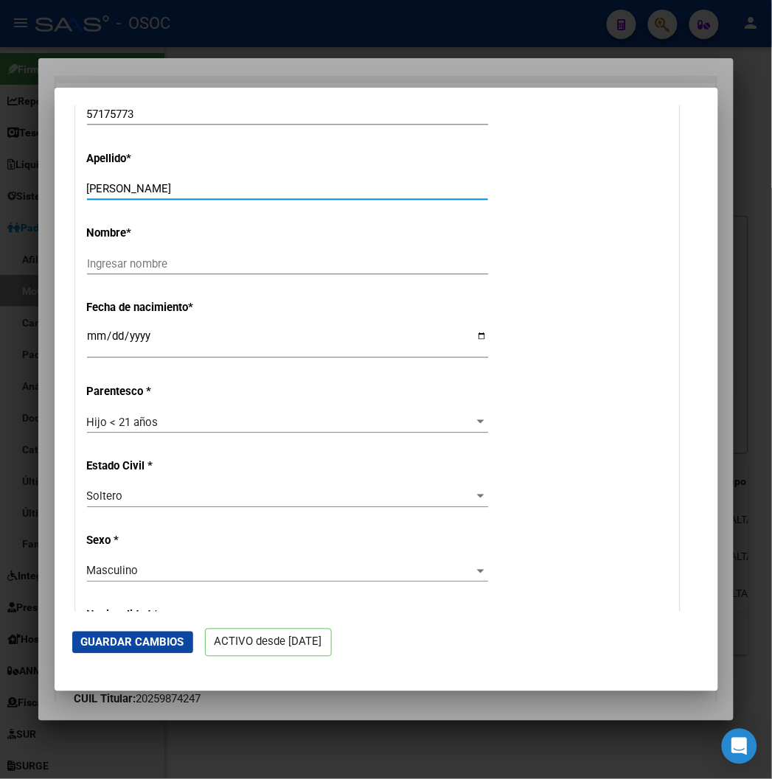
drag, startPoint x: 131, startPoint y: 188, endPoint x: 212, endPoint y: 185, distance: 81.2
click at [212, 185] on input "STRAJILEVICH MATEO EZEQUIEL" at bounding box center [287, 188] width 401 height 13
type input "STRAJILEVICH"
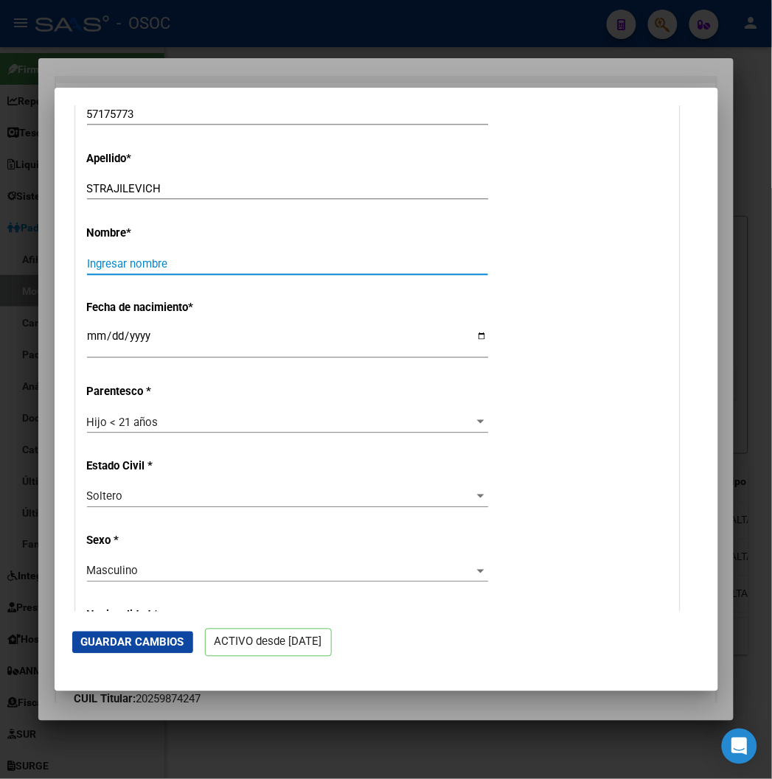
paste input "MATEO EZEQUIEL"
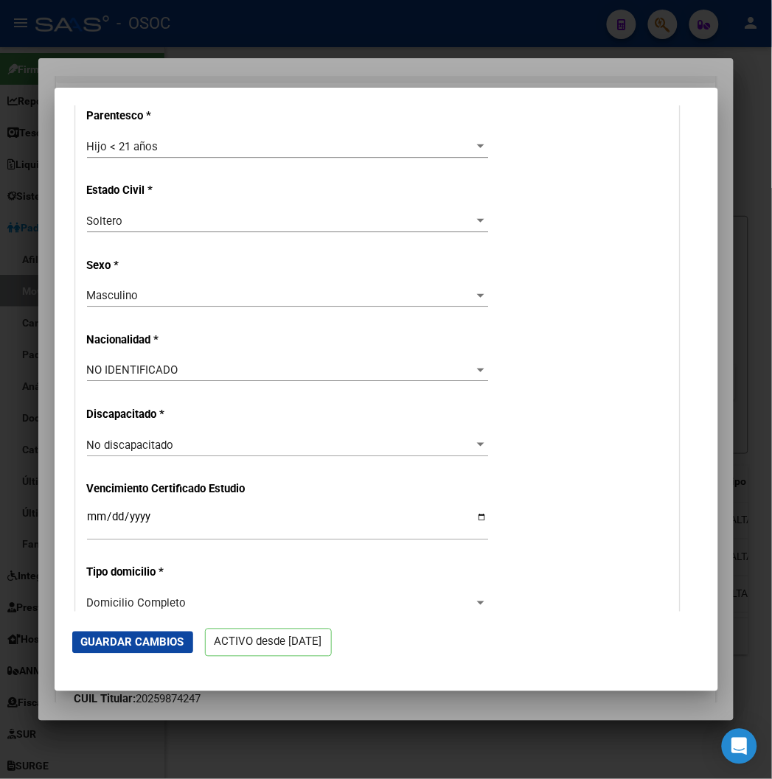
scroll to position [819, 0]
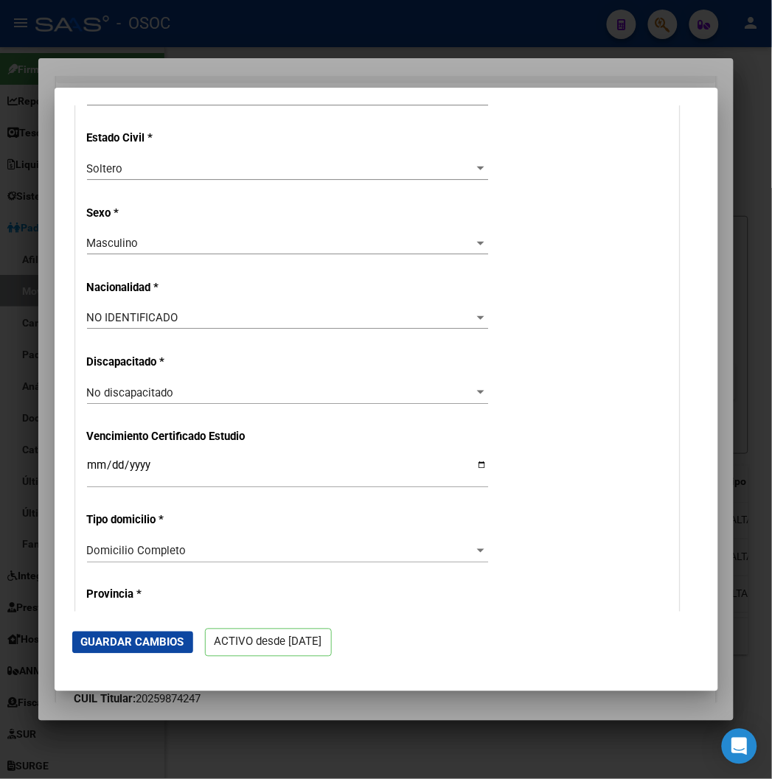
type input "MATEO EZEQUIEL"
click at [133, 315] on span "NO IDENTIFICADO" at bounding box center [132, 317] width 91 height 13
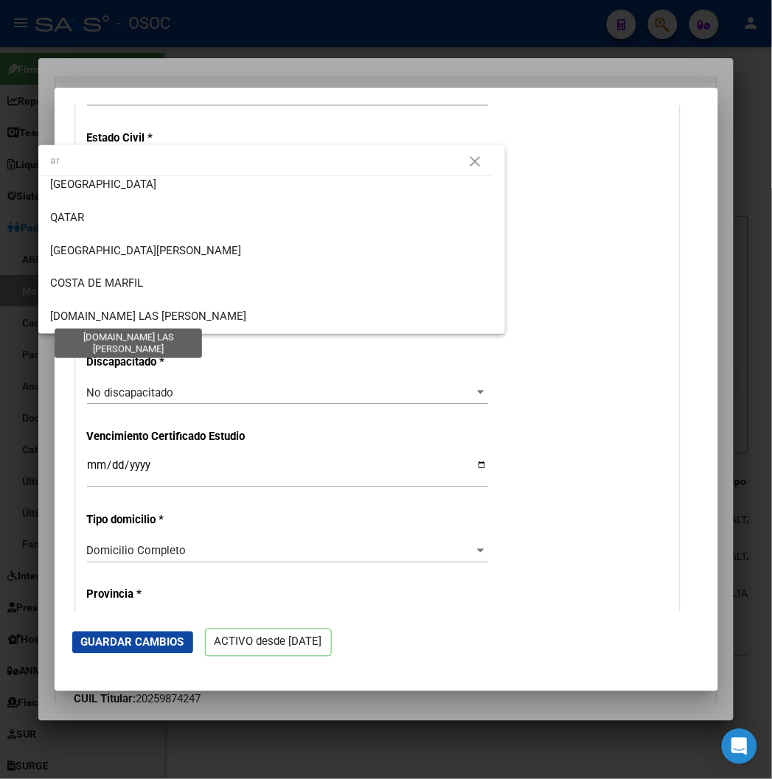
scroll to position [0, 0]
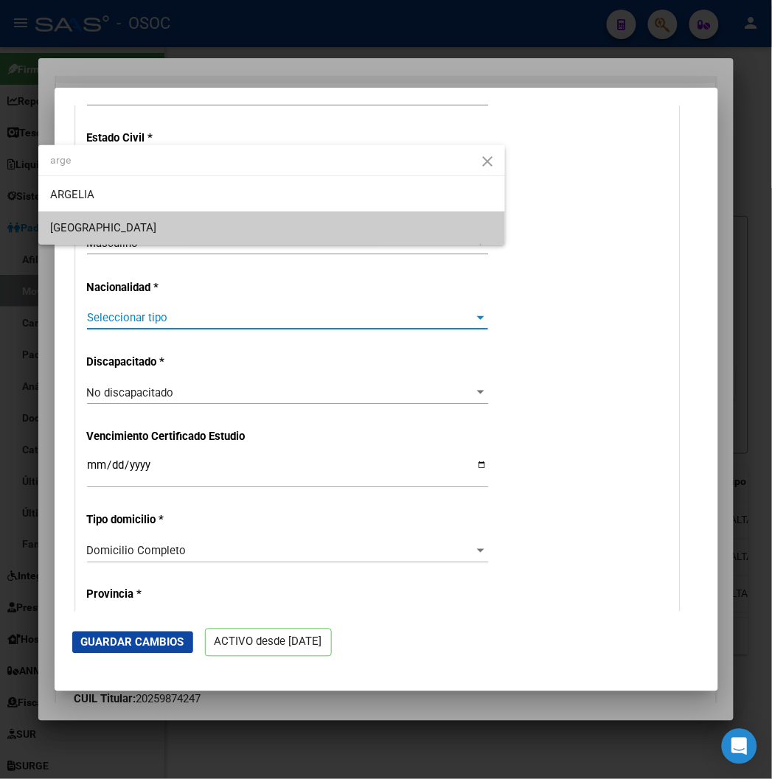
type input "arge"
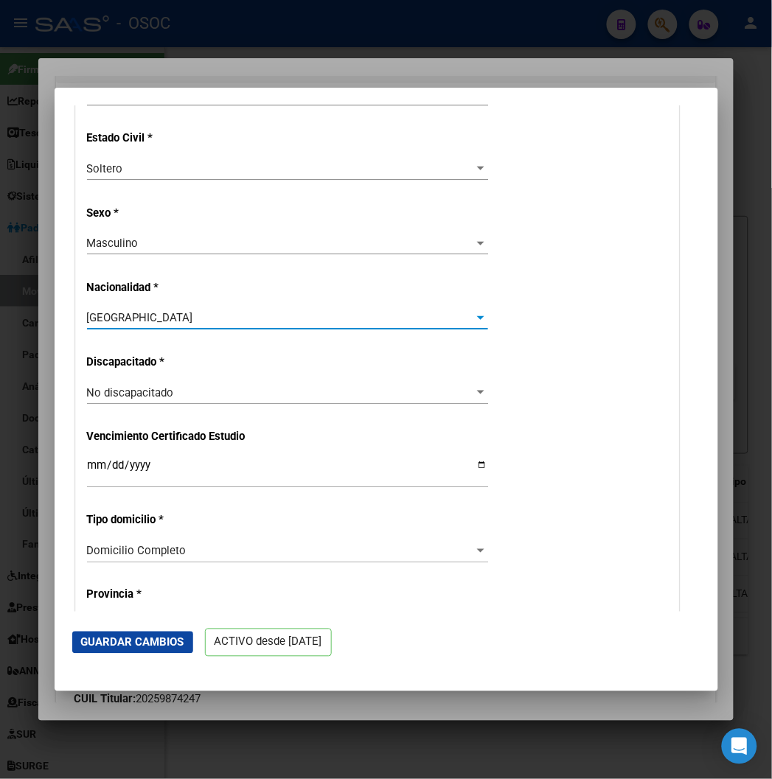
click at [111, 650] on button "Guardar Cambios" at bounding box center [132, 643] width 121 height 22
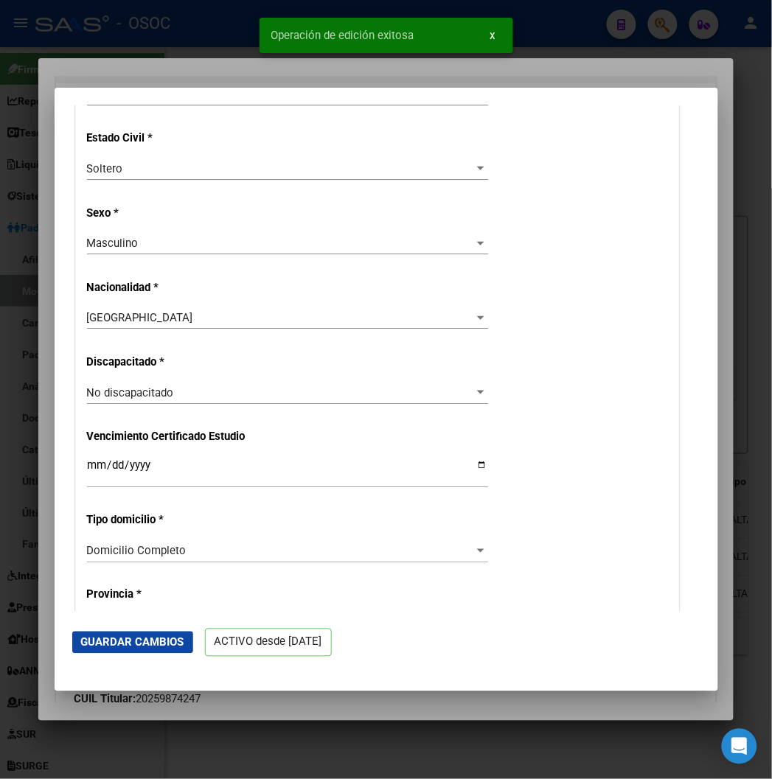
click at [229, 76] on div at bounding box center [386, 389] width 772 height 779
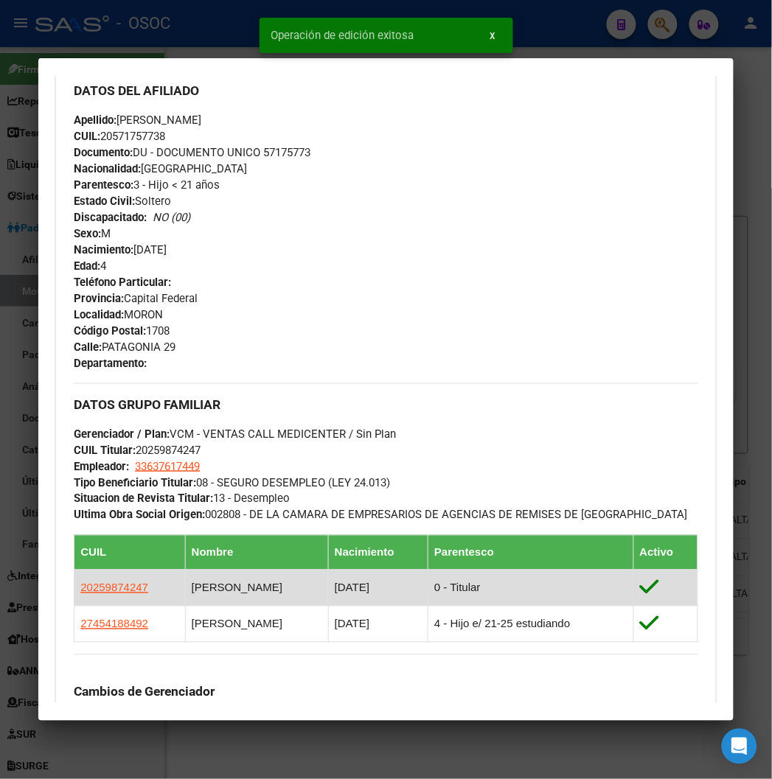
scroll to position [573, 0]
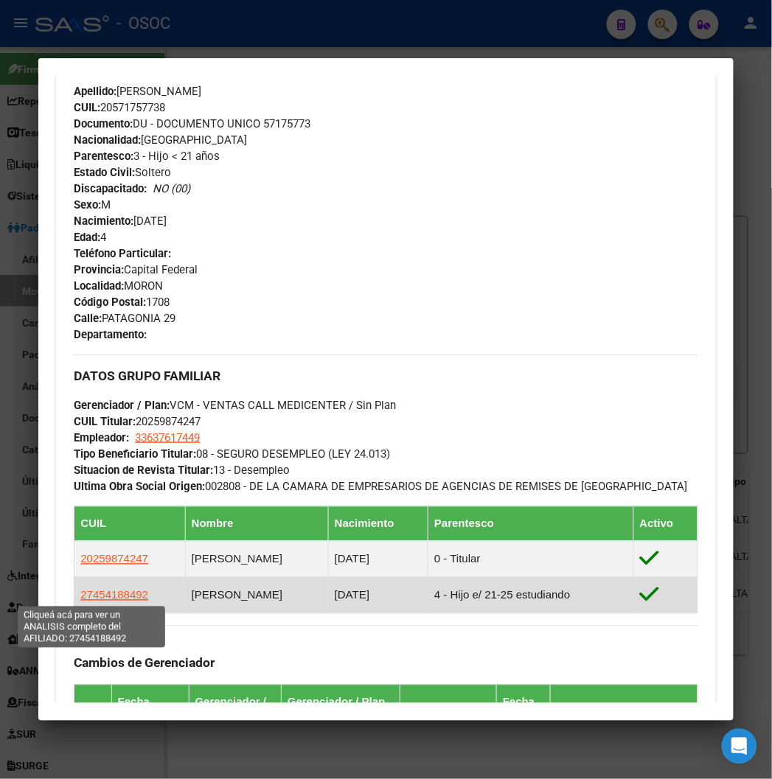
click at [91, 594] on span "27454188492" at bounding box center [114, 595] width 68 height 13
type textarea "27454188492"
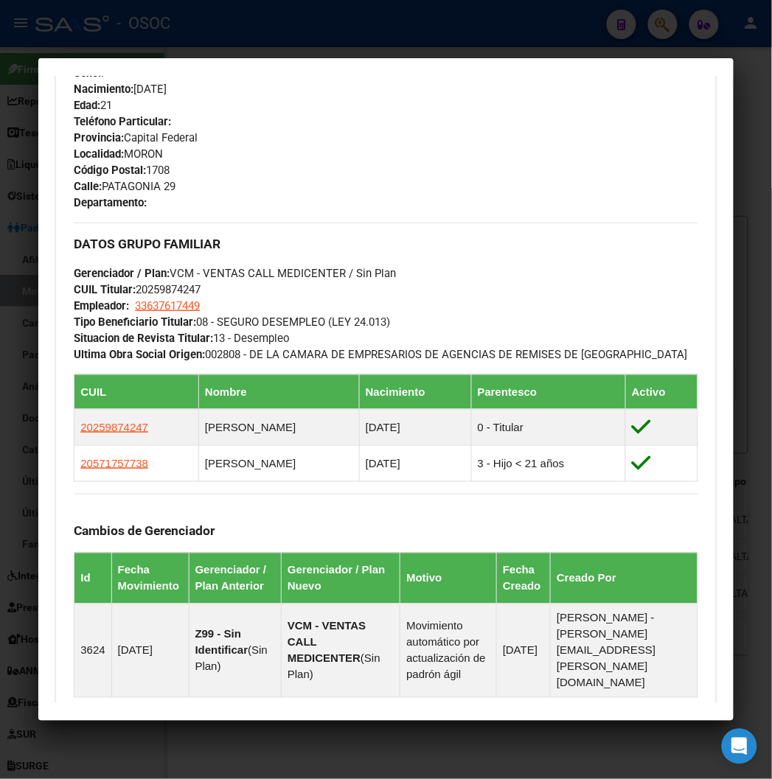
scroll to position [246, 0]
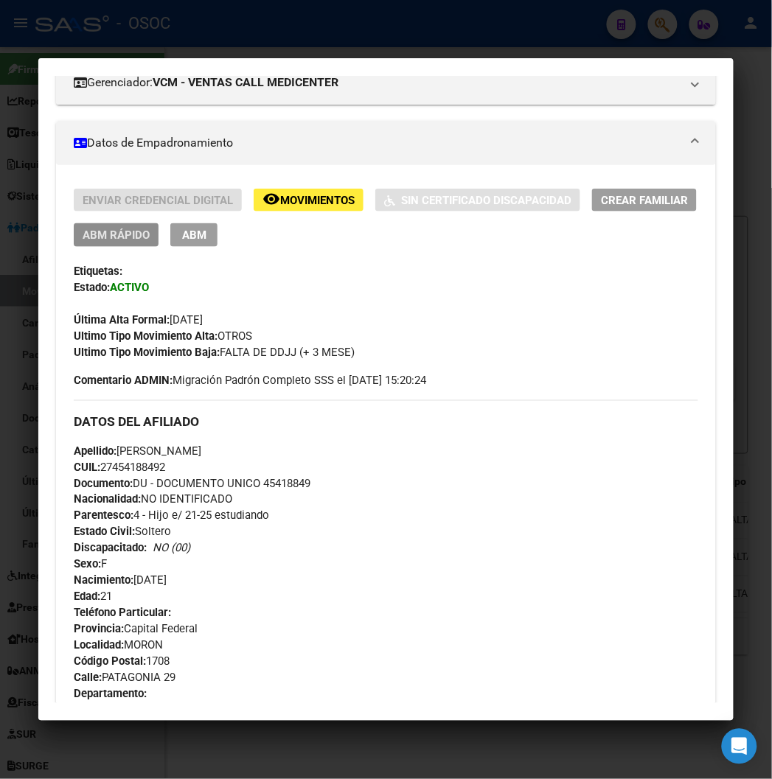
click at [97, 245] on button "ABM Rápido" at bounding box center [116, 234] width 85 height 23
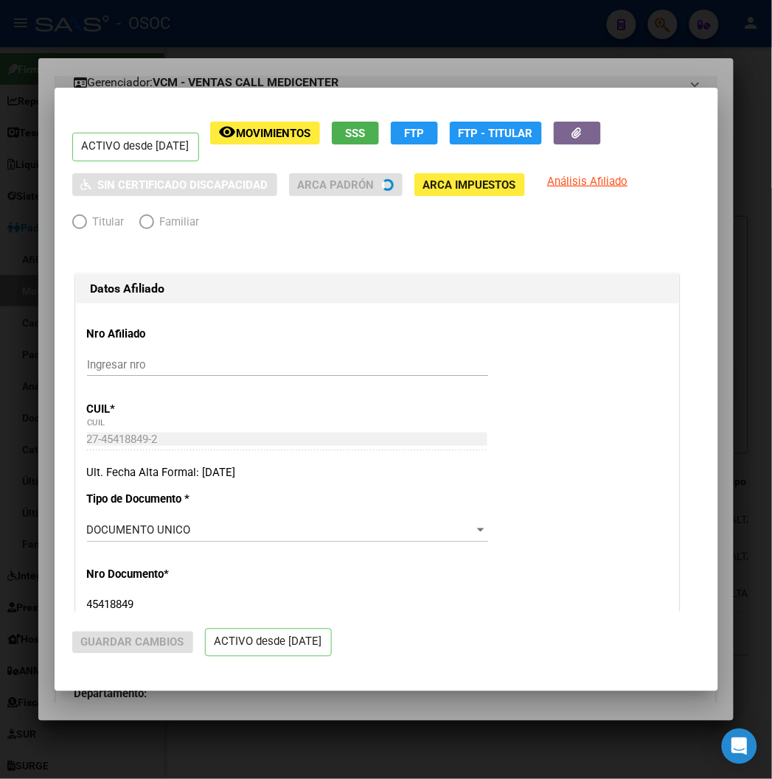
radio input "true"
type input "33-63761744-9"
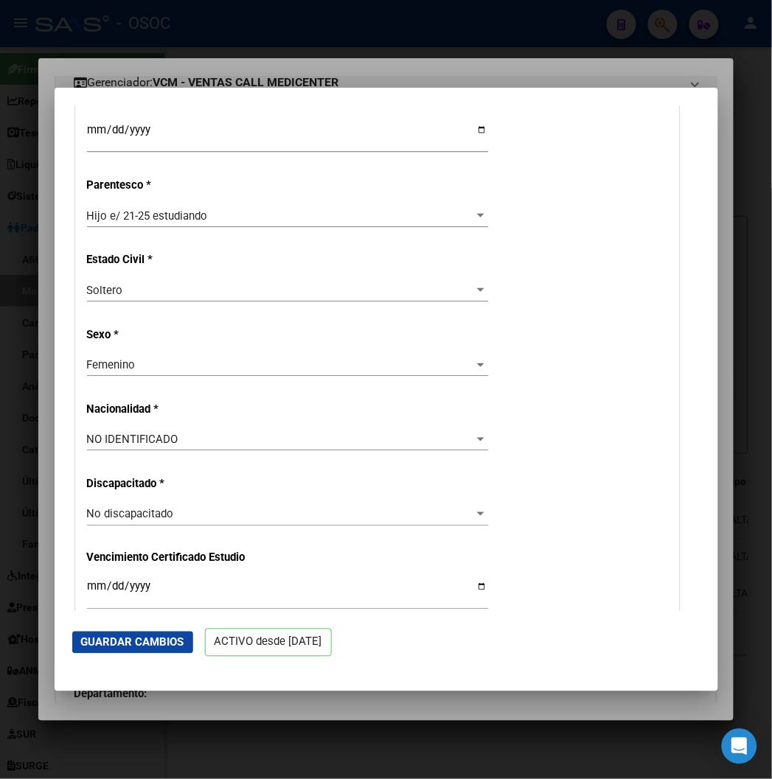
scroll to position [737, 0]
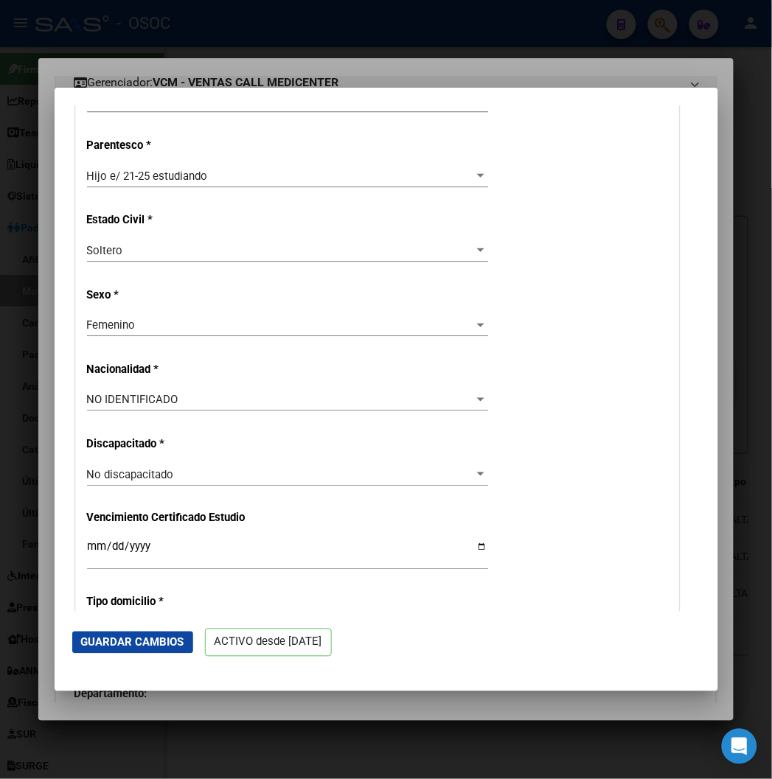
click at [88, 411] on div "NO IDENTIFICADO Seleccionar tipo" at bounding box center [287, 407] width 401 height 36
click at [87, 397] on span "NO IDENTIFICADO" at bounding box center [132, 399] width 91 height 13
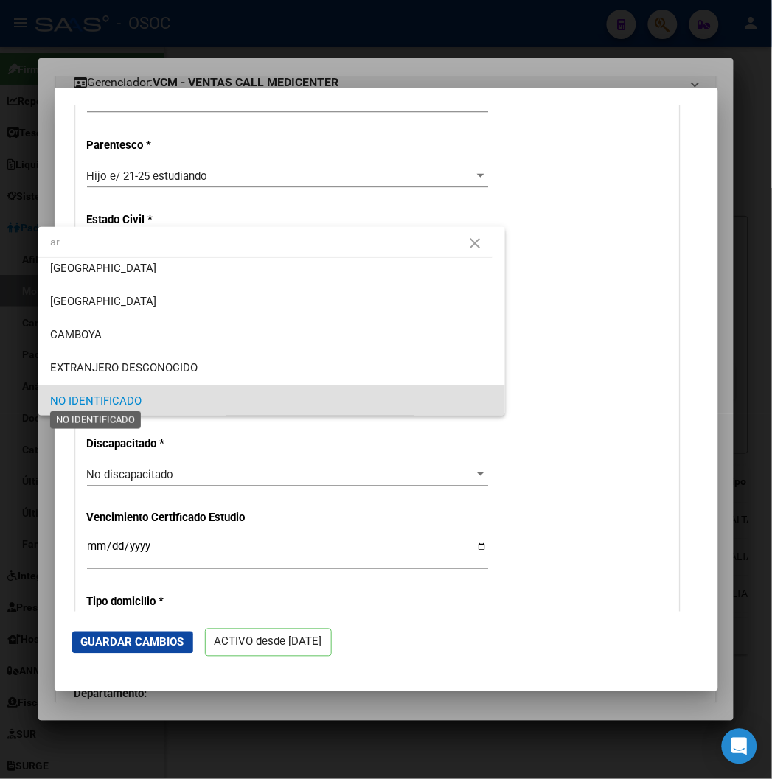
scroll to position [0, 0]
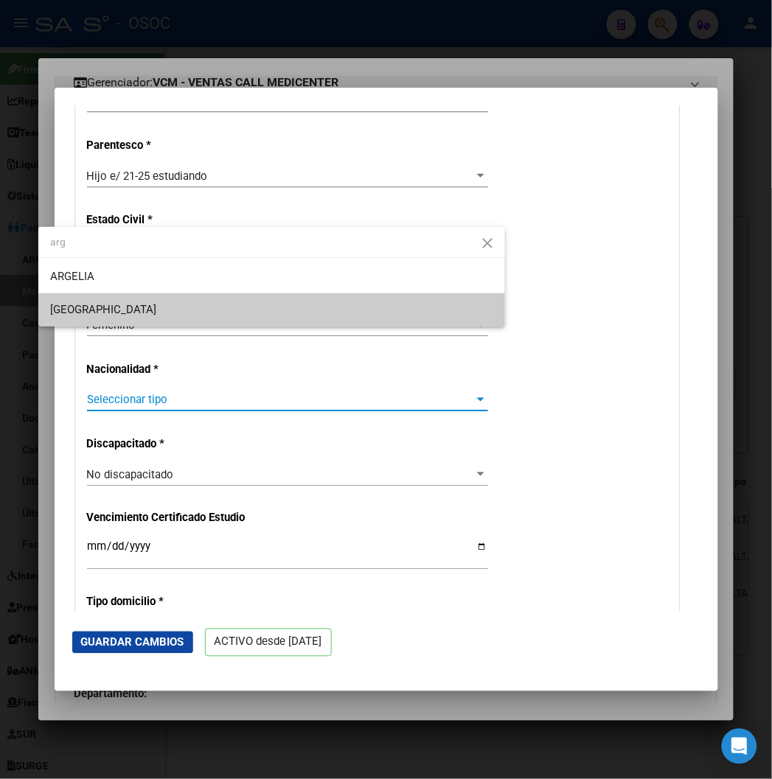
type input "arg"
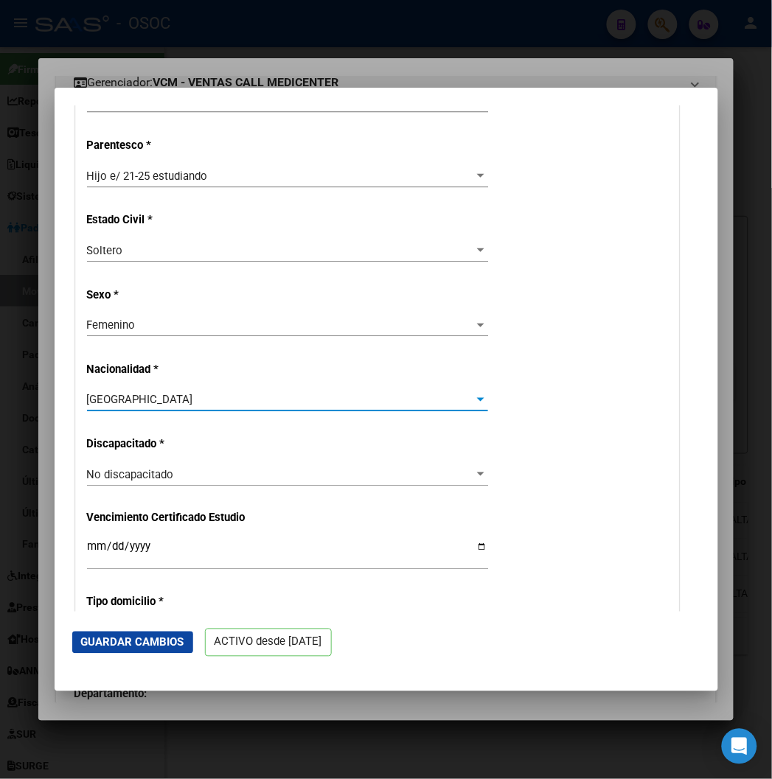
click at [72, 650] on button "Guardar Cambios" at bounding box center [132, 643] width 121 height 22
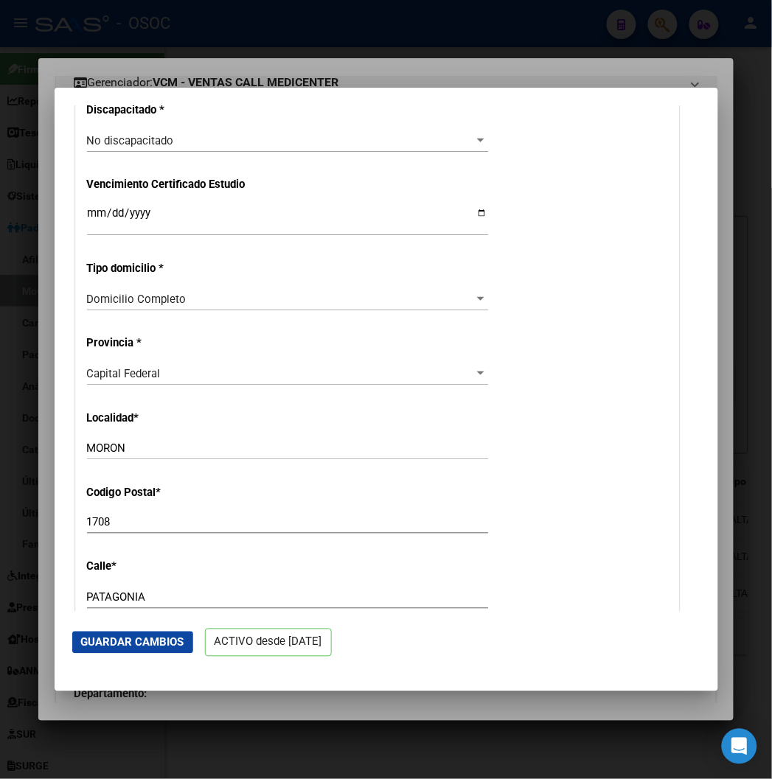
scroll to position [1229, 0]
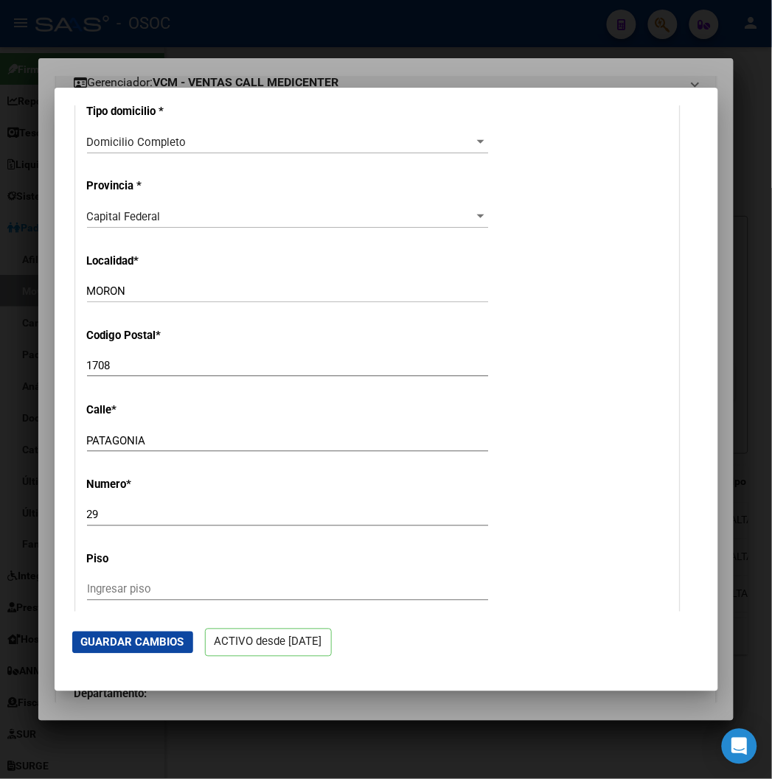
click at [111, 226] on div "Capital Federal Seleccionar provincia" at bounding box center [287, 217] width 401 height 22
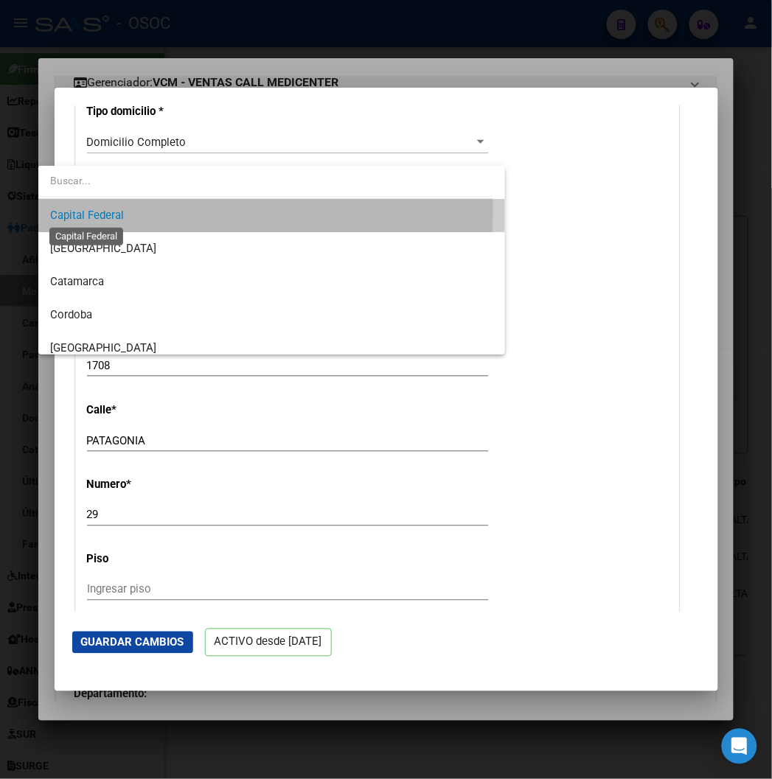
click at [111, 209] on span "Capital Federal" at bounding box center [87, 215] width 74 height 13
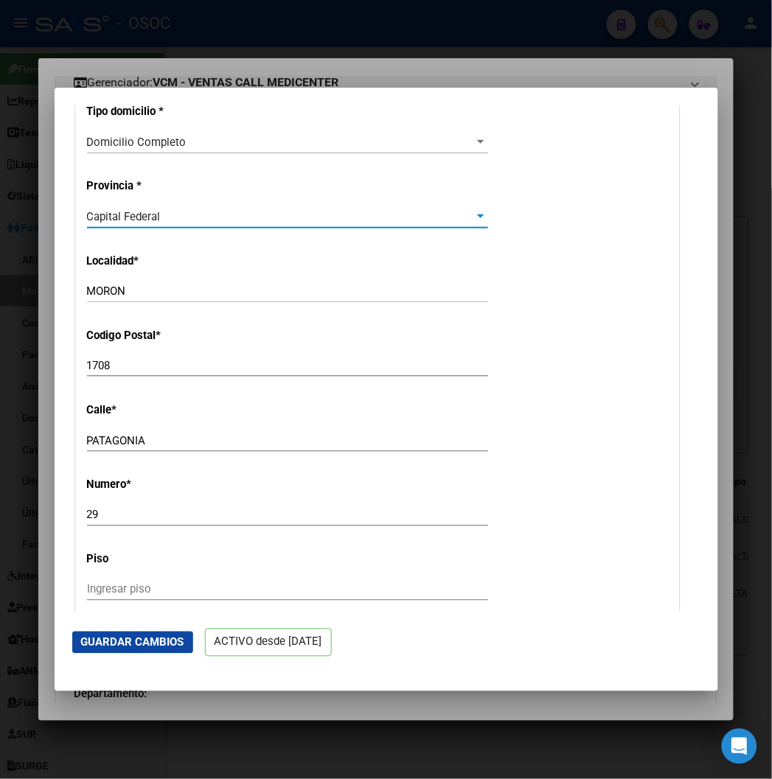
click at [112, 215] on span "Capital Federal" at bounding box center [124, 216] width 74 height 13
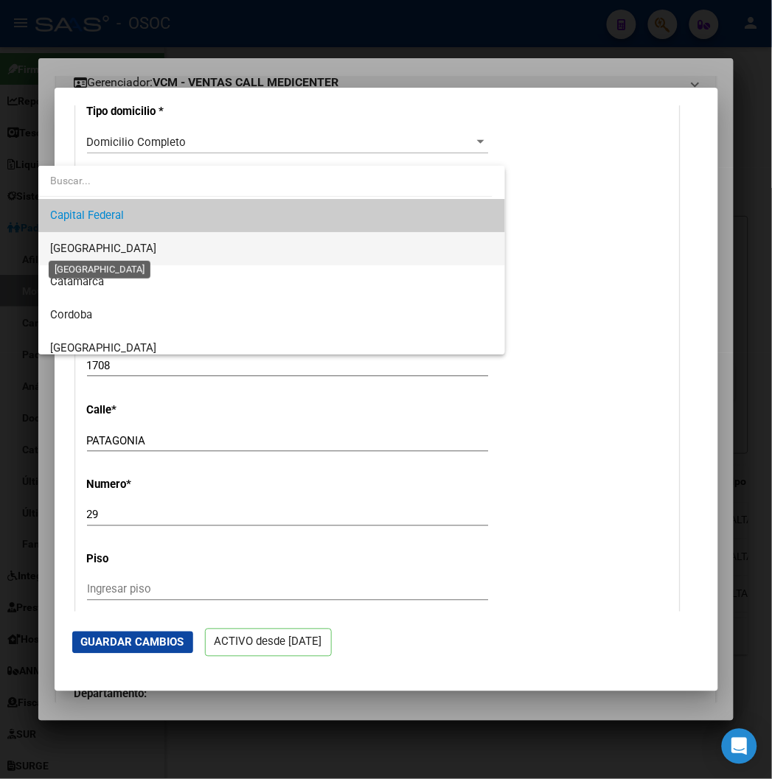
drag, startPoint x: 93, startPoint y: 253, endPoint x: 52, endPoint y: 395, distance: 148.2
click at [92, 253] on span "[GEOGRAPHIC_DATA]" at bounding box center [103, 248] width 106 height 13
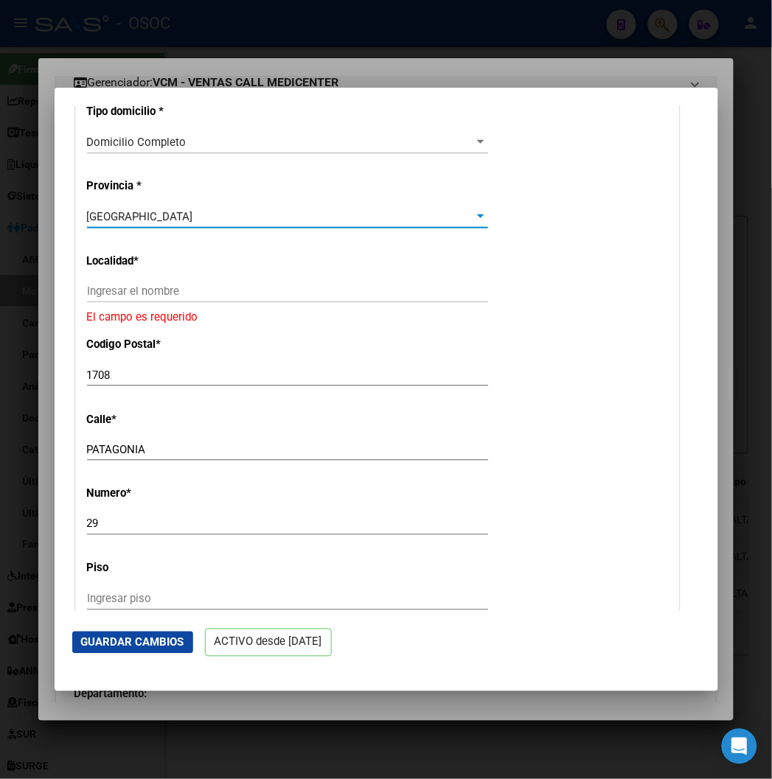
click at [87, 285] on input "Ingresar el nombre" at bounding box center [287, 291] width 401 height 13
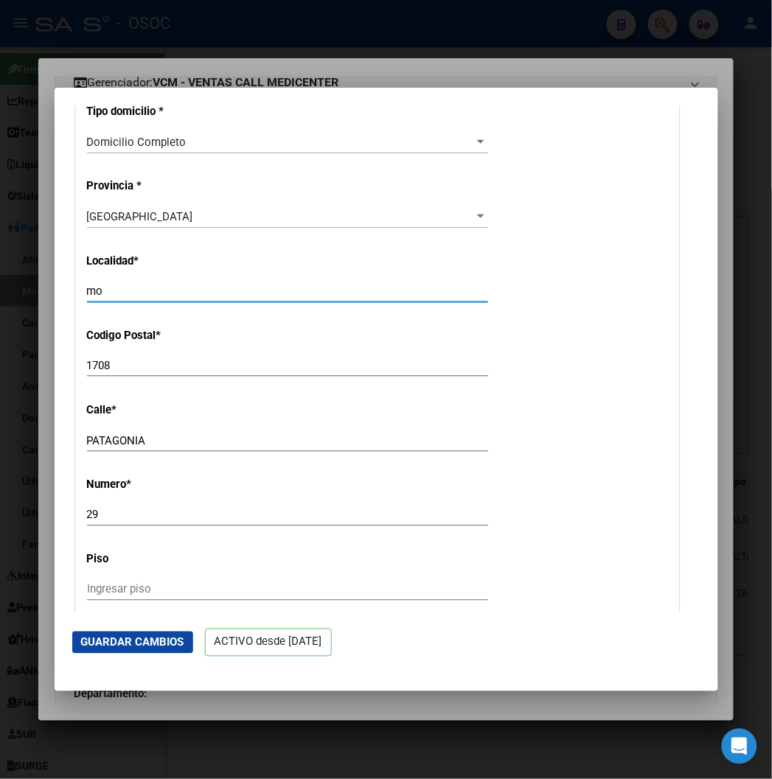
type input "m"
type input "MORON"
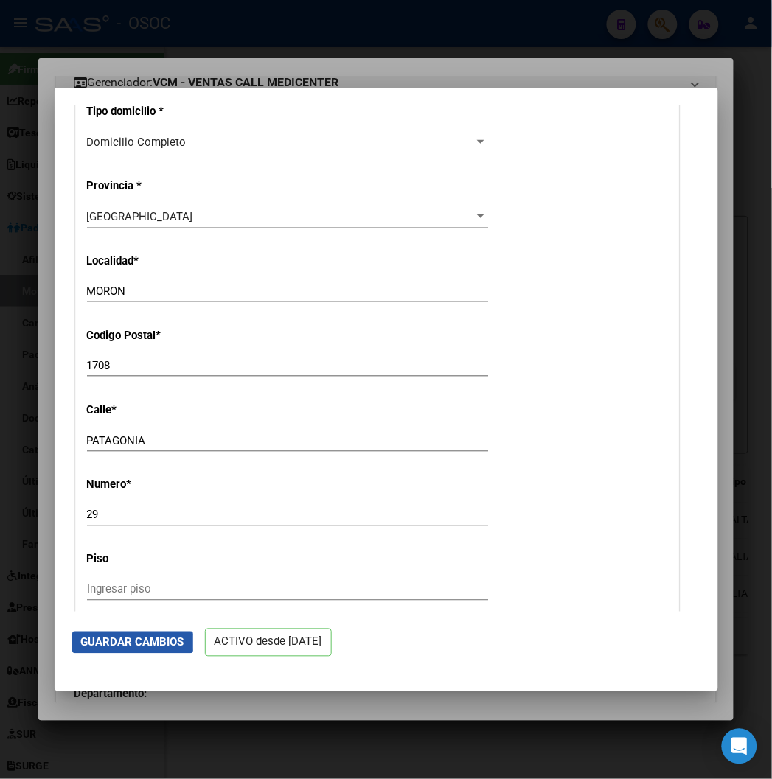
click at [89, 636] on span "Guardar Cambios" at bounding box center [132, 642] width 103 height 13
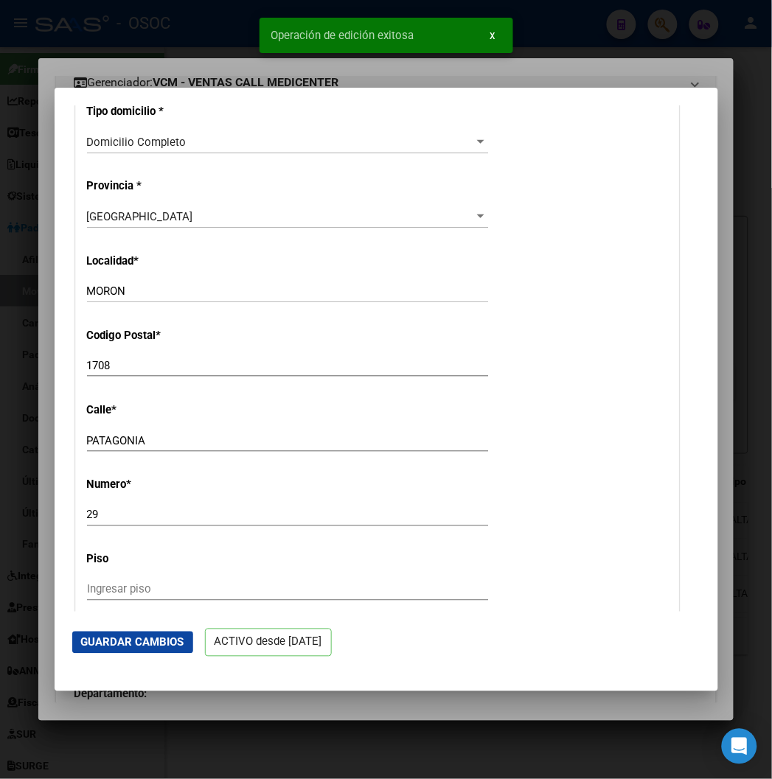
click at [205, 70] on div at bounding box center [386, 389] width 772 height 779
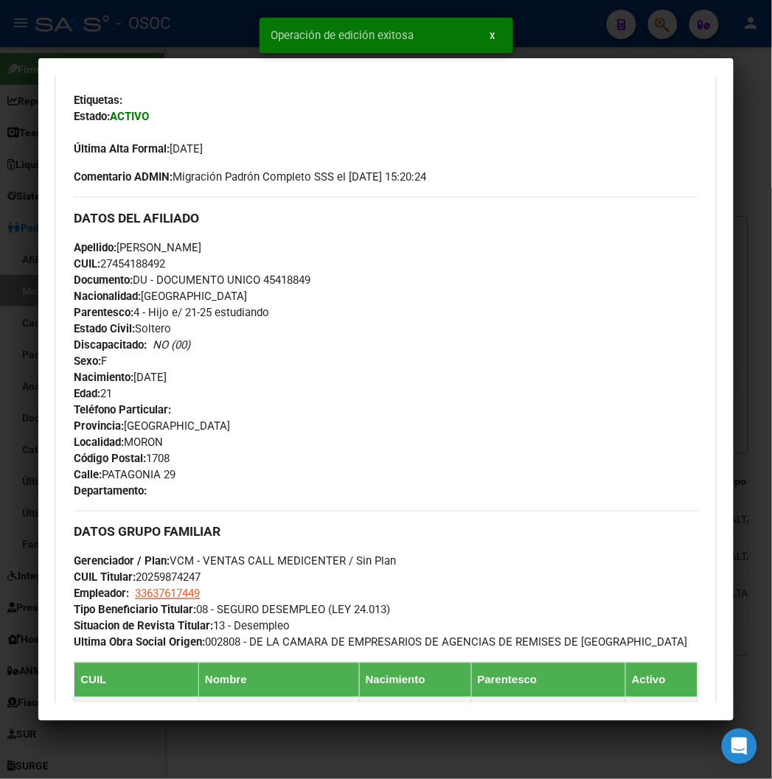
scroll to position [573, 0]
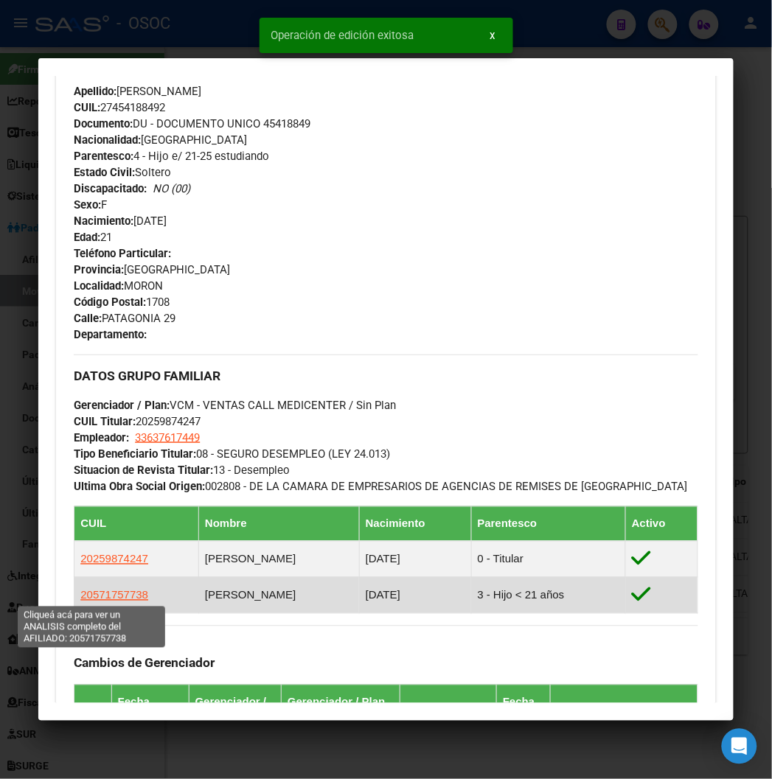
click at [89, 594] on span "20571757738" at bounding box center [114, 595] width 68 height 13
type textarea "20571757738"
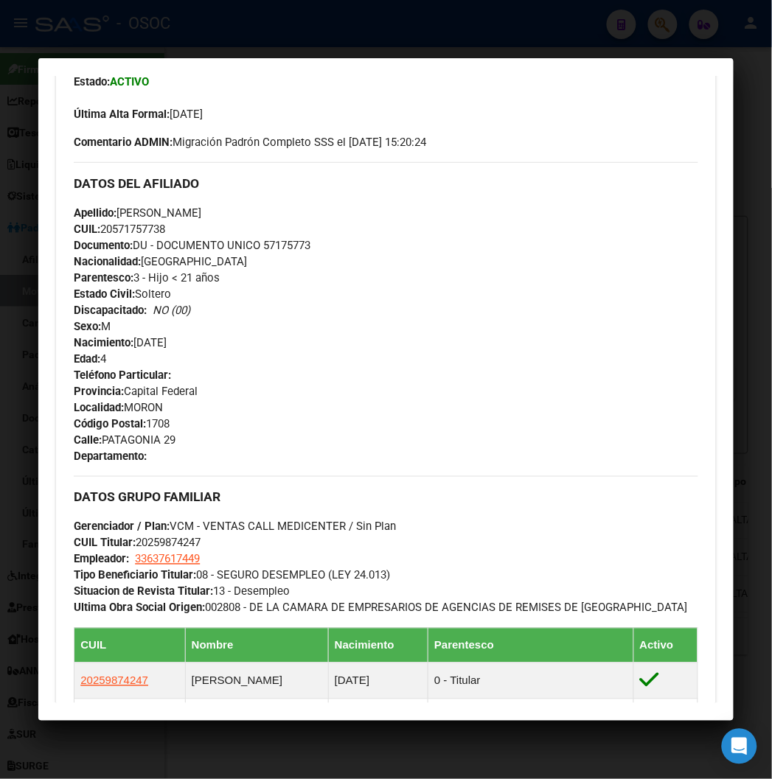
scroll to position [164, 0]
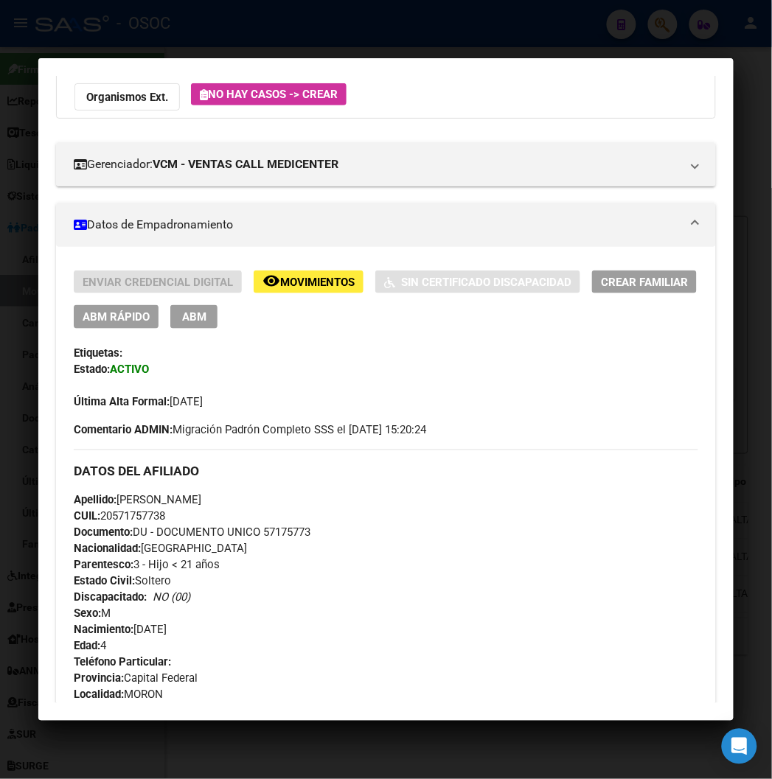
click at [123, 320] on span "ABM Rápido" at bounding box center [116, 317] width 67 height 13
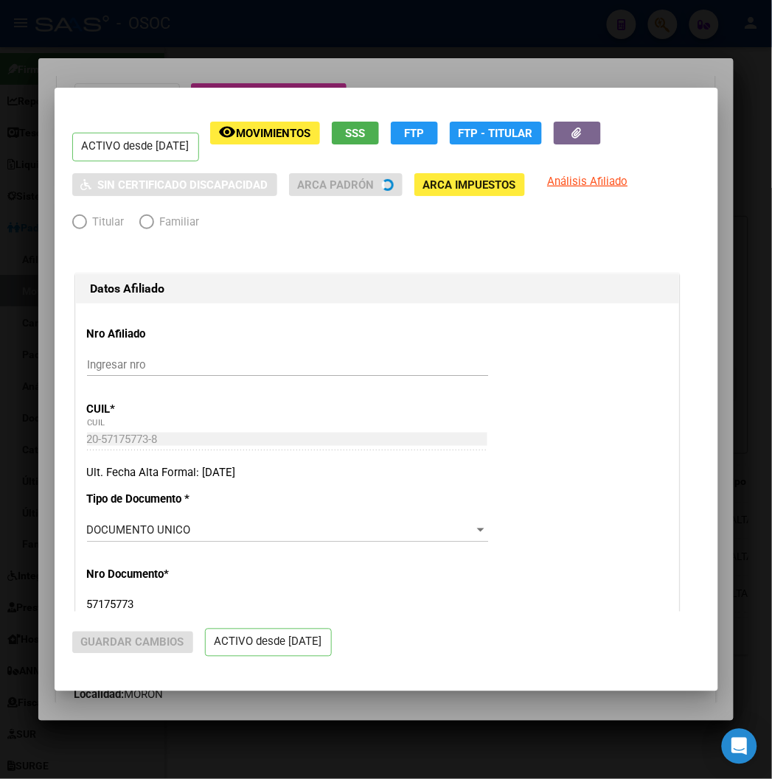
radio input "true"
type input "33-63761744-9"
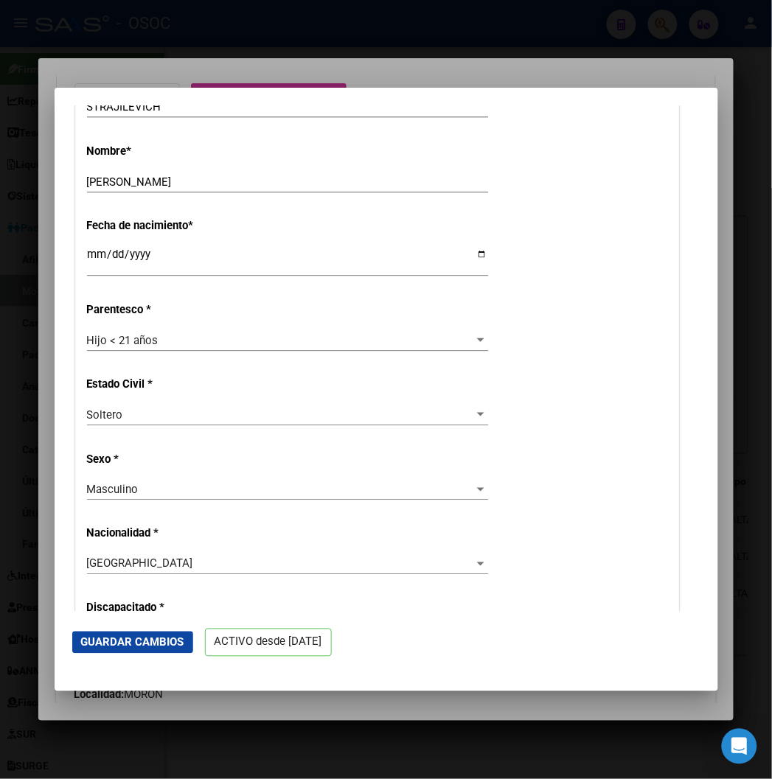
scroll to position [1229, 0]
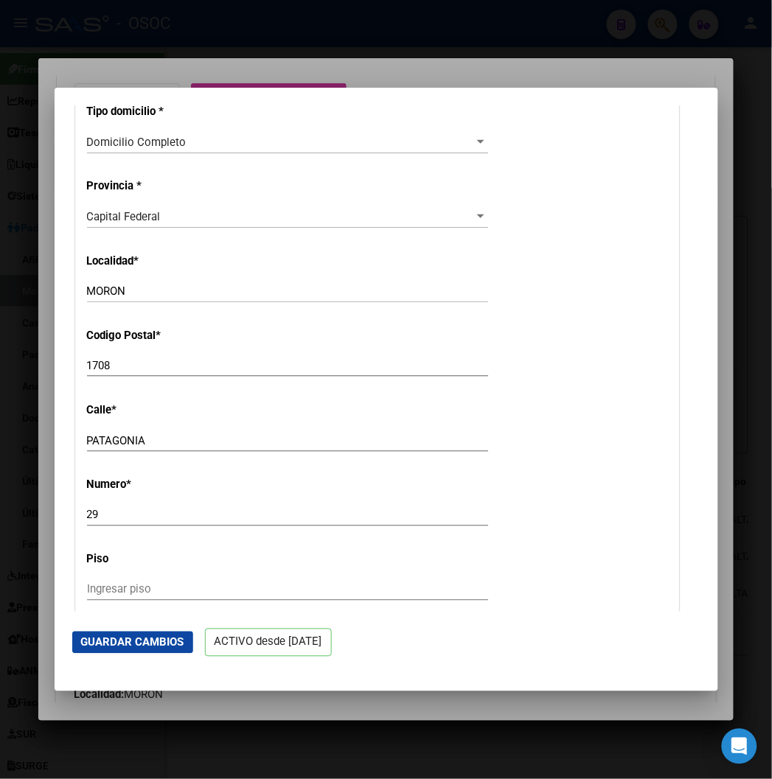
click at [117, 206] on div "Capital Federal Seleccionar provincia" at bounding box center [287, 217] width 401 height 22
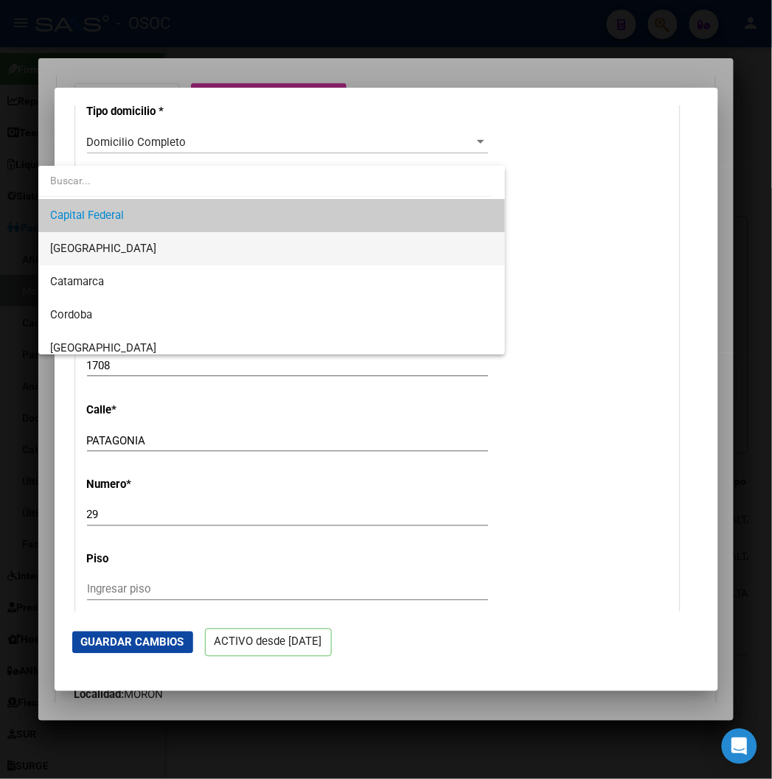
click at [119, 254] on span "[GEOGRAPHIC_DATA]" at bounding box center [271, 248] width 443 height 33
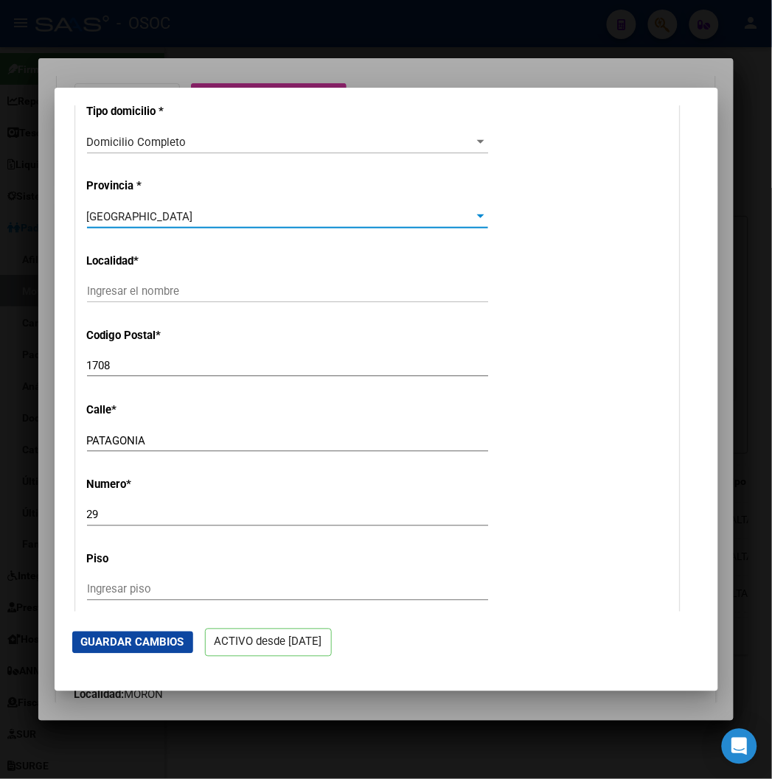
click at [108, 280] on div "Ingresar el nombre" at bounding box center [287, 291] width 401 height 22
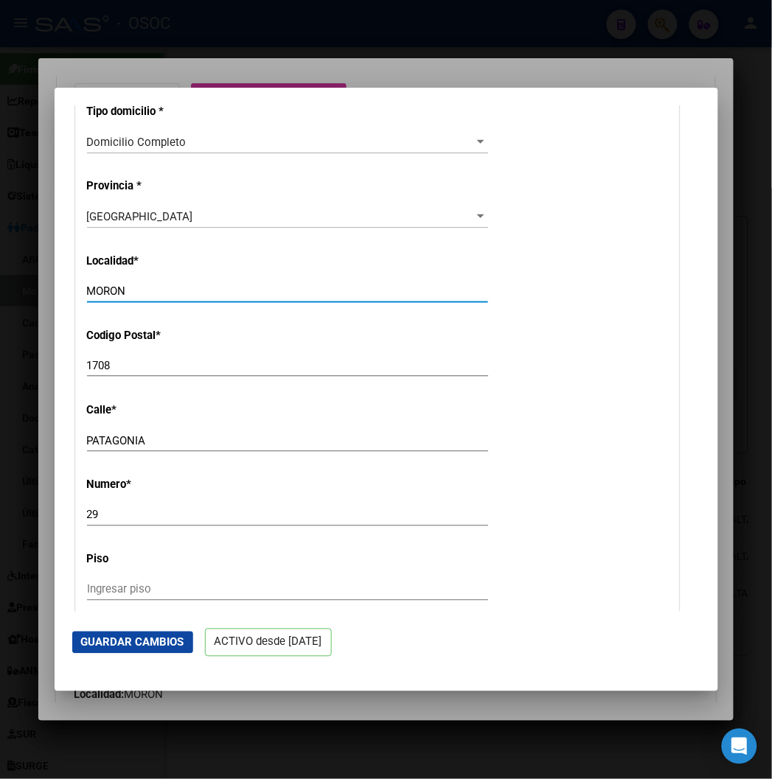
type input "MORON"
click at [81, 645] on span "Guardar Cambios" at bounding box center [132, 642] width 103 height 13
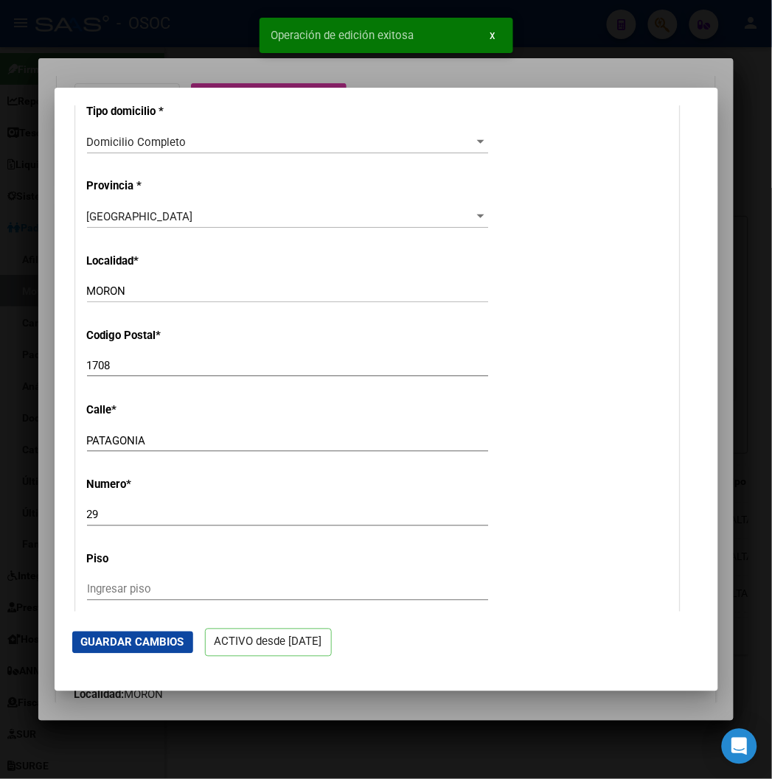
click at [124, 52] on div at bounding box center [386, 389] width 772 height 779
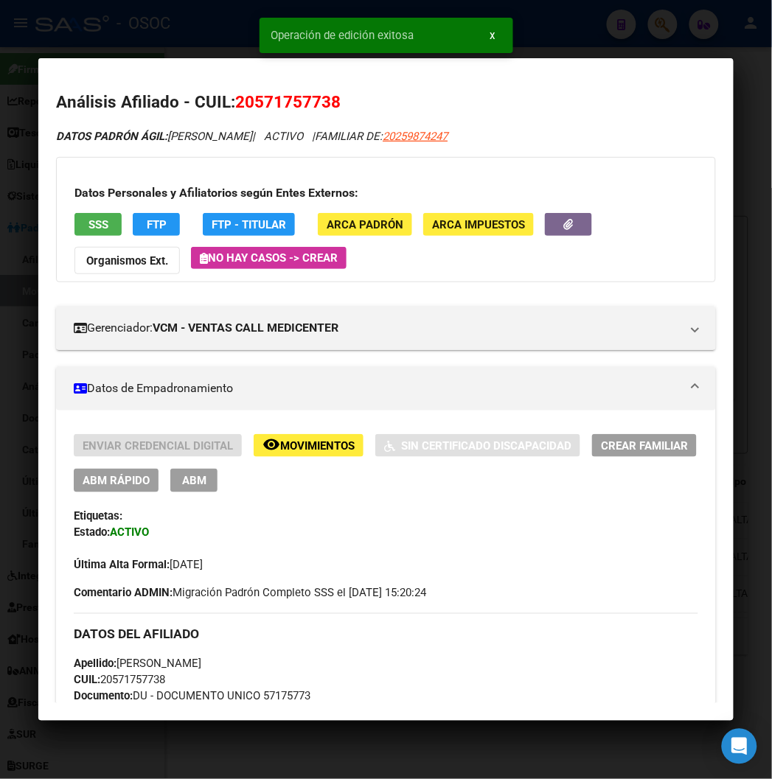
scroll to position [819, 0]
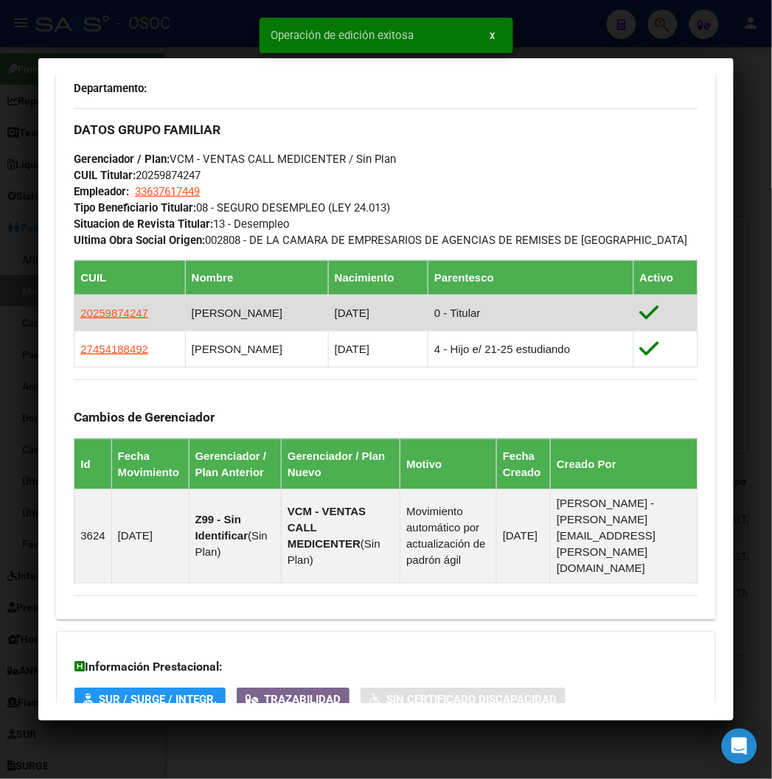
click at [124, 316] on td "20259874247" at bounding box center [129, 313] width 111 height 36
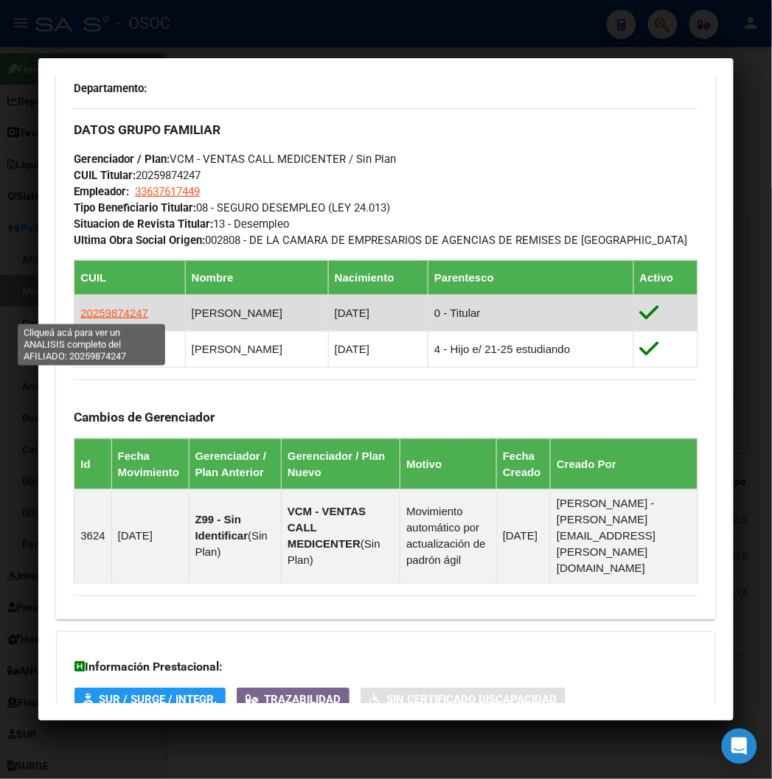
click at [108, 314] on span "20259874247" at bounding box center [114, 313] width 68 height 13
type textarea "20259874247"
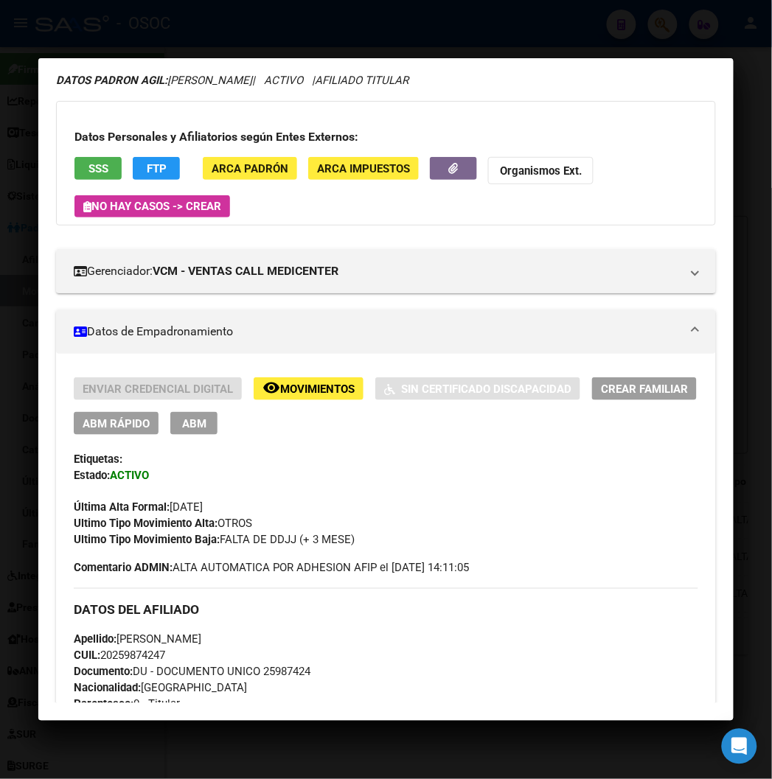
scroll to position [164, 0]
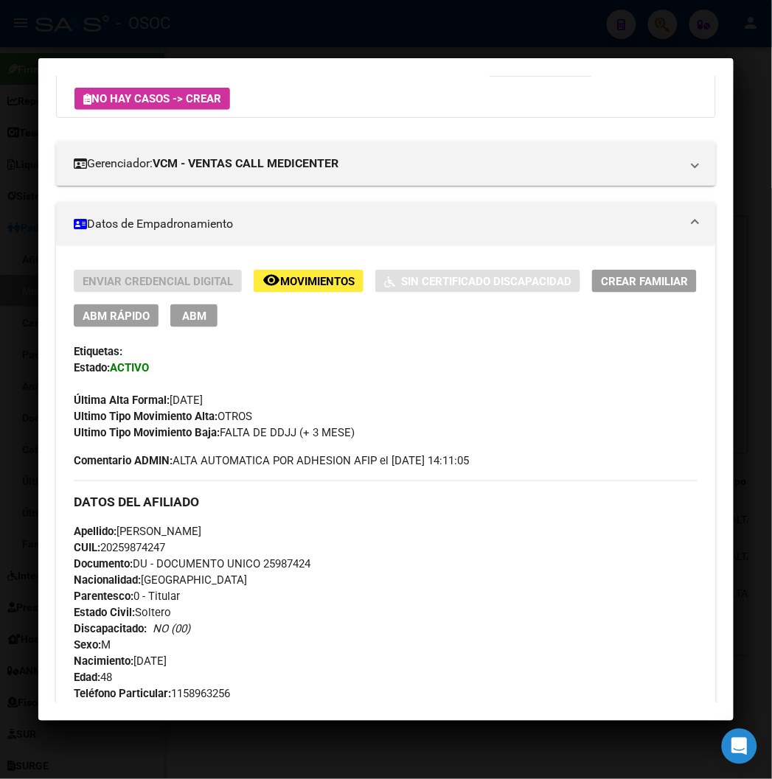
click at [128, 317] on span "ABM Rápido" at bounding box center [116, 316] width 67 height 13
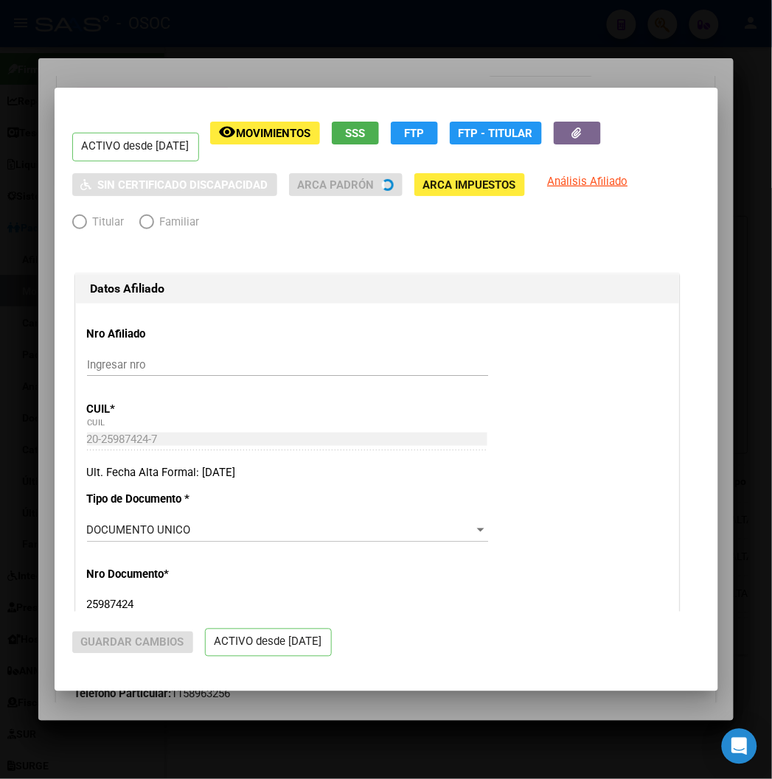
radio input "true"
type input "33-63761744-9"
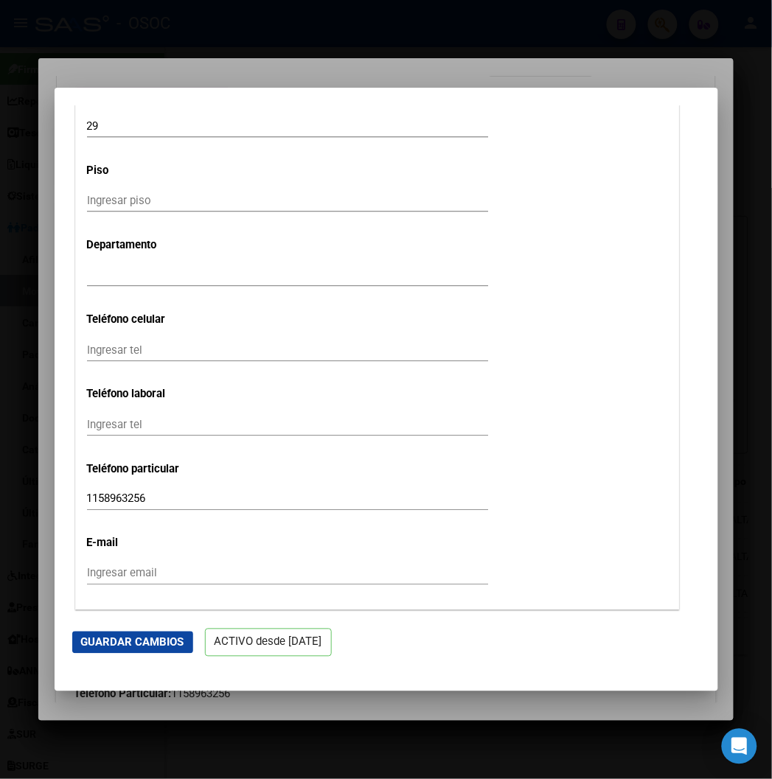
scroll to position [1884, 0]
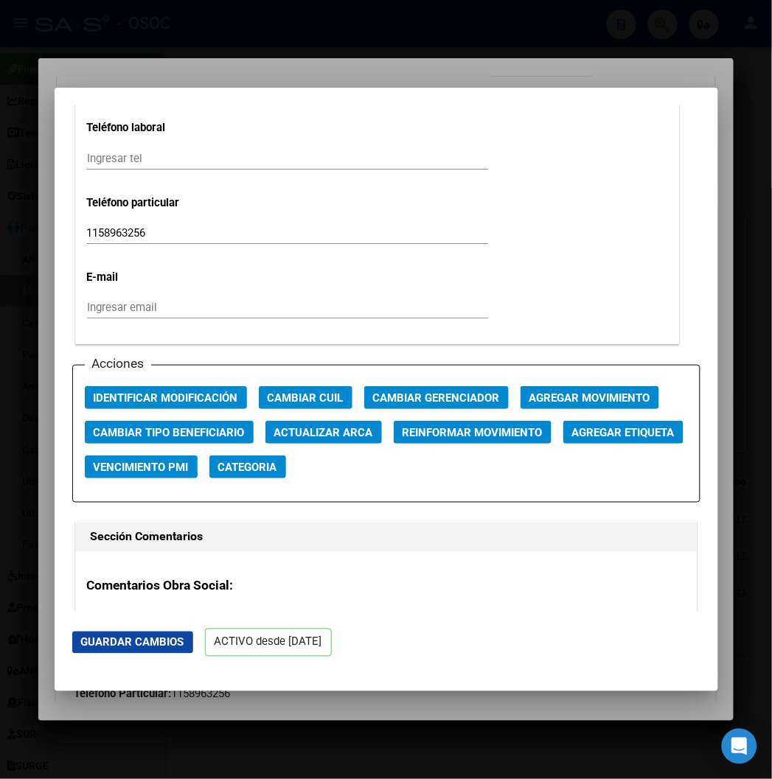
click at [186, 426] on span "Cambiar Tipo Beneficiario" at bounding box center [169, 432] width 151 height 13
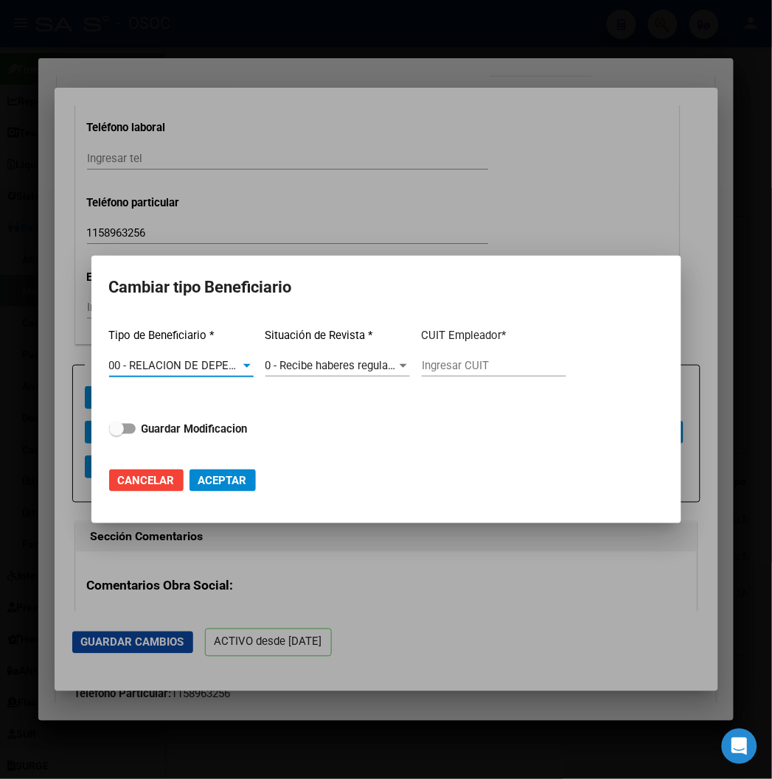
type input "30-71053218-0"
click at [146, 429] on strong "Guardar Modificacion" at bounding box center [195, 429] width 106 height 13
click at [117, 434] on input "Guardar Modificacion" at bounding box center [116, 434] width 1 height 1
checkbox input "true"
click at [235, 482] on span "Aceptar" at bounding box center [222, 480] width 49 height 13
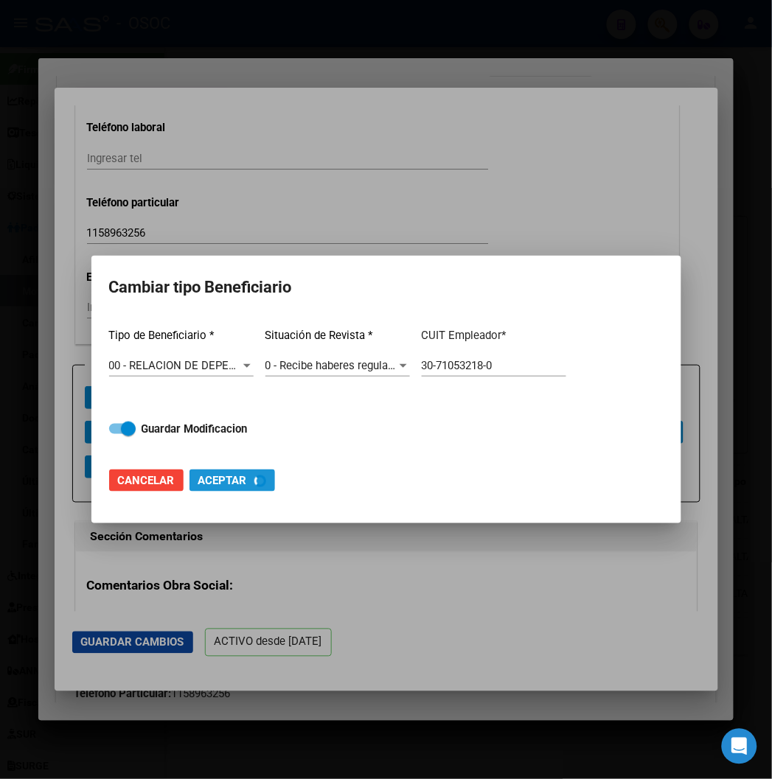
type input "30-71053218-0"
checkbox input "false"
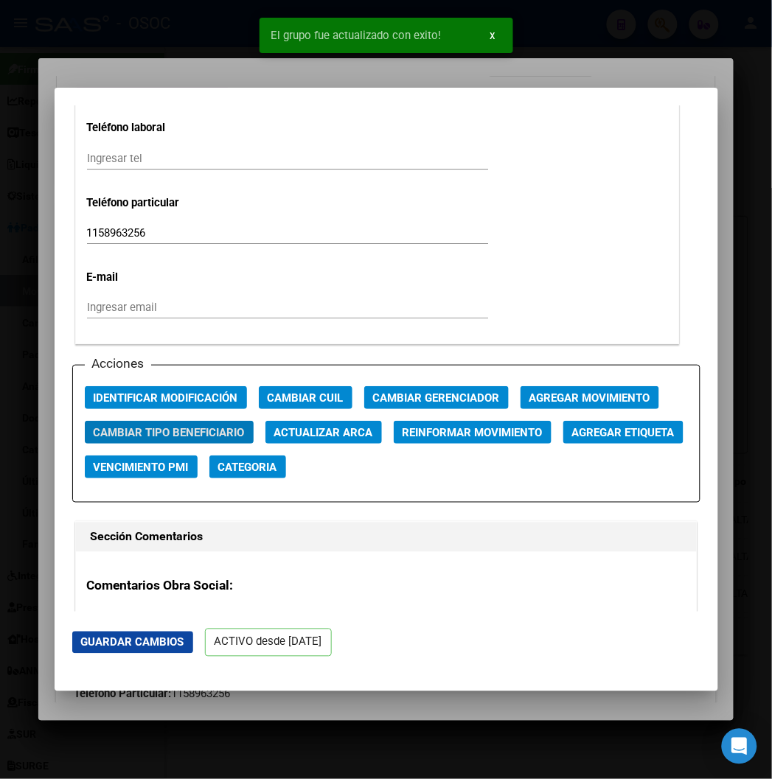
click at [215, 56] on div at bounding box center [386, 389] width 772 height 779
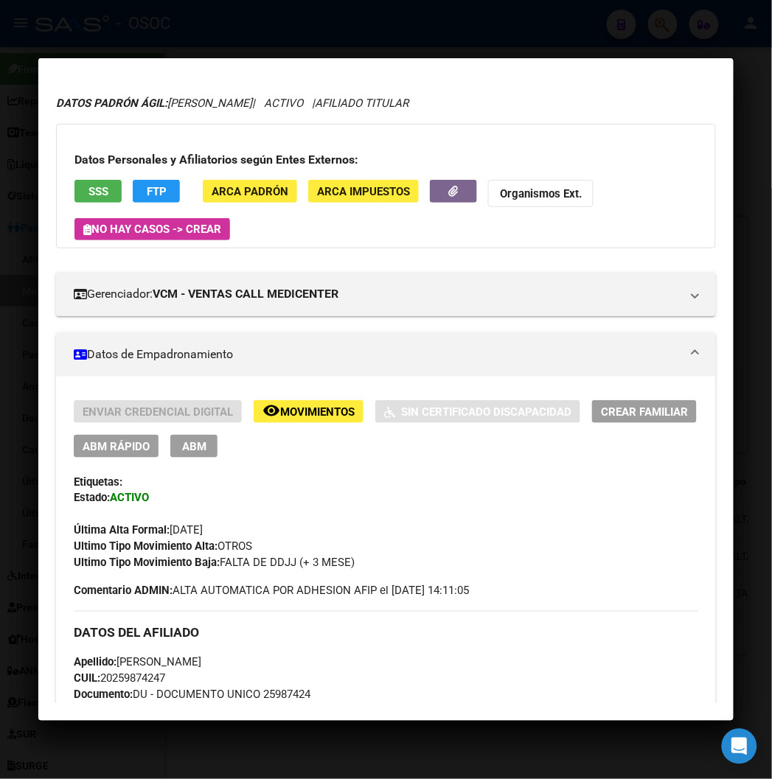
scroll to position [82, 0]
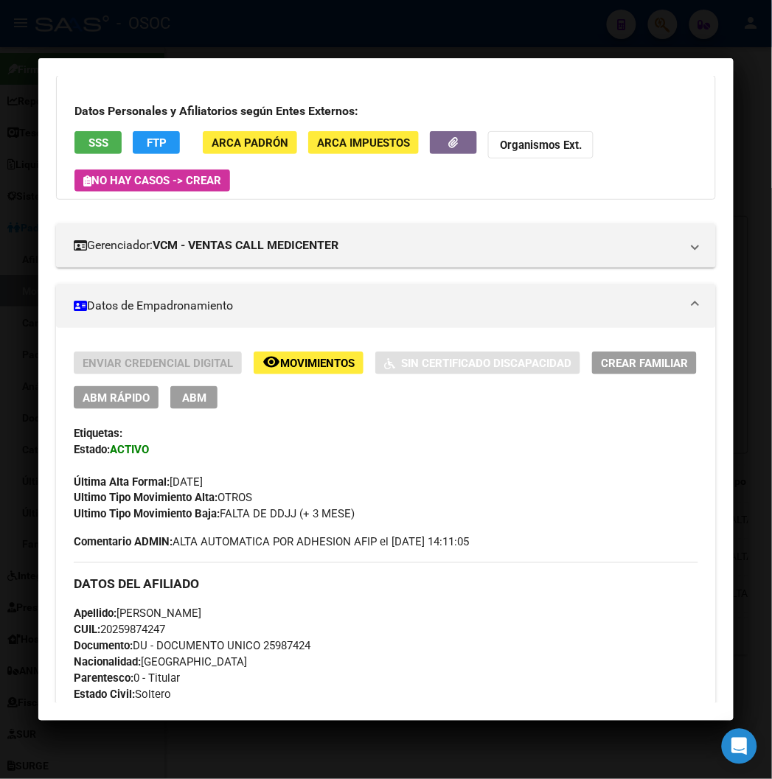
click at [235, 34] on div at bounding box center [386, 389] width 772 height 779
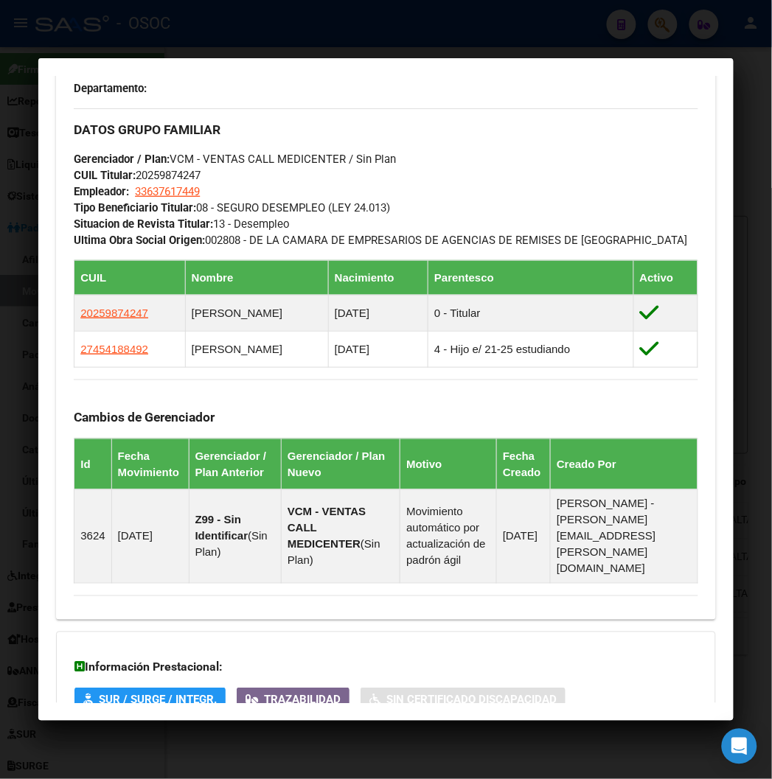
click at [235, 34] on div at bounding box center [386, 389] width 772 height 779
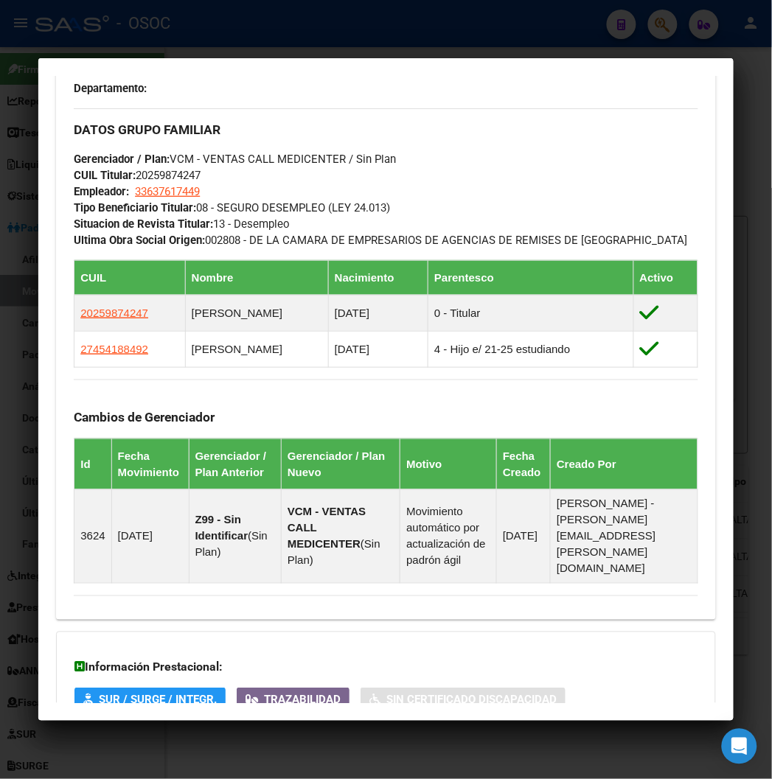
click at [235, 34] on div at bounding box center [386, 389] width 772 height 779
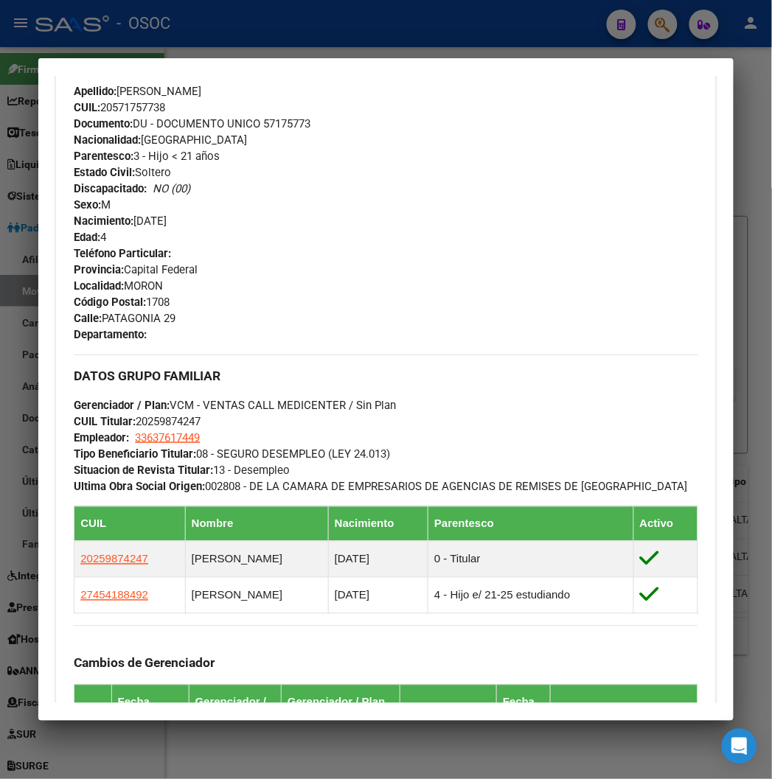
click at [235, 34] on div at bounding box center [386, 389] width 772 height 779
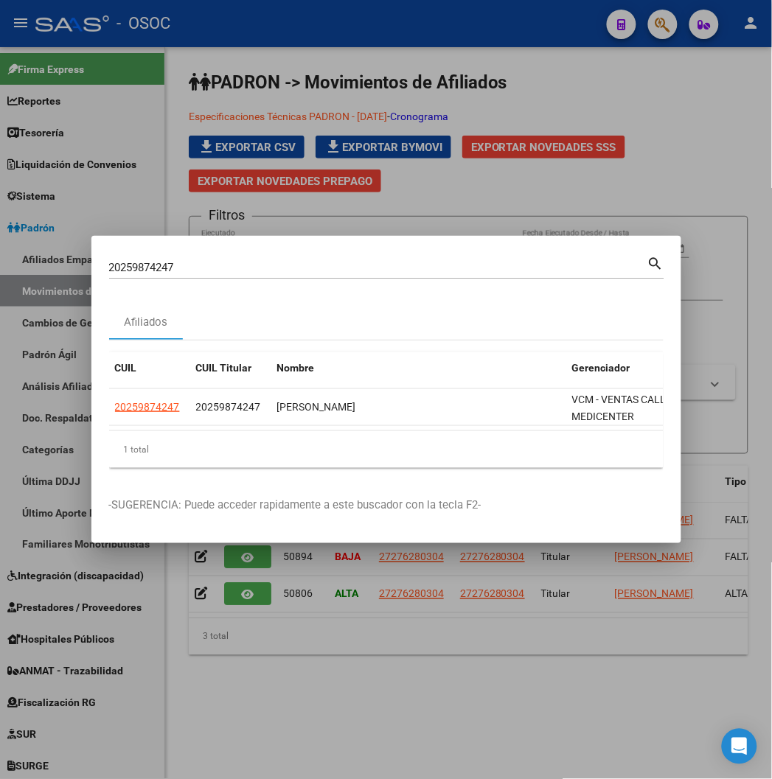
click at [113, 269] on input "20259874247" at bounding box center [378, 267] width 538 height 13
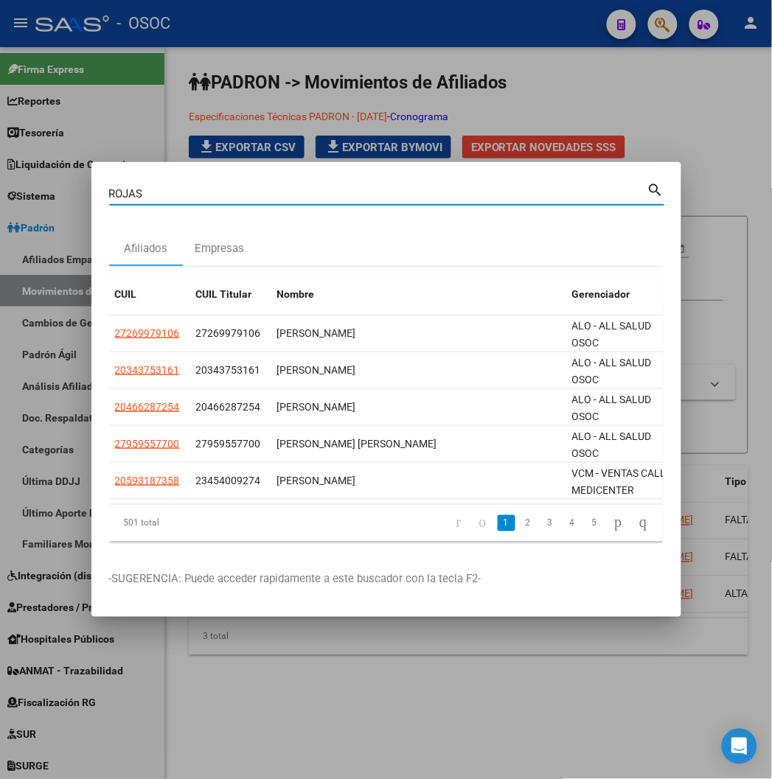
click at [134, 183] on div "ROJAS Buscar (apellido, dni, cuil, nro traspaso, cuit, obra social)" at bounding box center [378, 194] width 538 height 22
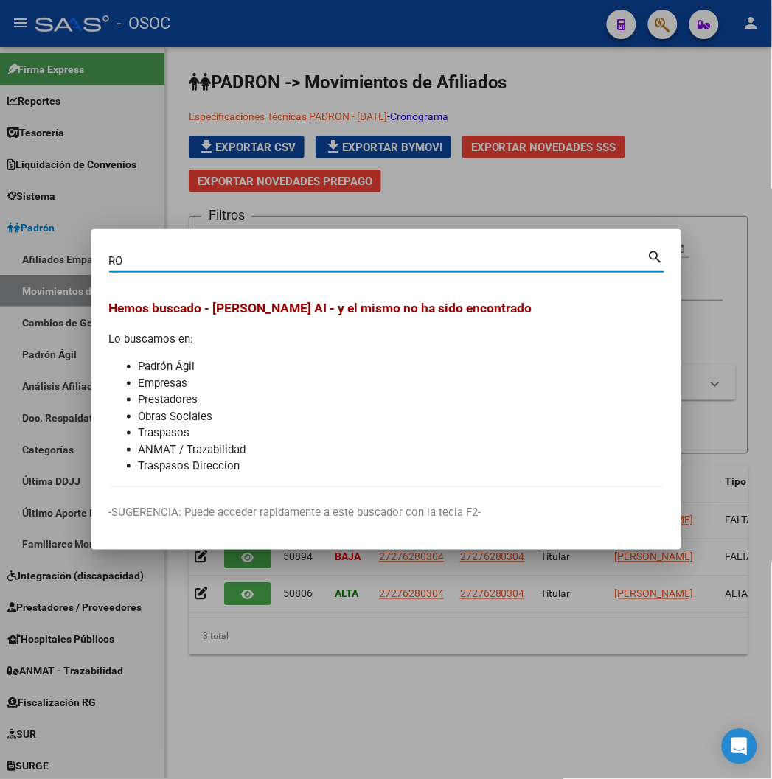
type input "R"
type input "A"
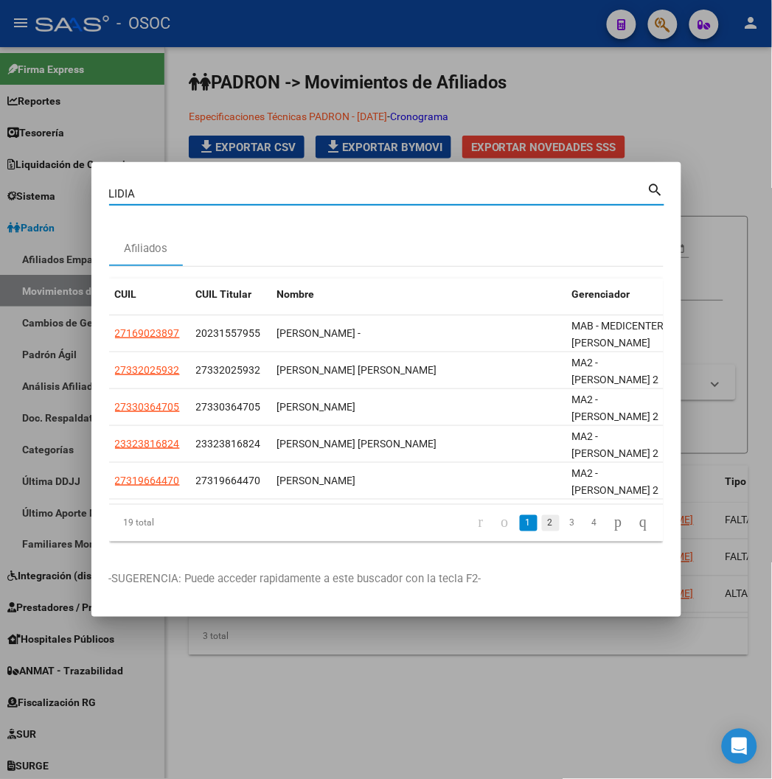
click at [560, 515] on link "2" at bounding box center [551, 523] width 18 height 16
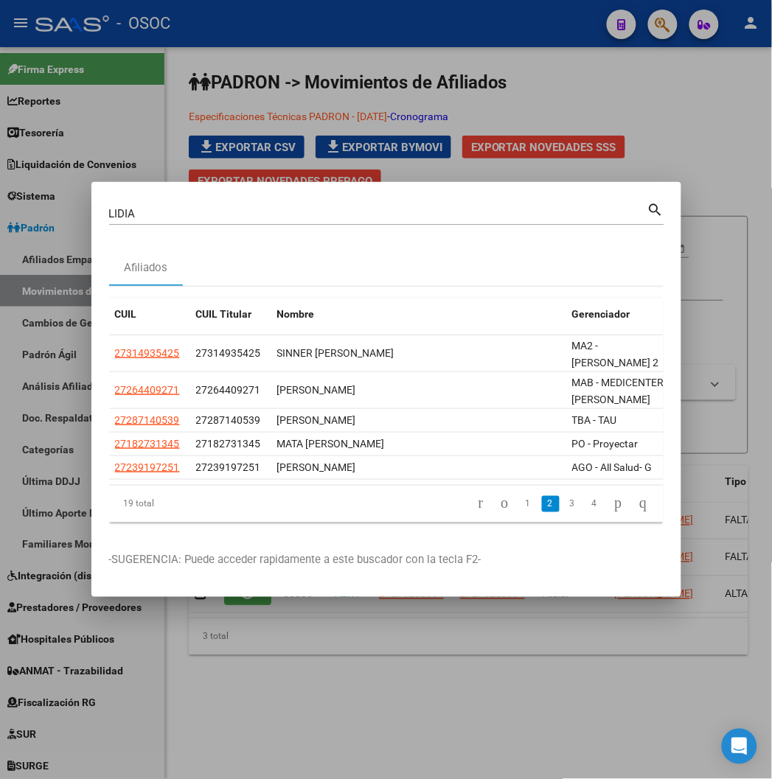
click at [109, 220] on input "LIDIA" at bounding box center [378, 213] width 538 height 13
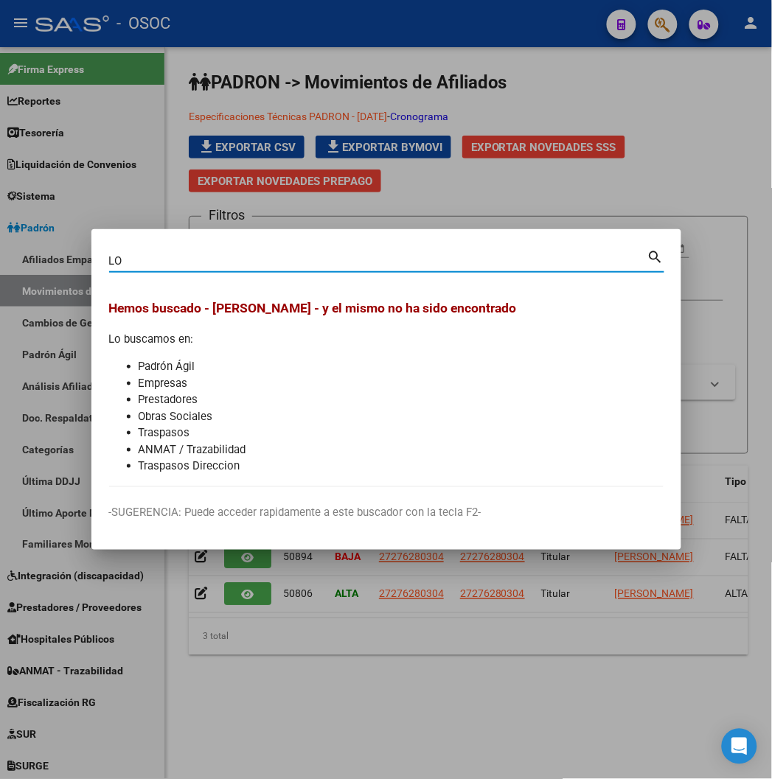
type input "L"
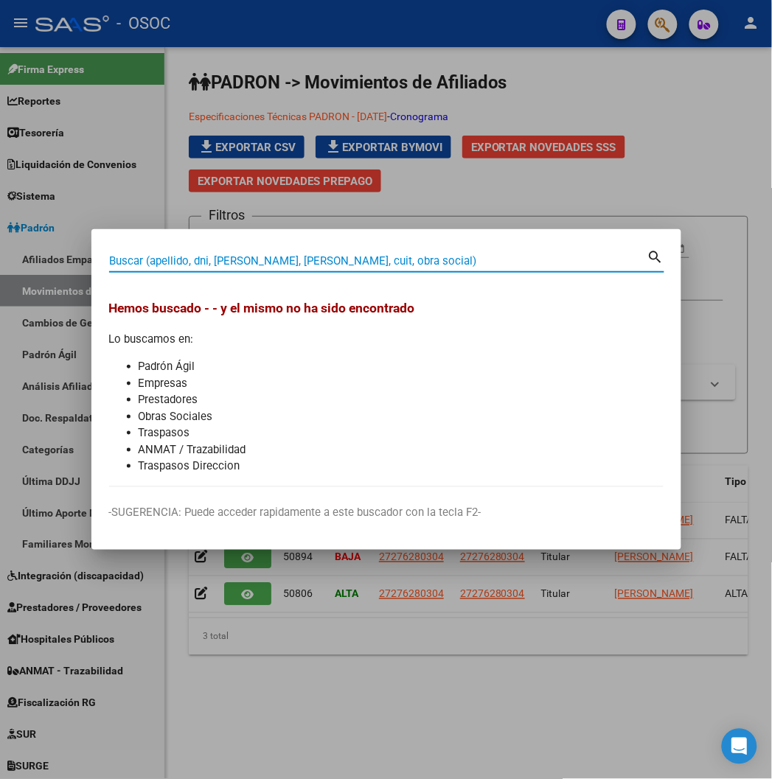
click at [151, 258] on input "Buscar (apellido, dni, [PERSON_NAME], [PERSON_NAME], cuit, obra social)" at bounding box center [378, 260] width 538 height 13
paste input "45400927"
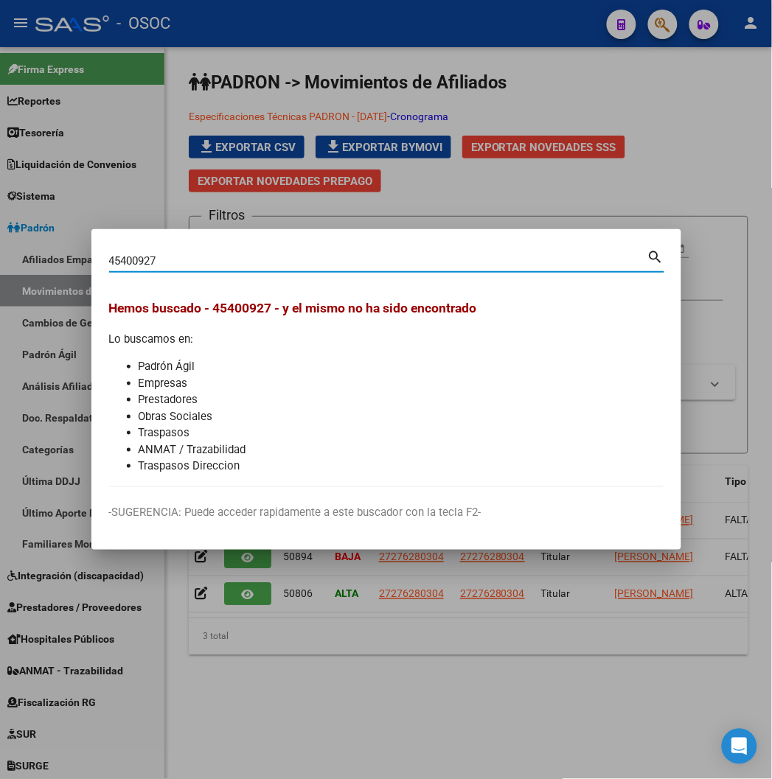
type input "45400927"
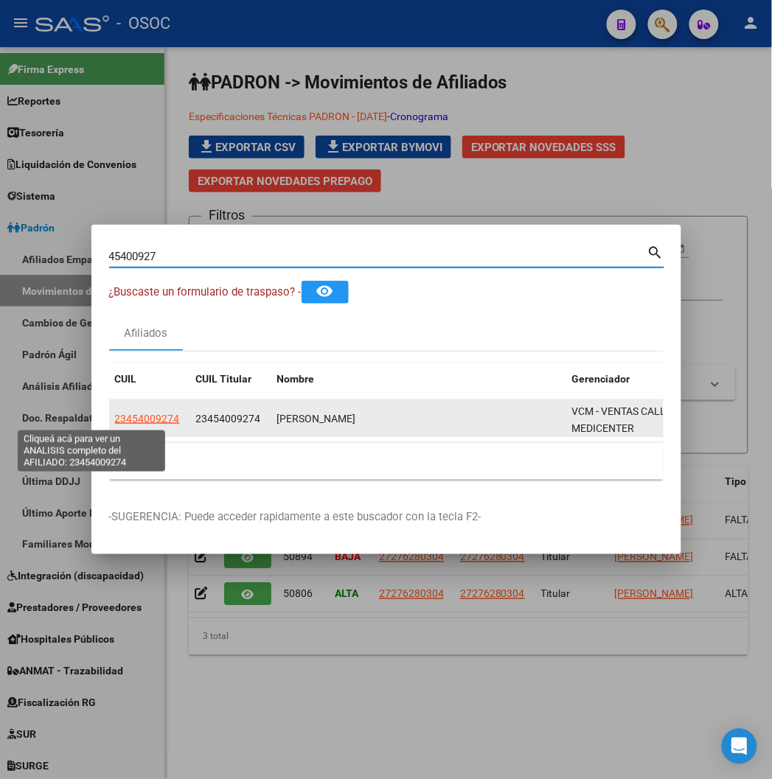
click at [115, 413] on span "23454009274" at bounding box center [147, 419] width 65 height 12
type textarea "23454009274"
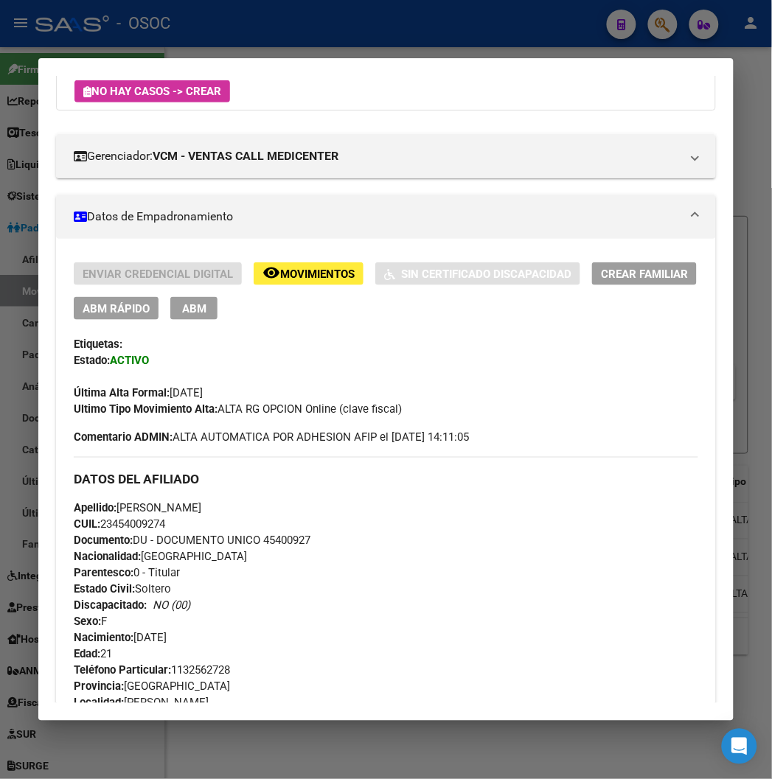
scroll to position [0, 0]
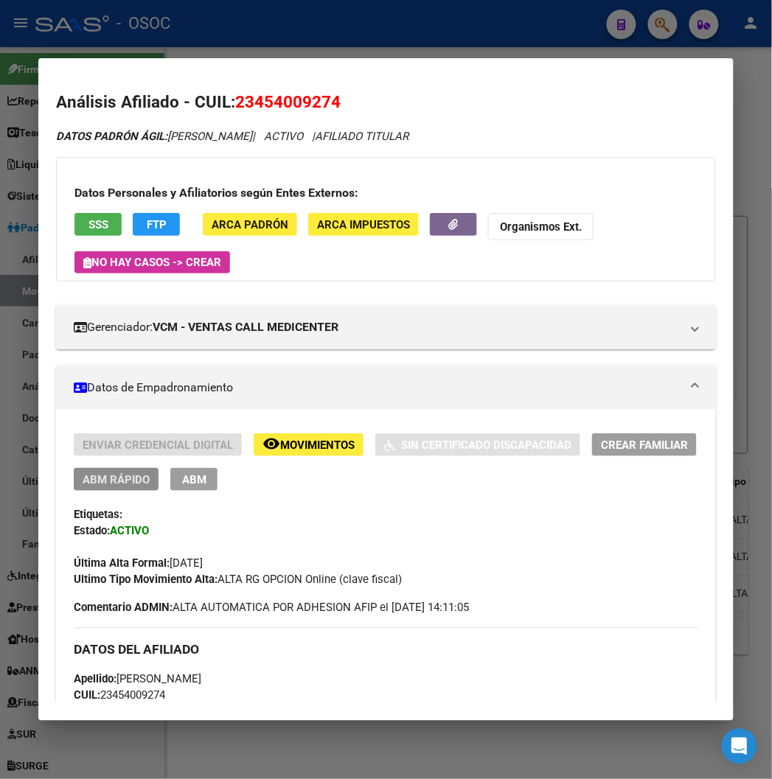
click at [116, 476] on span "ABM Rápido" at bounding box center [116, 479] width 67 height 13
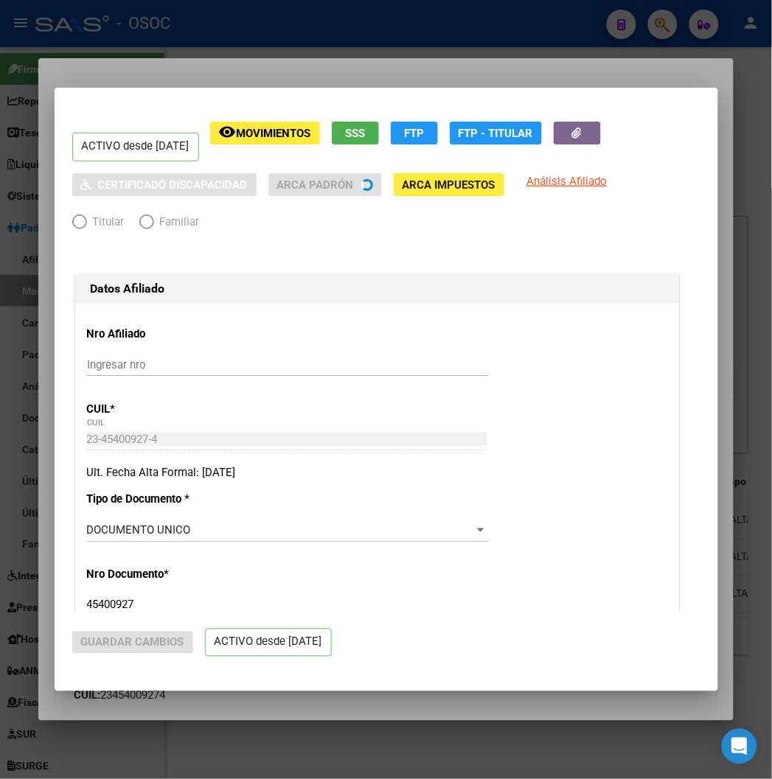
radio input "true"
type input "33-63761744-9"
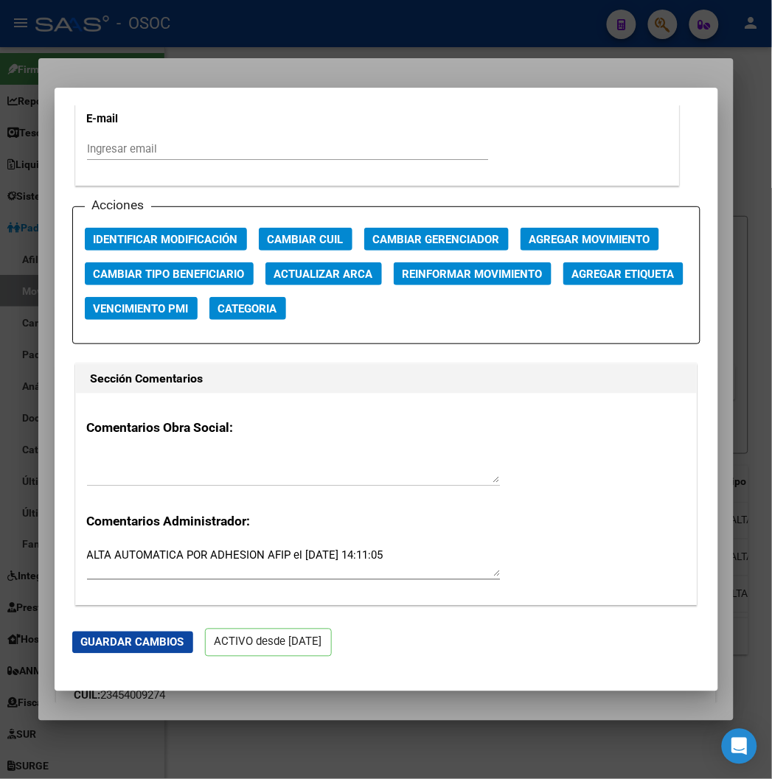
scroll to position [2048, 0]
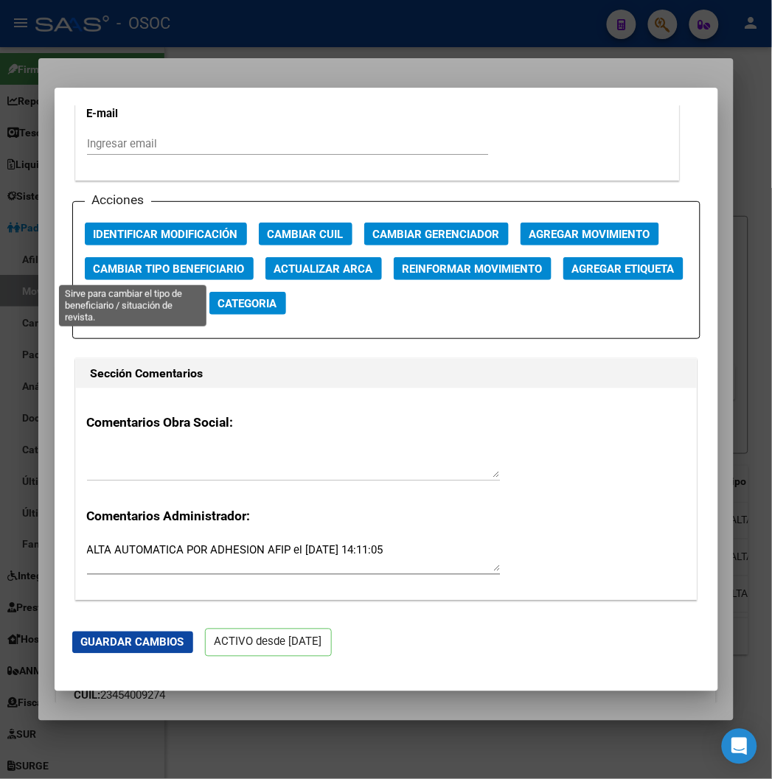
click at [138, 271] on span "Cambiar Tipo Beneficiario" at bounding box center [169, 269] width 151 height 13
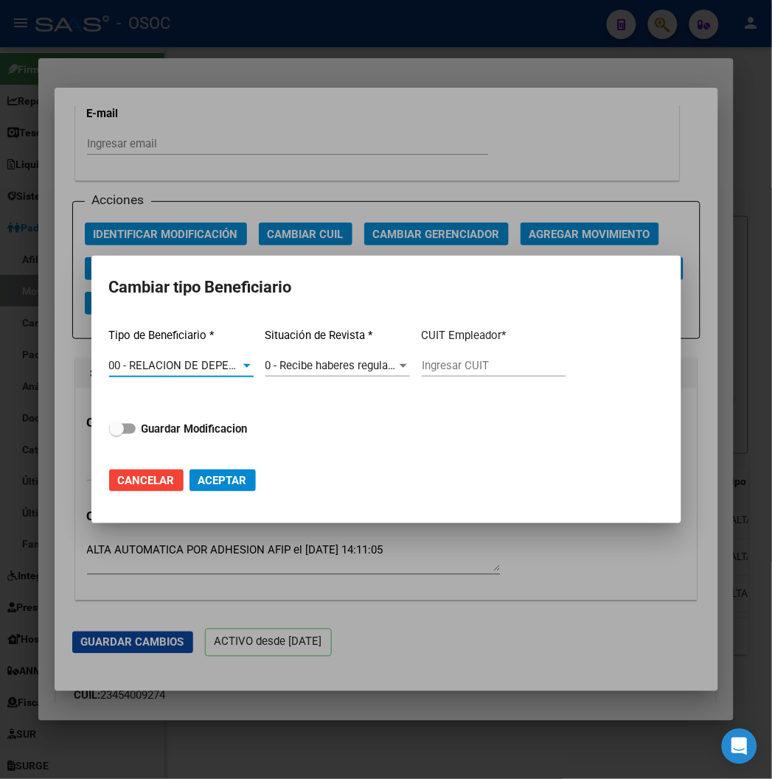
type input "30-59255895-1"
click at [150, 428] on strong "Guardar Modificacion" at bounding box center [195, 429] width 106 height 13
click at [117, 434] on input "Guardar Modificacion" at bounding box center [116, 434] width 1 height 1
checkbox input "true"
click at [254, 480] on button "Aceptar" at bounding box center [223, 481] width 66 height 22
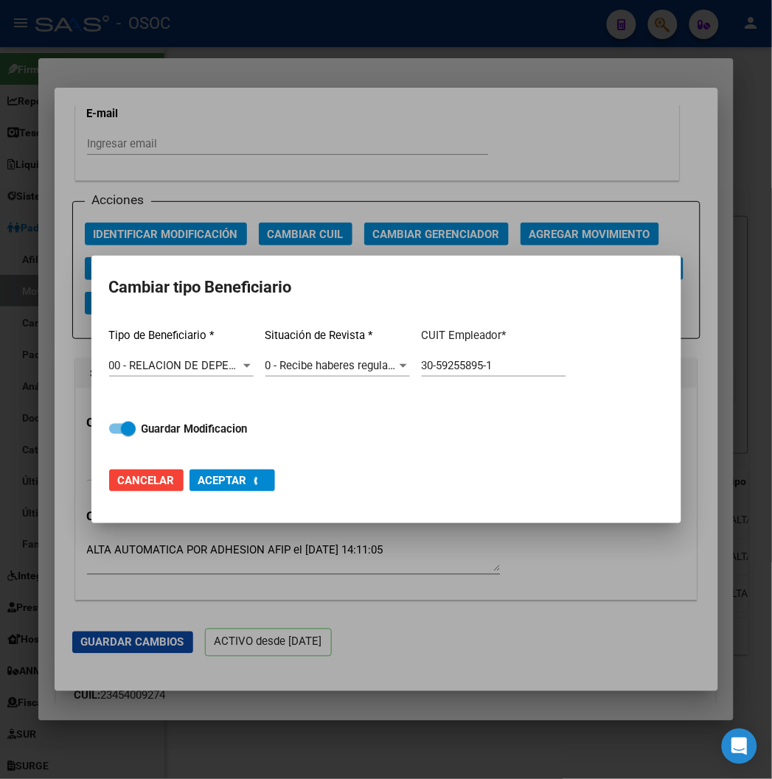
type input "30-59255895-1"
checkbox input "false"
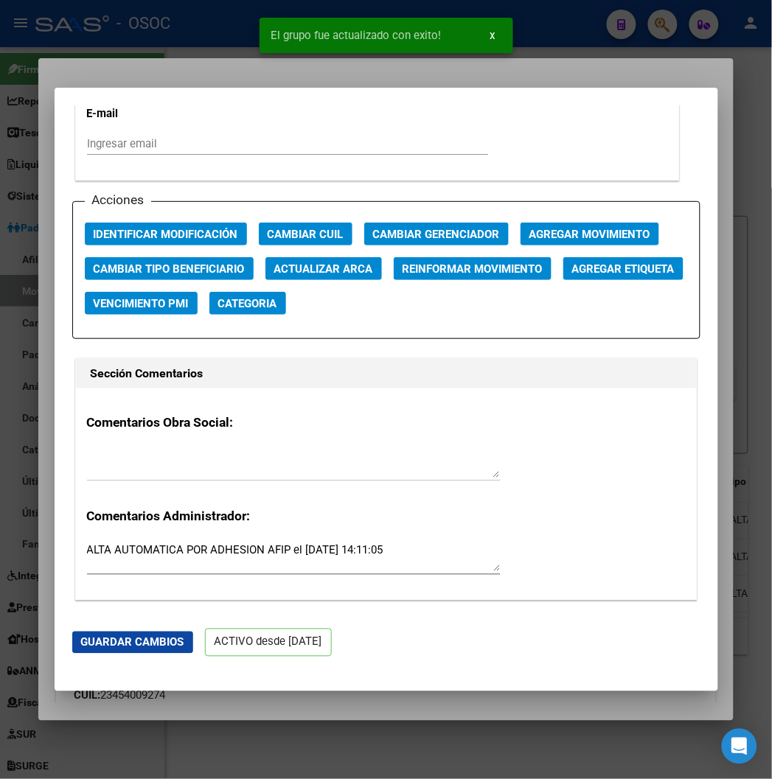
click at [192, 72] on div at bounding box center [386, 389] width 772 height 779
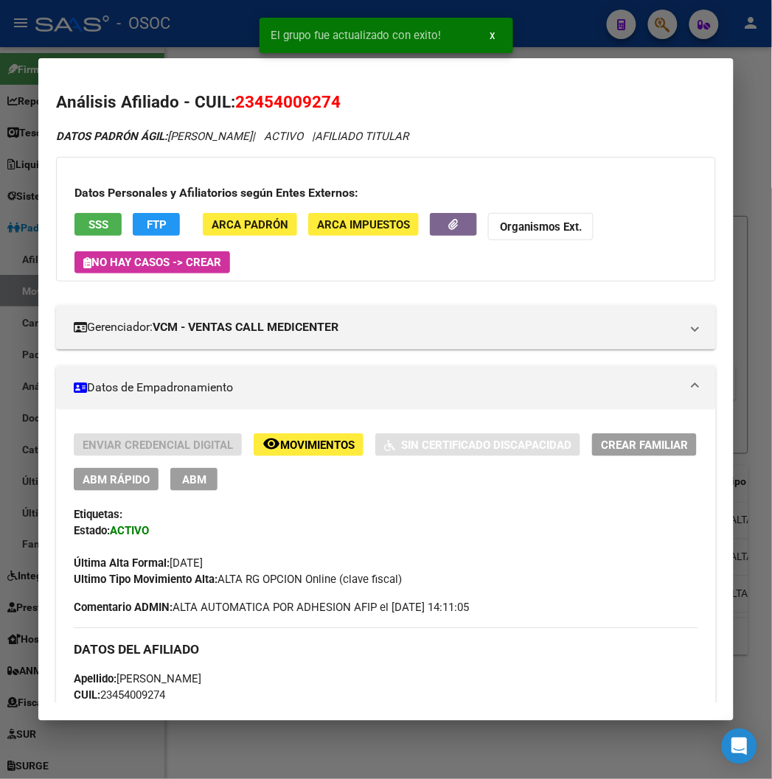
click at [209, 39] on div at bounding box center [386, 389] width 772 height 779
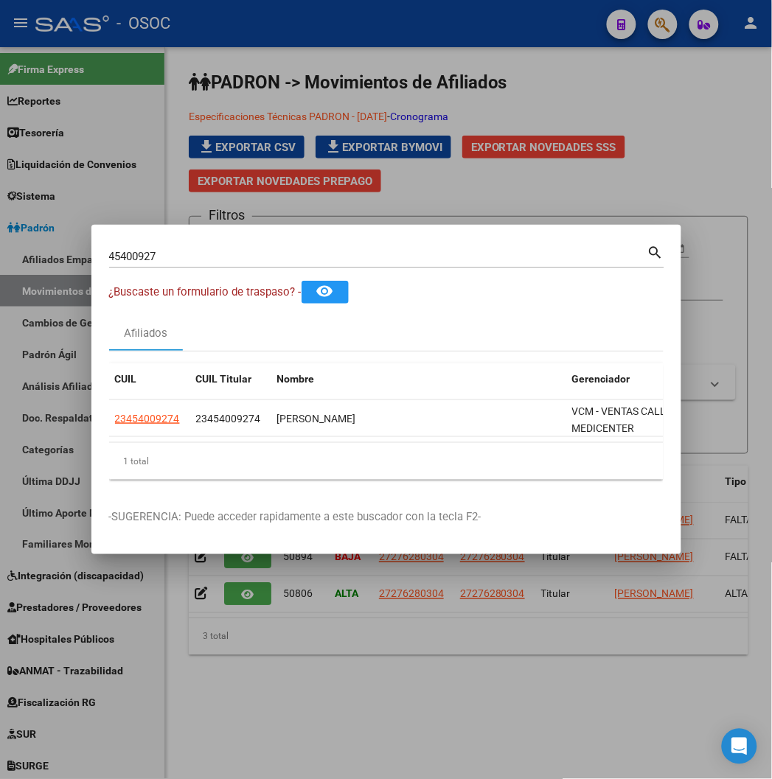
click at [189, 265] on div "45400927 Buscar (apellido, dni, cuil, nro traspaso, cuit, obra social)" at bounding box center [378, 257] width 538 height 22
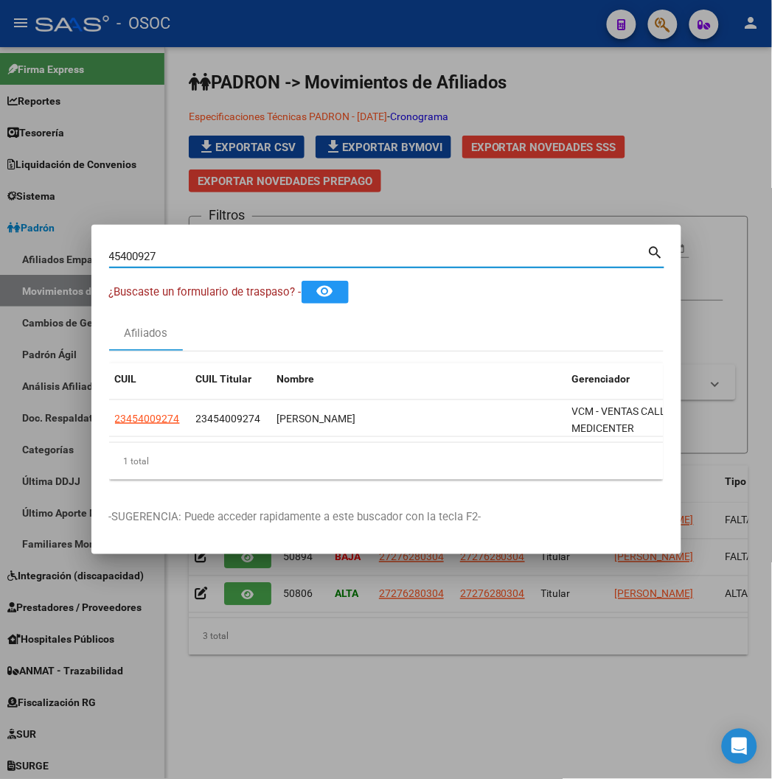
click at [178, 256] on input "45400927" at bounding box center [378, 256] width 538 height 13
paste input "27332772592"
type input "27332772592"
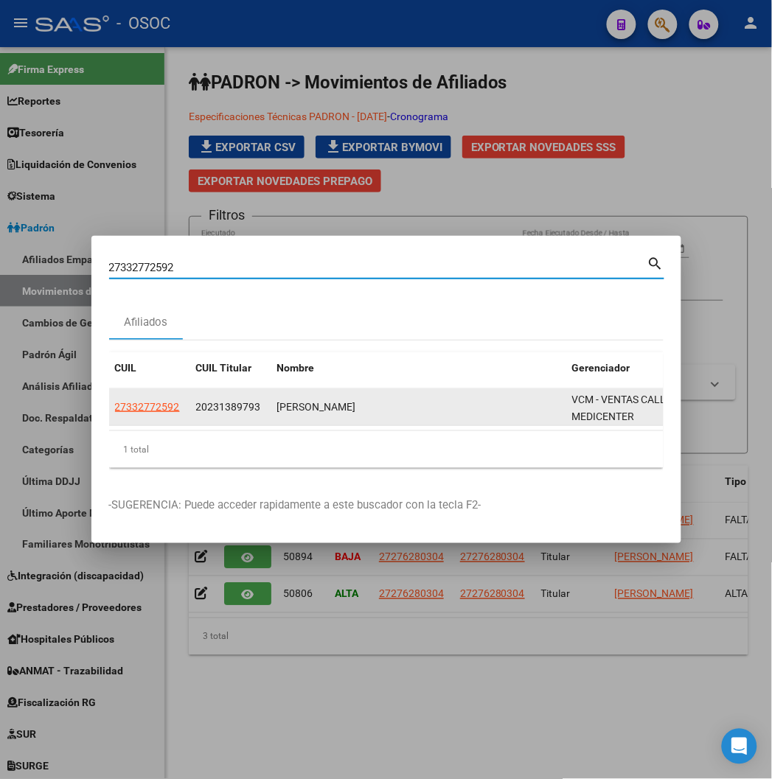
click at [109, 396] on datatable-body-cell "27332772592" at bounding box center [149, 407] width 81 height 36
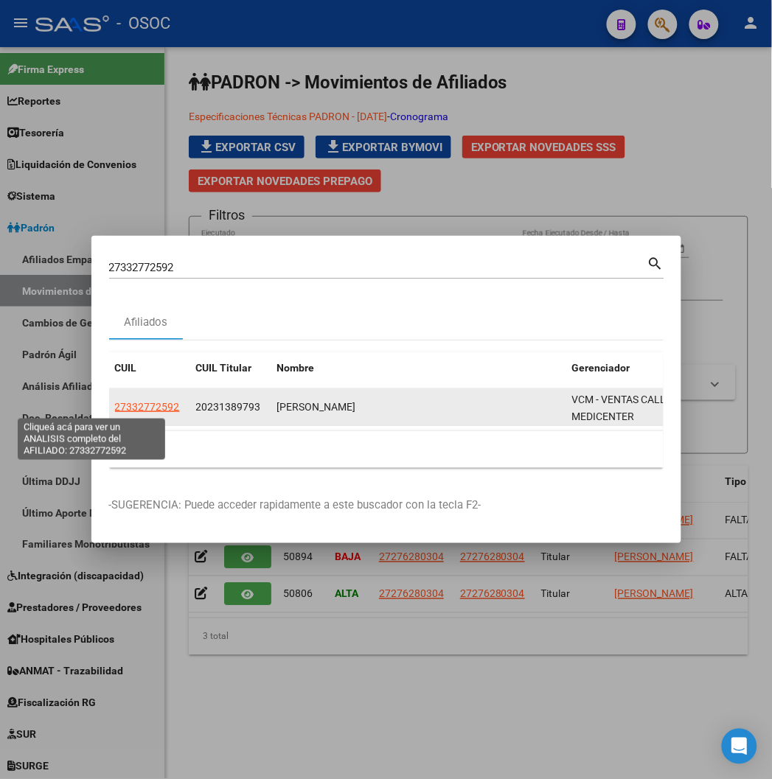
click at [115, 403] on span "27332772592" at bounding box center [147, 407] width 65 height 12
type textarea "27332772592"
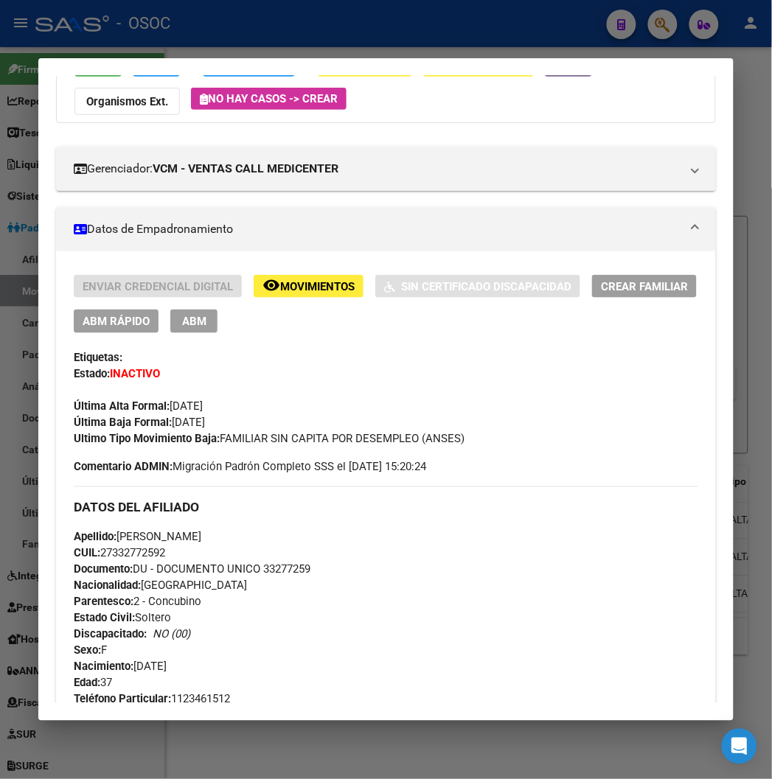
scroll to position [164, 0]
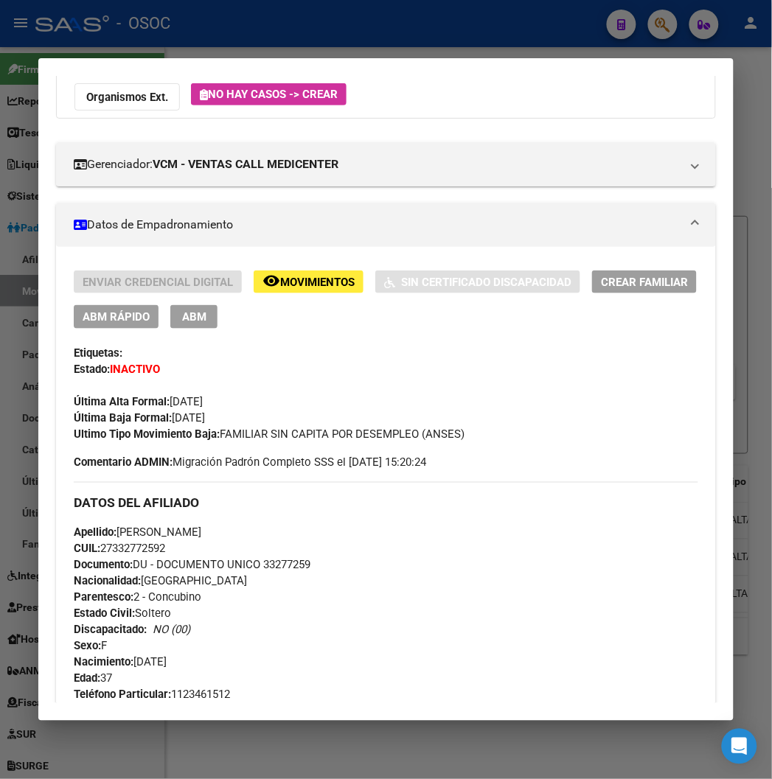
click at [100, 319] on span "ABM Rápido" at bounding box center [116, 317] width 67 height 13
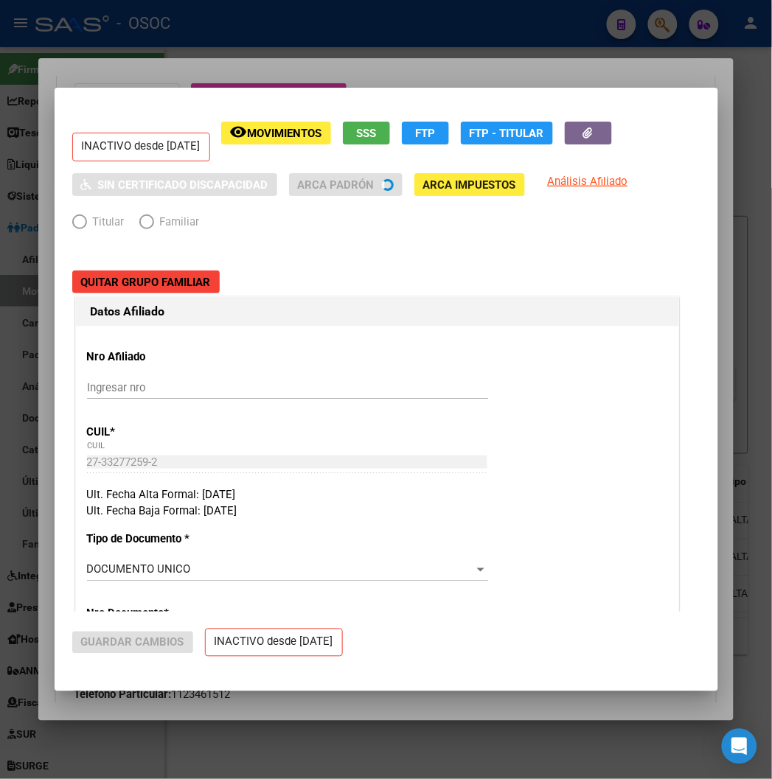
radio input "true"
type input "33-63761744-9"
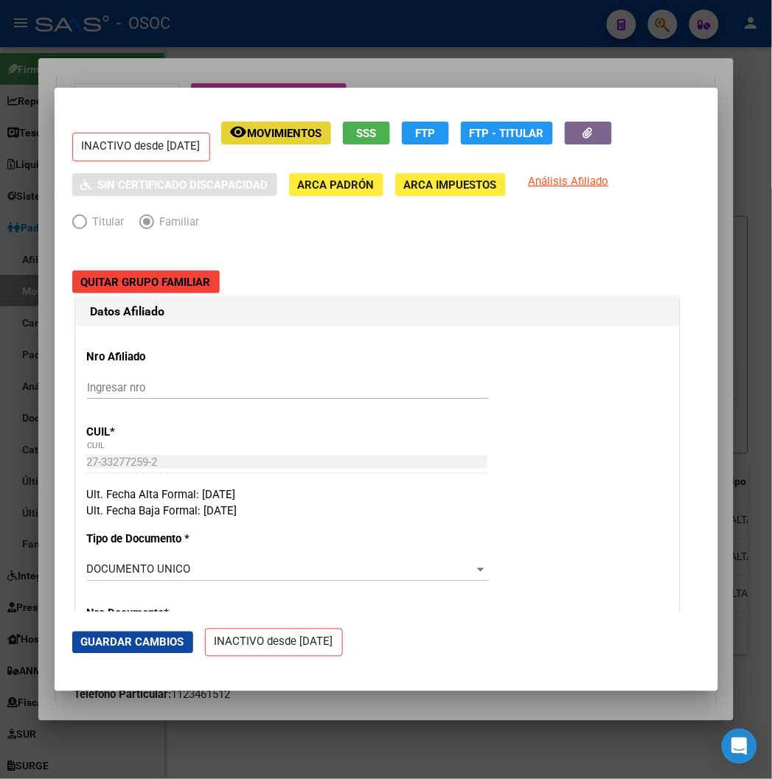
click at [259, 127] on span "Movimientos" at bounding box center [285, 133] width 74 height 13
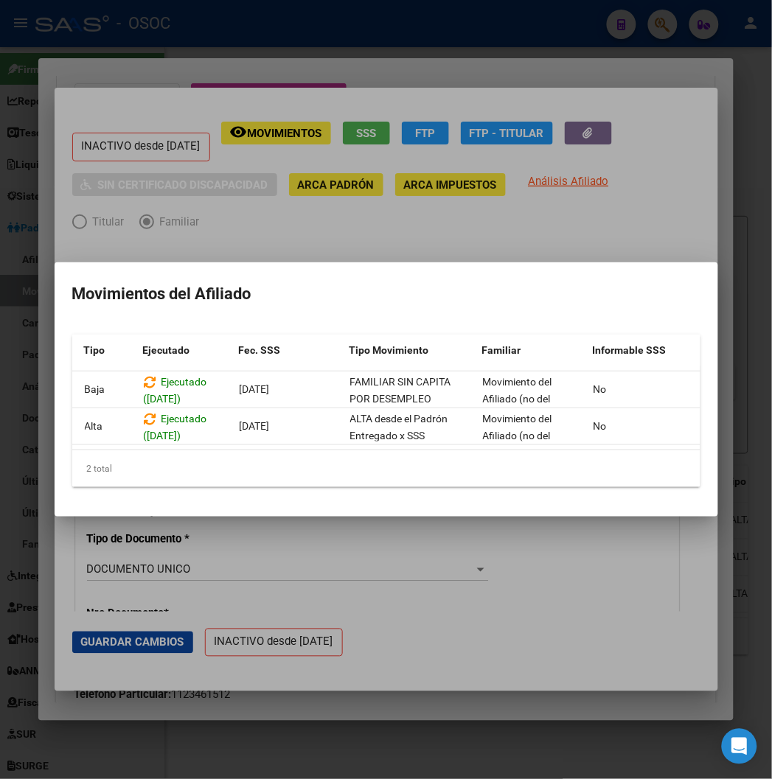
scroll to position [0, 114]
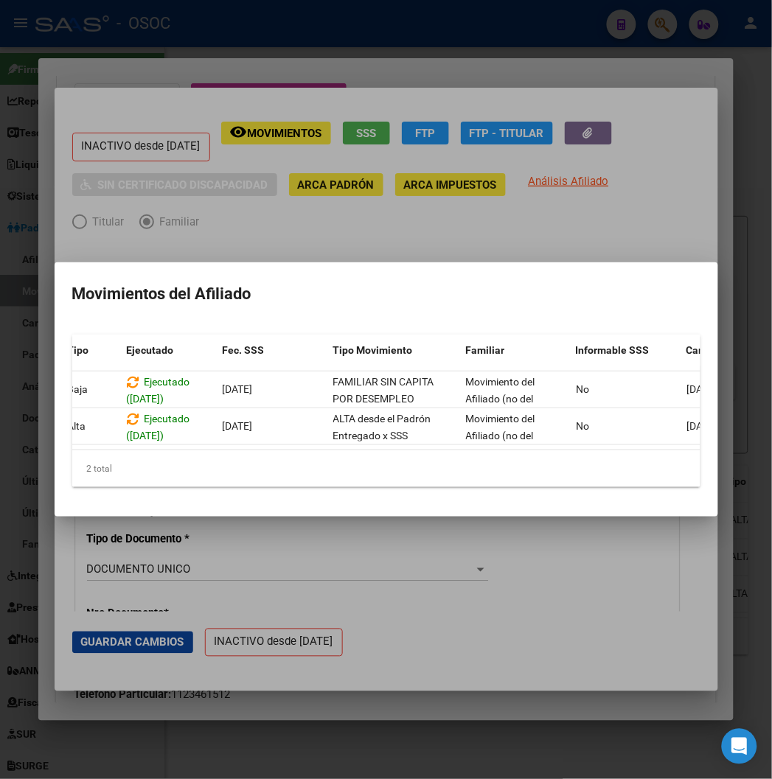
click at [206, 150] on div at bounding box center [386, 389] width 772 height 779
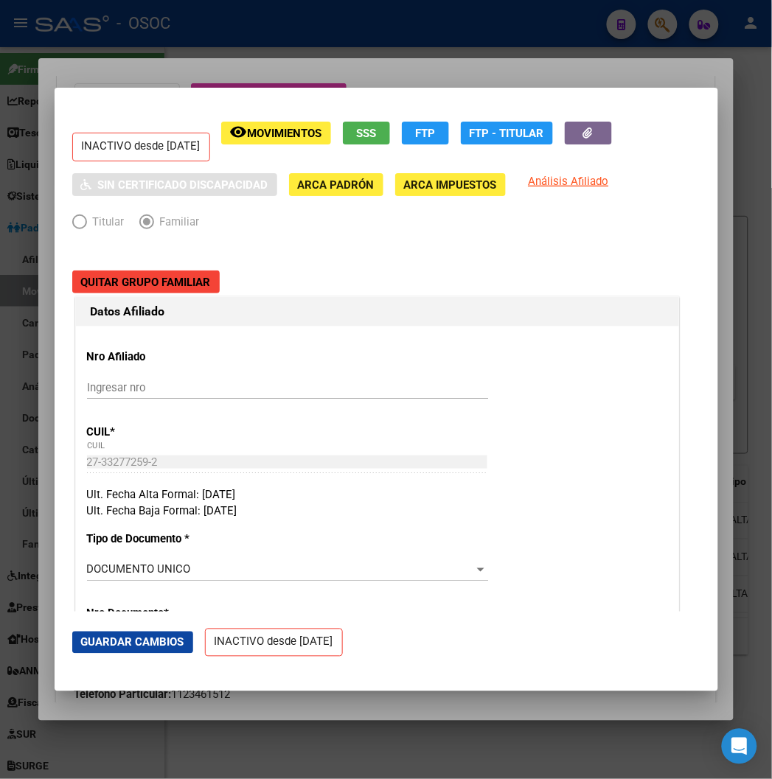
click at [211, 65] on div at bounding box center [386, 389] width 772 height 779
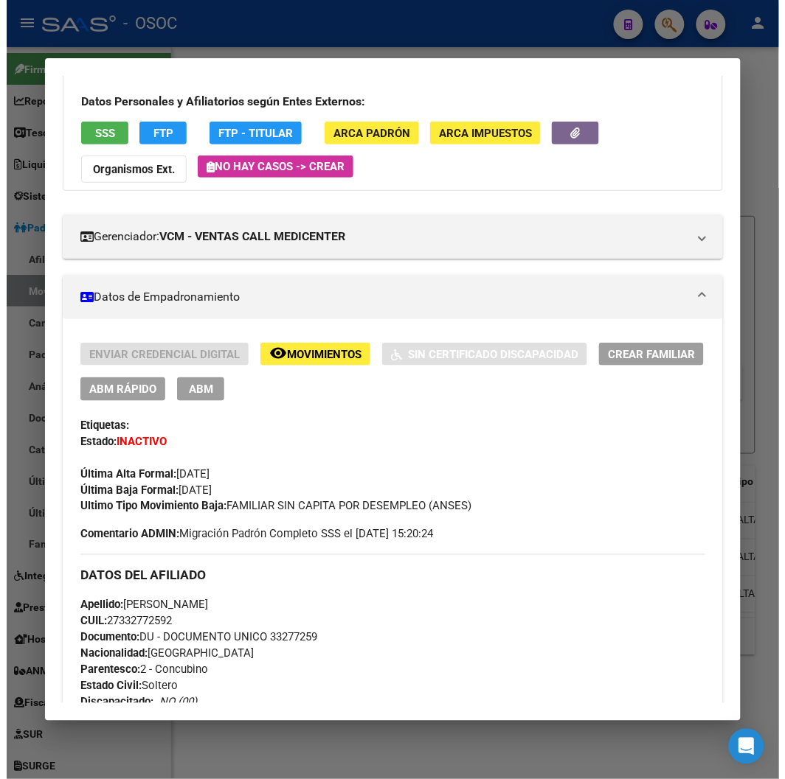
scroll to position [0, 0]
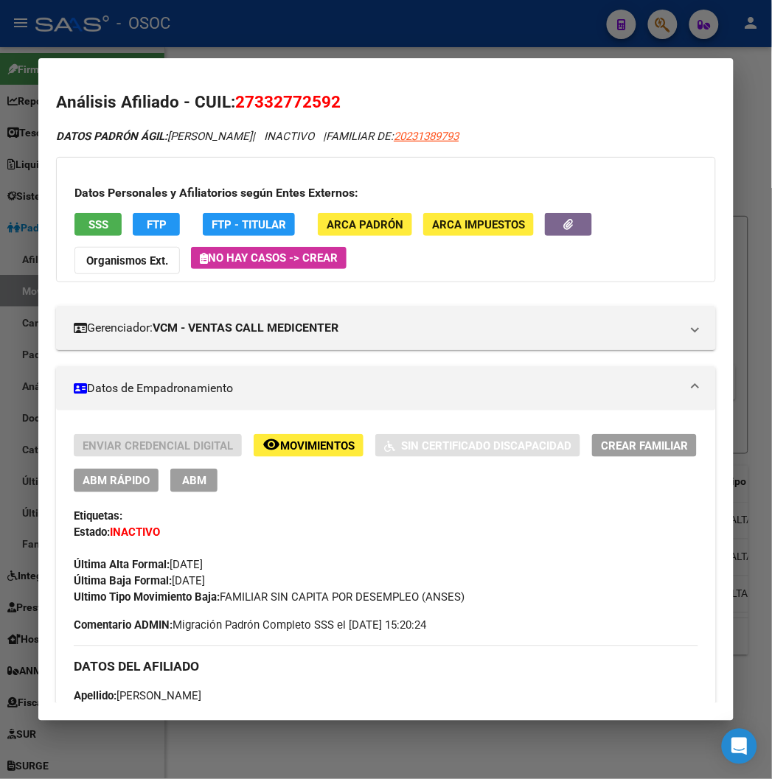
click at [306, 102] on span "27332772592" at bounding box center [287, 101] width 105 height 19
copy span "27332772592"
click at [328, 42] on div at bounding box center [386, 389] width 772 height 779
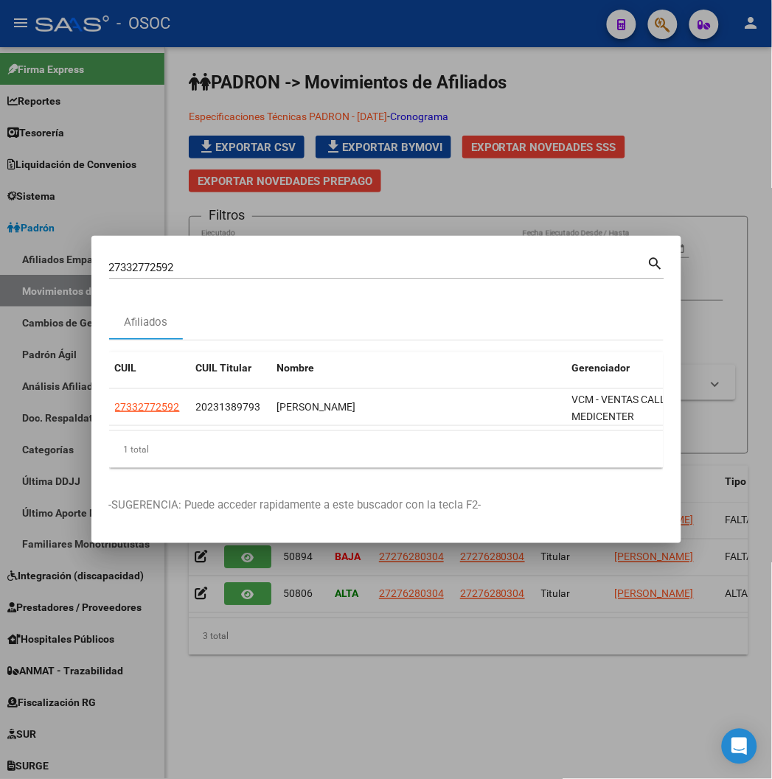
click at [544, 220] on div at bounding box center [386, 389] width 772 height 779
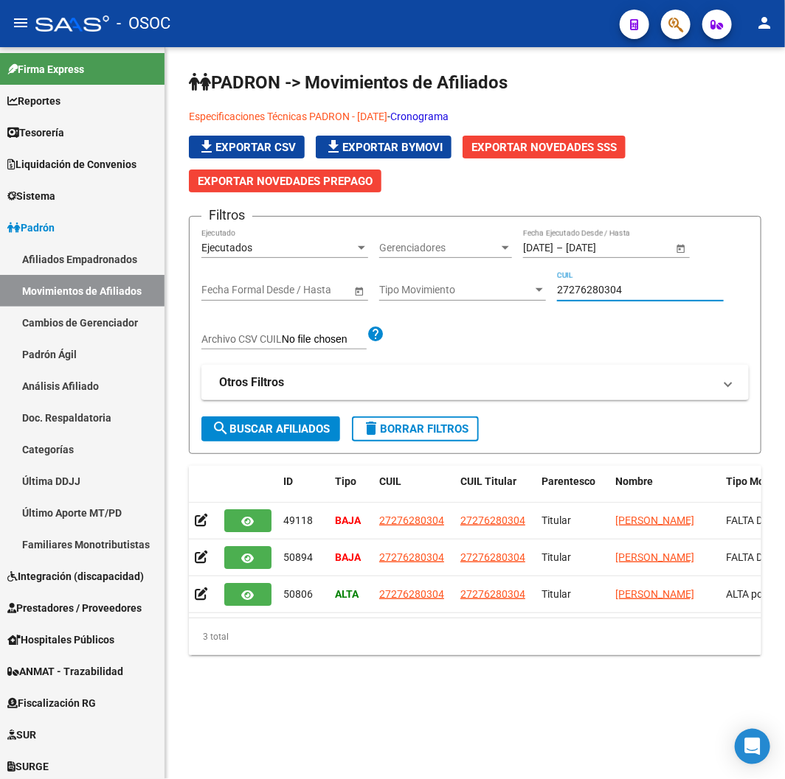
click at [577, 290] on input "27276280304" at bounding box center [640, 290] width 167 height 13
click at [577, 291] on input "27276280304" at bounding box center [640, 290] width 167 height 13
paste input "332772592"
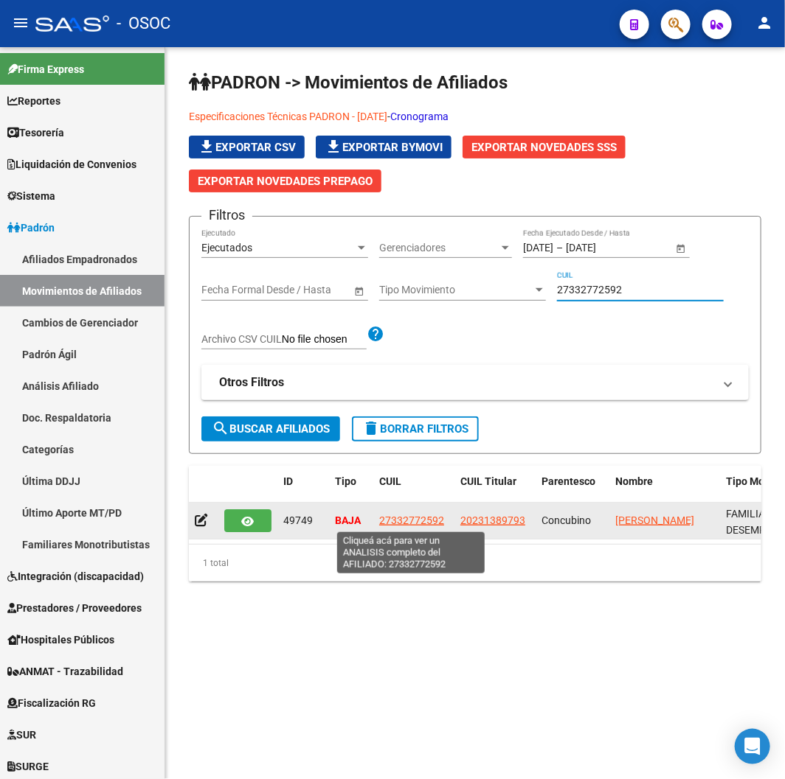
type input "27332772592"
click at [414, 516] on span "27332772592" at bounding box center [411, 521] width 65 height 12
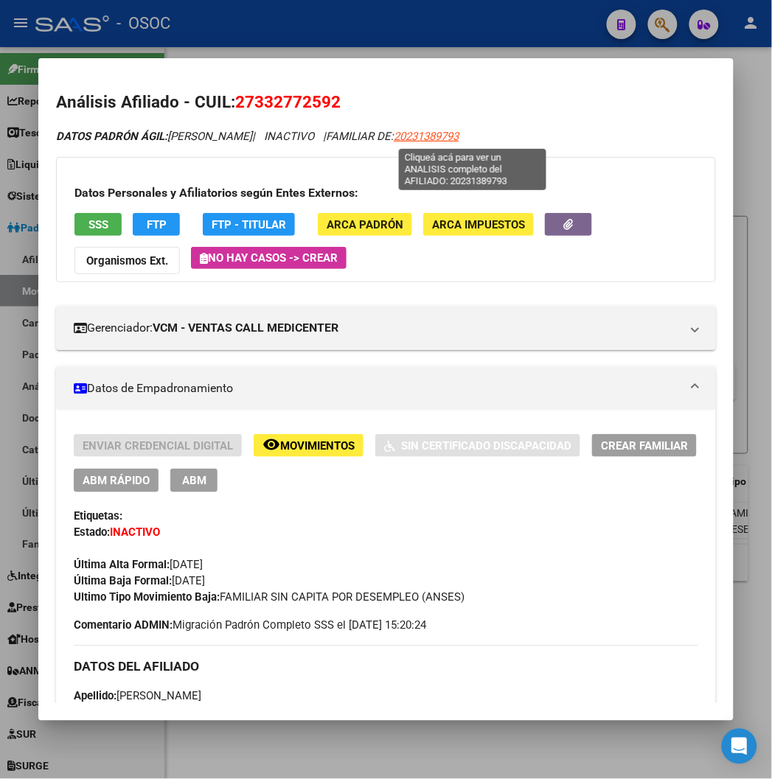
click at [459, 140] on span "20231389793" at bounding box center [426, 136] width 65 height 13
copy span "1"
type textarea "20231389793"
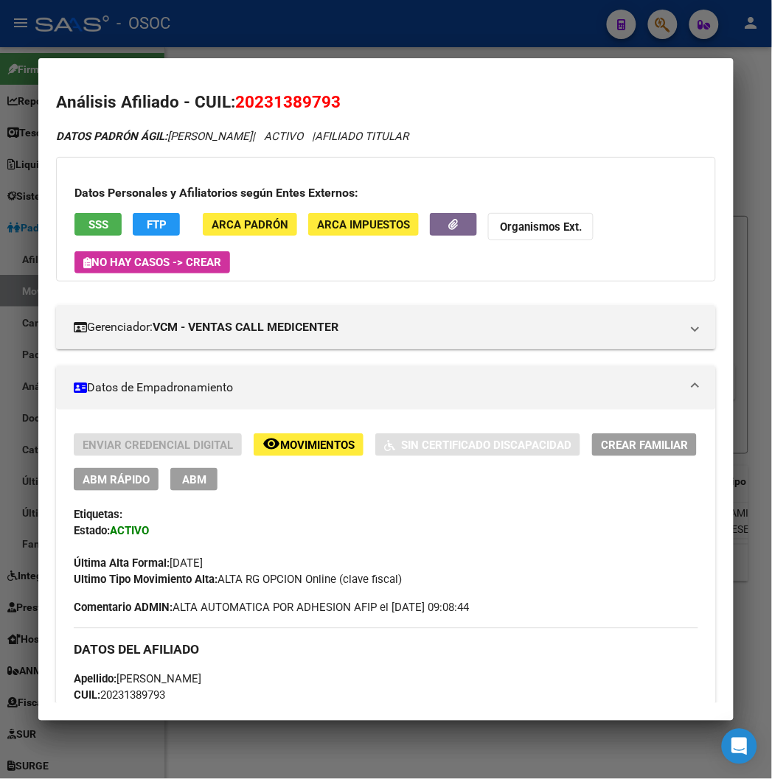
click at [389, 49] on div at bounding box center [386, 389] width 772 height 779
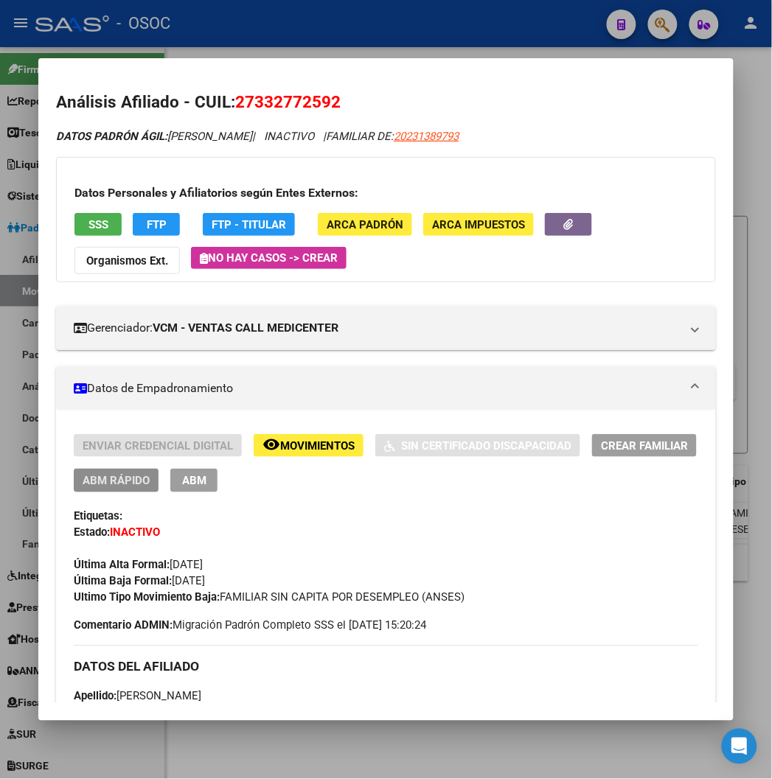
click at [92, 479] on span "ABM Rápido" at bounding box center [116, 481] width 67 height 13
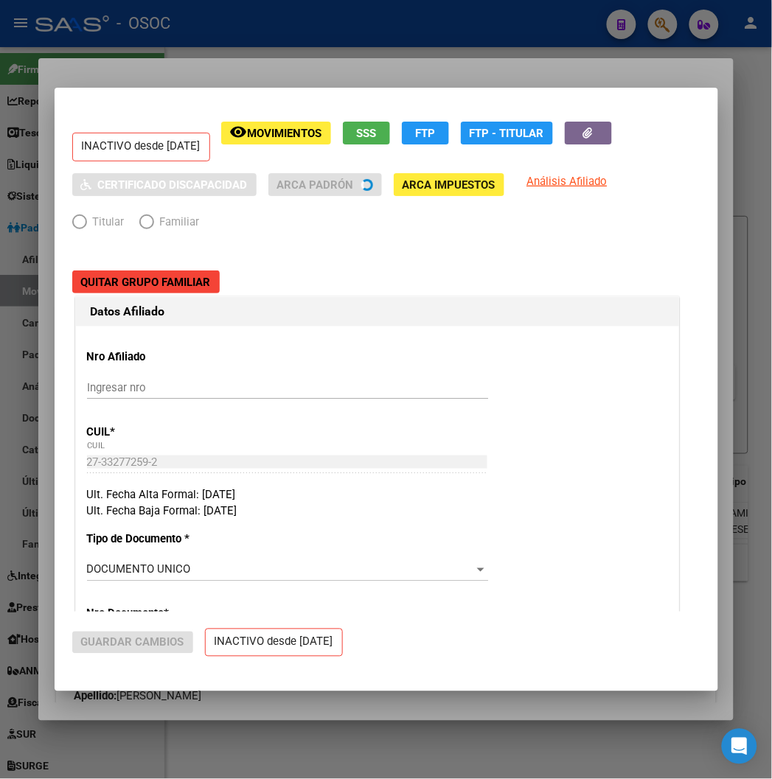
radio input "true"
type input "33-63761744-9"
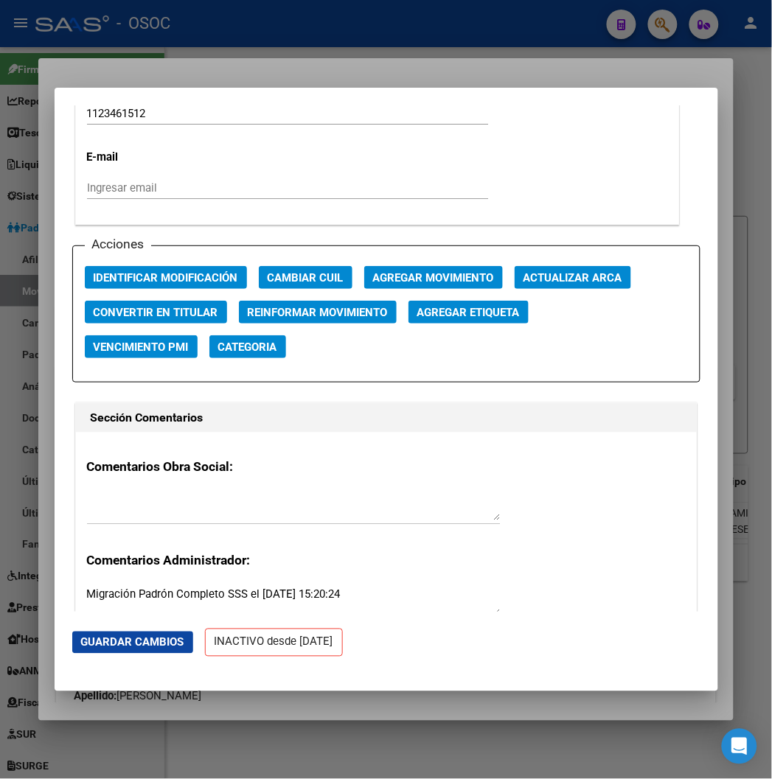
scroll to position [2048, 0]
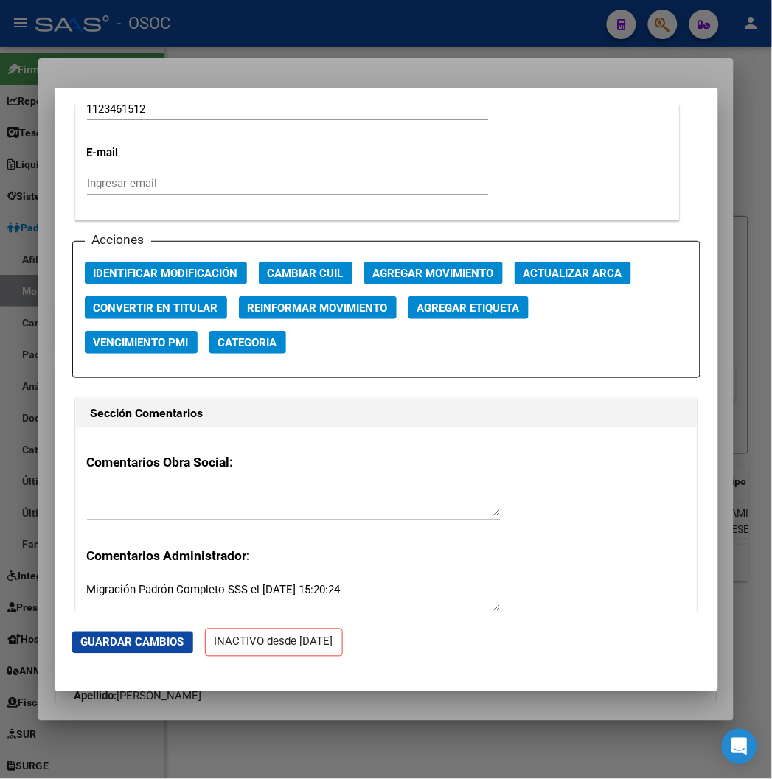
click at [40, 55] on div at bounding box center [386, 389] width 772 height 779
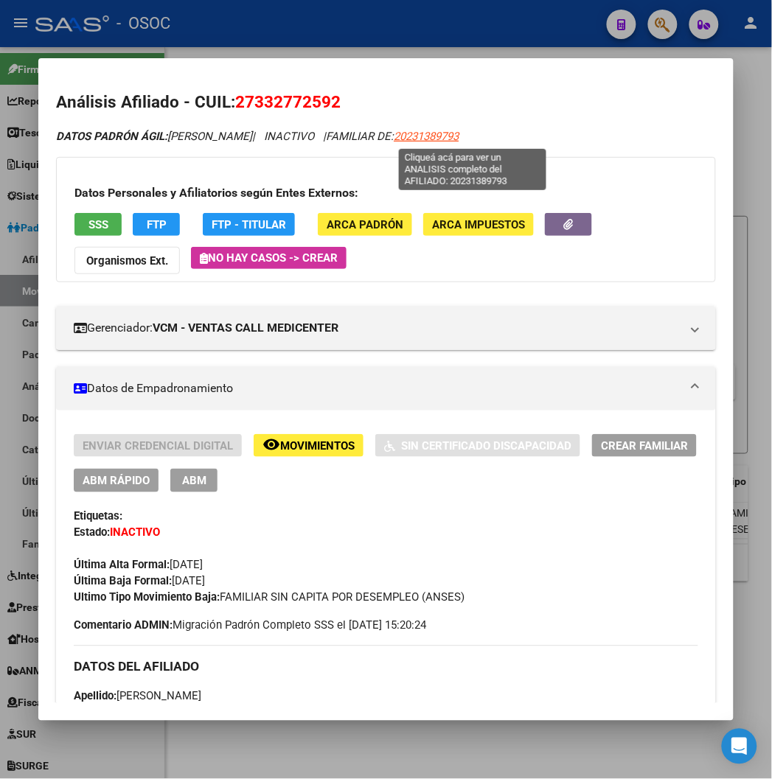
click at [459, 142] on span "20231389793" at bounding box center [426, 136] width 65 height 13
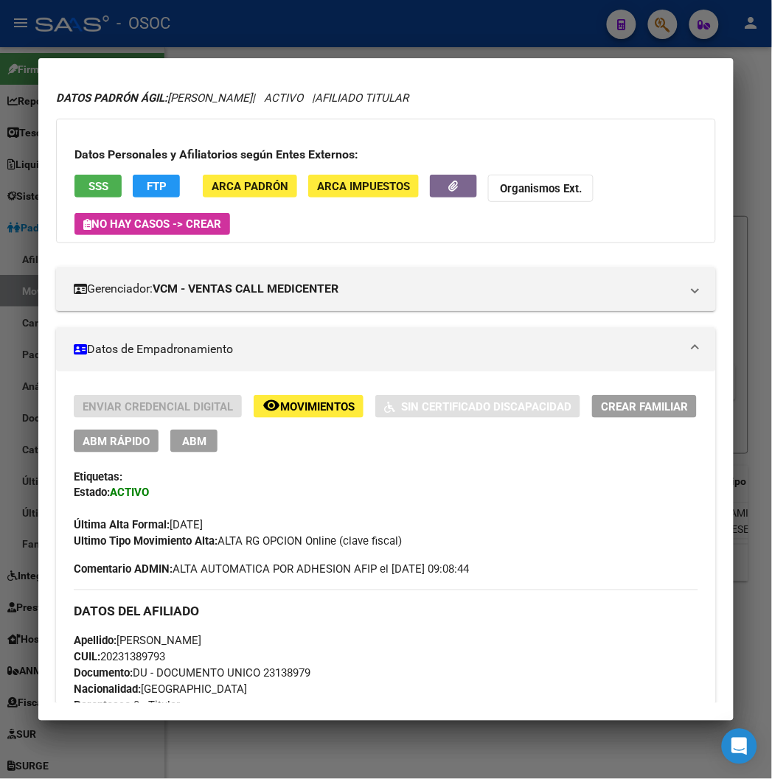
scroll to position [0, 0]
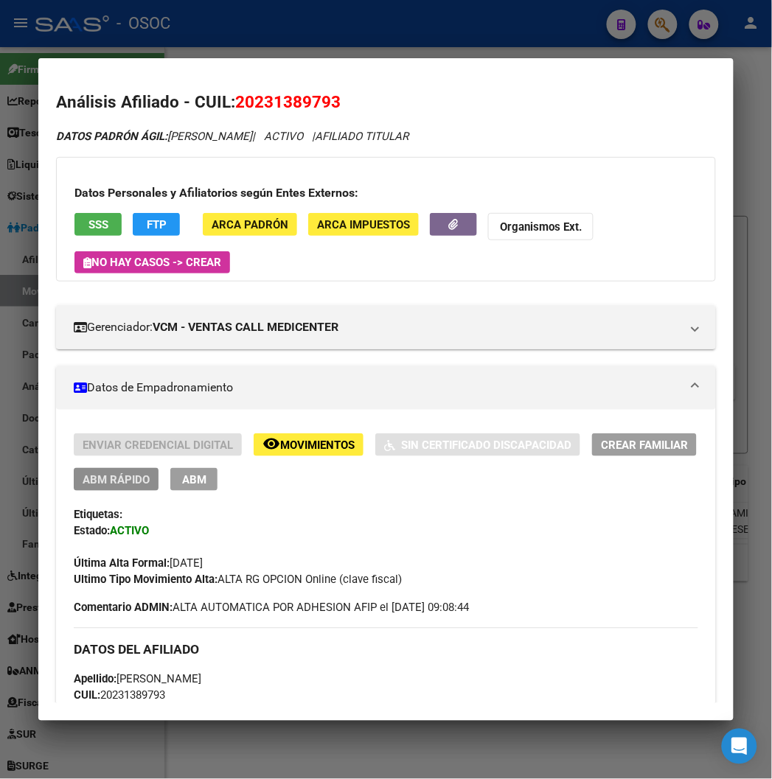
click at [83, 484] on span "ABM Rápido" at bounding box center [116, 479] width 67 height 13
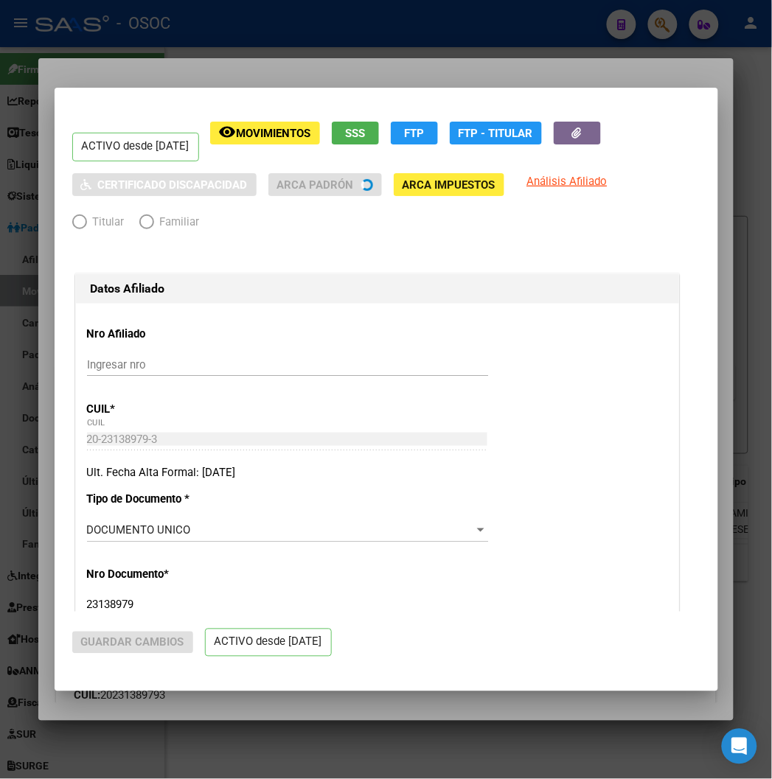
radio input "true"
type input "33-63761744-9"
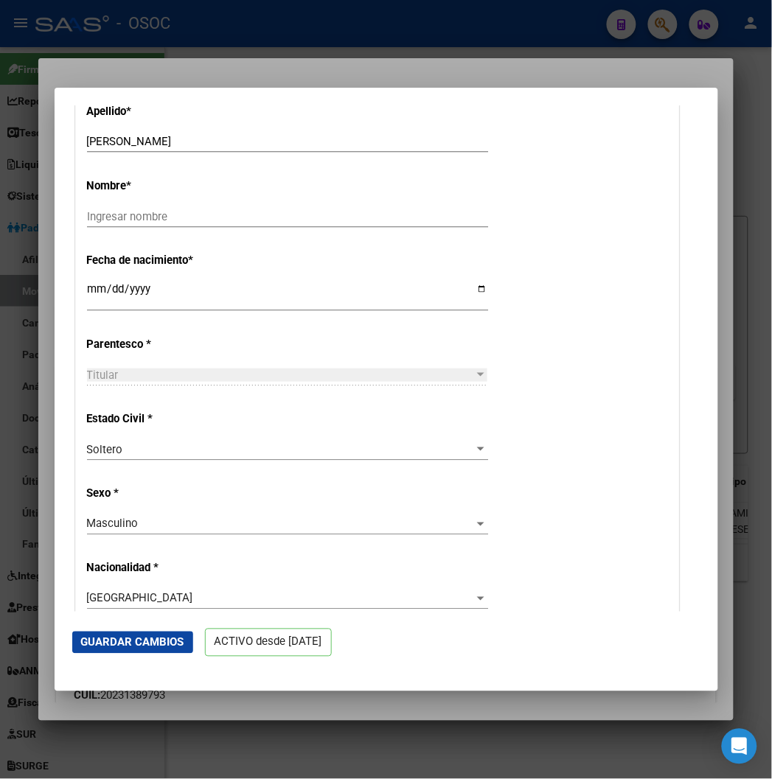
scroll to position [491, 0]
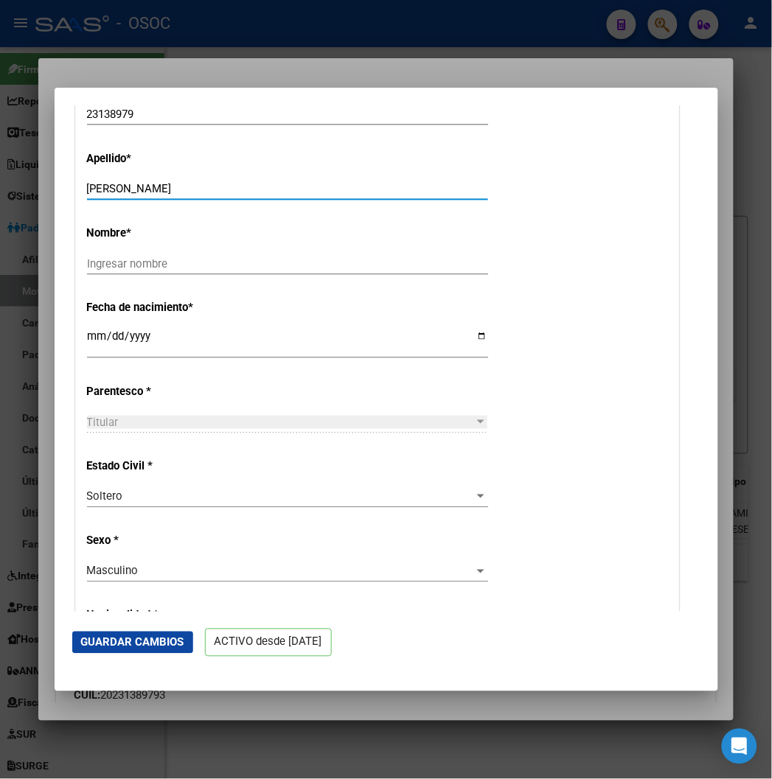
drag, startPoint x: 109, startPoint y: 187, endPoint x: 205, endPoint y: 187, distance: 95.9
click at [205, 187] on input "CORVALAN CARLOS HORACIO" at bounding box center [287, 188] width 401 height 13
type input "CORVALAN"
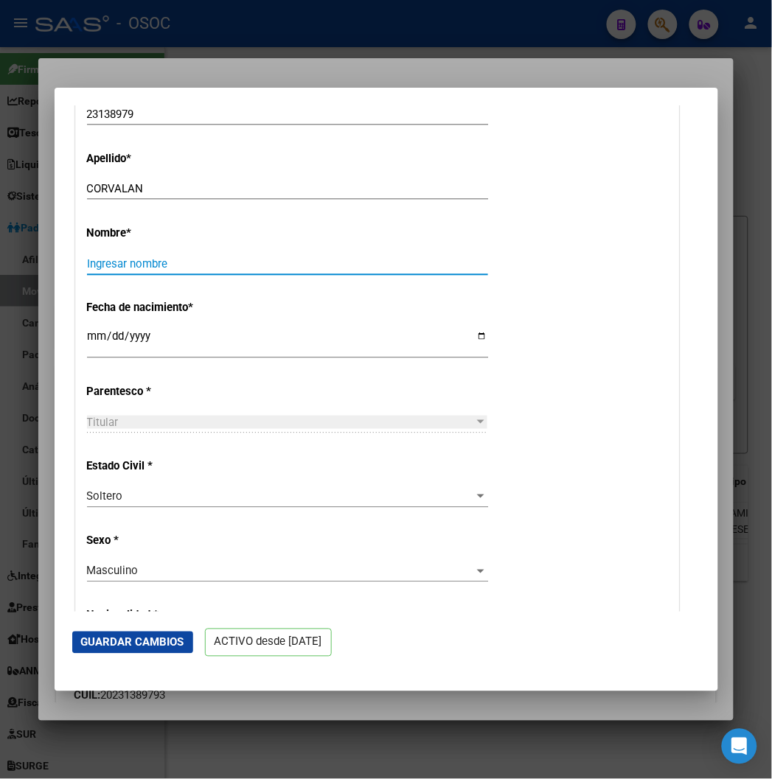
paste input "CARLOS HORACIO"
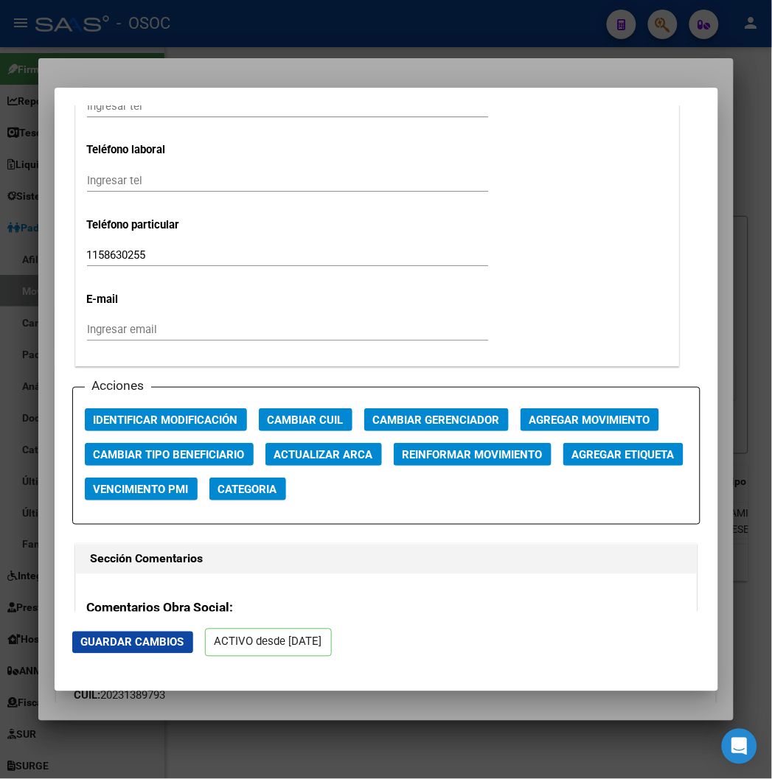
scroll to position [1966, 0]
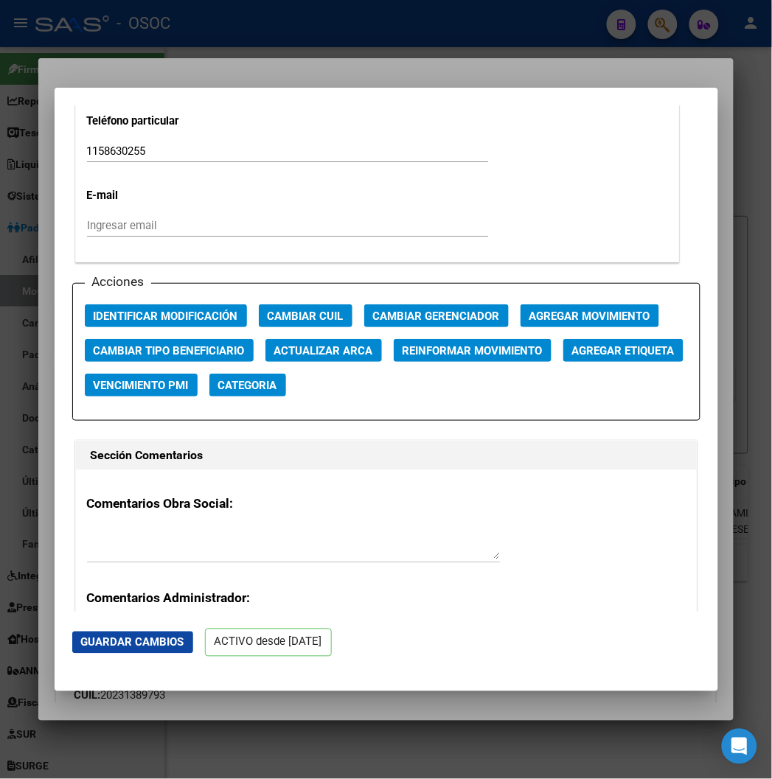
type input "CARLOS HORACIO"
click at [72, 634] on button "Guardar Cambios" at bounding box center [132, 643] width 121 height 22
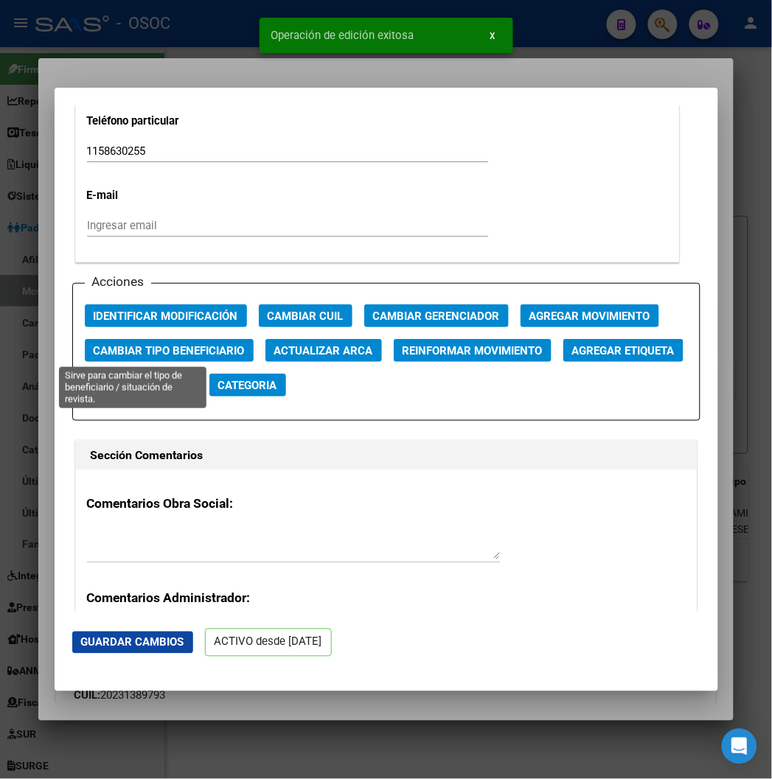
click at [186, 351] on span "Cambiar Tipo Beneficiario" at bounding box center [169, 350] width 151 height 13
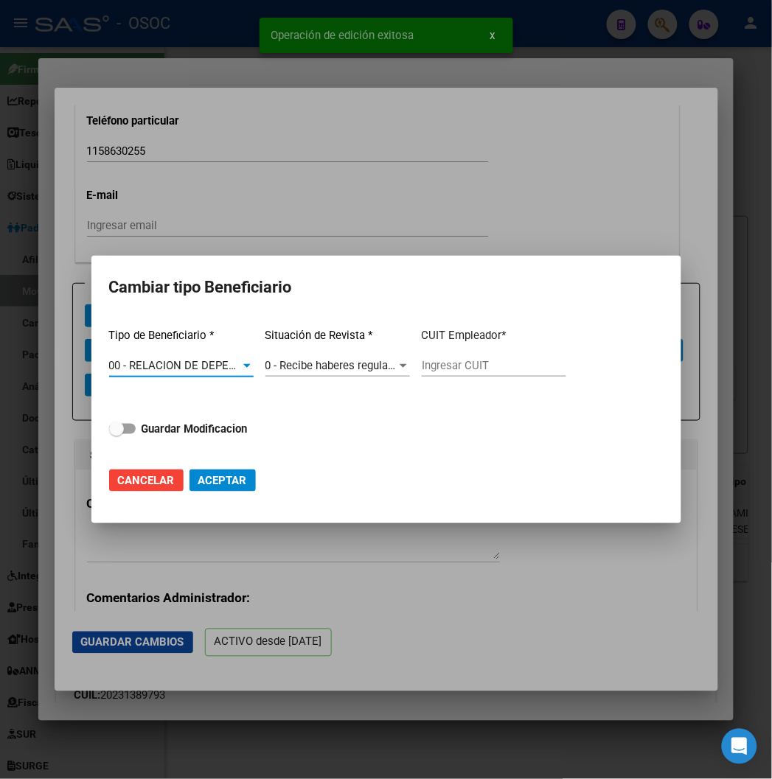
type input "30-70906110-7"
click at [161, 411] on div "Tipo de Beneficiario * 00 - RELACION DE DEPENDENCIA Seleccionar tipo Situación …" at bounding box center [386, 385] width 555 height 139
click at [160, 418] on div "Tipo de Beneficiario * 00 - RELACION DE DEPENDENCIA Seleccionar tipo Situación …" at bounding box center [386, 385] width 555 height 139
click at [164, 424] on strong "Guardar Modificacion" at bounding box center [195, 429] width 106 height 13
click at [117, 434] on input "Guardar Modificacion" at bounding box center [116, 434] width 1 height 1
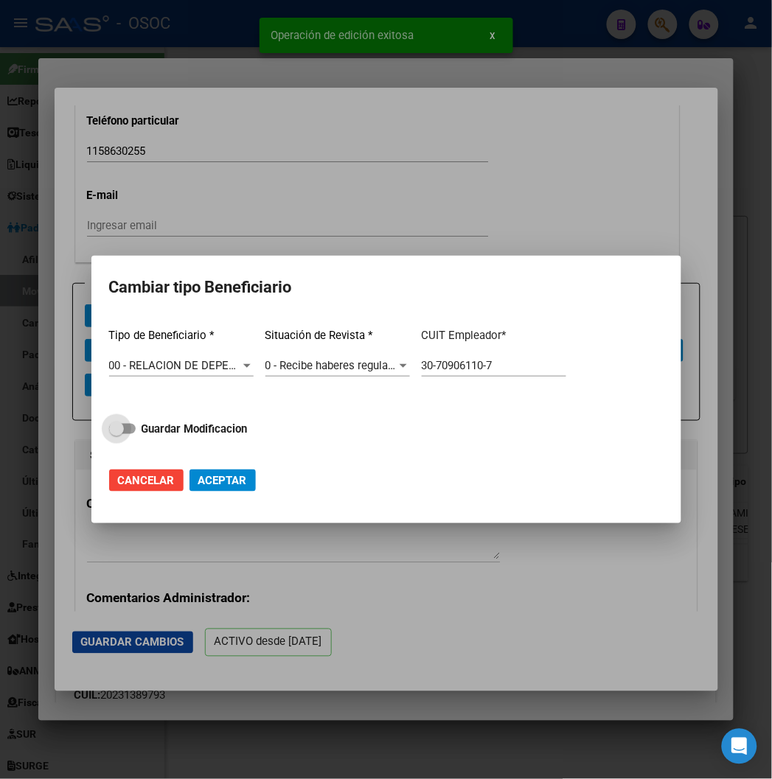
checkbox input "true"
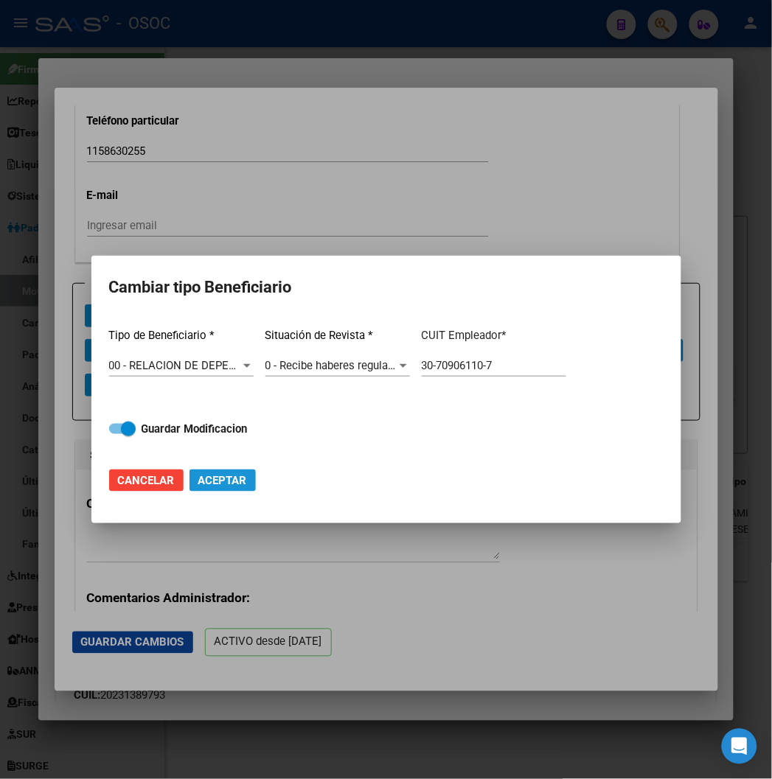
click at [209, 470] on button "Aceptar" at bounding box center [223, 481] width 66 height 22
type input "30-70906110-7"
checkbox input "false"
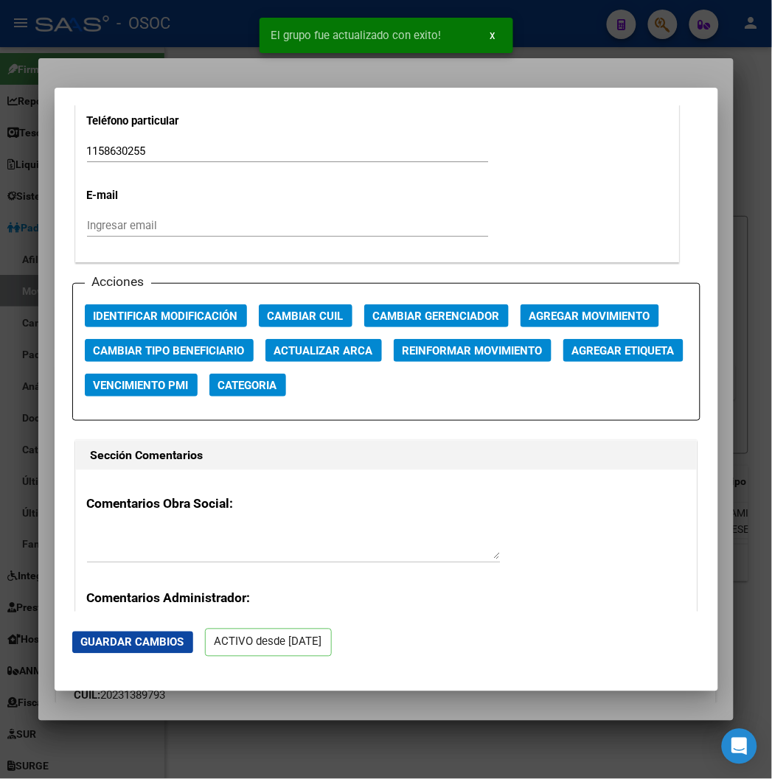
click at [111, 62] on div at bounding box center [386, 389] width 772 height 779
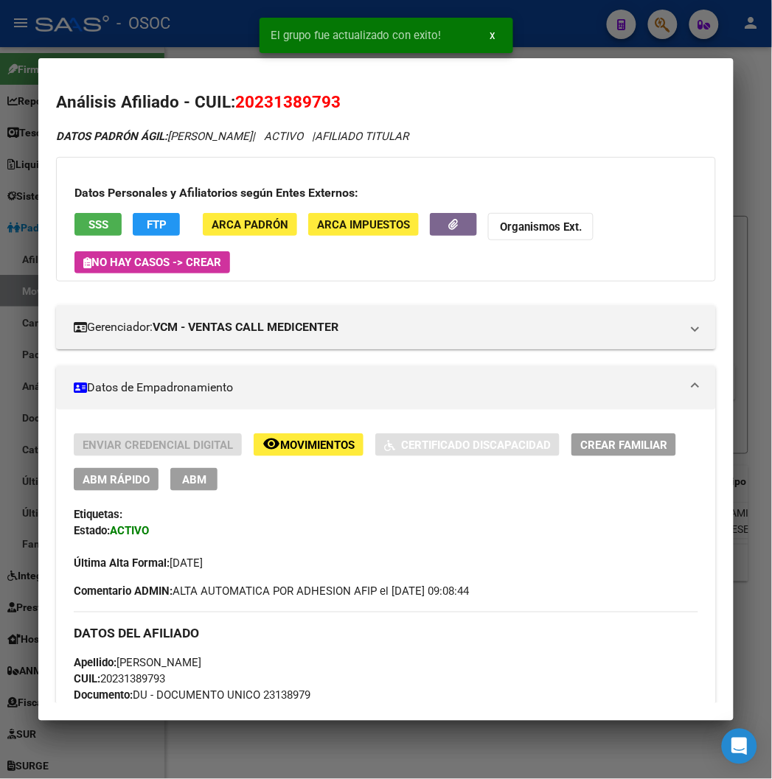
click at [157, 33] on div at bounding box center [386, 389] width 772 height 779
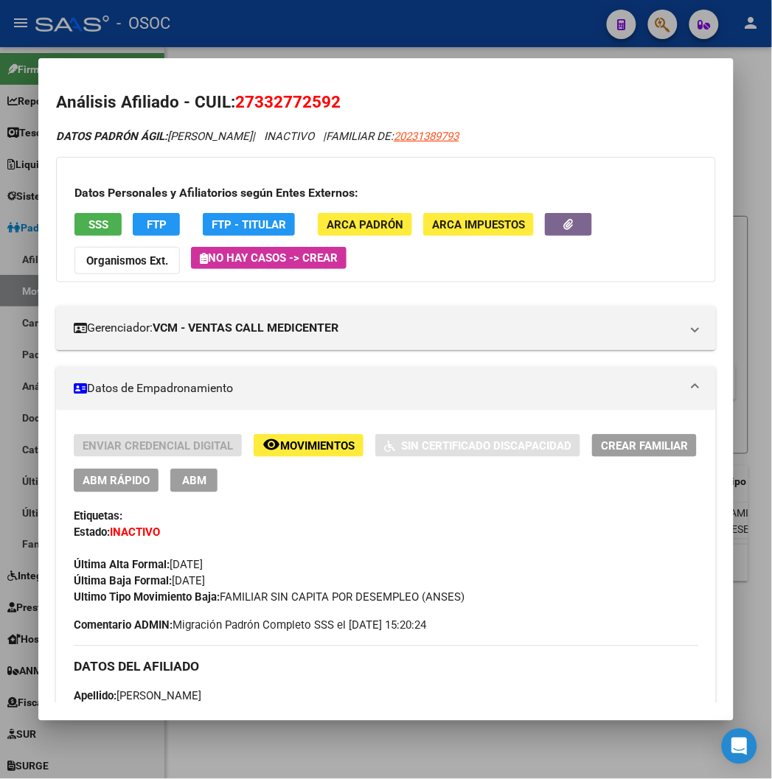
click at [289, 30] on div at bounding box center [386, 389] width 772 height 779
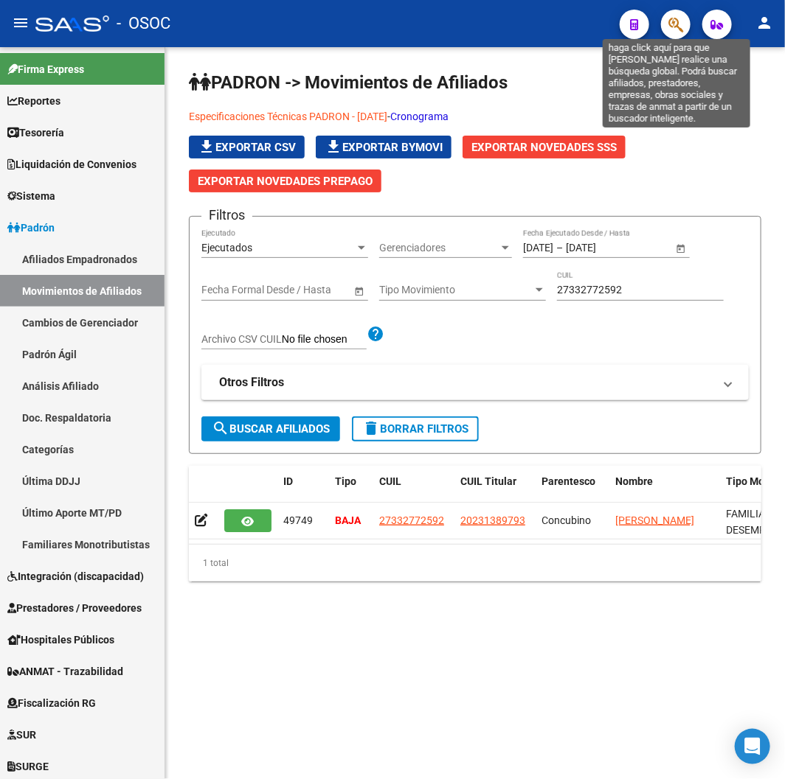
click at [675, 27] on icon "button" at bounding box center [675, 24] width 15 height 17
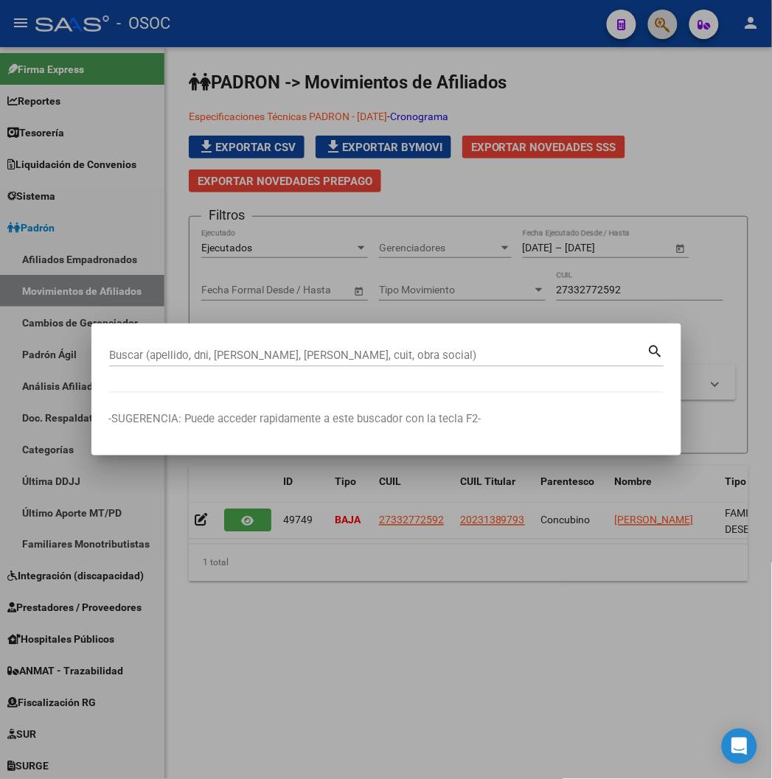
paste input "20352111733"
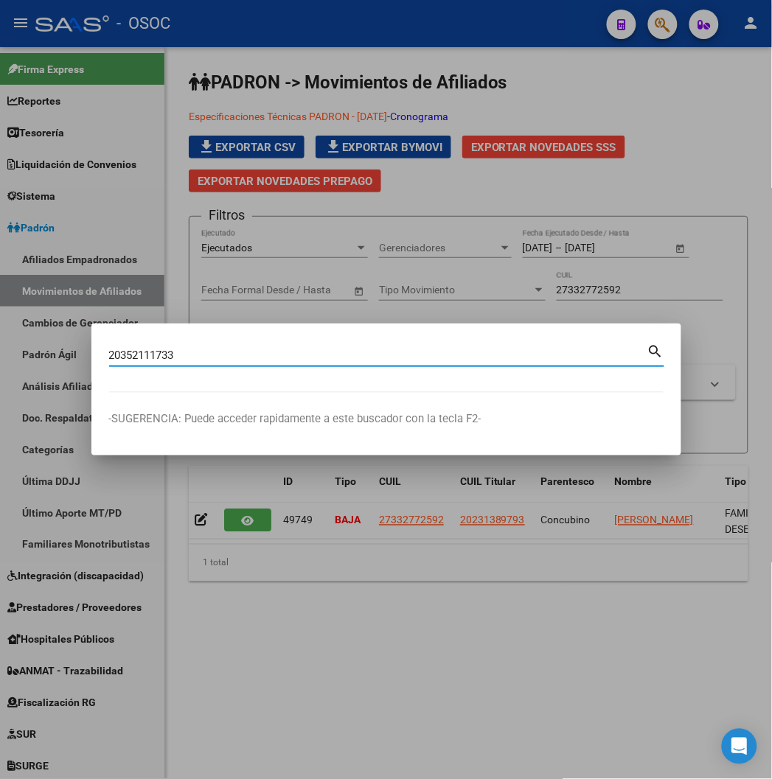
type input "20352111733"
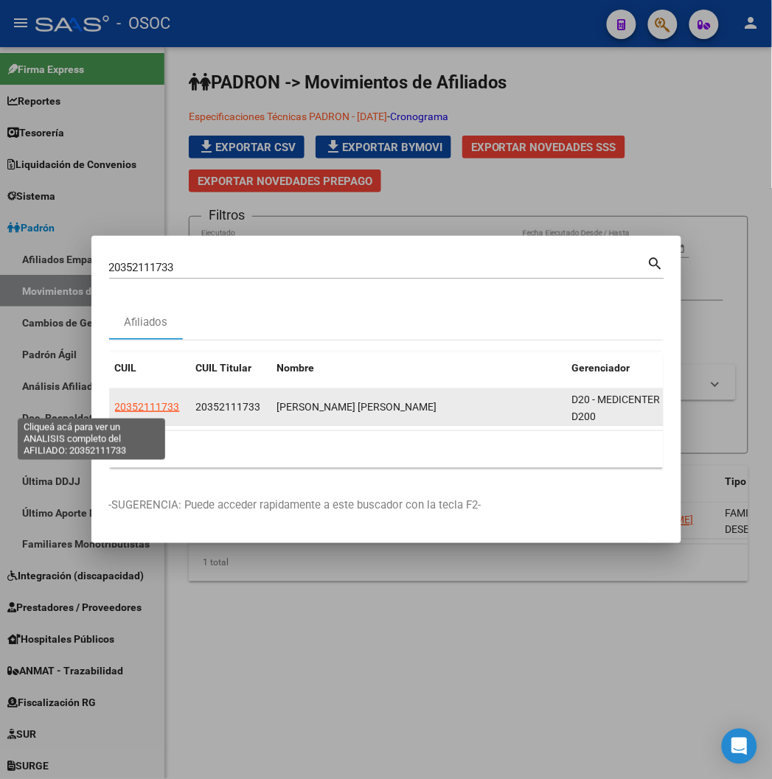
click at [115, 409] on span "20352111733" at bounding box center [147, 407] width 65 height 12
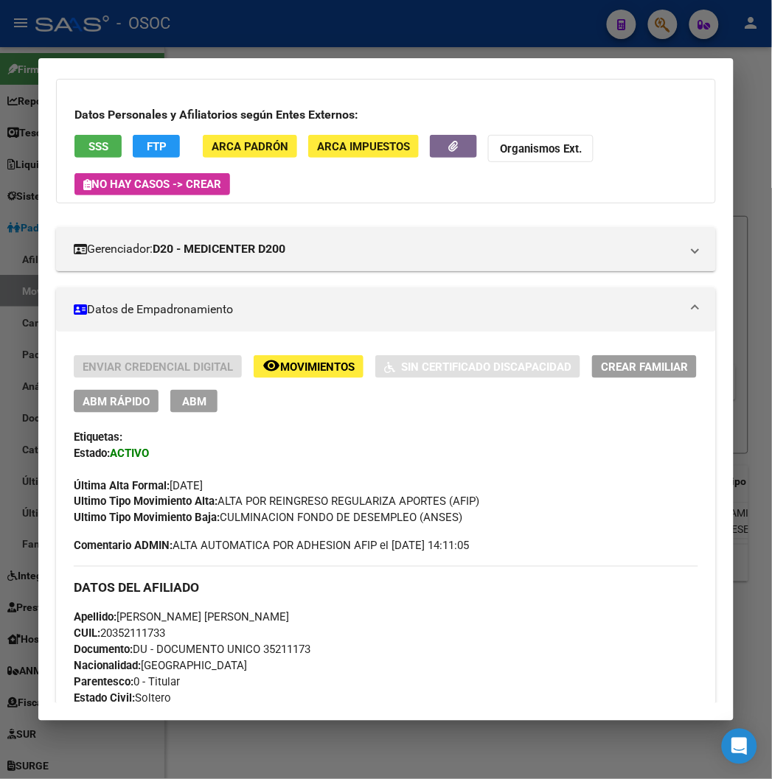
scroll to position [0, 0]
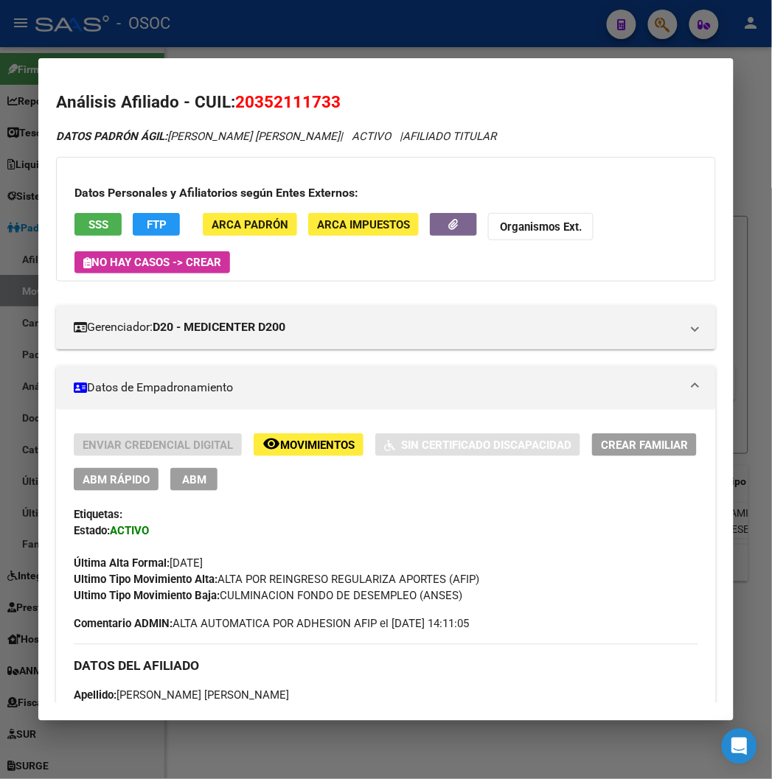
click at [280, 445] on span "Movimientos" at bounding box center [317, 445] width 74 height 13
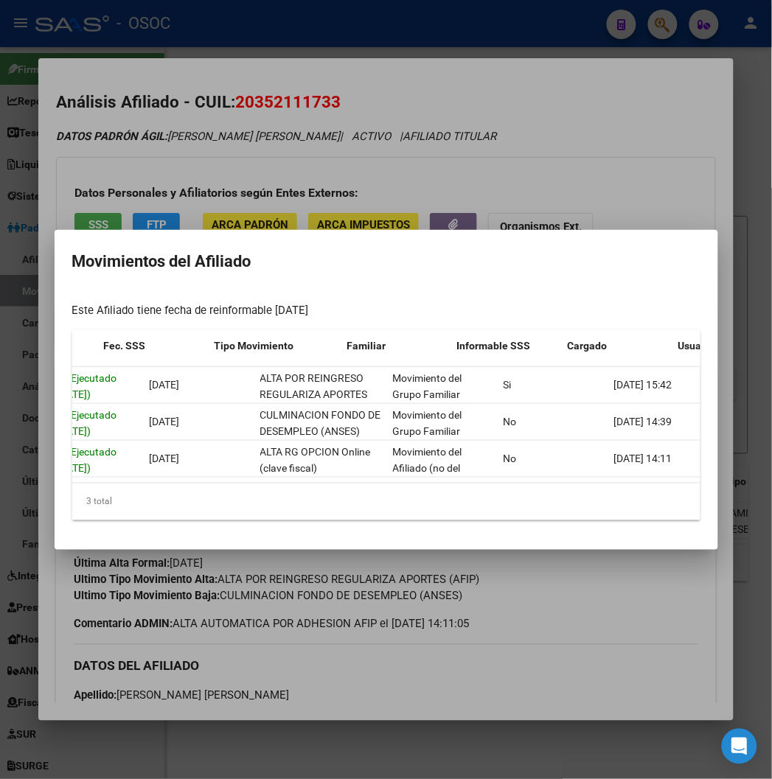
scroll to position [0, 241]
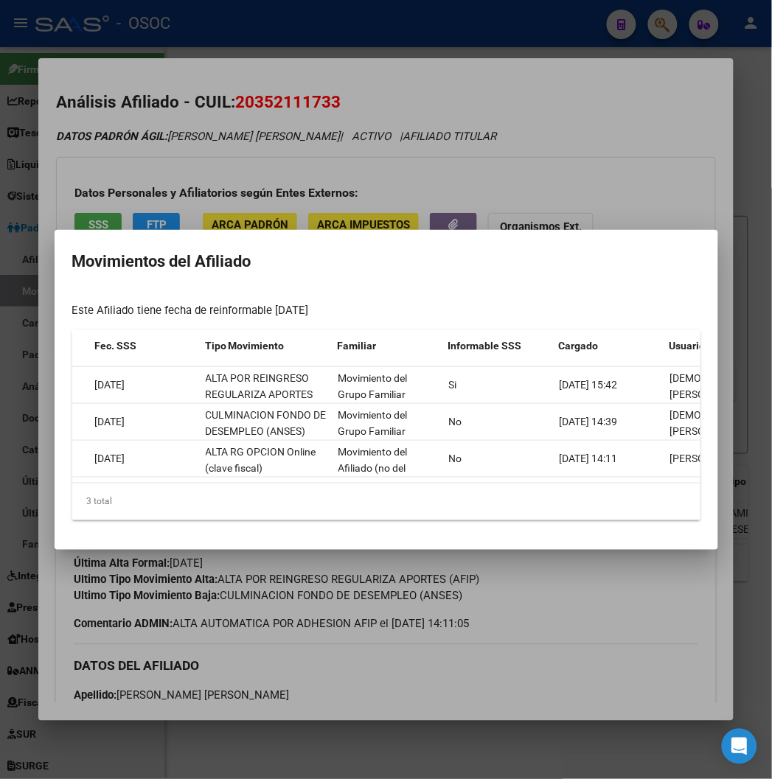
click at [518, 193] on div at bounding box center [386, 389] width 772 height 779
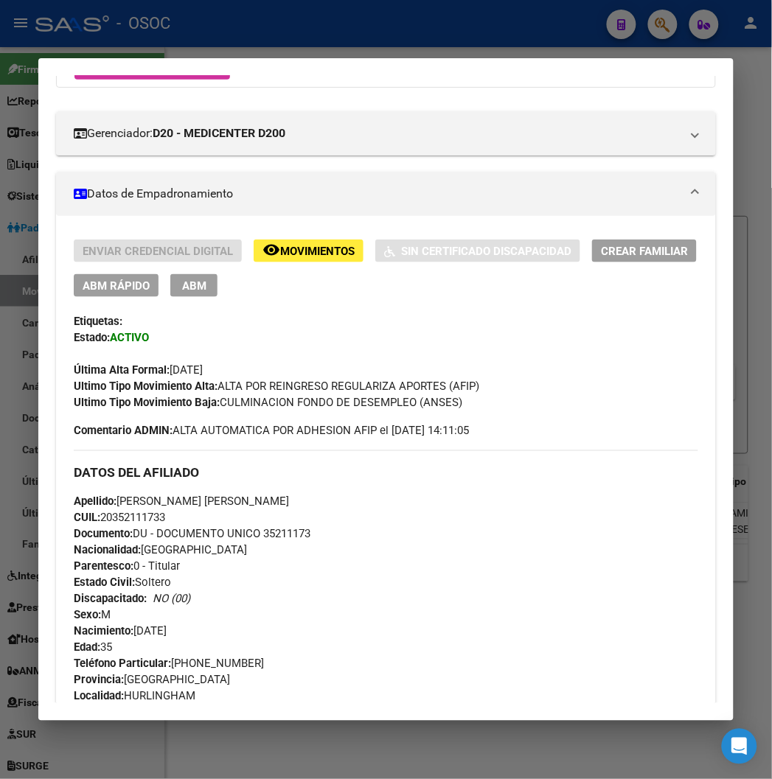
scroll to position [491, 0]
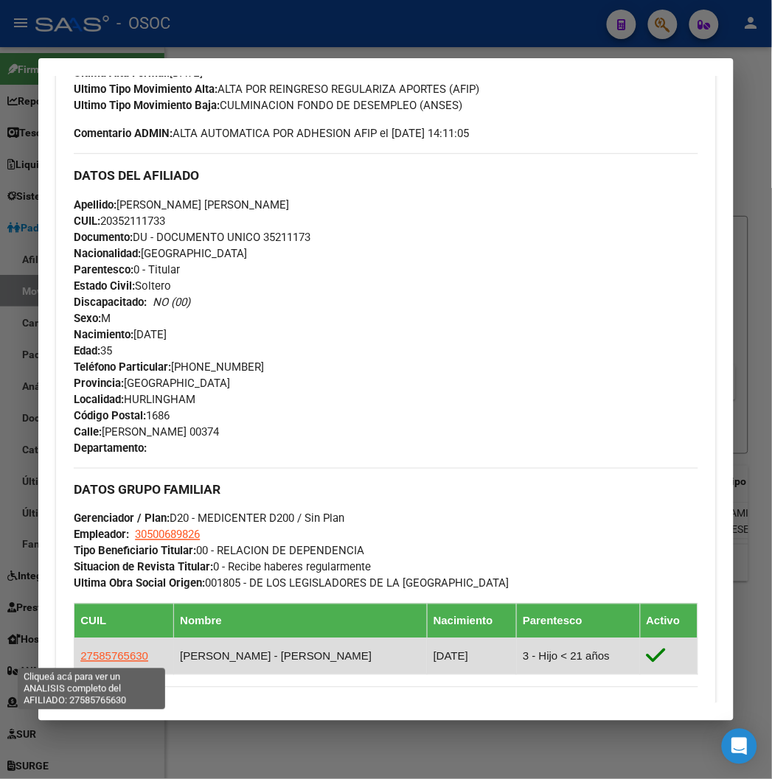
click at [105, 661] on span "27585765630" at bounding box center [114, 656] width 68 height 13
type textarea "27585765630"
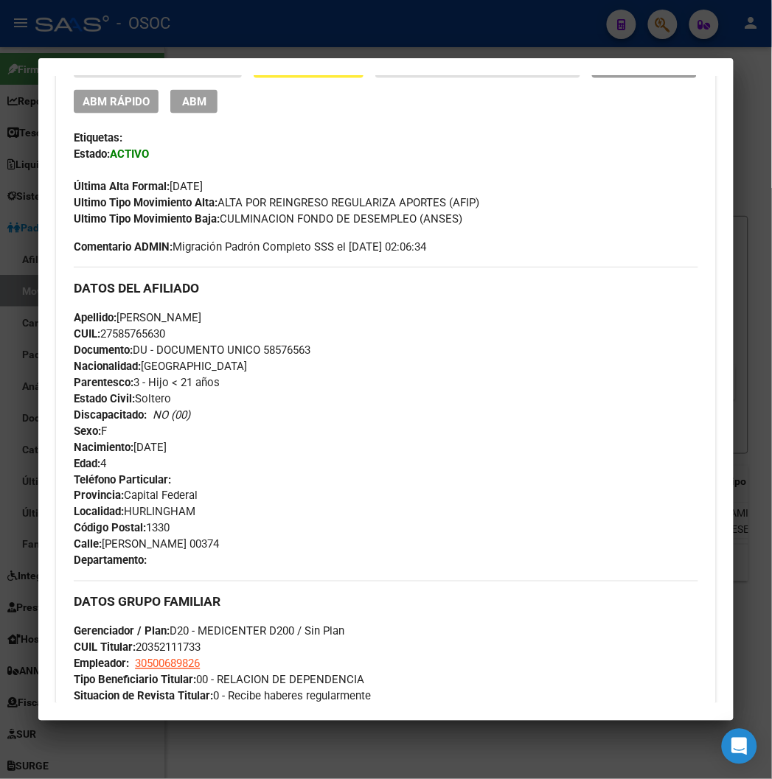
scroll to position [573, 0]
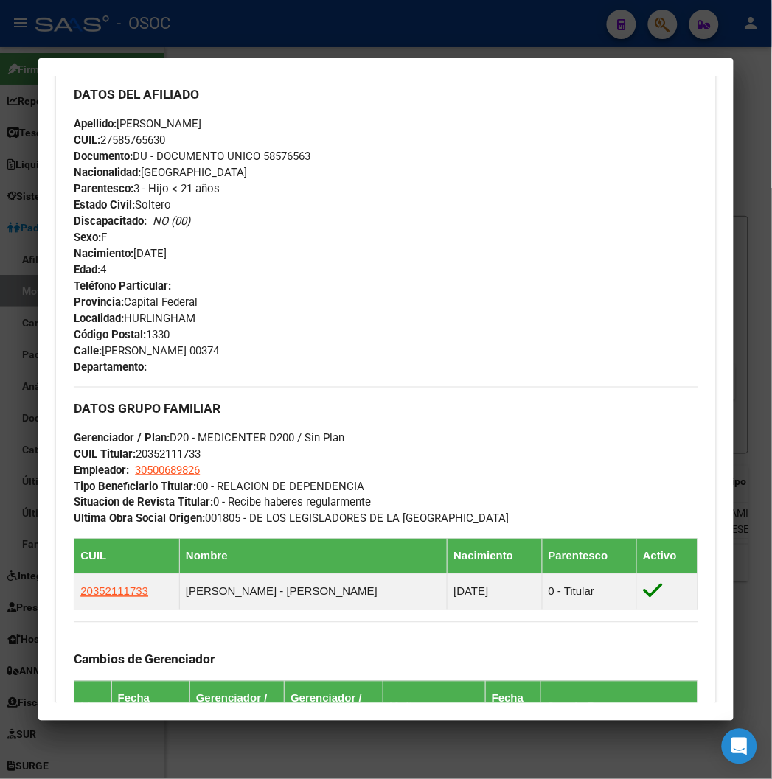
click at [334, 32] on div at bounding box center [386, 389] width 772 height 779
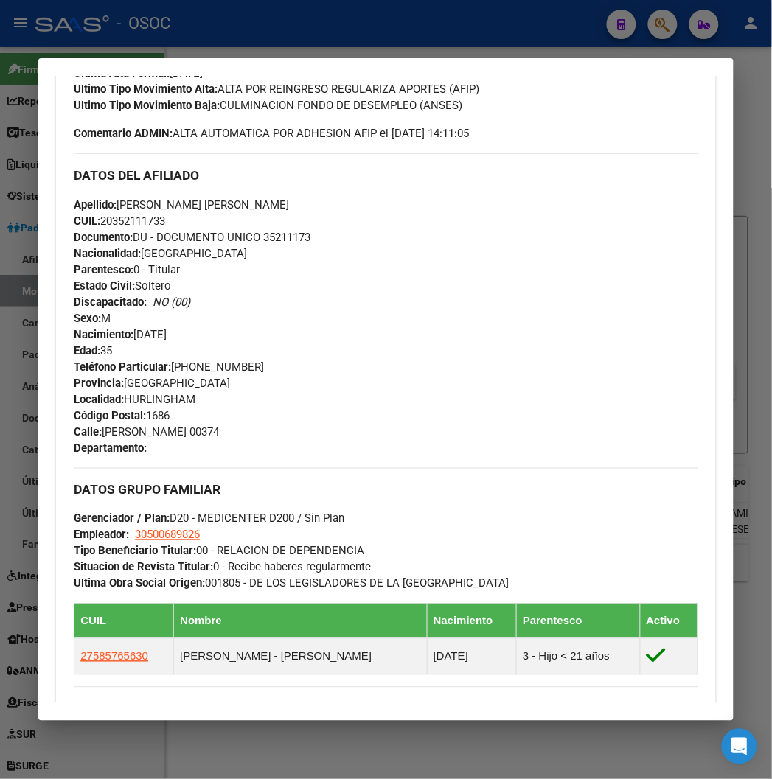
click at [351, 223] on div "Apellido: JONATHAN FEDERICO SAMUEL FARIAS NUÑEZ CUIL: 20352111733 Documento: DU…" at bounding box center [386, 278] width 624 height 162
drag, startPoint x: 240, startPoint y: 27, endPoint x: 215, endPoint y: 150, distance: 126.3
click at [240, 27] on div at bounding box center [386, 389] width 772 height 779
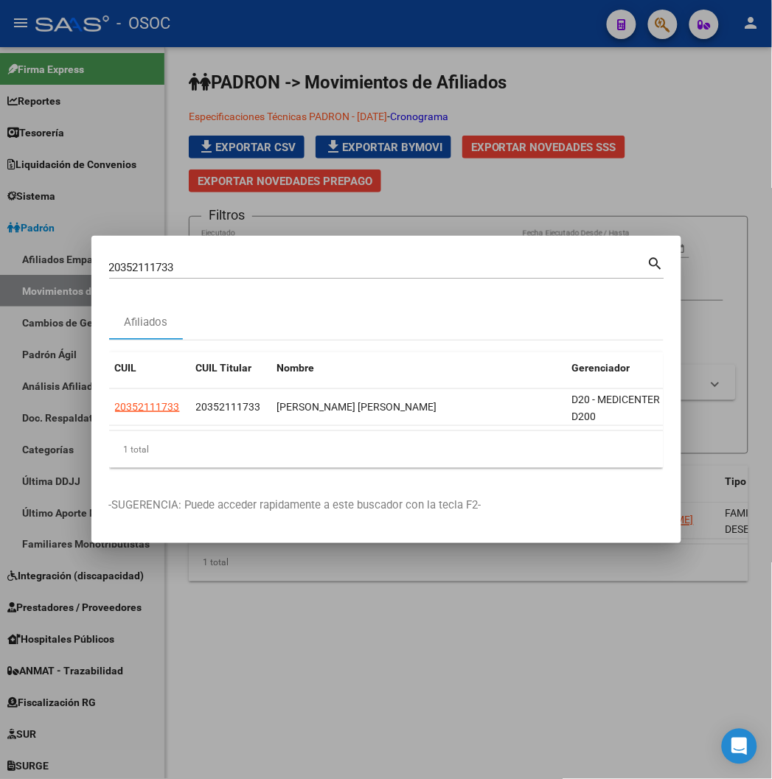
click at [109, 271] on input "20352111733" at bounding box center [378, 267] width 538 height 13
paste input "524367778"
type input "20524367778"
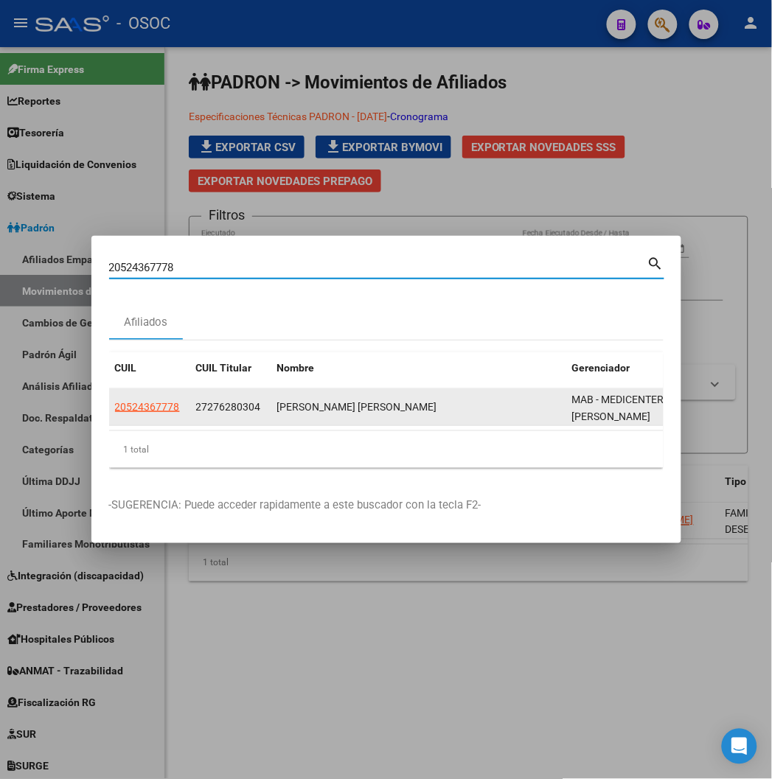
click at [117, 417] on datatable-body-cell "20524367778" at bounding box center [149, 407] width 81 height 36
click at [116, 416] on datatable-body-cell "20524367778" at bounding box center [149, 407] width 81 height 36
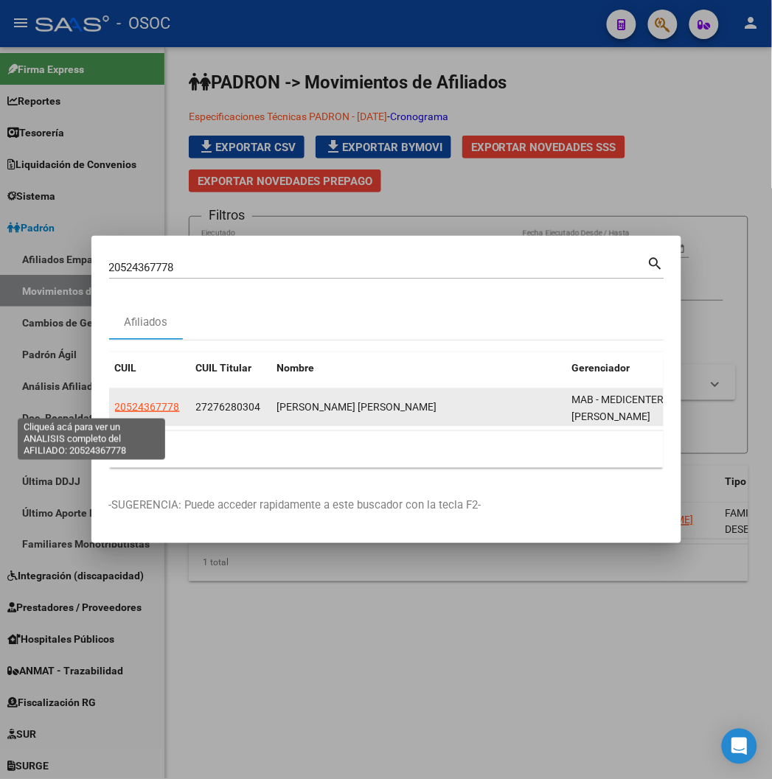
click at [115, 411] on span "20524367778" at bounding box center [147, 407] width 65 height 12
copy span "20524367778"
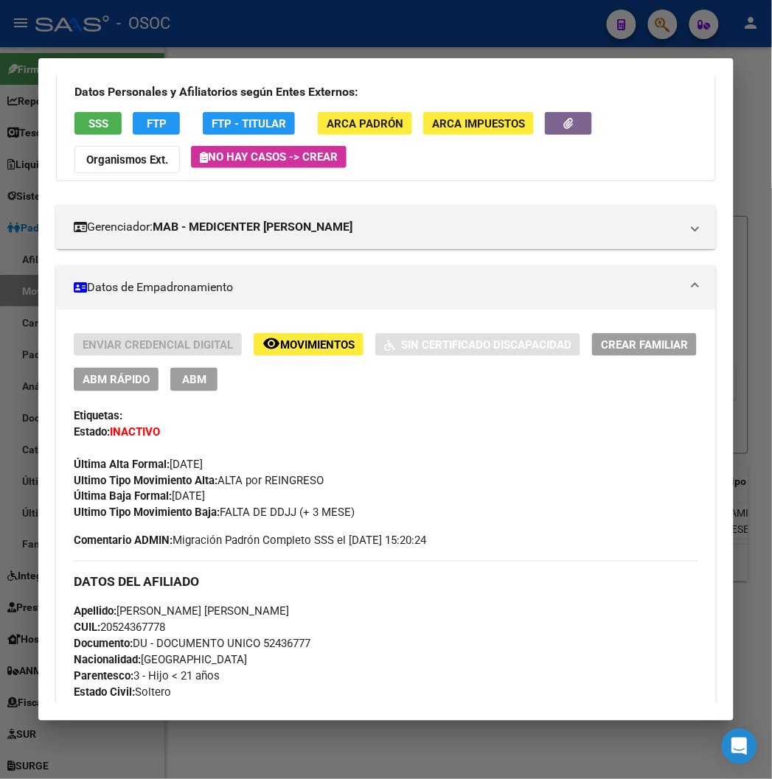
scroll to position [0, 0]
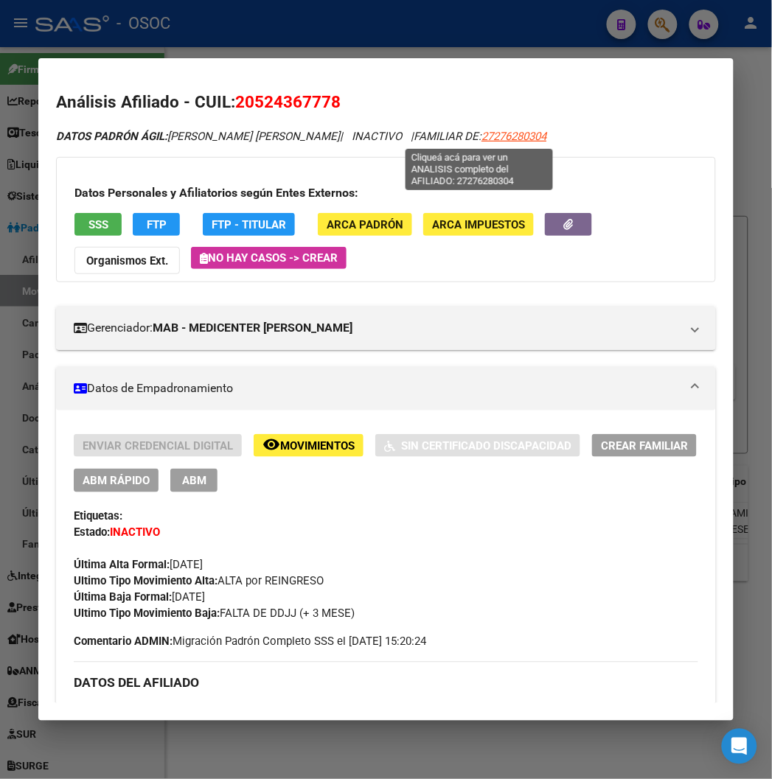
click at [497, 137] on span "27276280304" at bounding box center [514, 136] width 65 height 13
type textarea "27276280304"
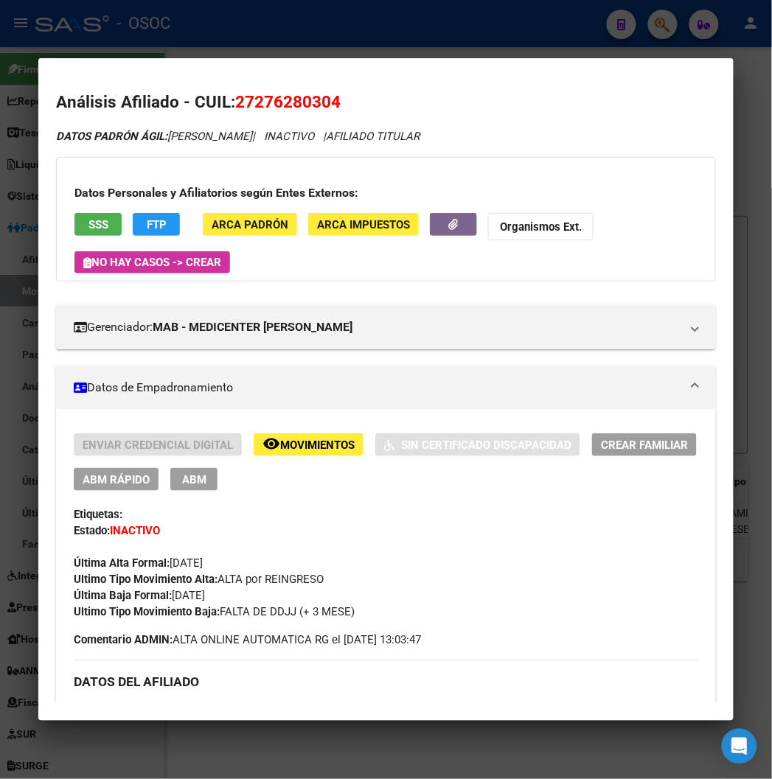
click at [411, 45] on div at bounding box center [386, 389] width 772 height 779
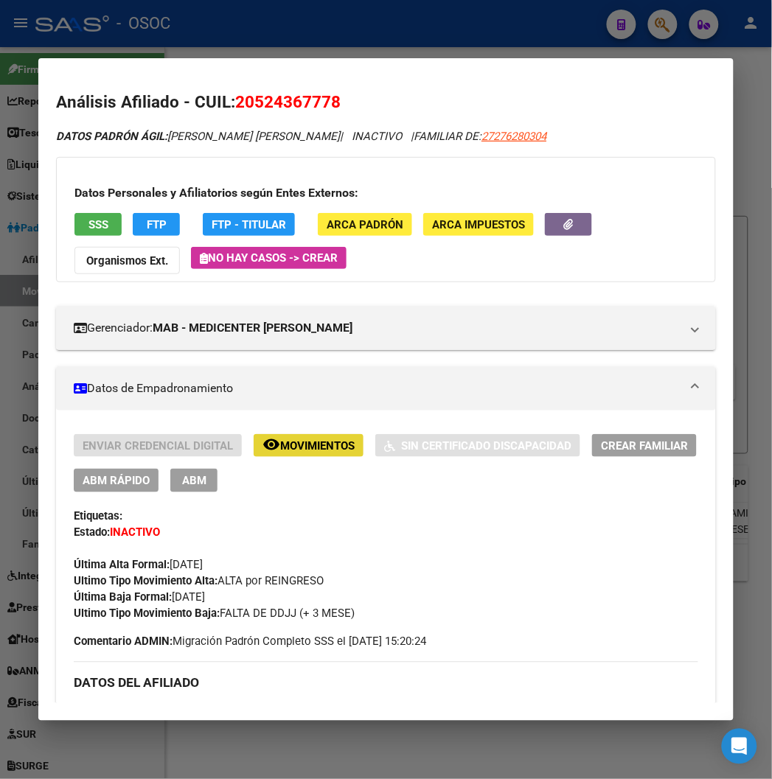
click at [263, 447] on mat-icon "remove_red_eye" at bounding box center [272, 445] width 18 height 18
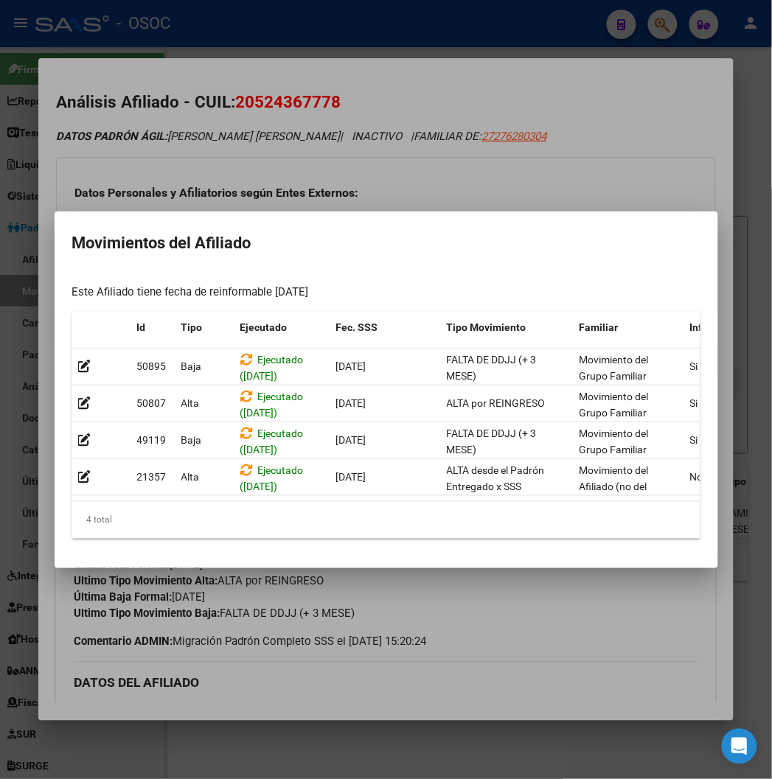
drag, startPoint x: 238, startPoint y: 492, endPoint x: 257, endPoint y: 492, distance: 18.4
click at [257, 492] on datatable-selection "50895 Baja Ejecutado (13/08/2025) 01/08/2025 FALTA DE DDJJ (+ 3 MESE) Movimient…" at bounding box center [423, 492] width 702 height 13
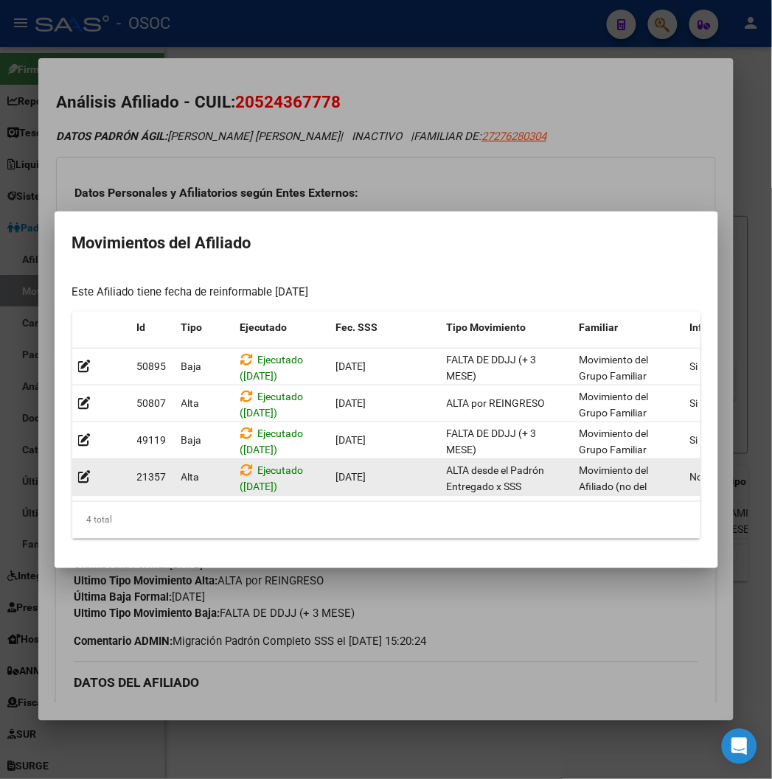
click at [254, 487] on datatable-body-cell "Ejecutado (28/01/2025)" at bounding box center [283, 477] width 96 height 36
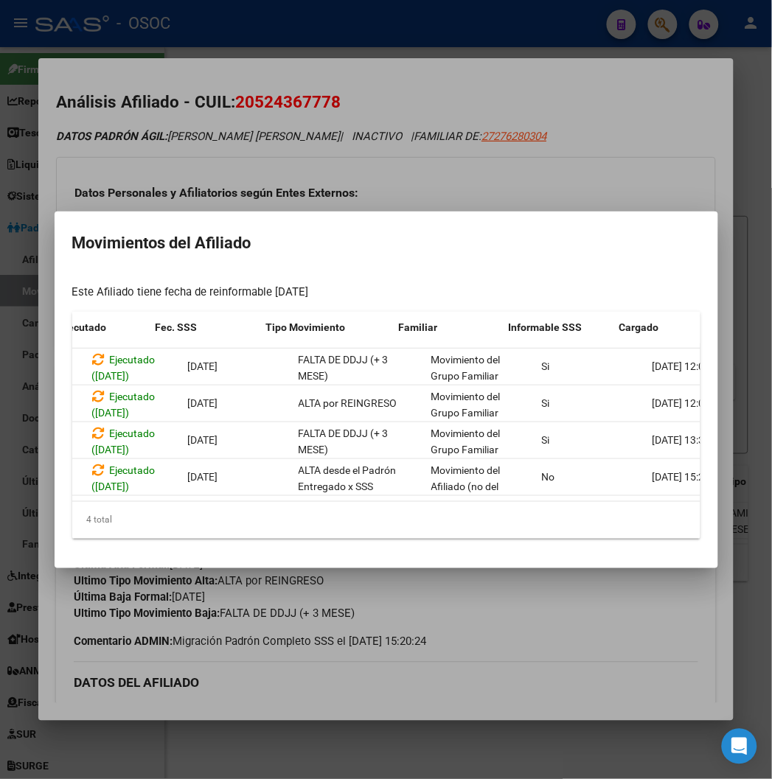
scroll to position [0, 182]
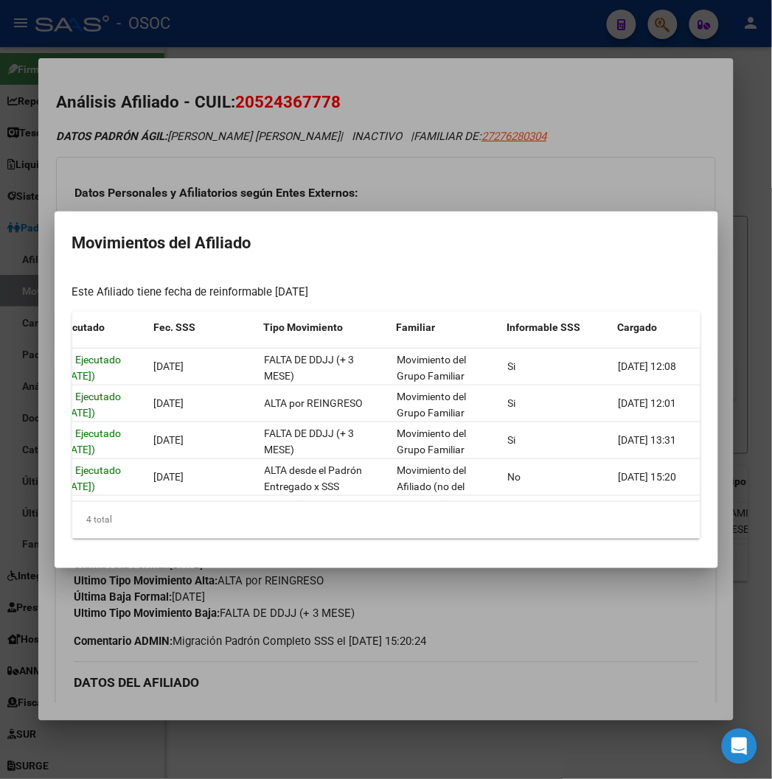
click at [385, 144] on div at bounding box center [386, 389] width 772 height 779
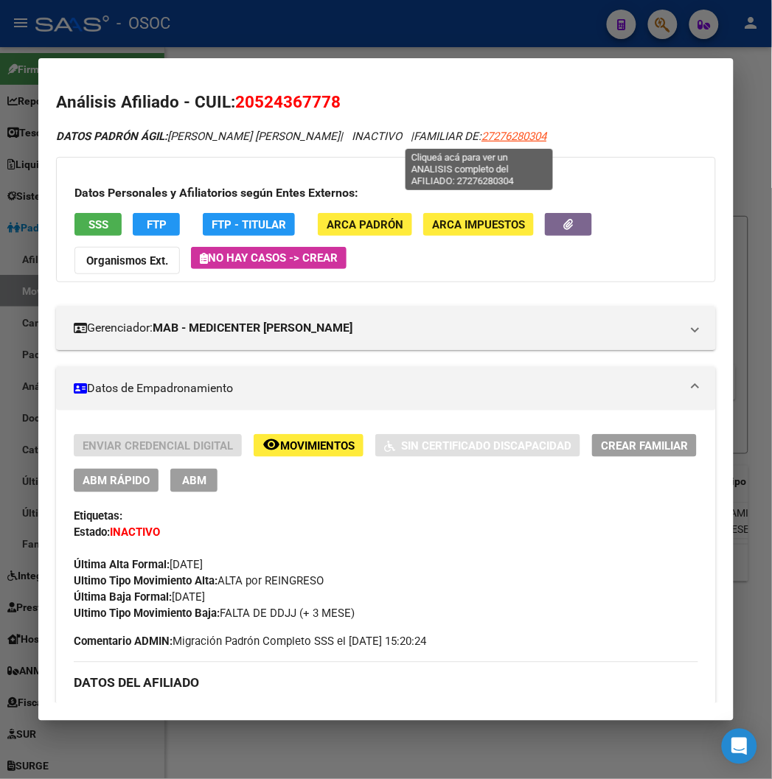
click at [482, 136] on span "27276280304" at bounding box center [514, 136] width 65 height 13
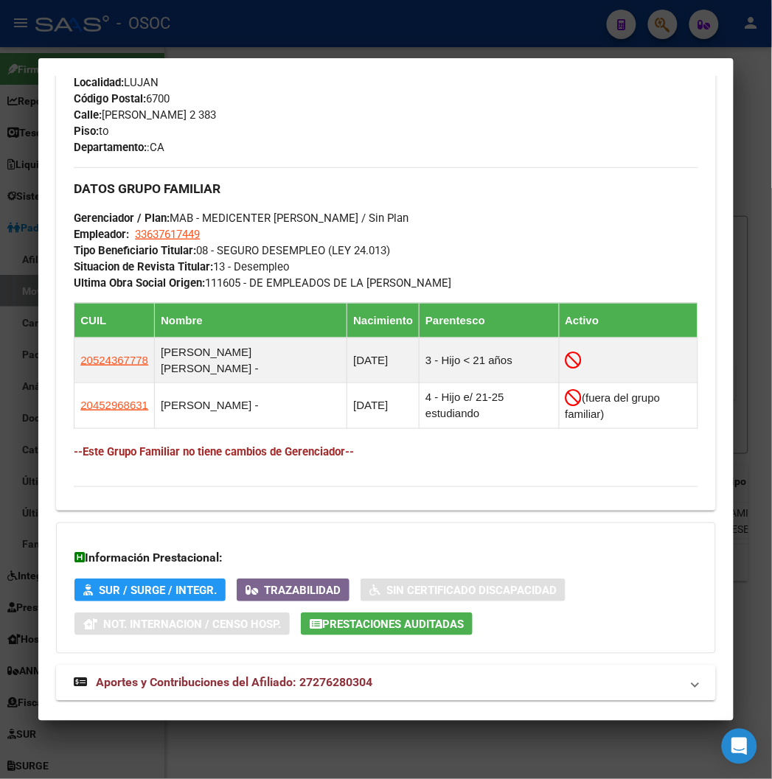
scroll to position [251, 0]
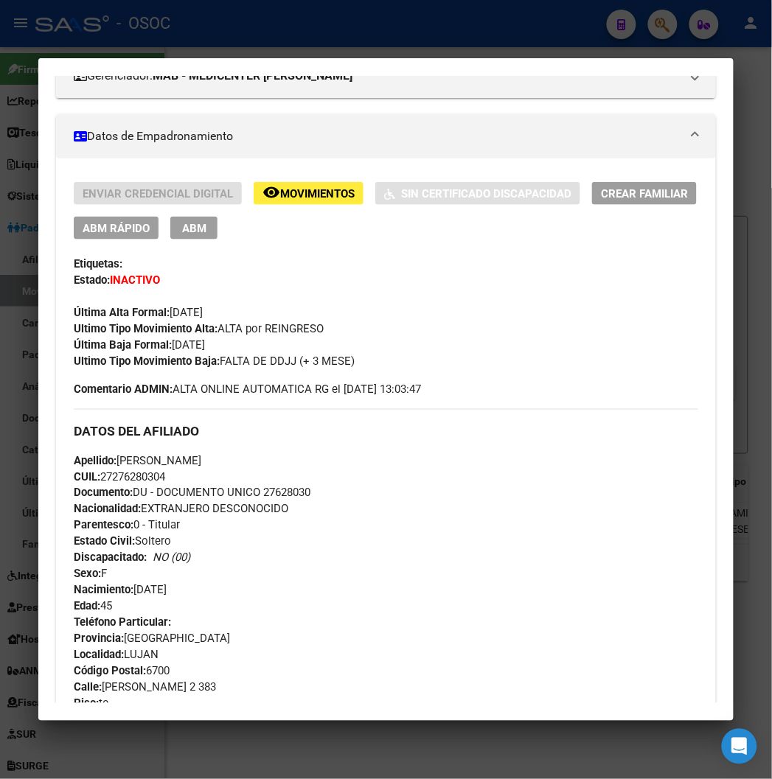
click at [74, 218] on button "ABM Rápido" at bounding box center [116, 228] width 85 height 23
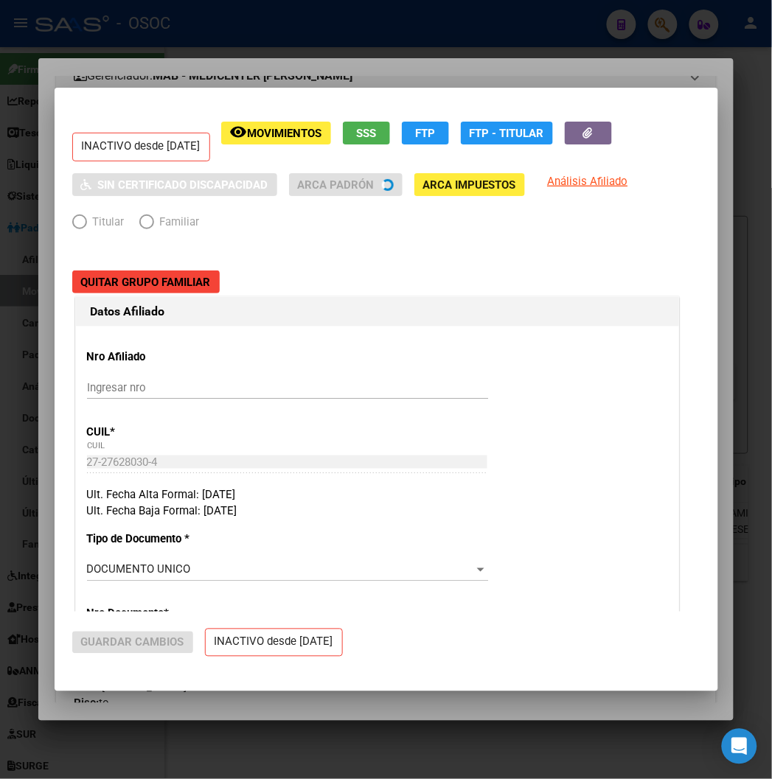
radio input "true"
type input "33-63761744-9"
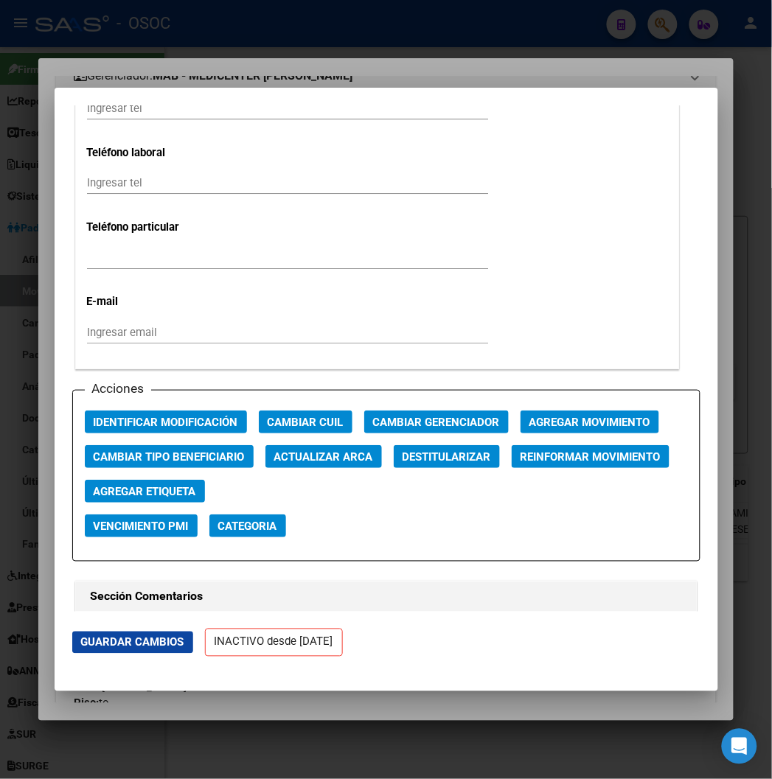
scroll to position [1884, 0]
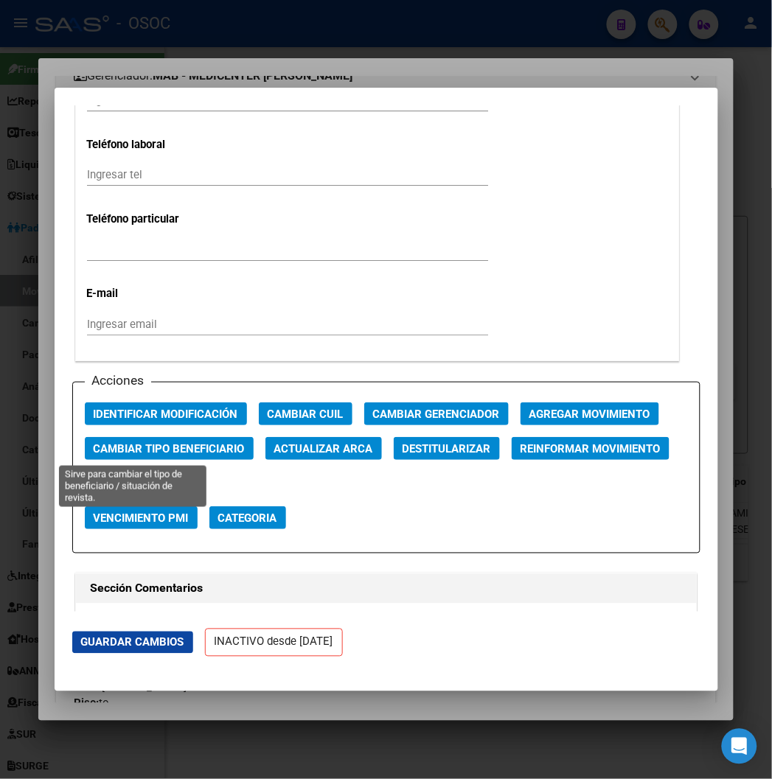
click at [184, 446] on span "Cambiar Tipo Beneficiario" at bounding box center [169, 448] width 151 height 13
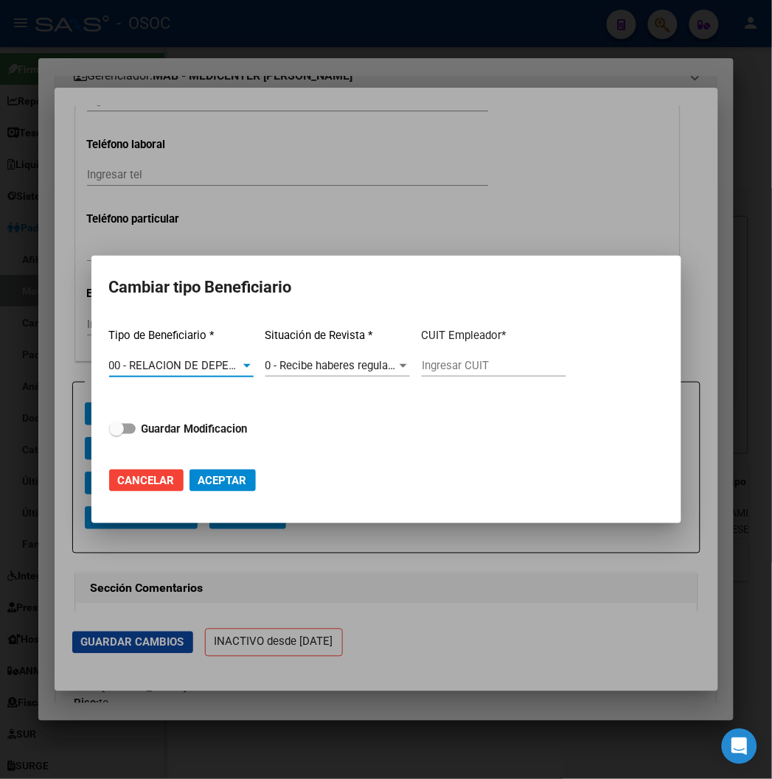
type input "30-71428697-4"
click at [176, 437] on span "Guardar Modificacion" at bounding box center [195, 429] width 106 height 18
click at [117, 435] on input "Guardar Modificacion" at bounding box center [116, 434] width 1 height 1
checkbox input "true"
click at [204, 478] on span "Aceptar" at bounding box center [222, 480] width 49 height 13
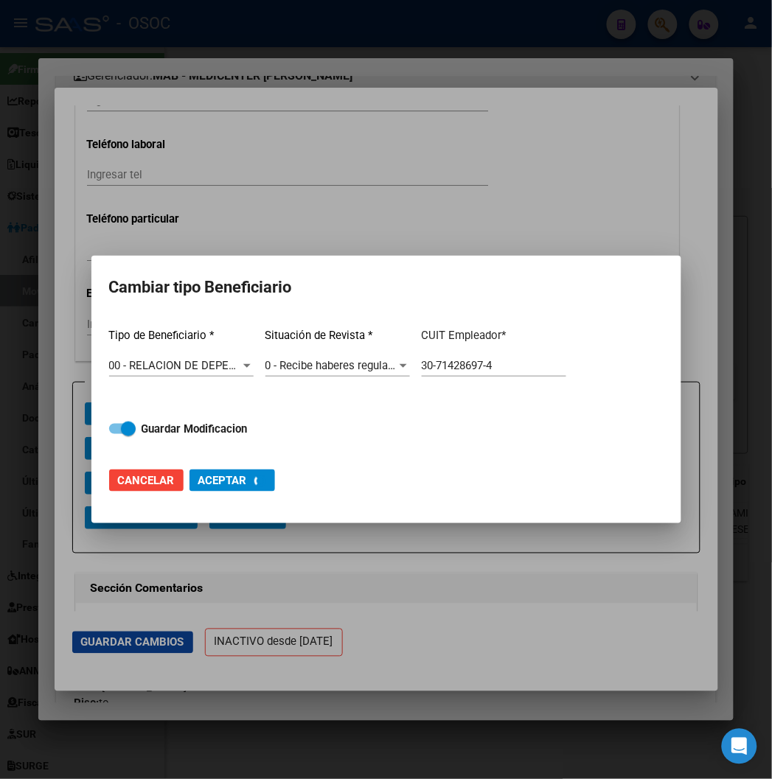
type input "30-71428697-4"
checkbox input "false"
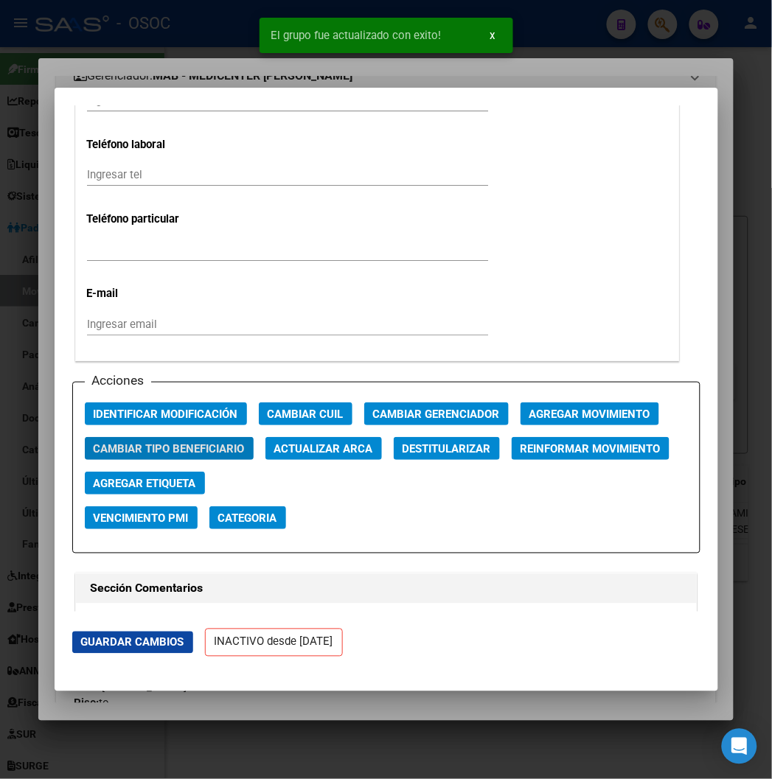
click at [178, 69] on div at bounding box center [386, 389] width 772 height 779
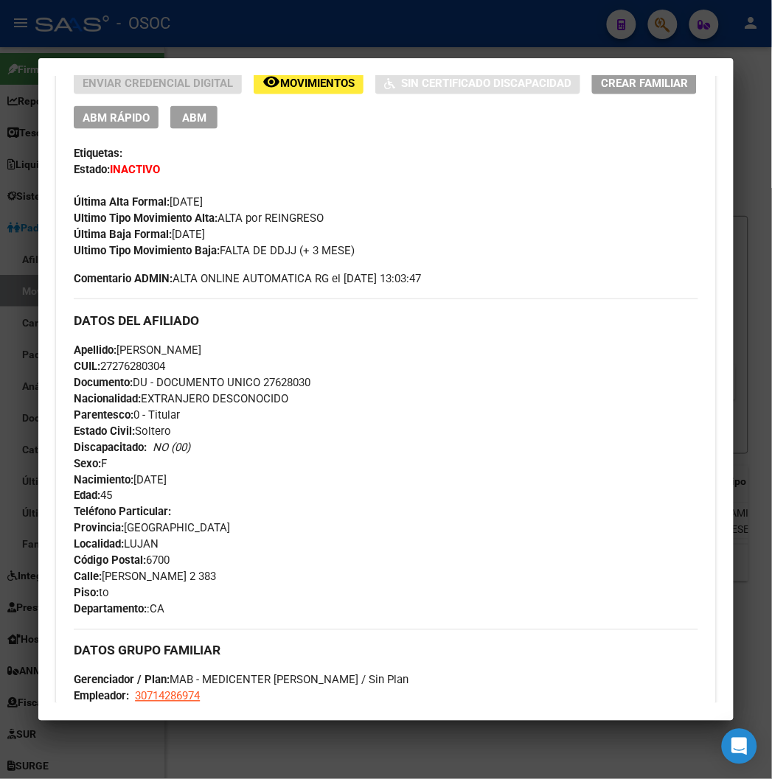
scroll to position [409, 0]
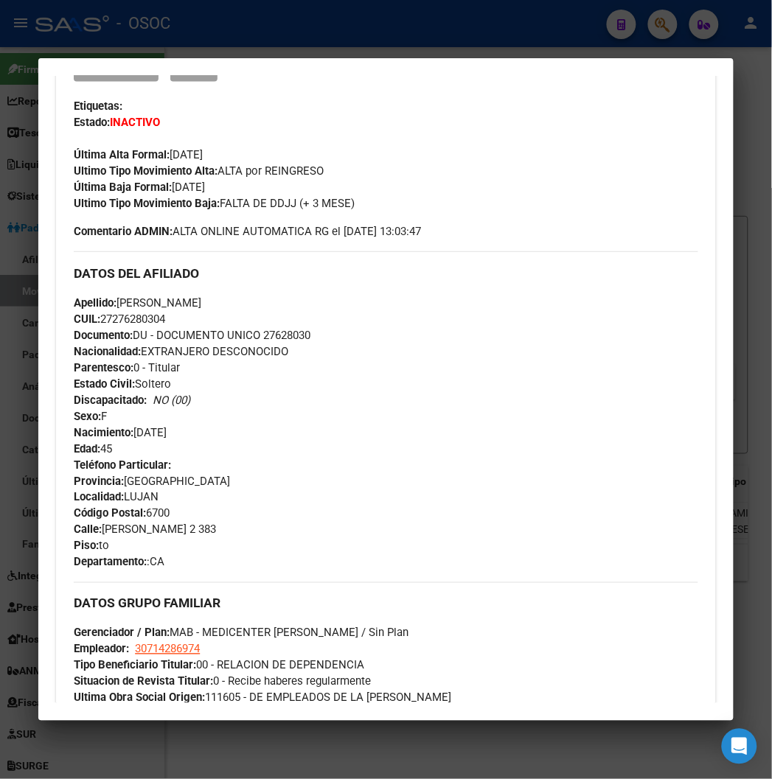
click at [312, 27] on div at bounding box center [386, 389] width 772 height 779
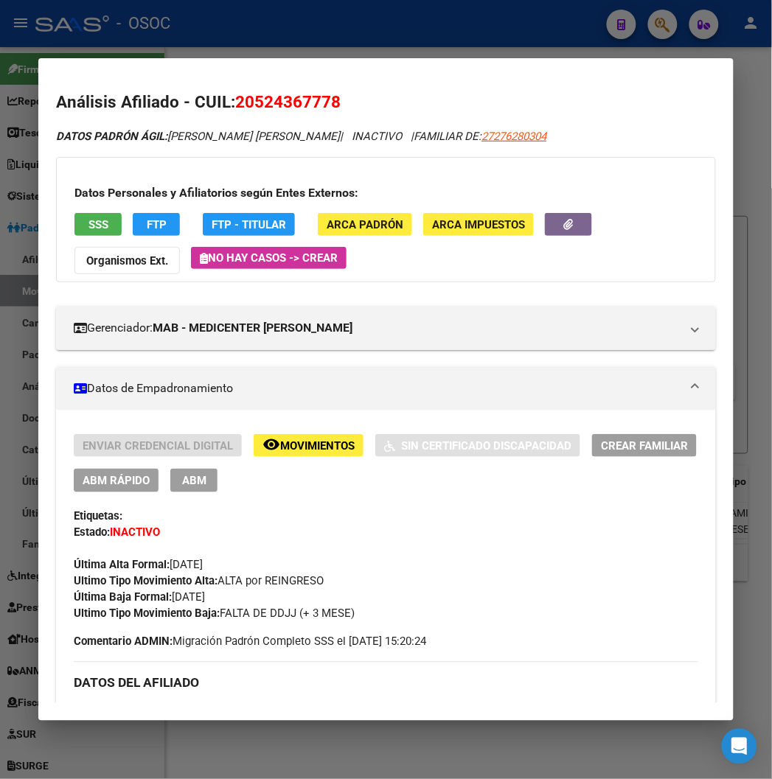
click at [162, 67] on mat-dialog-container "Análisis Afiliado - CUIL: 20524367778 DATOS PADRÓN ÁGIL: MONZON MAXIMO DEMIAN |…" at bounding box center [385, 389] width 695 height 662
click at [165, 47] on div at bounding box center [386, 389] width 772 height 779
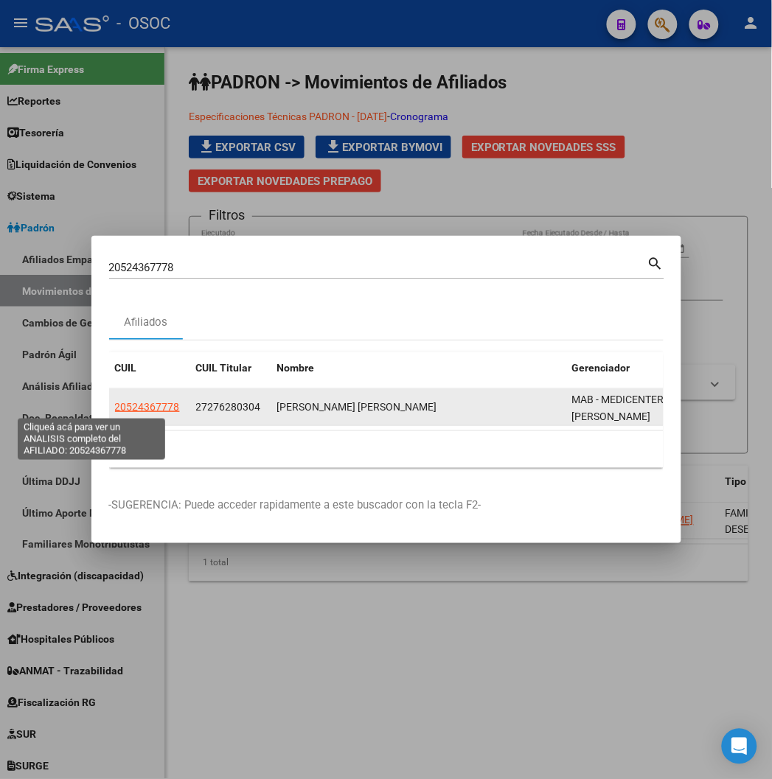
click at [115, 401] on span "20524367778" at bounding box center [147, 407] width 65 height 12
type textarea "20524367778"
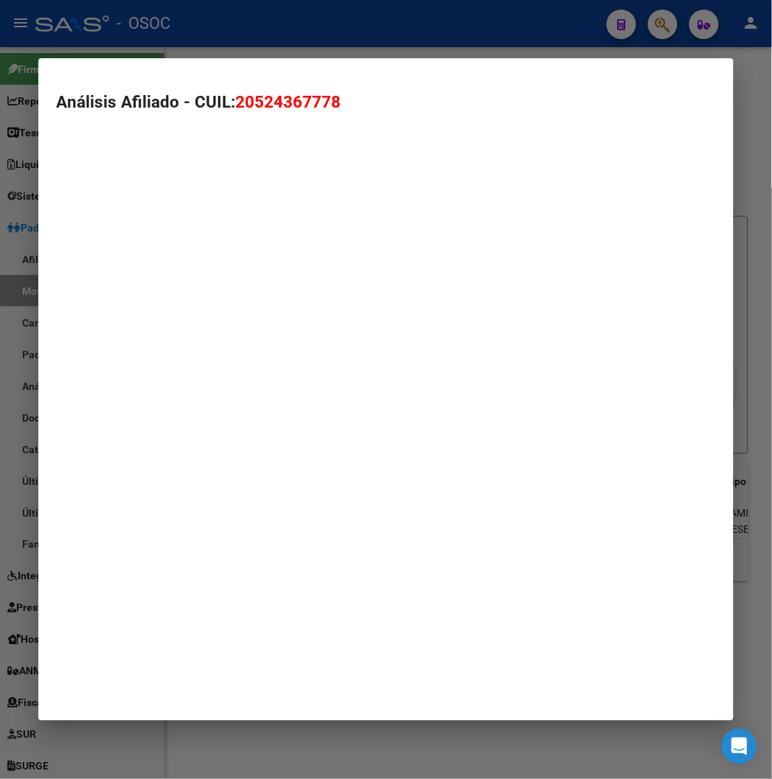
click at [106, 406] on mat-dialog-container "Análisis Afiliado - CUIL: 20524367778" at bounding box center [385, 389] width 695 height 662
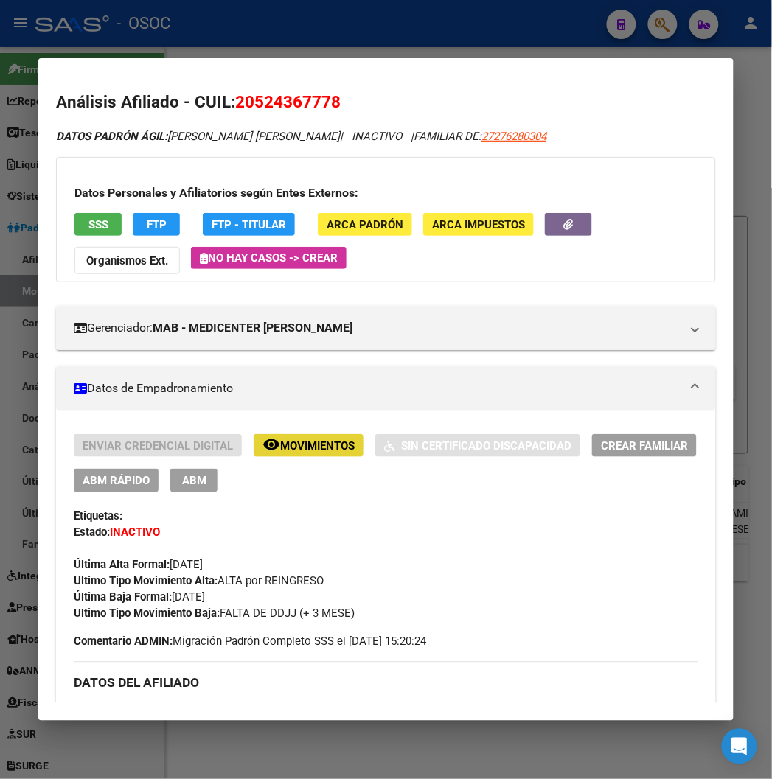
click at [308, 440] on span "Movimientos" at bounding box center [317, 446] width 74 height 13
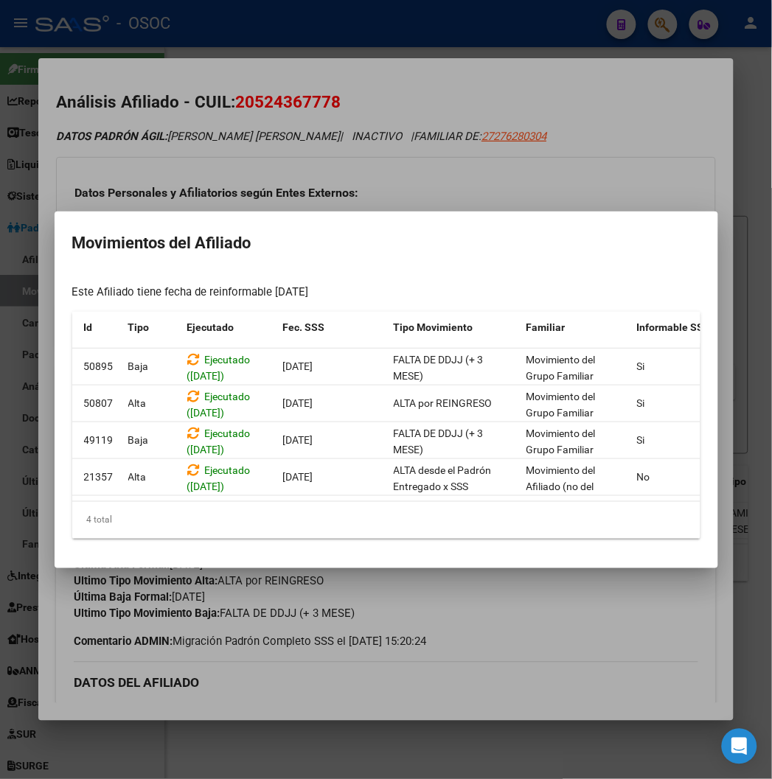
scroll to position [0, 46]
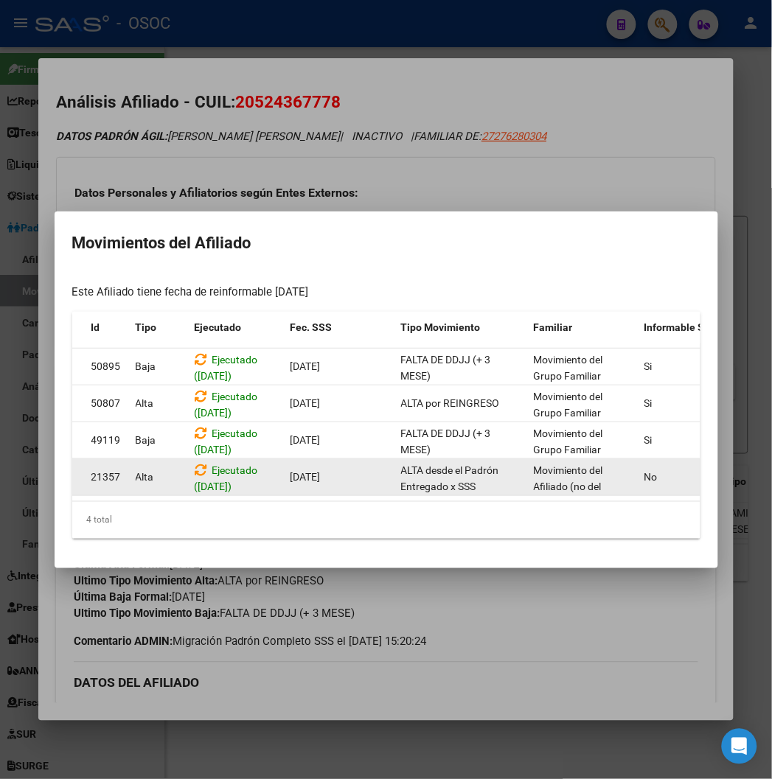
drag, startPoint x: 141, startPoint y: 490, endPoint x: 226, endPoint y: 484, distance: 85.1
click at [226, 486] on datatable-selection "50895 Baja Ejecutado (13/08/2025) 01/08/2025 FALTA DE DDJJ (+ 3 MESE) Movimient…" at bounding box center [378, 492] width 702 height 13
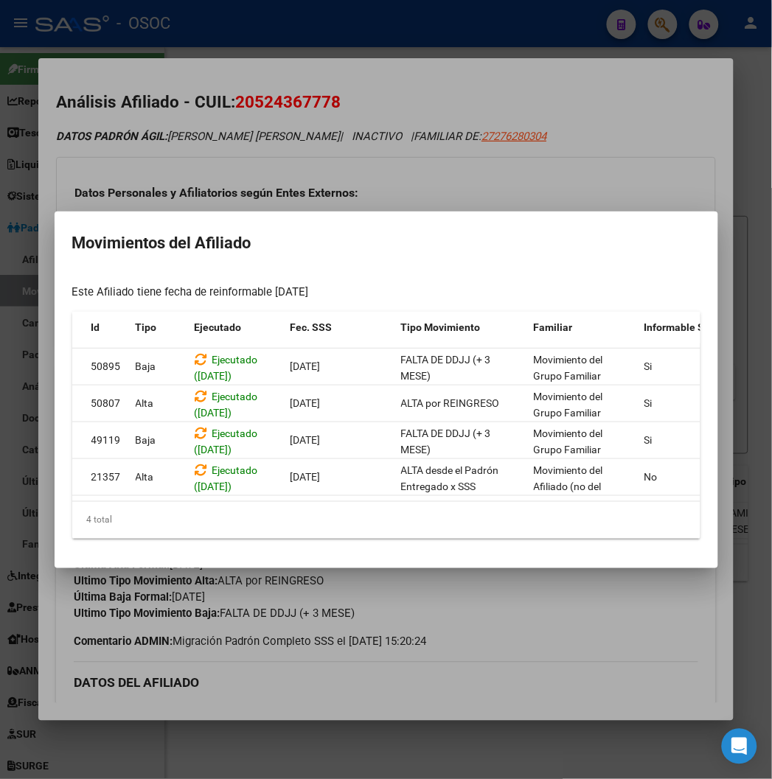
click at [232, 492] on datatable-selection "50895 Baja Ejecutado (13/08/2025) 01/08/2025 FALTA DE DDJJ (+ 3 MESE) Movimient…" at bounding box center [378, 492] width 702 height 13
click at [347, 136] on div at bounding box center [386, 389] width 772 height 779
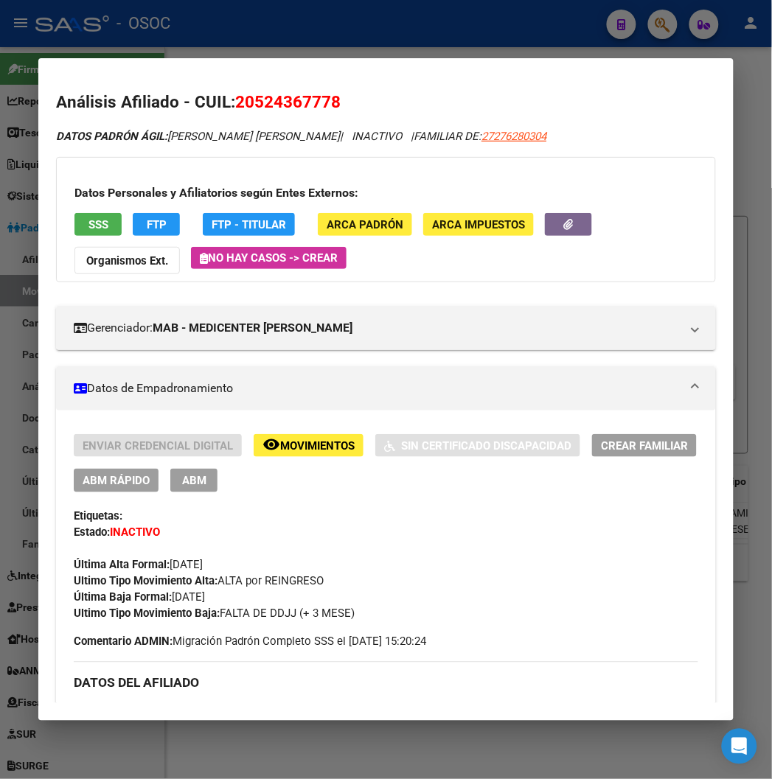
click at [147, 222] on span "FTP" at bounding box center [157, 224] width 20 height 13
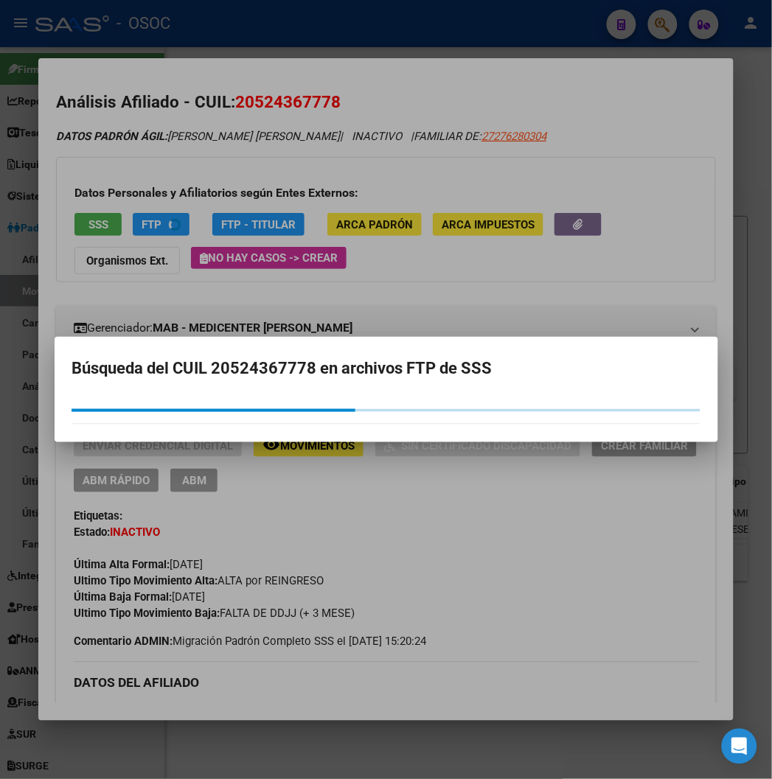
click at [218, 159] on div at bounding box center [386, 389] width 772 height 779
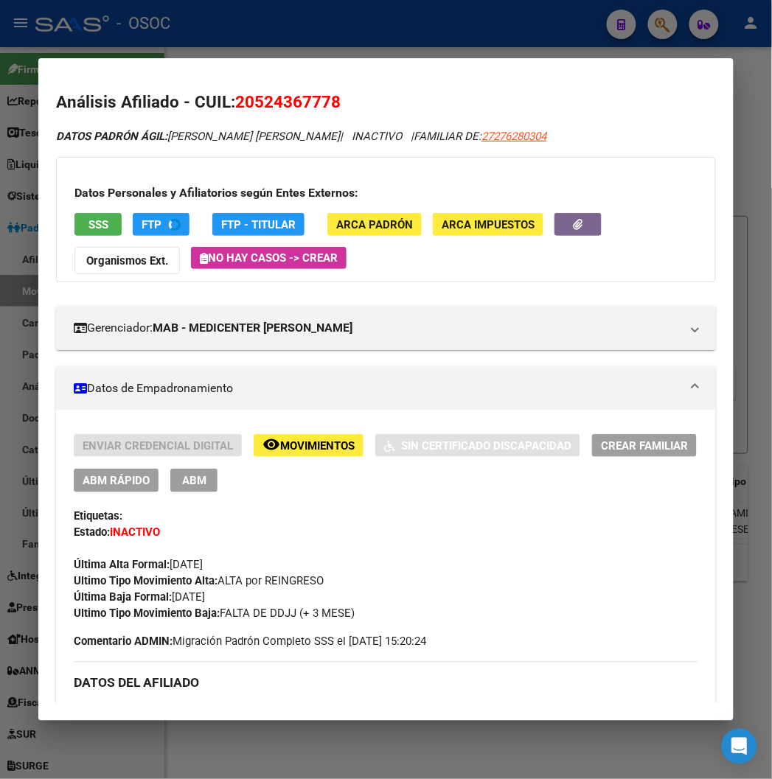
click at [221, 218] on span "FTP - Titular" at bounding box center [258, 224] width 74 height 13
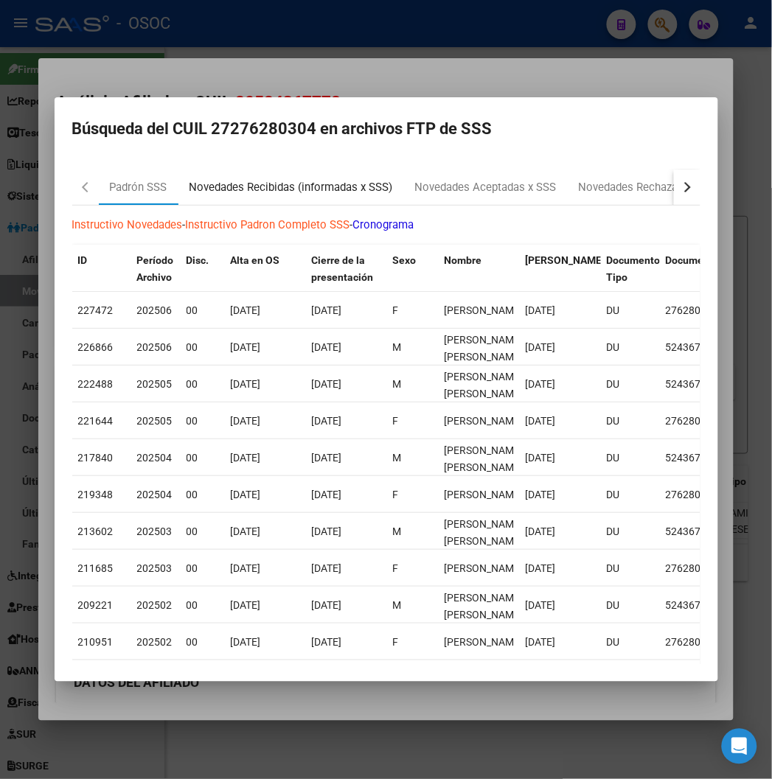
click at [232, 184] on div "Novedades Recibidas (informadas x SSS)" at bounding box center [292, 187] width 204 height 17
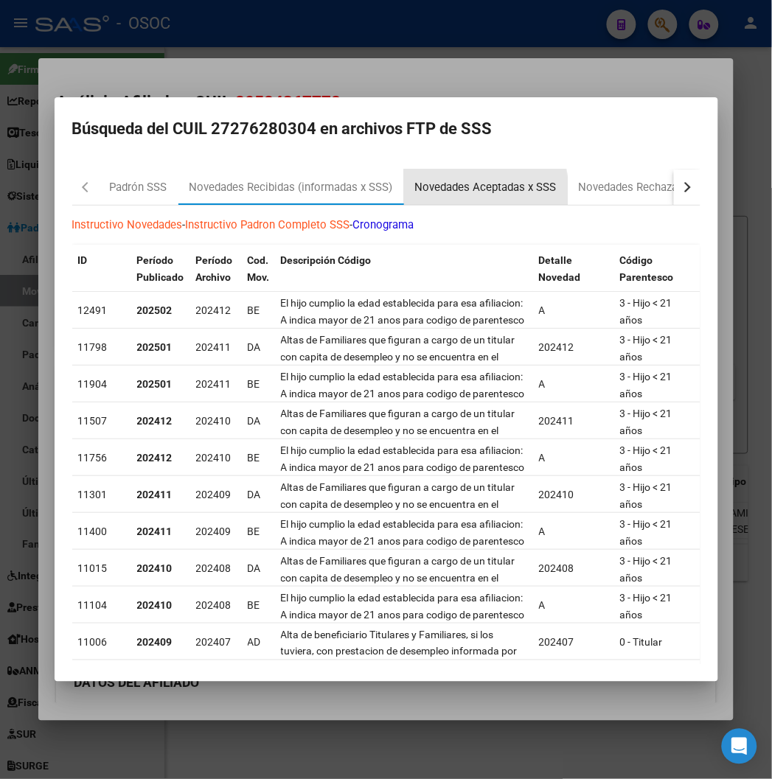
click at [415, 195] on div "Novedades Aceptadas x SSS" at bounding box center [486, 187] width 142 height 17
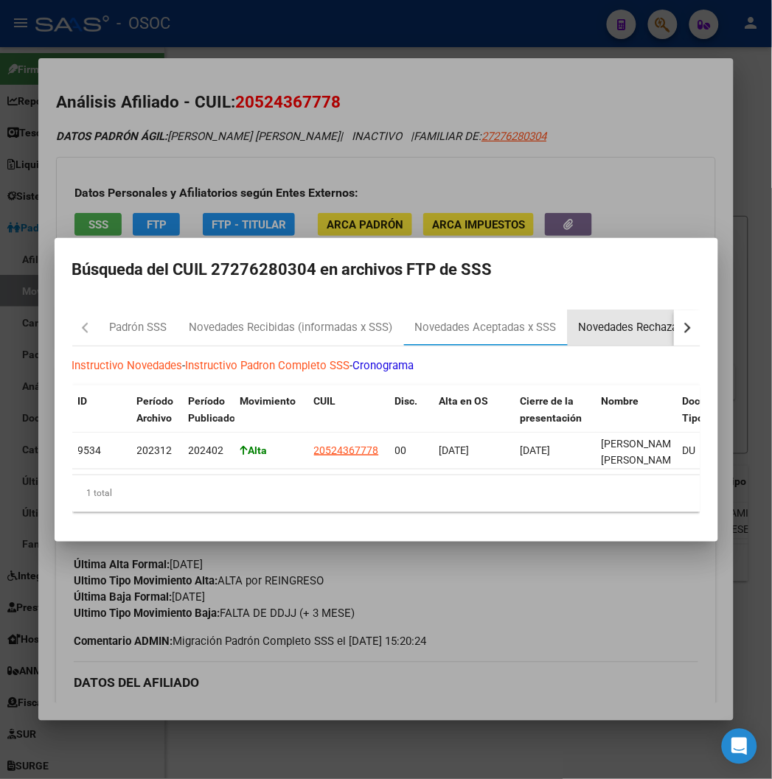
click at [613, 333] on div "Novedades Rechazadas x SSS" at bounding box center [653, 327] width 170 height 35
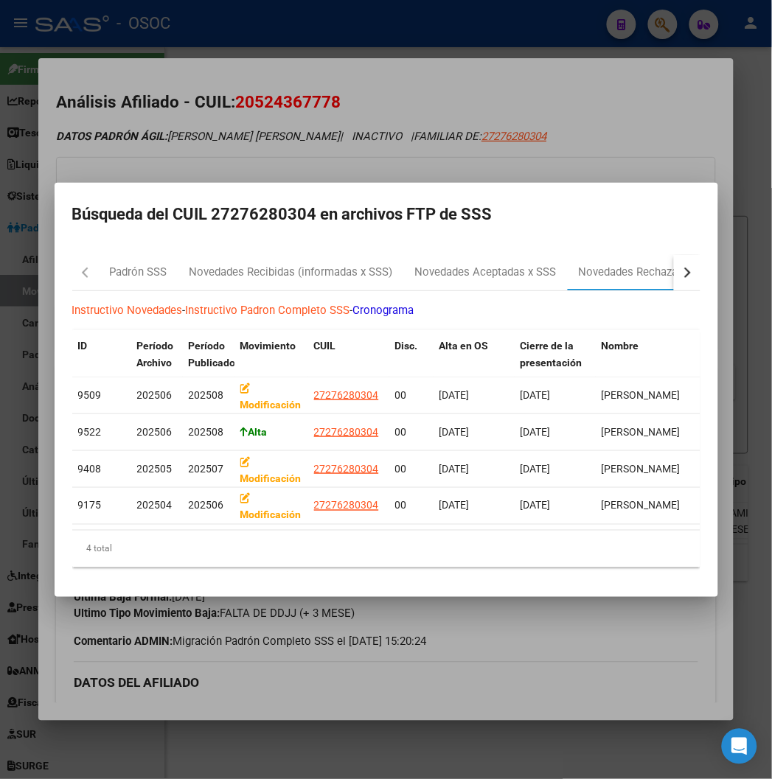
click at [268, 183] on mat-dialog-container "Búsqueda del CUIL 27276280304 en archivos FTP de SSS Padrón SSS Novedades Recib…" at bounding box center [387, 390] width 664 height 414
click at [271, 142] on div at bounding box center [386, 389] width 772 height 779
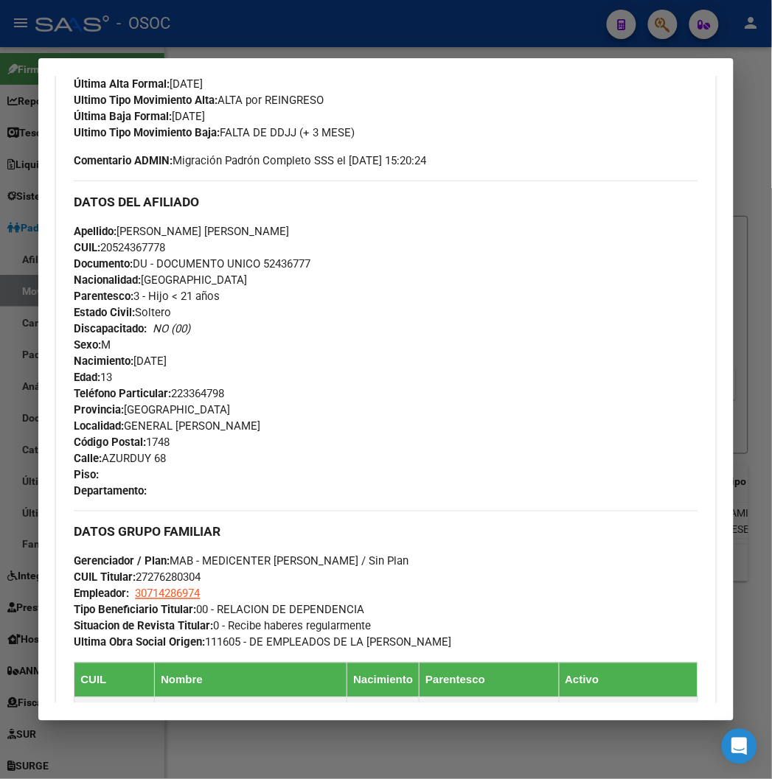
scroll to position [491, 0]
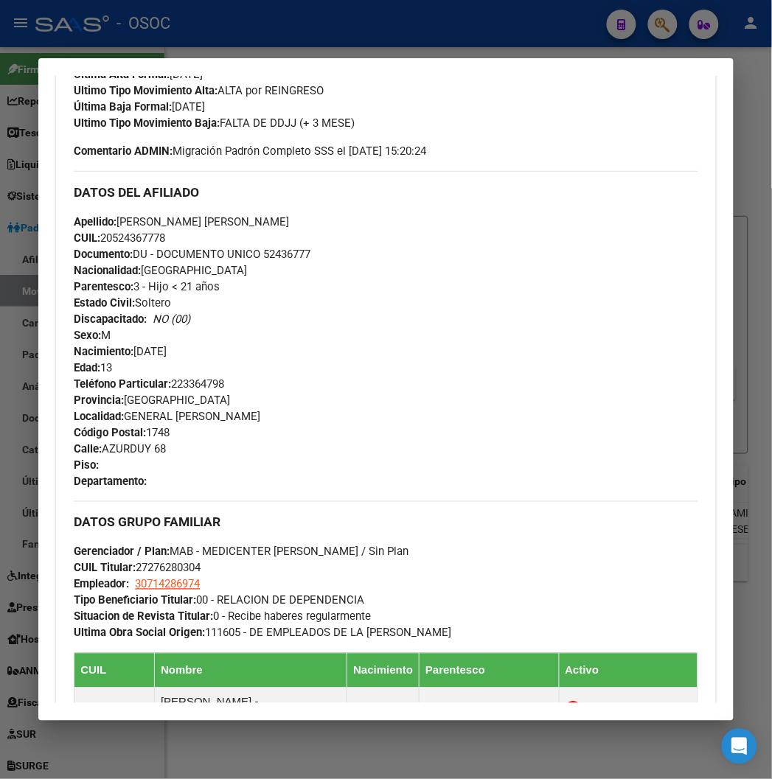
click at [137, 13] on div at bounding box center [386, 389] width 772 height 779
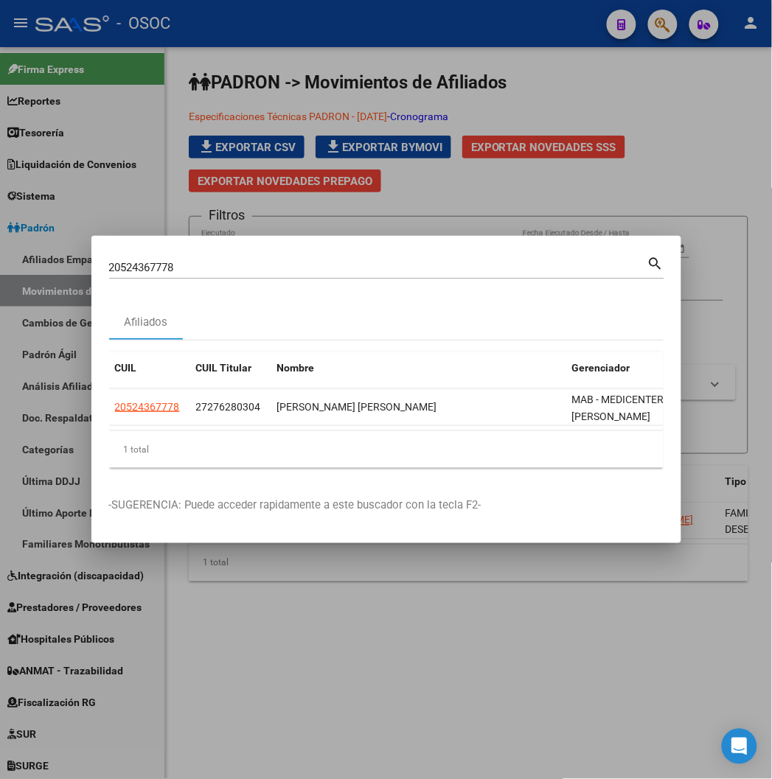
click at [143, 271] on input "20524367778" at bounding box center [378, 267] width 538 height 13
paste input "48219456"
type input "20482194568"
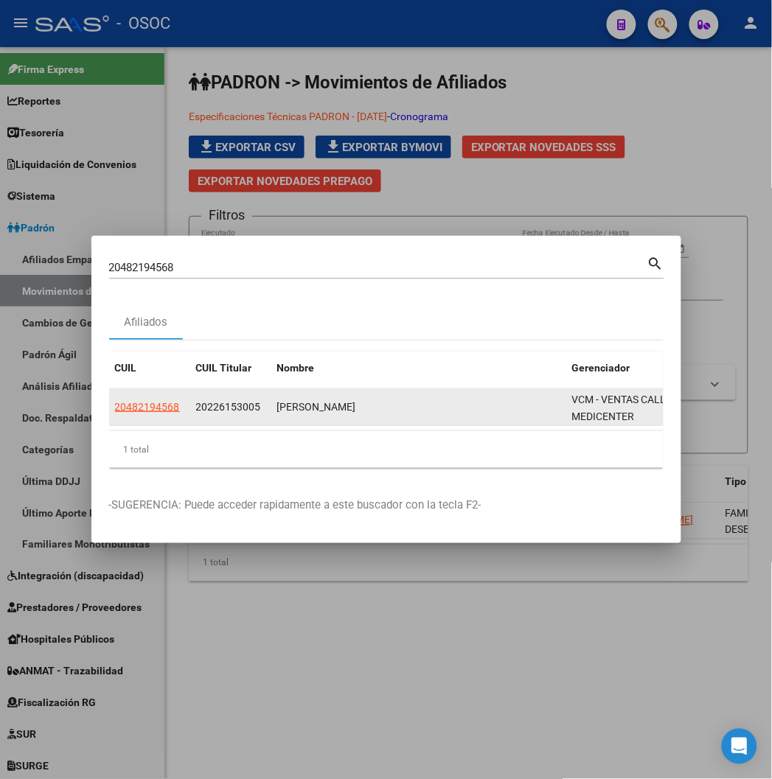
click at [128, 414] on div "20482194568" at bounding box center [149, 407] width 69 height 17
click at [115, 409] on span "20482194568" at bounding box center [147, 407] width 65 height 12
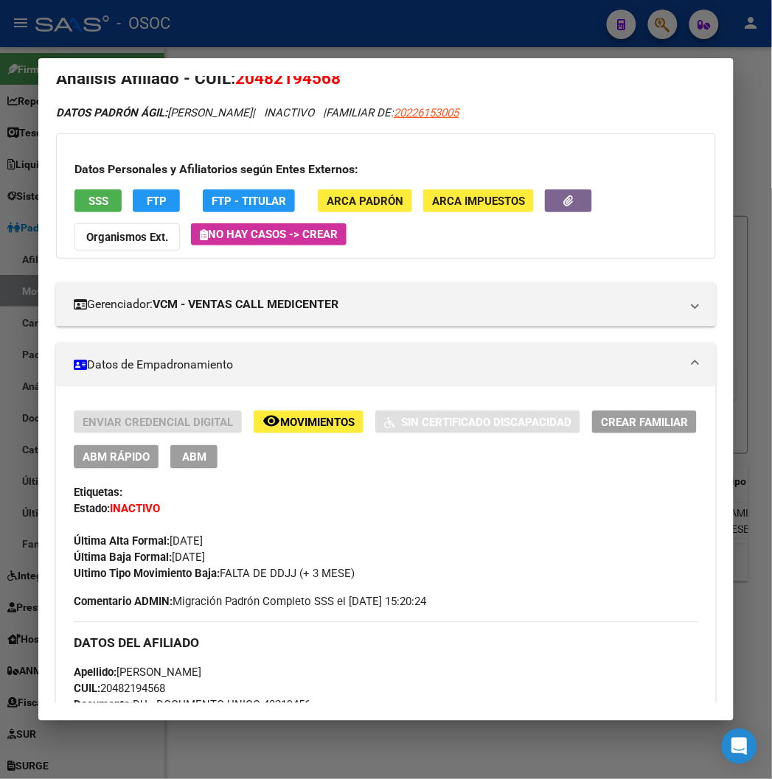
scroll to position [0, 0]
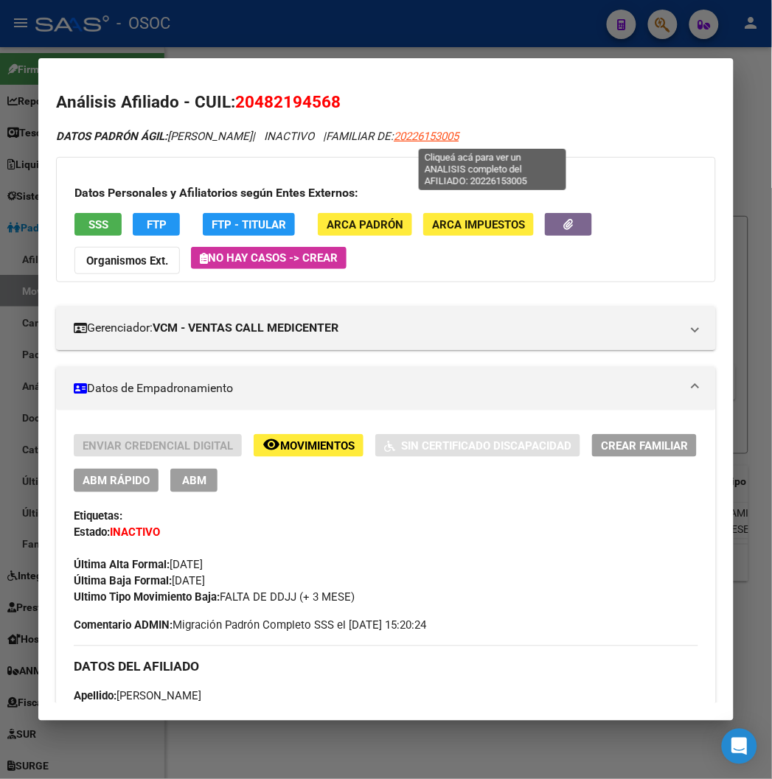
click at [459, 139] on span "20226153005" at bounding box center [426, 136] width 65 height 13
type textarea "20226153005"
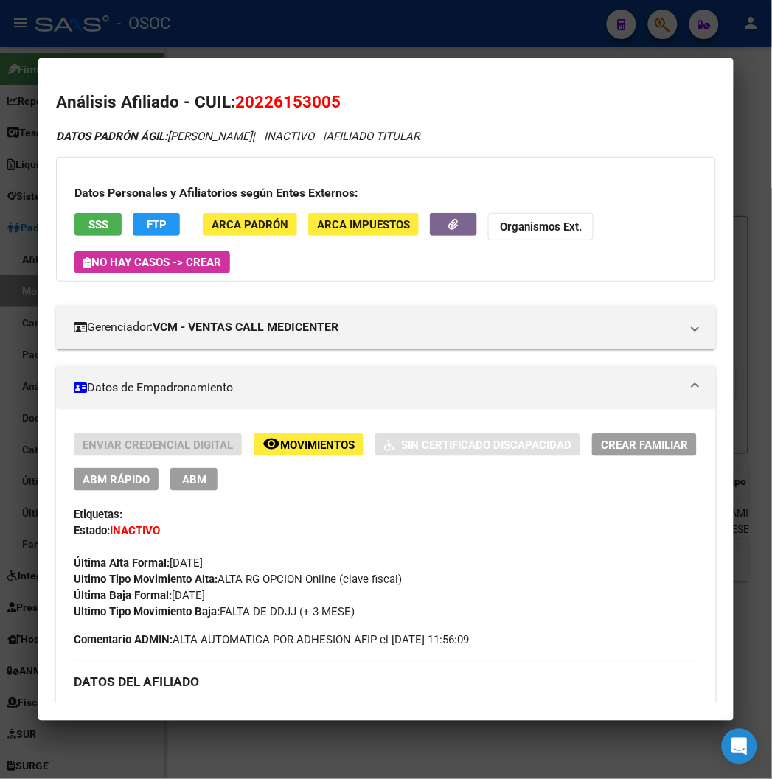
click at [108, 467] on div "Enviar Credencial Digital remove_red_eye Movimientos Sin Certificado Discapacid…" at bounding box center [386, 463] width 624 height 58
click at [108, 473] on span "ABM Rápido" at bounding box center [116, 479] width 67 height 13
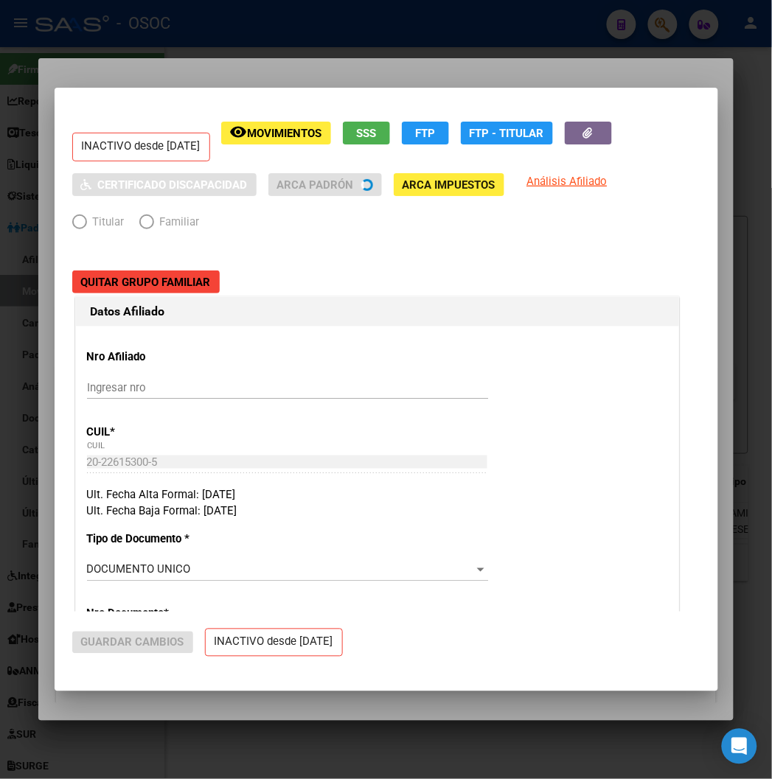
radio input "true"
type input "33-63761744-9"
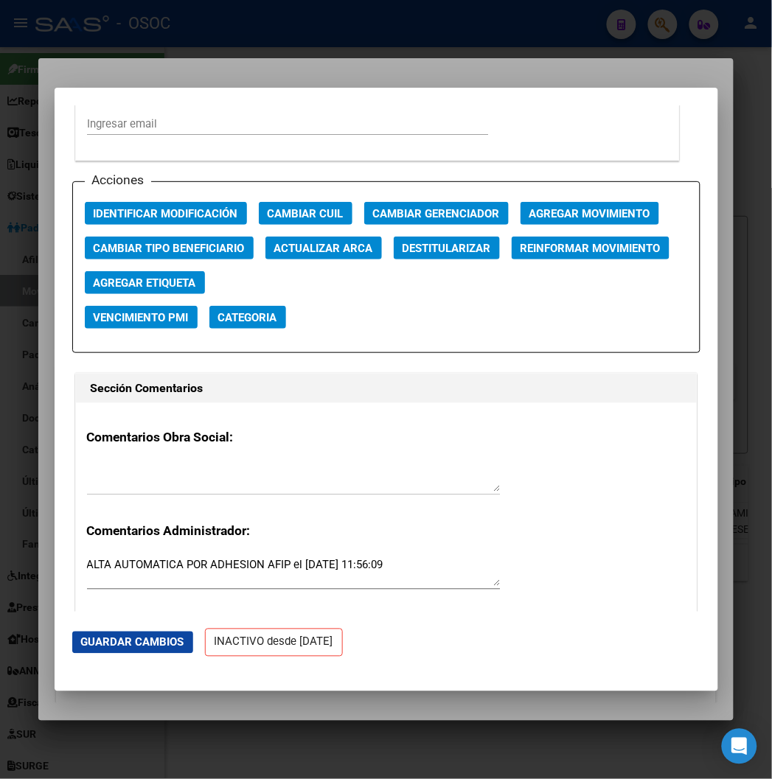
scroll to position [2130, 0]
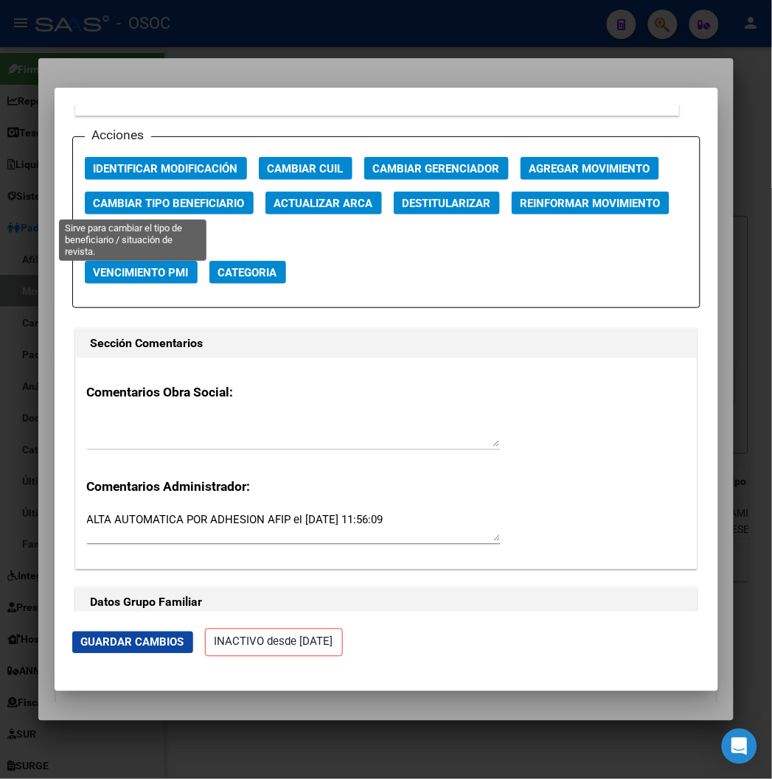
click at [187, 197] on span "Cambiar Tipo Beneficiario" at bounding box center [169, 203] width 151 height 13
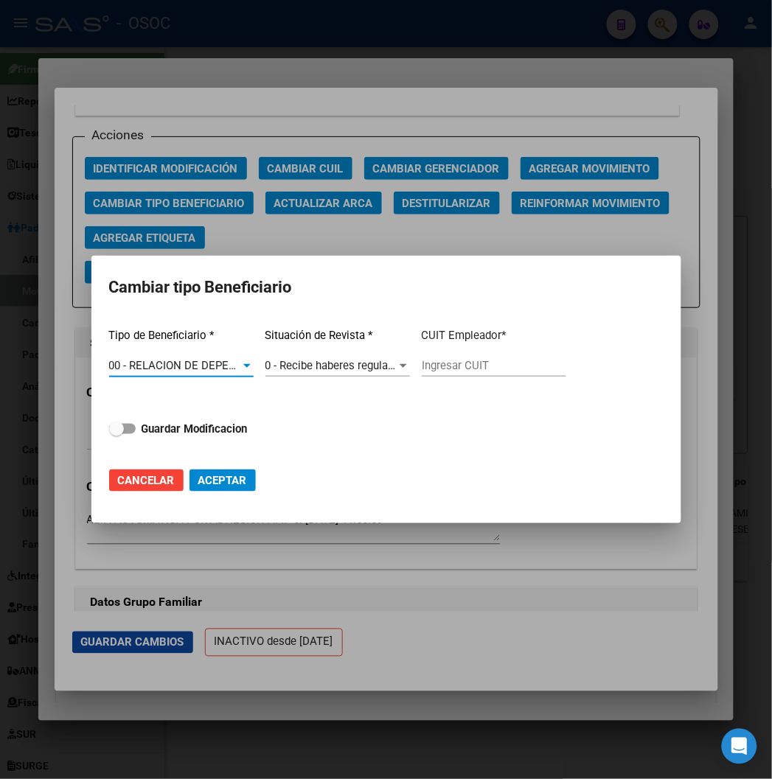
type input "30-71205886-9"
click at [194, 413] on div "Tipo de Beneficiario * 00 - RELACION DE DEPENDENCIA Seleccionar tipo Situación …" at bounding box center [386, 385] width 555 height 139
click at [194, 425] on strong "Guardar Modificacion" at bounding box center [195, 429] width 106 height 13
click at [117, 434] on input "Guardar Modificacion" at bounding box center [116, 434] width 1 height 1
checkbox input "true"
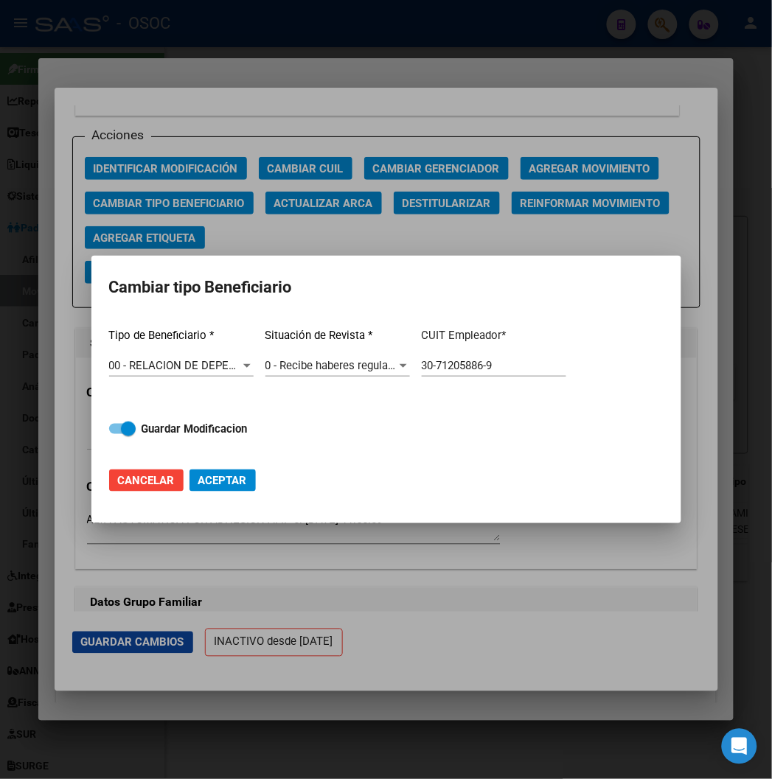
click at [230, 474] on span "Aceptar" at bounding box center [222, 480] width 49 height 13
type input "30-71205886-9"
checkbox input "false"
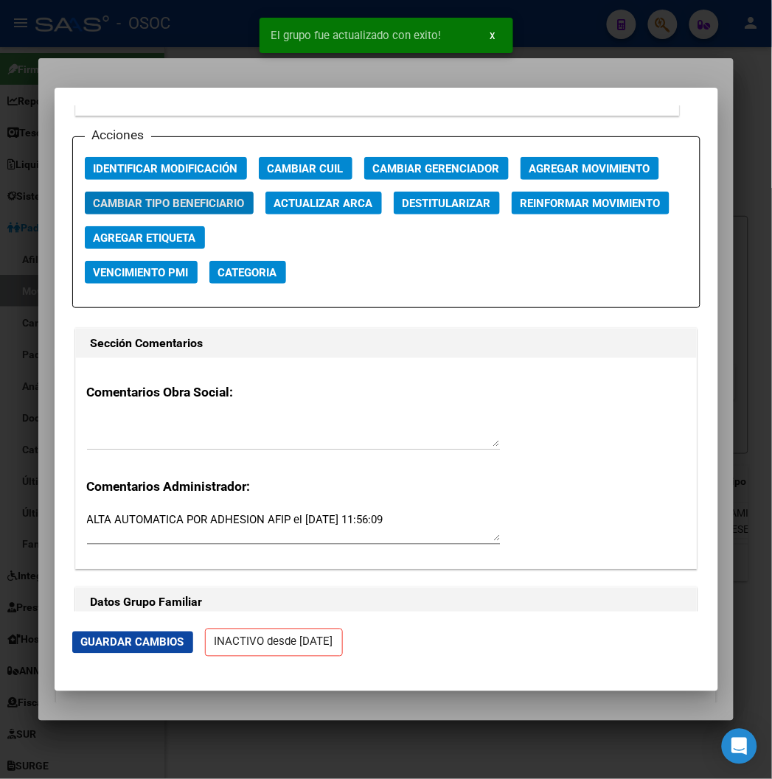
click at [227, 75] on div at bounding box center [386, 389] width 772 height 779
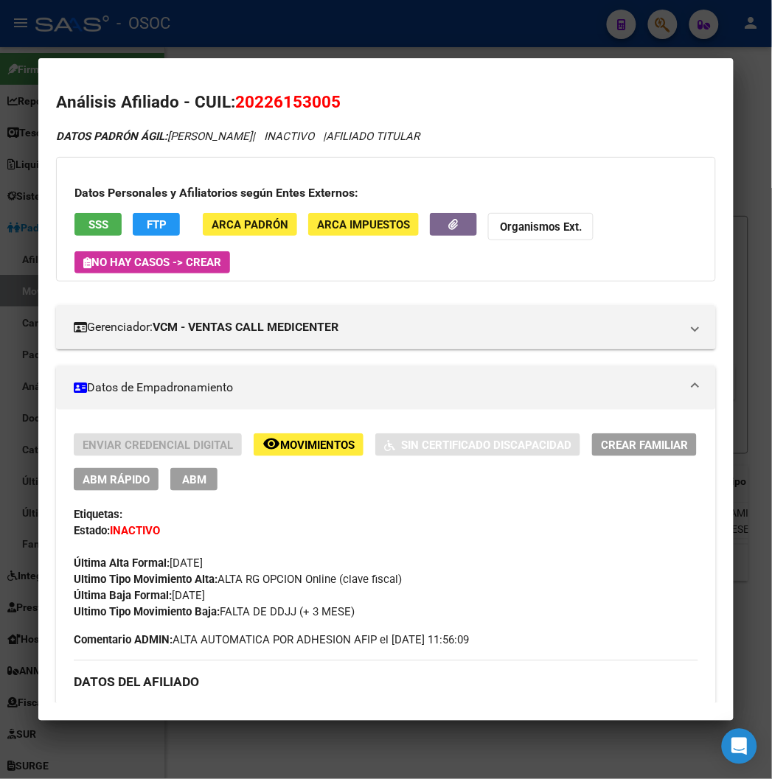
click at [223, 43] on div at bounding box center [386, 389] width 772 height 779
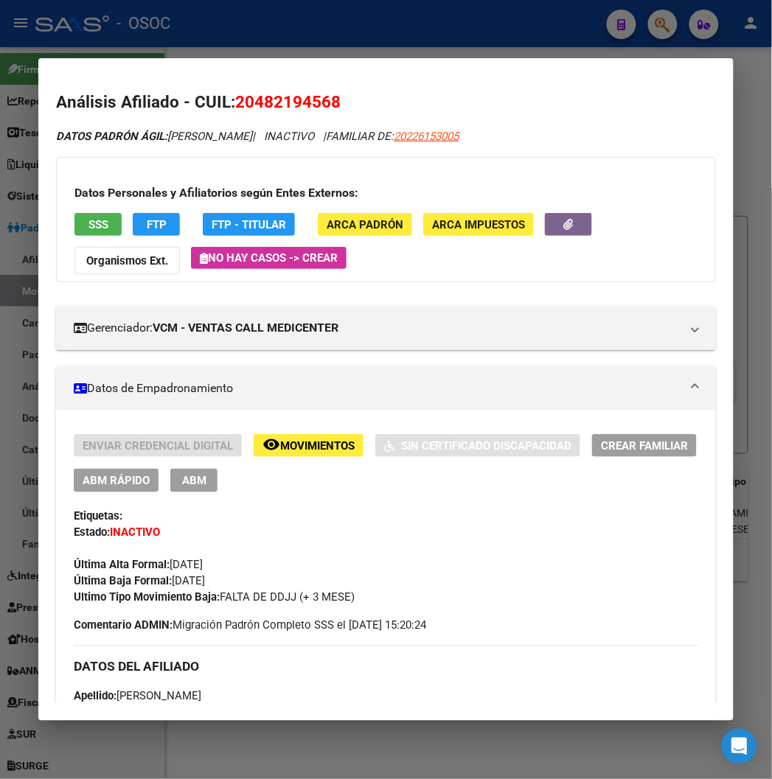
click at [162, 31] on div at bounding box center [386, 389] width 772 height 779
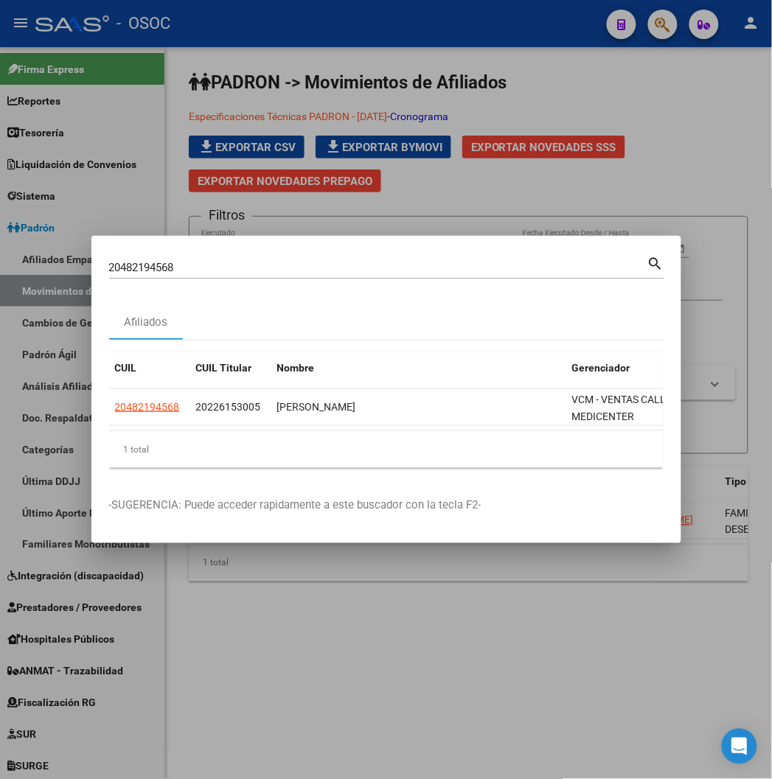
click at [152, 273] on input "20482194568" at bounding box center [378, 267] width 538 height 13
paste input "28142544"
type input "20281425448"
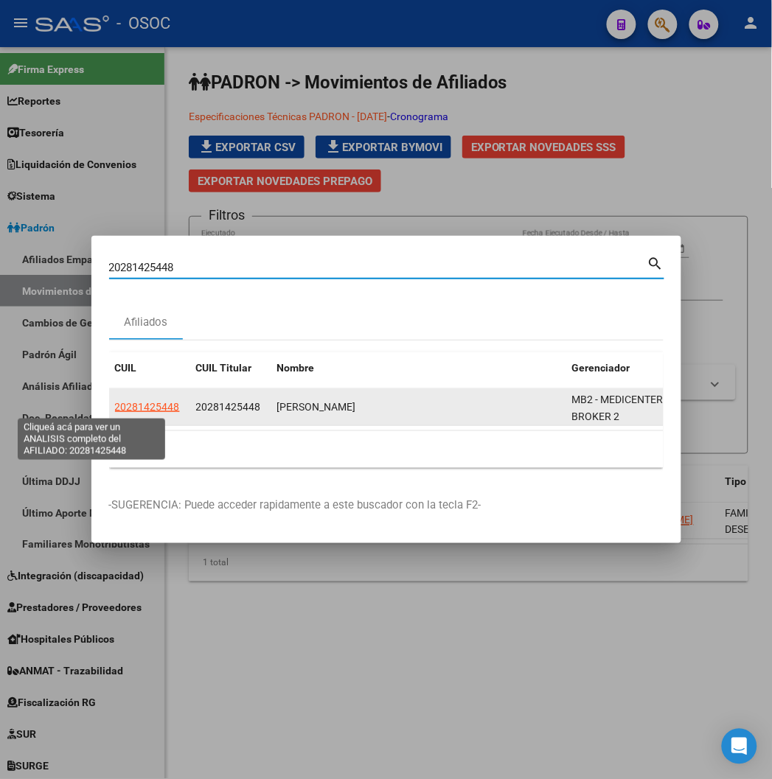
click at [121, 403] on span "20281425448" at bounding box center [147, 407] width 65 height 12
type textarea "20281425448"
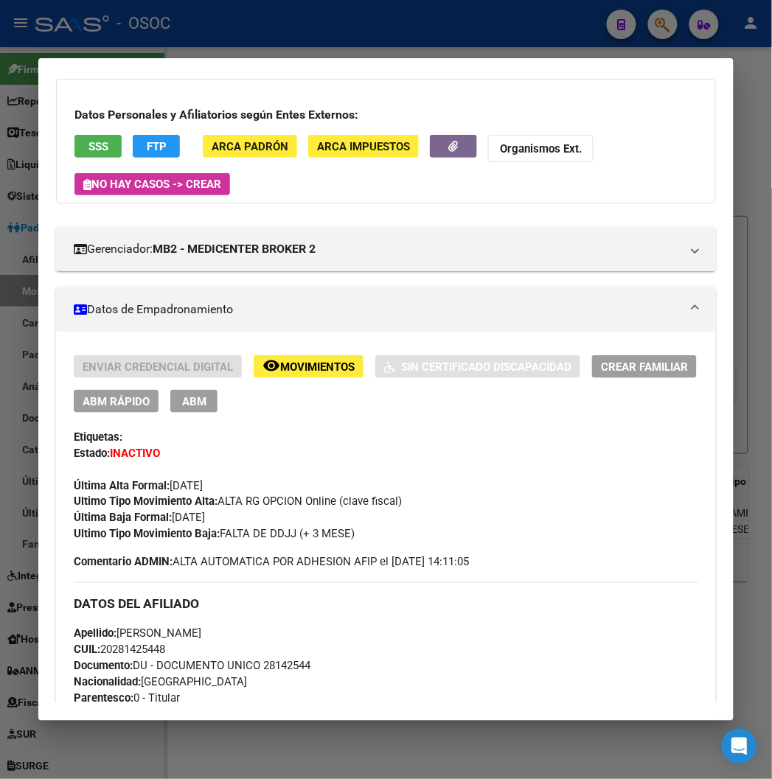
scroll to position [0, 0]
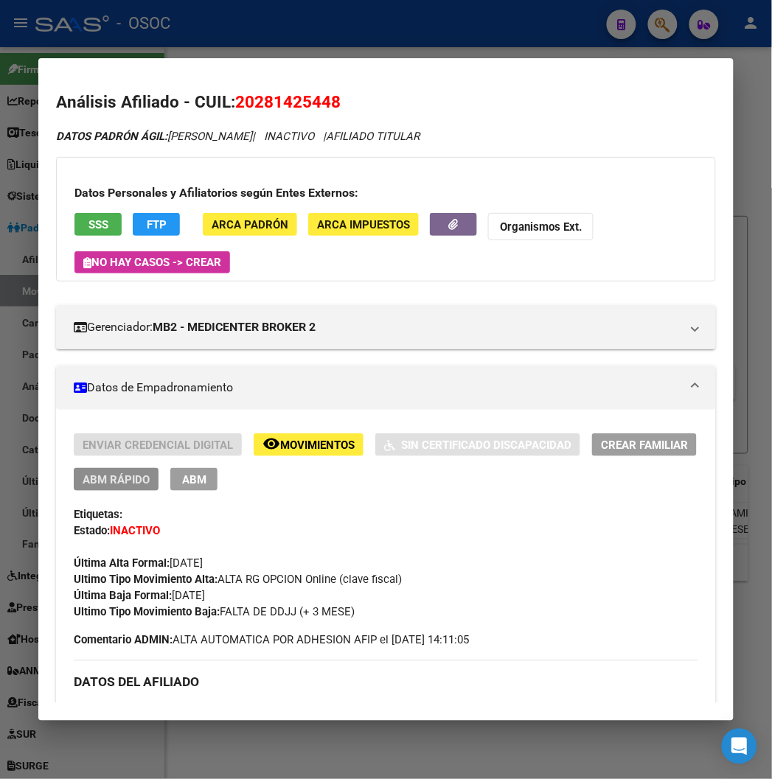
click at [115, 482] on span "ABM Rápido" at bounding box center [116, 479] width 67 height 13
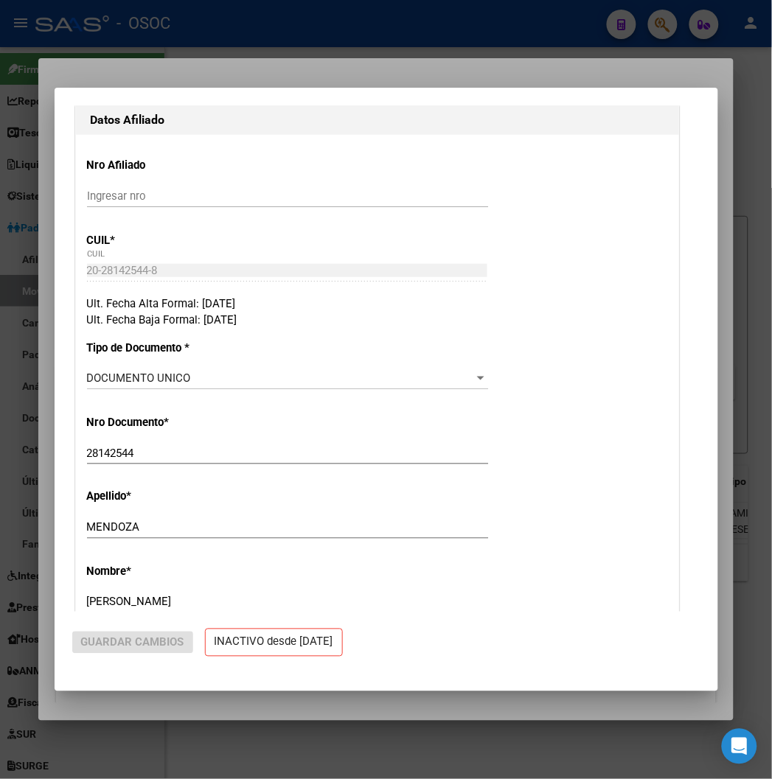
radio input "true"
type input "33-63761744-9"
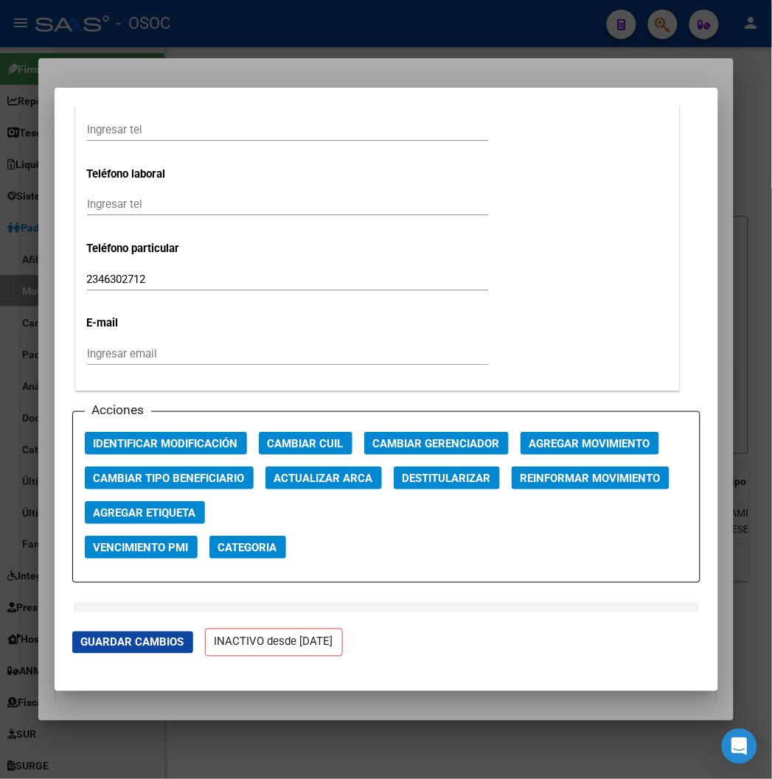
scroll to position [1861, 0]
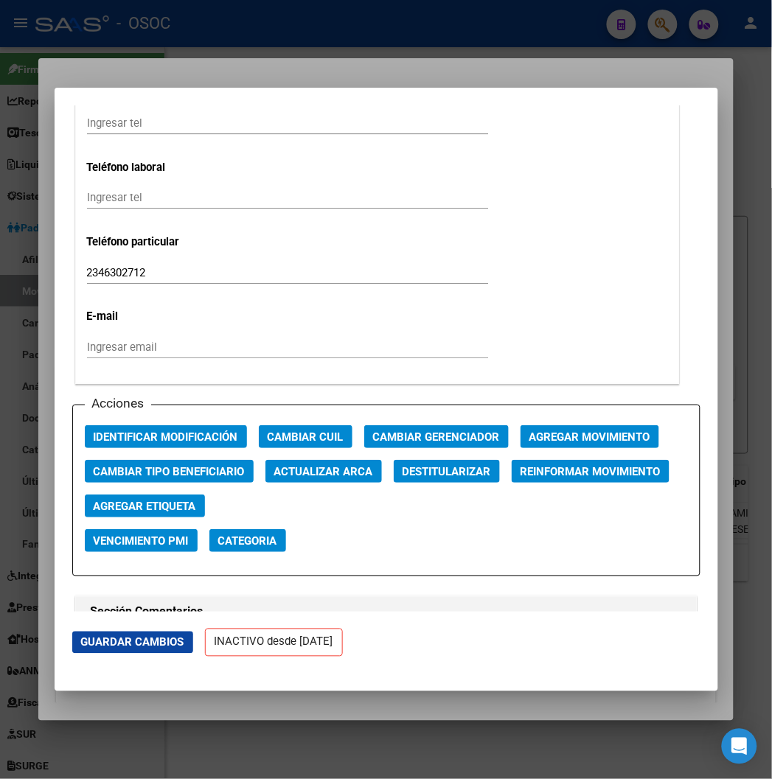
click at [146, 481] on button "Cambiar Tipo Beneficiario" at bounding box center [169, 471] width 169 height 23
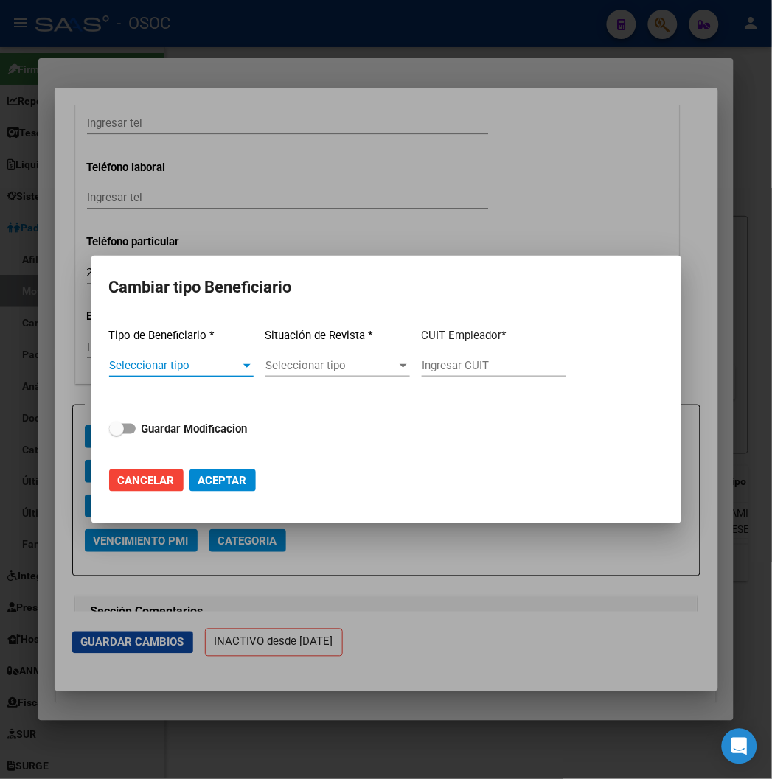
click at [307, 205] on div at bounding box center [386, 389] width 772 height 779
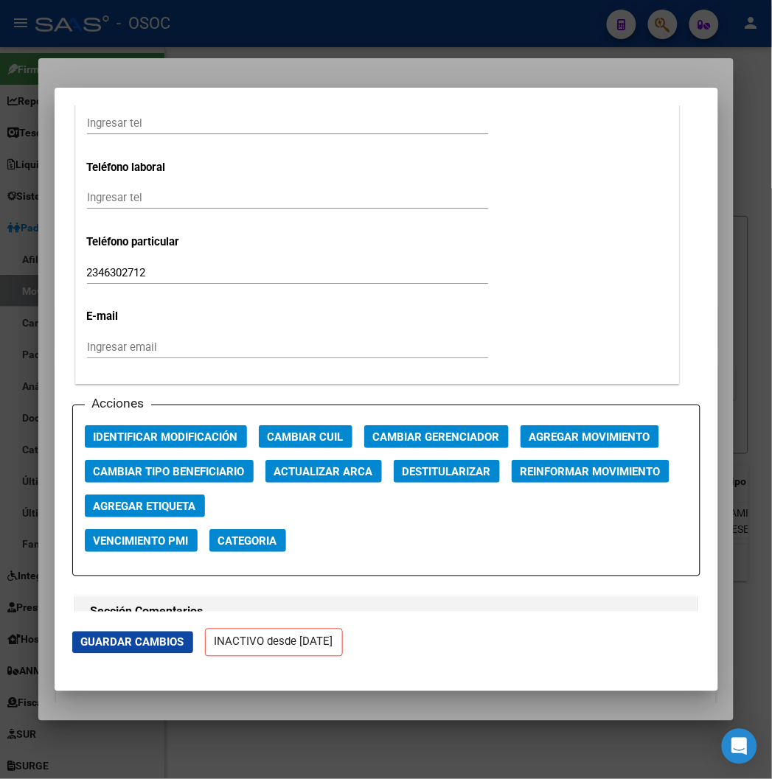
click at [240, 69] on div at bounding box center [386, 389] width 772 height 779
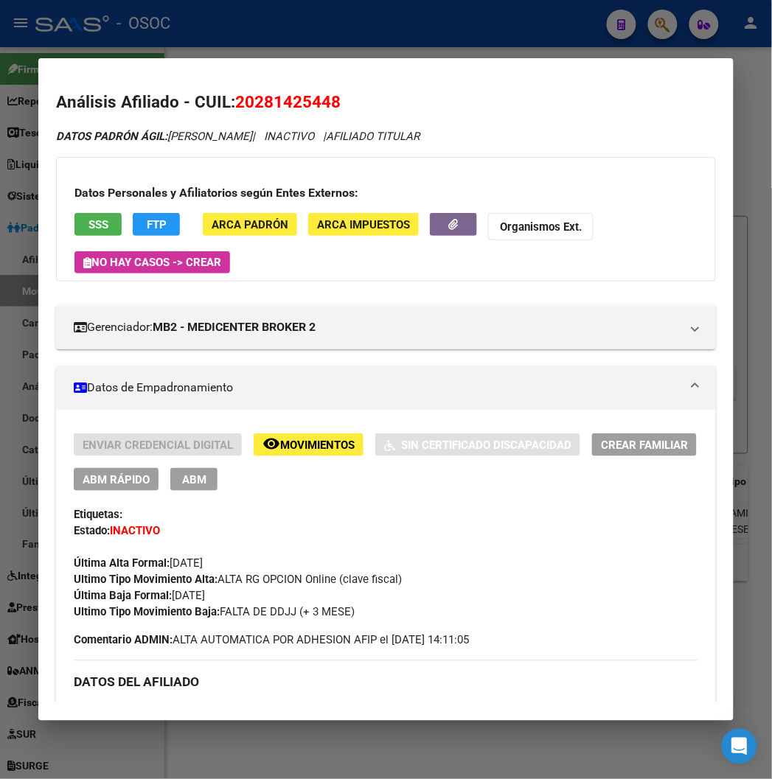
click at [113, 490] on button "ABM Rápido" at bounding box center [116, 479] width 85 height 23
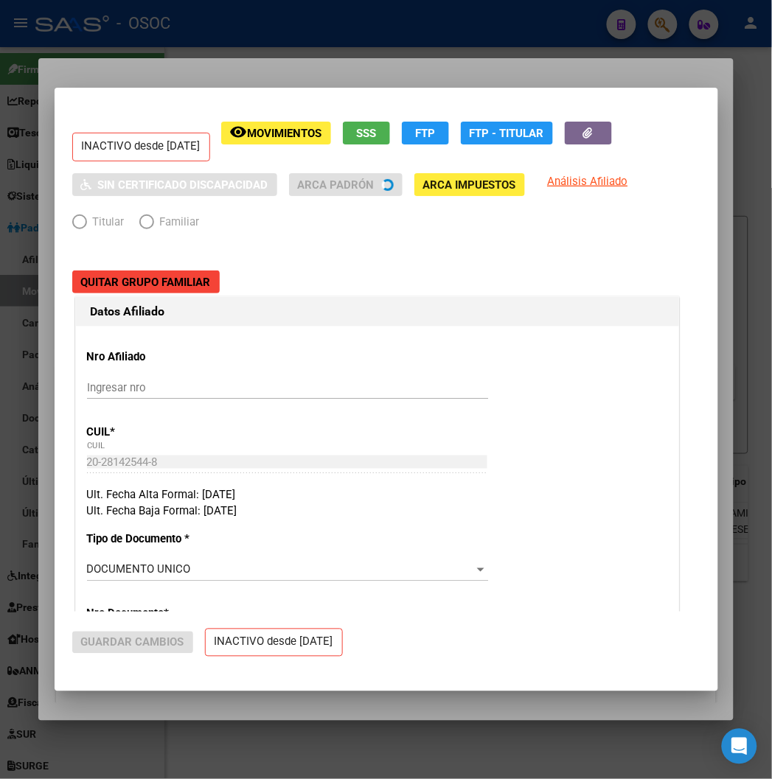
radio input "true"
type input "33-63761744-9"
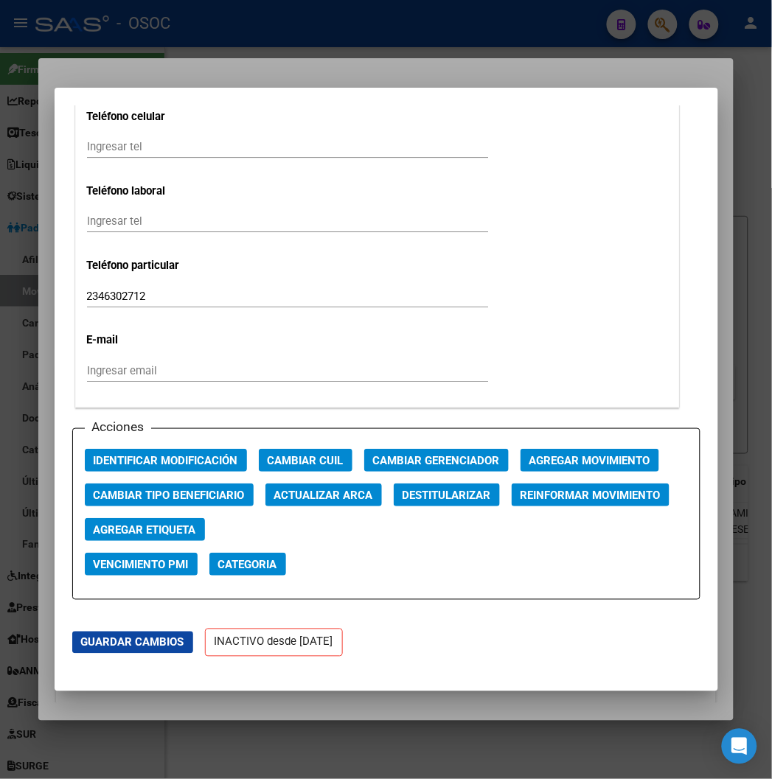
scroll to position [2130, 0]
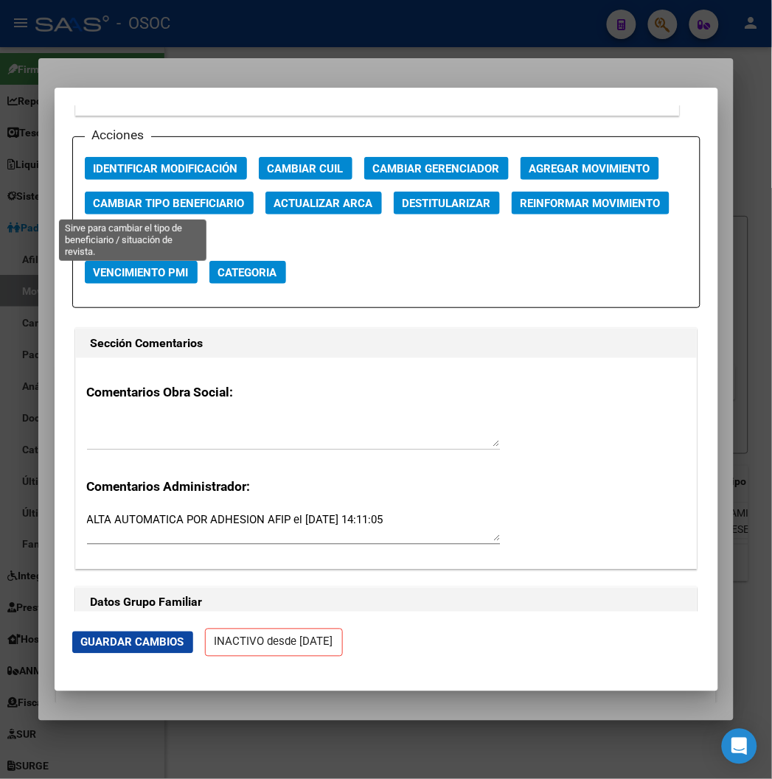
click at [146, 198] on span "Cambiar Tipo Beneficiario" at bounding box center [169, 203] width 151 height 13
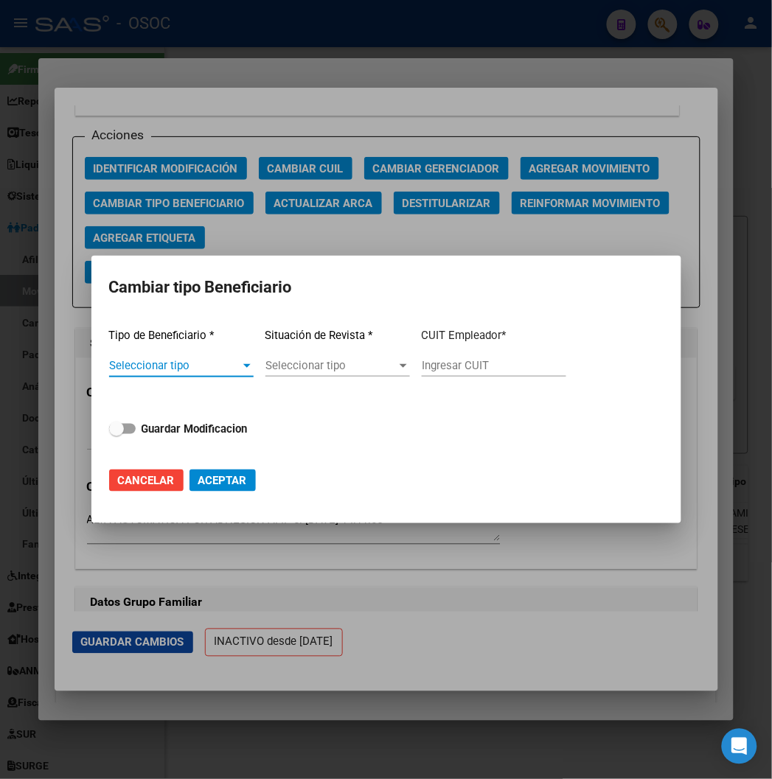
click at [181, 352] on app-drop-down-list "Tipo de Beneficiario * Seleccionar tipo Seleccionar tipo" at bounding box center [181, 353] width 145 height 74
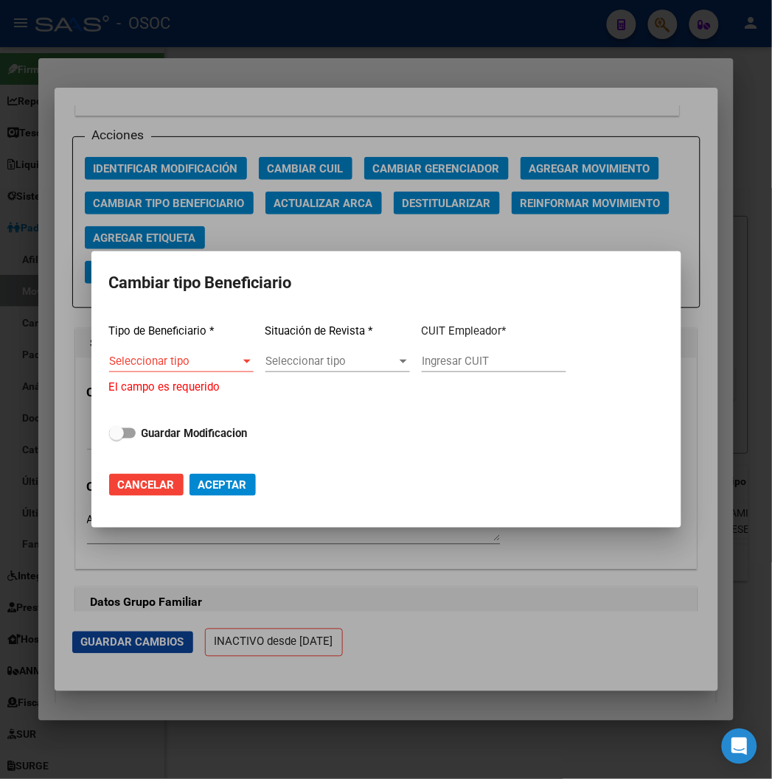
click at [182, 352] on div "Seleccionar tipo Seleccionar tipo" at bounding box center [181, 361] width 145 height 22
type input "00"
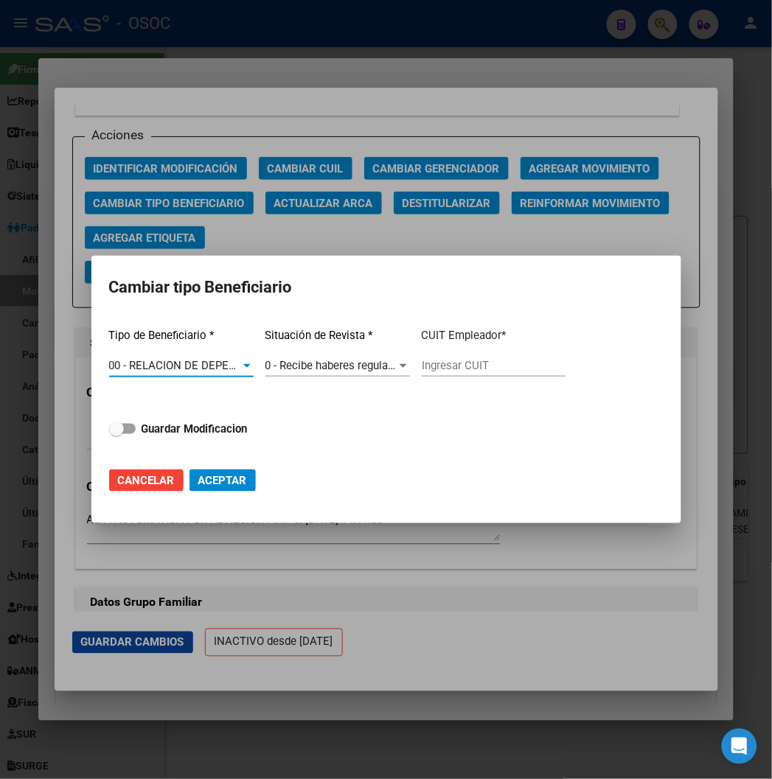
type input "30-66517337-9"
click at [240, 432] on strong "Guardar Modificacion" at bounding box center [195, 429] width 106 height 13
click at [117, 434] on input "Guardar Modificacion" at bounding box center [116, 434] width 1 height 1
checkbox input "true"
click at [234, 472] on button "Aceptar" at bounding box center [223, 481] width 66 height 22
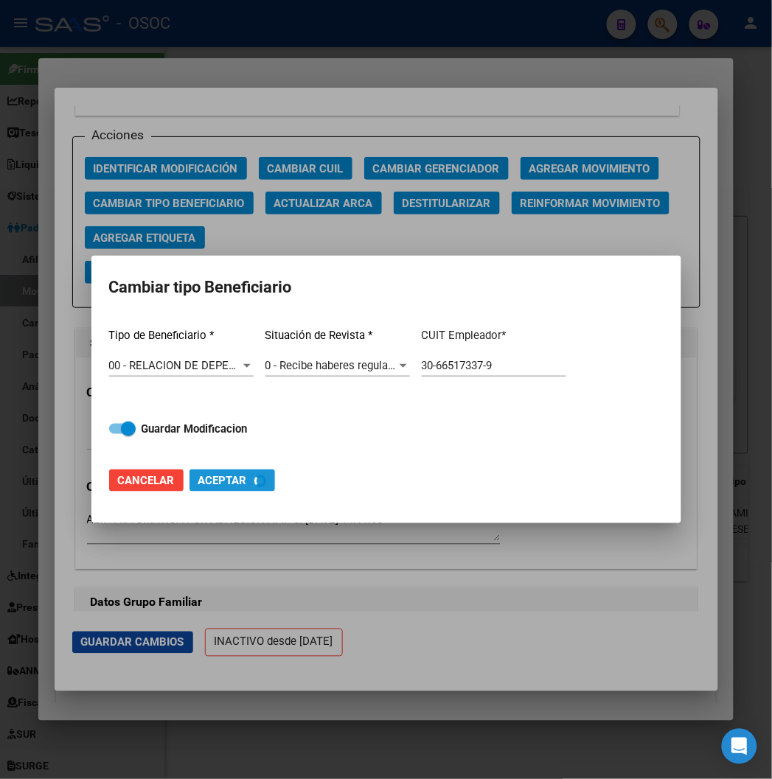
type input "30-66517337-9"
checkbox input "false"
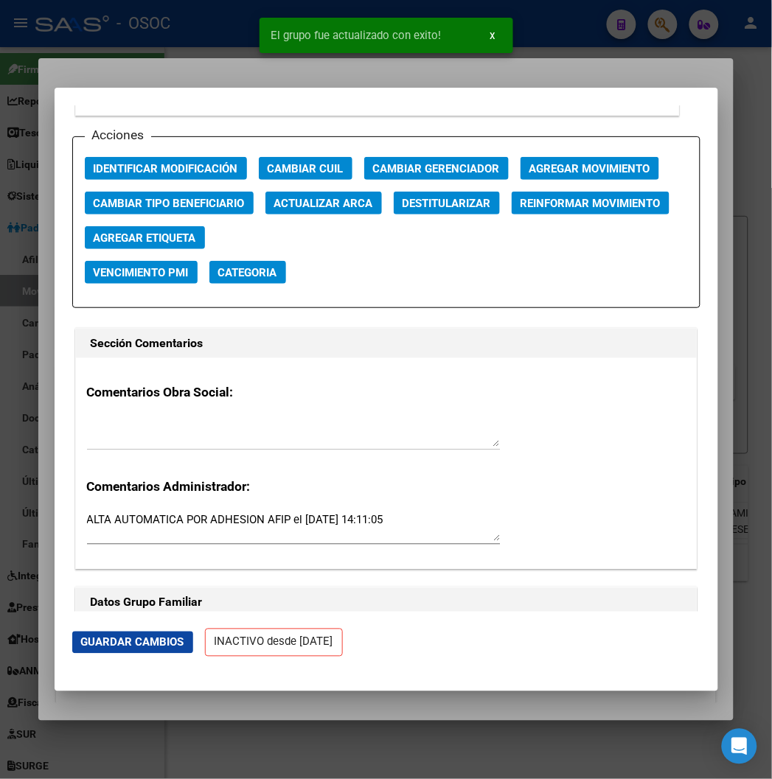
click at [211, 34] on div at bounding box center [386, 389] width 772 height 779
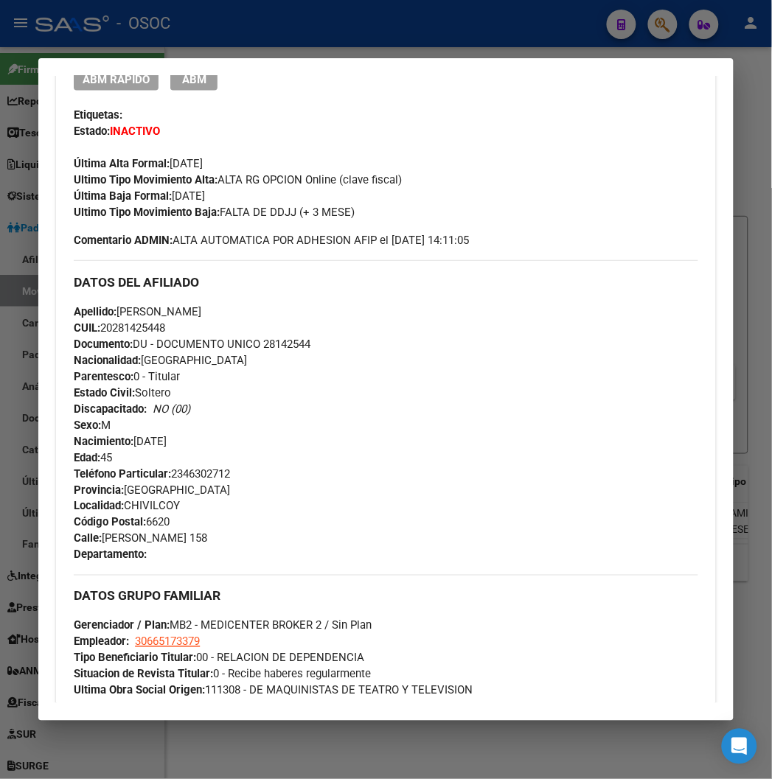
scroll to position [491, 0]
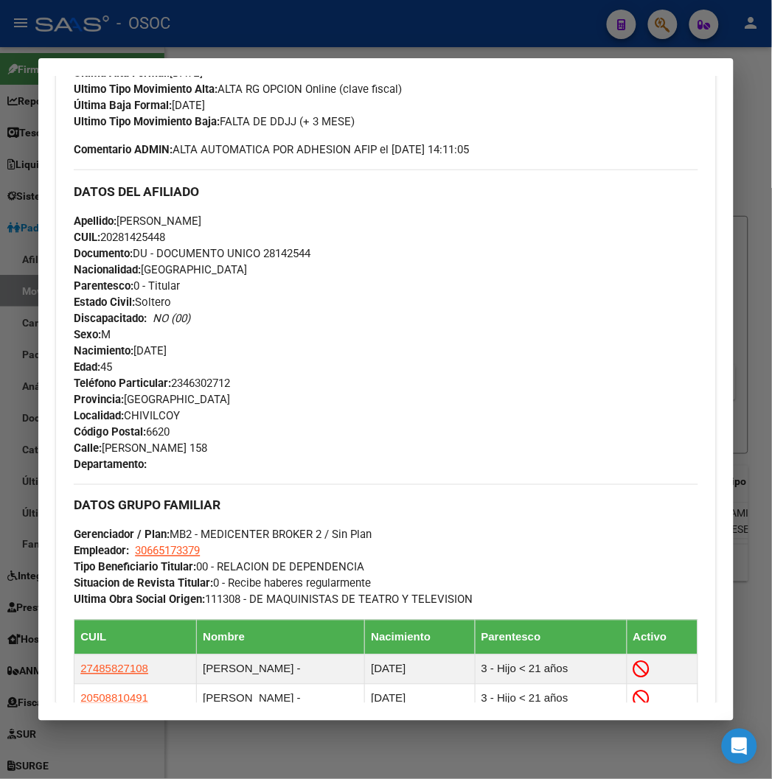
click at [240, 49] on div at bounding box center [386, 389] width 772 height 779
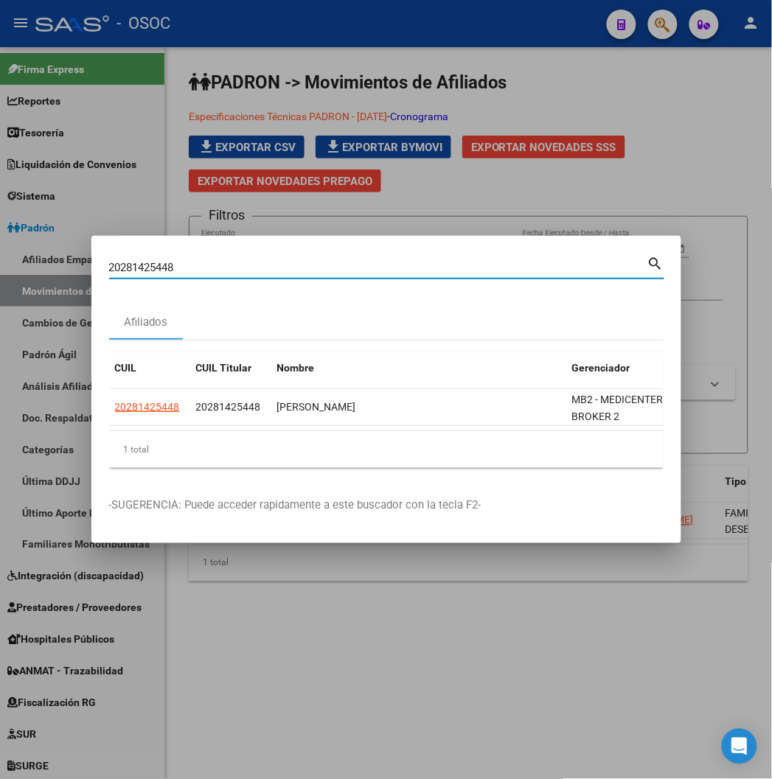
click at [141, 263] on input "20281425448" at bounding box center [378, 267] width 538 height 13
paste input "395750640"
type input "20395750640"
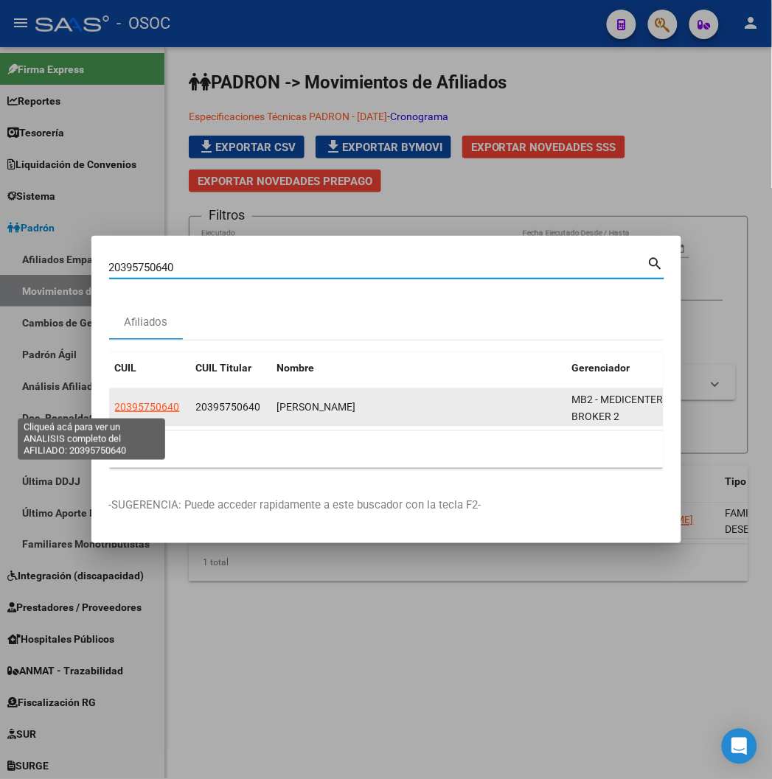
click at [115, 403] on span "20395750640" at bounding box center [147, 407] width 65 height 12
type textarea "20395750640"
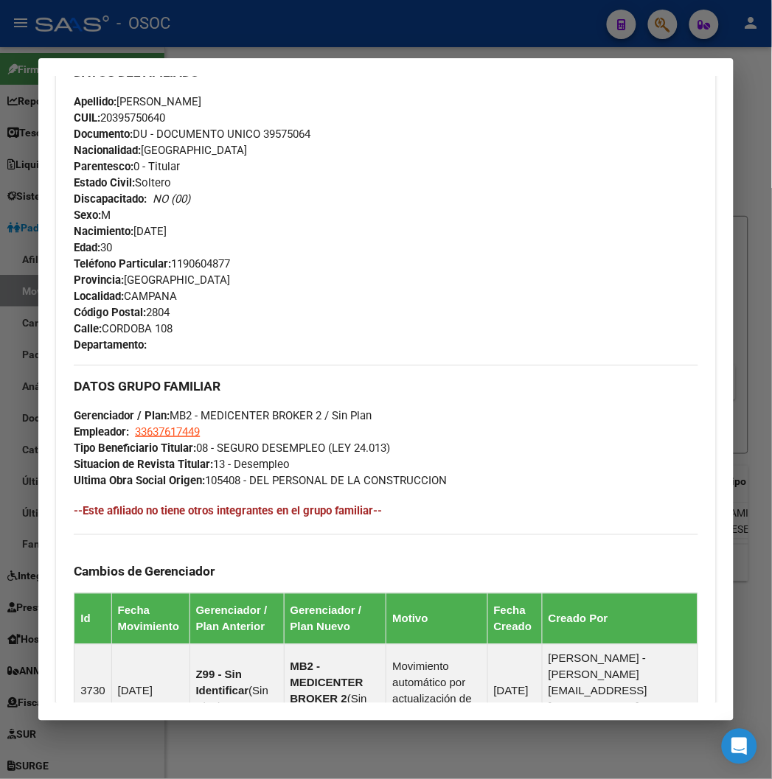
scroll to position [327, 0]
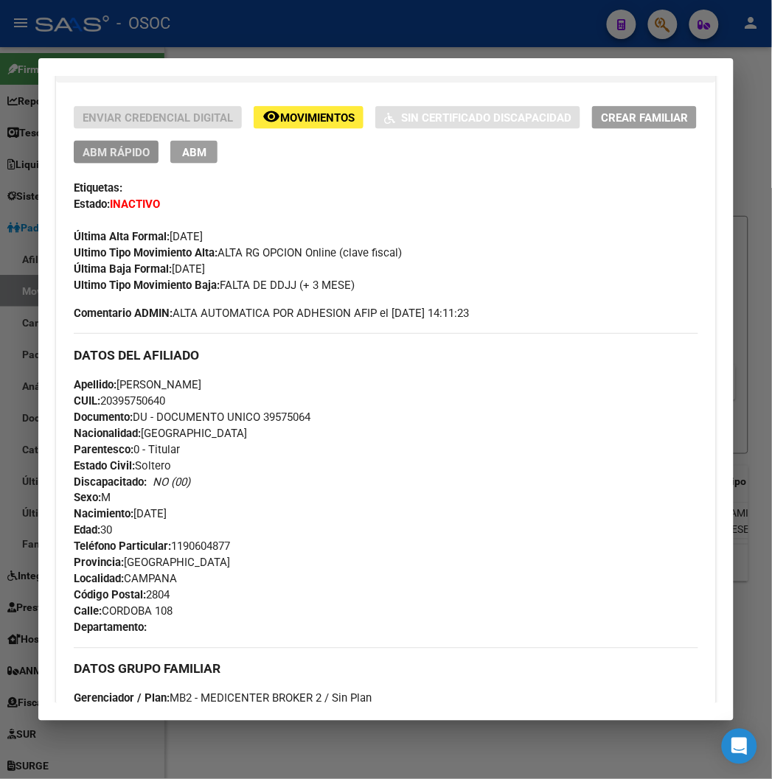
click at [112, 152] on span "ABM Rápido" at bounding box center [116, 152] width 67 height 13
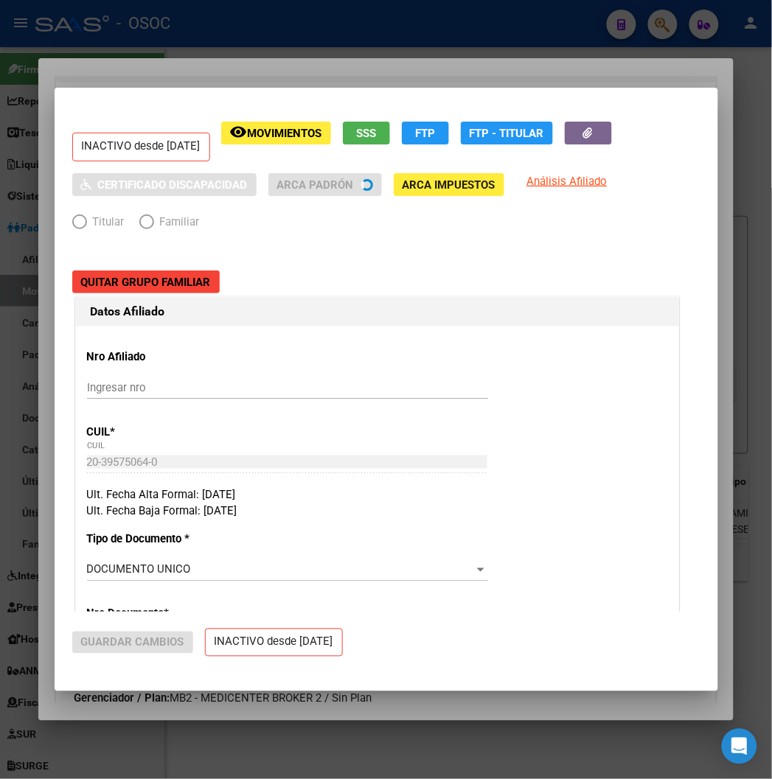
radio input "true"
type input "33-63761744-9"
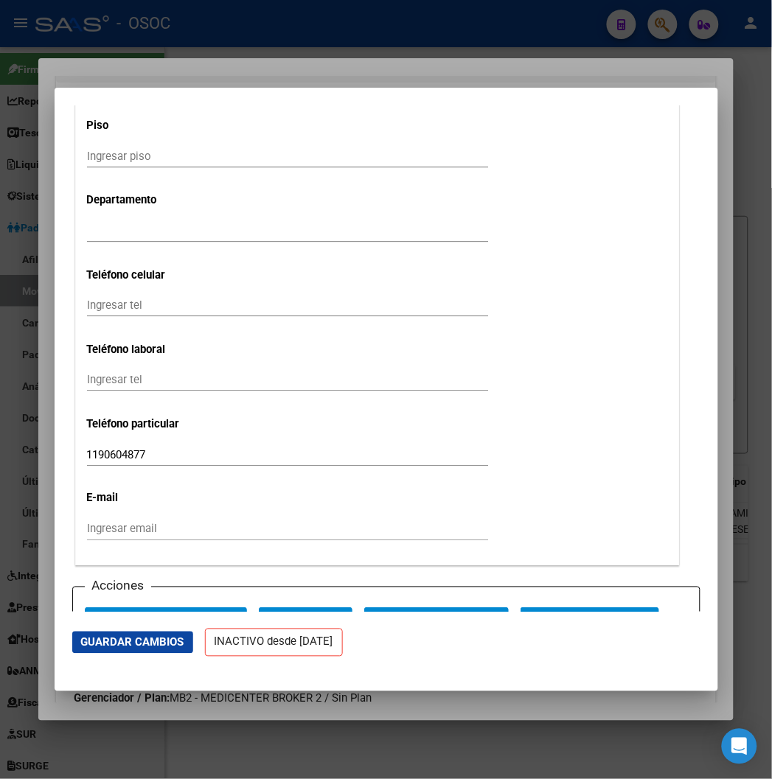
scroll to position [1966, 0]
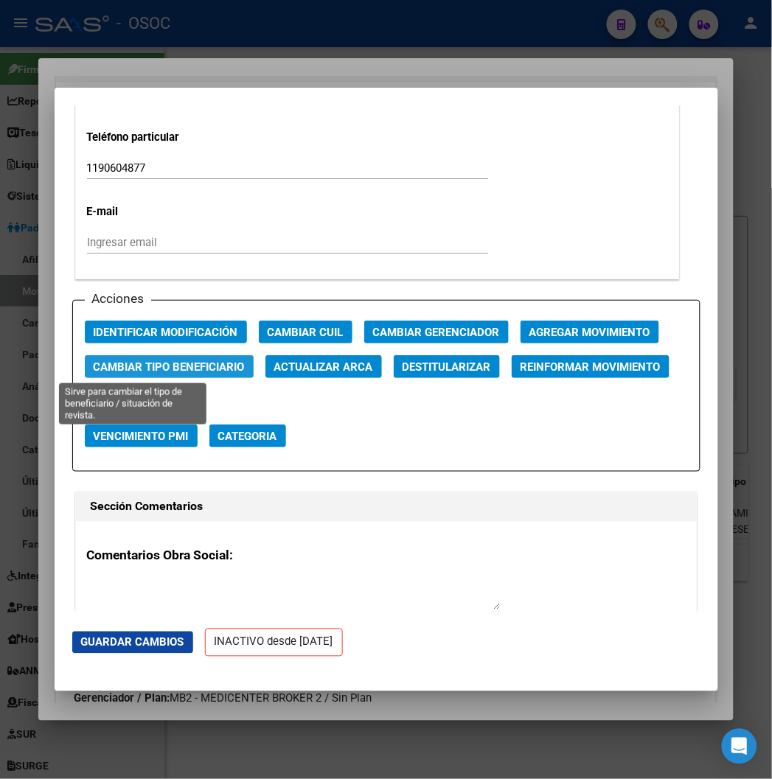
click at [207, 367] on span "Cambiar Tipo Beneficiario" at bounding box center [169, 367] width 151 height 13
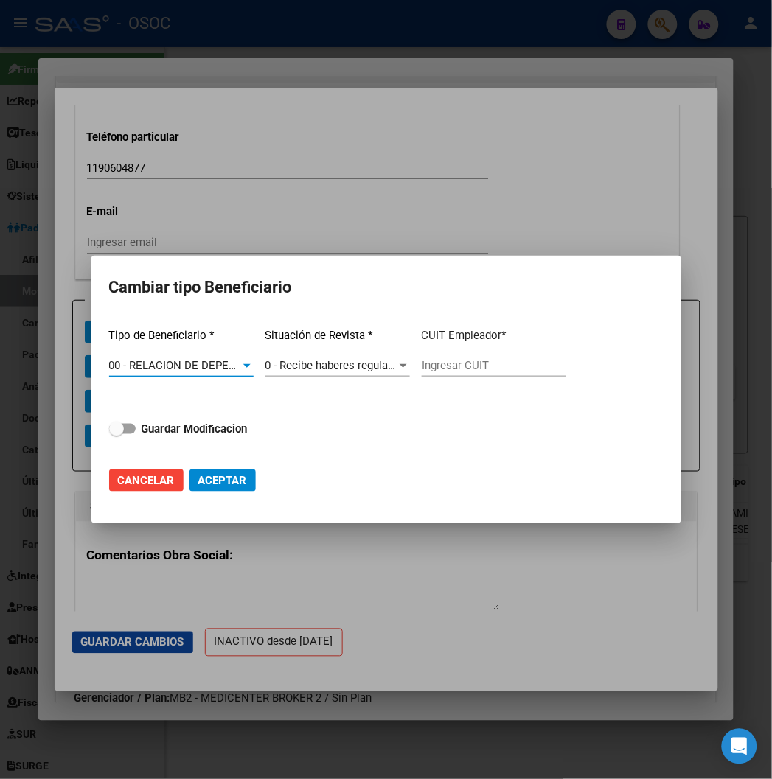
type input "30-71200461-0"
click at [152, 425] on strong "Guardar Modificacion" at bounding box center [195, 429] width 106 height 13
click at [117, 434] on input "Guardar Modificacion" at bounding box center [116, 434] width 1 height 1
checkbox input "true"
click at [230, 470] on button "Aceptar" at bounding box center [223, 481] width 66 height 22
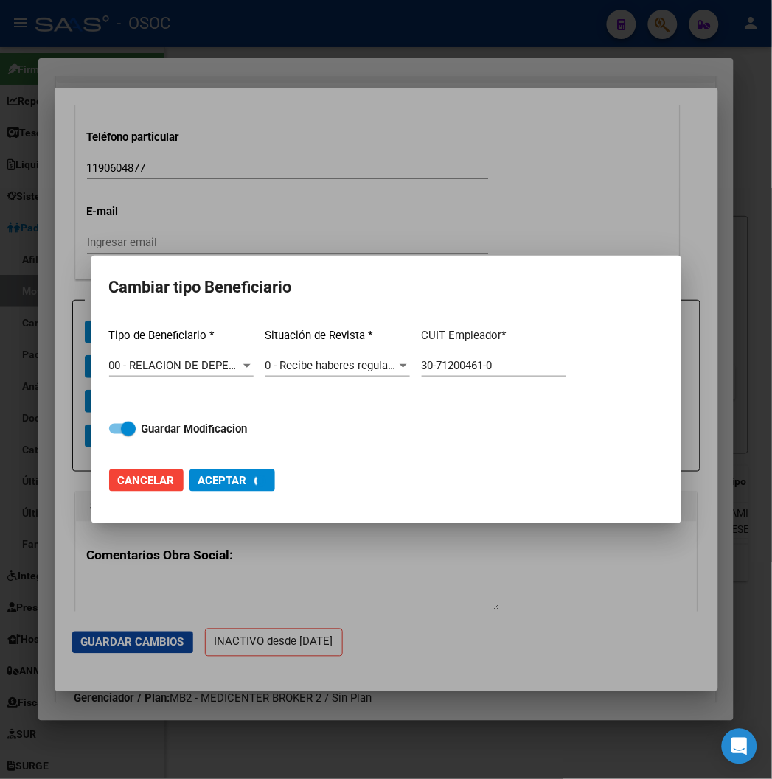
type input "30-71200461-0"
checkbox input "false"
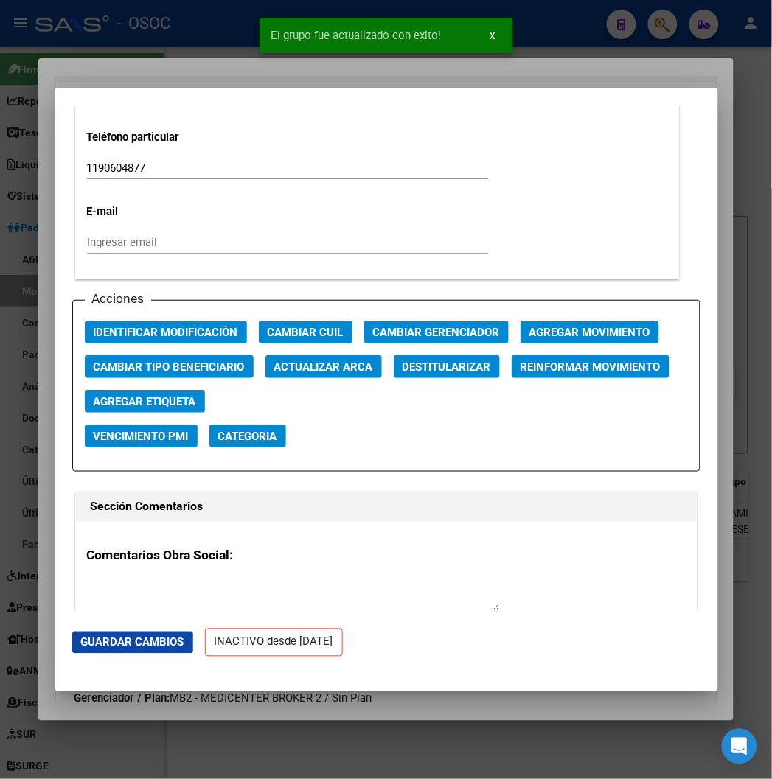
click at [187, 72] on div at bounding box center [386, 389] width 772 height 779
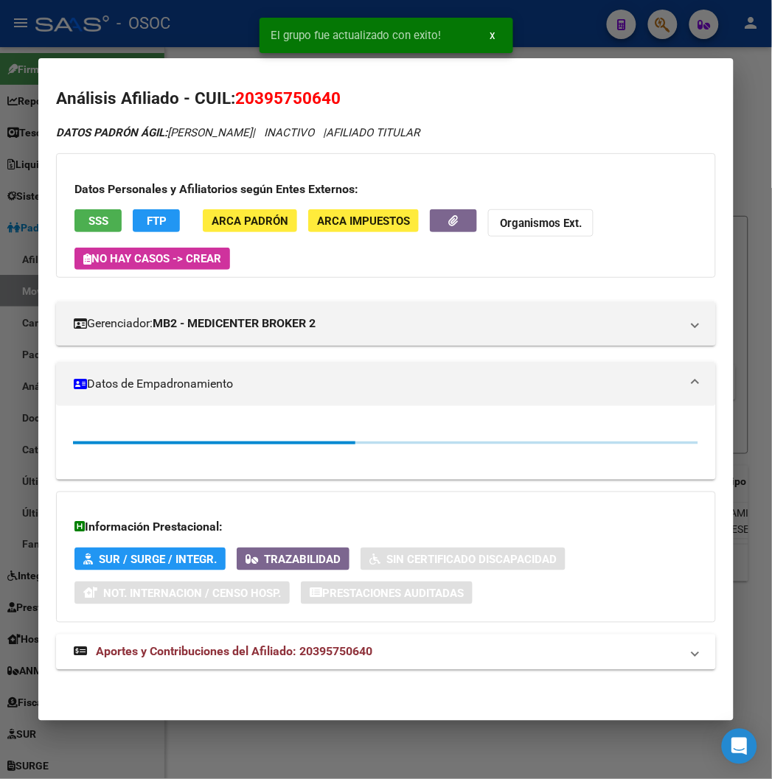
scroll to position [327, 0]
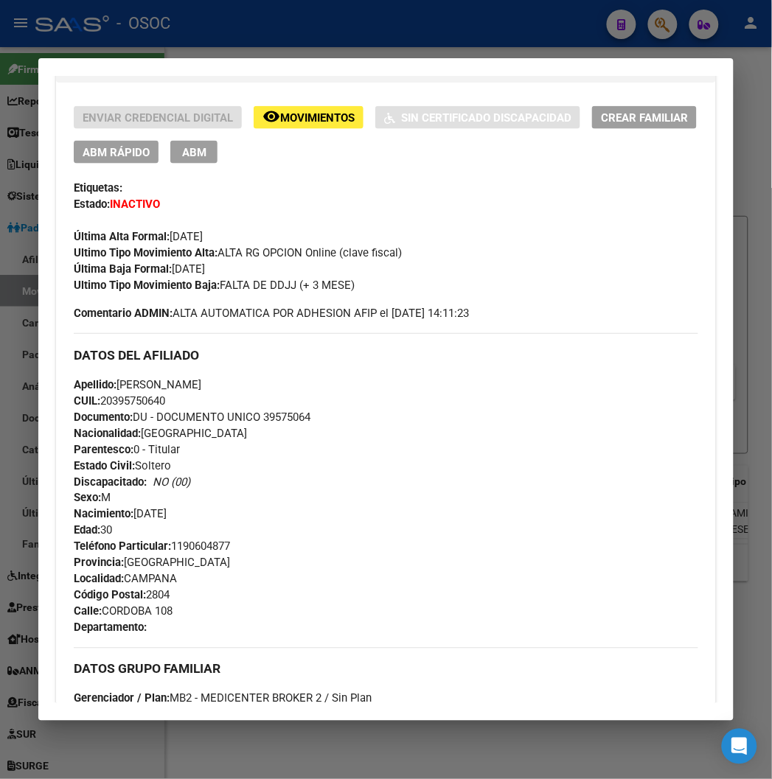
click at [251, 32] on div at bounding box center [386, 389] width 772 height 779
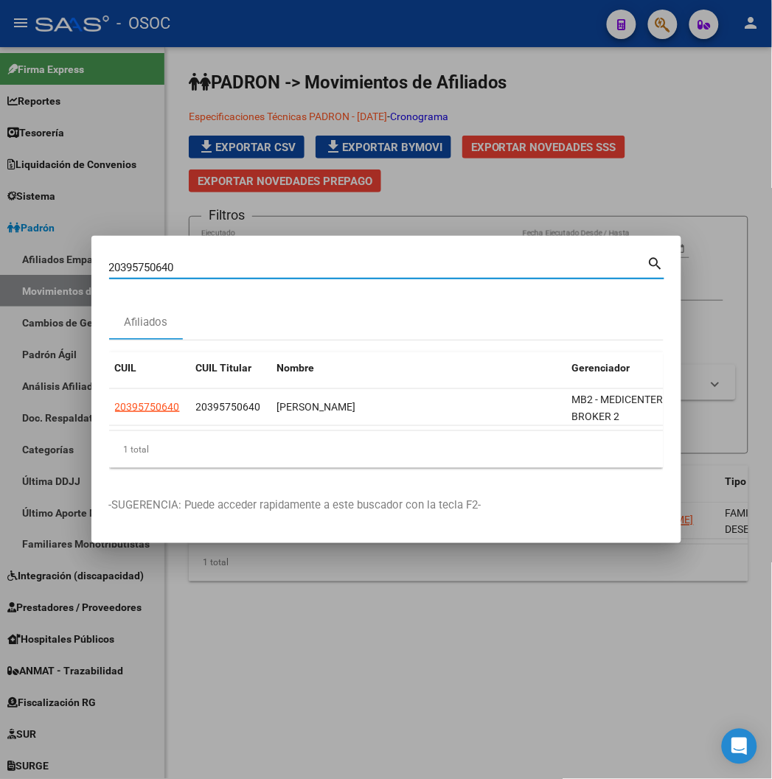
click at [137, 268] on input "20395750640" at bounding box center [378, 267] width 538 height 13
paste input "7269267912"
type input "27269267912"
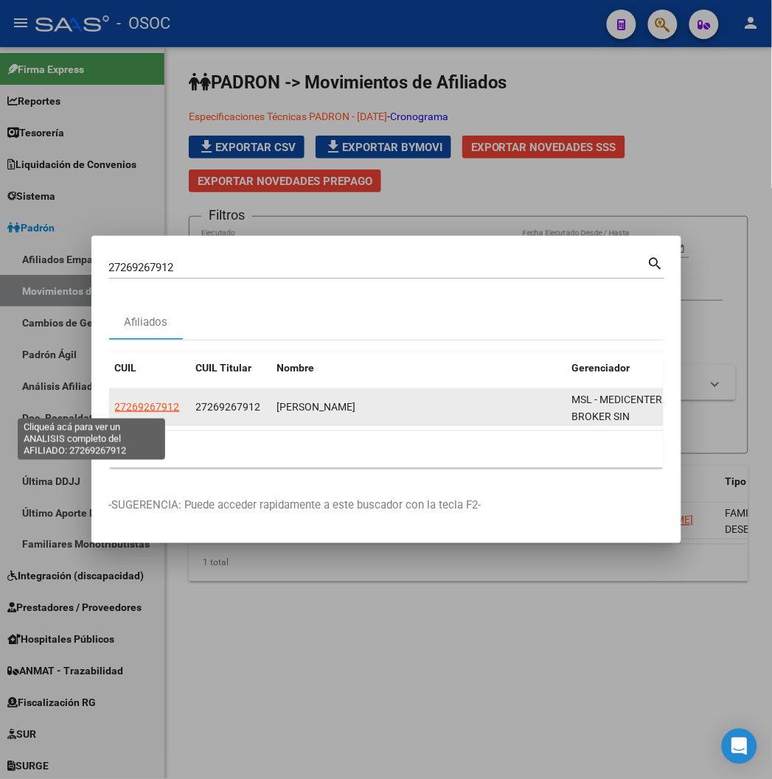
click at [115, 407] on span "27269267912" at bounding box center [147, 407] width 65 height 12
type textarea "27269267912"
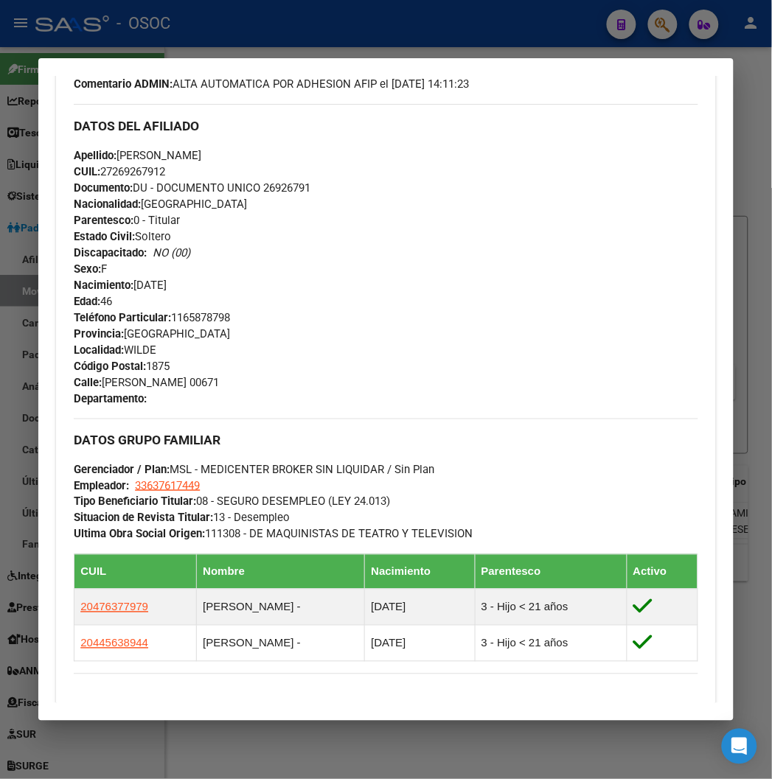
scroll to position [246, 0]
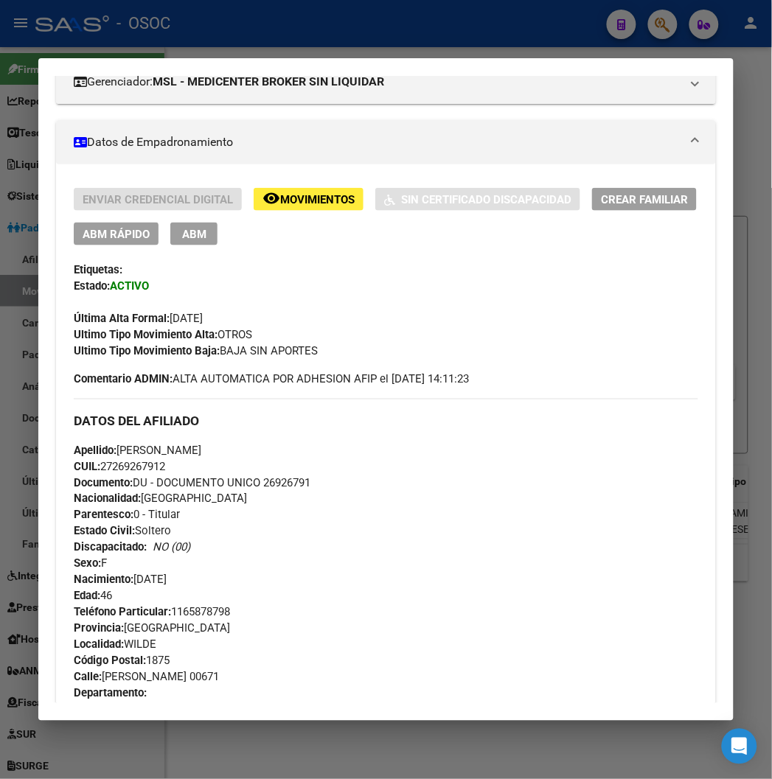
click at [97, 237] on span "ABM Rápido" at bounding box center [116, 234] width 67 height 13
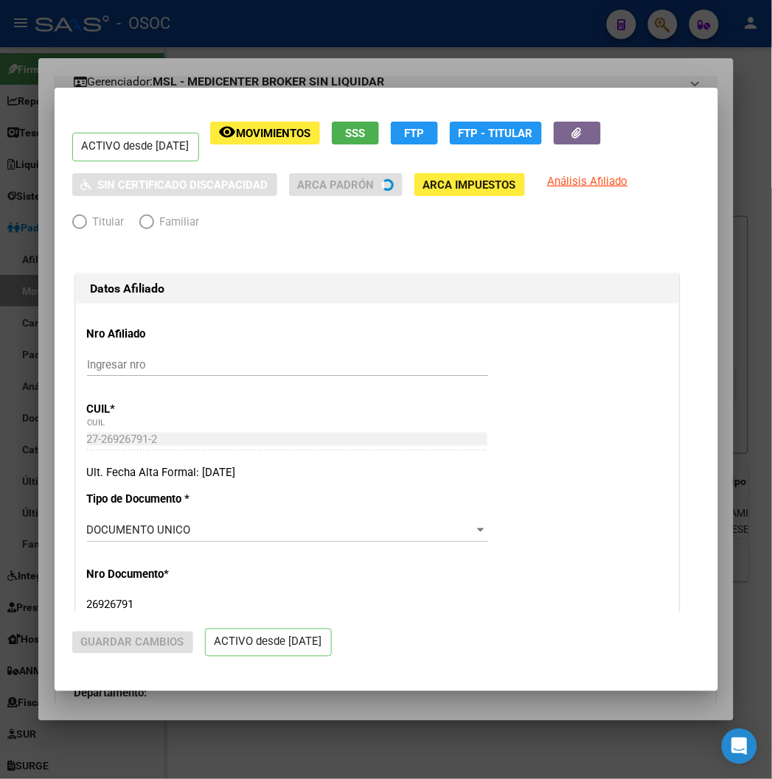
radio input "true"
type input "33-63761744-9"
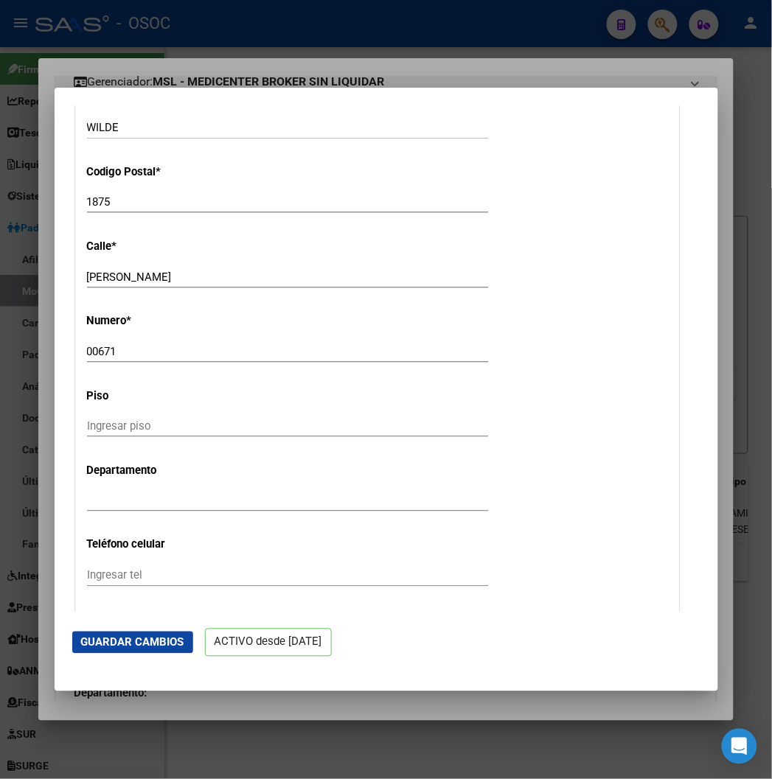
scroll to position [2048, 0]
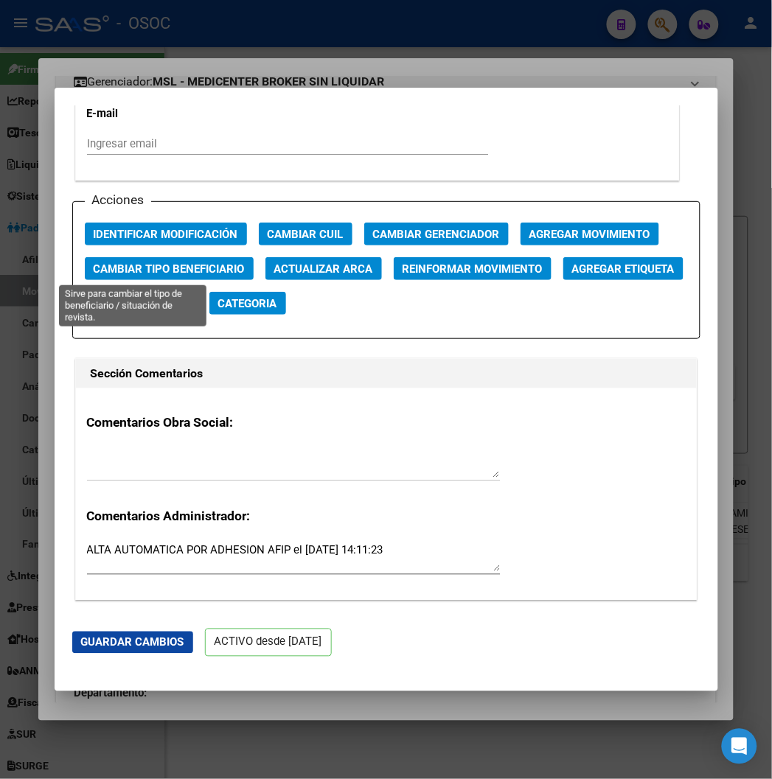
click at [175, 263] on span "Cambiar Tipo Beneficiario" at bounding box center [169, 269] width 151 height 13
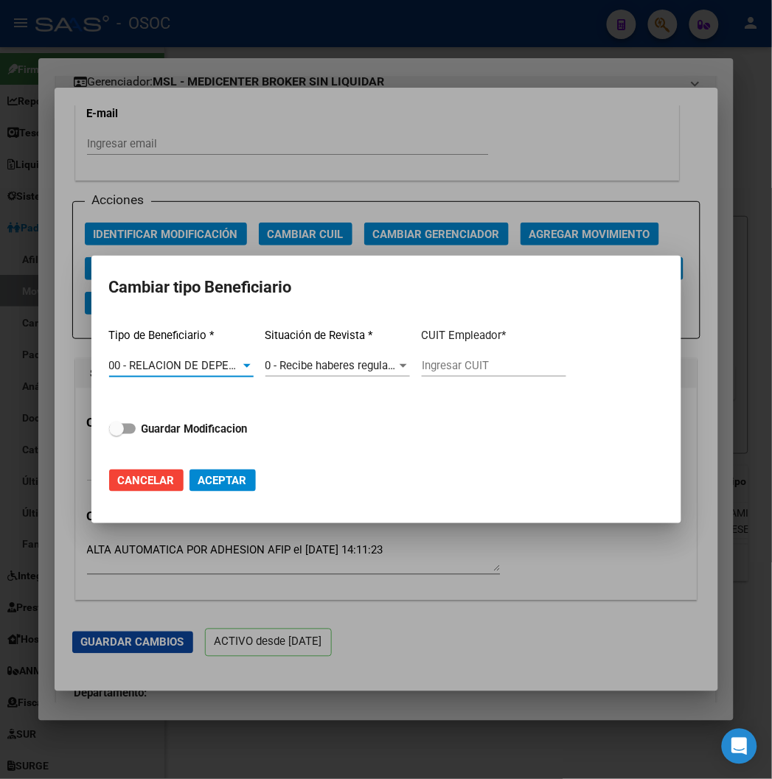
type input "27-22057236-1"
click at [170, 424] on strong "Guardar Modificacion" at bounding box center [195, 429] width 106 height 13
click at [117, 434] on input "Guardar Modificacion" at bounding box center [116, 434] width 1 height 1
checkbox input "true"
click at [244, 476] on span "Aceptar" at bounding box center [222, 480] width 49 height 13
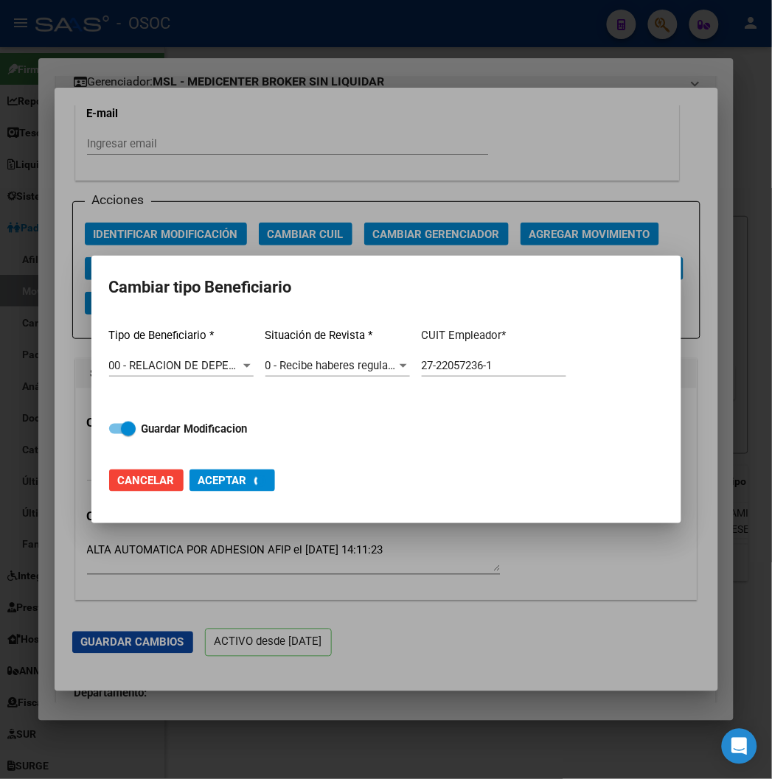
type input "27-22057236-1"
checkbox input "false"
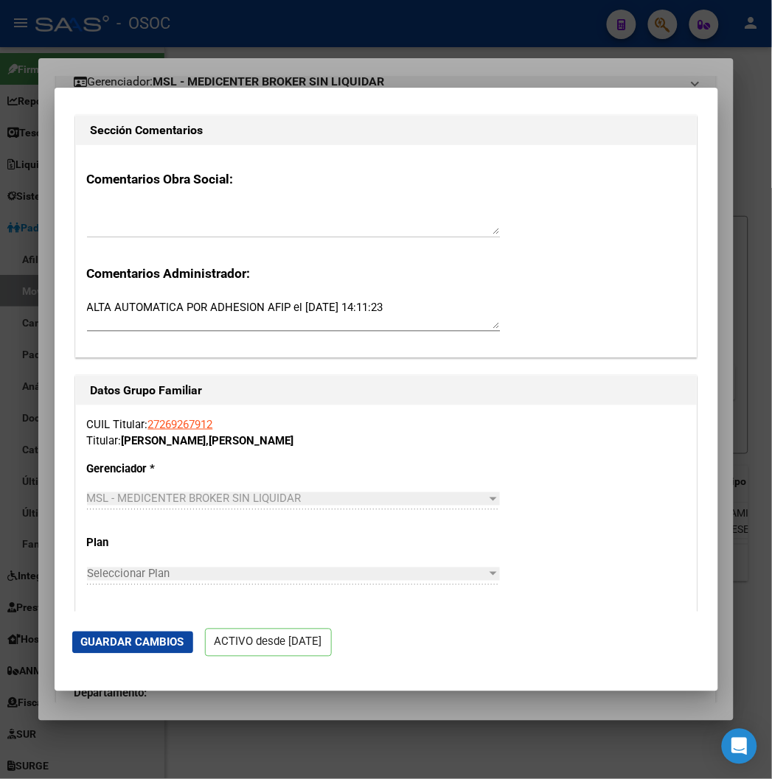
scroll to position [1966, 0]
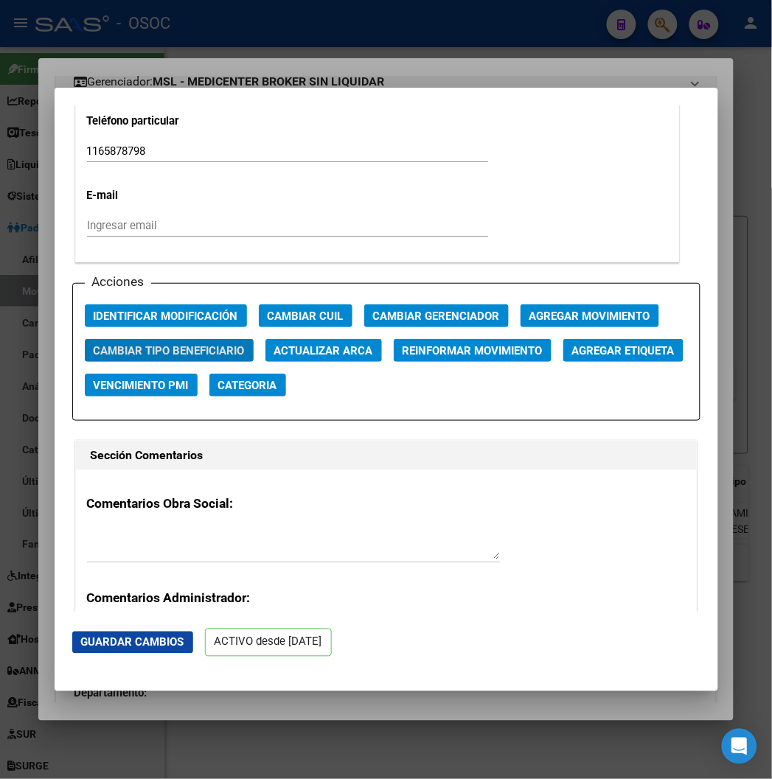
click at [196, 56] on div at bounding box center [386, 389] width 772 height 779
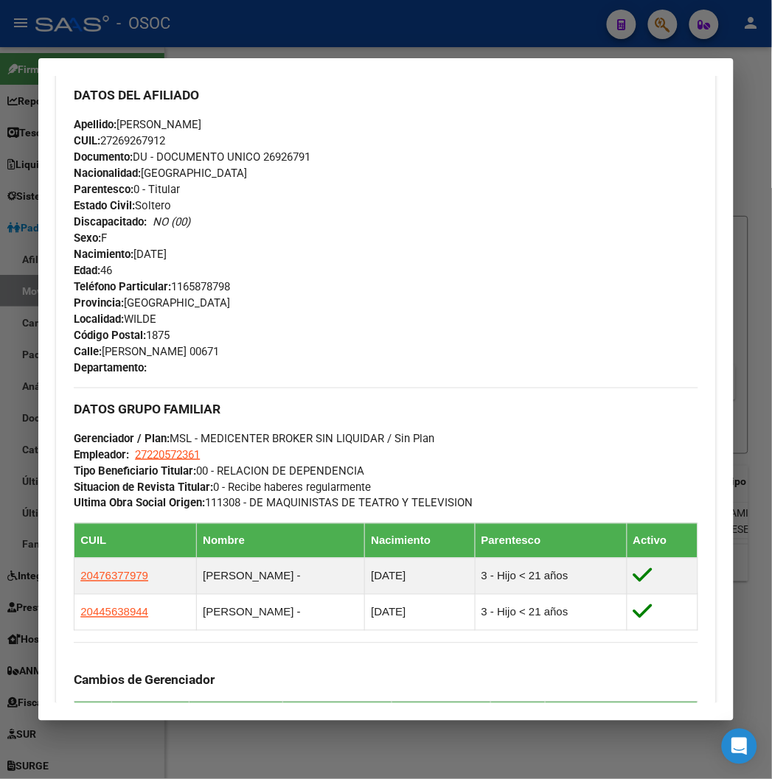
scroll to position [573, 0]
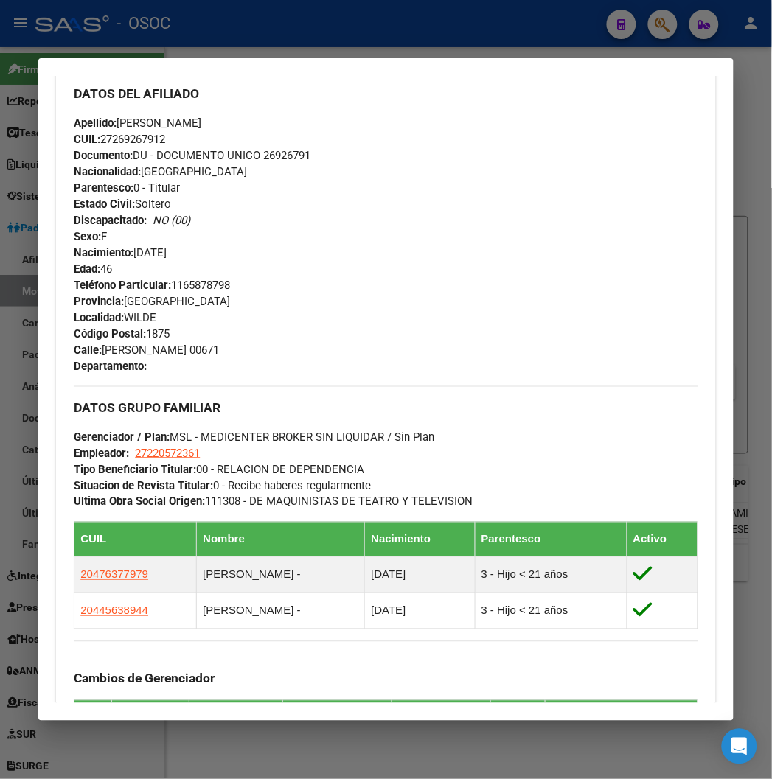
drag, startPoint x: 437, startPoint y: 44, endPoint x: 242, endPoint y: 152, distance: 222.5
click at [437, 44] on div at bounding box center [386, 389] width 772 height 779
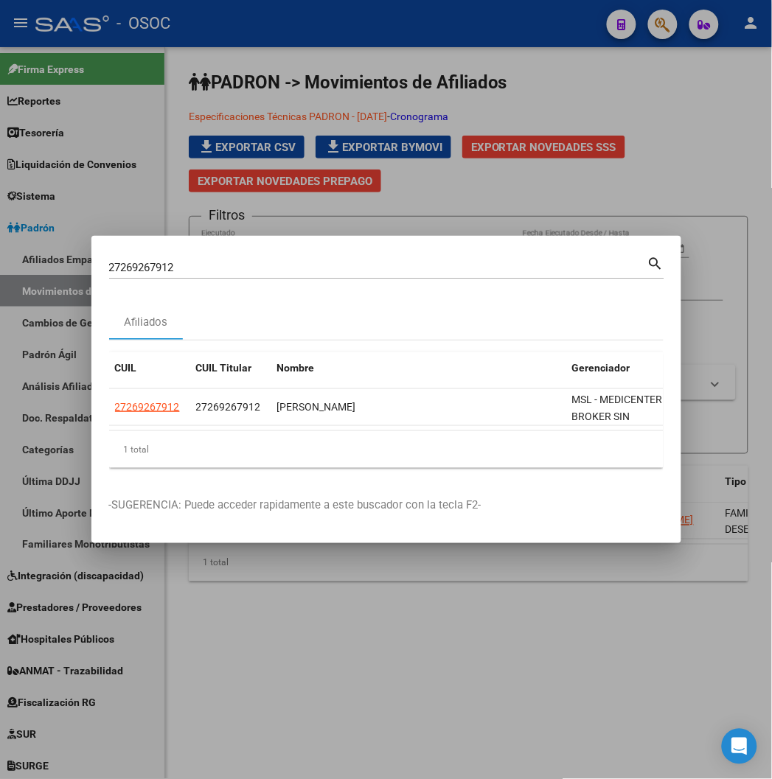
click at [109, 266] on input "27269267912" at bounding box center [378, 267] width 538 height 13
paste input "0336449155"
type input "20336449155"
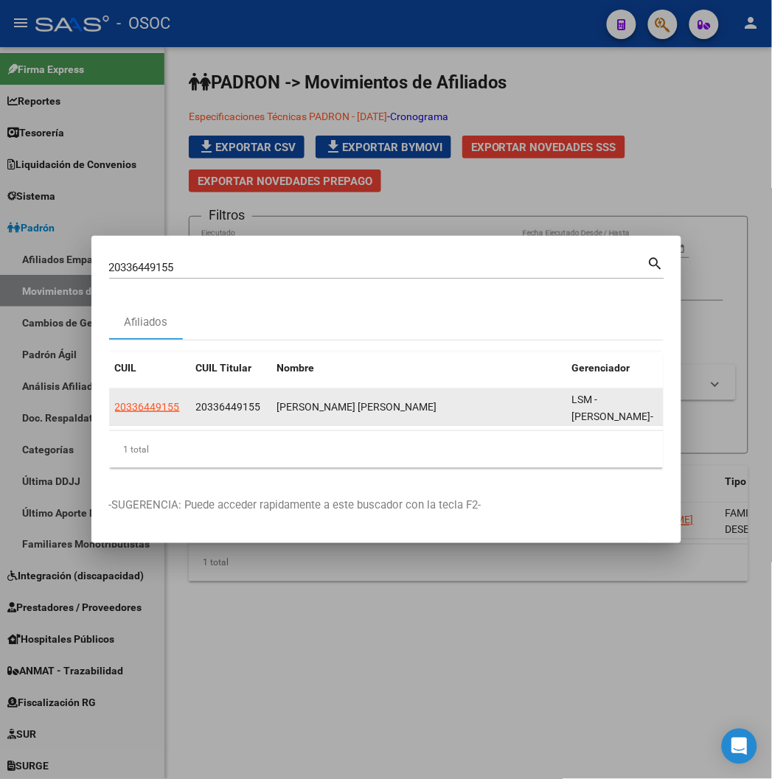
click at [109, 395] on datatable-body-cell "20336449155" at bounding box center [149, 407] width 81 height 36
click at [115, 401] on span "20336449155" at bounding box center [147, 407] width 65 height 12
copy span "4"
type textarea "20336449155"
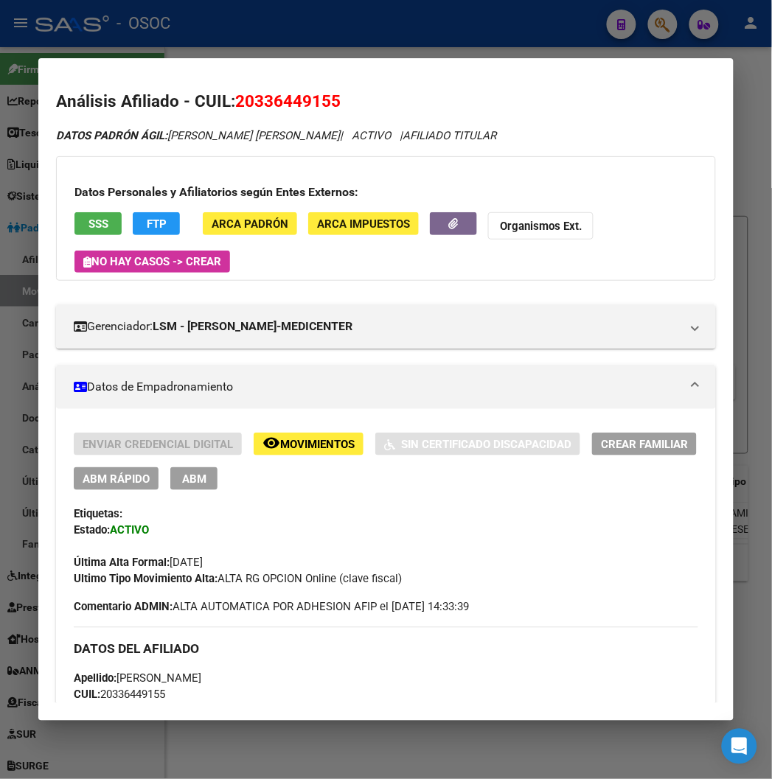
scroll to position [0, 0]
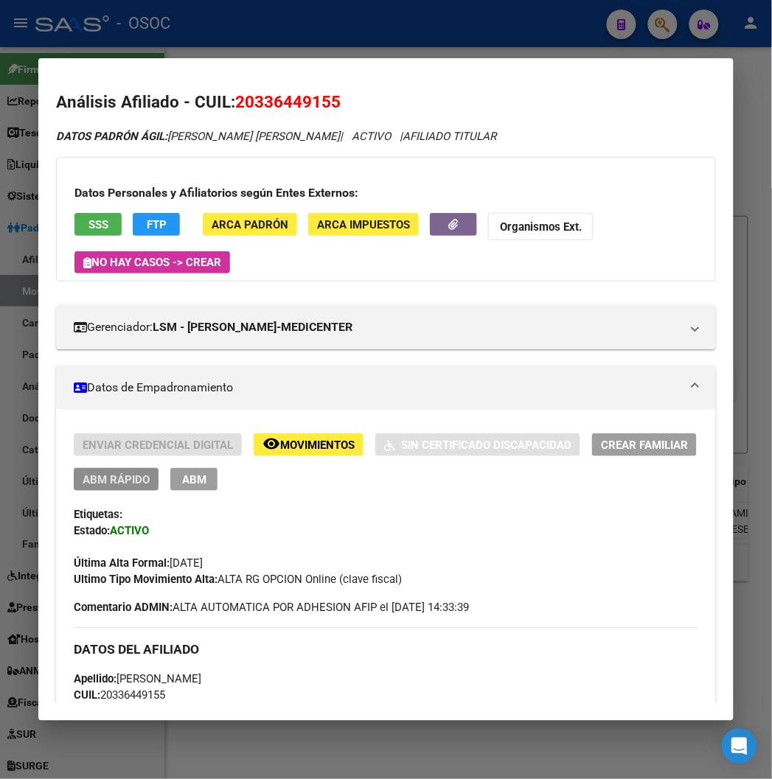
click at [83, 477] on span "ABM Rápido" at bounding box center [116, 479] width 67 height 13
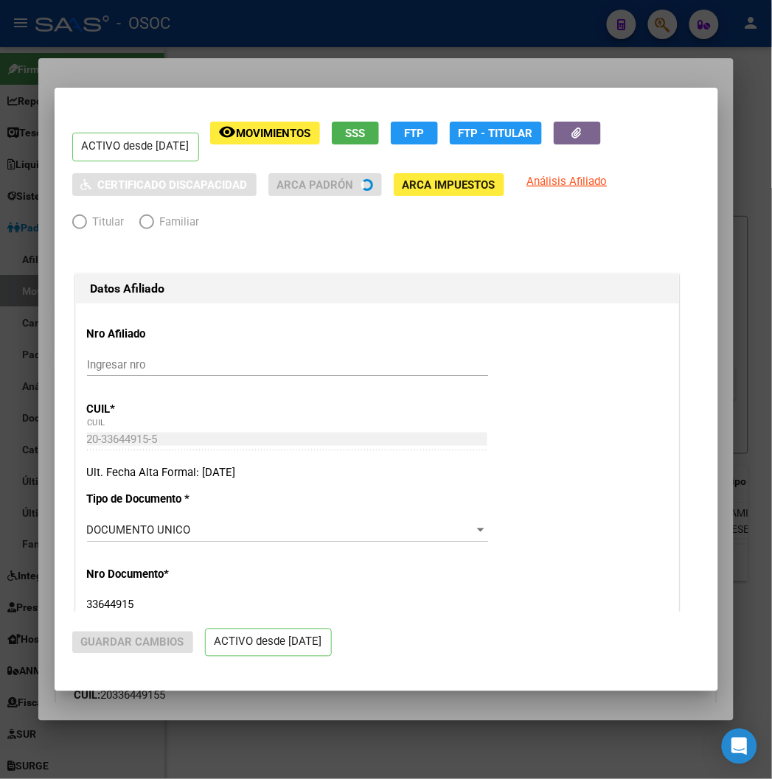
radio input "true"
type input "33-63761744-9"
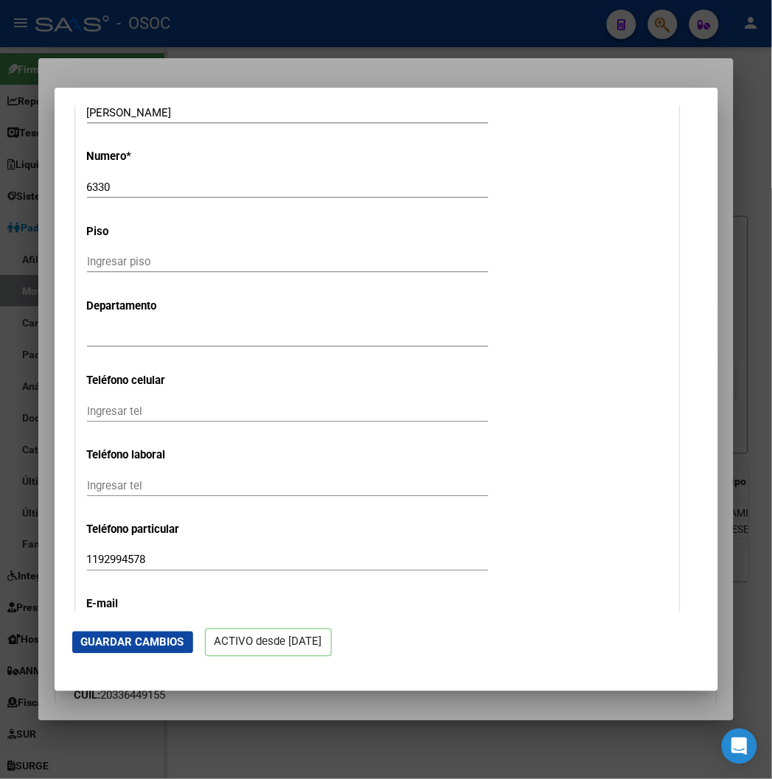
scroll to position [2130, 0]
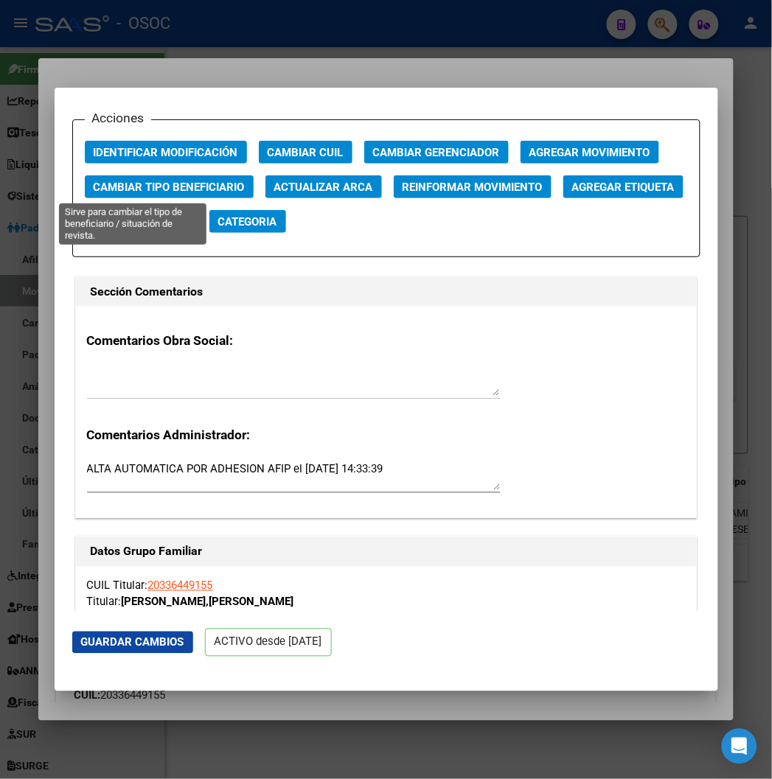
click at [137, 192] on span "Cambiar Tipo Beneficiario" at bounding box center [169, 187] width 151 height 13
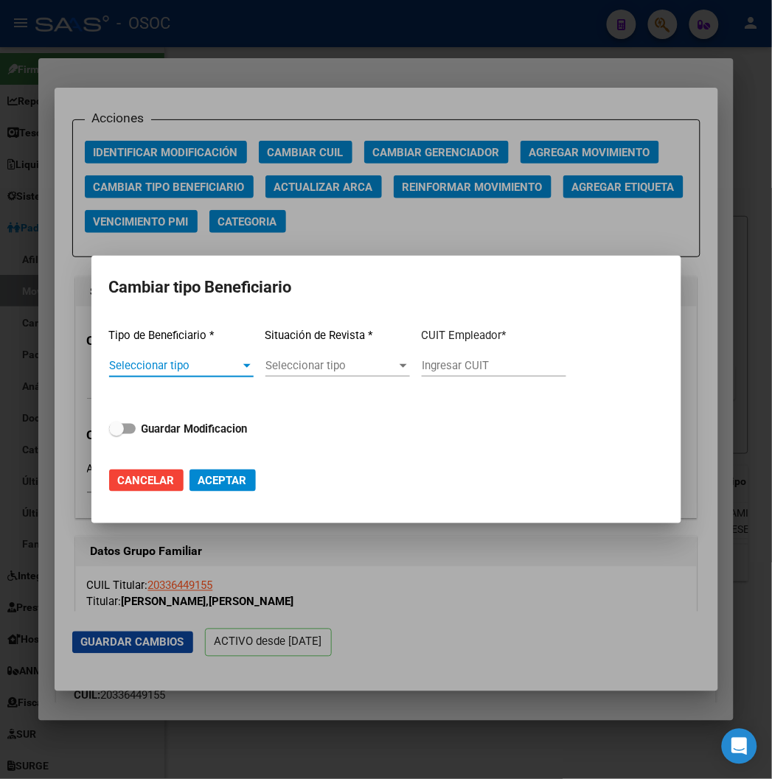
click at [190, 359] on span "Seleccionar tipo" at bounding box center [174, 365] width 131 height 13
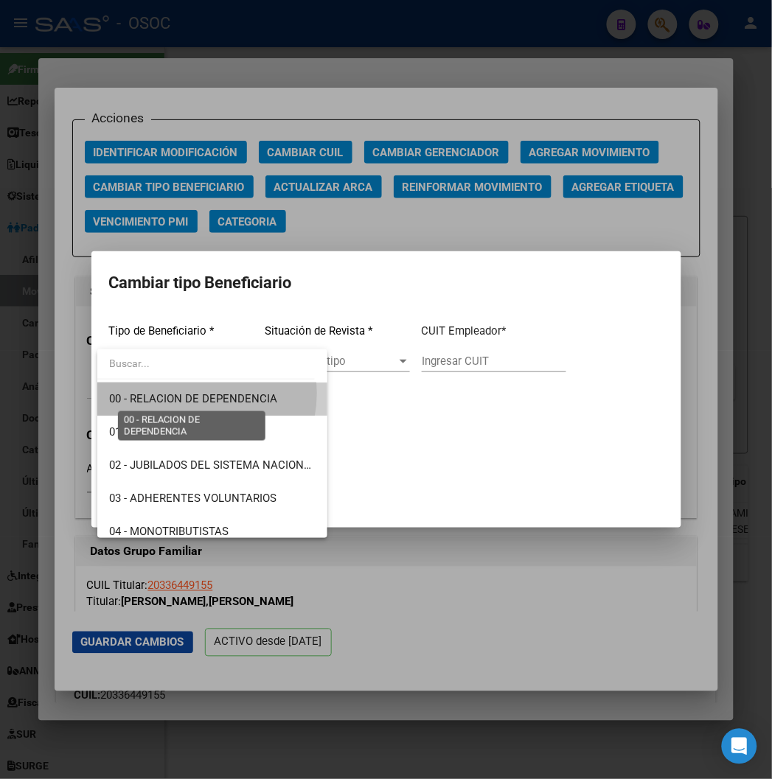
click at [187, 393] on span "00 - RELACION DE DEPENDENCIA" at bounding box center [193, 398] width 168 height 13
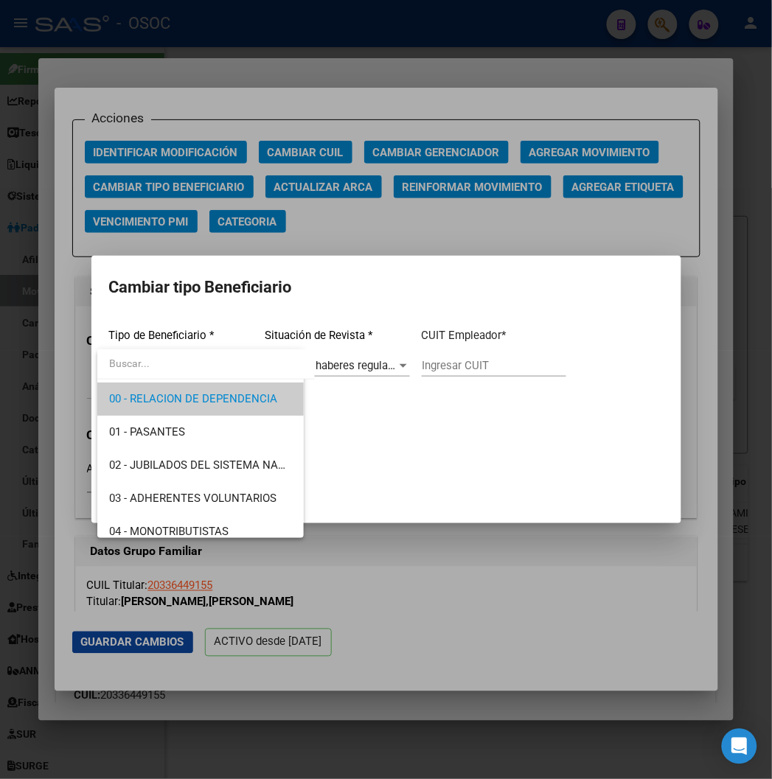
type input "33-71760814-9"
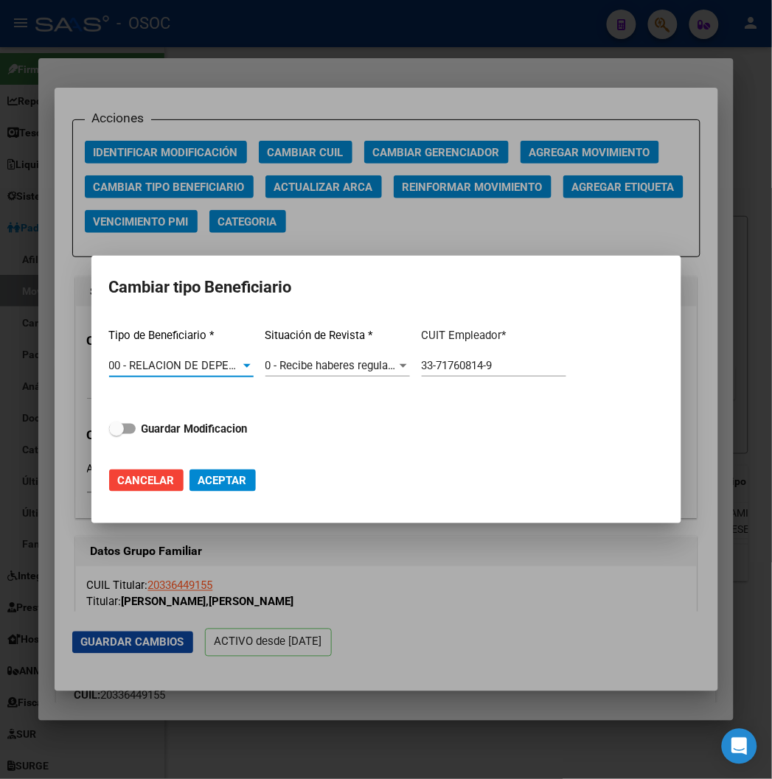
click at [119, 417] on div "Tipo de Beneficiario * 00 - RELACION DE DEPENDENCIA Seleccionar tipo Situación …" at bounding box center [386, 385] width 555 height 139
drag, startPoint x: 119, startPoint y: 417, endPoint x: 119, endPoint y: 425, distance: 8.1
click at [119, 417] on div "Tipo de Beneficiario * 00 - RELACION DE DEPENDENCIA Seleccionar tipo Situación …" at bounding box center [386, 385] width 555 height 139
click at [119, 425] on span at bounding box center [116, 429] width 15 height 15
click at [117, 434] on input "Guardar Modificacion" at bounding box center [116, 434] width 1 height 1
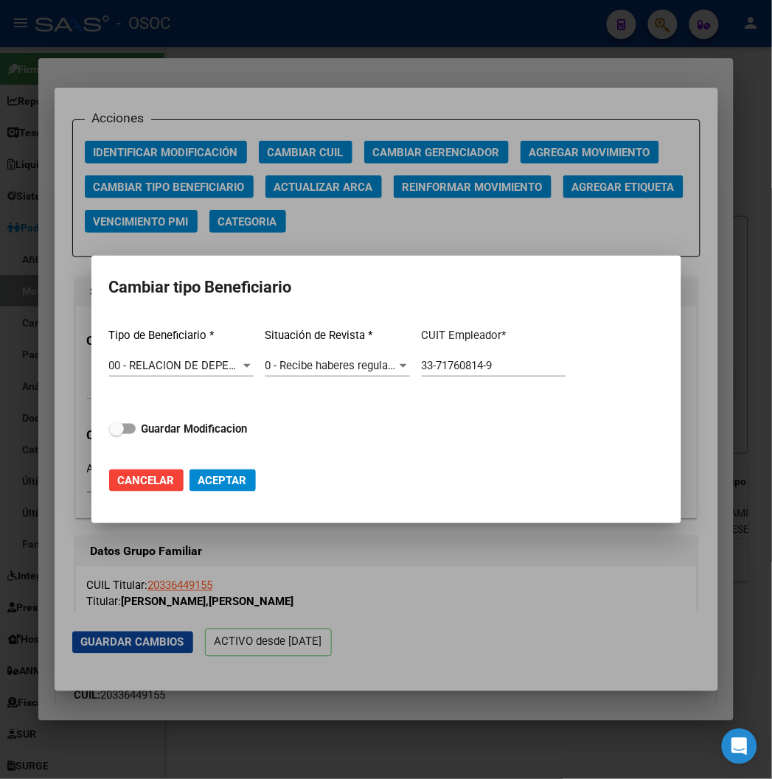
checkbox input "true"
click at [233, 482] on span "Aceptar" at bounding box center [222, 480] width 49 height 13
type input "33-71760814-9"
checkbox input "false"
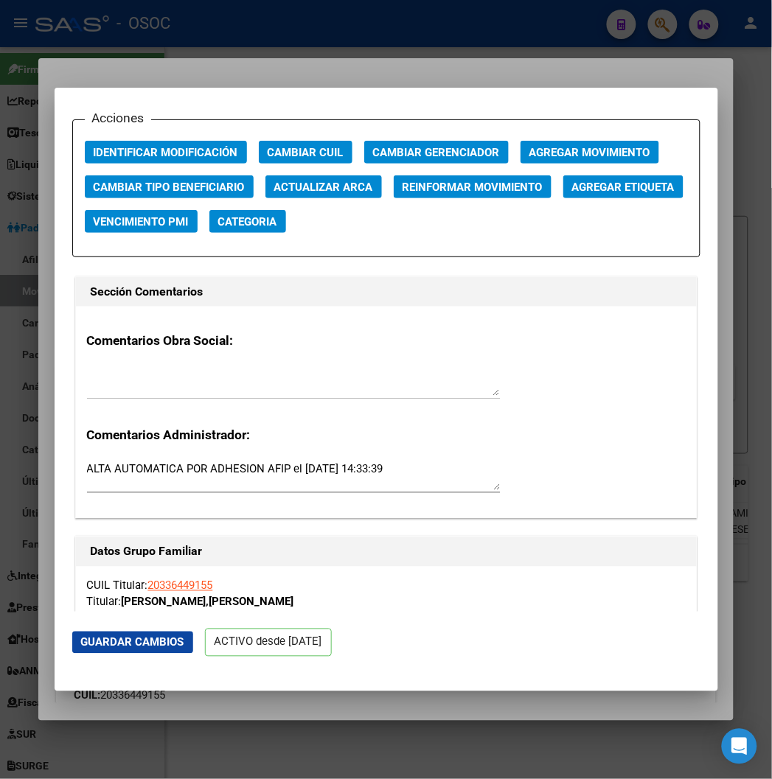
click at [166, 25] on div at bounding box center [386, 389] width 772 height 779
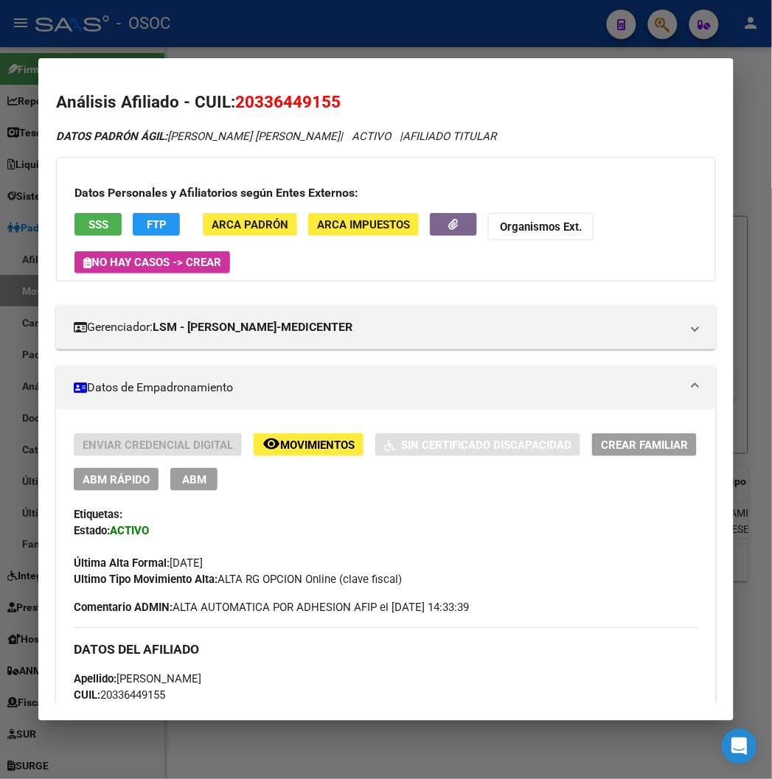
click at [355, 27] on div at bounding box center [386, 389] width 772 height 779
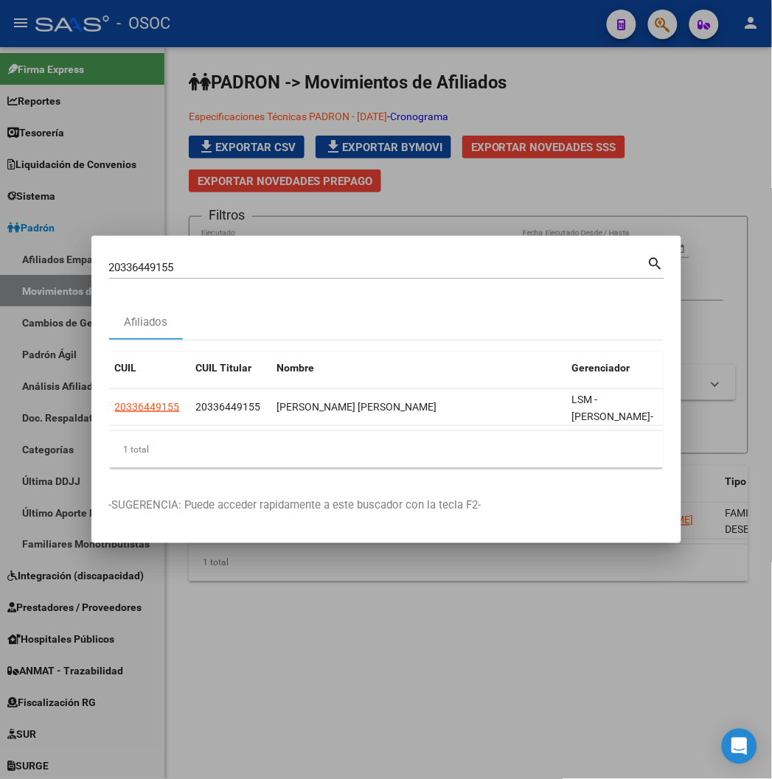
click at [109, 268] on input "20336449155" at bounding box center [378, 267] width 538 height 13
paste input "7367820719"
type input "27367820719"
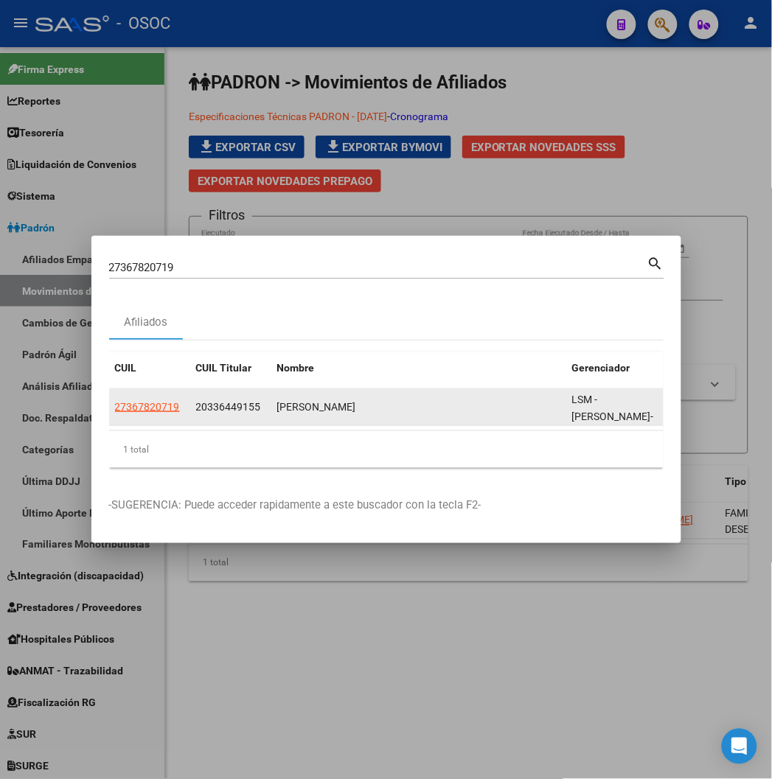
click at [109, 393] on datatable-body-cell "27367820719" at bounding box center [149, 407] width 81 height 36
click at [115, 401] on span "27367820719" at bounding box center [147, 407] width 65 height 12
type textarea "27367820719"
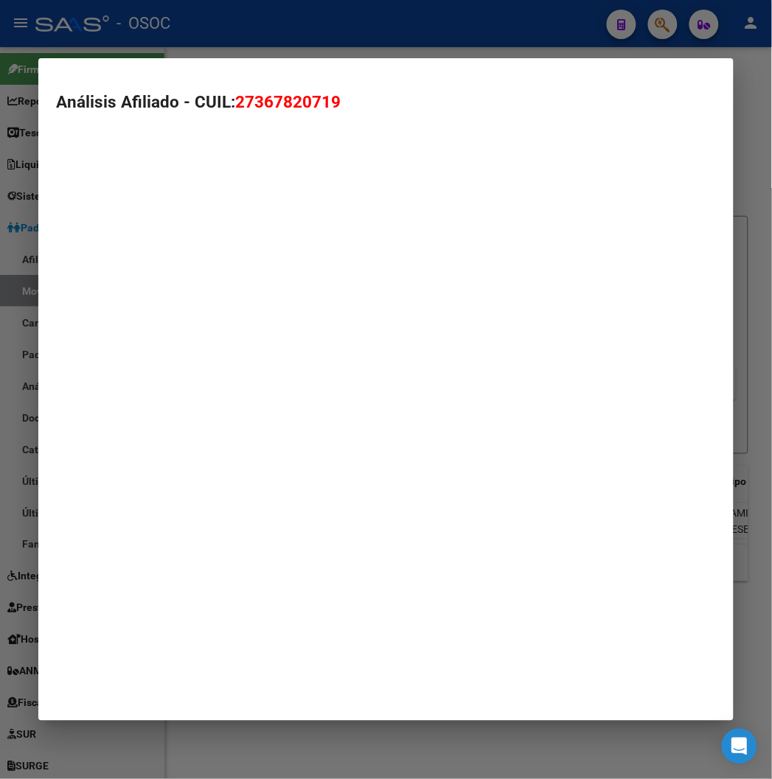
click at [91, 400] on mat-dialog-container "Análisis Afiliado - CUIL: 27367820719" at bounding box center [385, 389] width 695 height 662
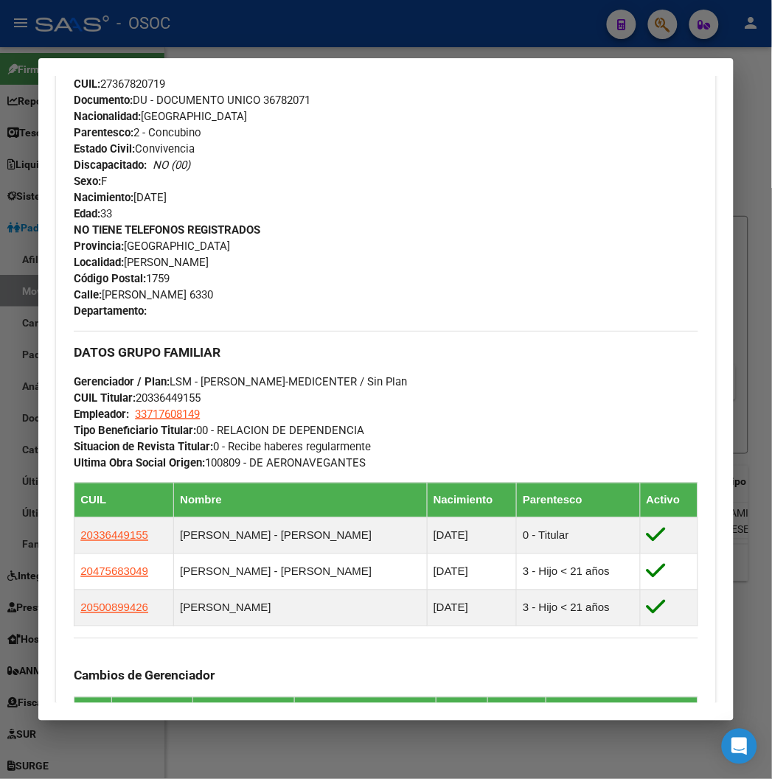
scroll to position [613, 0]
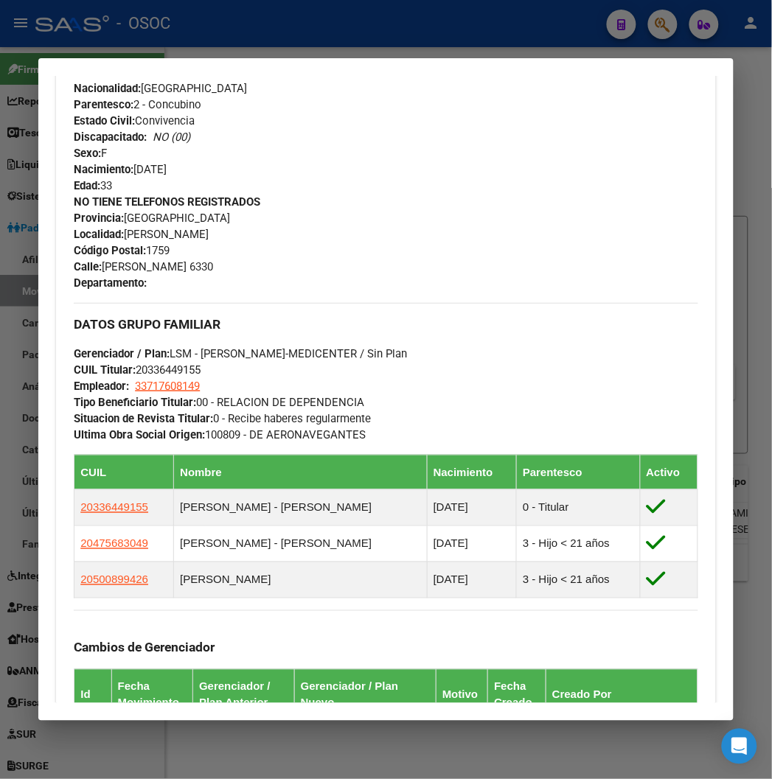
click at [218, 60] on mat-dialog-container "Análisis Afiliado - CUIL: 27367820719 DATOS PADRÓN ÁGIL: VILLAGRA LUISA MARGARI…" at bounding box center [385, 389] width 695 height 662
click at [222, 37] on div at bounding box center [386, 389] width 772 height 779
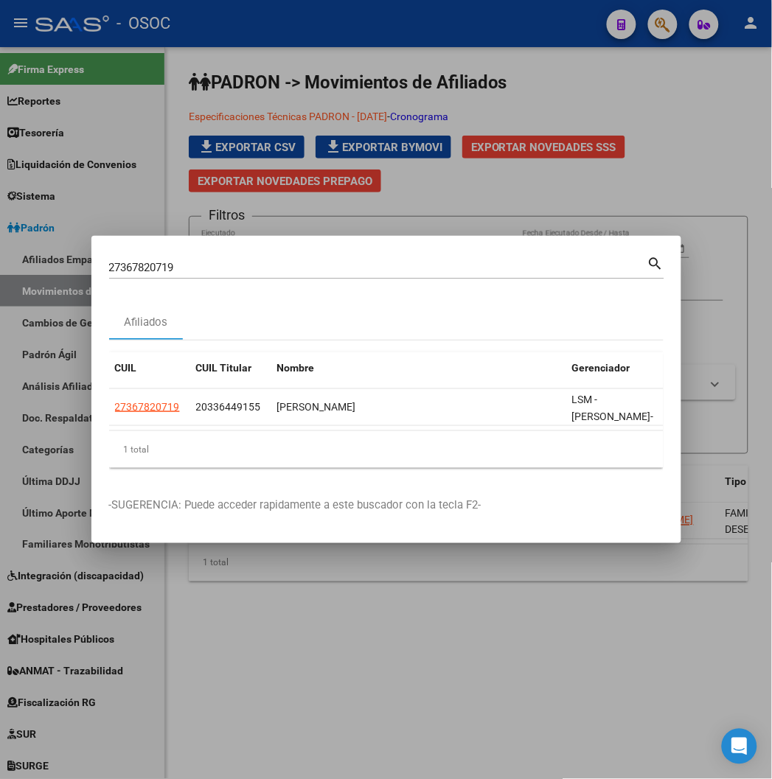
click at [121, 275] on div "27367820719 Buscar (apellido, dni, cuil, nro traspaso, cuit, obra social)" at bounding box center [378, 268] width 538 height 22
click at [121, 274] on input "27367820719" at bounding box center [378, 267] width 538 height 13
paste input "0950365464"
type input "20950365464"
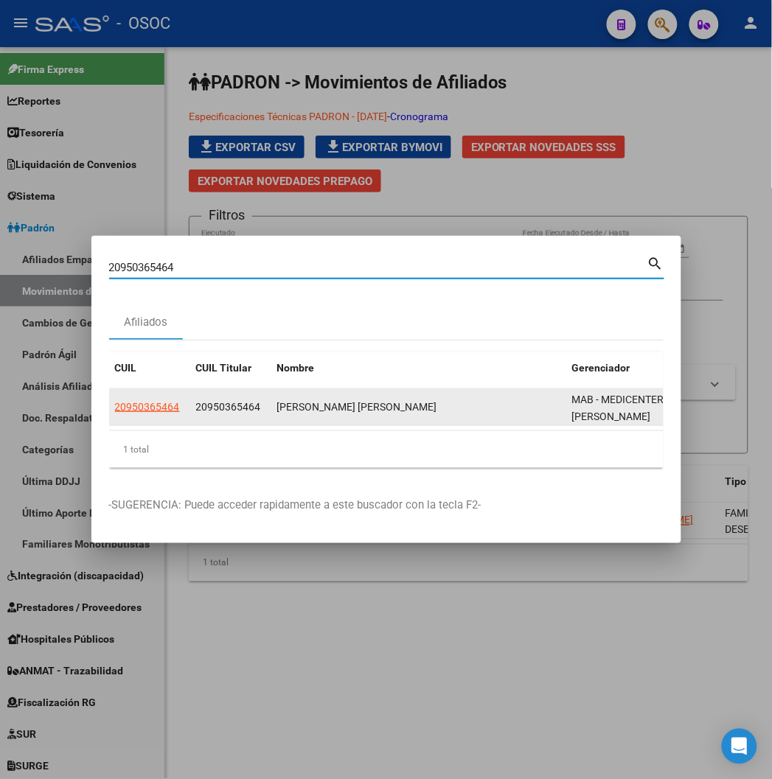
click at [109, 419] on datatable-body-cell "20950365464" at bounding box center [149, 407] width 81 height 36
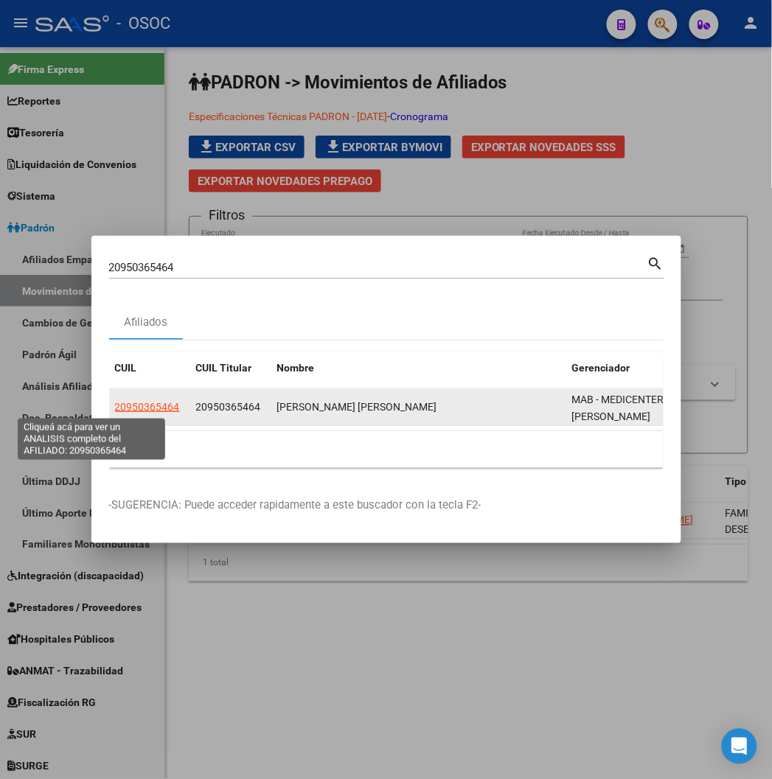
click at [115, 411] on span "20950365464" at bounding box center [147, 407] width 65 height 12
type textarea "20950365464"
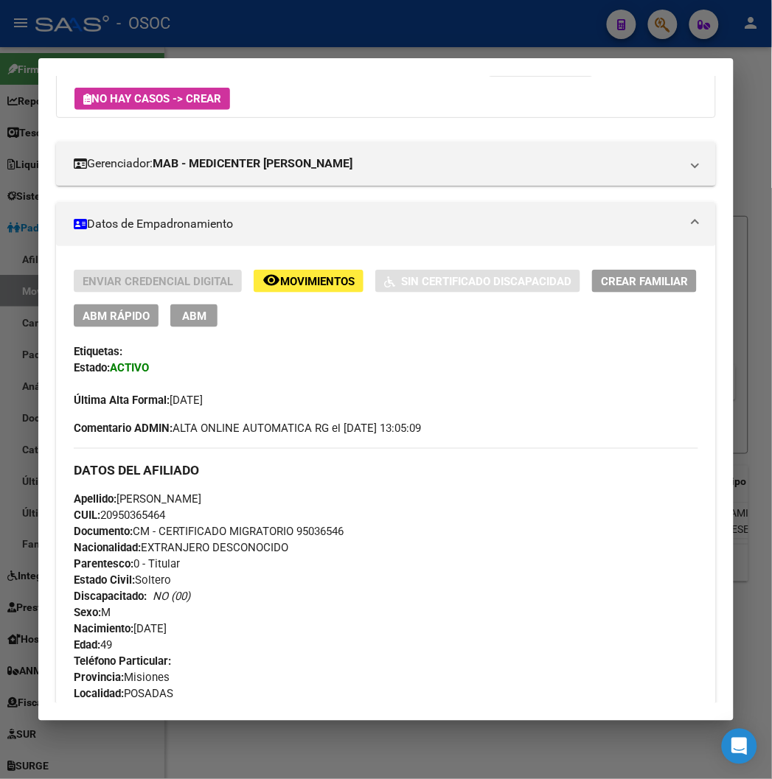
scroll to position [0, 0]
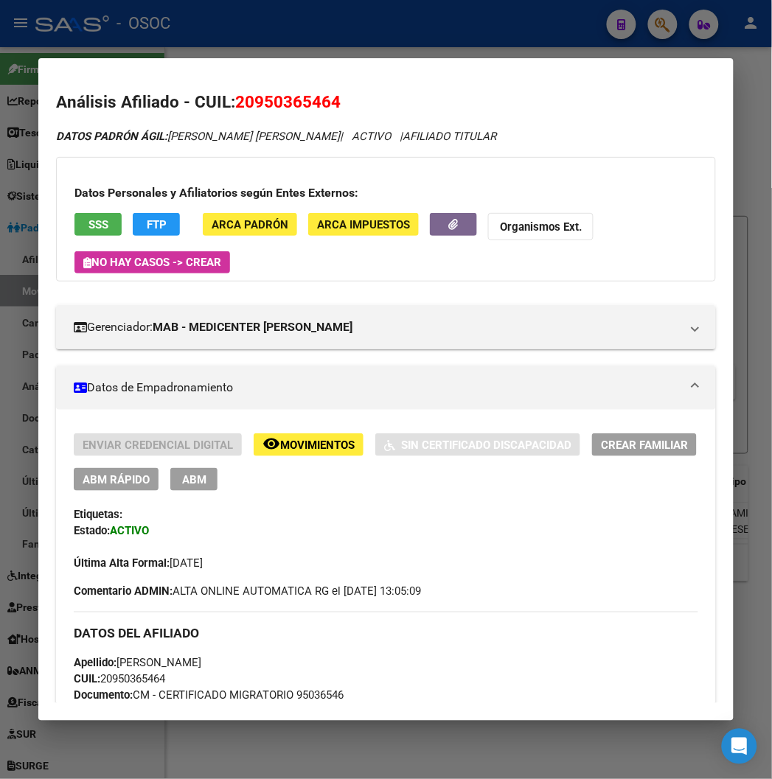
click at [98, 480] on span "ABM Rápido" at bounding box center [116, 479] width 67 height 13
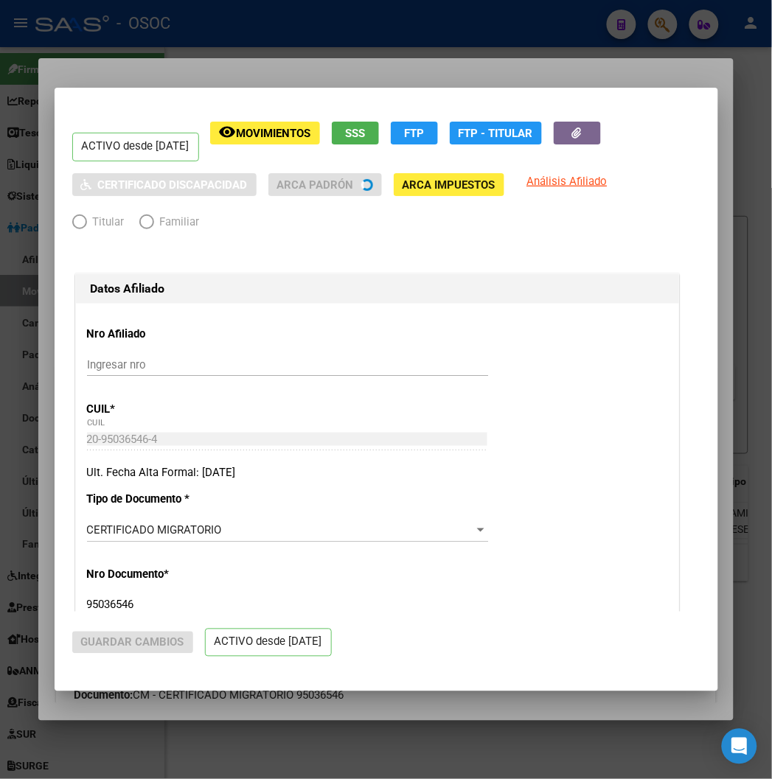
radio input "true"
type input "33-63761744-9"
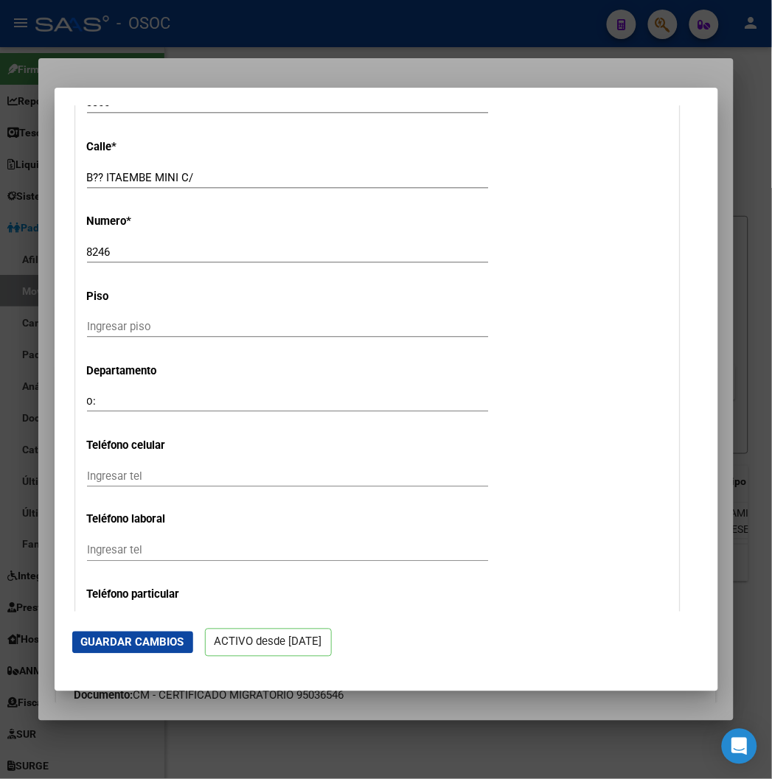
scroll to position [1802, 0]
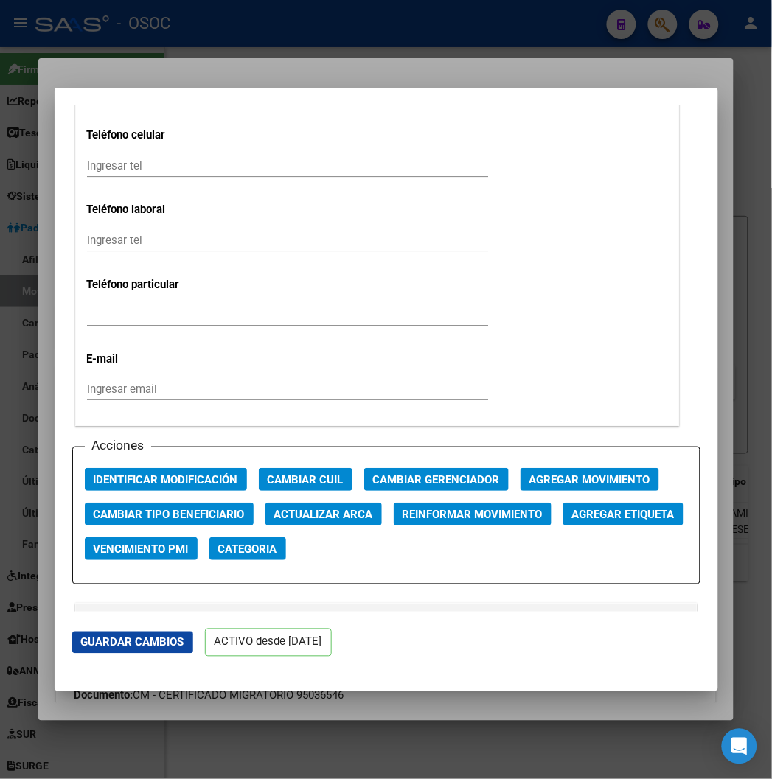
click at [136, 526] on app-afiliado-change-beneficiario "Cambiar Tipo Beneficiario" at bounding box center [175, 520] width 181 height 35
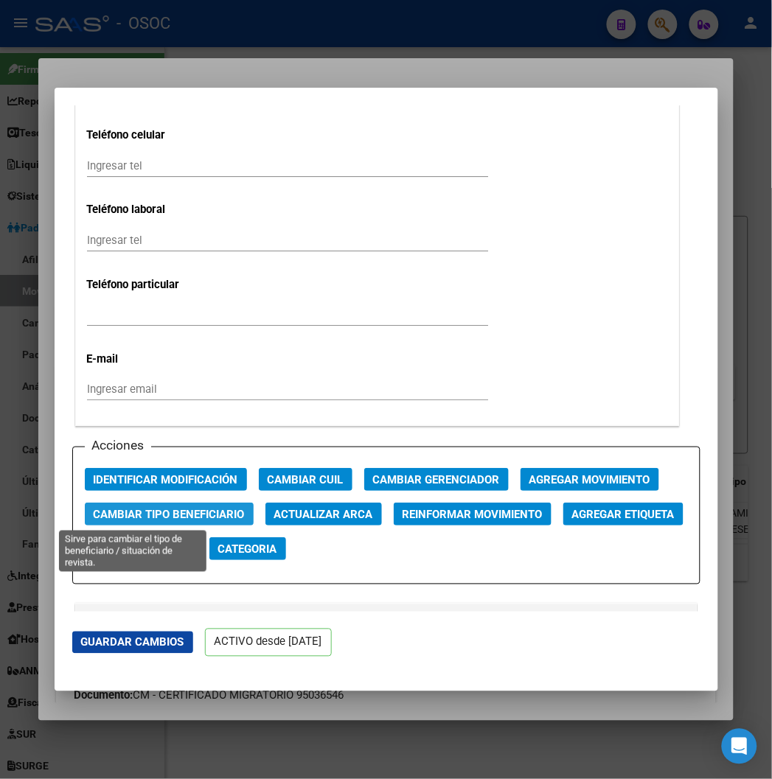
click at [137, 521] on button "Cambiar Tipo Beneficiario" at bounding box center [169, 514] width 169 height 23
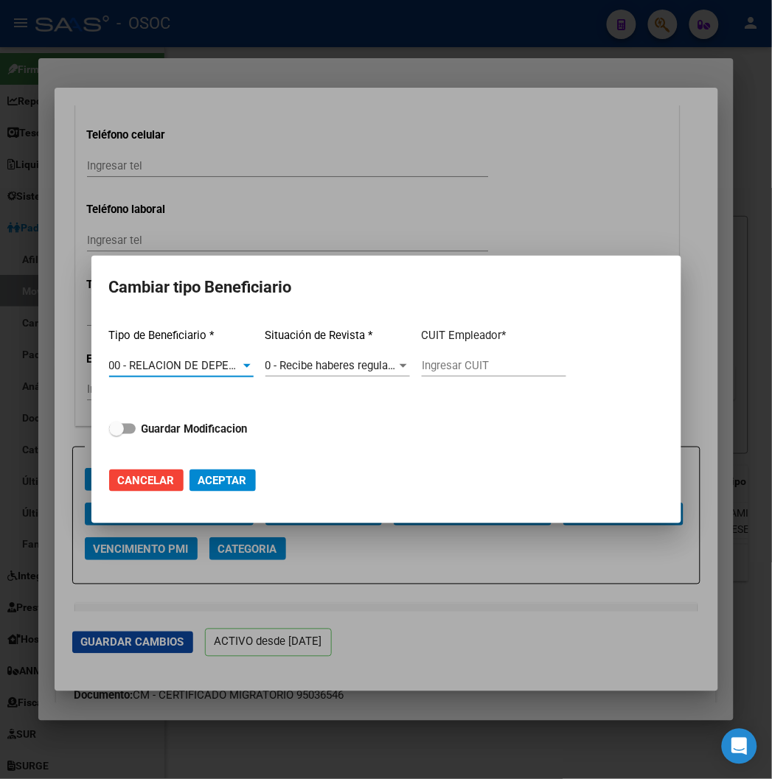
type input "30-71598933-2"
click at [145, 423] on strong "Guardar Modificacion" at bounding box center [195, 429] width 106 height 13
click at [117, 434] on input "Guardar Modificacion" at bounding box center [116, 434] width 1 height 1
checkbox input "true"
click at [237, 480] on span "Aceptar" at bounding box center [222, 480] width 49 height 13
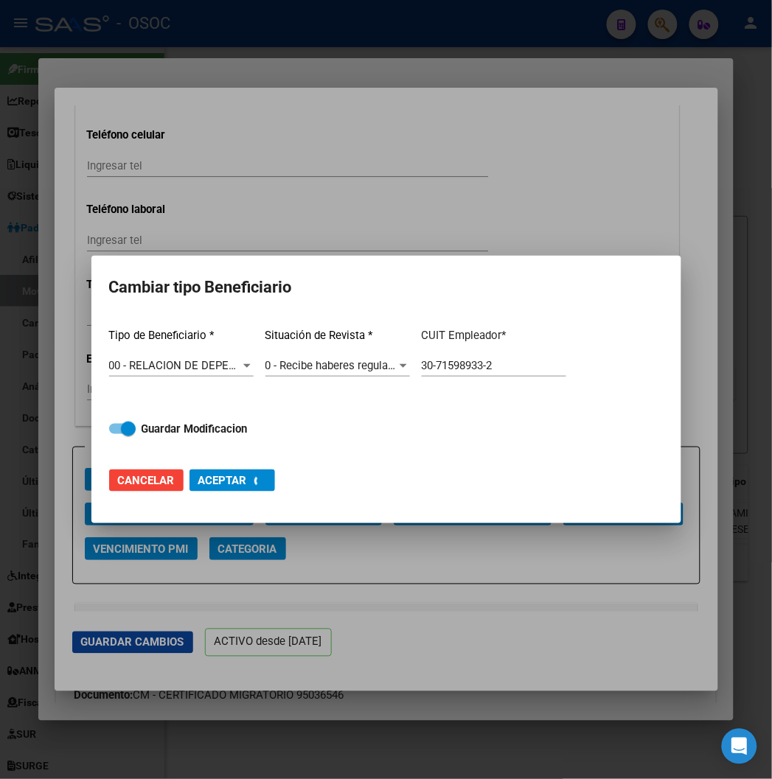
type input "30-71598933-2"
checkbox input "false"
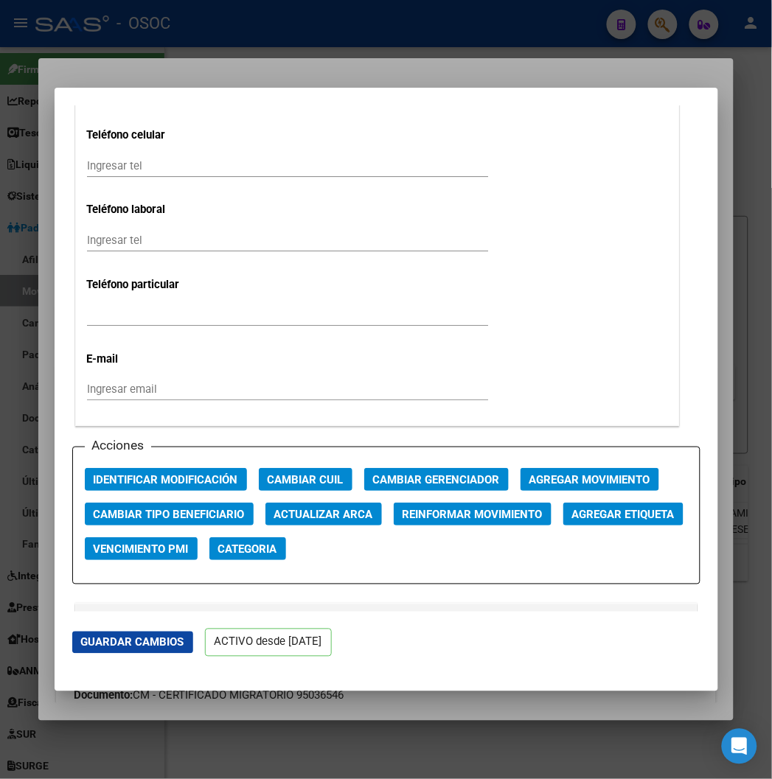
drag, startPoint x: 181, startPoint y: 28, endPoint x: 163, endPoint y: 83, distance: 57.4
click at [181, 28] on div at bounding box center [386, 389] width 772 height 779
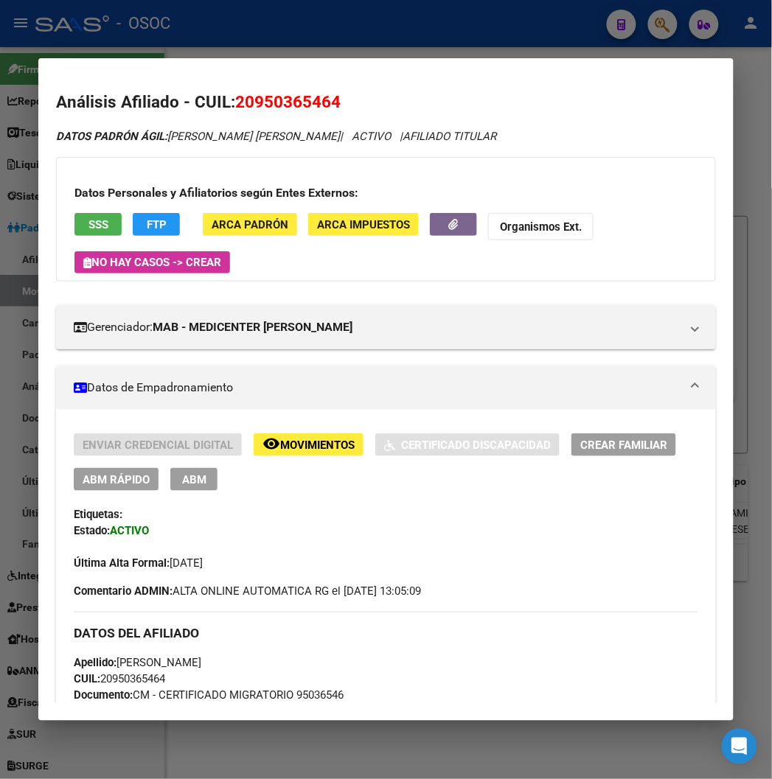
click at [227, 21] on div at bounding box center [386, 389] width 772 height 779
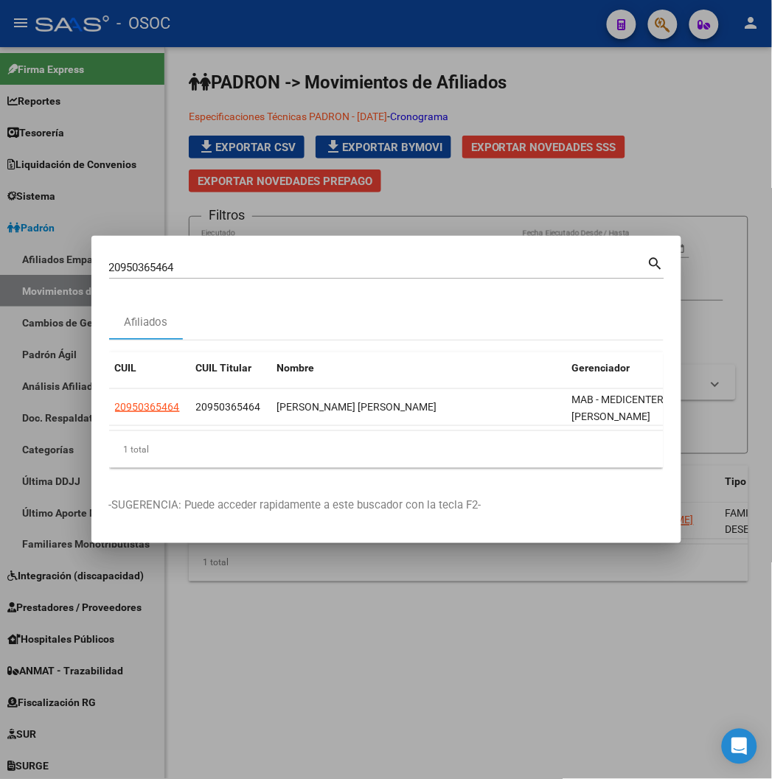
click at [109, 257] on div "20950365464 Buscar (apellido, dni, cuil, nro traspaso, cuit, obra social)" at bounding box center [378, 268] width 538 height 22
click at [109, 261] on input "20950365464" at bounding box center [378, 267] width 538 height 13
paste input "95036546"
type input "95036546"
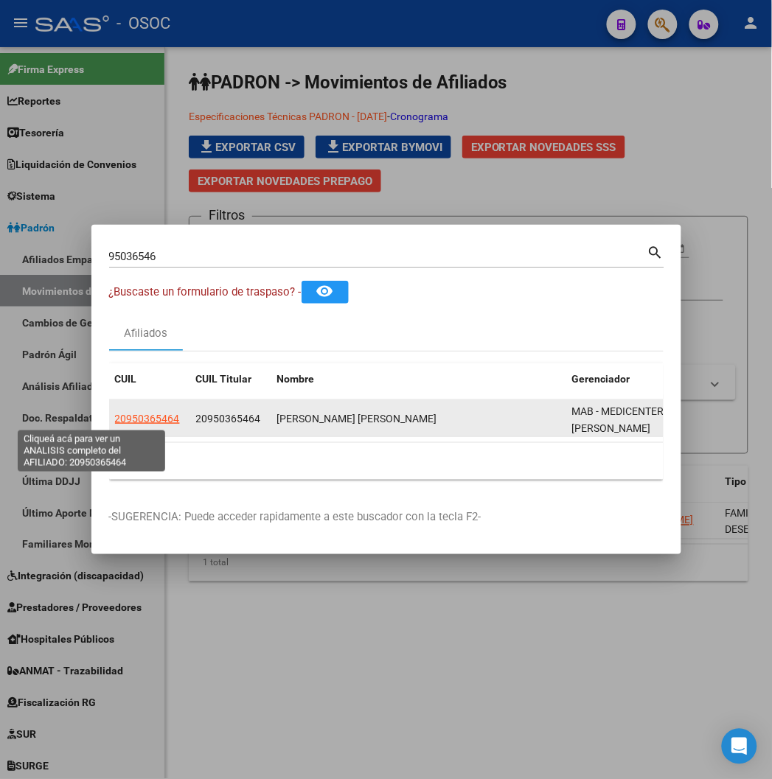
click at [115, 422] on span "20950365464" at bounding box center [147, 419] width 65 height 12
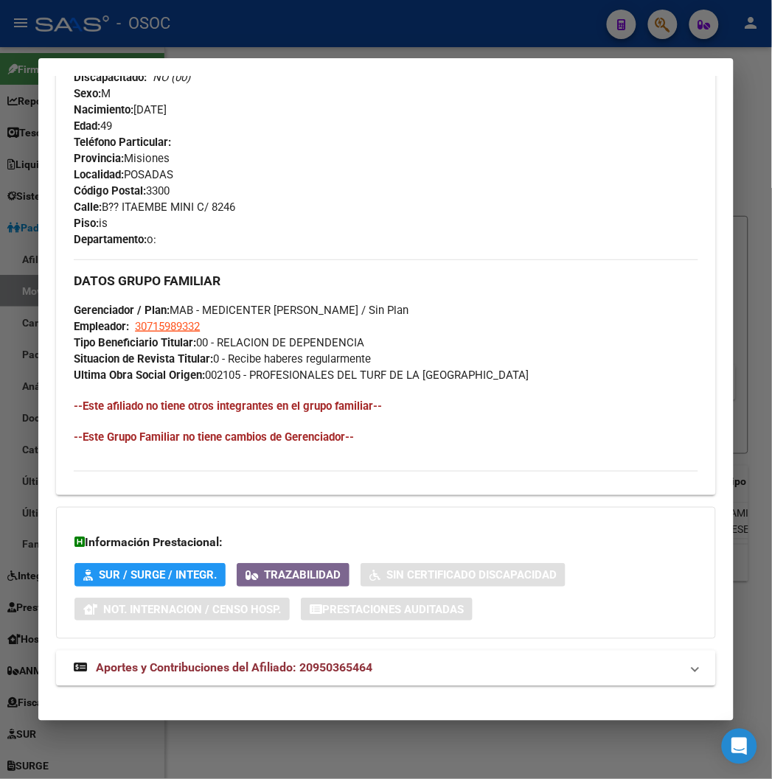
scroll to position [699, 0]
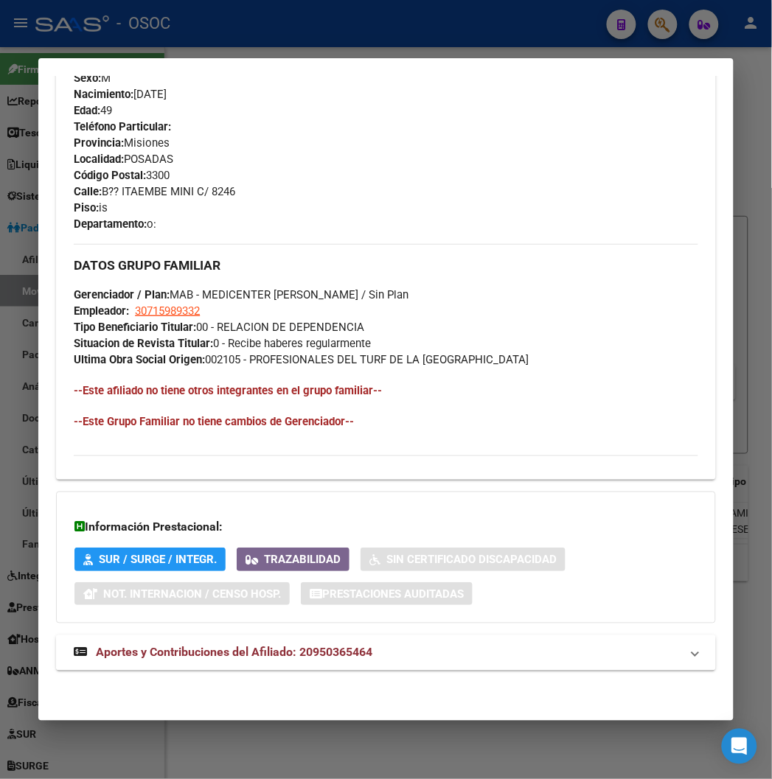
click at [211, 649] on span "Aportes y Contribuciones del Afiliado: 20950365464" at bounding box center [234, 653] width 277 height 14
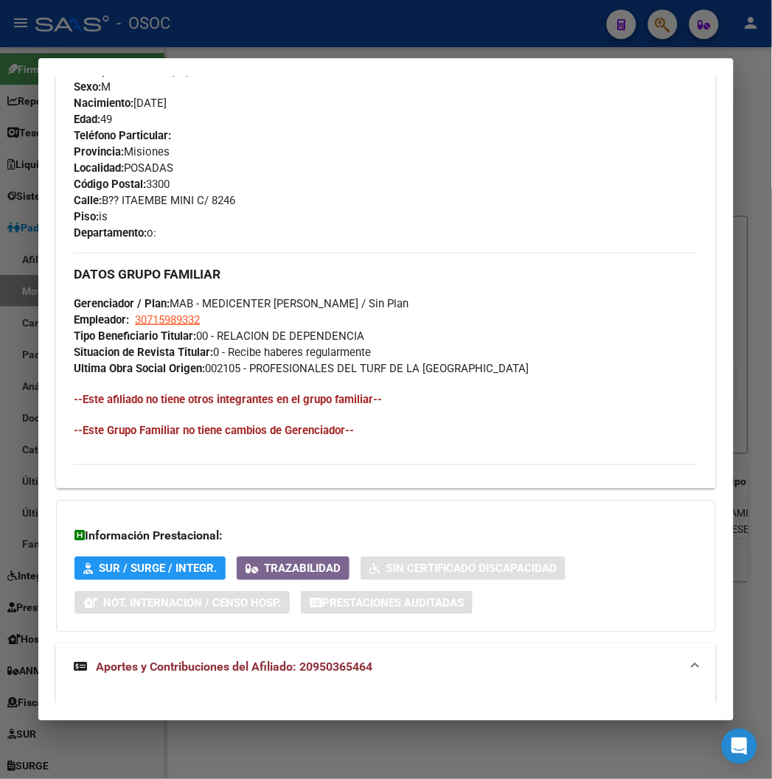
scroll to position [199, 0]
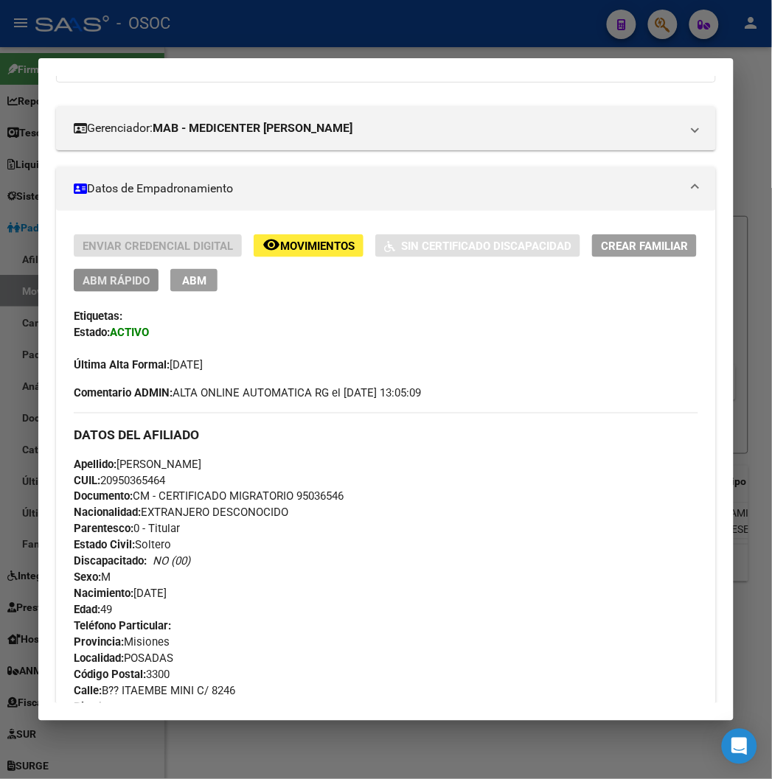
drag, startPoint x: 119, startPoint y: 279, endPoint x: 130, endPoint y: 285, distance: 12.3
click at [130, 285] on button "ABM Rápido" at bounding box center [116, 280] width 85 height 23
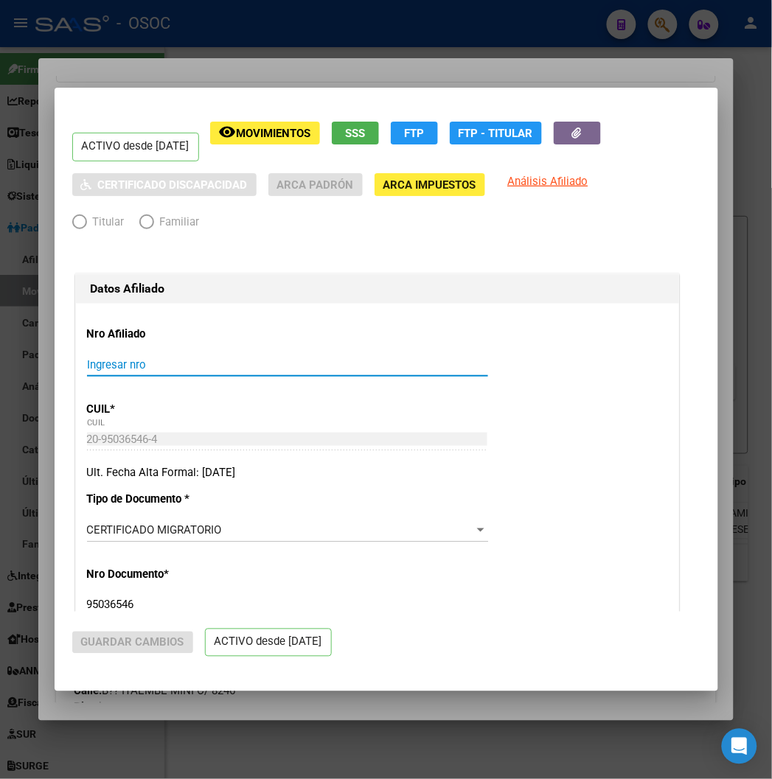
radio input "true"
type input "30-71598933-2"
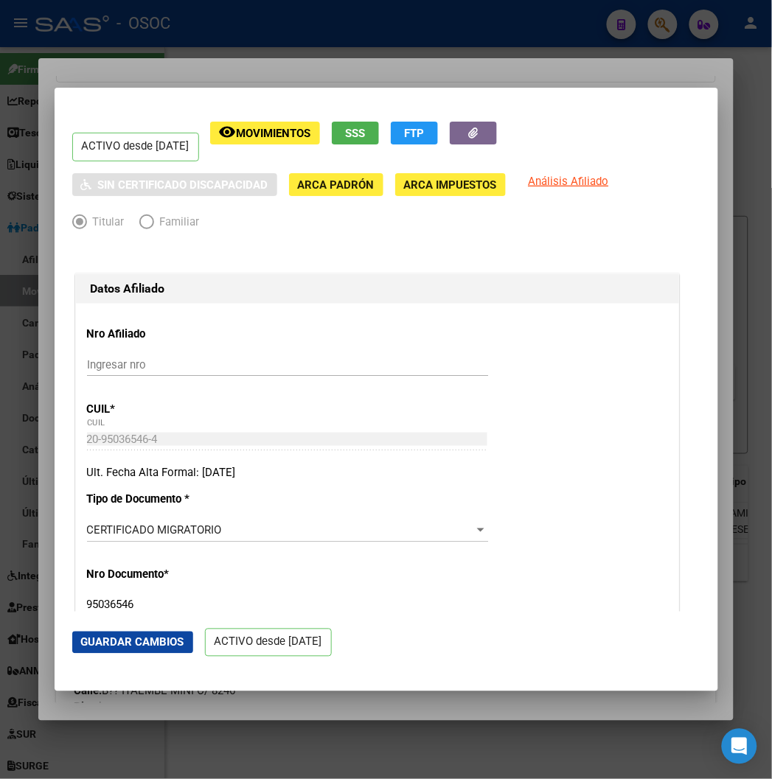
click at [329, 77] on div at bounding box center [386, 389] width 772 height 779
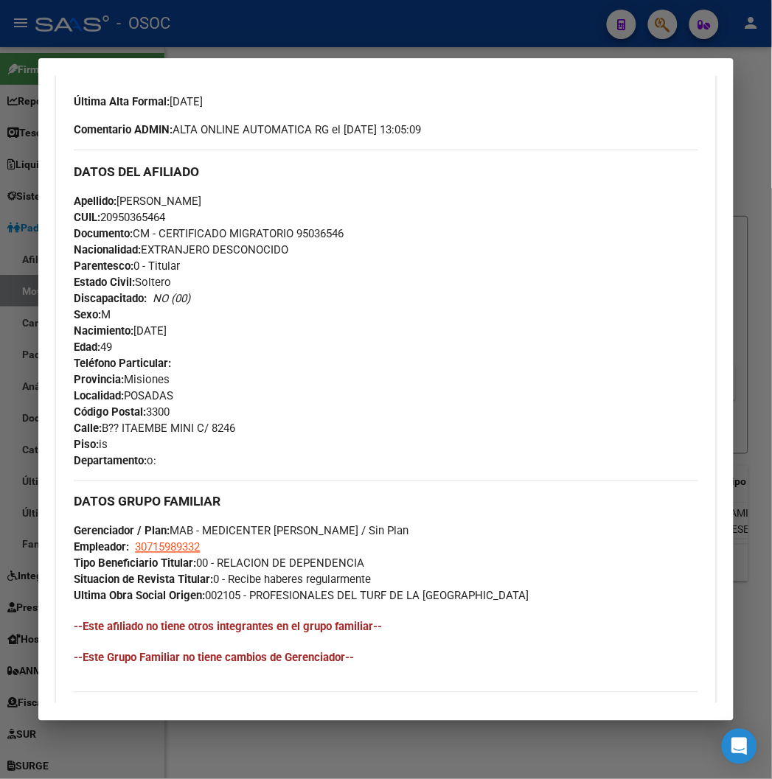
scroll to position [239, 0]
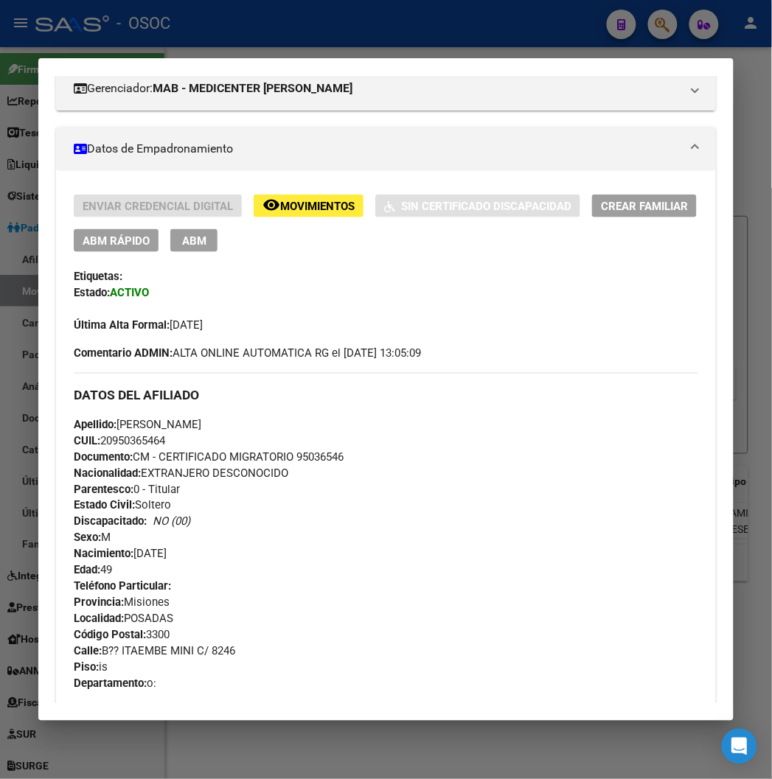
click at [277, 24] on div at bounding box center [386, 389] width 772 height 779
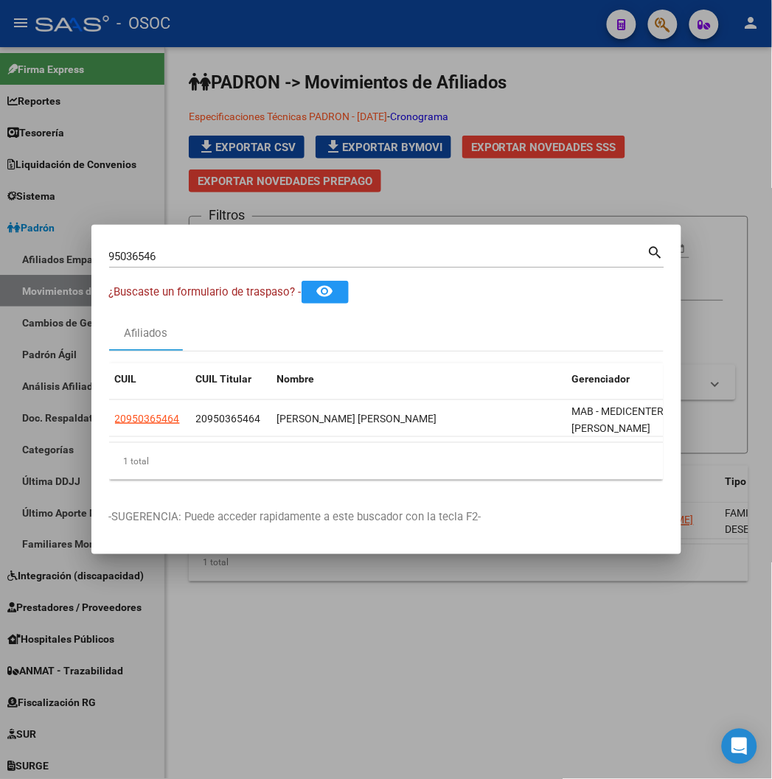
click at [109, 256] on input "95036546" at bounding box center [378, 256] width 538 height 13
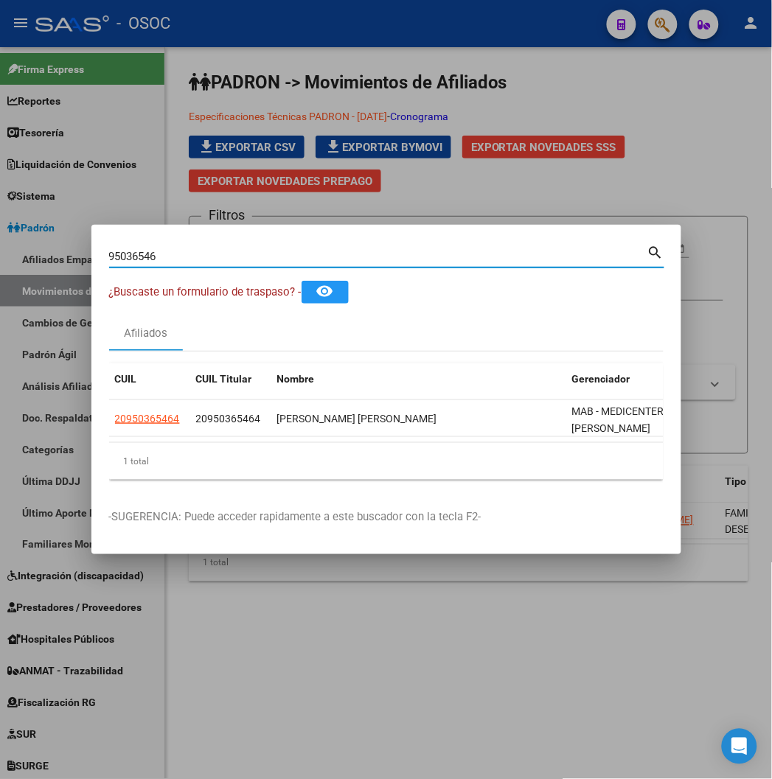
paste input "23138979"
click at [109, 256] on input "95036546" at bounding box center [378, 256] width 538 height 13
type input "23138979"
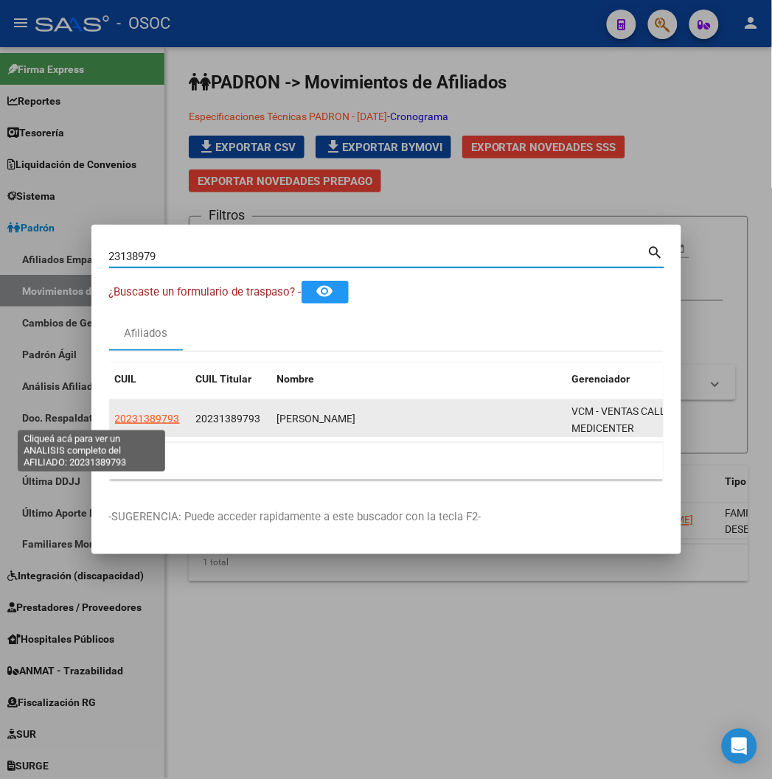
click at [115, 416] on span "20231389793" at bounding box center [147, 419] width 65 height 12
type textarea "20231389793"
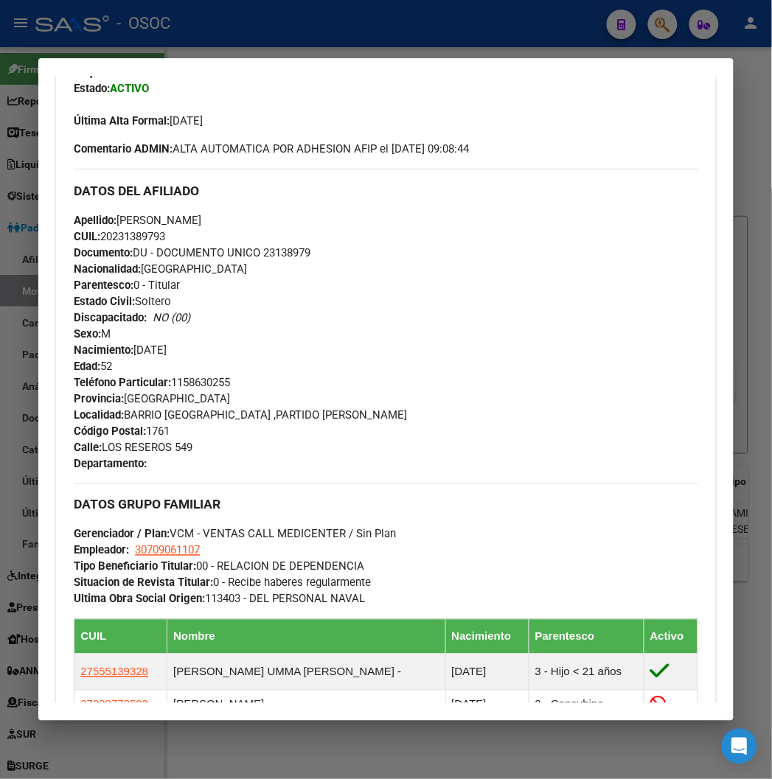
scroll to position [491, 0]
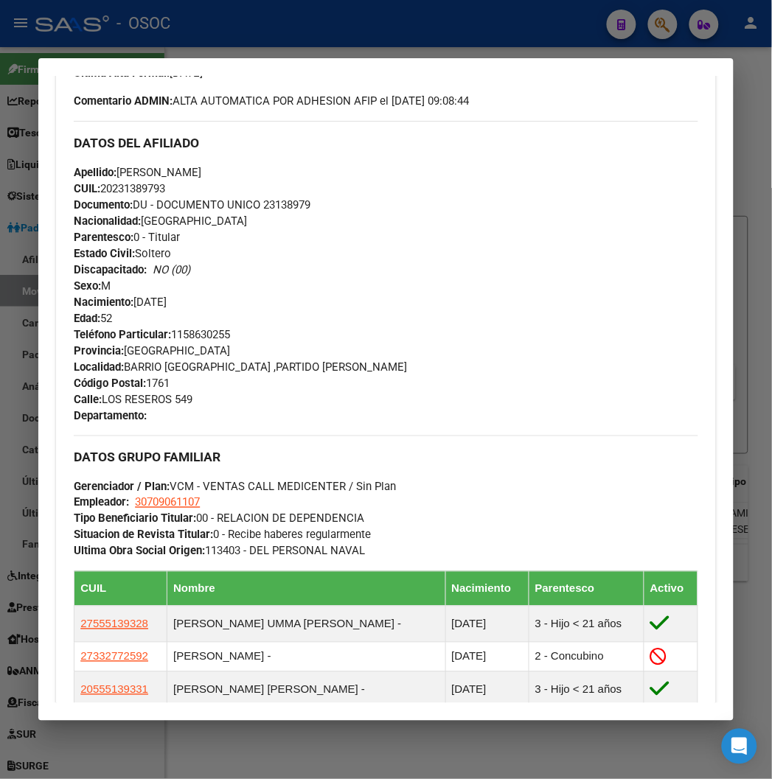
drag, startPoint x: 335, startPoint y: 30, endPoint x: 310, endPoint y: 59, distance: 37.7
click at [334, 30] on div at bounding box center [386, 389] width 772 height 779
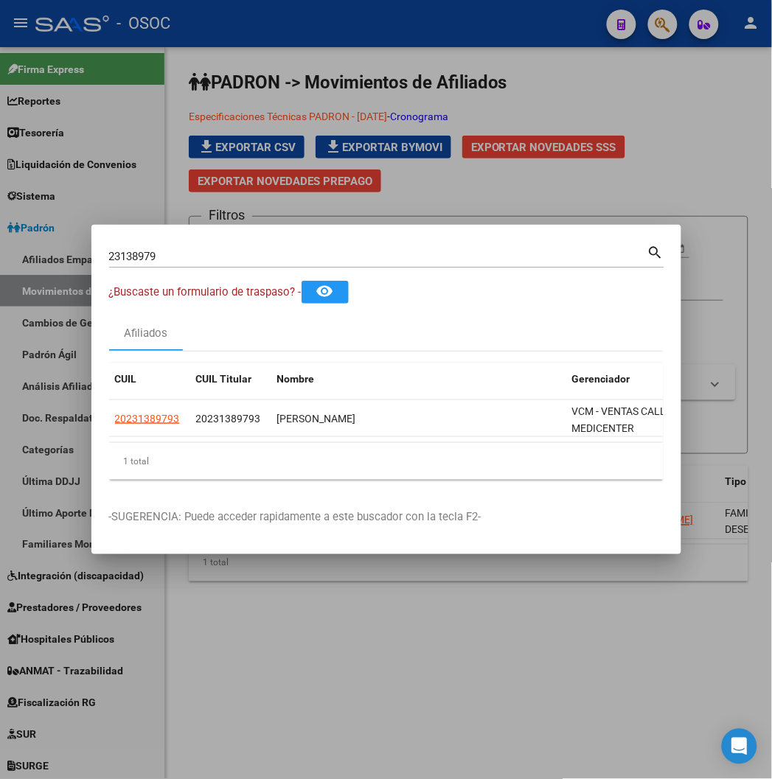
click at [109, 254] on input "23138979" at bounding box center [378, 256] width 538 height 13
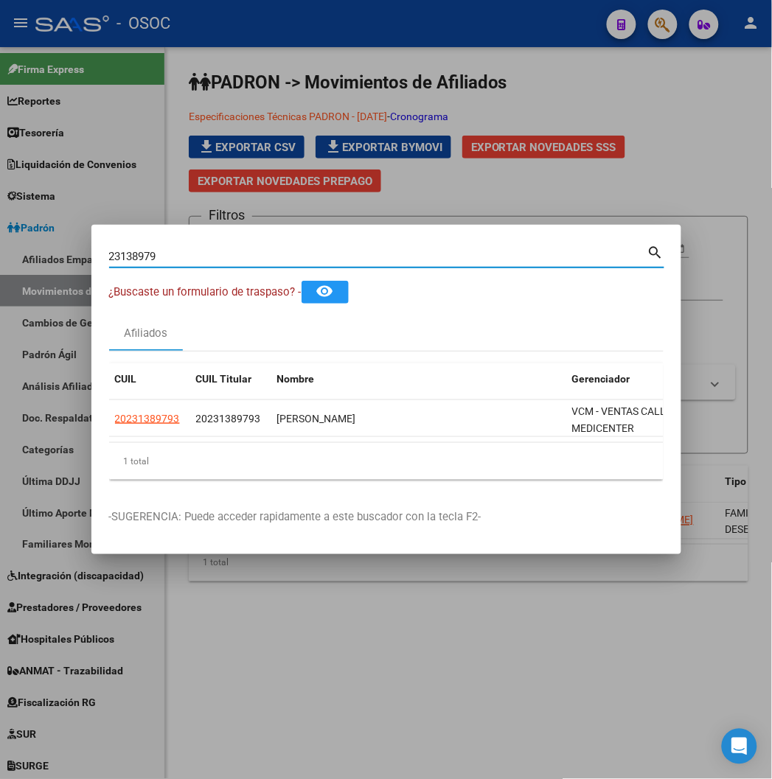
click at [109, 254] on input "23138979" at bounding box center [378, 256] width 538 height 13
paste input "7327708088"
type input "27327708088"
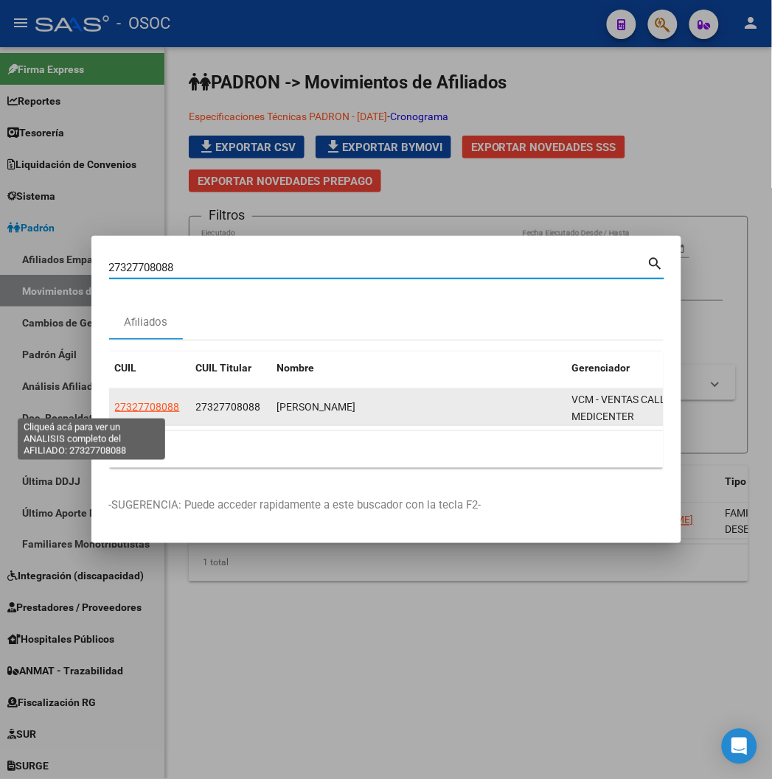
click at [118, 404] on span "27327708088" at bounding box center [147, 407] width 65 height 12
type textarea "27327708088"
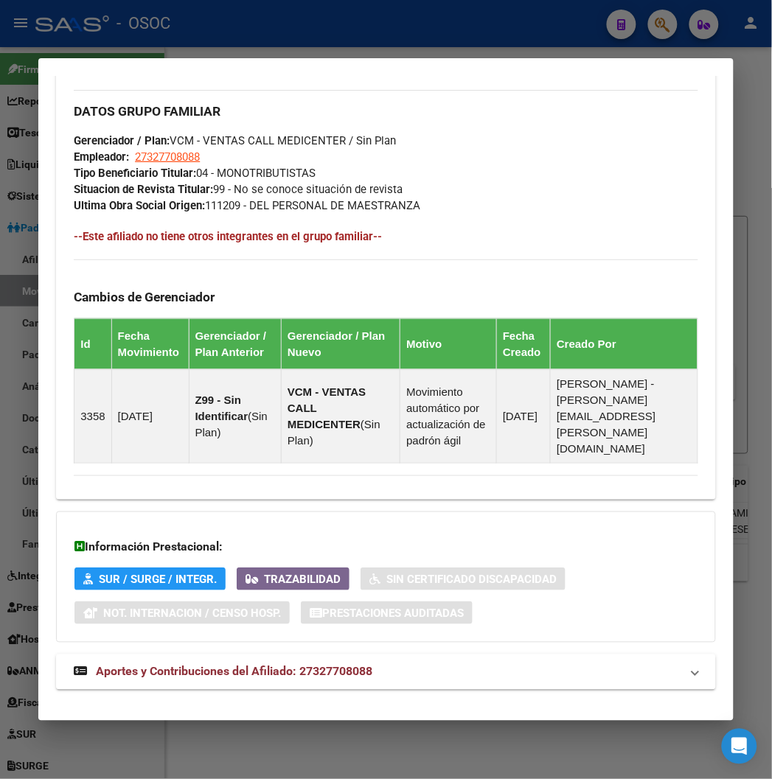
scroll to position [857, 0]
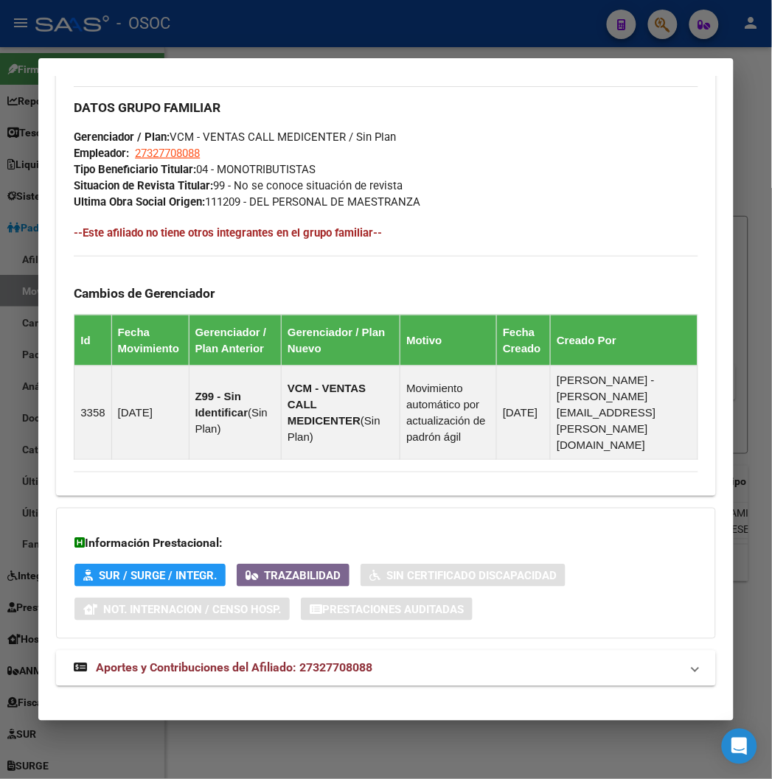
click at [146, 661] on span "Aportes y Contribuciones del Afiliado: 27327708088" at bounding box center [234, 668] width 277 height 14
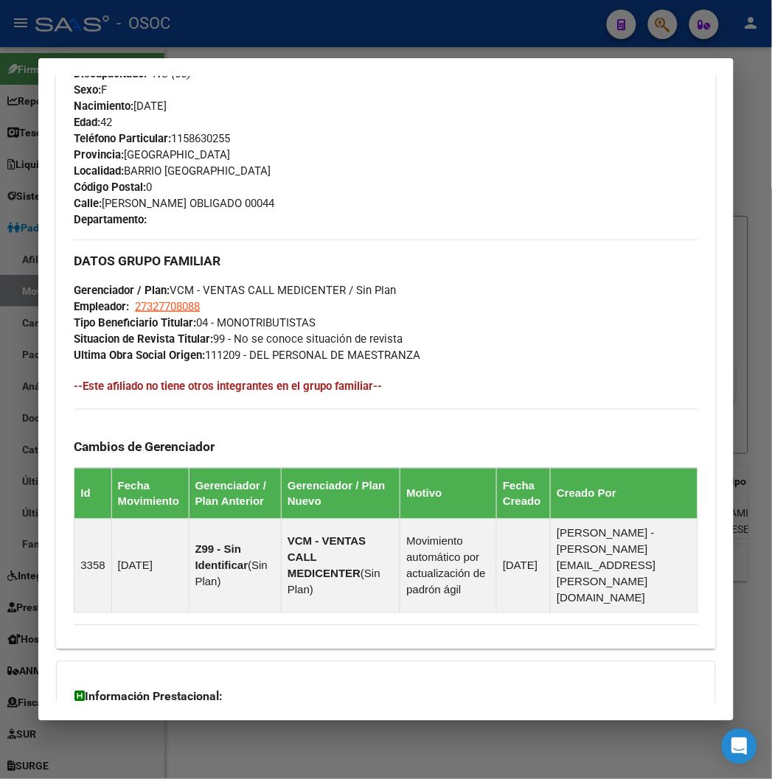
scroll to position [622, 0]
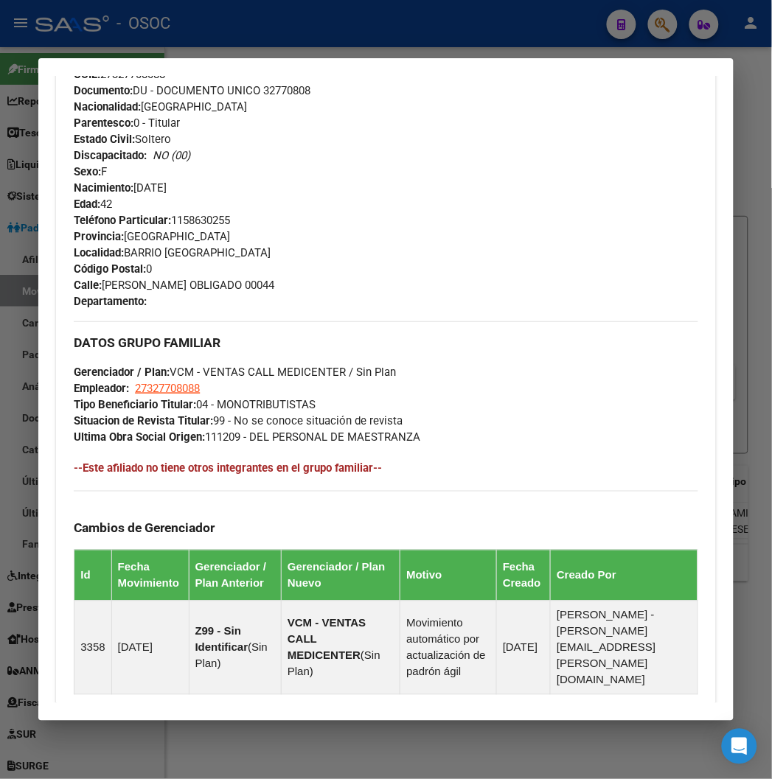
click at [238, 56] on div at bounding box center [386, 389] width 772 height 779
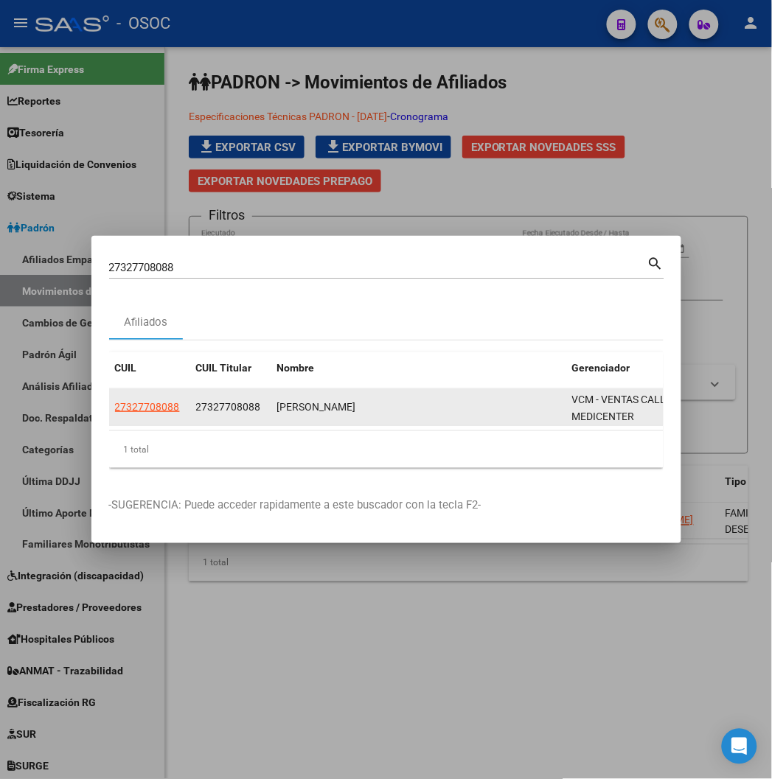
click at [115, 400] on app-link-go-to "27327708088" at bounding box center [147, 407] width 65 height 17
click at [115, 411] on span "27327708088" at bounding box center [147, 407] width 65 height 12
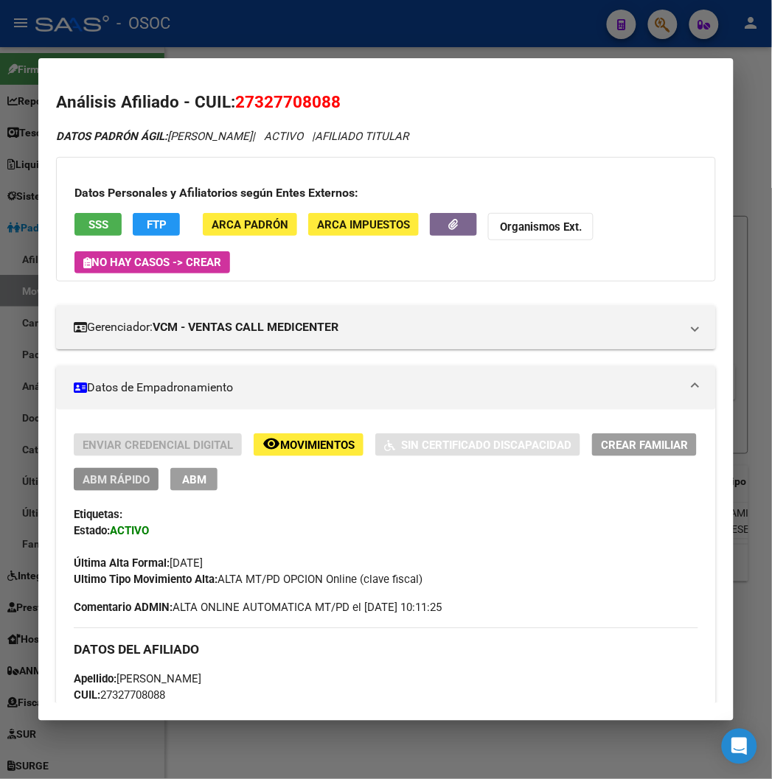
click at [76, 489] on button "ABM Rápido" at bounding box center [116, 479] width 85 height 23
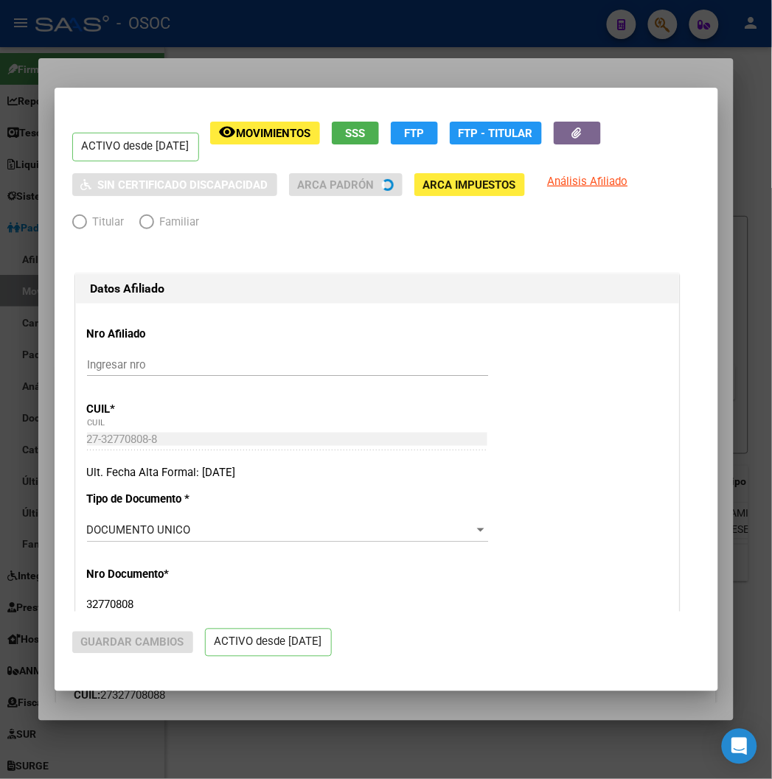
radio input "true"
type input "27-32770808-8"
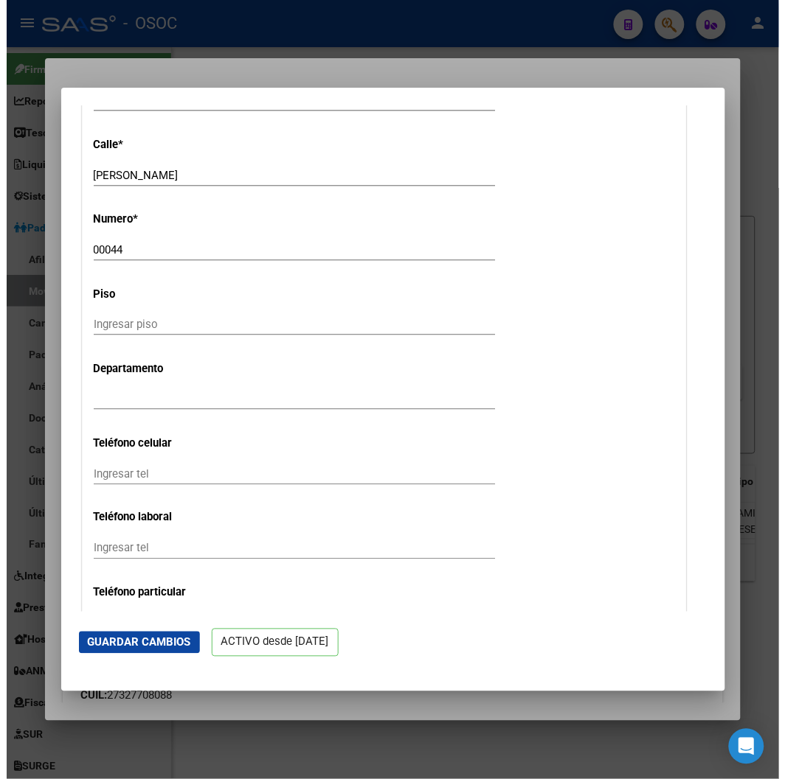
scroll to position [1392, 0]
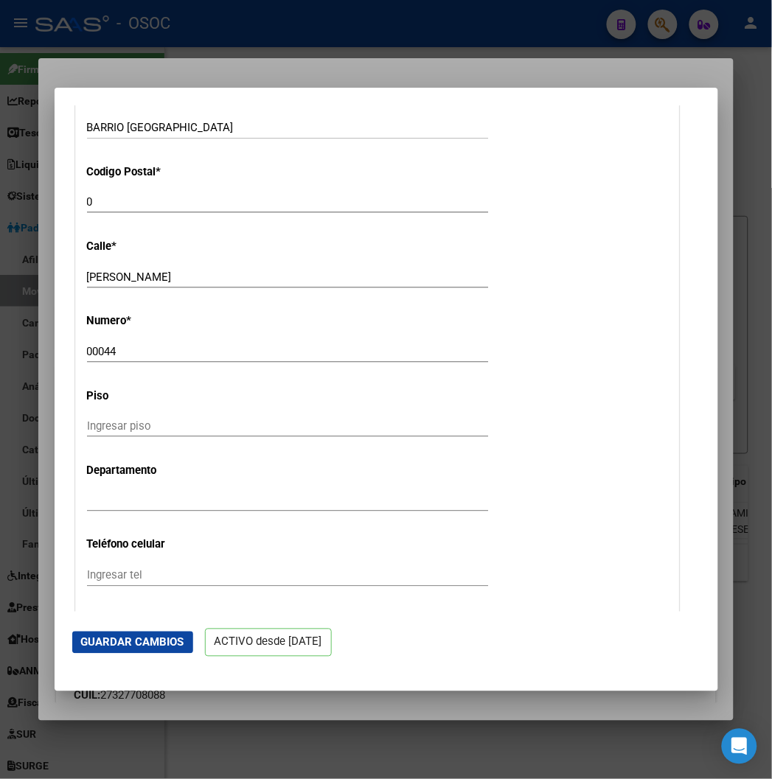
click at [87, 203] on input "0" at bounding box center [287, 201] width 401 height 13
type input "1660"
click at [98, 643] on span "Guardar Cambios" at bounding box center [132, 642] width 103 height 13
click at [118, 646] on span "Guardar Cambios" at bounding box center [132, 642] width 103 height 13
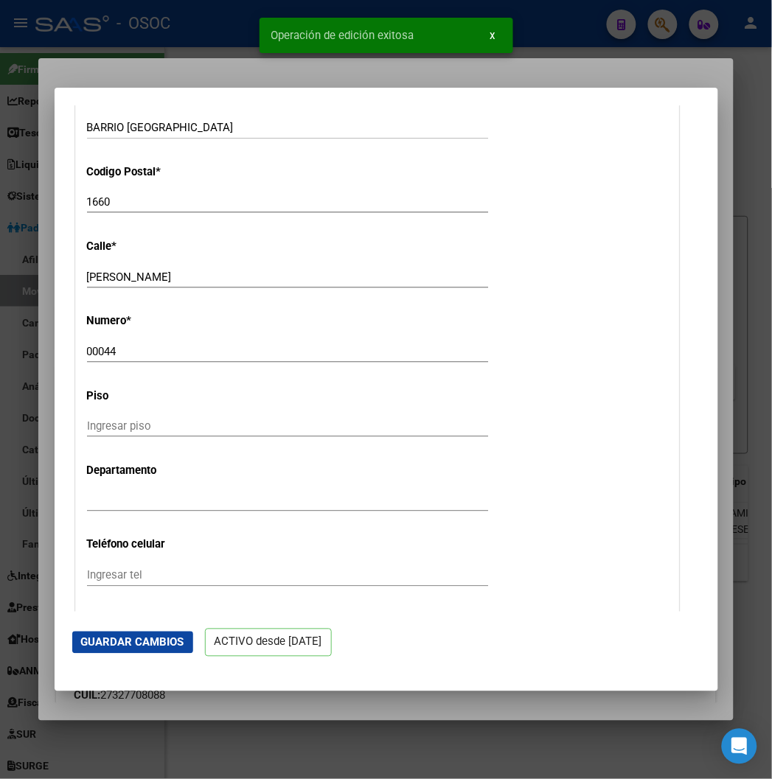
click at [215, 30] on div at bounding box center [386, 389] width 772 height 779
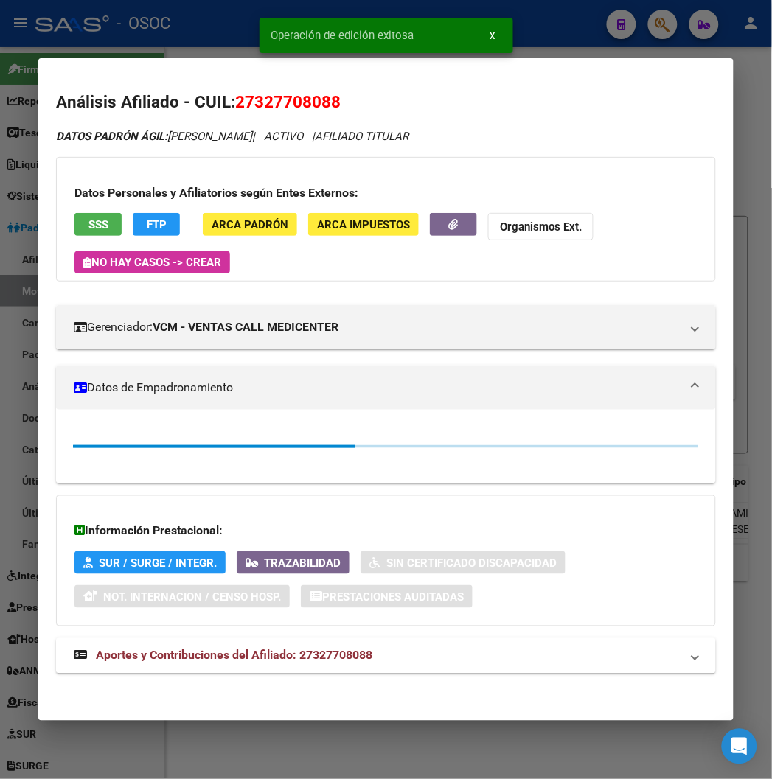
click at [215, 30] on div at bounding box center [386, 389] width 772 height 779
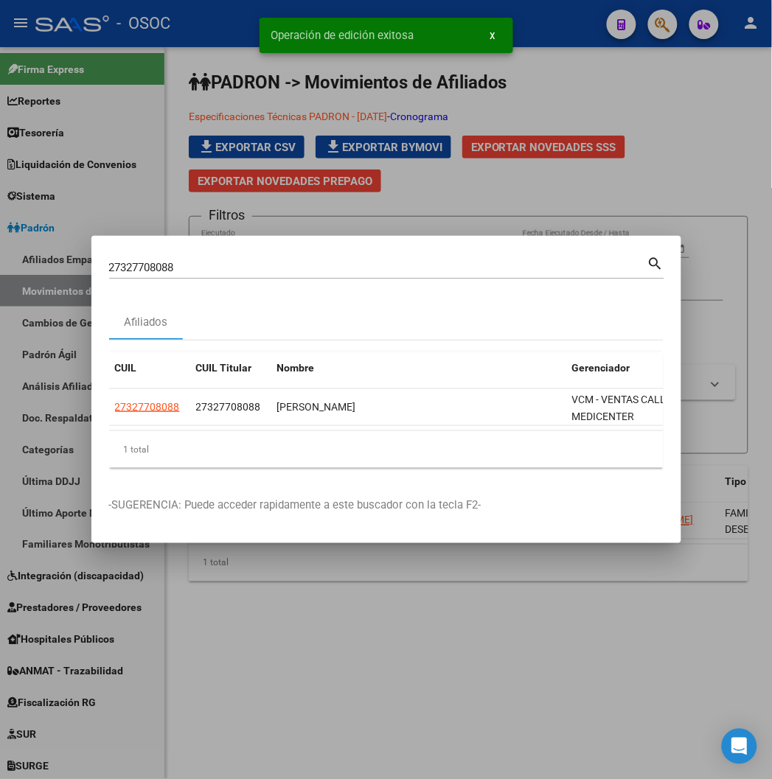
click at [218, 135] on div at bounding box center [386, 389] width 772 height 779
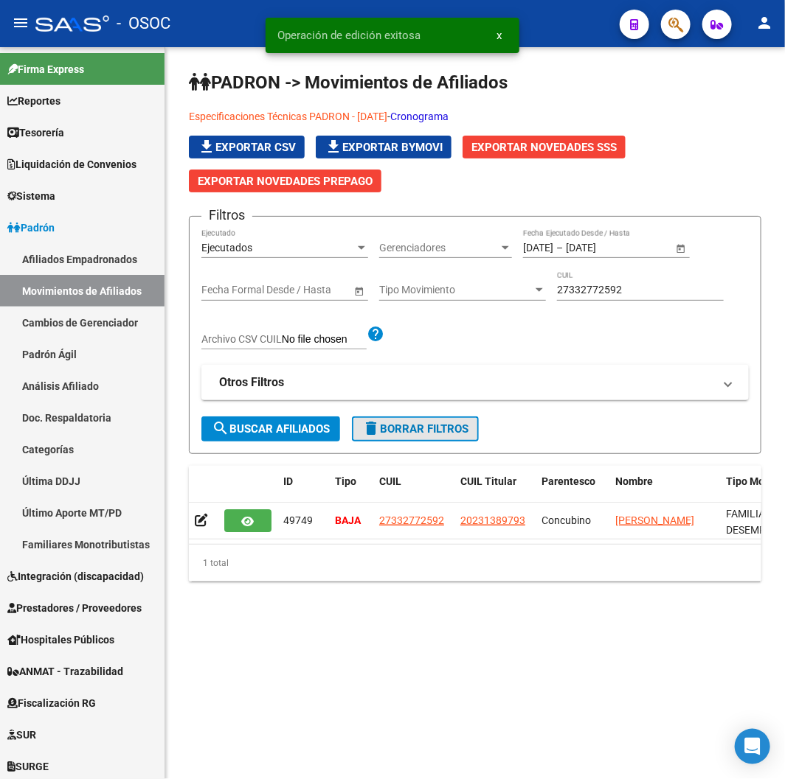
click at [397, 435] on span "delete Borrar Filtros" at bounding box center [415, 429] width 106 height 13
type input "1/8/2025"
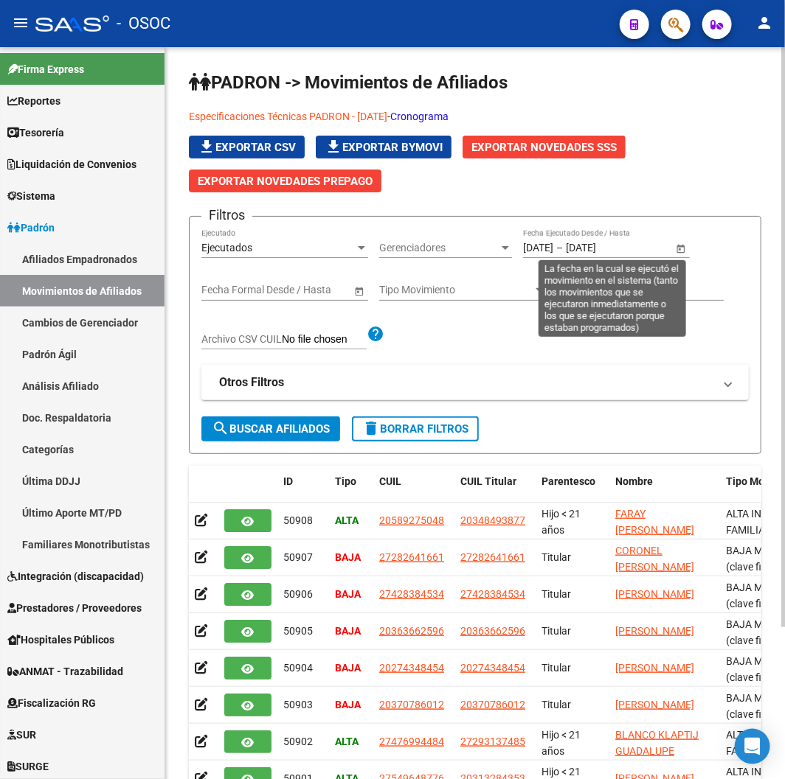
click at [688, 247] on span "Open calendar" at bounding box center [680, 248] width 35 height 35
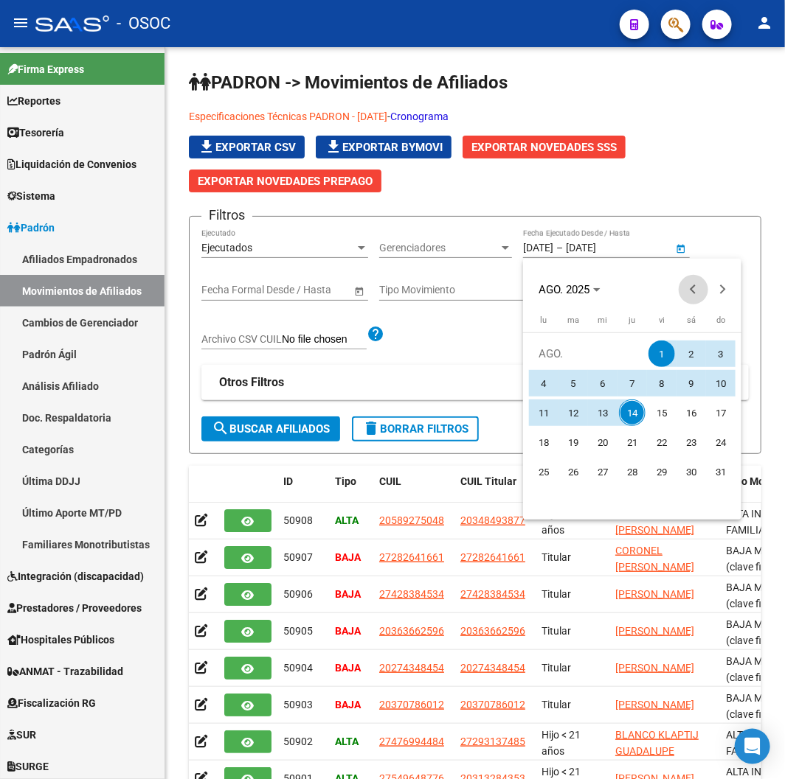
click at [696, 285] on button "Previous month" at bounding box center [692, 289] width 29 height 29
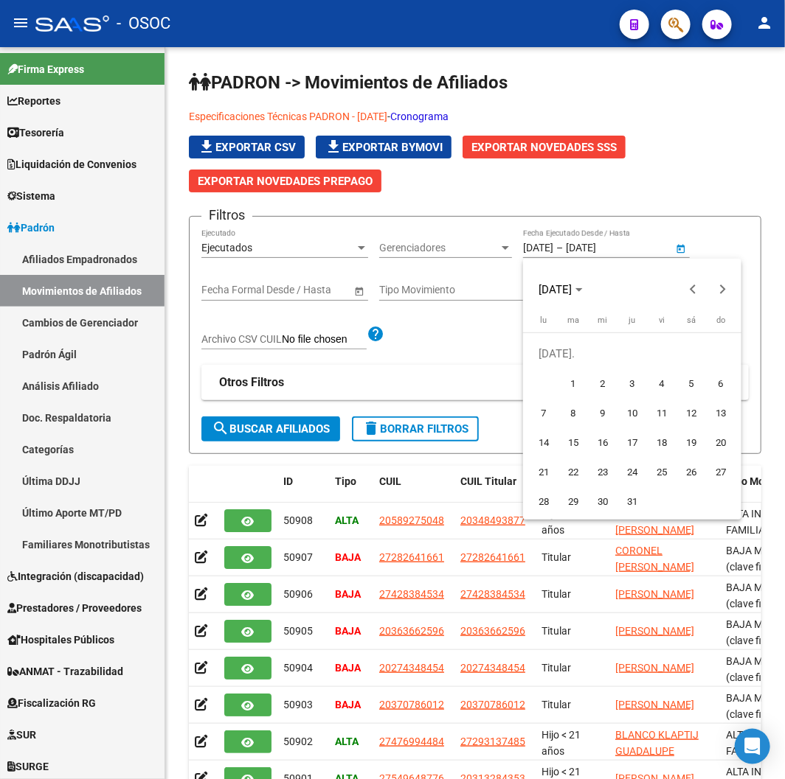
click at [583, 455] on button "15" at bounding box center [572, 442] width 29 height 29
type input "15/7/2025"
click at [725, 291] on span "Next month" at bounding box center [722, 289] width 29 height 29
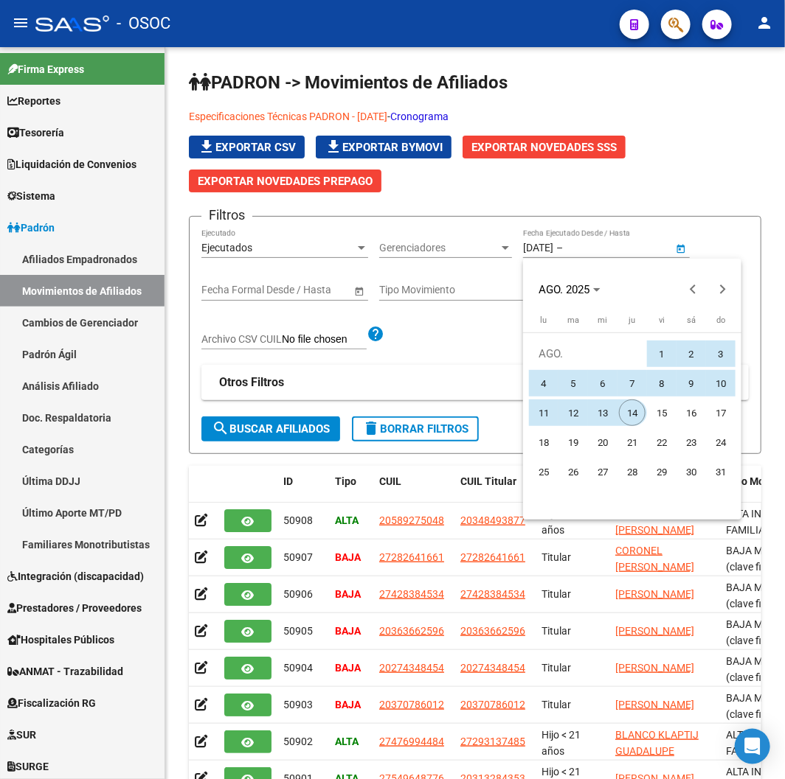
click at [634, 425] on span "14" at bounding box center [632, 413] width 27 height 27
type input "14/8/2025"
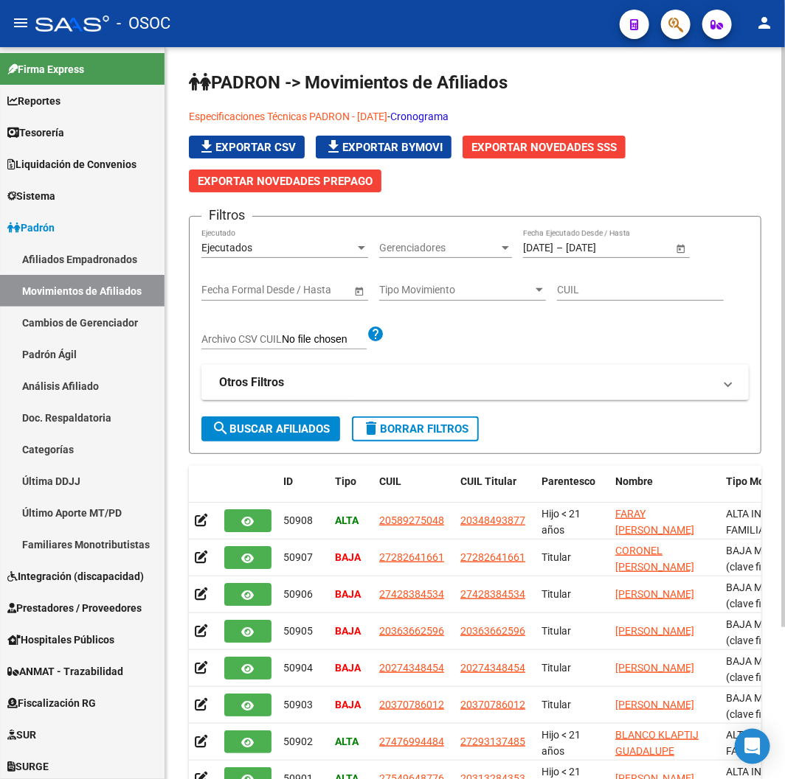
click at [305, 425] on span "search Buscar Afiliados" at bounding box center [271, 429] width 118 height 13
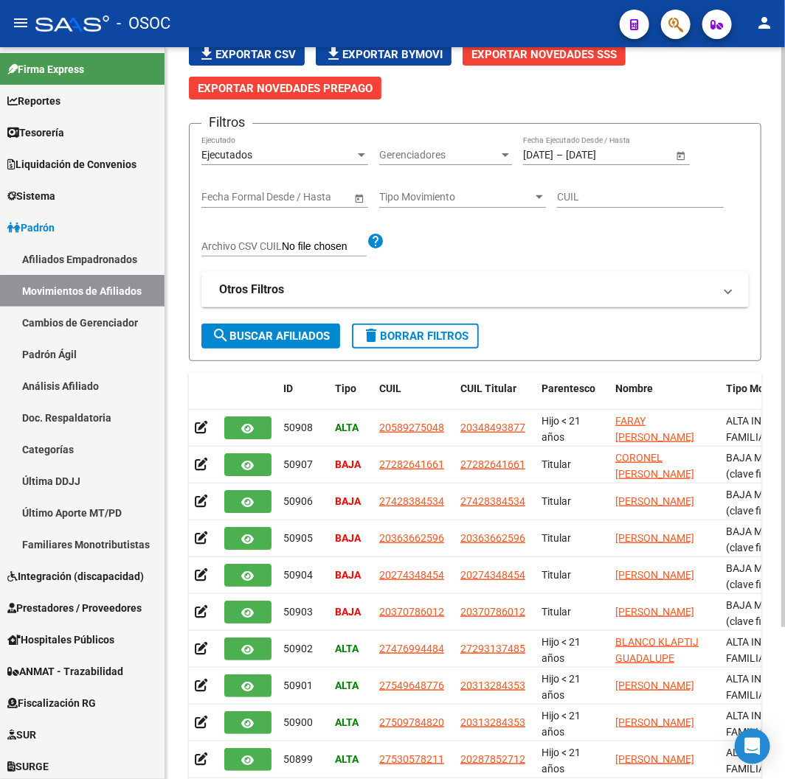
scroll to position [0, 0]
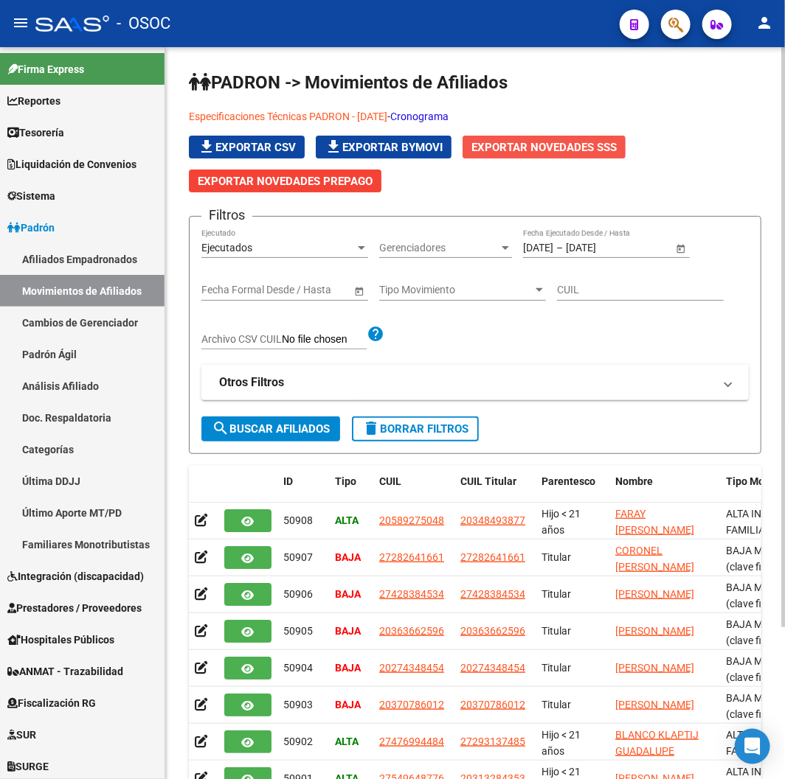
click at [592, 148] on span "Exportar Novedades SSS" at bounding box center [543, 147] width 145 height 13
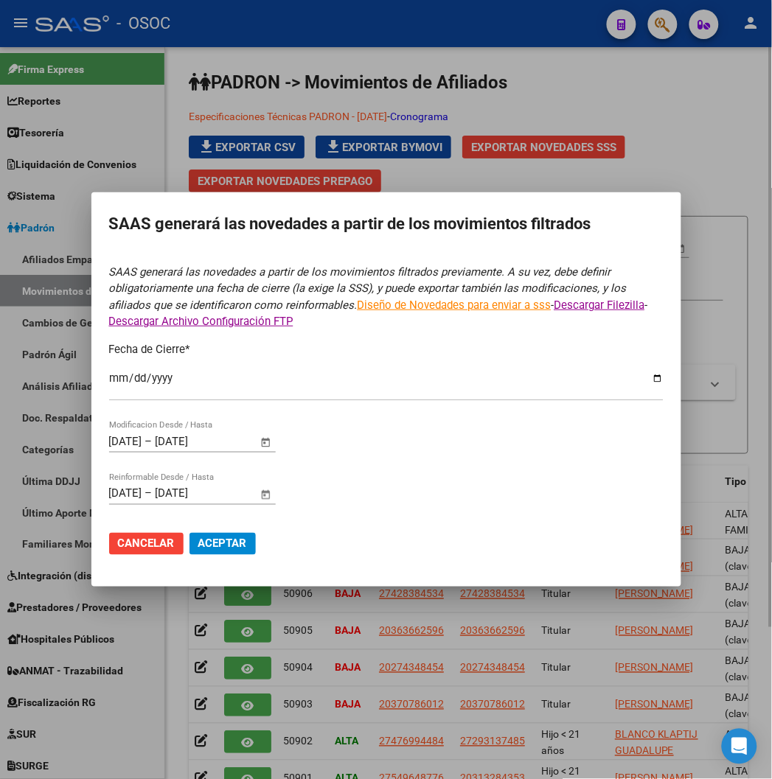
type input "2025-07-31"
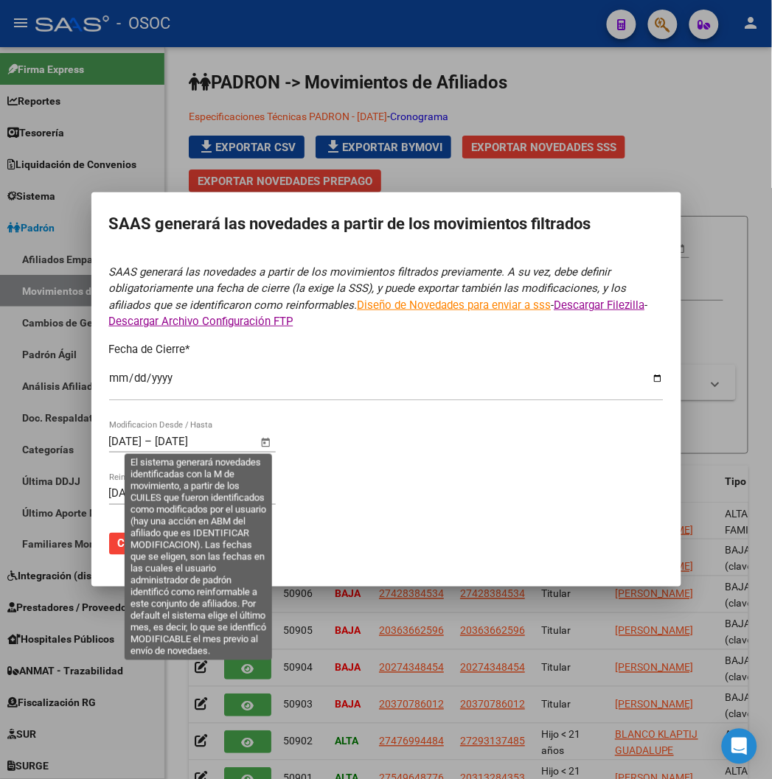
click at [268, 448] on span "Open calendar" at bounding box center [265, 442] width 35 height 35
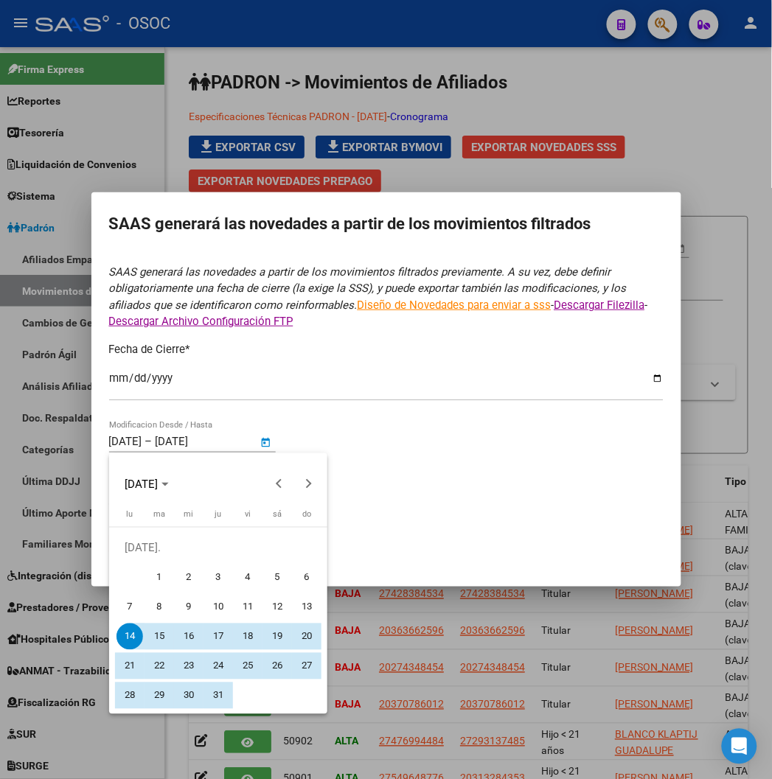
click at [157, 636] on span "15" at bounding box center [159, 637] width 27 height 27
type input "15/7/2025"
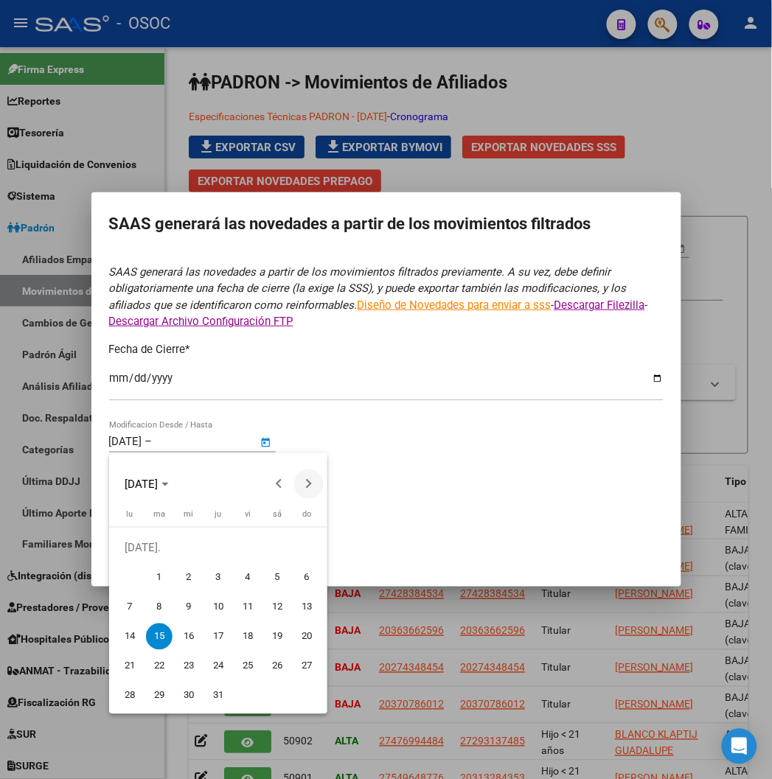
click at [317, 484] on span "Next month" at bounding box center [308, 484] width 29 height 29
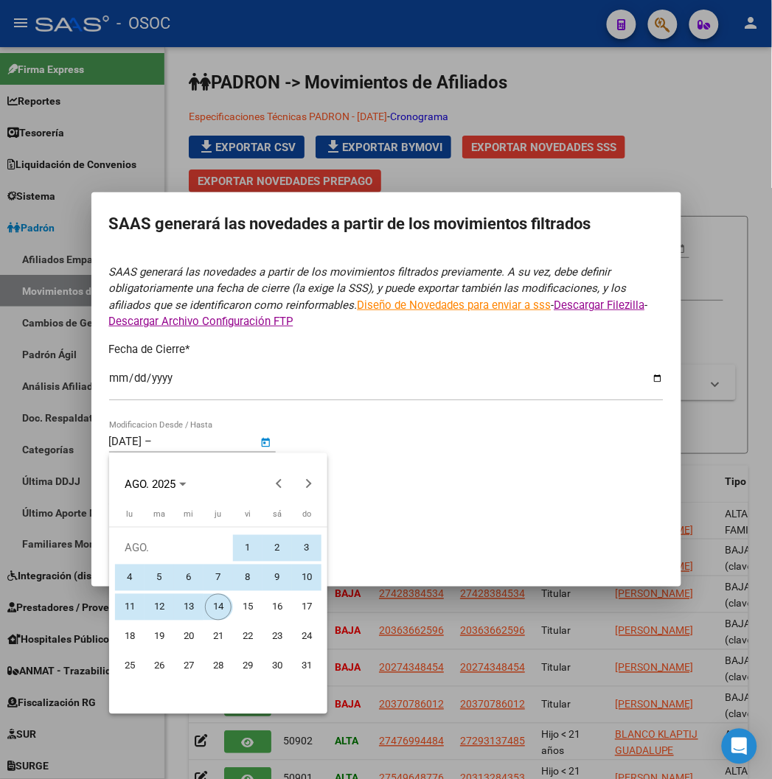
click at [222, 601] on span "14" at bounding box center [218, 607] width 27 height 27
type input "14/8/2025"
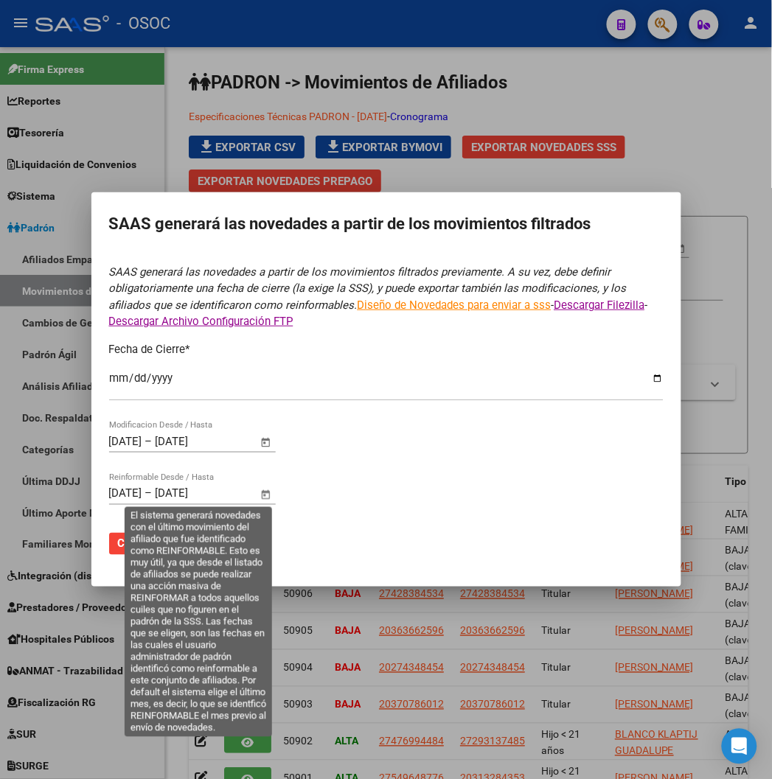
click at [265, 498] on span "Open calendar" at bounding box center [265, 494] width 35 height 35
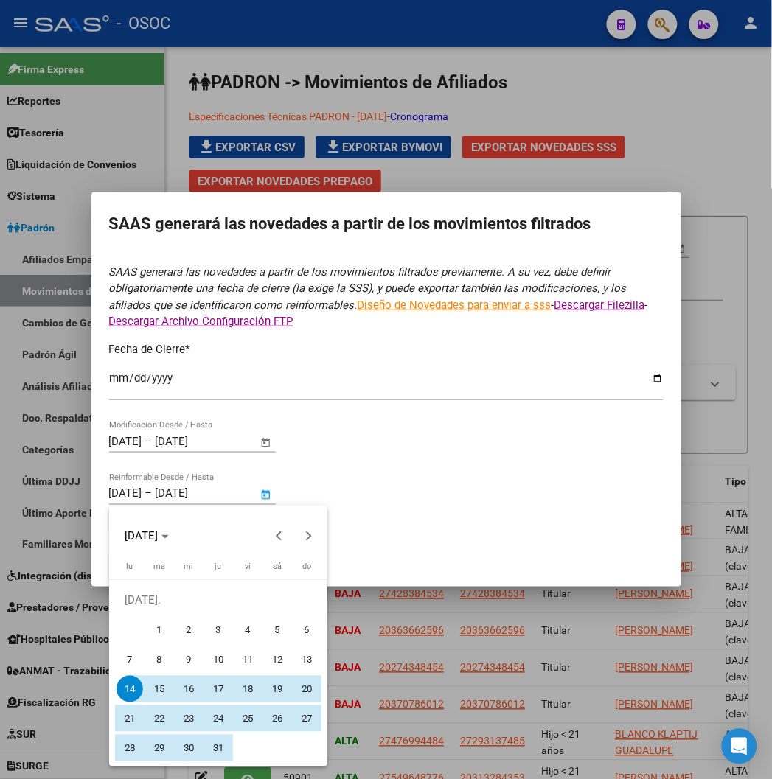
click at [162, 681] on span "15" at bounding box center [159, 689] width 27 height 27
type input "15/7/2025"
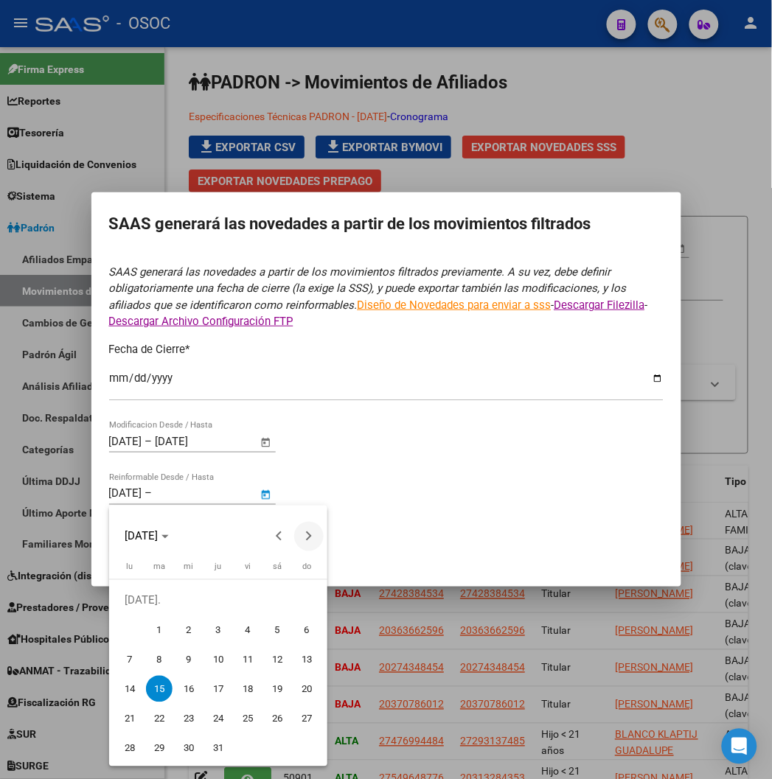
click at [315, 538] on span "Next month" at bounding box center [308, 536] width 29 height 29
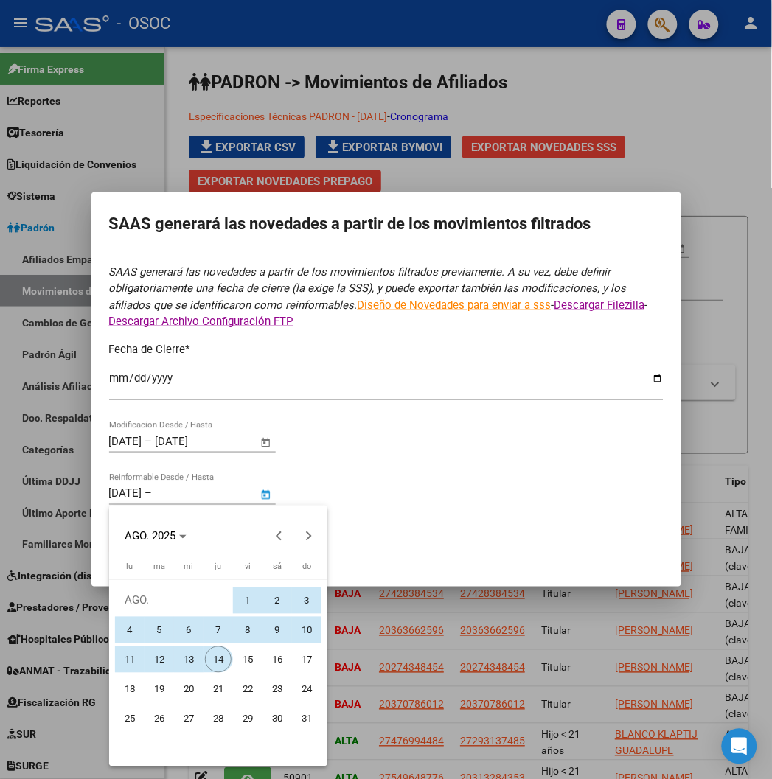
click at [215, 656] on span "14" at bounding box center [218, 660] width 27 height 27
type input "14/8/2025"
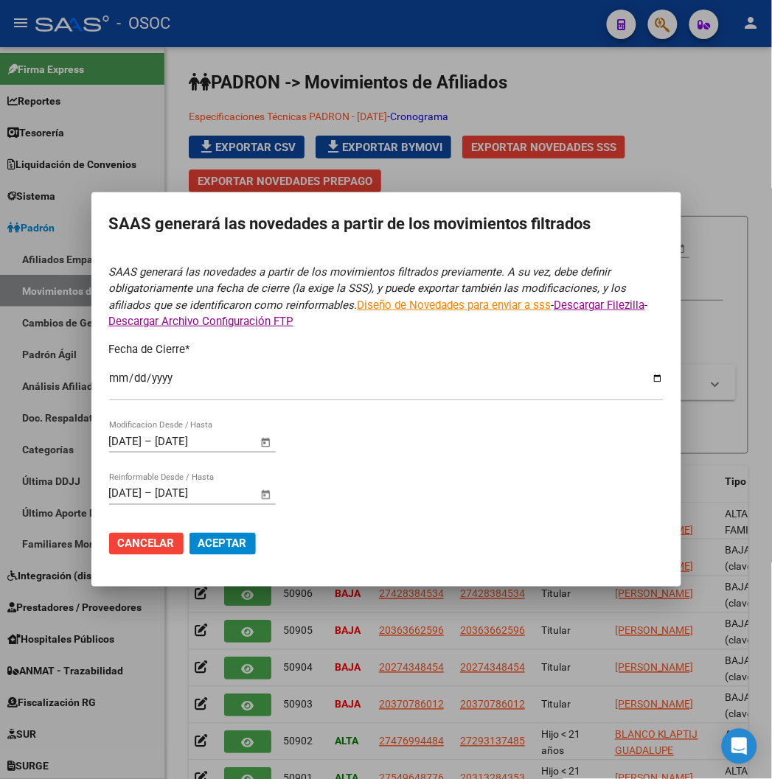
click at [246, 548] on span "Aceptar" at bounding box center [222, 544] width 49 height 13
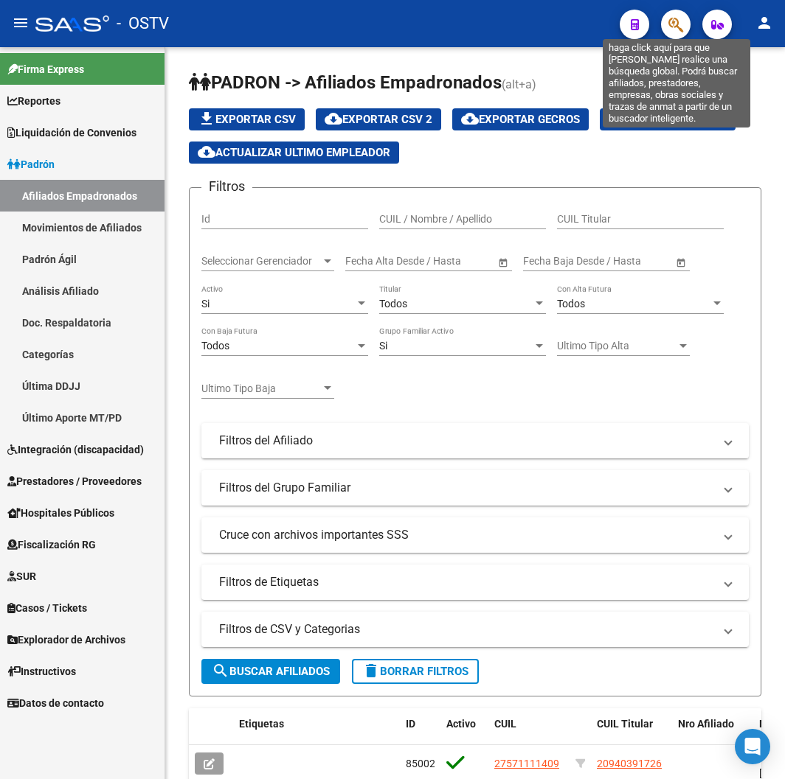
click at [684, 26] on button "button" at bounding box center [675, 24] width 29 height 29
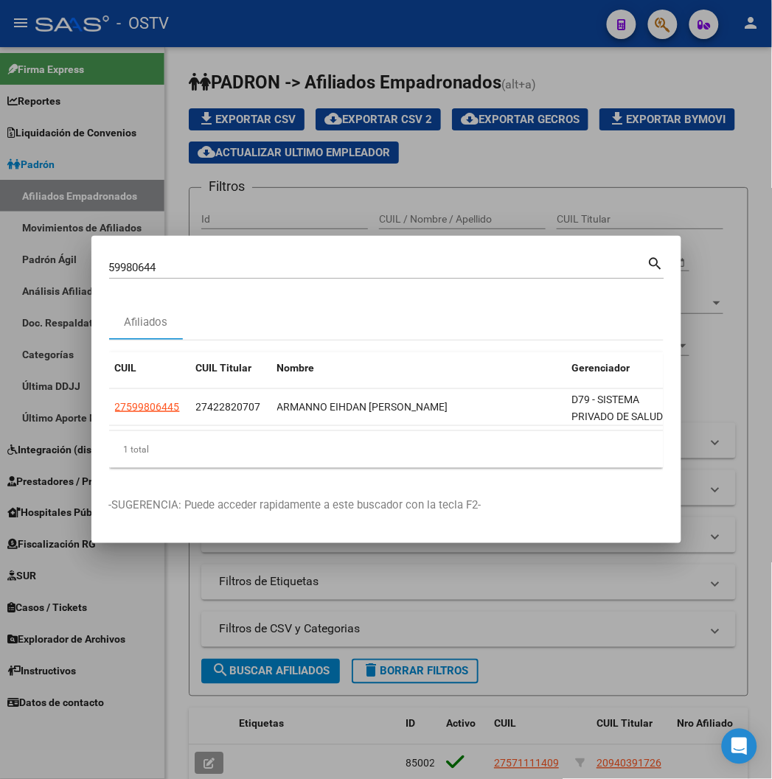
click at [109, 260] on div "59980644 Buscar (apellido, dni, [PERSON_NAME], [PERSON_NAME], cuit, obra social)" at bounding box center [378, 268] width 538 height 22
click at [109, 261] on input "59980644" at bounding box center [378, 267] width 538 height 13
paste input "42282070"
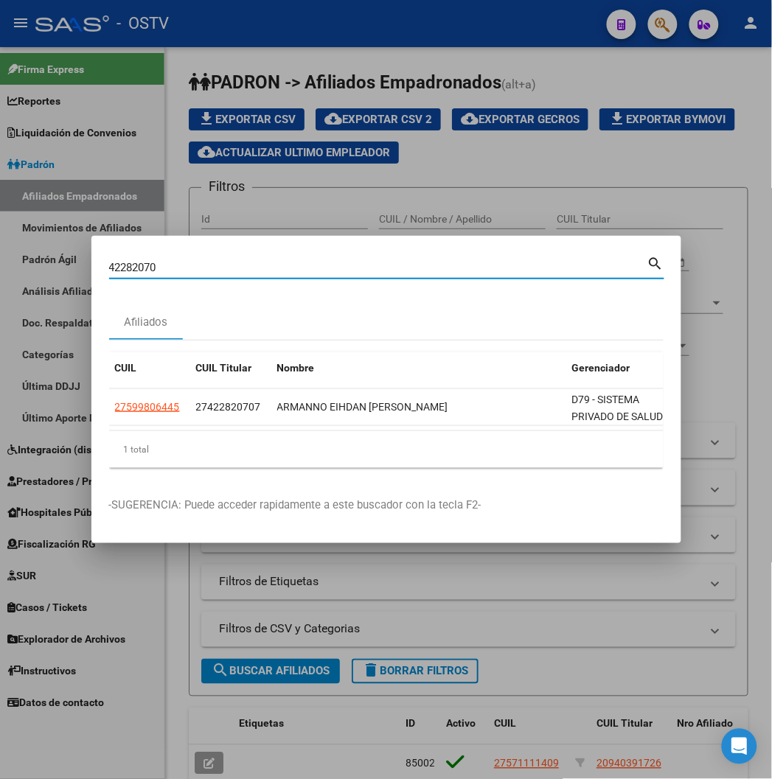
type input "42282070"
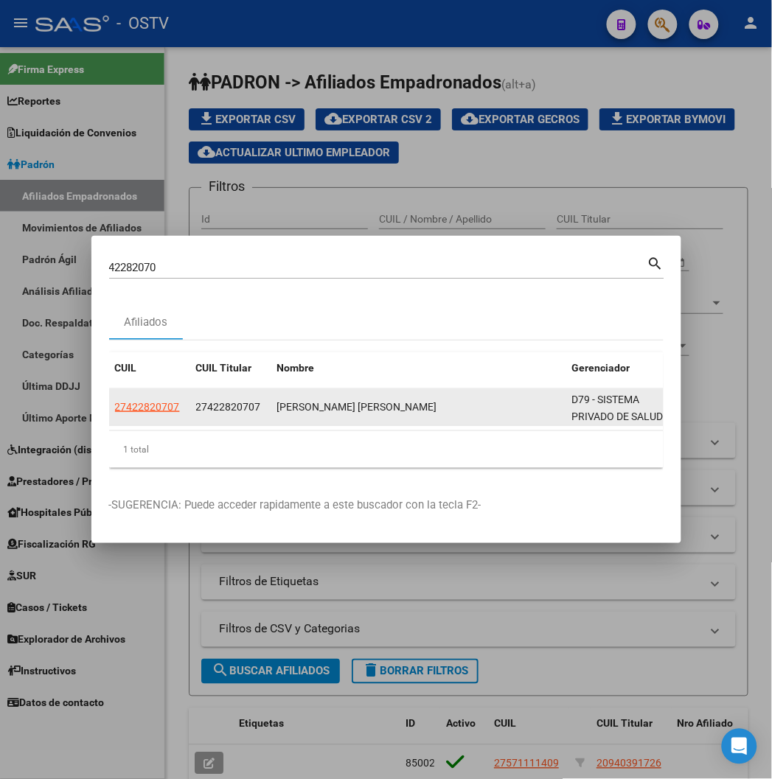
click at [115, 414] on app-link-go-to "27422820707" at bounding box center [147, 407] width 65 height 17
click at [115, 404] on span "27422820707" at bounding box center [147, 407] width 65 height 12
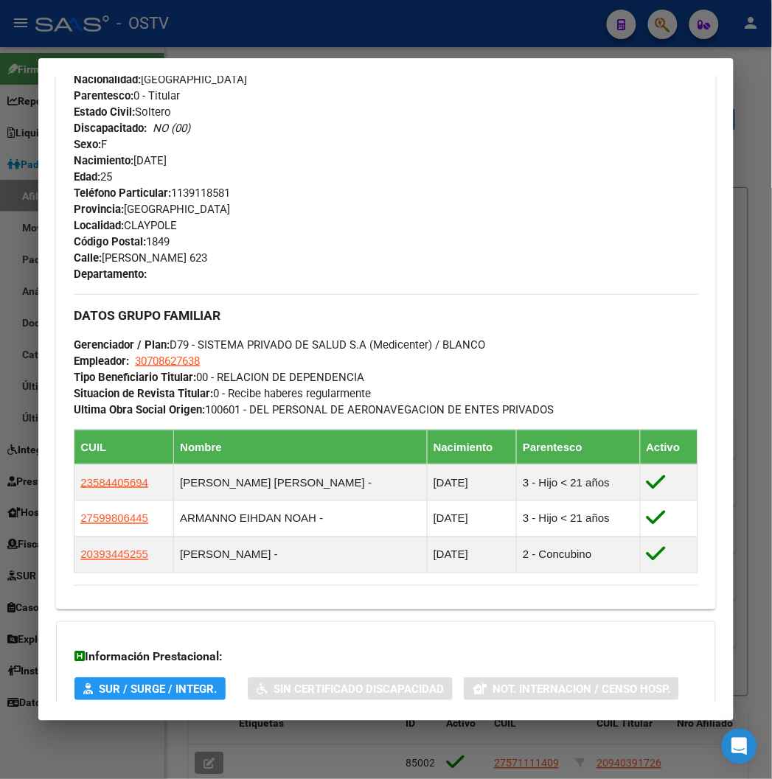
scroll to position [655, 0]
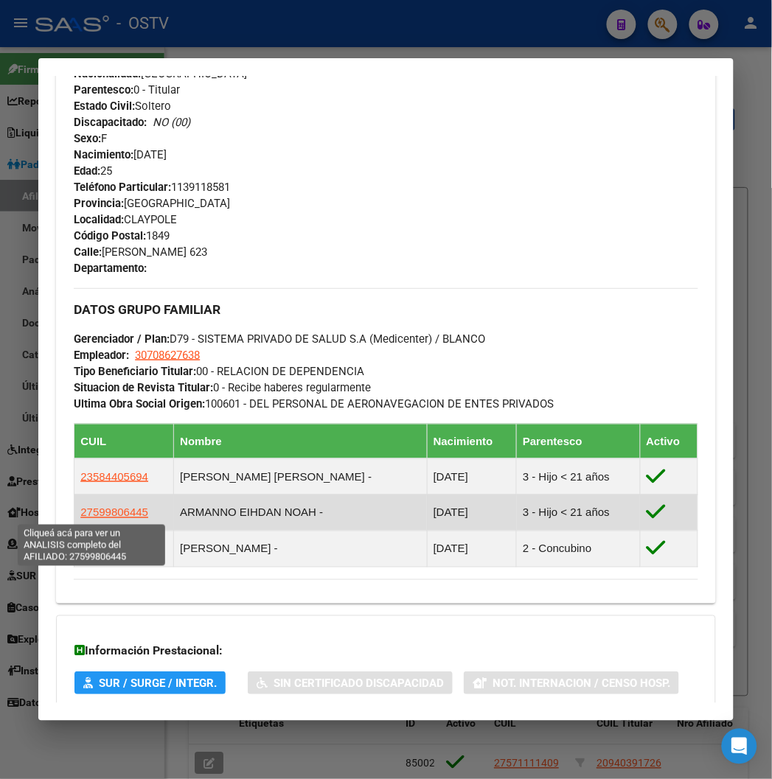
click at [119, 516] on span "27599806445" at bounding box center [114, 513] width 68 height 13
type textarea "27599806445"
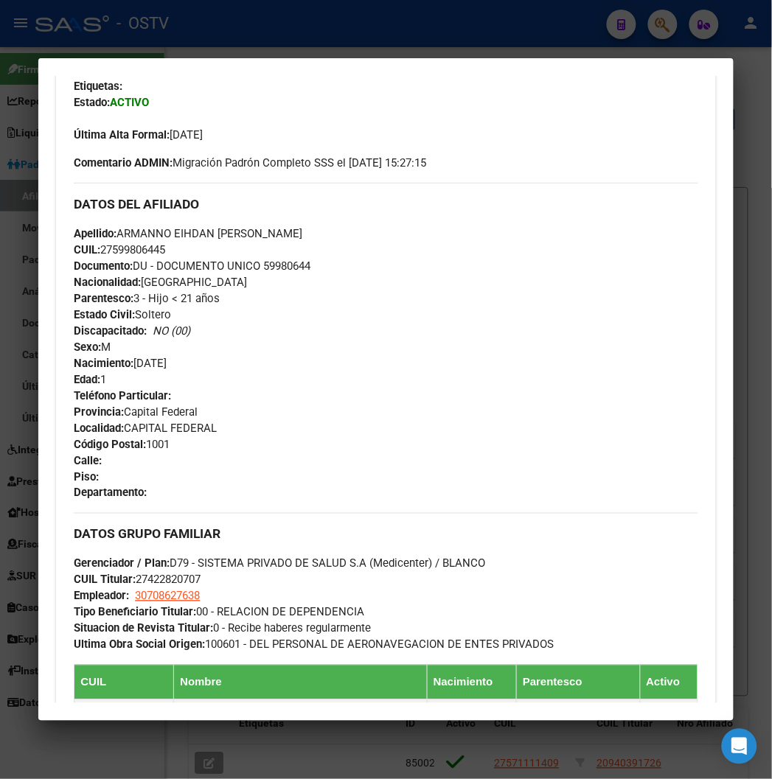
scroll to position [573, 0]
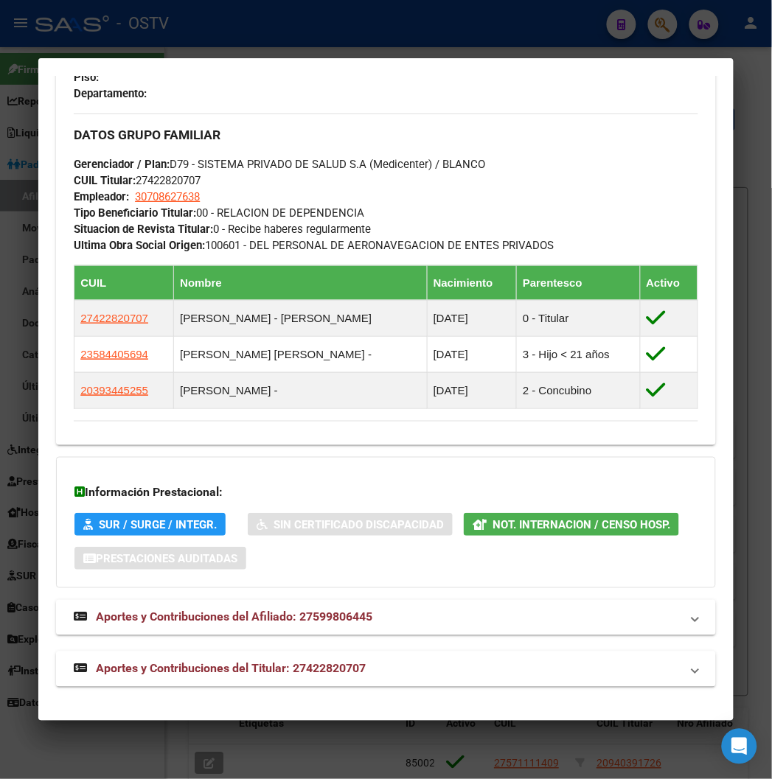
click at [225, 658] on mat-expansion-panel-header "Aportes y Contribuciones del Titular: 27422820707" at bounding box center [385, 669] width 659 height 35
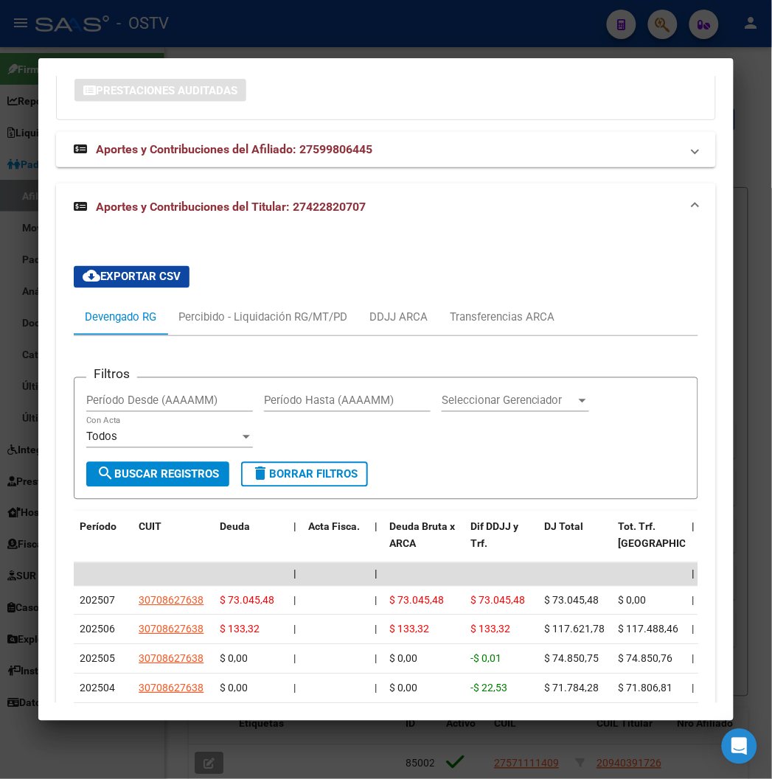
scroll to position [1395, 0]
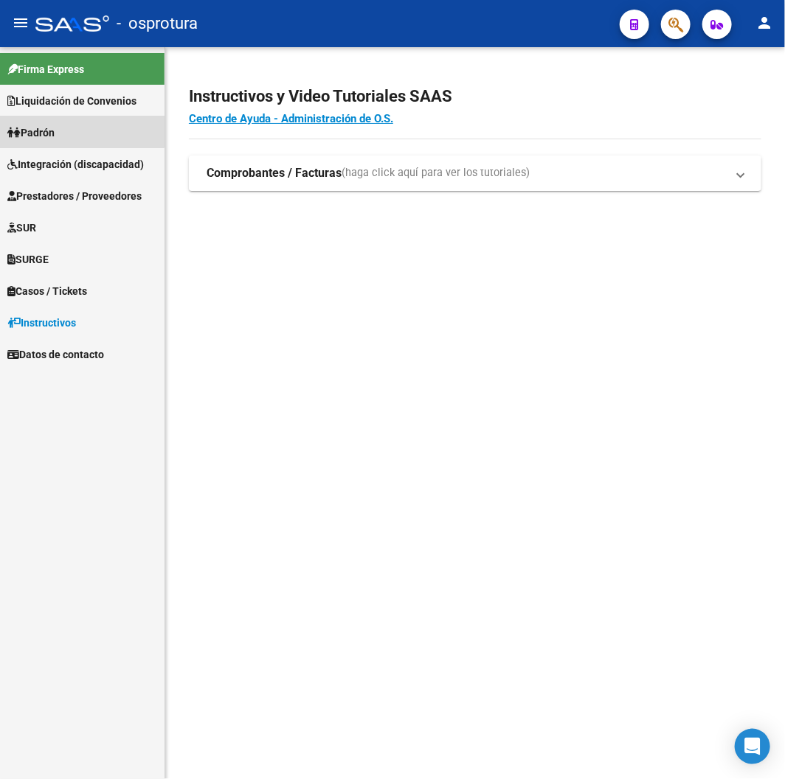
click at [61, 126] on link "Padrón" at bounding box center [82, 133] width 164 height 32
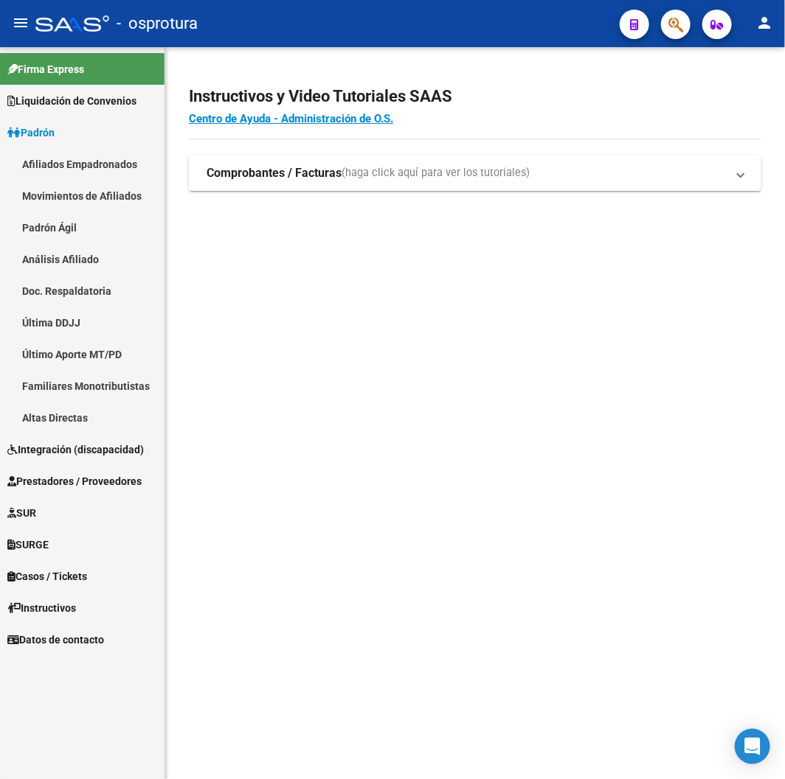
click at [85, 160] on link "Afiliados Empadronados" at bounding box center [82, 164] width 164 height 32
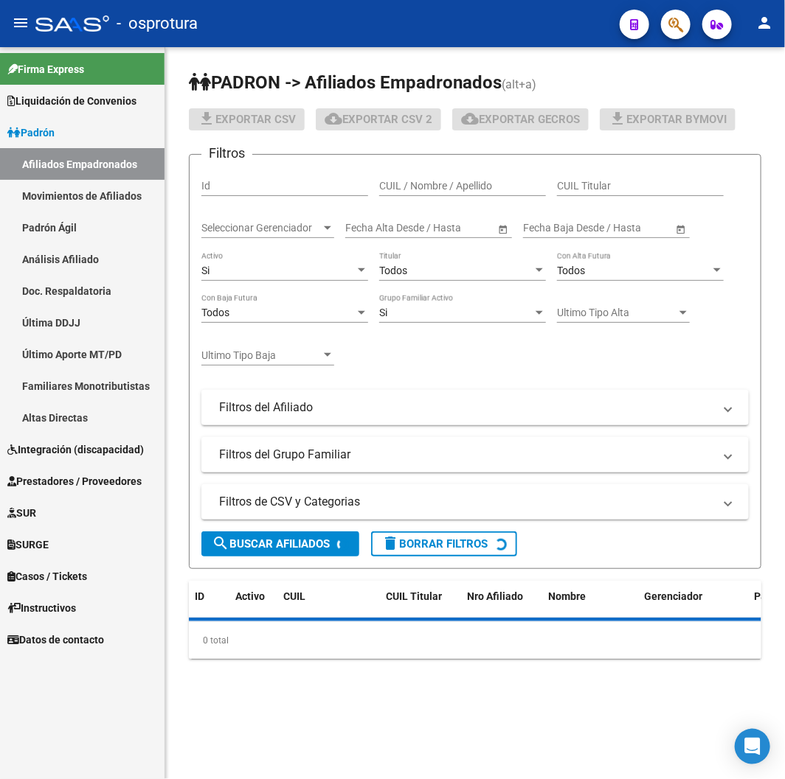
click at [93, 102] on span "Liquidación de Convenios" at bounding box center [71, 101] width 129 height 16
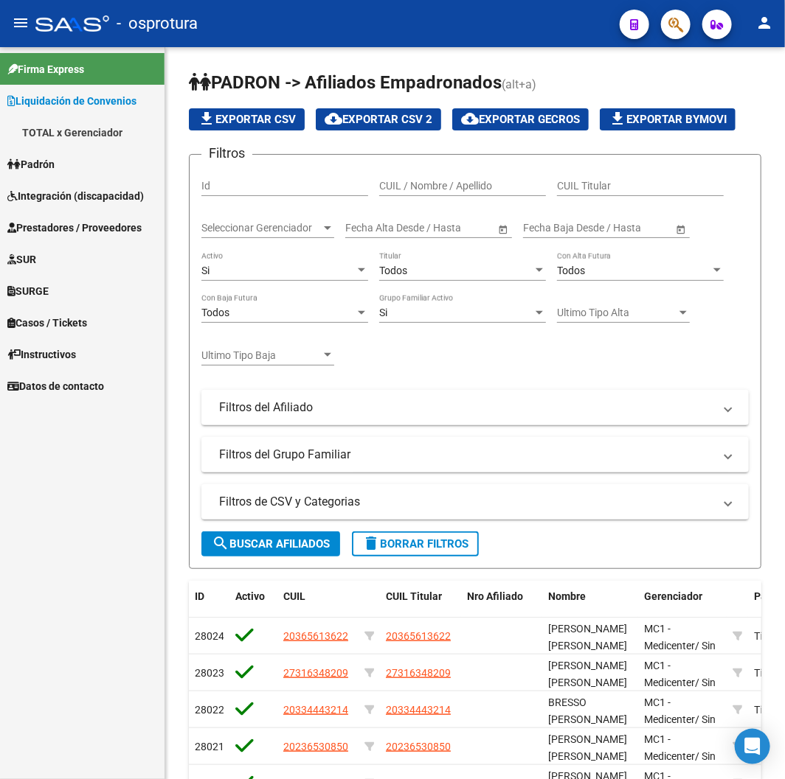
click at [101, 128] on link "TOTAL x Gerenciador" at bounding box center [82, 133] width 164 height 32
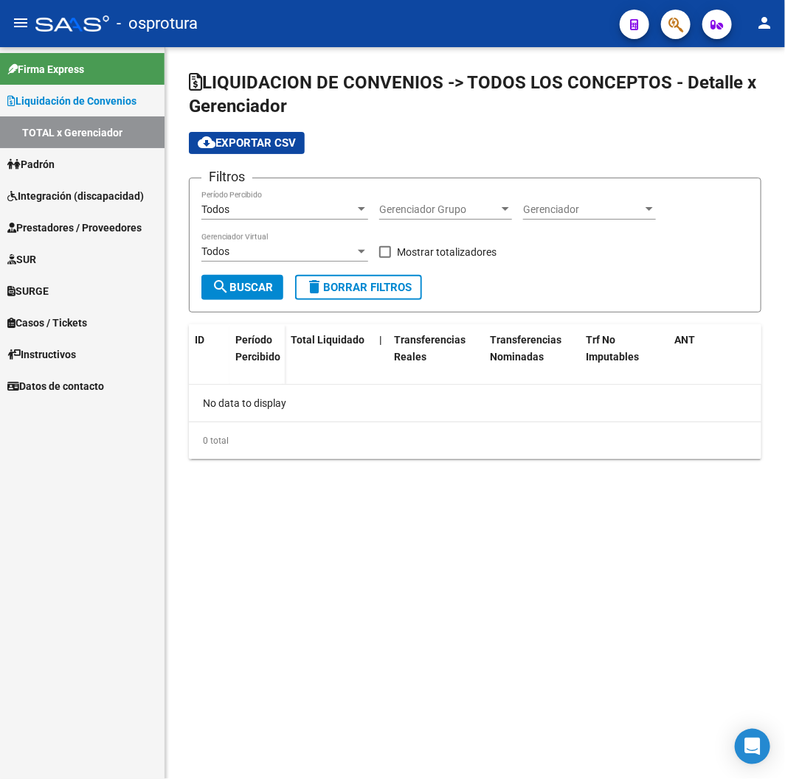
checkbox input "true"
click at [297, 218] on div "202407 Período Percibido" at bounding box center [284, 204] width 167 height 29
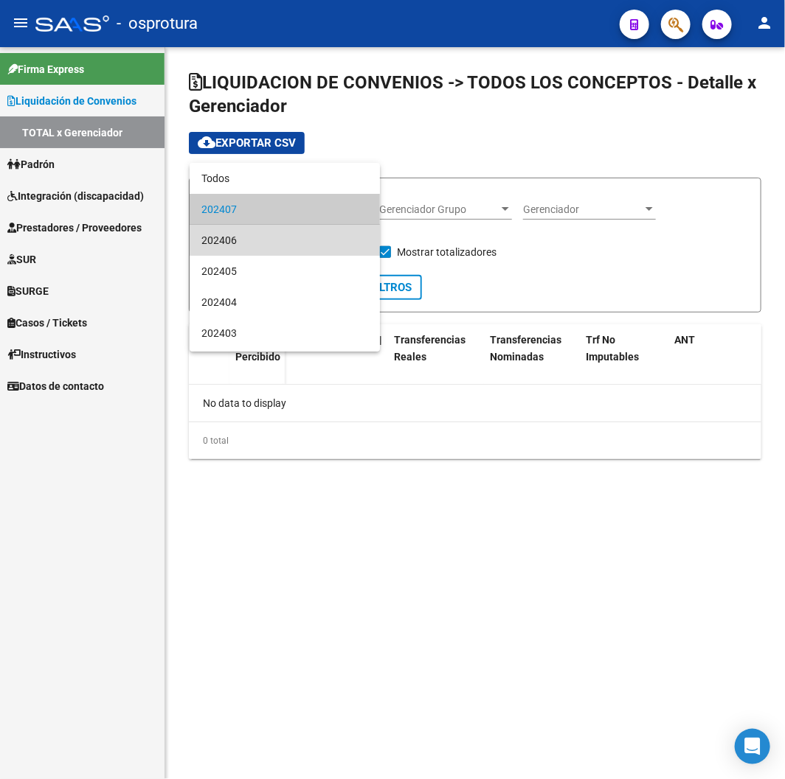
drag, startPoint x: 295, startPoint y: 235, endPoint x: 285, endPoint y: 226, distance: 13.1
click at [295, 236] on span "202406" at bounding box center [284, 240] width 167 height 31
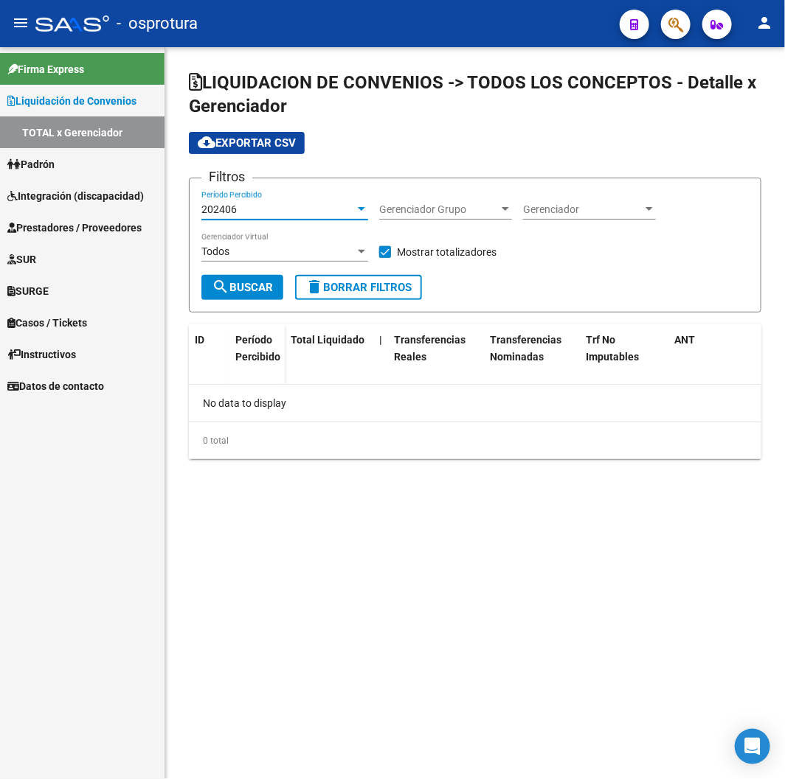
click at [277, 218] on div "202406 Período Percibido" at bounding box center [284, 204] width 167 height 29
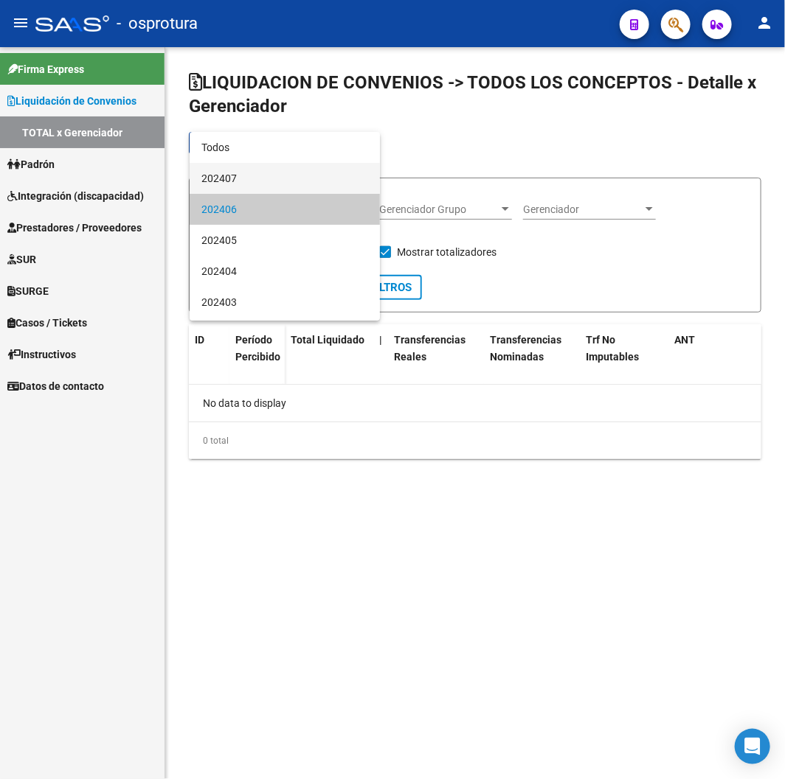
click at [247, 167] on span "202407" at bounding box center [284, 178] width 167 height 31
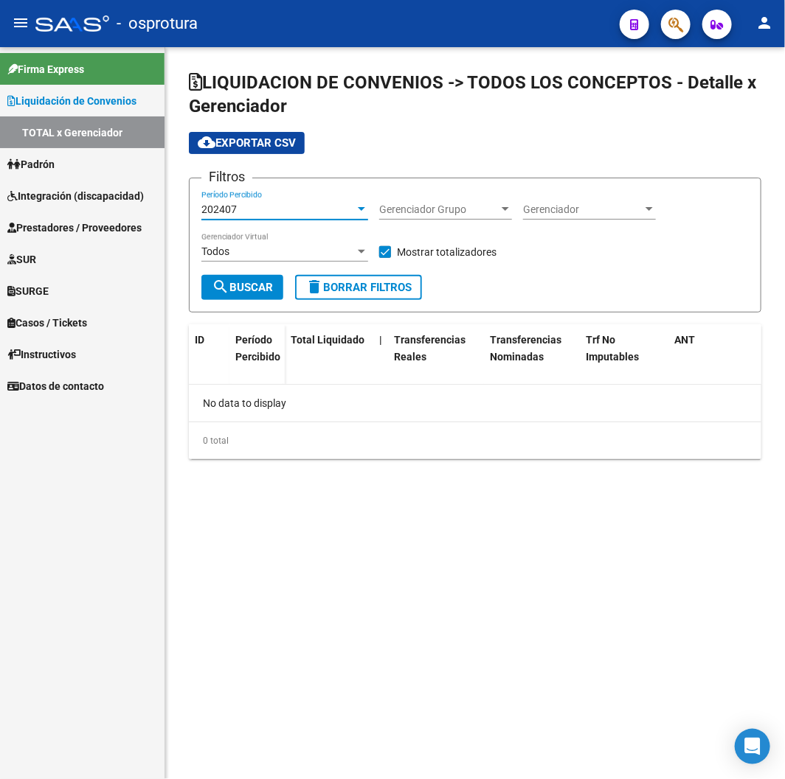
click at [257, 206] on div "202407" at bounding box center [277, 210] width 153 height 13
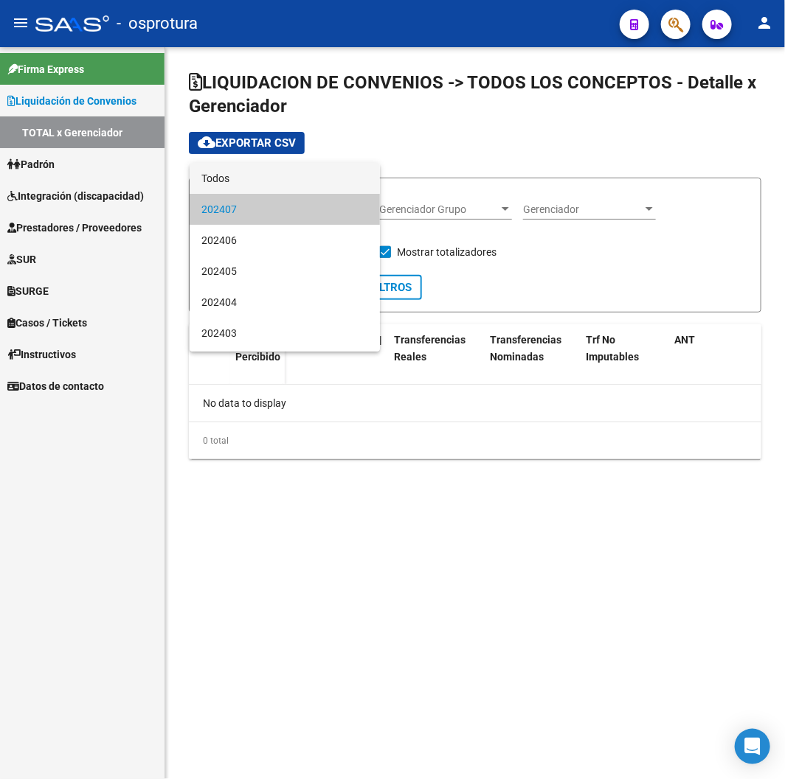
click at [260, 170] on span "Todos" at bounding box center [284, 178] width 167 height 31
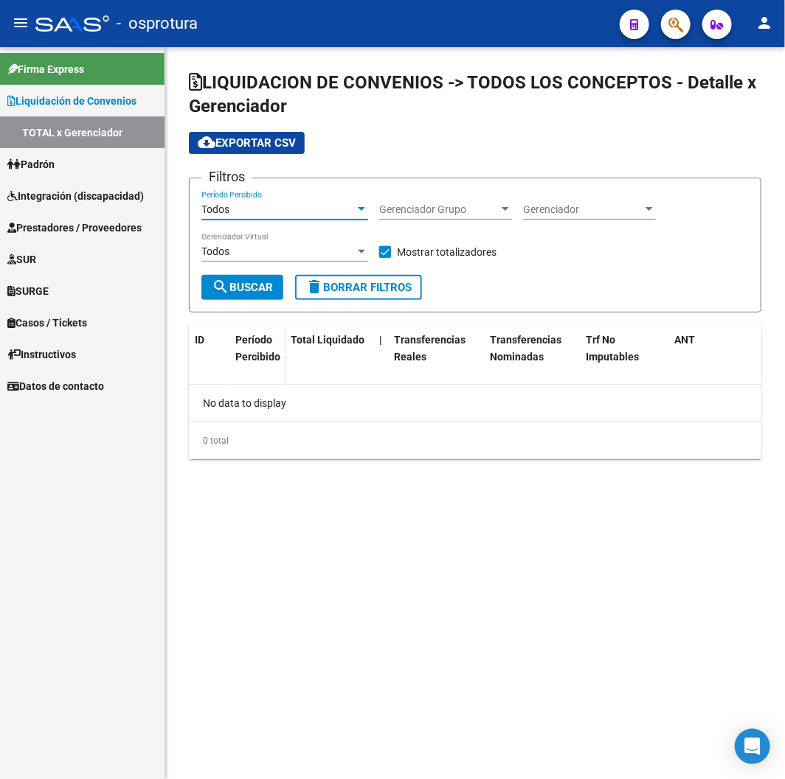
click at [258, 282] on span "search Buscar" at bounding box center [242, 287] width 61 height 13
click at [88, 166] on link "Padrón" at bounding box center [82, 164] width 164 height 32
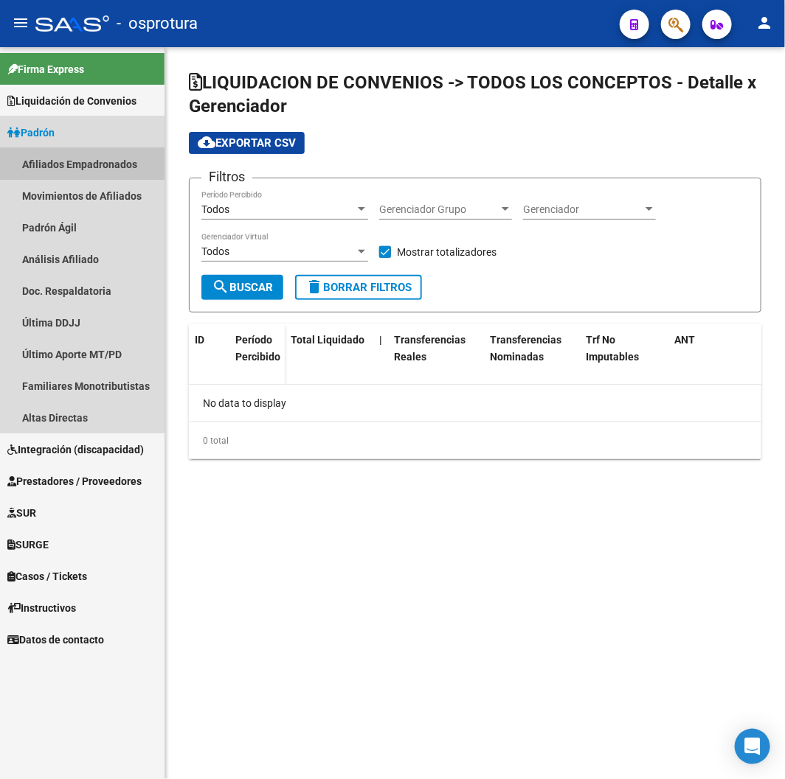
click at [76, 167] on link "Afiliados Empadronados" at bounding box center [82, 164] width 164 height 32
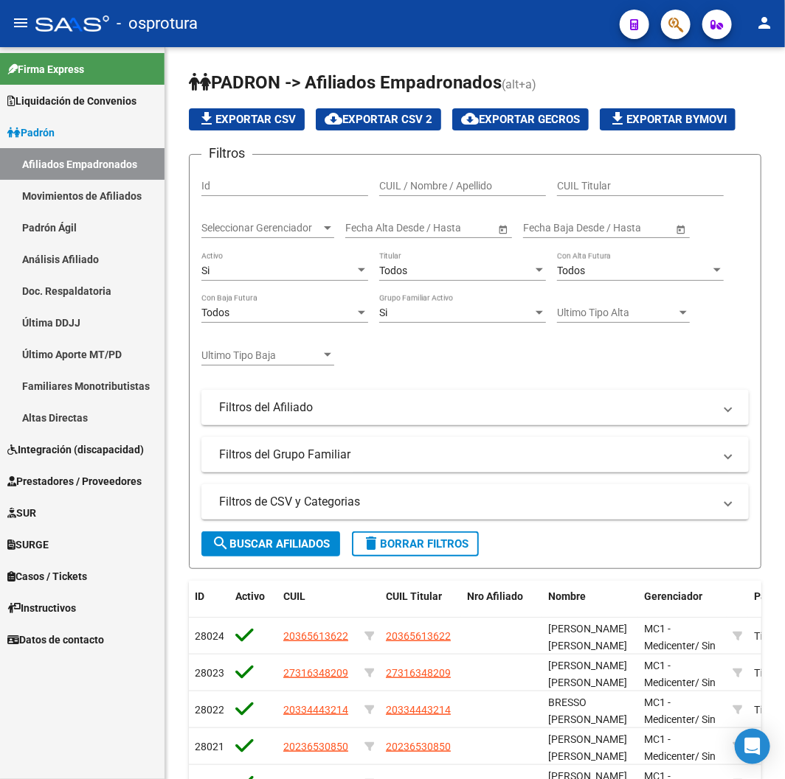
click at [69, 332] on link "Última DDJJ" at bounding box center [82, 323] width 164 height 32
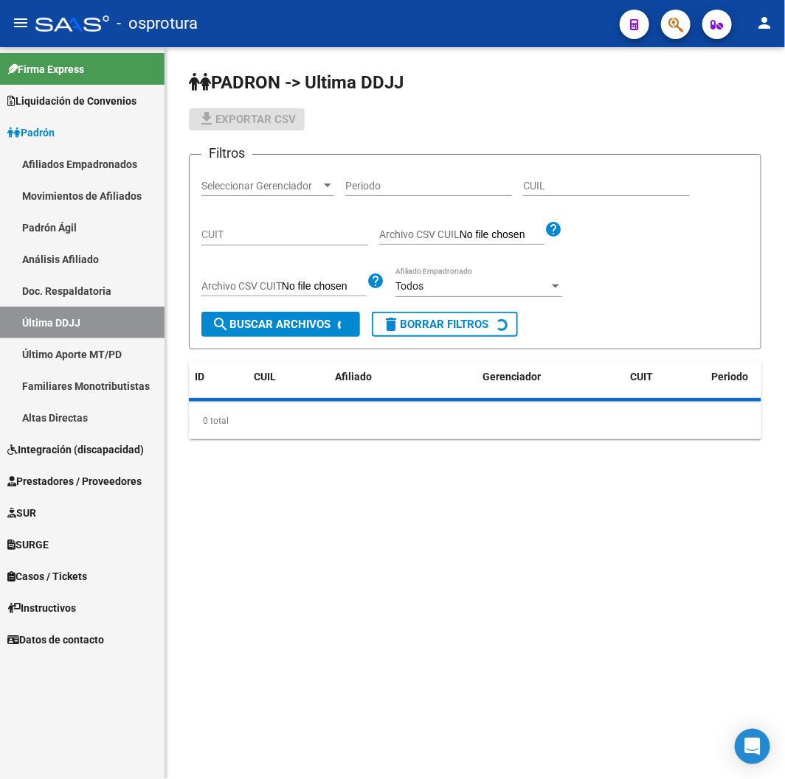
click at [80, 452] on span "Integración (discapacidad)" at bounding box center [75, 450] width 136 height 16
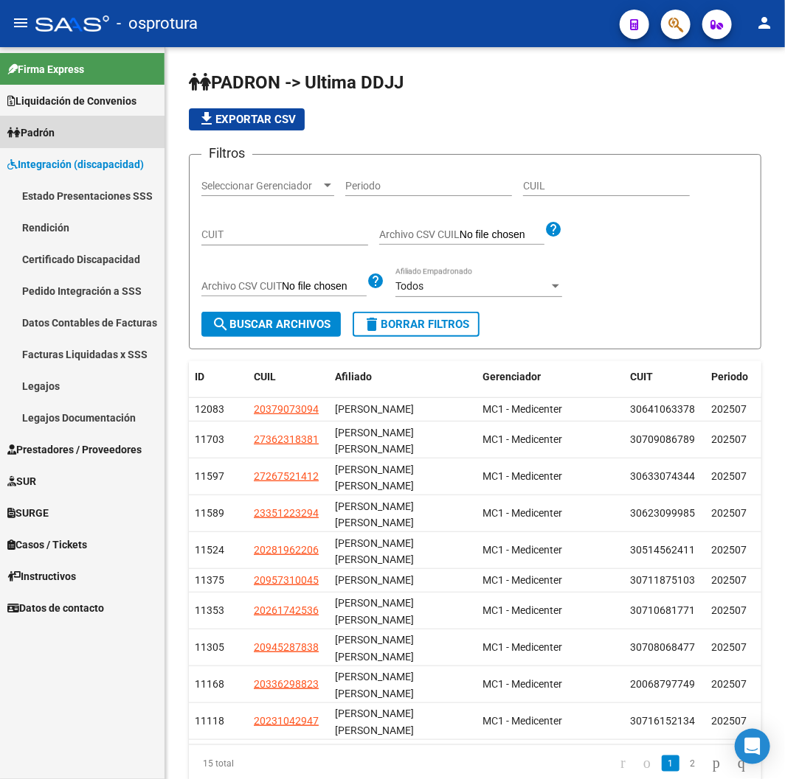
click at [49, 122] on link "Padrón" at bounding box center [82, 133] width 164 height 32
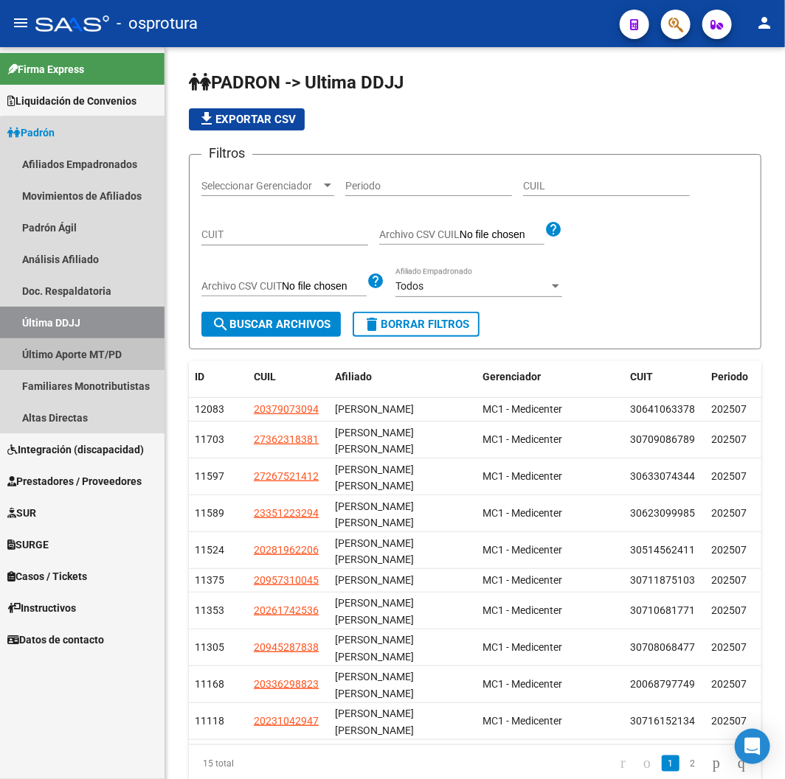
click at [97, 362] on link "Último Aporte MT/PD" at bounding box center [82, 354] width 164 height 32
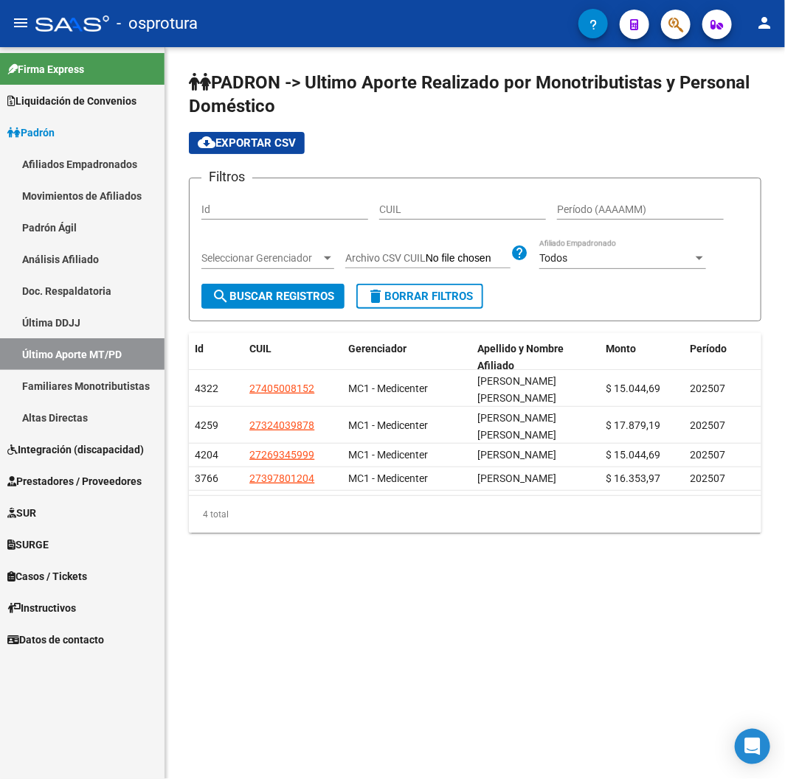
click at [618, 211] on input "Período (AAAAMM)" at bounding box center [640, 210] width 167 height 13
click at [324, 248] on div "Seleccionar Gerenciador Seleccionar Gerenciador" at bounding box center [267, 254] width 133 height 29
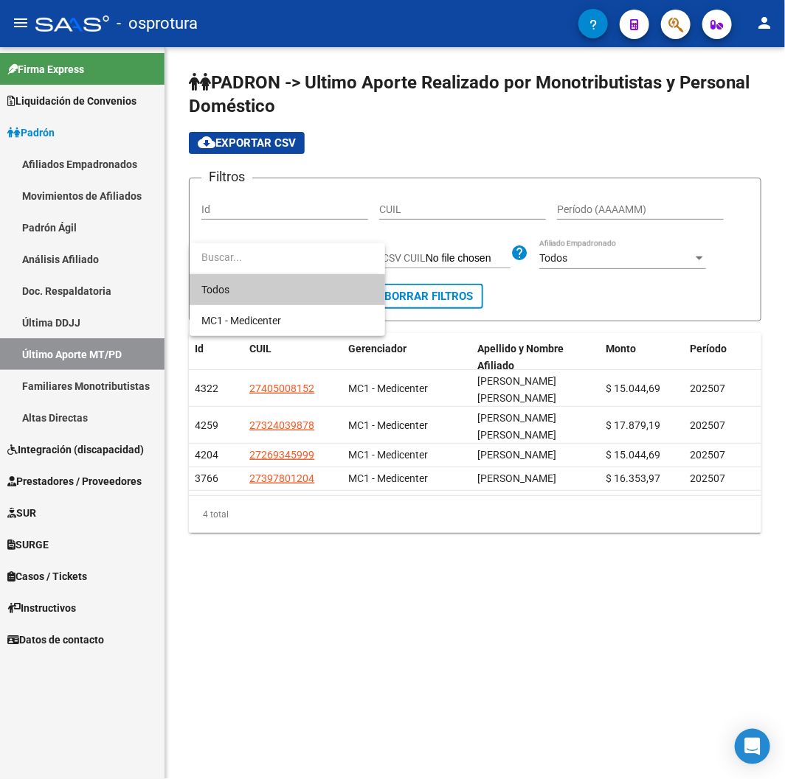
click at [458, 260] on div at bounding box center [392, 389] width 785 height 779
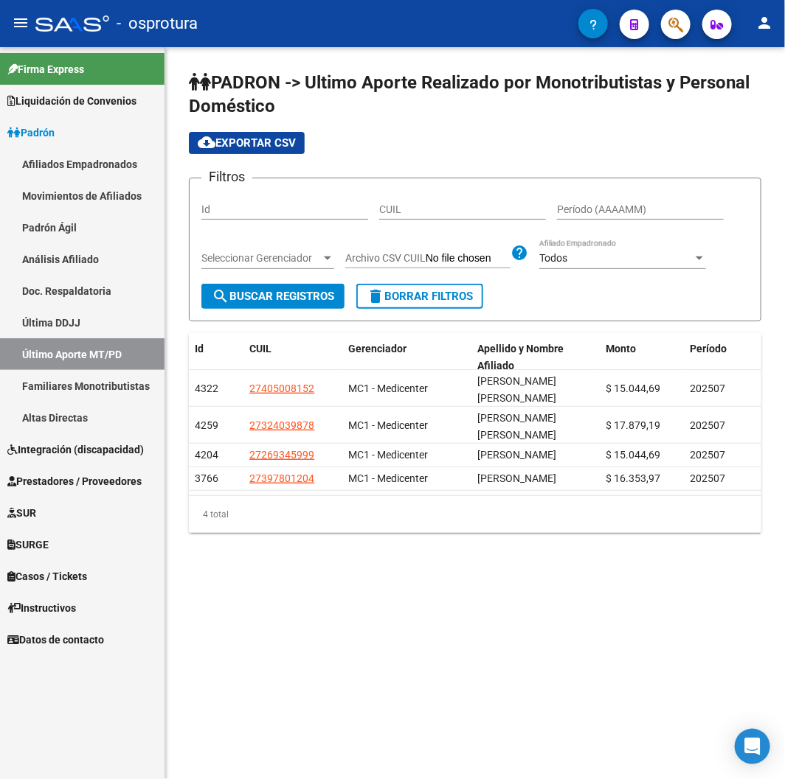
click at [383, 259] on span "Archivo CSV CUIL" at bounding box center [385, 258] width 80 height 12
click at [425, 259] on input "Archivo CSV CUIL" at bounding box center [467, 258] width 85 height 13
type input "C:\fakepath\archivo para filtrar en SAAS.csv"
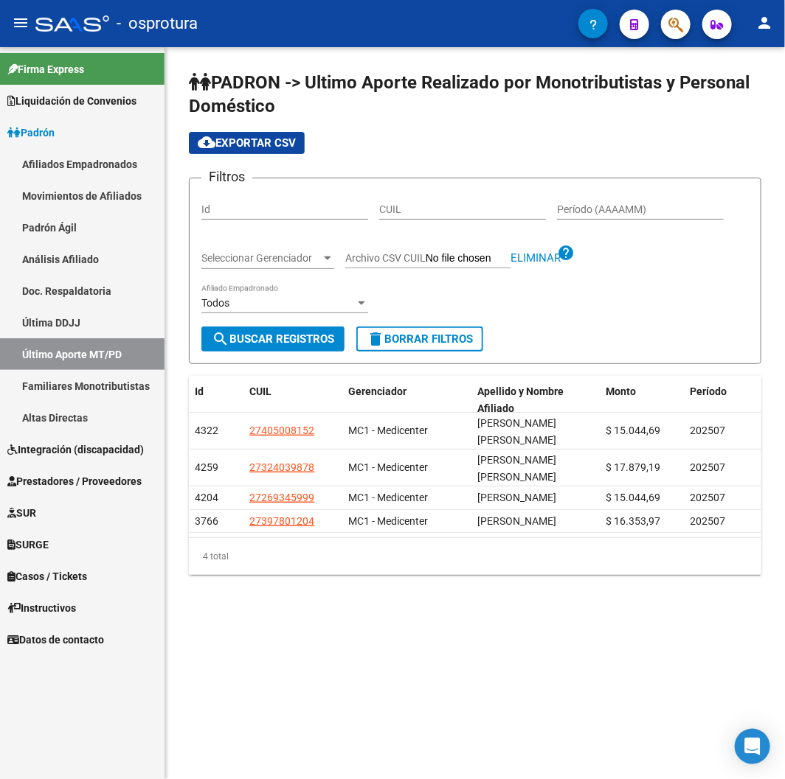
click at [320, 340] on span "search Buscar Registros" at bounding box center [273, 339] width 122 height 13
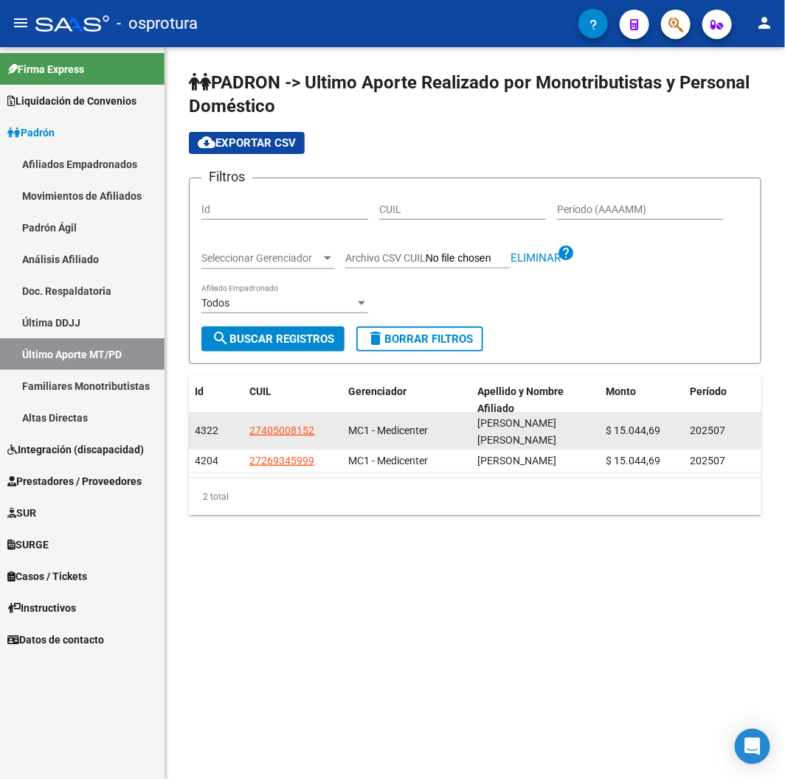
click at [279, 423] on app-link-go-to "27405008152" at bounding box center [281, 431] width 65 height 17
click at [282, 435] on span "27405008152" at bounding box center [281, 431] width 65 height 12
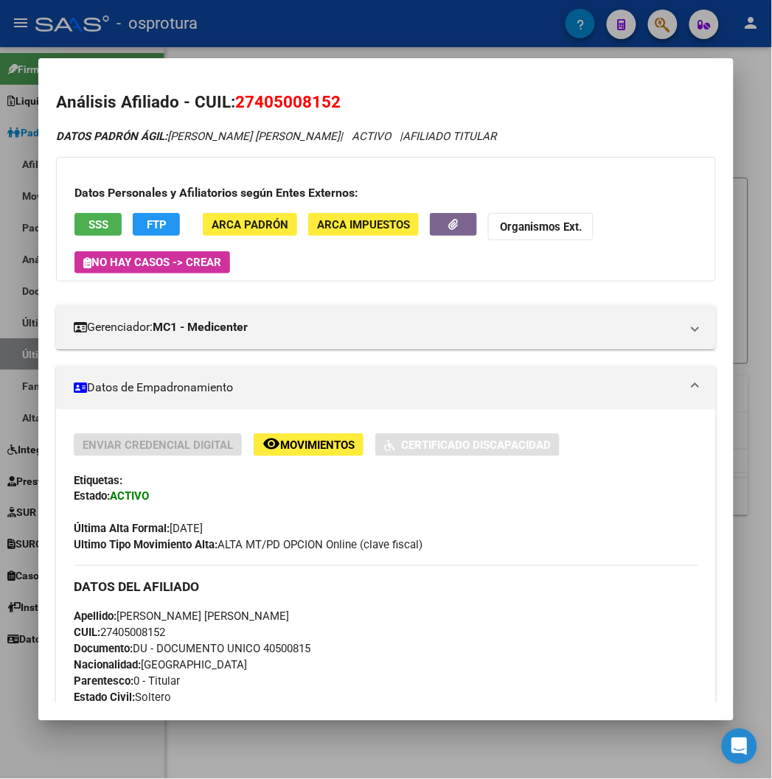
scroll to position [246, 0]
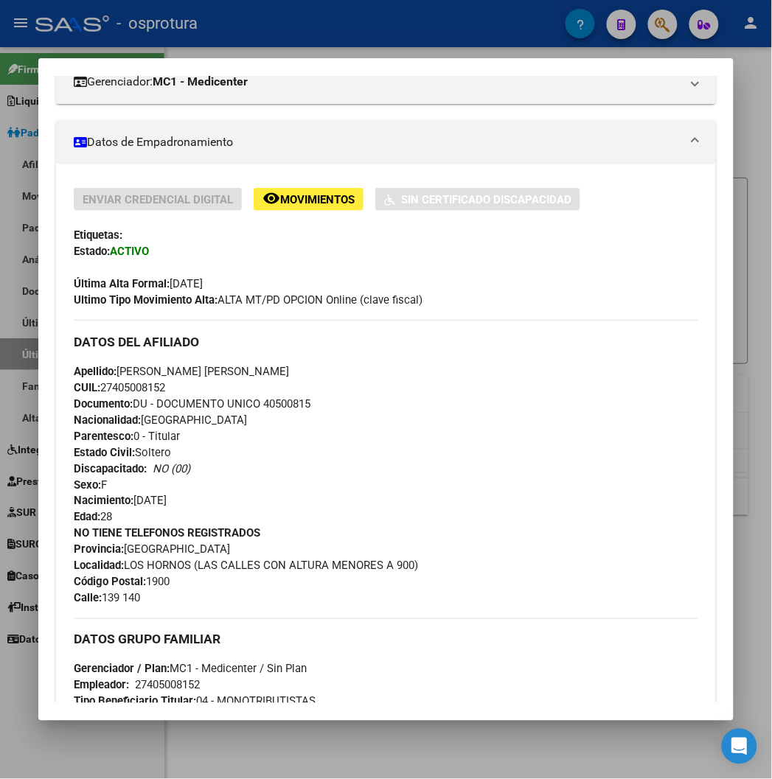
click at [264, 400] on span "Documento: DU - DOCUMENTO UNICO 40500815" at bounding box center [192, 403] width 237 height 13
copy span "40500815"
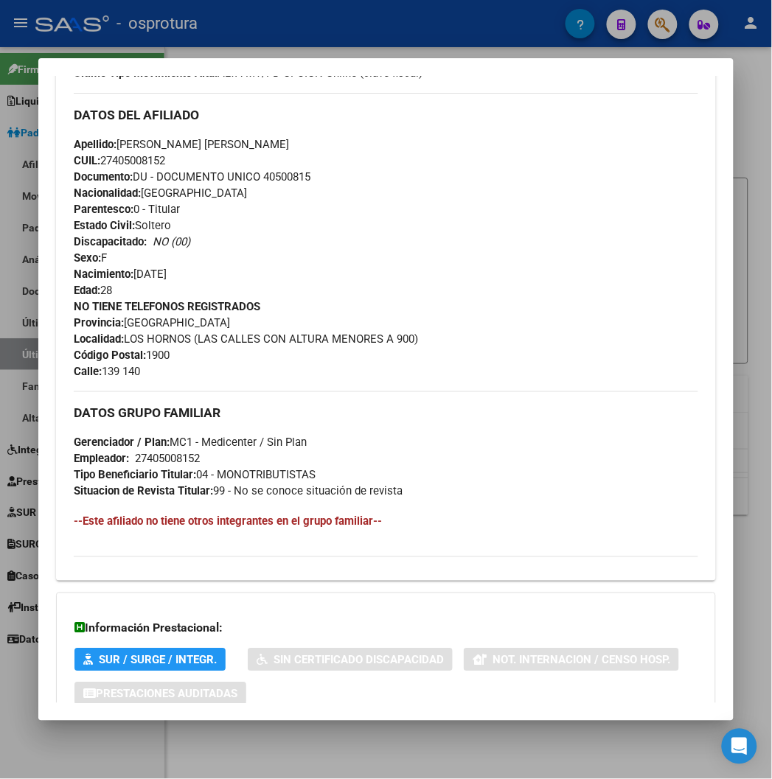
scroll to position [573, 0]
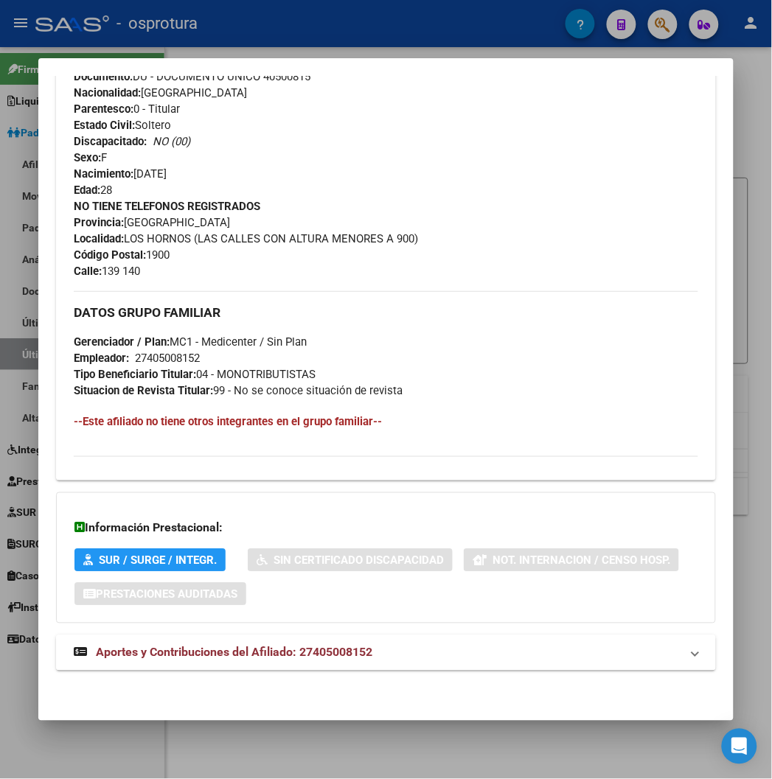
click at [276, 655] on span "Aportes y Contribuciones del Afiliado: 27405008152" at bounding box center [234, 653] width 277 height 14
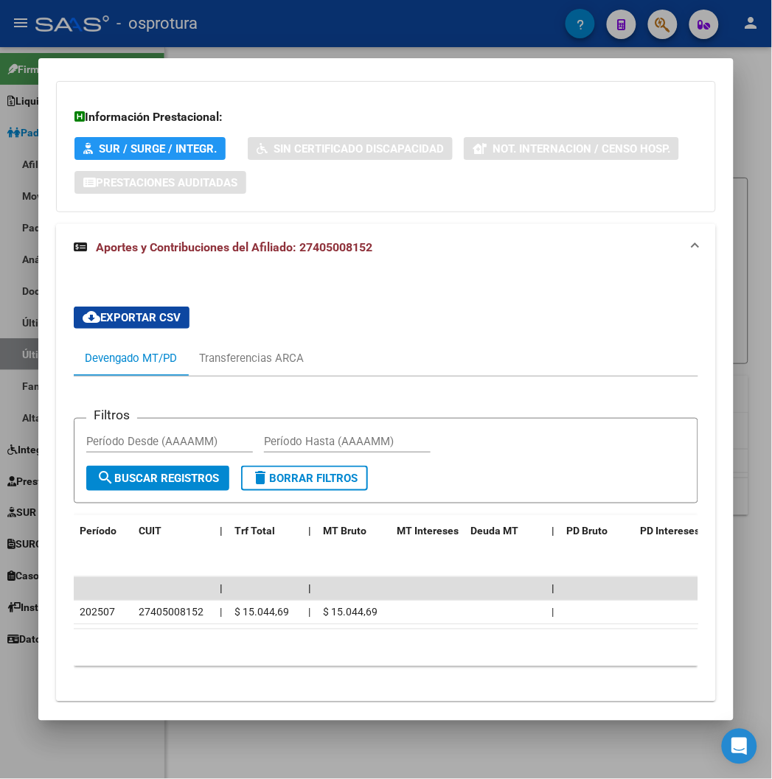
scroll to position [988, 0]
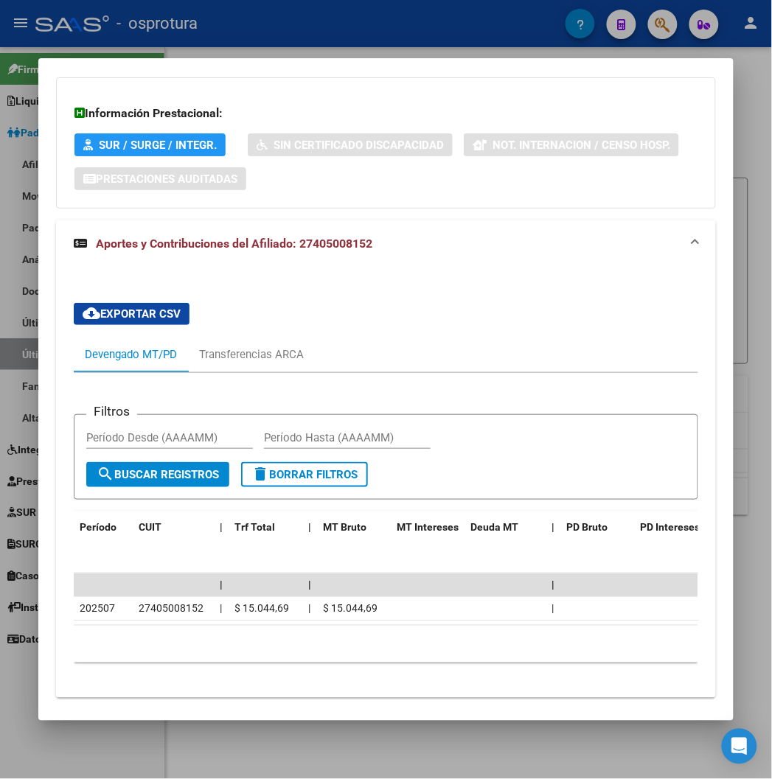
click at [233, 18] on div at bounding box center [386, 389] width 772 height 779
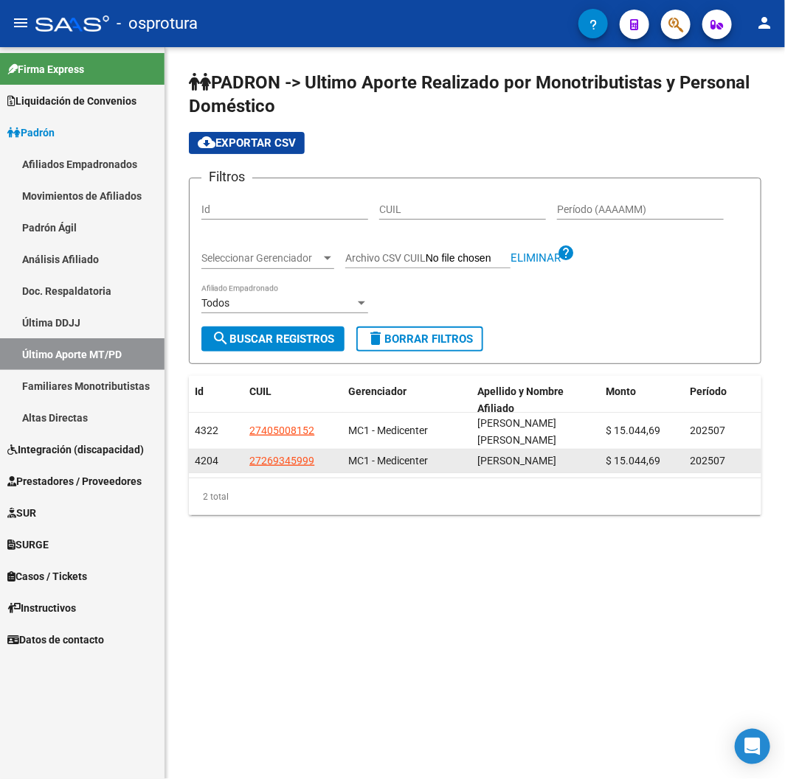
click at [293, 470] on app-link-go-to "27269345999" at bounding box center [281, 461] width 65 height 17
click at [292, 467] on span "27269345999" at bounding box center [281, 461] width 65 height 12
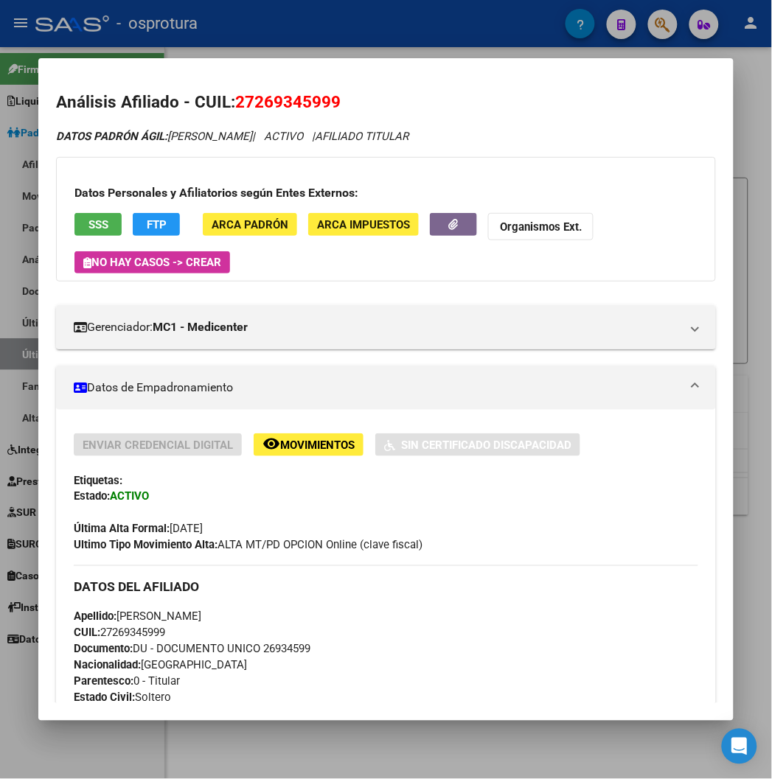
click at [282, 114] on h2 "Análisis Afiliado - CUIL: 27269345999" at bounding box center [385, 102] width 659 height 25
click at [278, 111] on span "27269345999" at bounding box center [287, 101] width 105 height 19
copy span "27269345999"
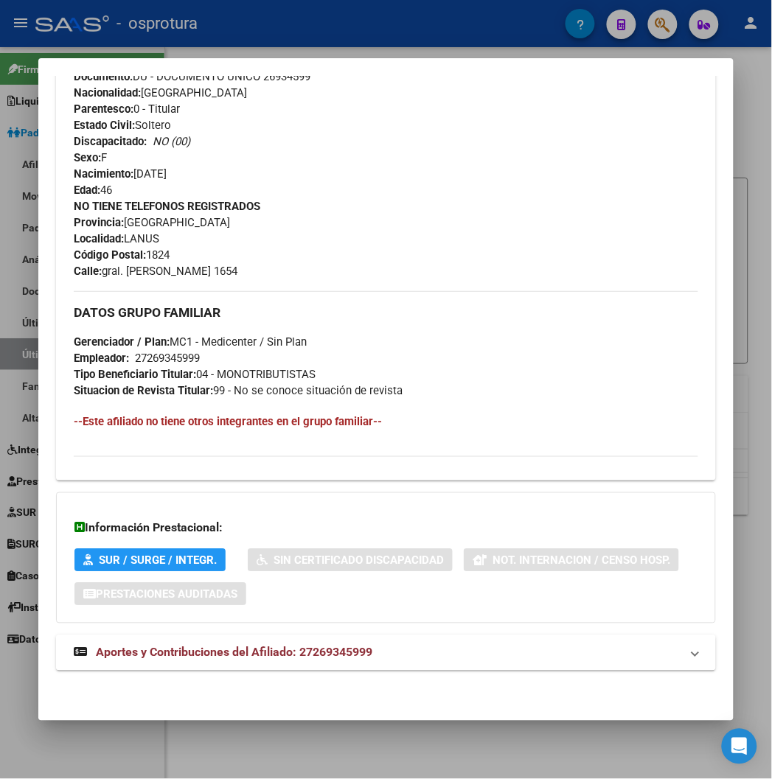
click at [249, 646] on span "Aportes y Contribuciones del Afiliado: 27269345999" at bounding box center [234, 653] width 277 height 14
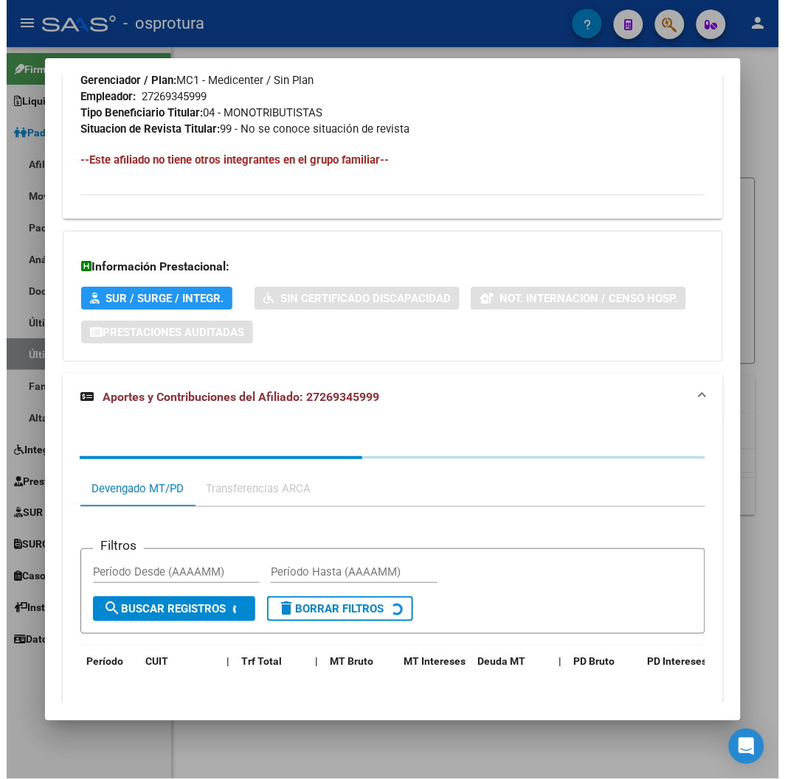
scroll to position [948, 0]
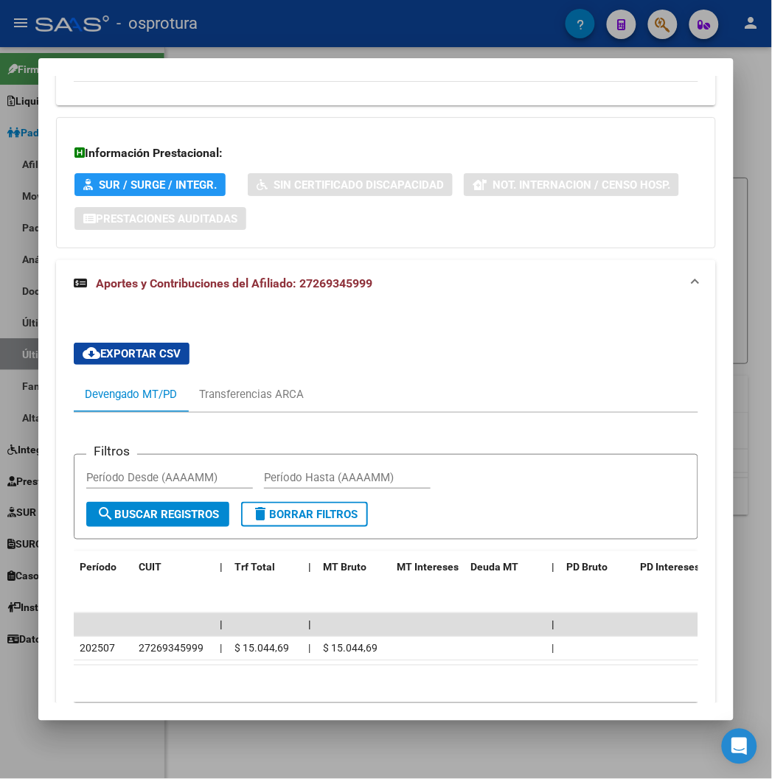
click at [181, 20] on div at bounding box center [386, 389] width 772 height 779
click at [181, 20] on span "- osprotura" at bounding box center [157, 23] width 81 height 32
type textarea "30707269223"
